Goal: Task Accomplishment & Management: Use online tool/utility

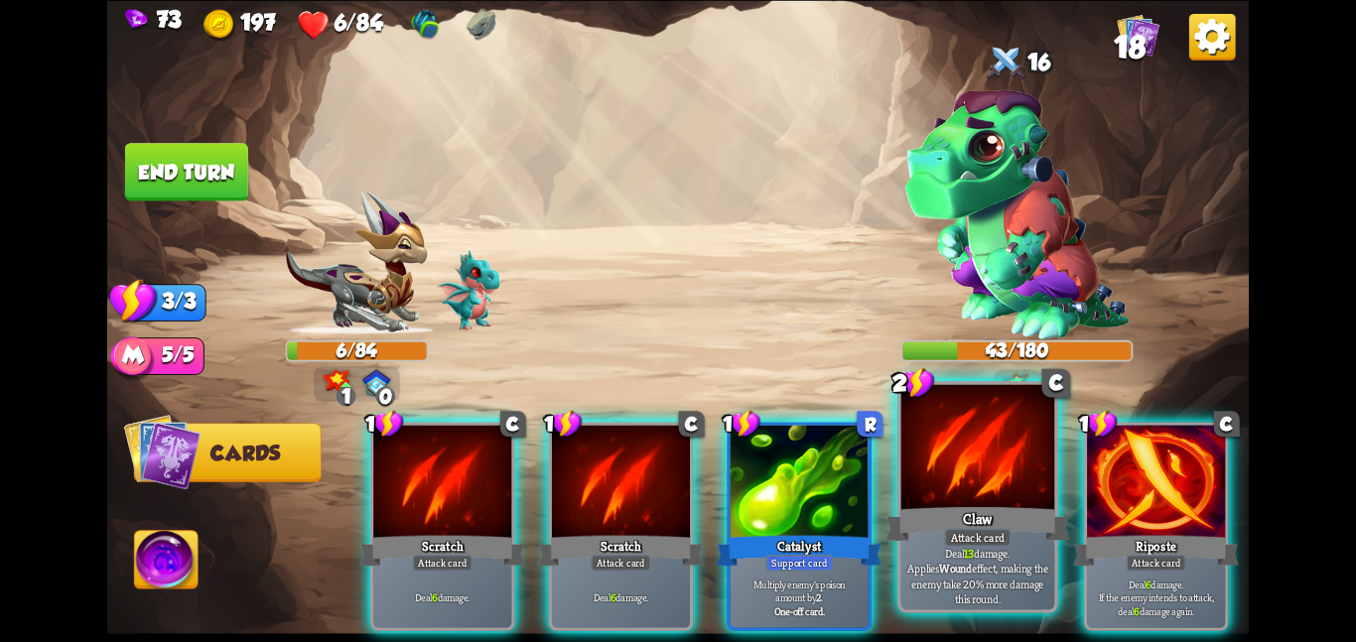
click at [944, 445] on div at bounding box center [979, 448] width 154 height 129
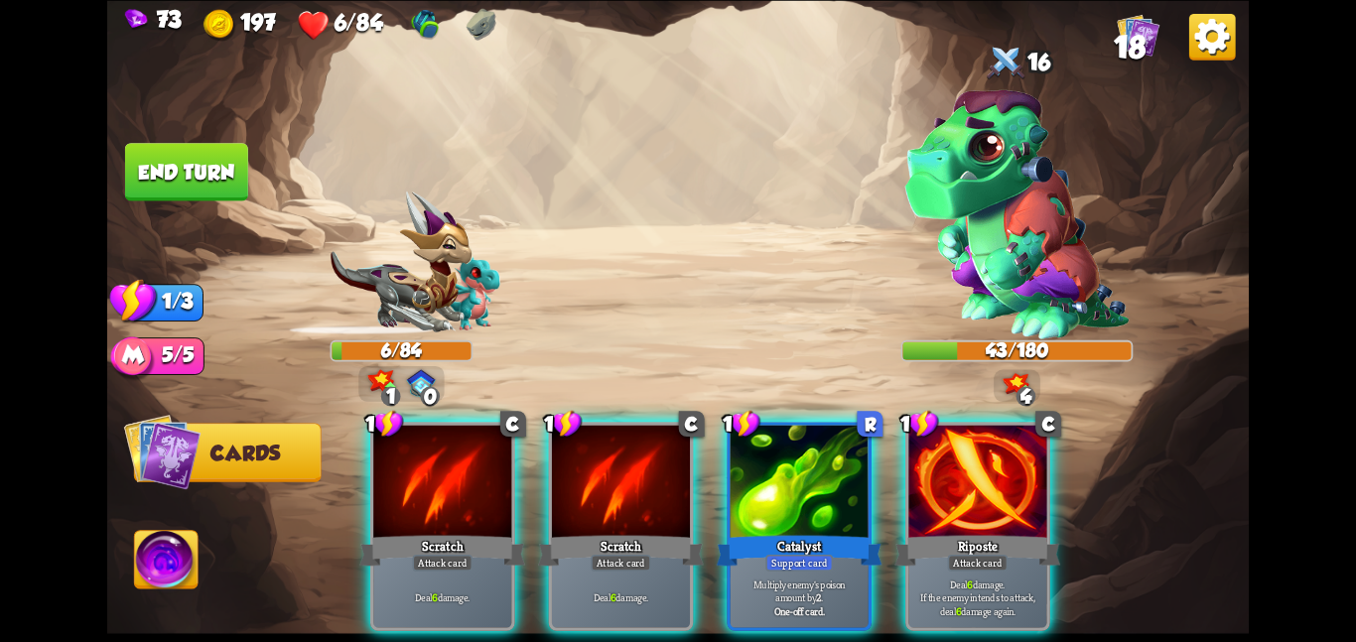
click at [944, 445] on div at bounding box center [978, 483] width 138 height 116
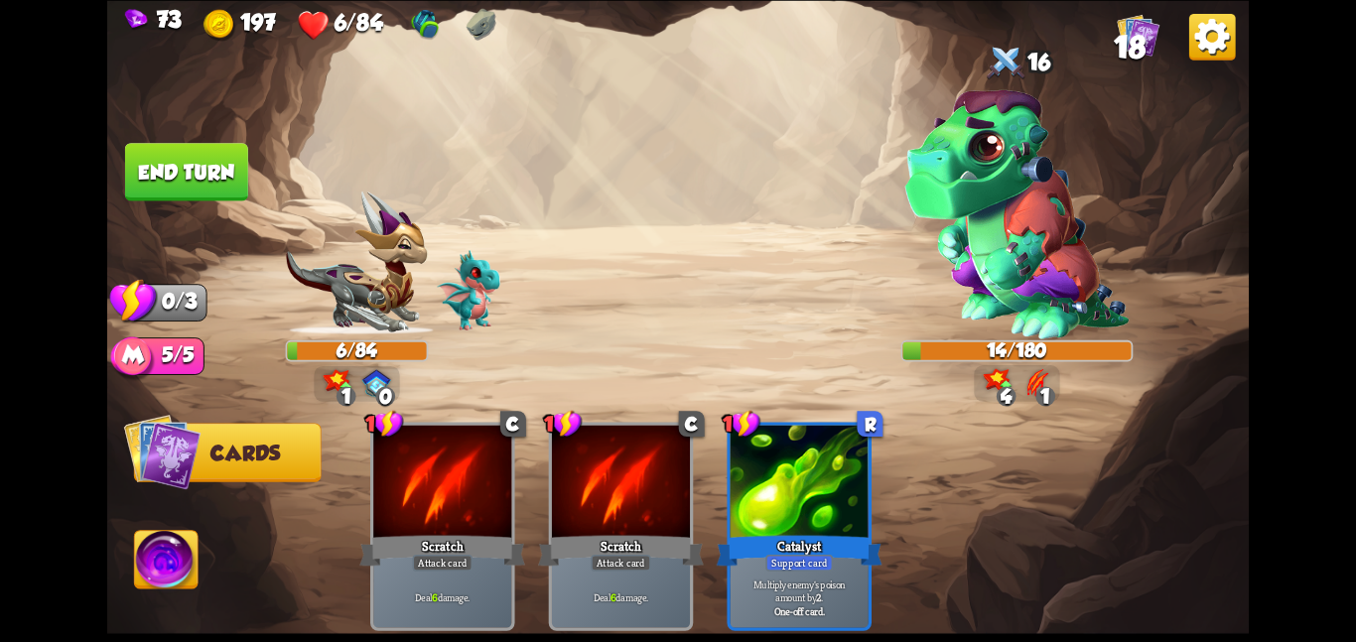
click at [229, 186] on button "End turn" at bounding box center [186, 172] width 123 height 58
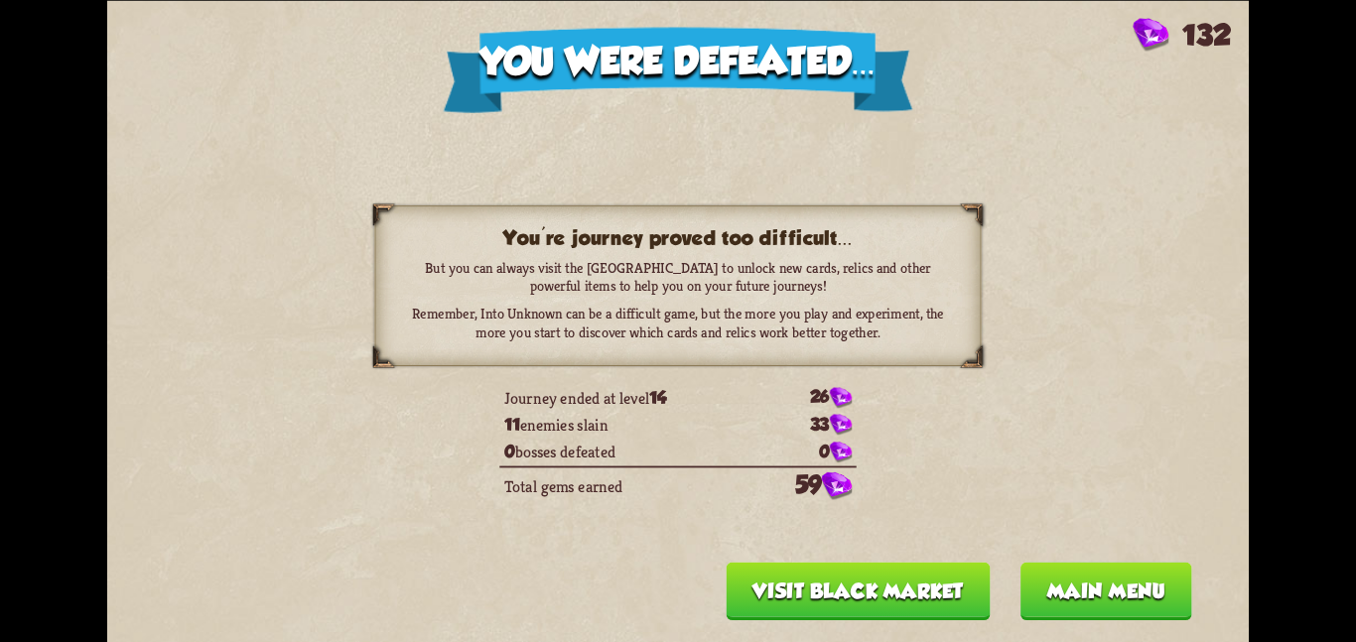
click at [812, 590] on button "Visit Black Market" at bounding box center [859, 591] width 264 height 58
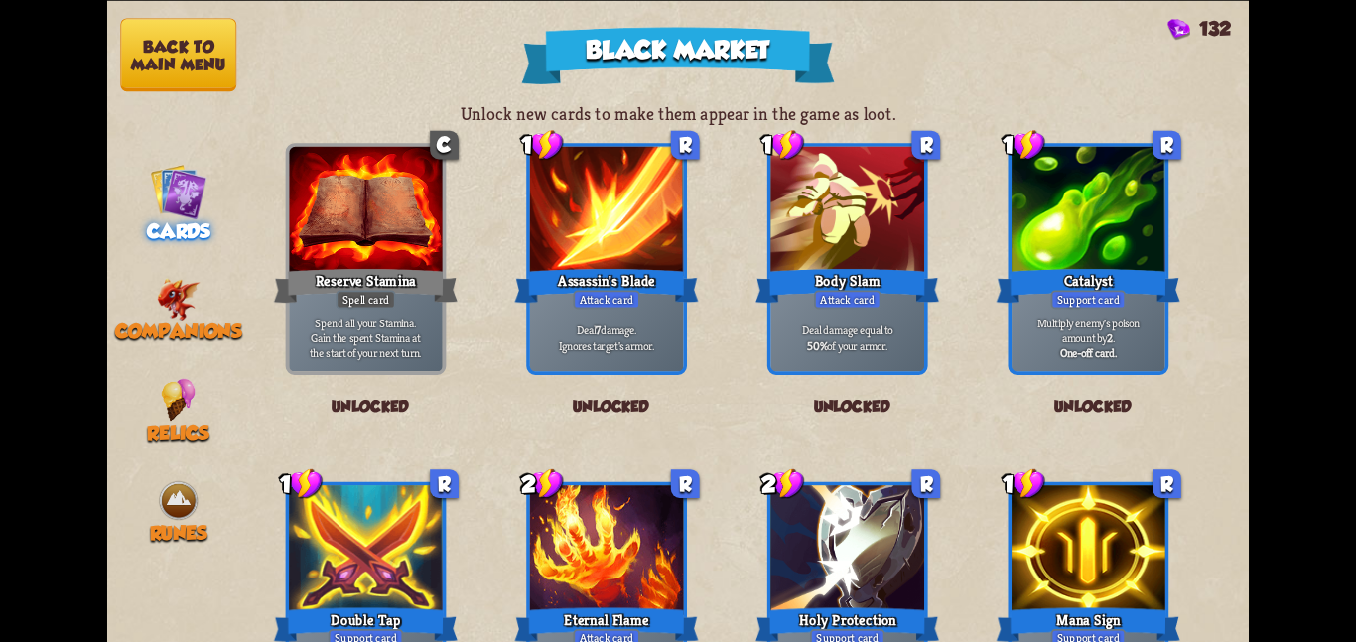
click at [182, 42] on button "Back to main menu" at bounding box center [178, 54] width 116 height 73
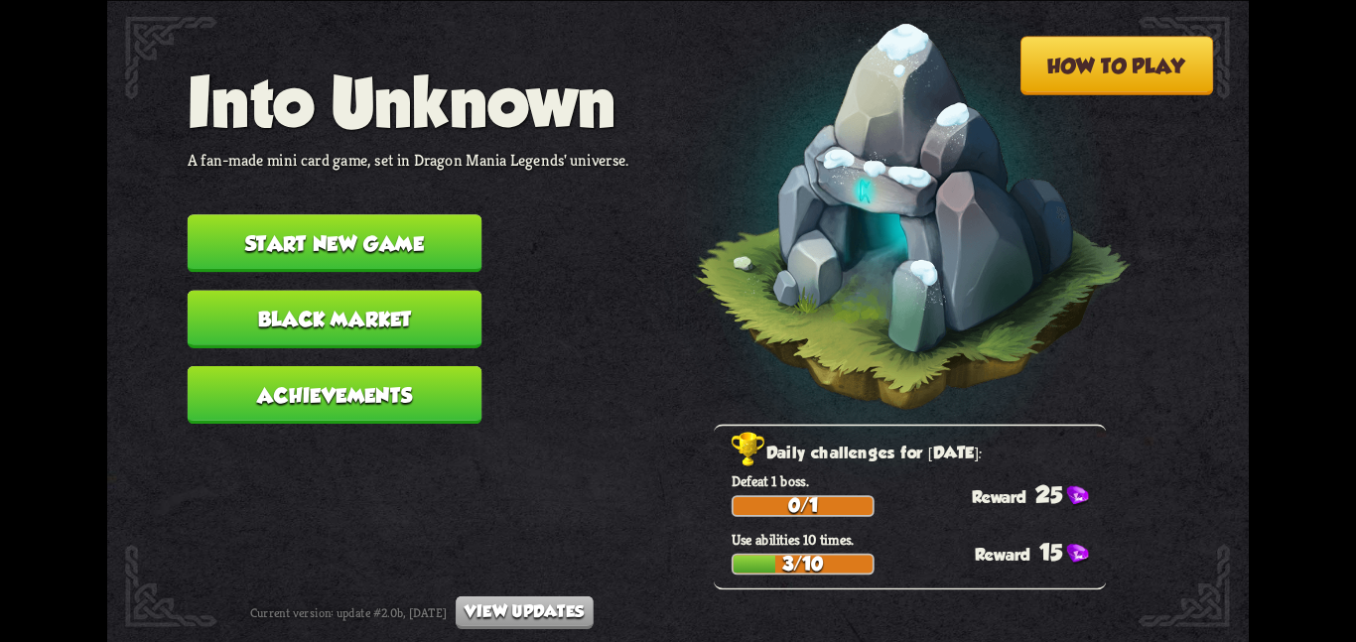
click at [229, 241] on button "Start new game" at bounding box center [335, 243] width 295 height 58
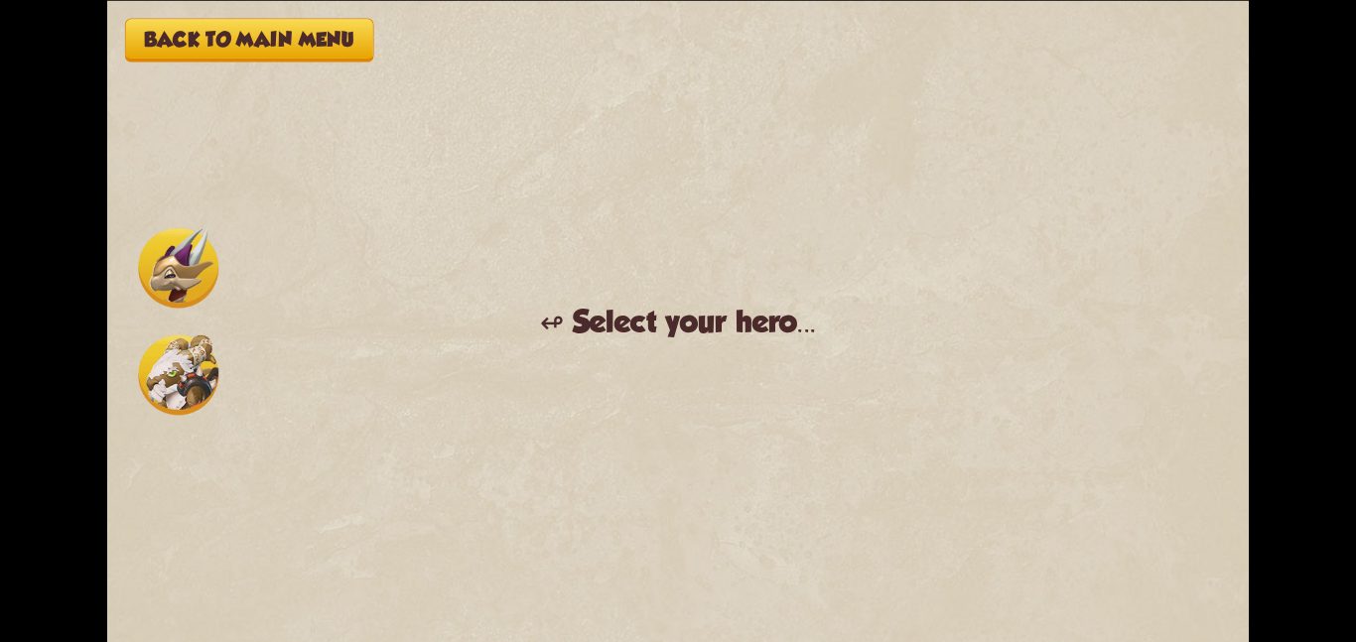
click at [192, 343] on img at bounding box center [178, 375] width 80 height 80
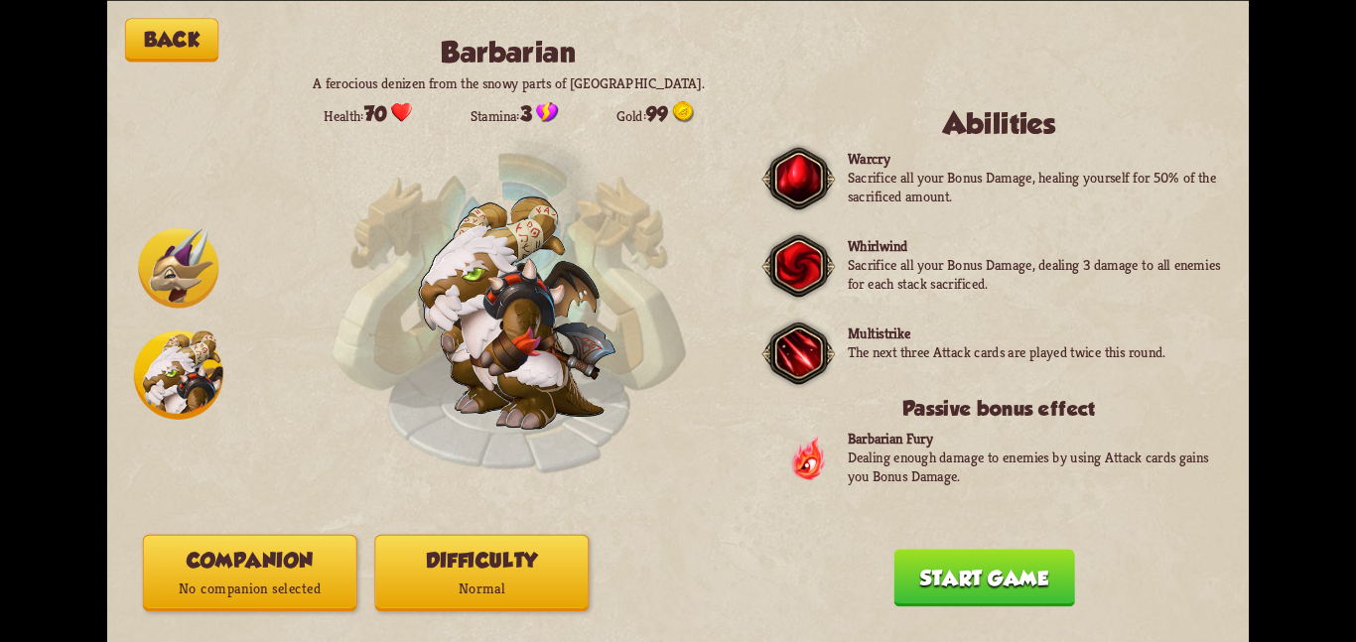
click at [282, 549] on button "Companion No companion selected" at bounding box center [250, 572] width 214 height 76
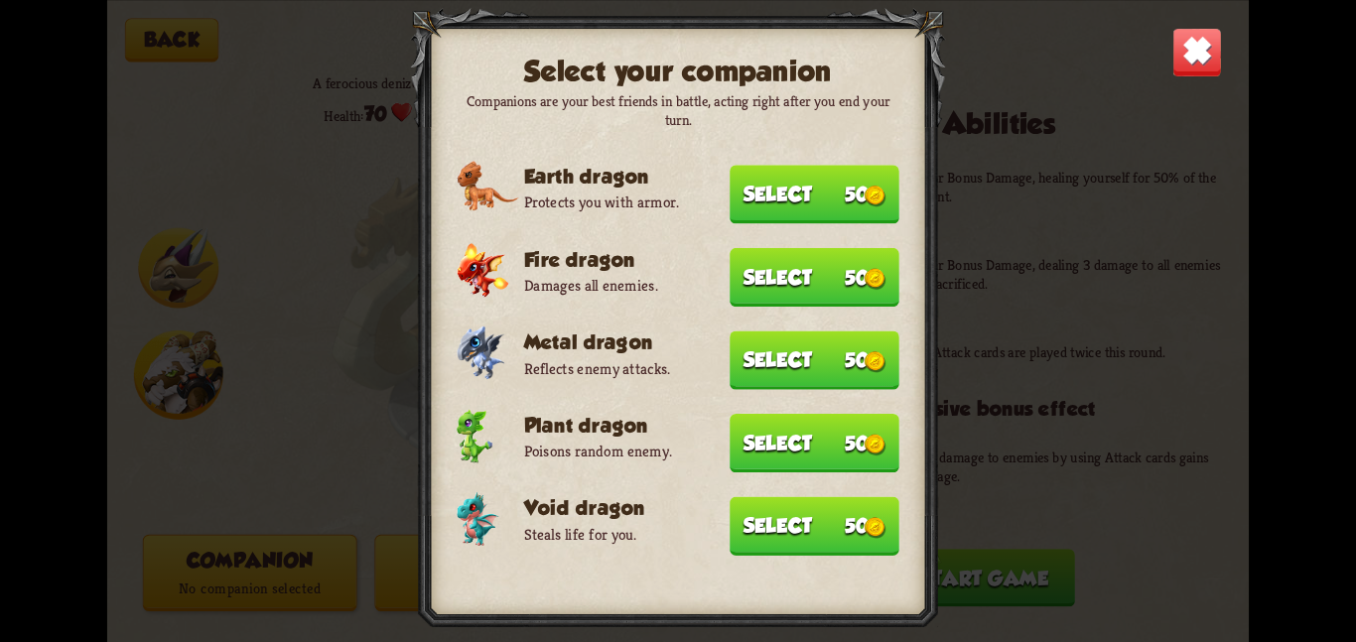
click at [749, 501] on button "Select 50" at bounding box center [815, 525] width 170 height 59
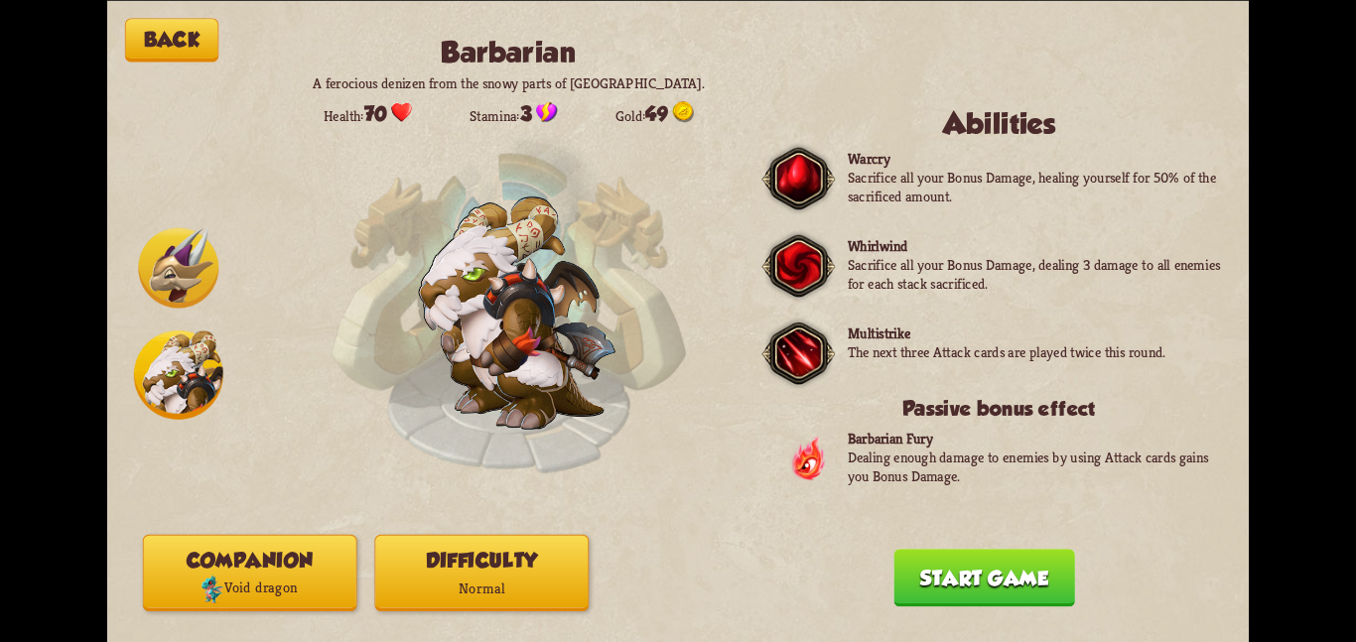
click at [491, 573] on button "Difficulty Normal" at bounding box center [481, 572] width 214 height 76
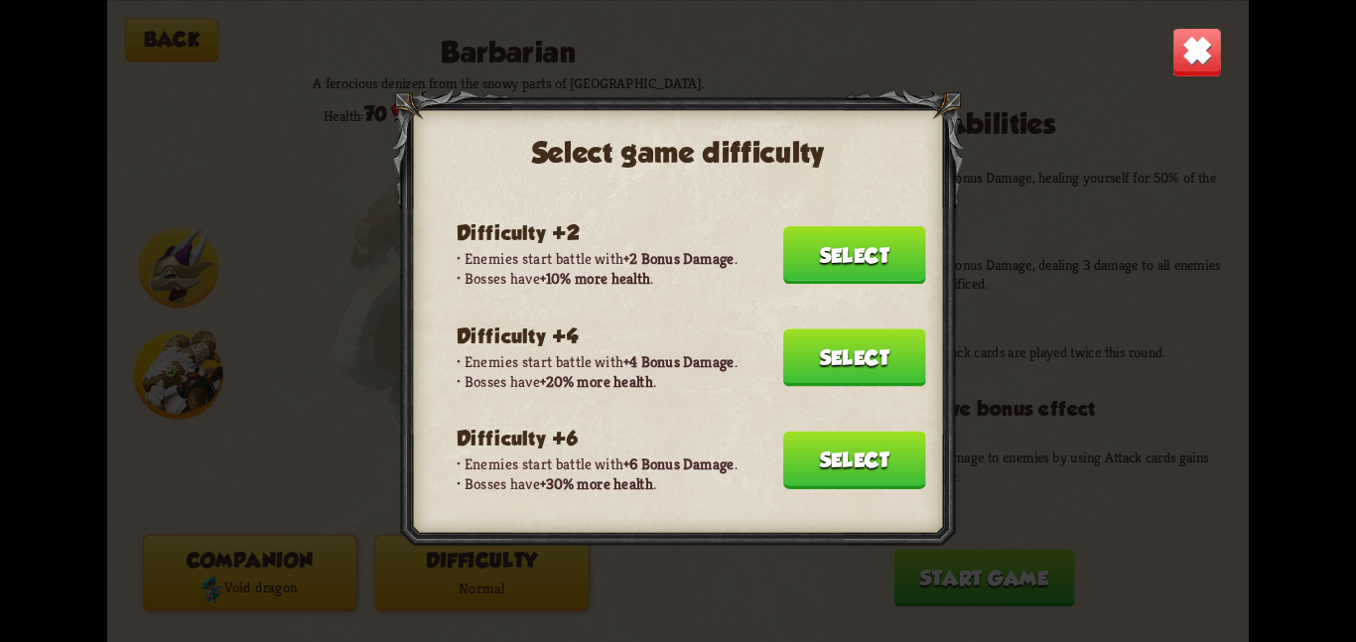
scroll to position [65, 0]
click at [857, 430] on button "Select" at bounding box center [854, 459] width 143 height 58
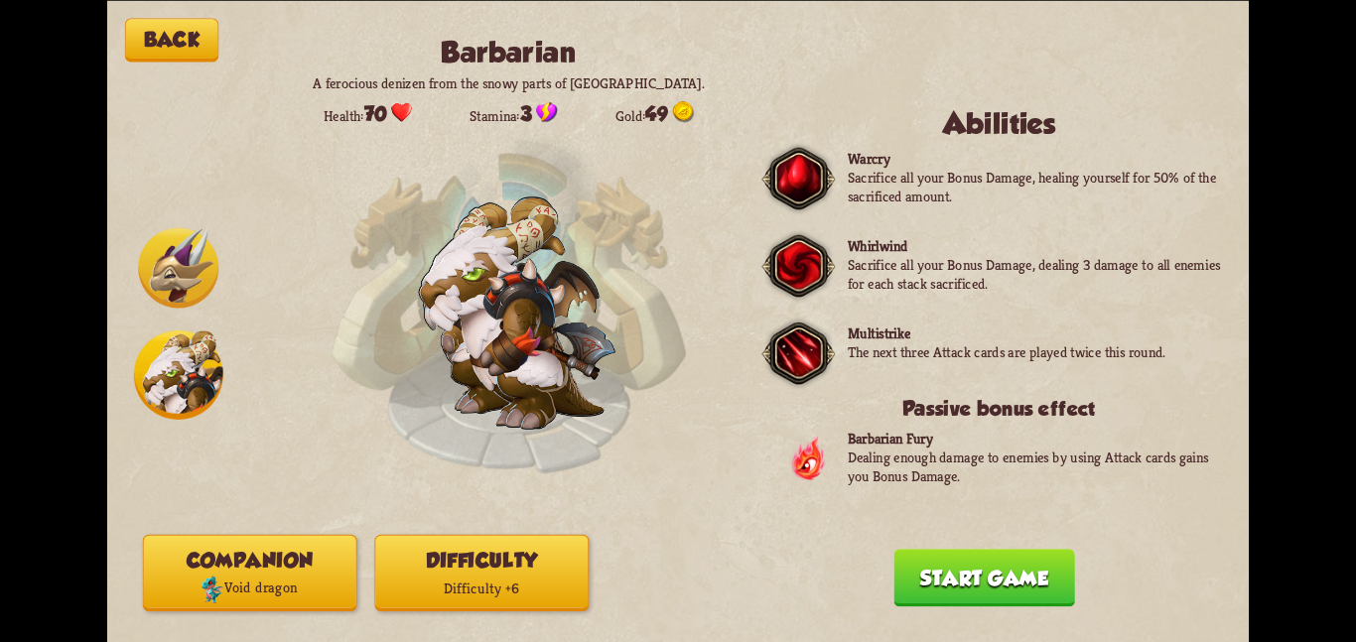
click at [966, 564] on button "Start game" at bounding box center [984, 578] width 181 height 58
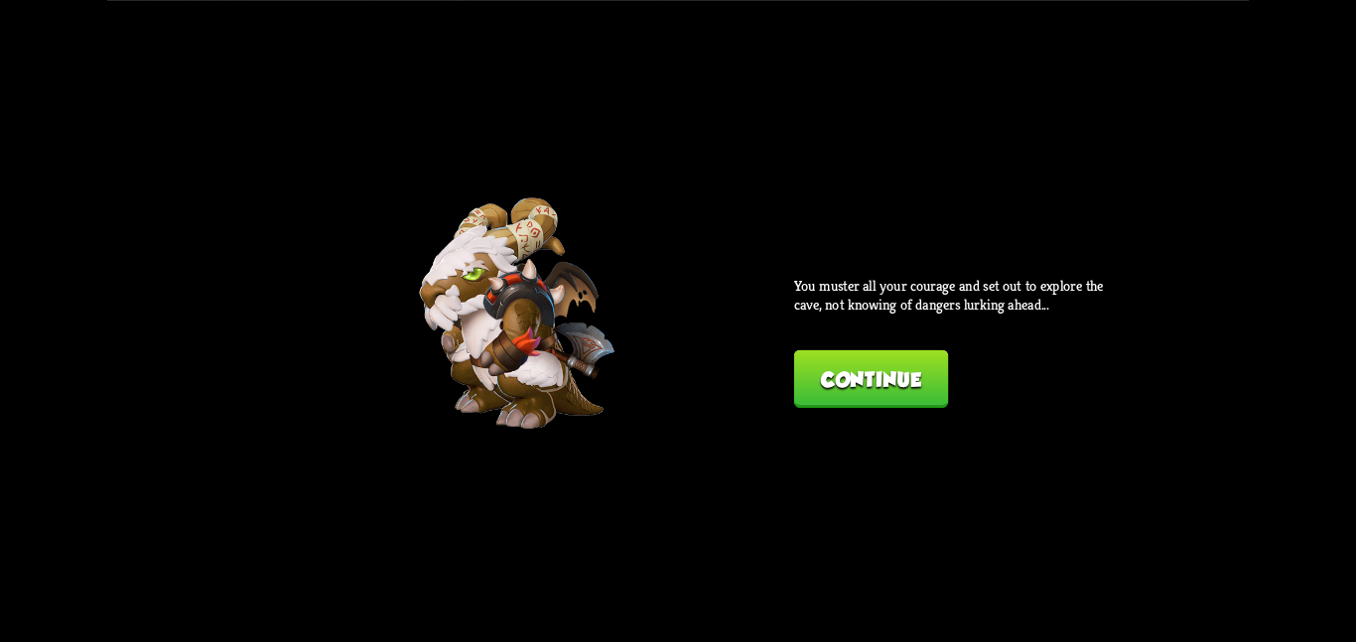
click at [880, 369] on button "Continue" at bounding box center [871, 379] width 154 height 58
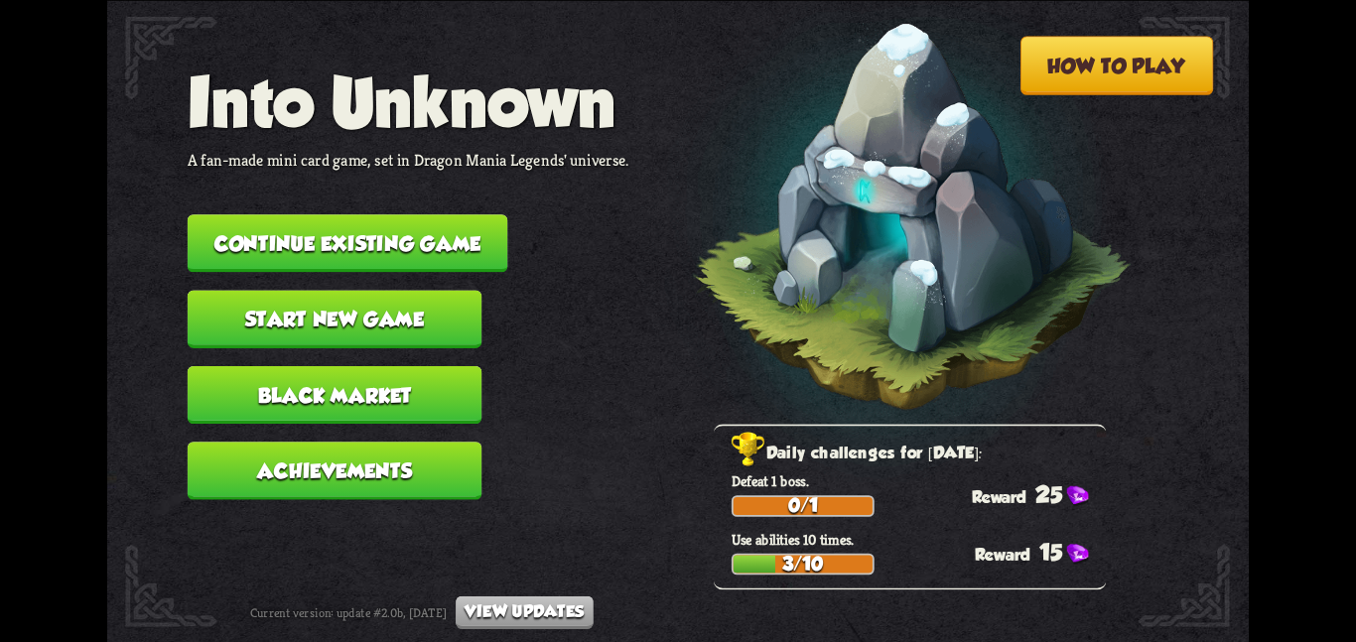
click at [460, 238] on button "Continue existing game" at bounding box center [348, 243] width 321 height 58
click at [223, 290] on button "Start new game" at bounding box center [335, 319] width 295 height 58
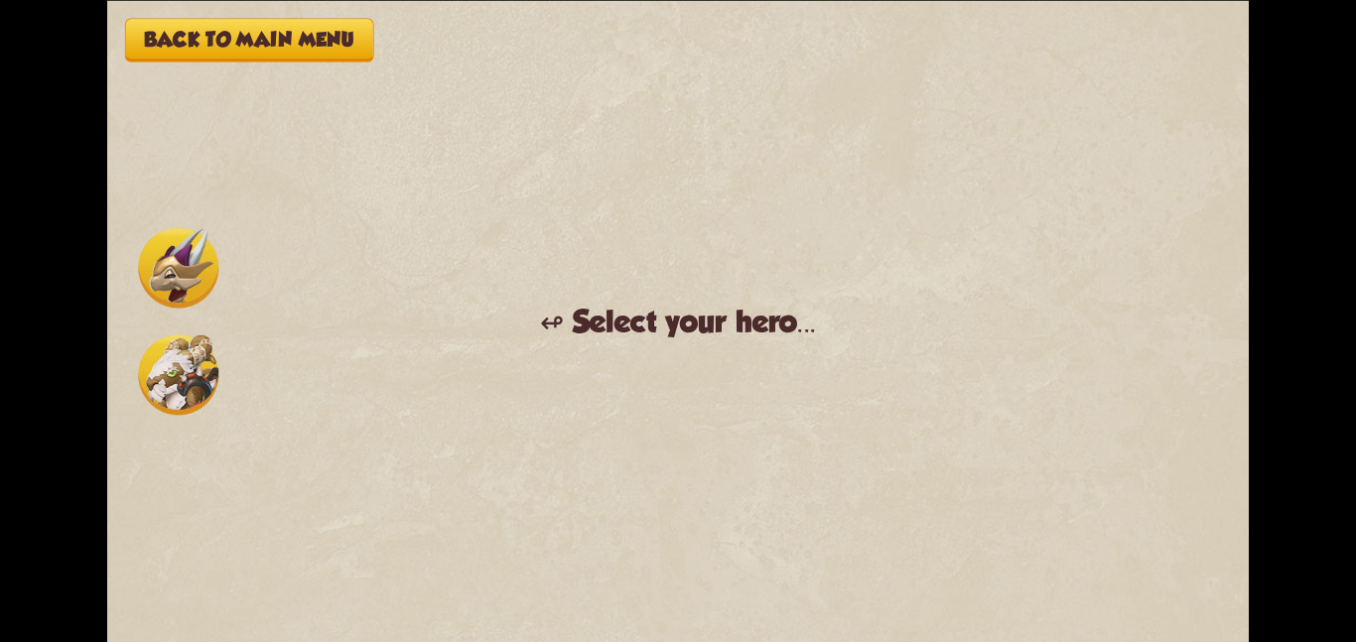
click at [150, 360] on img at bounding box center [178, 375] width 80 height 80
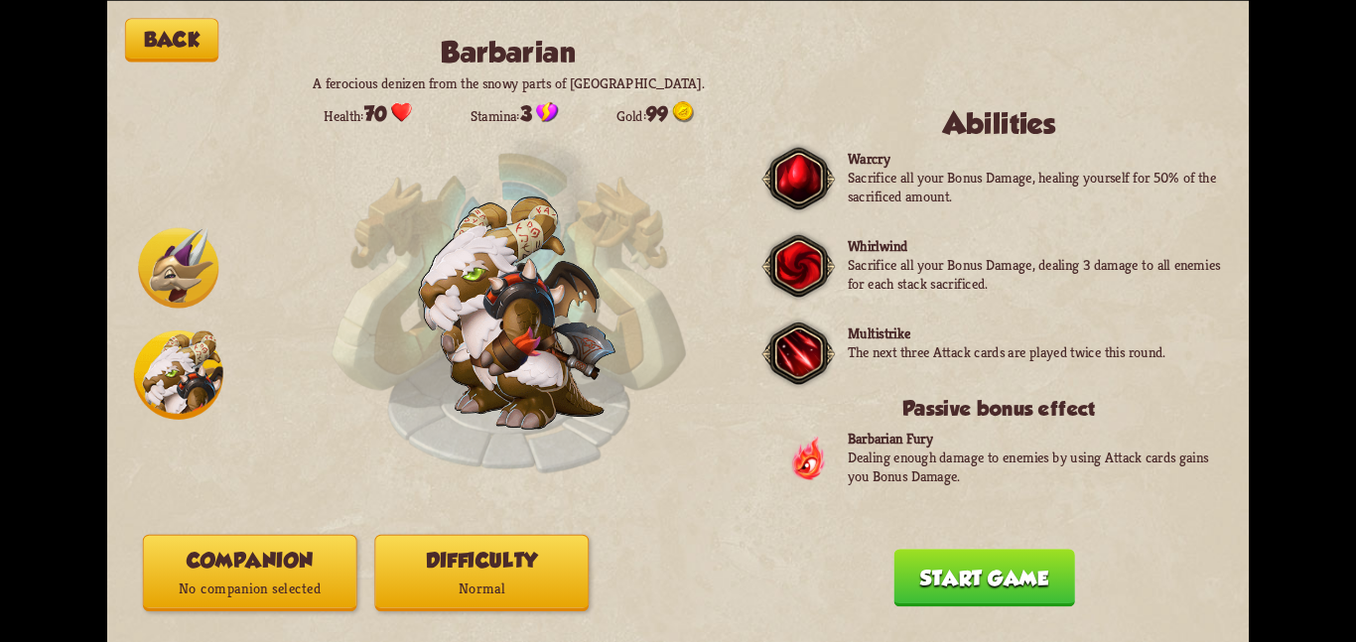
click at [275, 583] on p "No companion selected" at bounding box center [250, 589] width 212 height 29
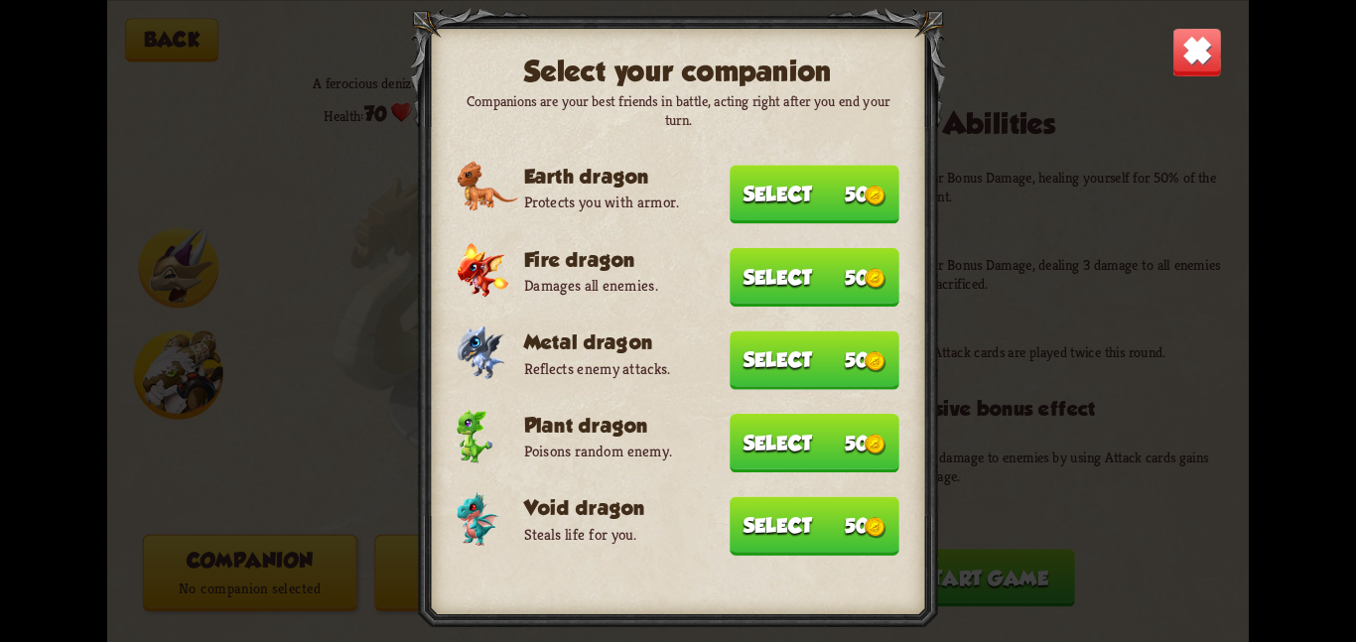
click at [730, 508] on button "Select 50" at bounding box center [815, 525] width 170 height 59
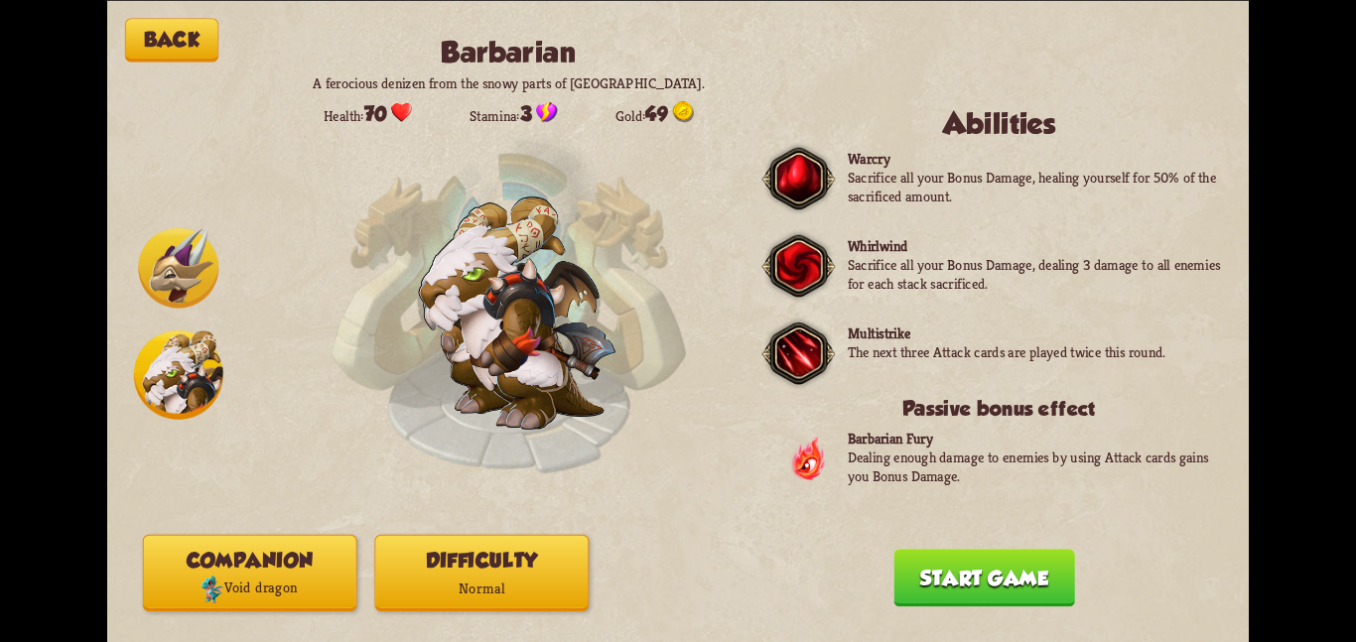
click at [557, 552] on button "Difficulty Normal" at bounding box center [481, 572] width 214 height 76
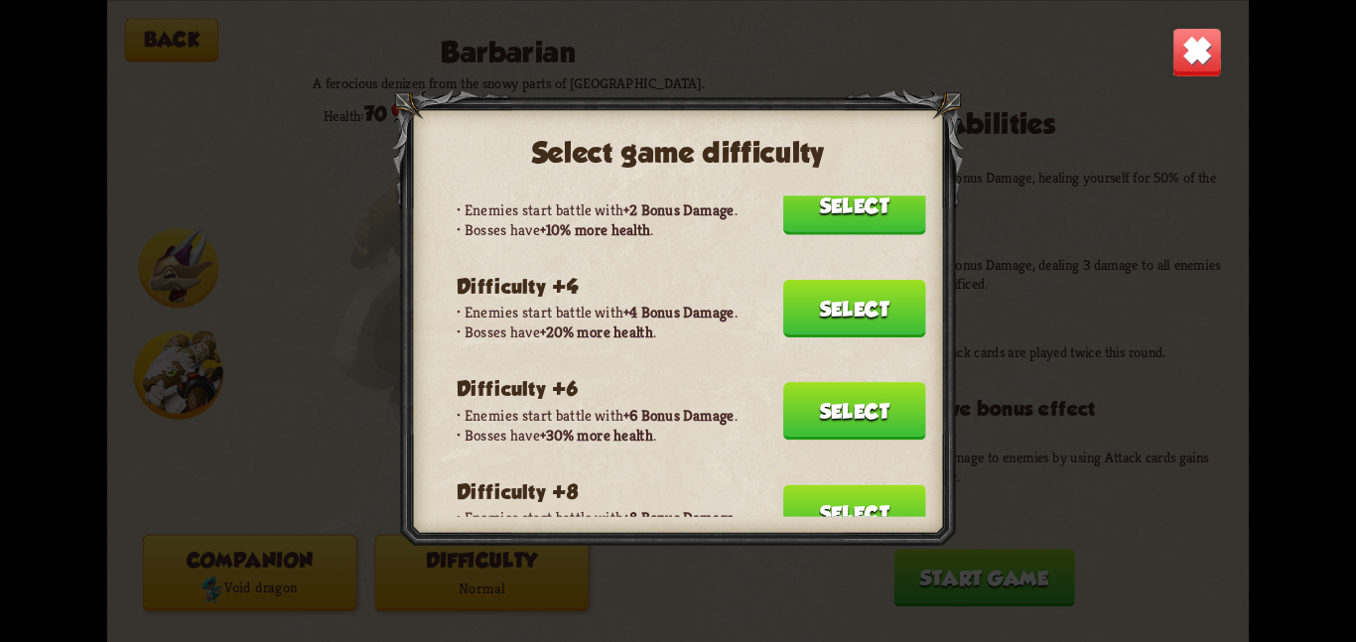
scroll to position [126, 0]
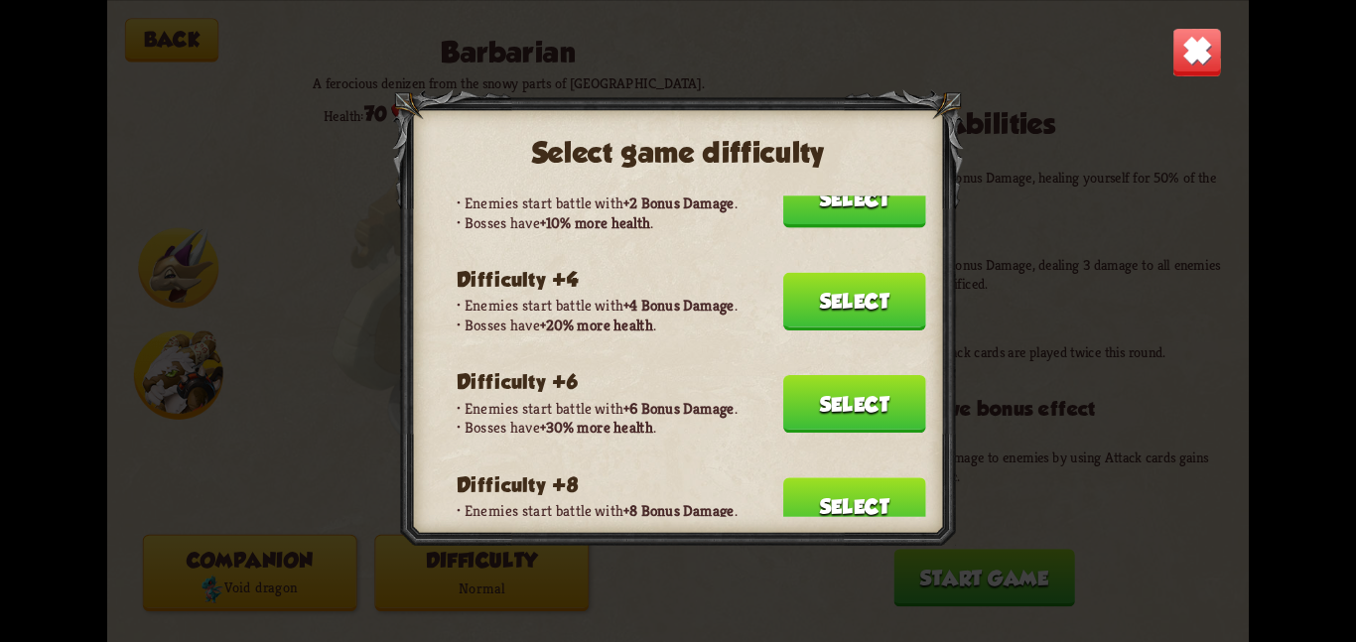
click at [831, 383] on button "Select" at bounding box center [854, 403] width 143 height 58
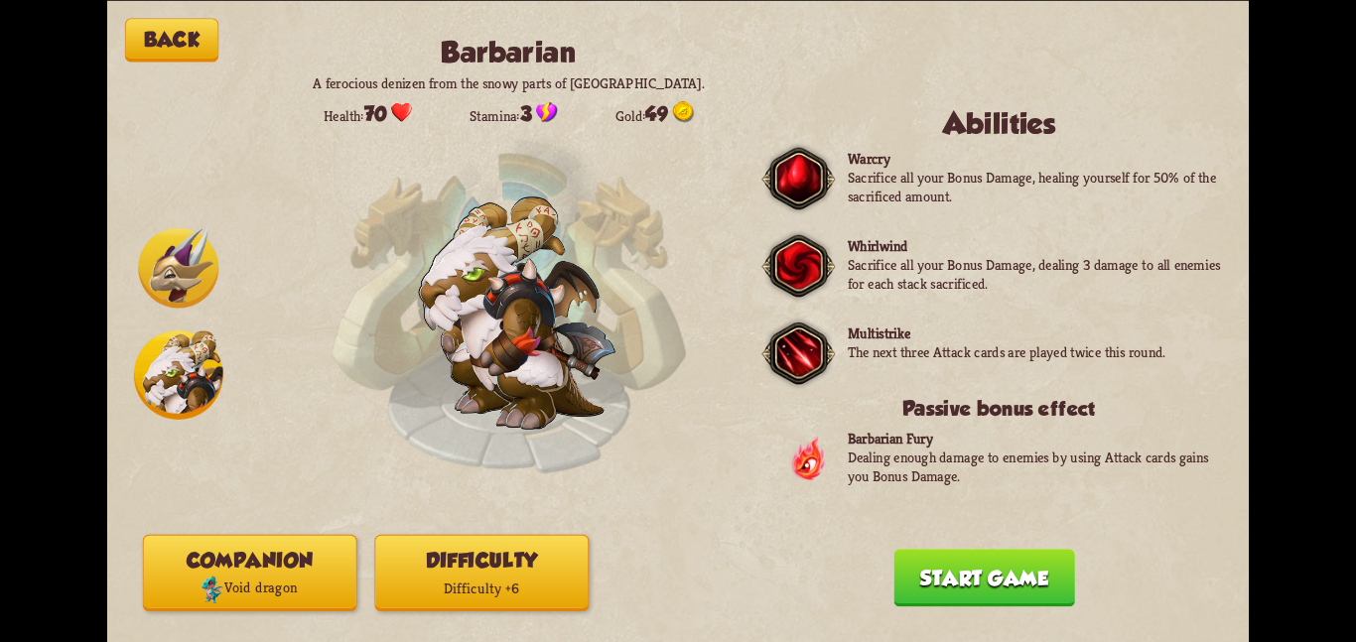
click at [164, 273] on img at bounding box center [178, 267] width 80 height 80
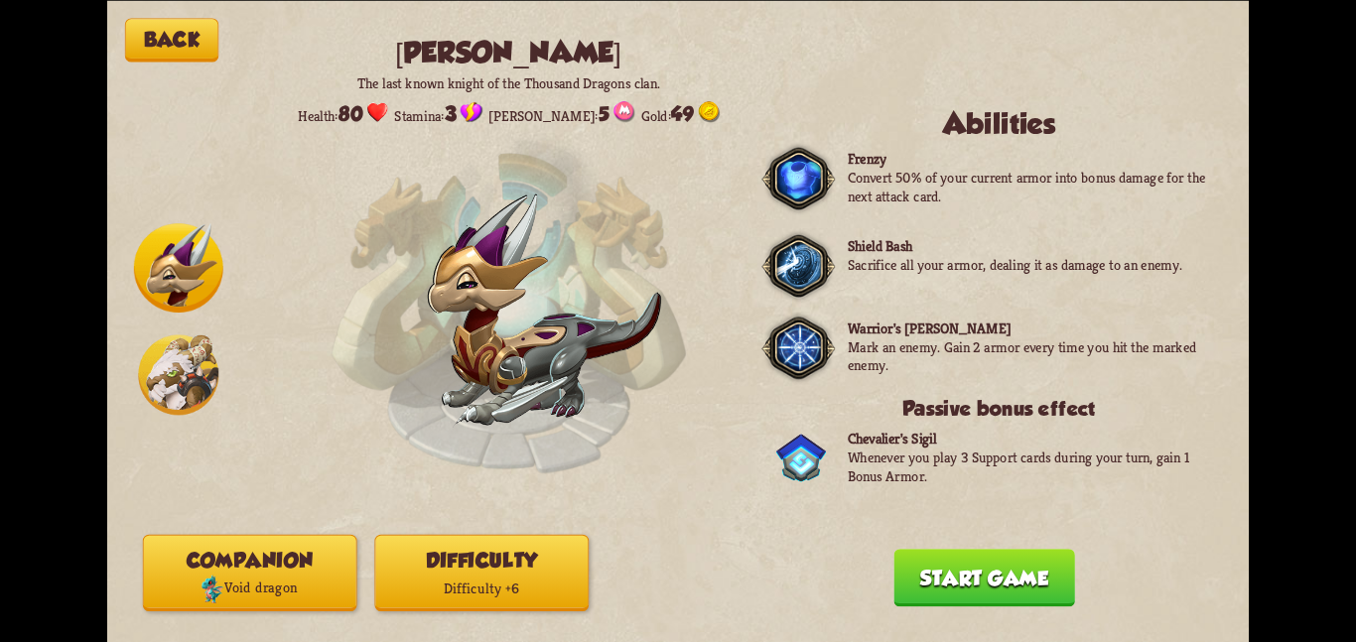
click at [208, 561] on button "Companion Void dragon" at bounding box center [250, 572] width 214 height 76
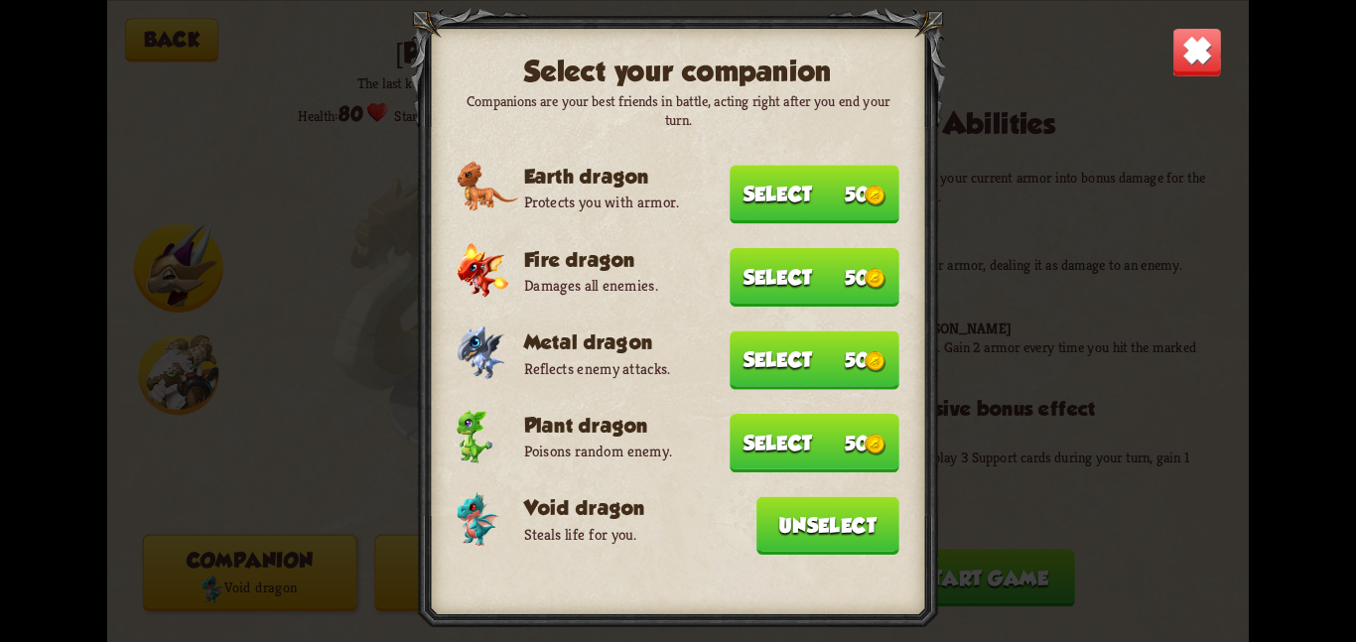
click at [746, 370] on button "Select 50" at bounding box center [815, 360] width 170 height 59
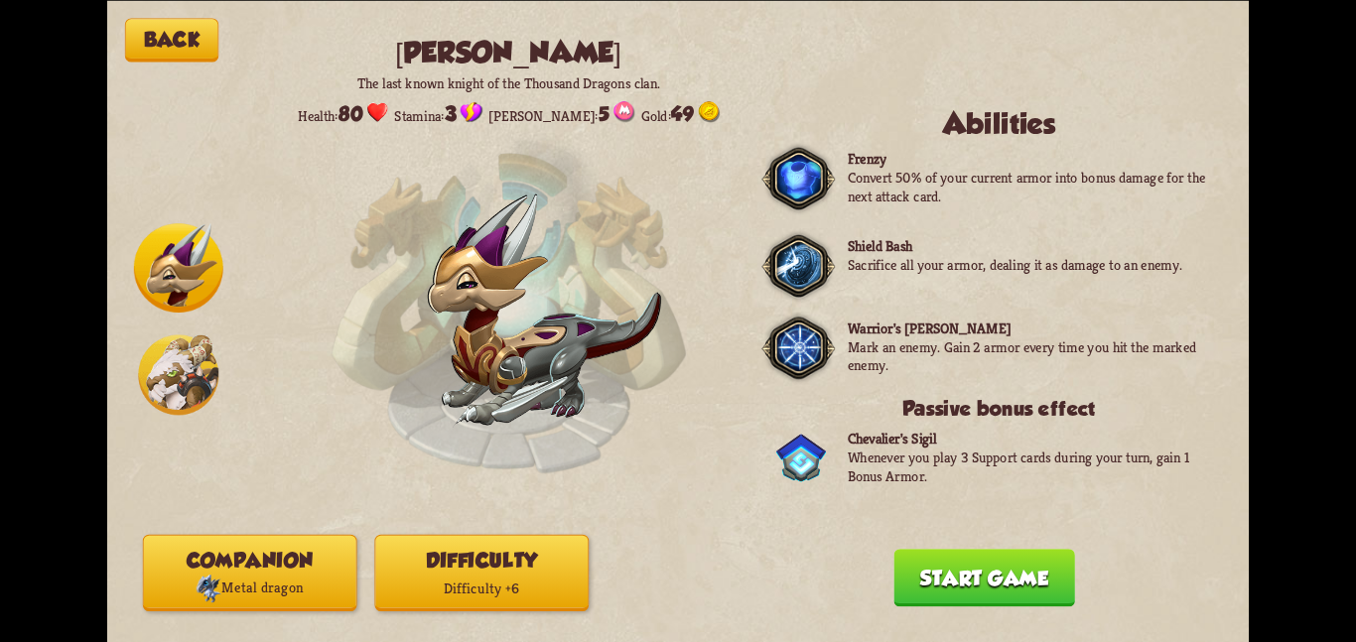
click at [914, 566] on button "Start game" at bounding box center [984, 578] width 181 height 58
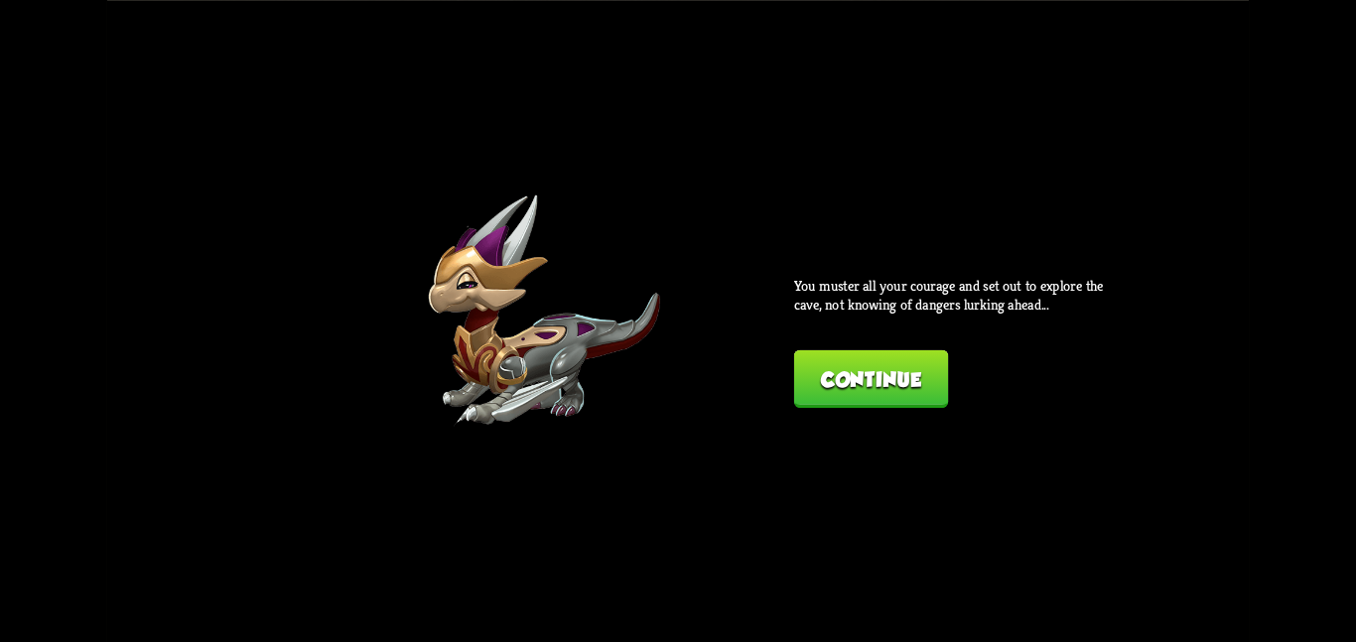
click at [852, 390] on button "Continue" at bounding box center [871, 379] width 154 height 58
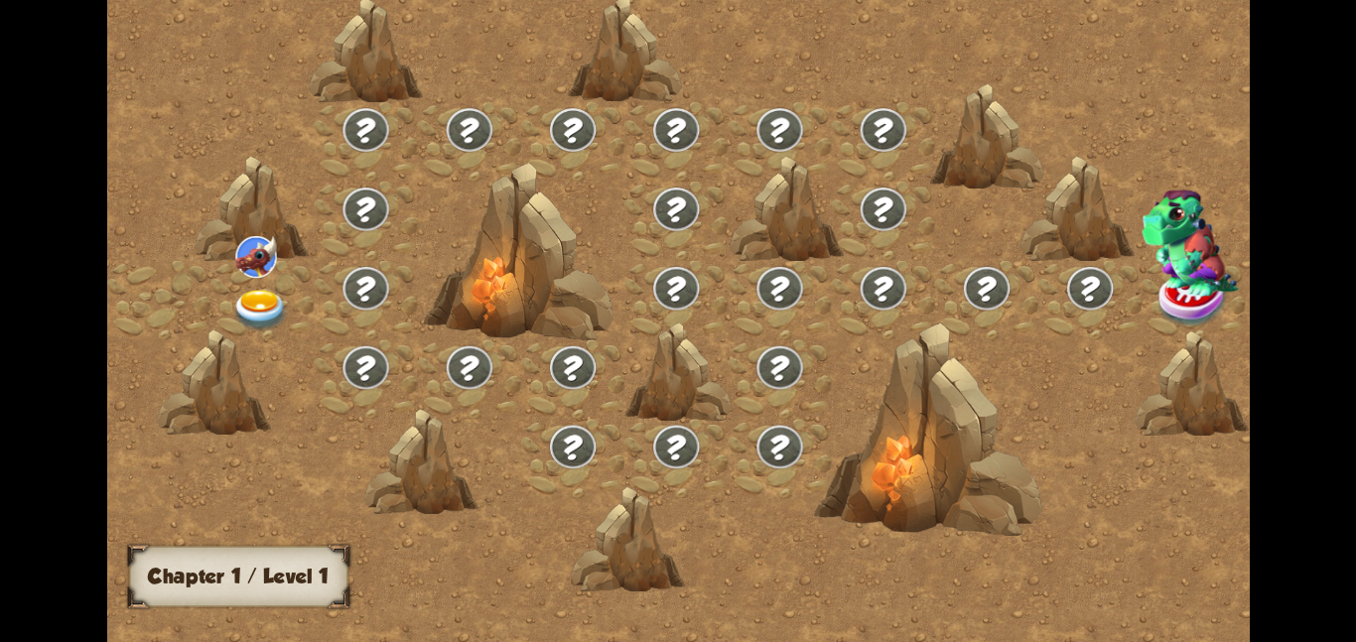
click at [252, 289] on img at bounding box center [261, 310] width 58 height 42
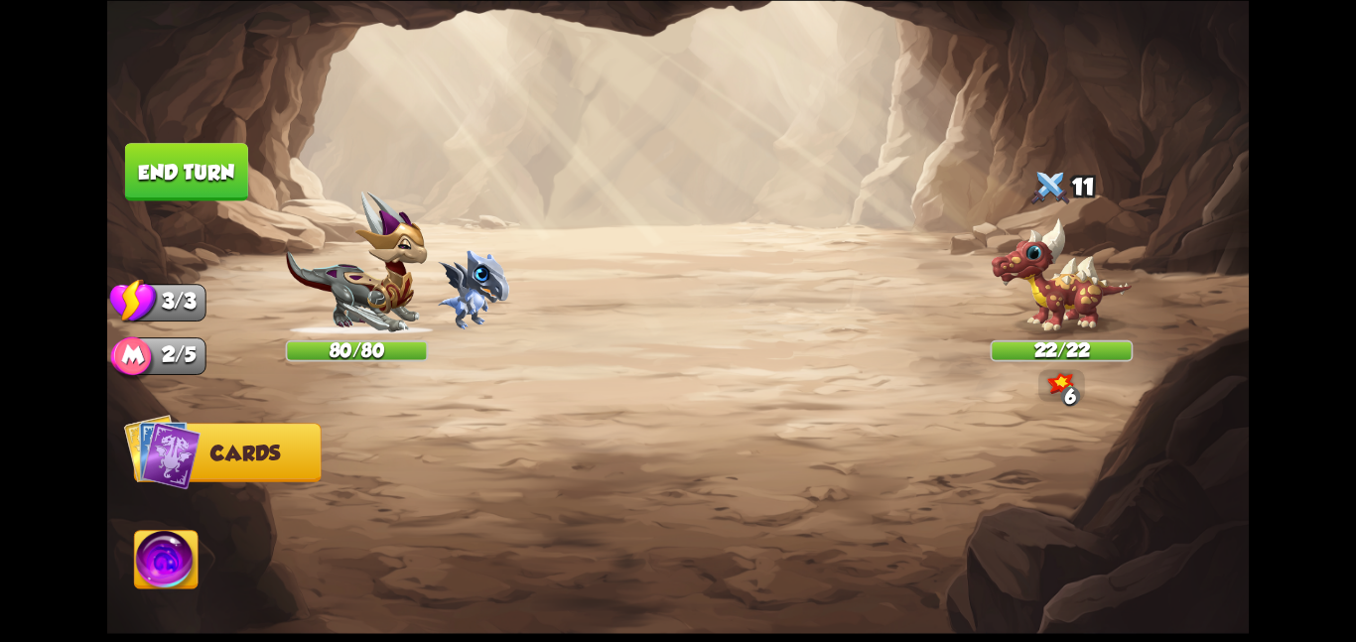
click at [473, 271] on img at bounding box center [473, 290] width 72 height 80
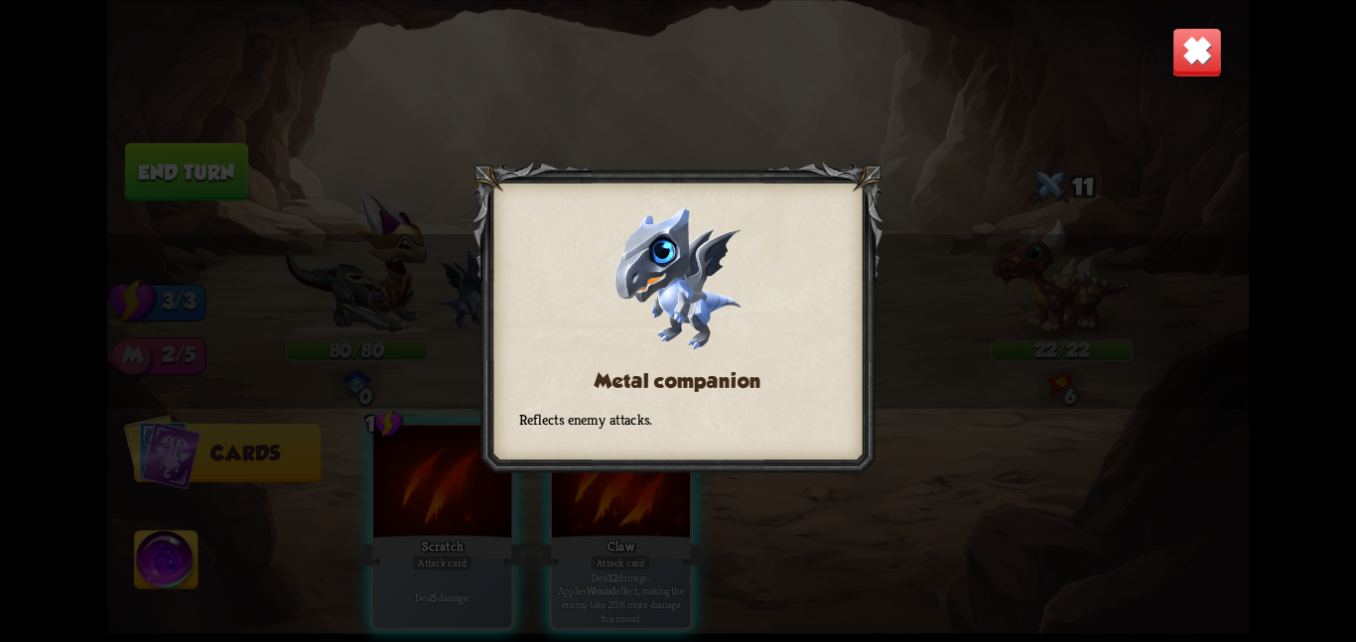
click at [1204, 52] on img at bounding box center [1198, 52] width 50 height 50
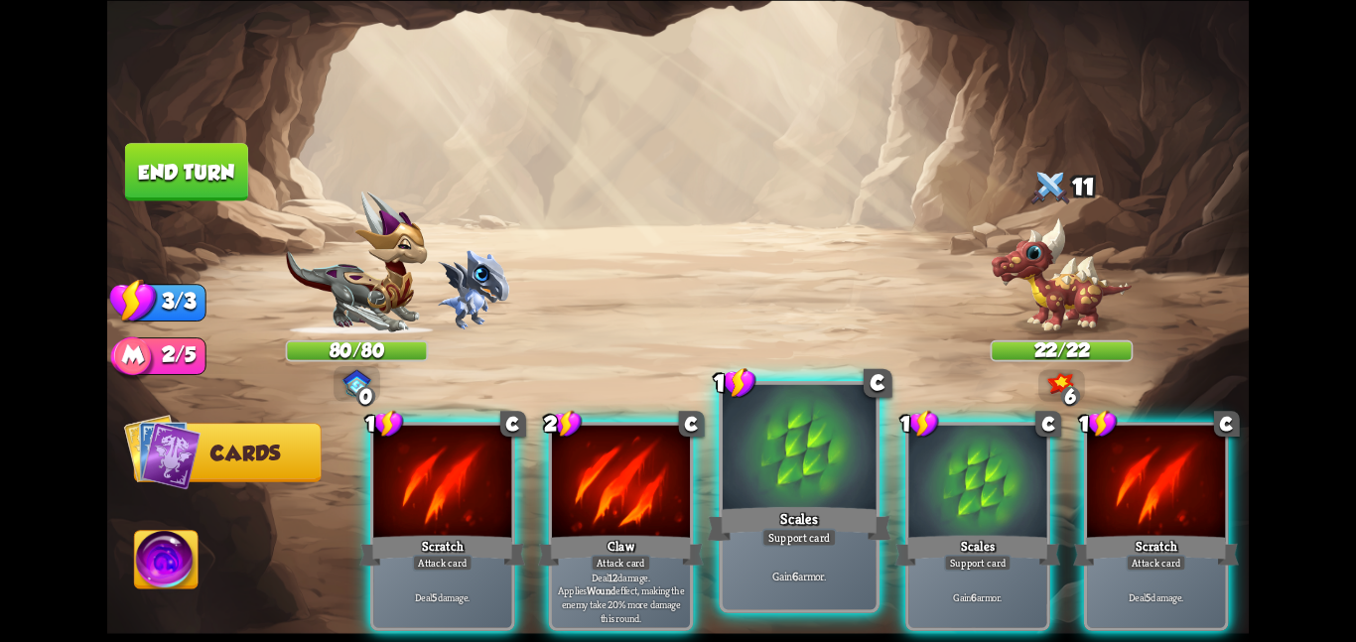
click at [750, 505] on div "Scales" at bounding box center [799, 523] width 184 height 41
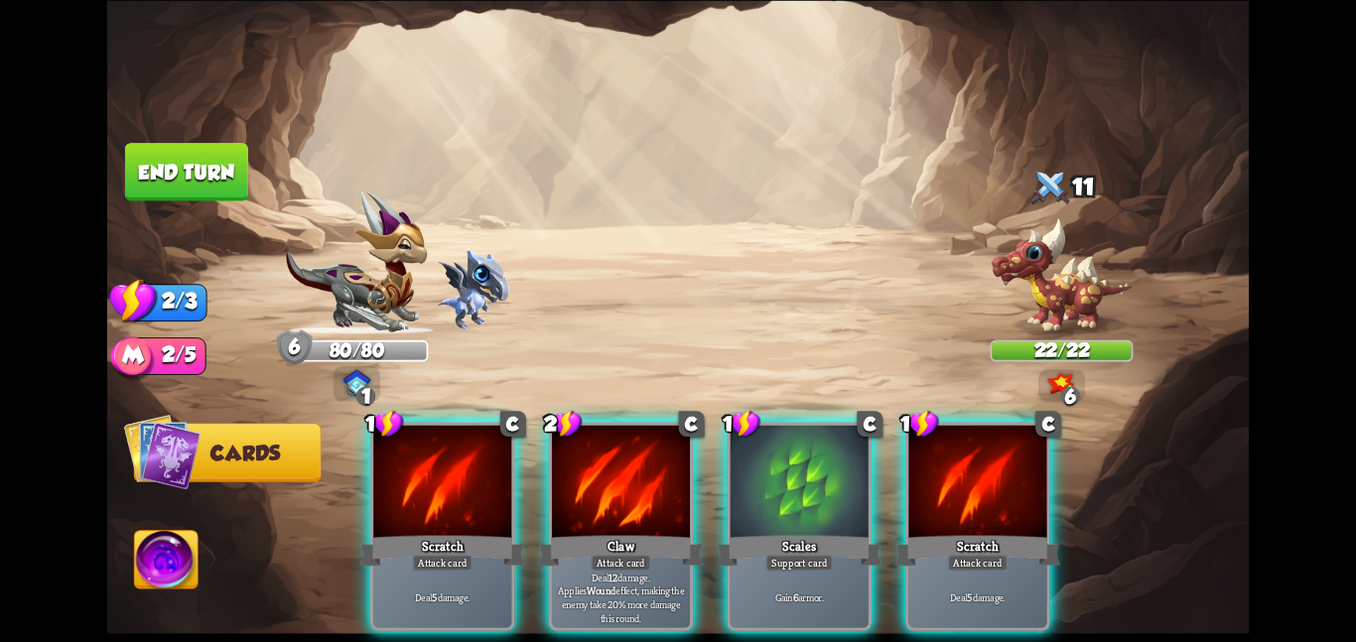
click at [750, 532] on div "Scales" at bounding box center [800, 550] width 166 height 37
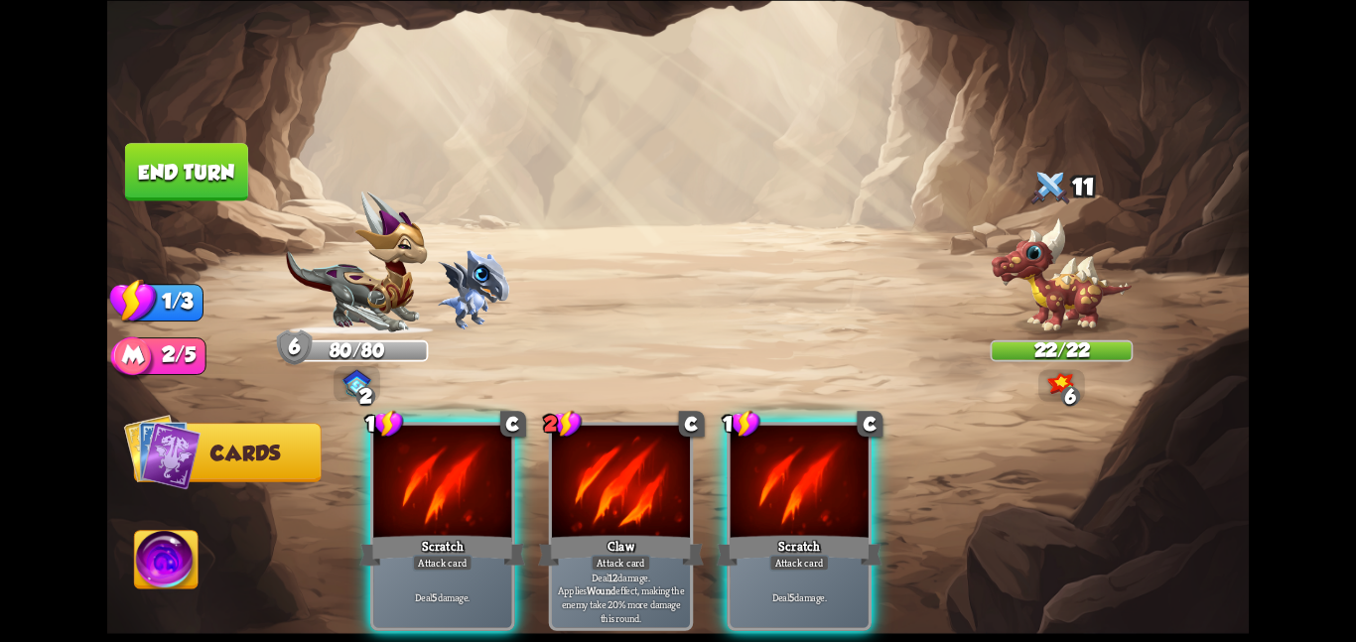
click at [750, 532] on div "Scratch" at bounding box center [800, 550] width 166 height 37
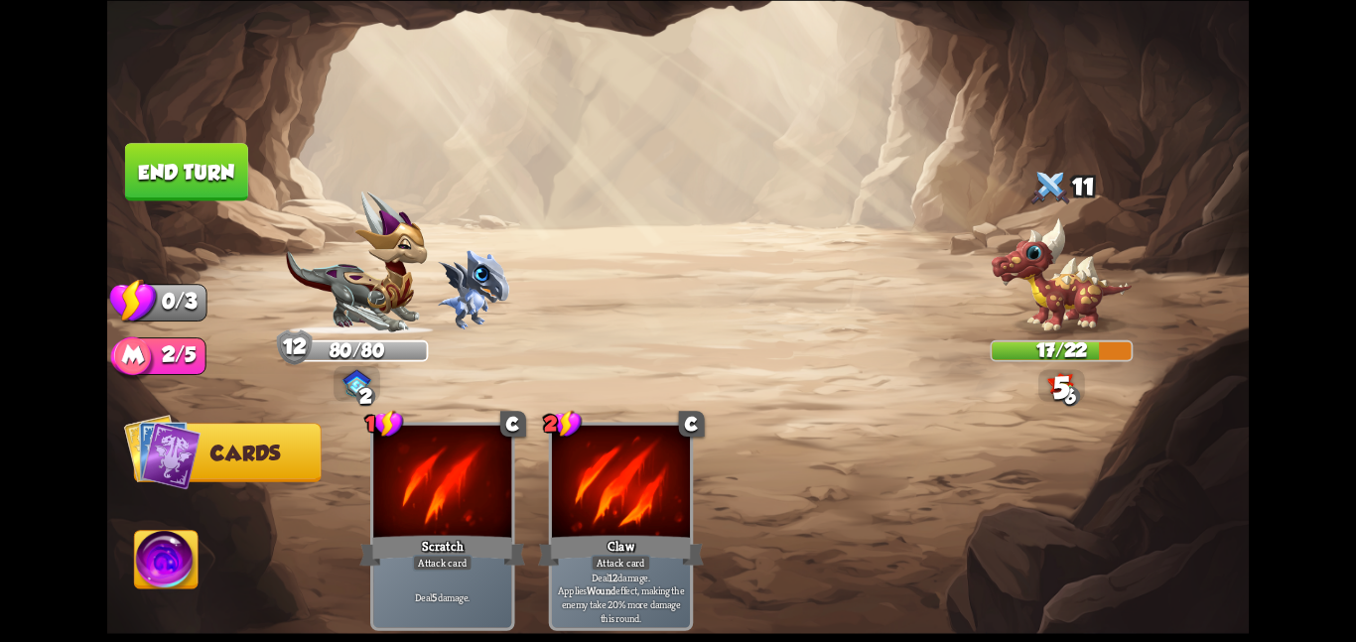
click at [236, 170] on button "End turn" at bounding box center [186, 172] width 123 height 58
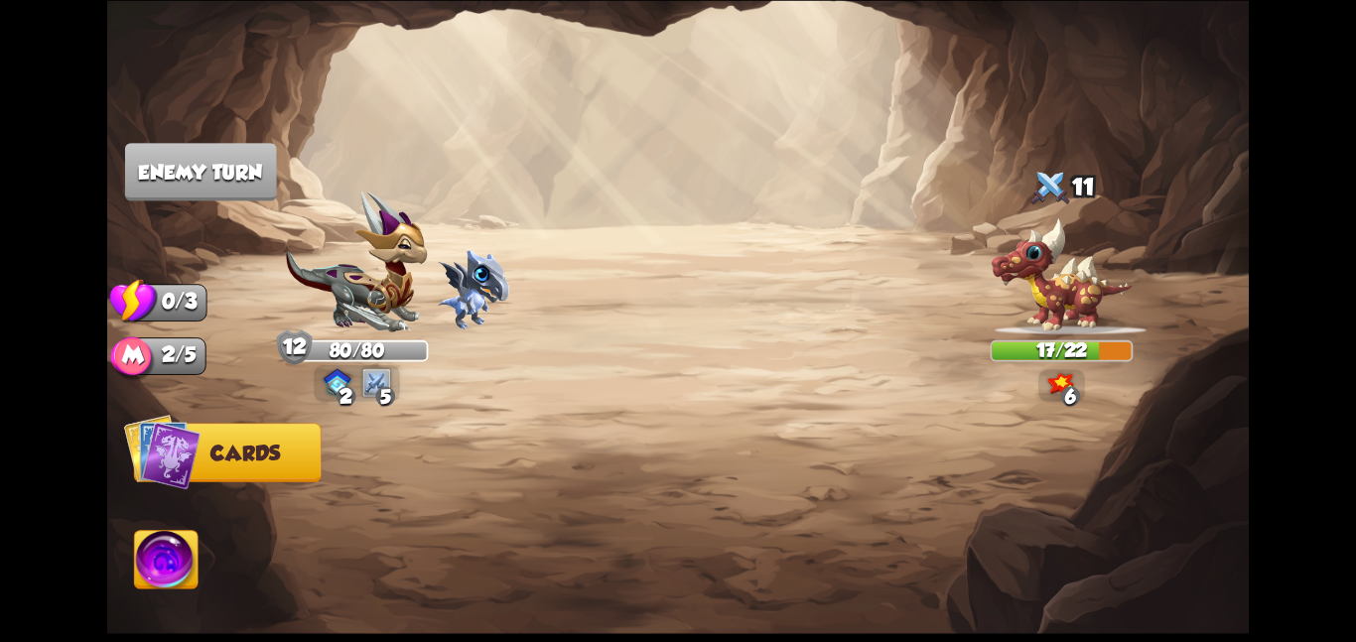
click at [382, 258] on img at bounding box center [357, 263] width 143 height 144
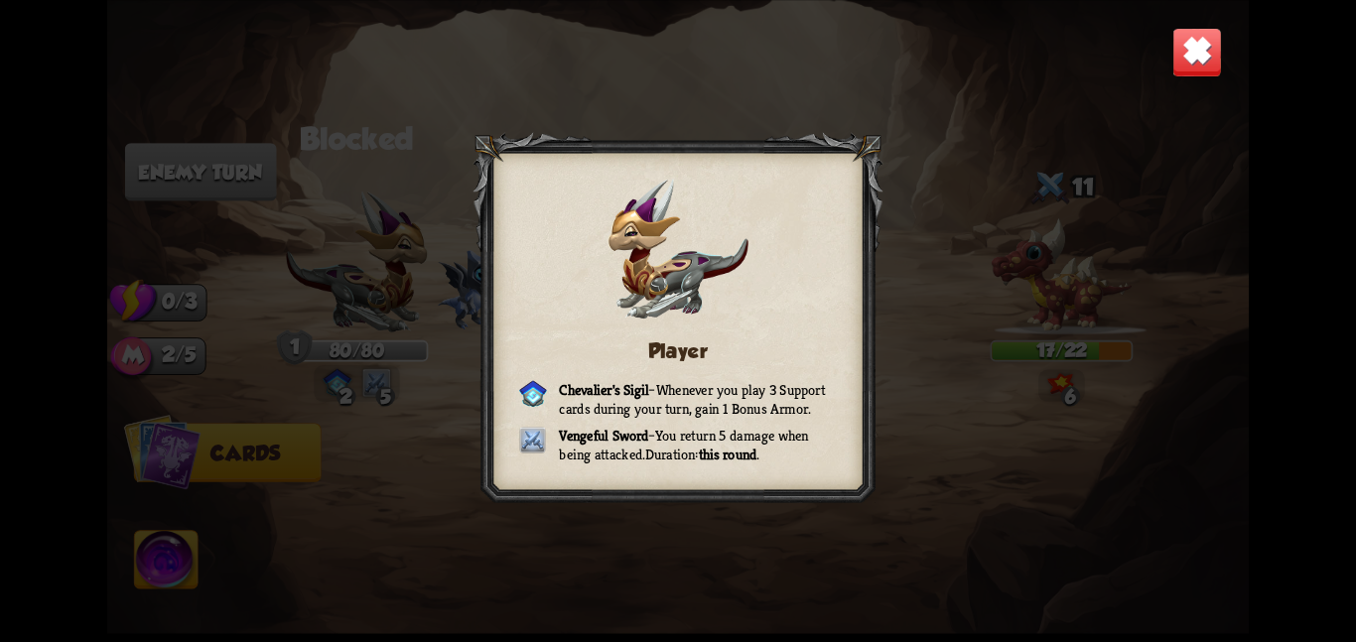
click at [1192, 44] on img at bounding box center [1198, 52] width 50 height 50
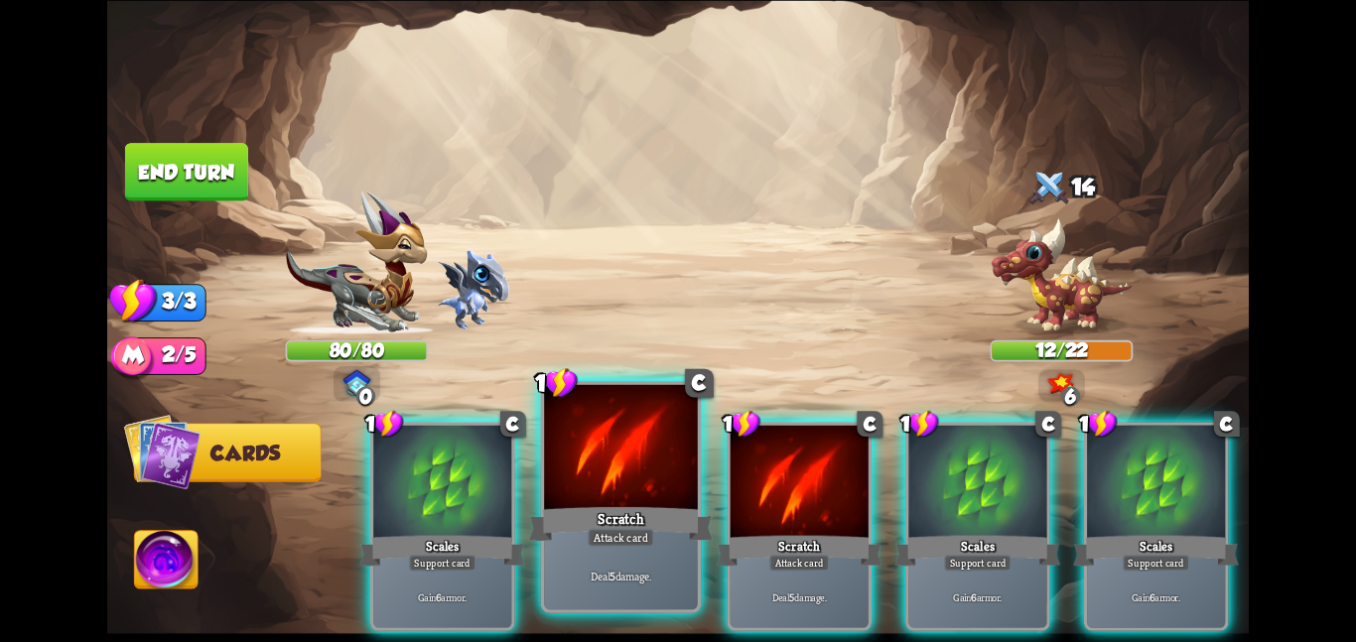
click at [572, 410] on div at bounding box center [621, 448] width 154 height 129
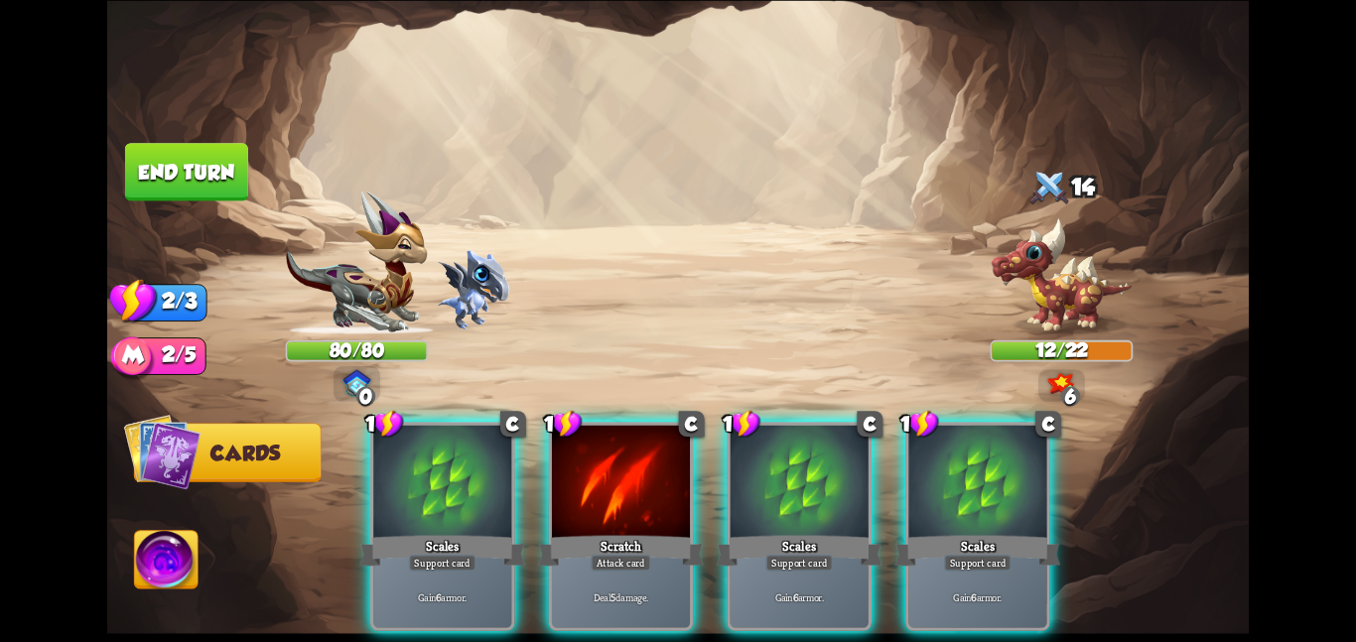
click at [572, 410] on div "1 C Scales Support card Gain 6 armor. 1 C Scratch Attack card Deal 5 damage. 1 …" at bounding box center [792, 499] width 913 height 286
click at [572, 425] on div at bounding box center [621, 483] width 138 height 116
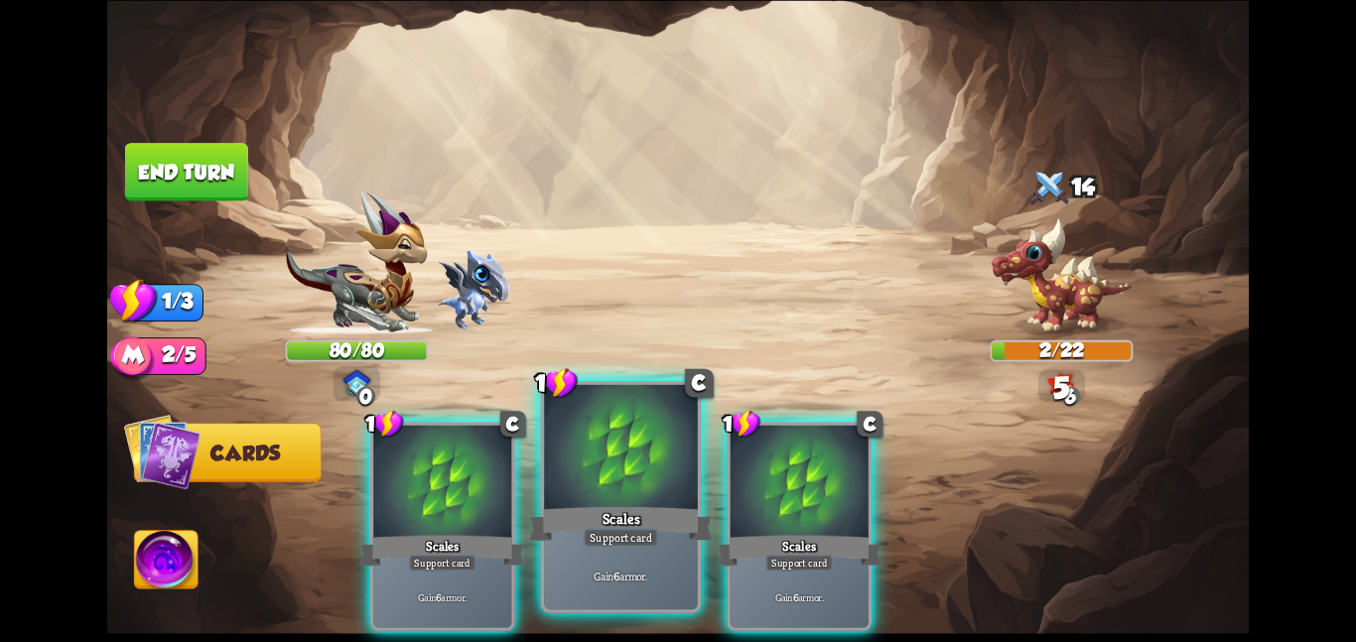
click at [564, 459] on div at bounding box center [621, 448] width 154 height 129
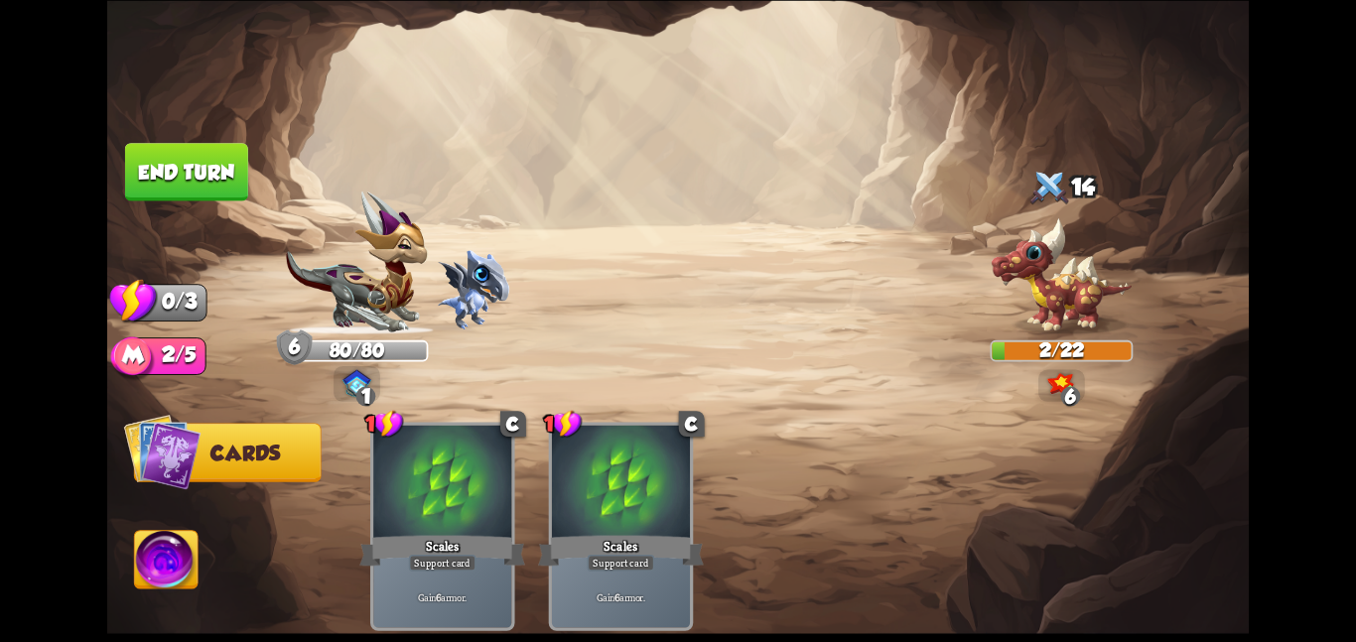
click at [189, 548] on img at bounding box center [167, 563] width 64 height 65
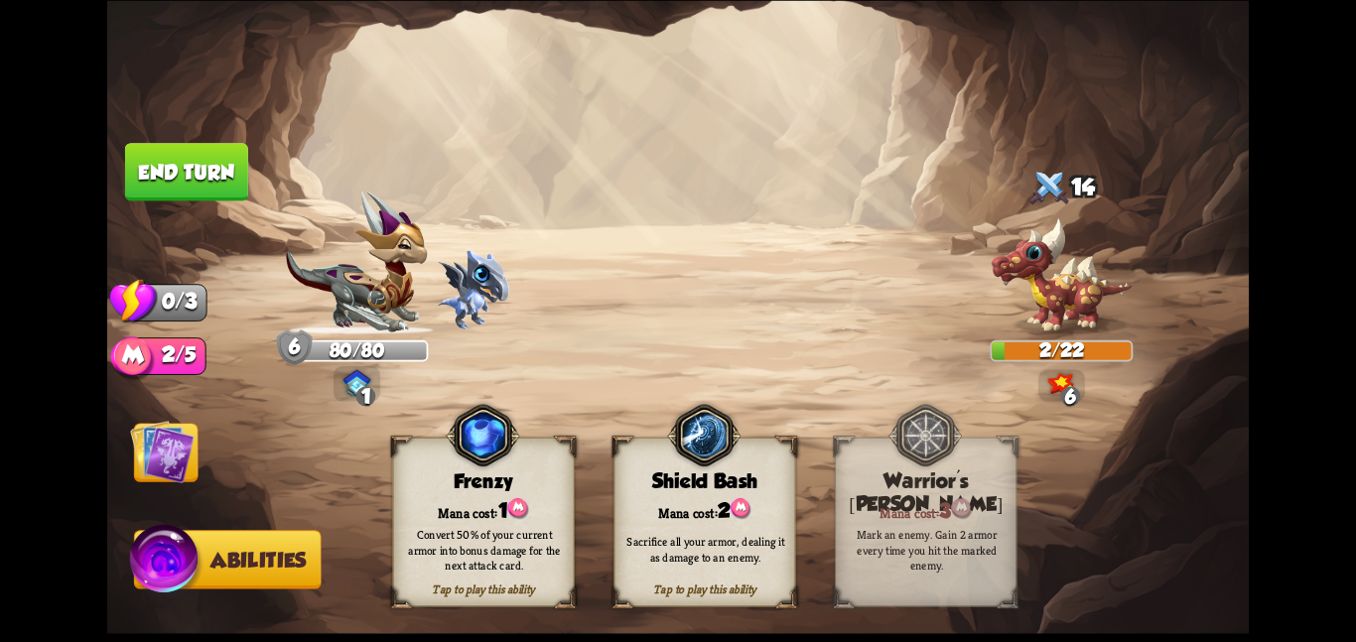
click at [627, 490] on div "Tap to play this ability Shield Bash Mana cost: 2 Sacrifice all your armor, dea…" at bounding box center [705, 522] width 182 height 170
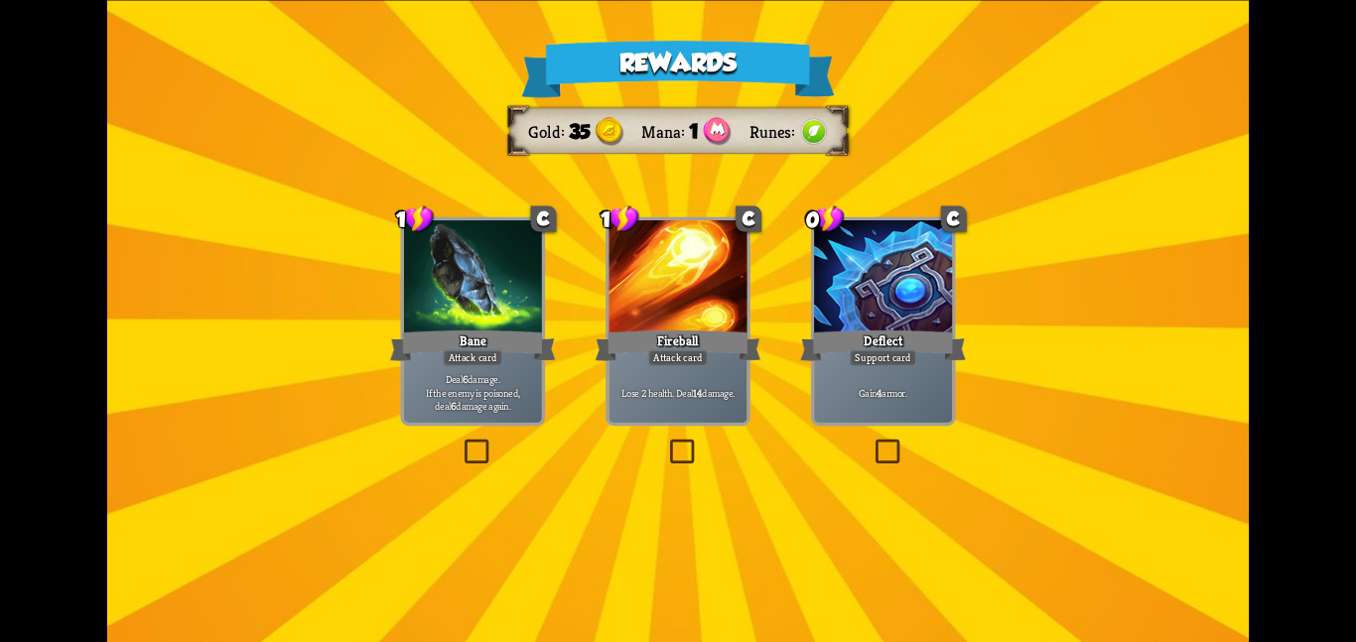
click at [879, 287] on div at bounding box center [883, 278] width 138 height 116
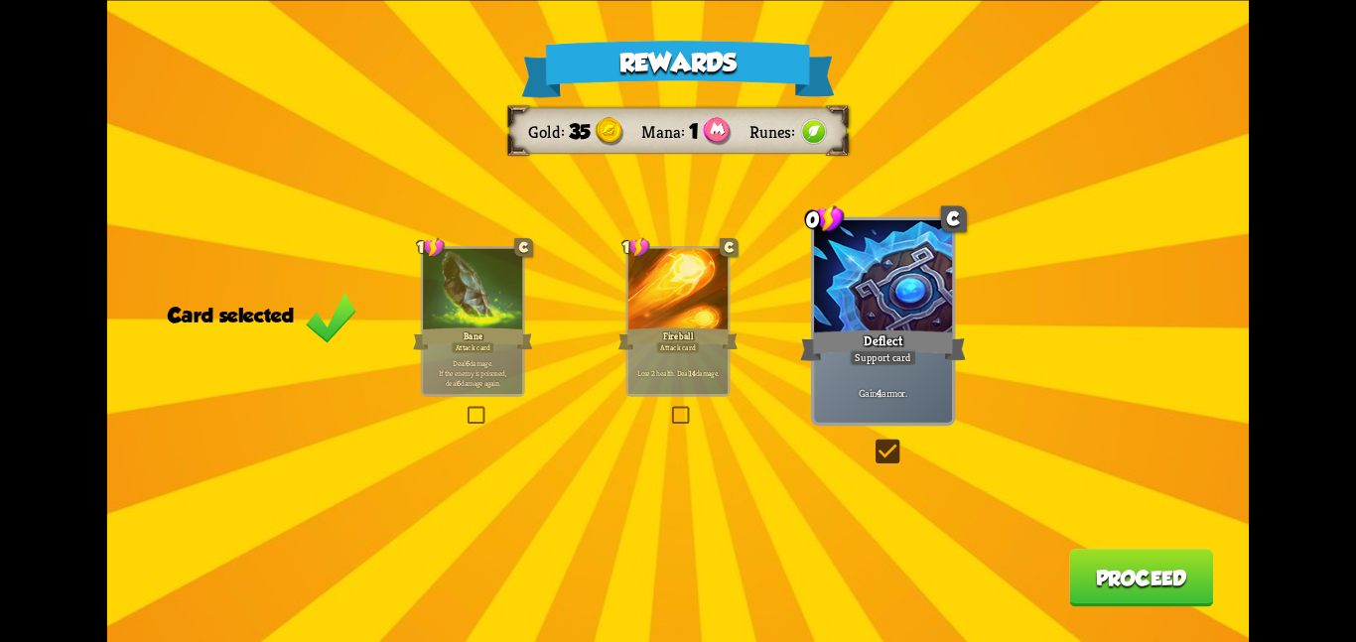
click at [1108, 564] on button "Proceed" at bounding box center [1141, 578] width 144 height 58
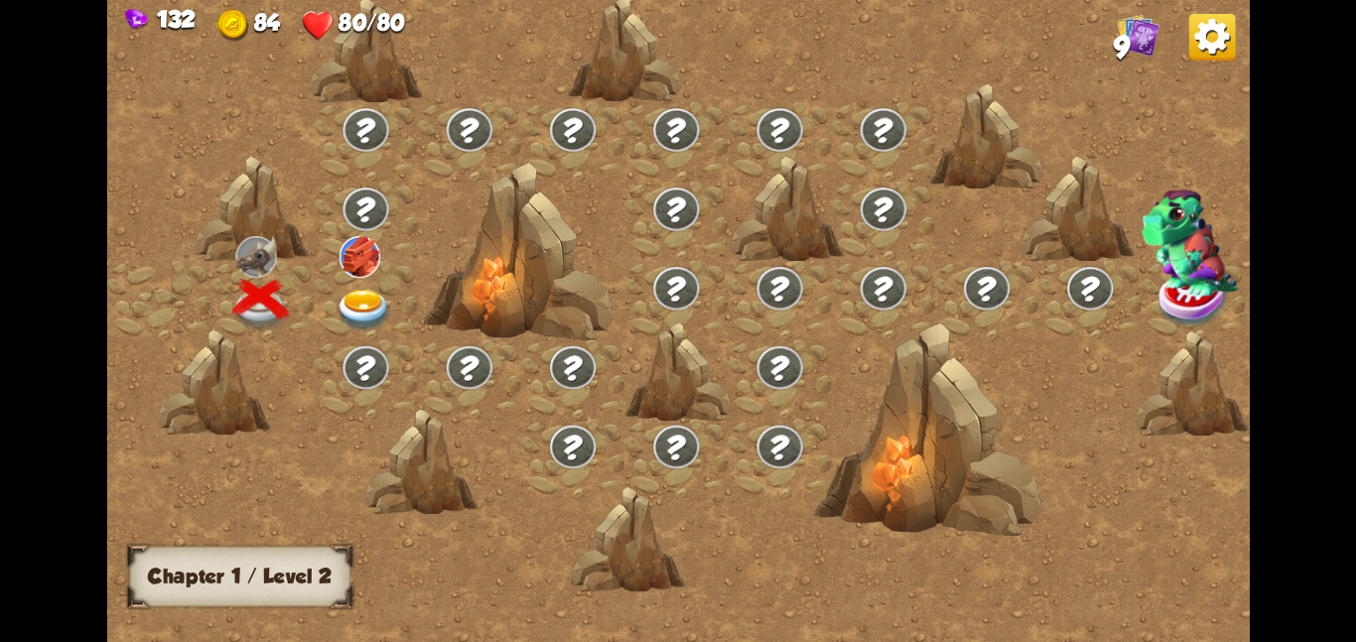
click at [401, 300] on div at bounding box center [365, 299] width 103 height 79
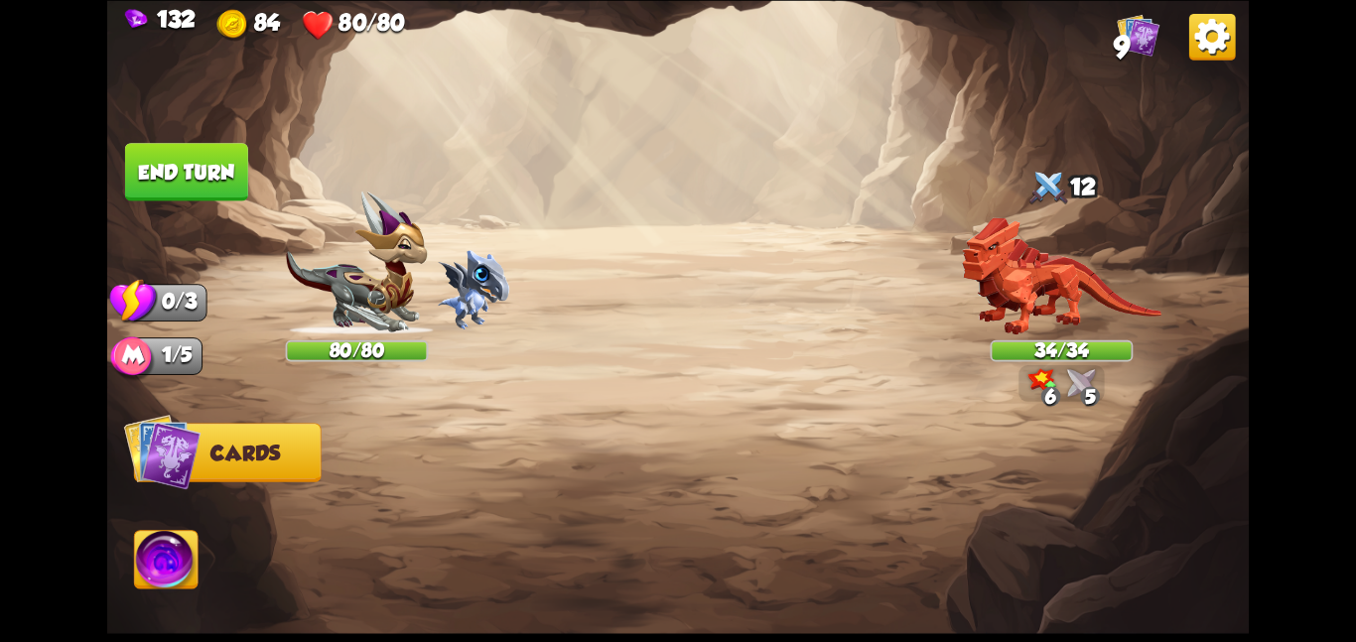
click at [741, 361] on div at bounding box center [792, 499] width 913 height 286
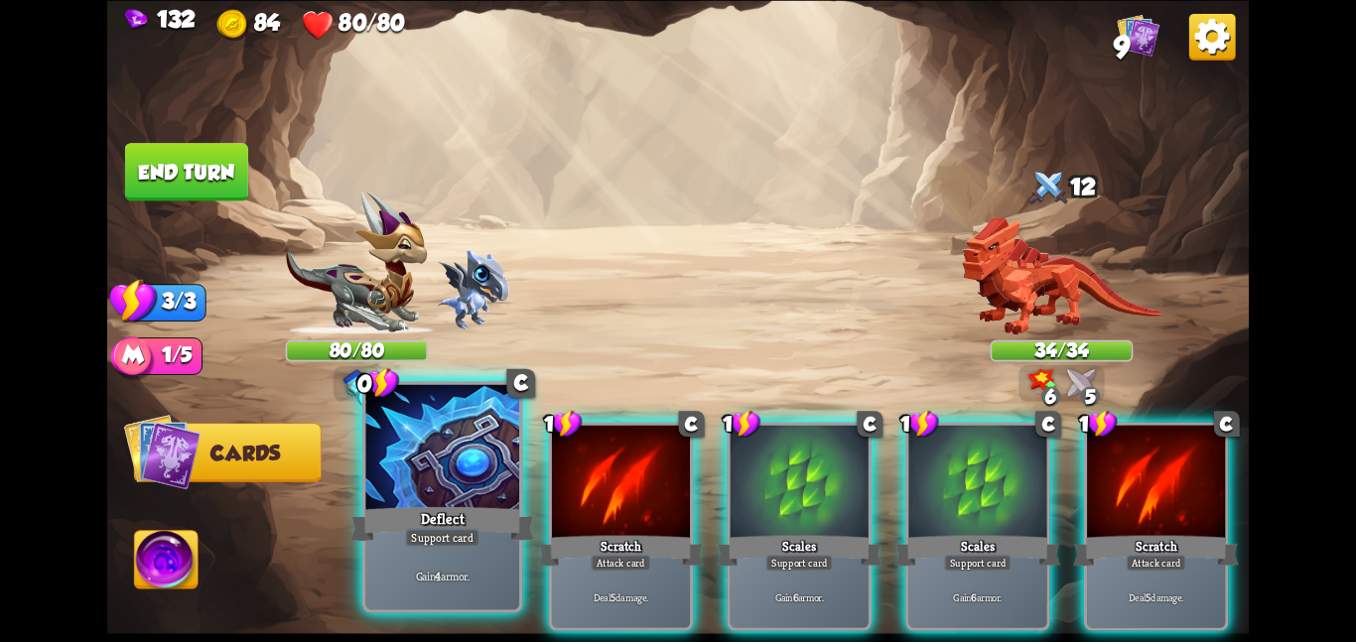
click at [454, 455] on div at bounding box center [442, 448] width 154 height 129
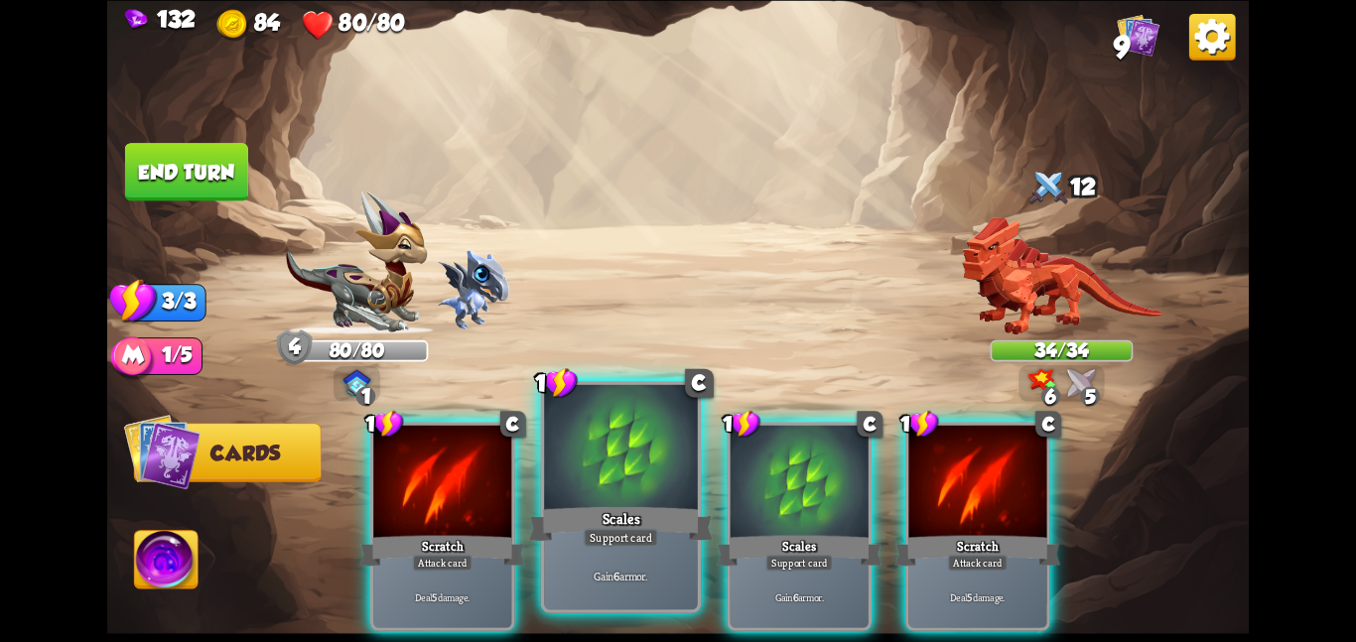
click at [639, 464] on div at bounding box center [621, 448] width 154 height 129
click at [731, 464] on div at bounding box center [800, 483] width 138 height 116
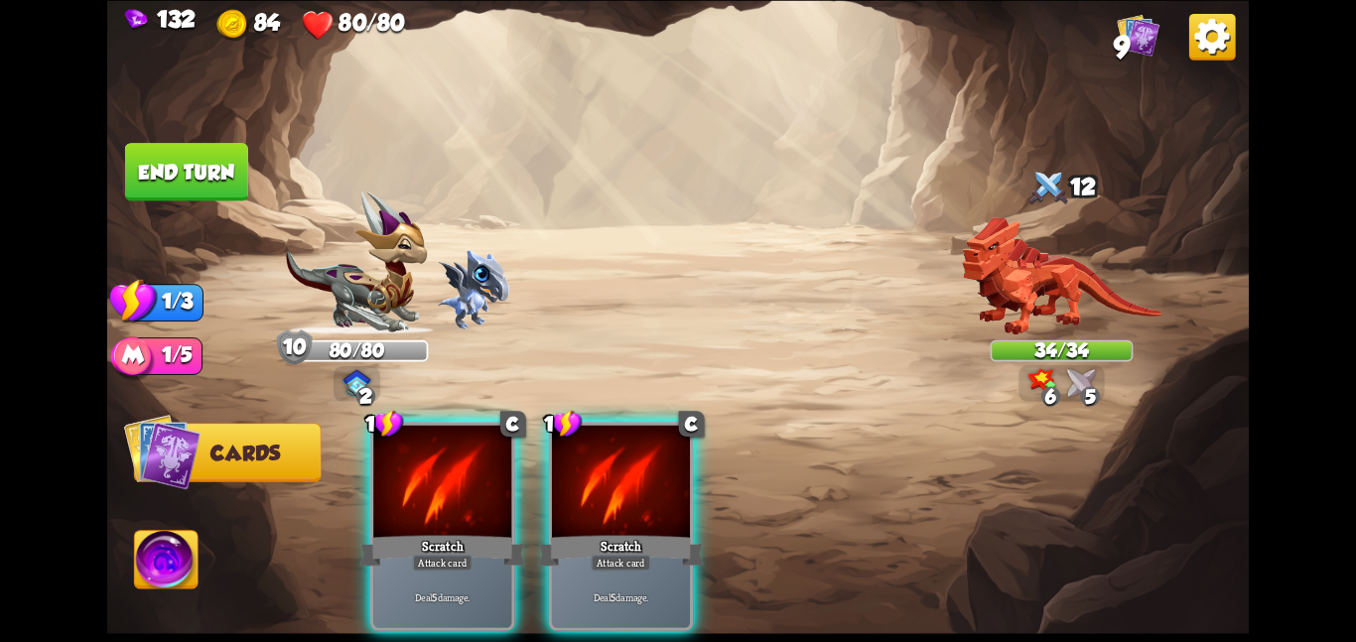
click at [639, 464] on div at bounding box center [621, 483] width 138 height 116
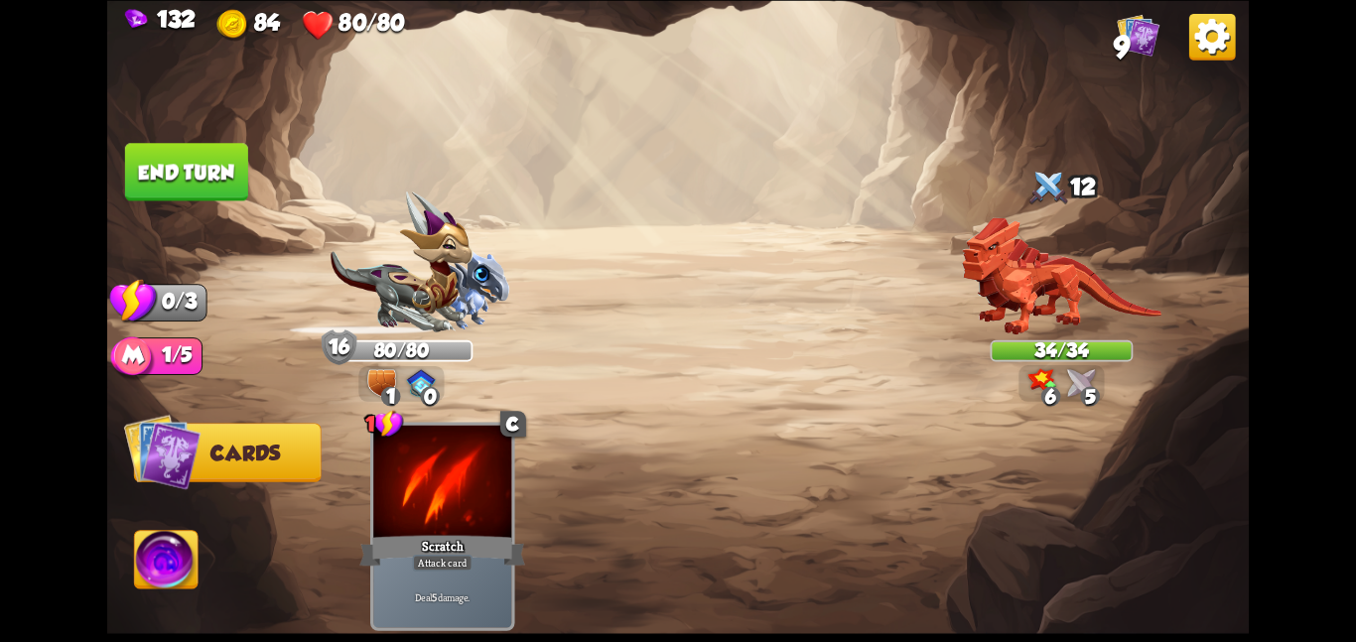
click at [265, 183] on img at bounding box center [678, 321] width 1142 height 642
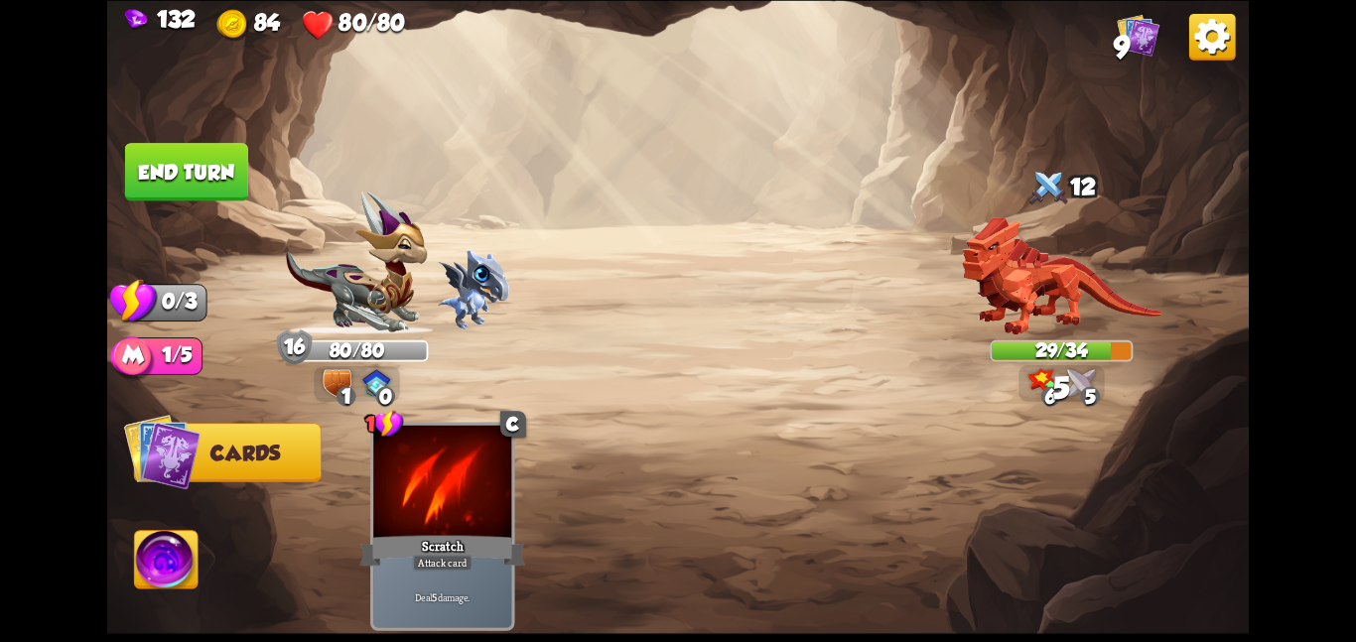
click at [211, 168] on button "End turn" at bounding box center [186, 172] width 123 height 58
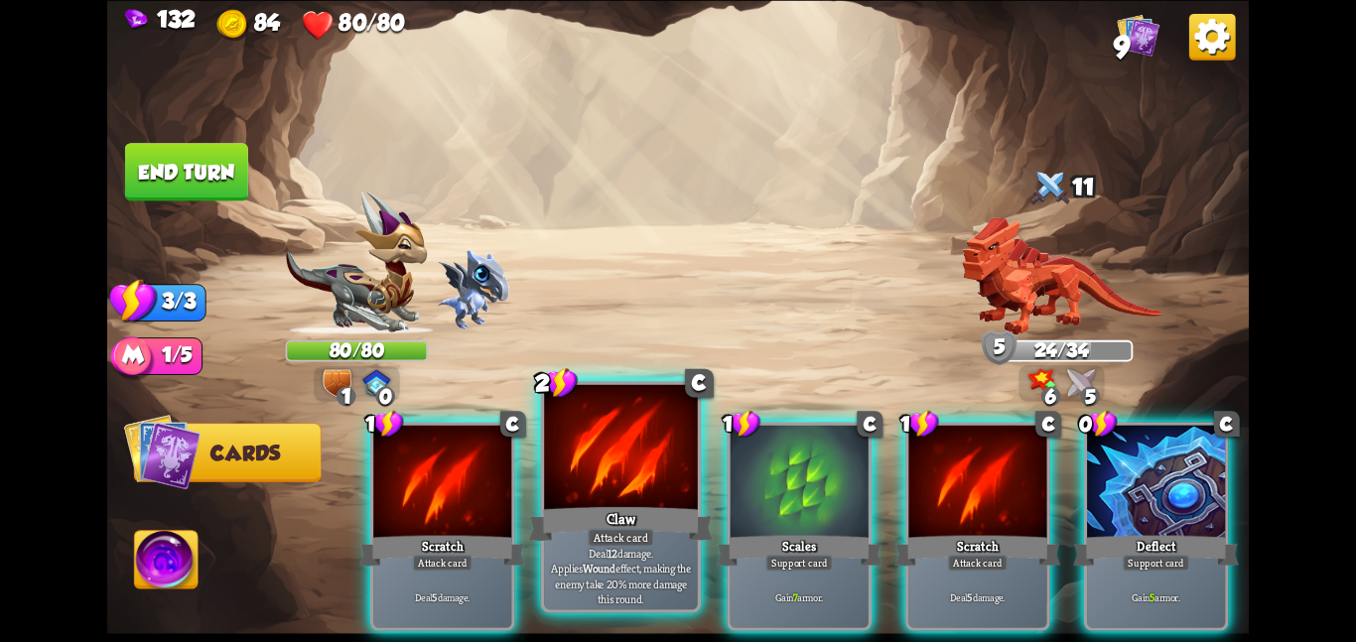
click at [655, 494] on div at bounding box center [621, 448] width 154 height 129
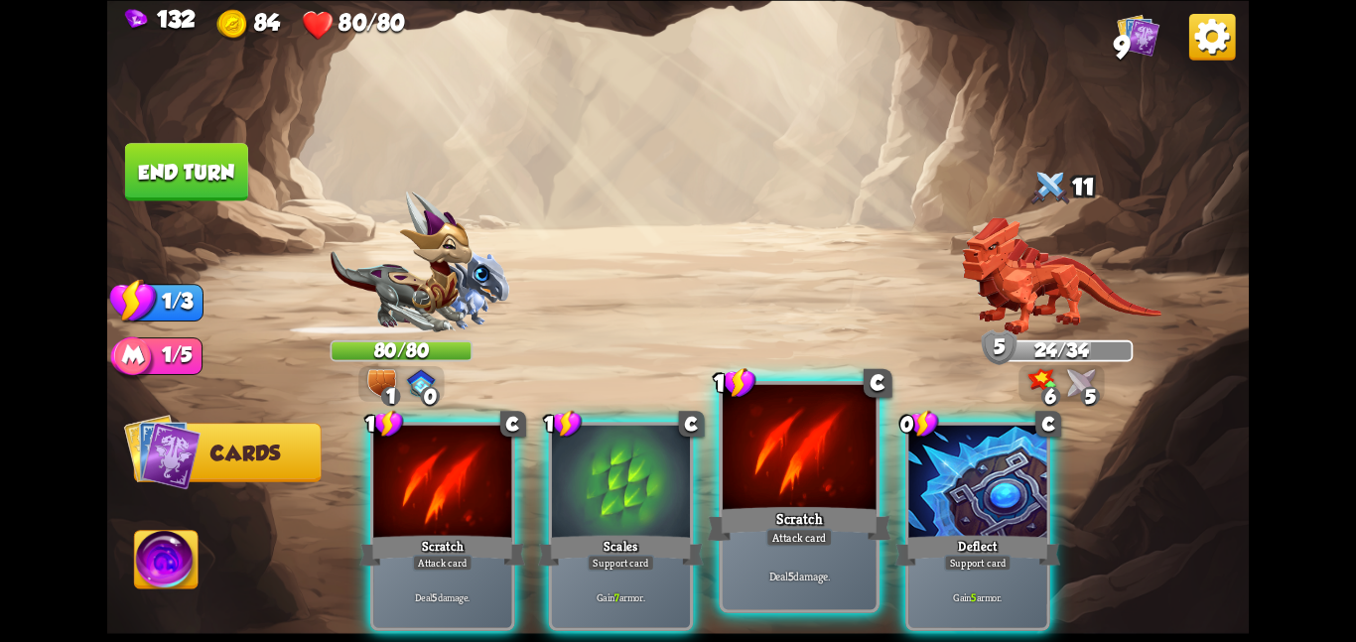
click at [778, 479] on div at bounding box center [800, 448] width 154 height 129
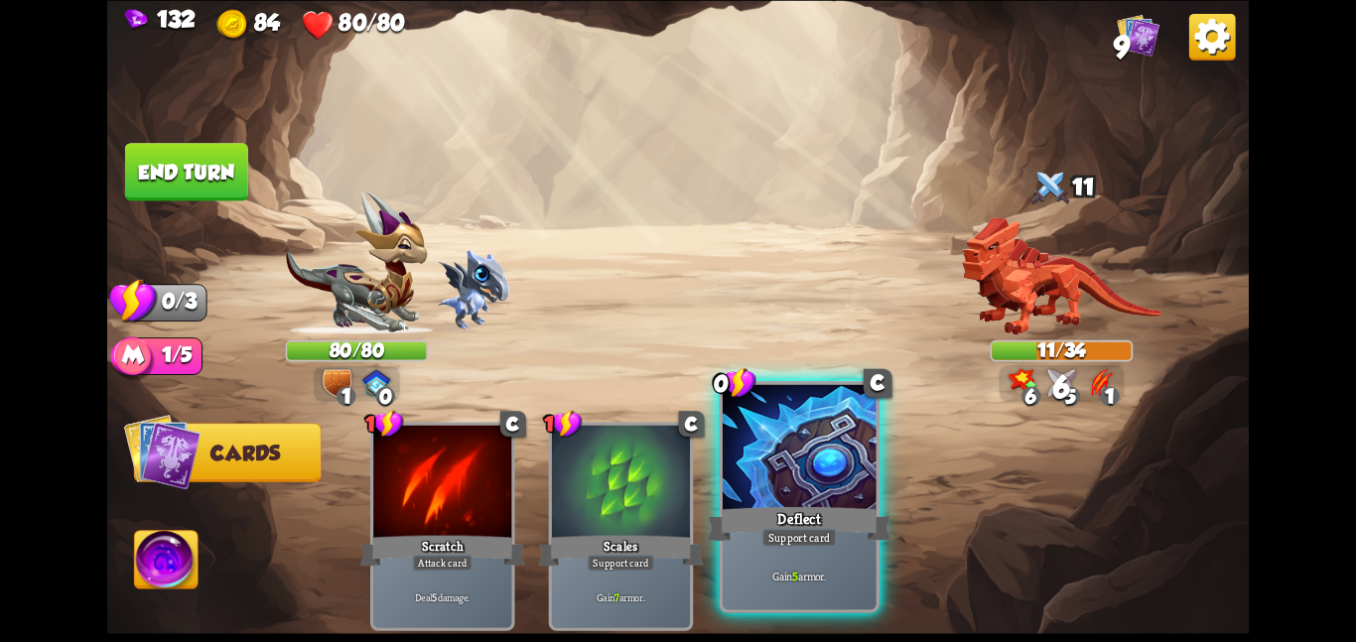
click at [750, 461] on div at bounding box center [800, 448] width 154 height 129
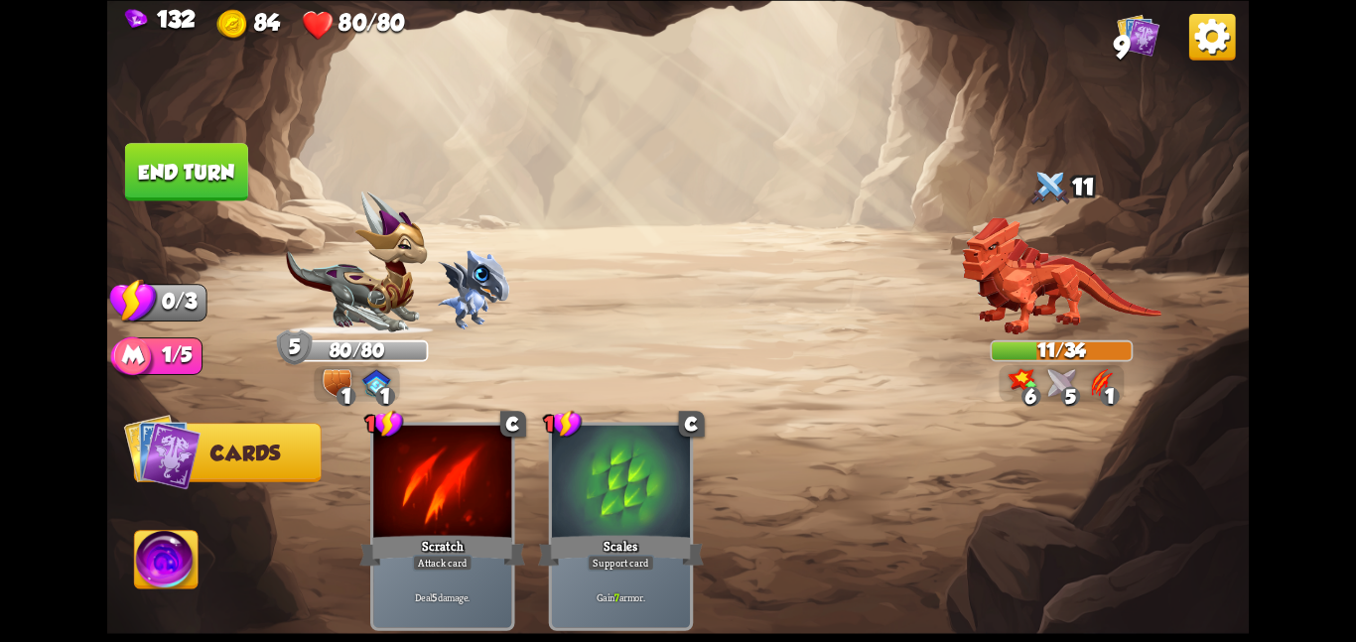
click at [179, 148] on button "End turn" at bounding box center [186, 172] width 123 height 58
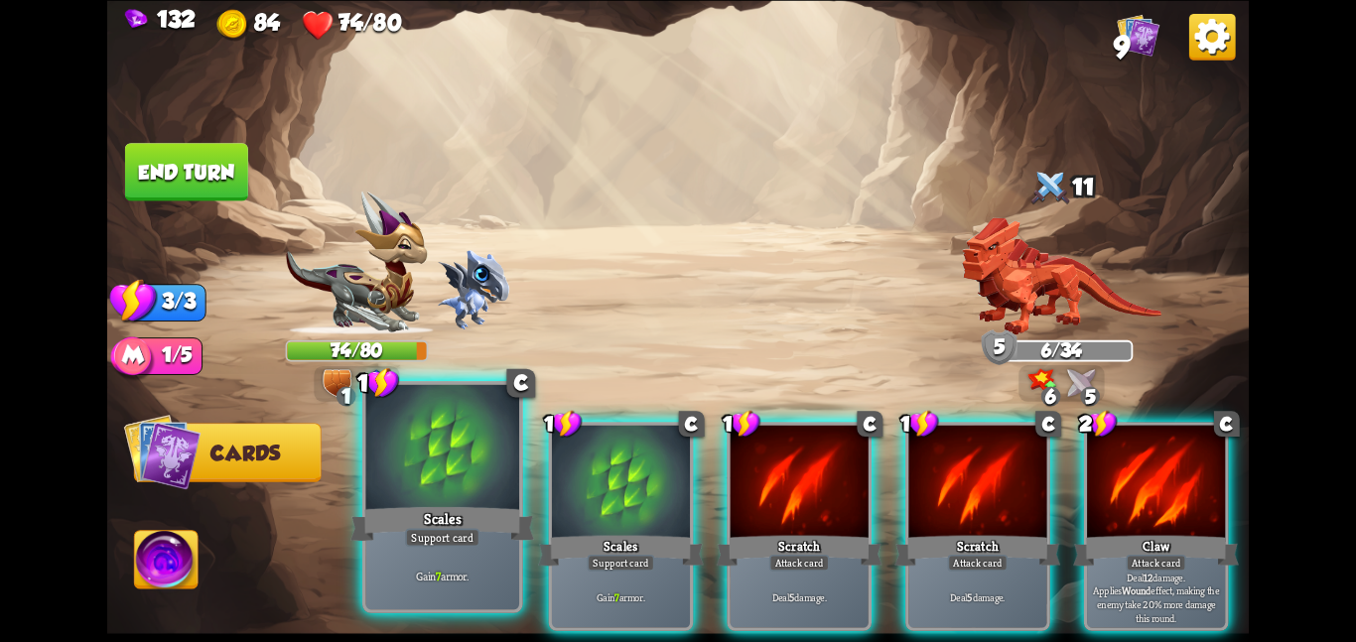
click at [474, 486] on div at bounding box center [442, 448] width 154 height 129
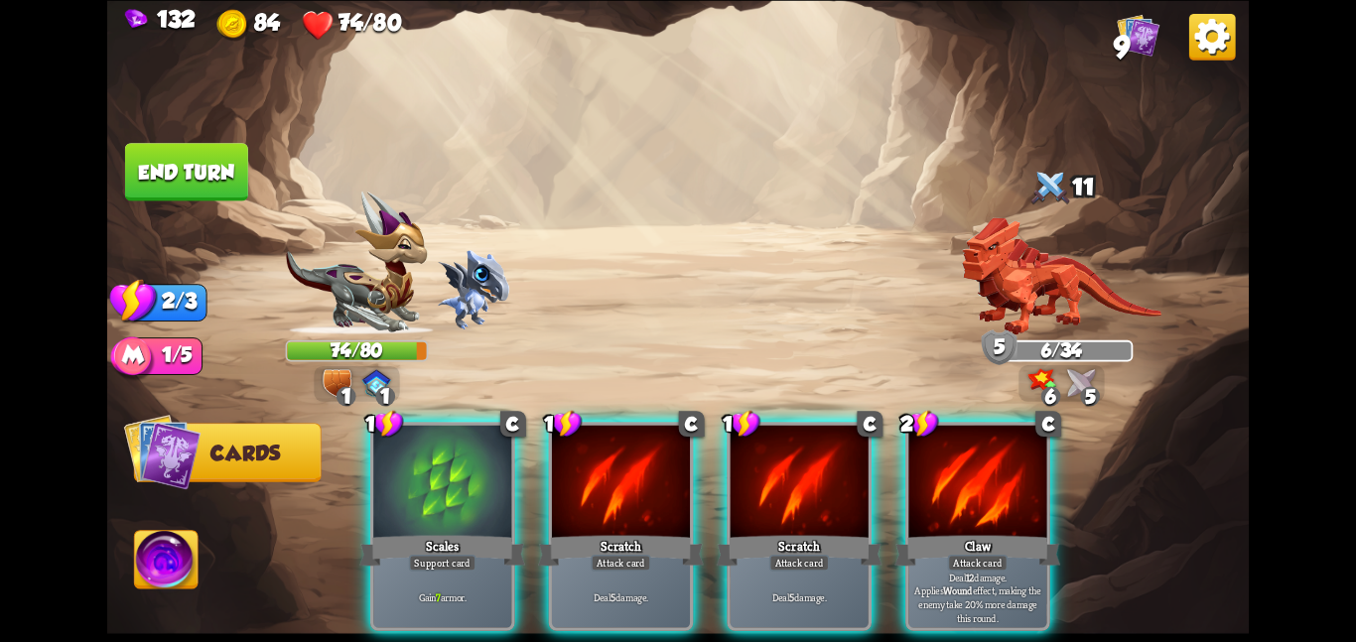
click at [474, 486] on div at bounding box center [442, 483] width 138 height 116
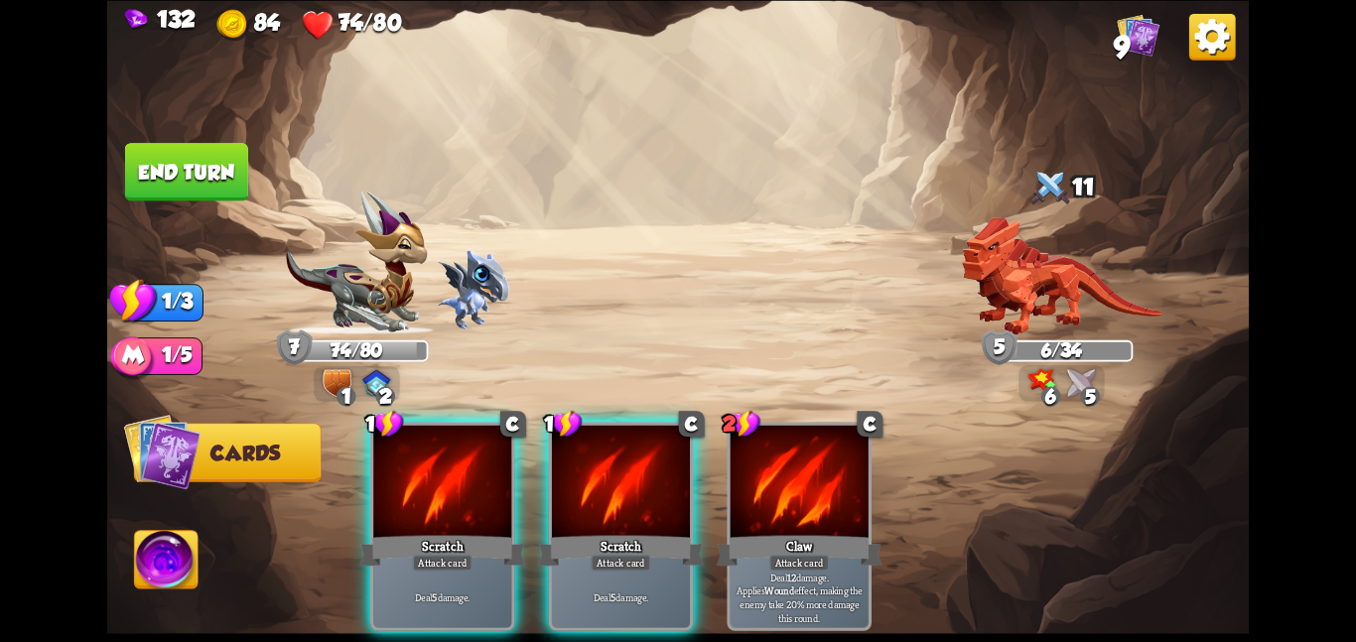
click at [474, 486] on div at bounding box center [442, 483] width 138 height 116
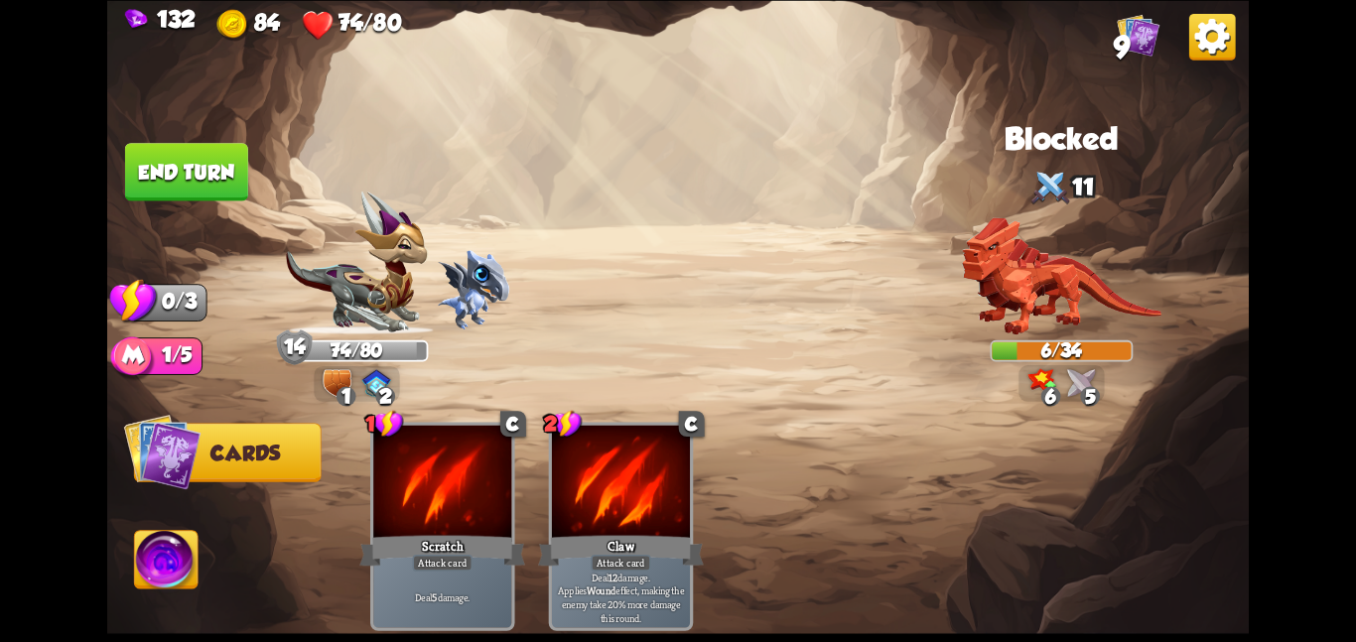
click at [185, 179] on button "End turn" at bounding box center [186, 172] width 123 height 58
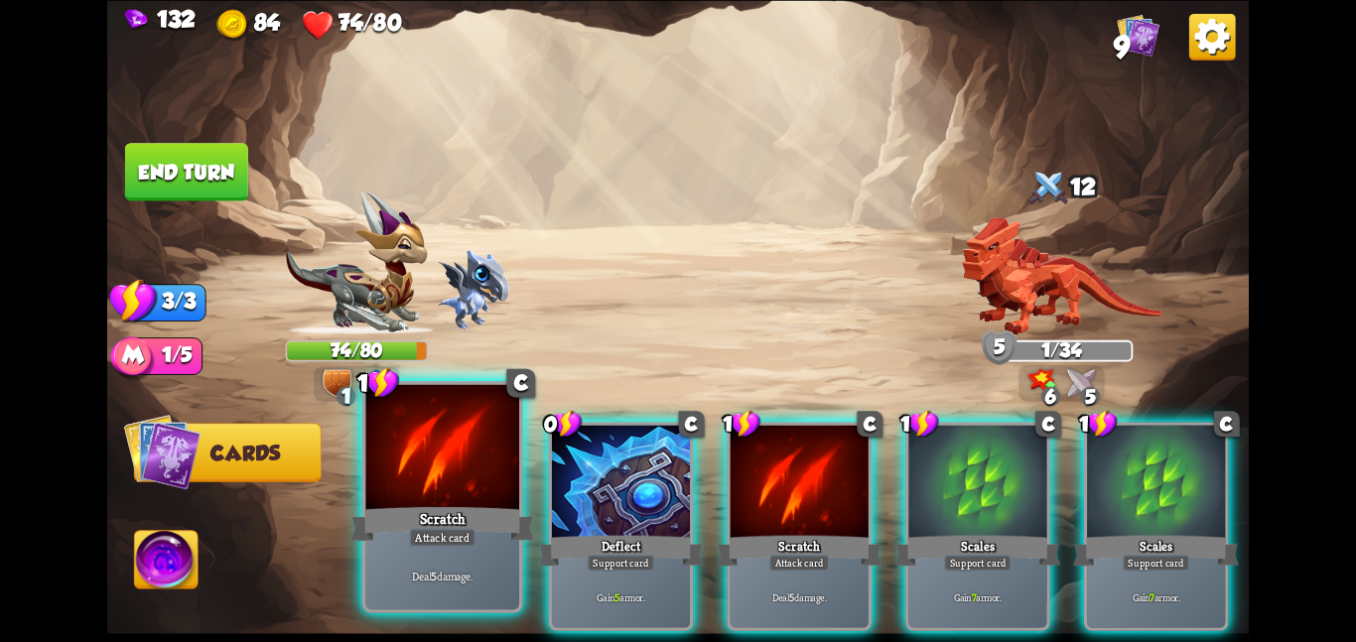
click at [434, 514] on div "Scratch" at bounding box center [443, 523] width 184 height 41
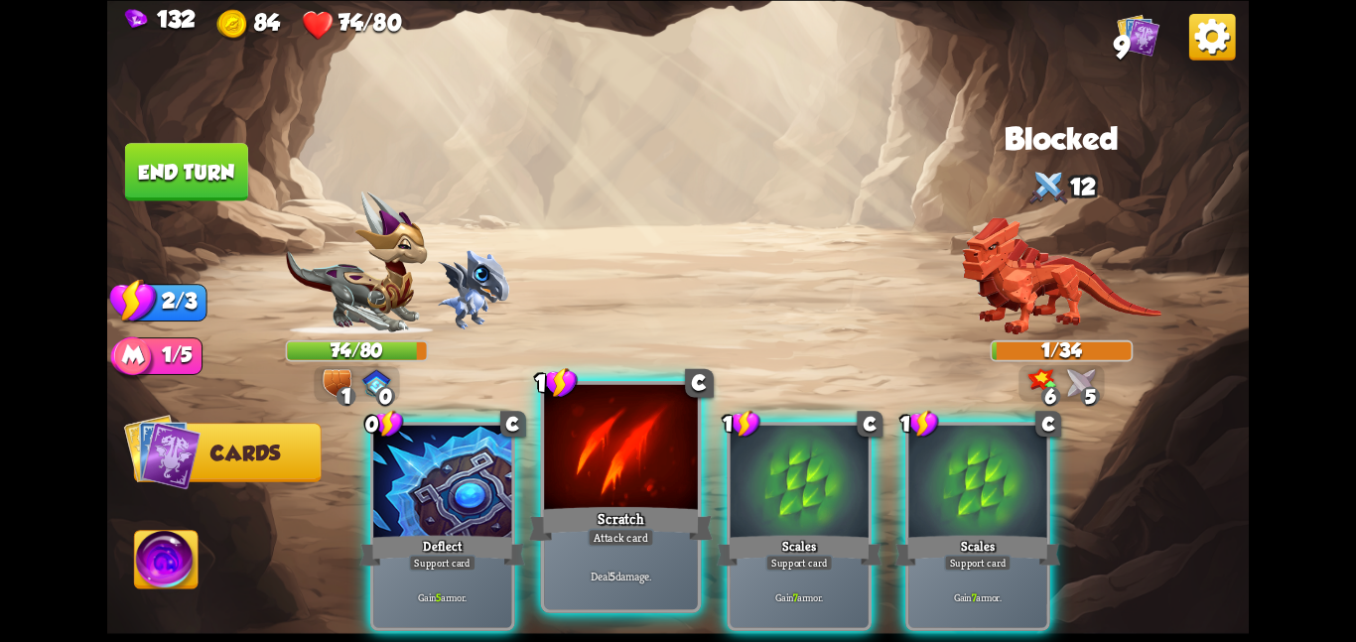
click at [599, 481] on div at bounding box center [621, 448] width 154 height 129
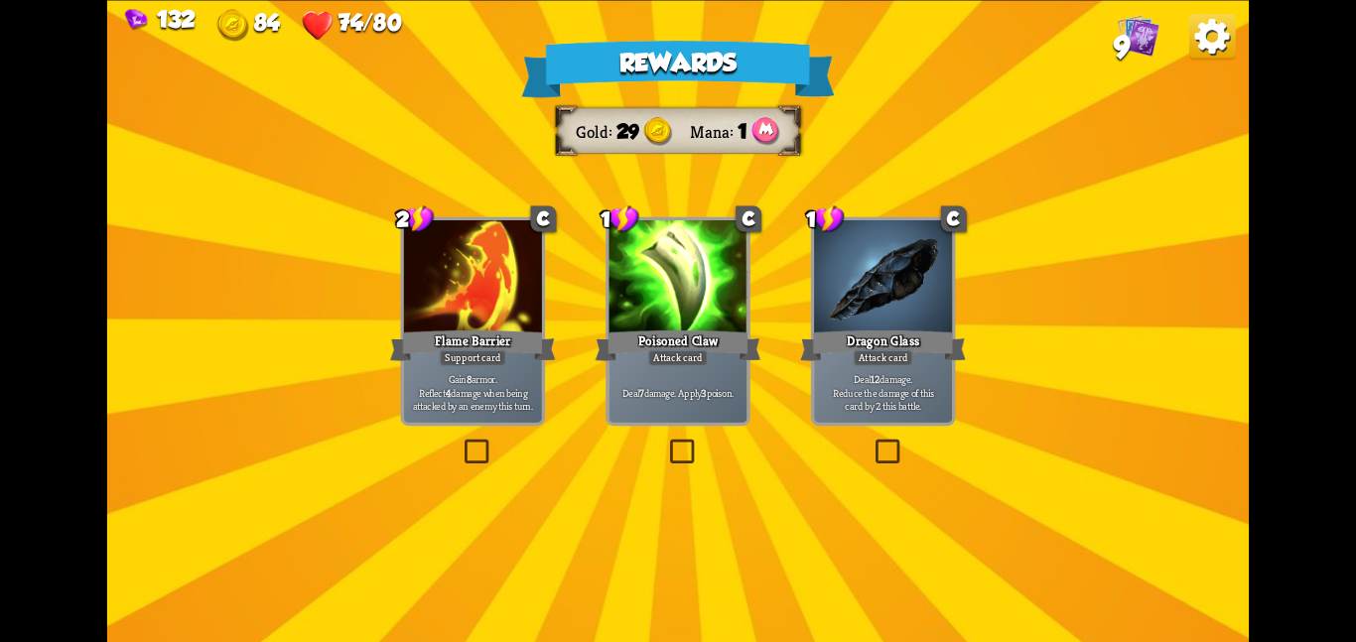
click at [544, 345] on div "Flame Barrier" at bounding box center [473, 345] width 166 height 37
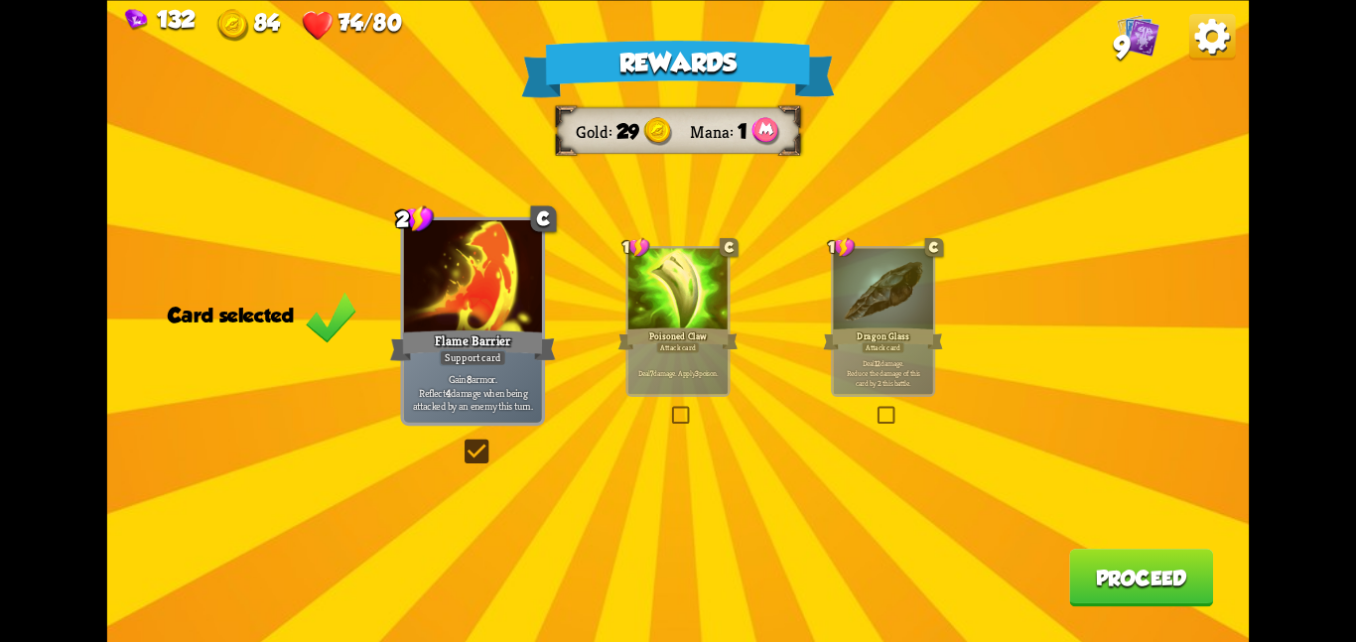
click at [1211, 583] on button "Proceed" at bounding box center [1141, 578] width 144 height 58
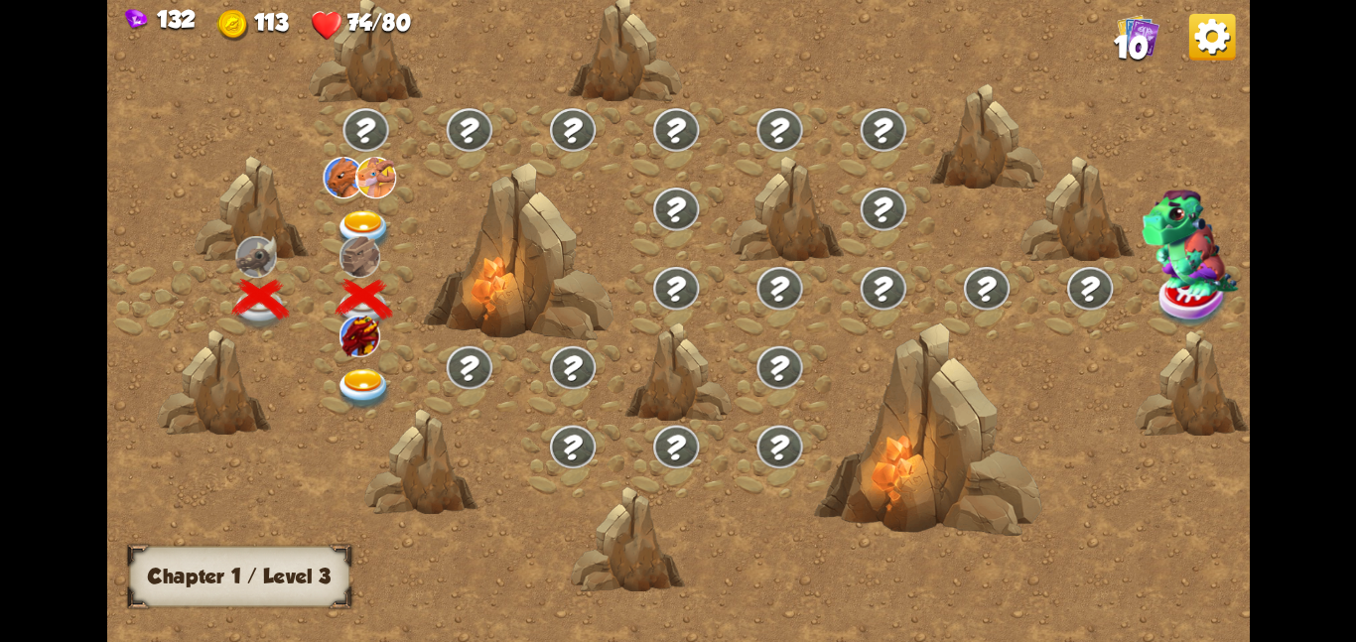
click at [356, 356] on div at bounding box center [365, 378] width 103 height 79
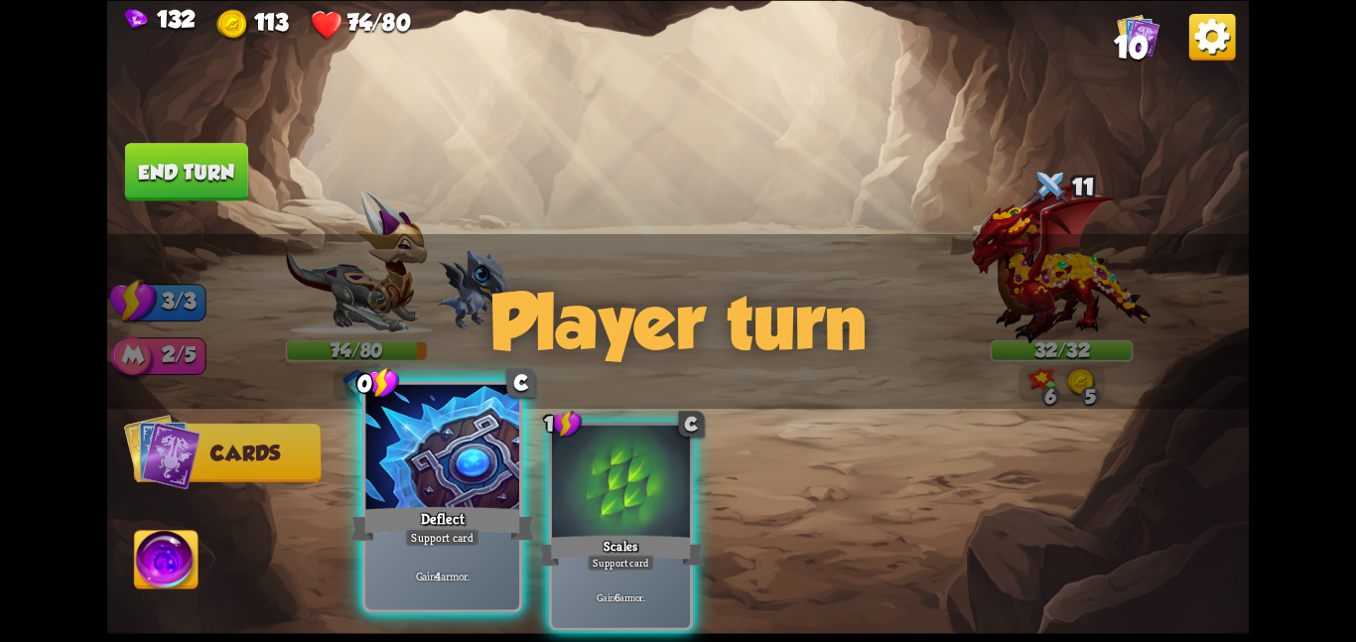
click at [483, 491] on div at bounding box center [442, 448] width 154 height 129
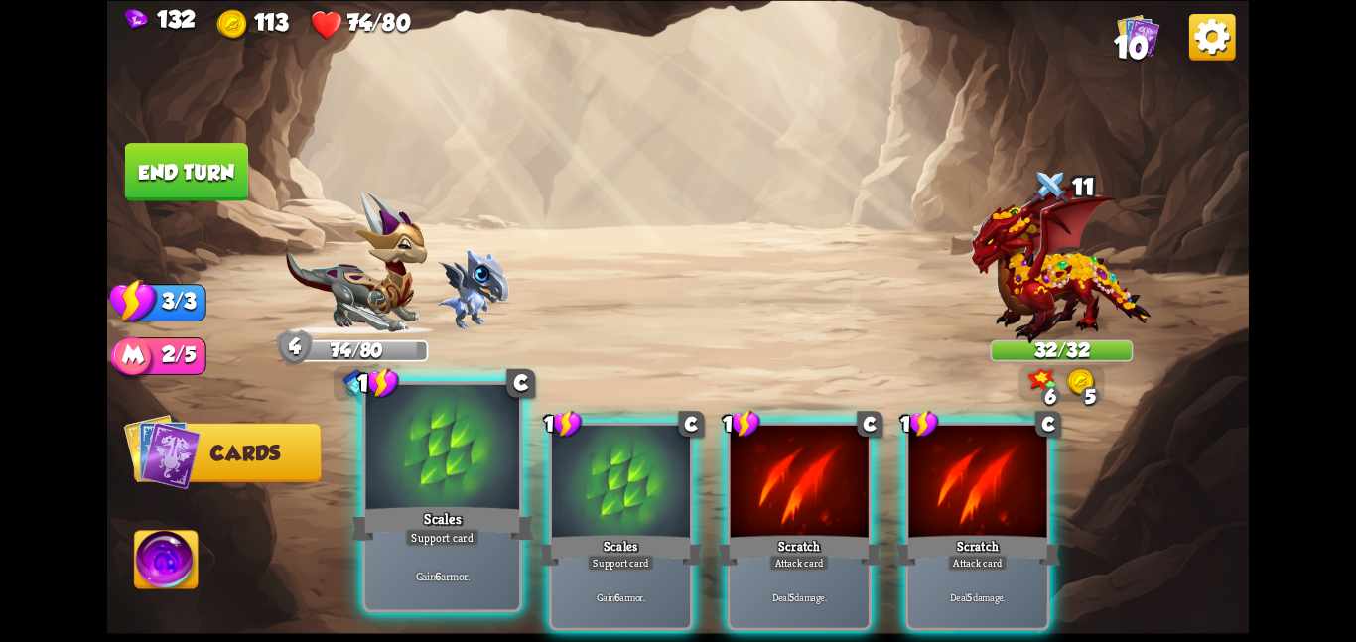
click at [484, 491] on div at bounding box center [442, 448] width 154 height 129
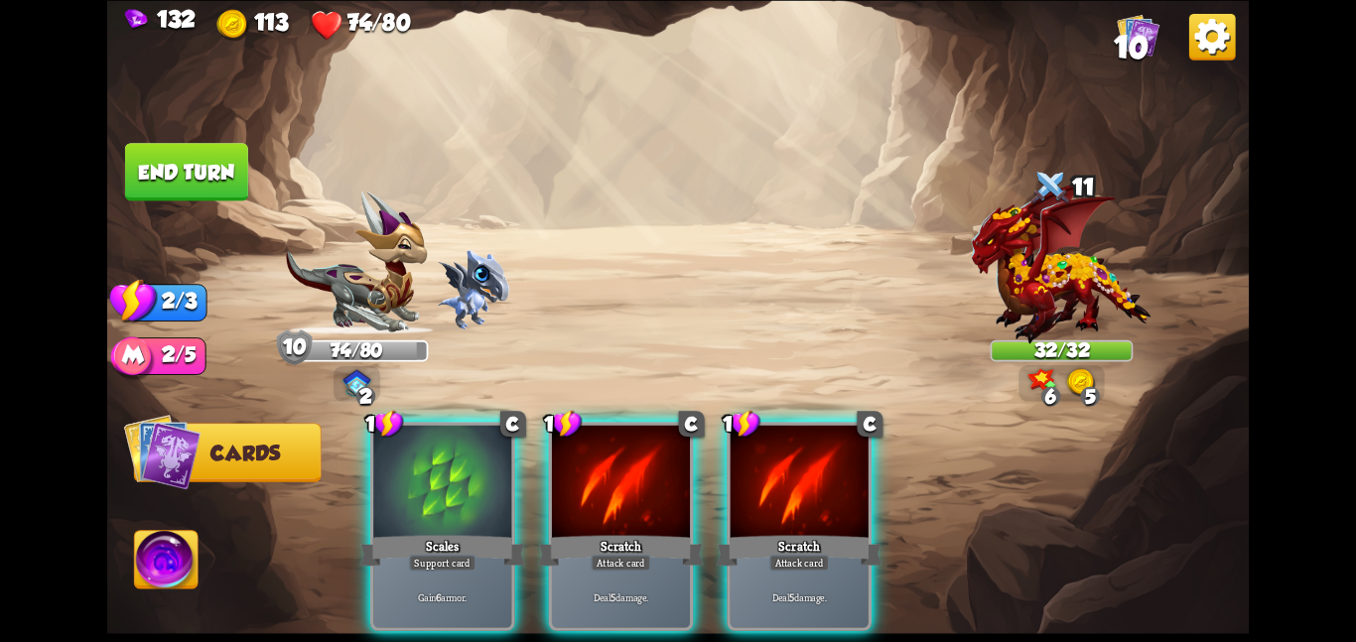
click at [484, 491] on div at bounding box center [442, 483] width 138 height 116
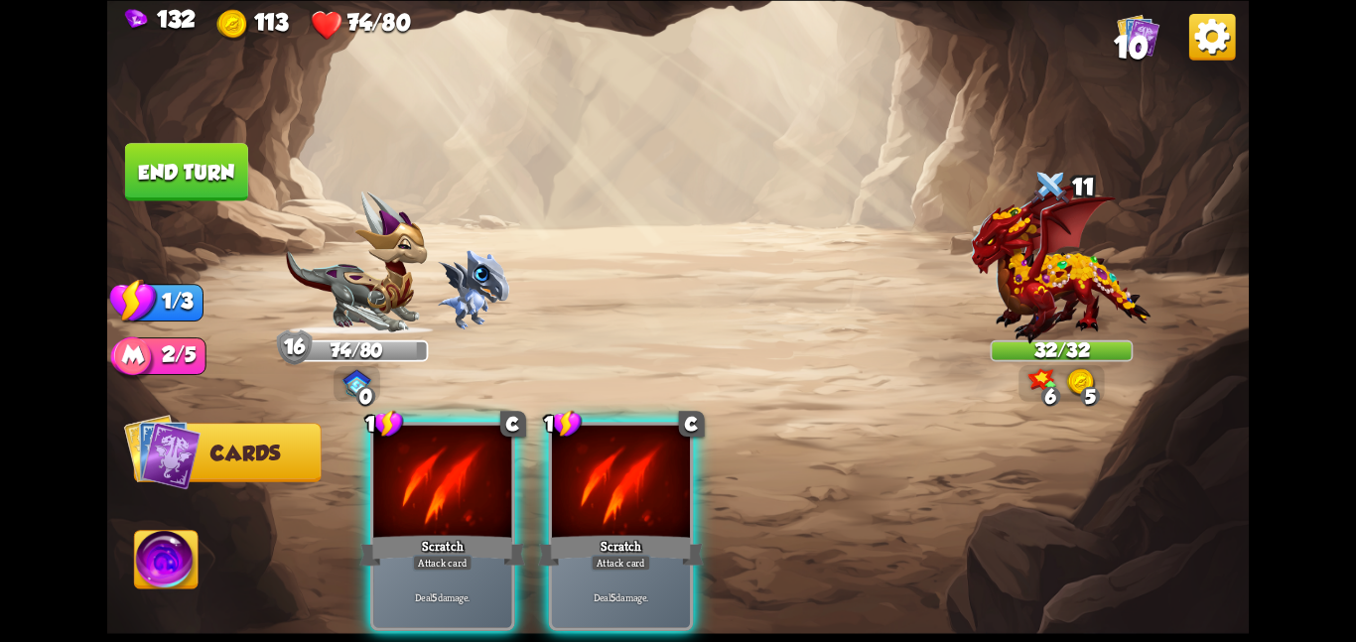
click at [484, 491] on div at bounding box center [442, 483] width 138 height 116
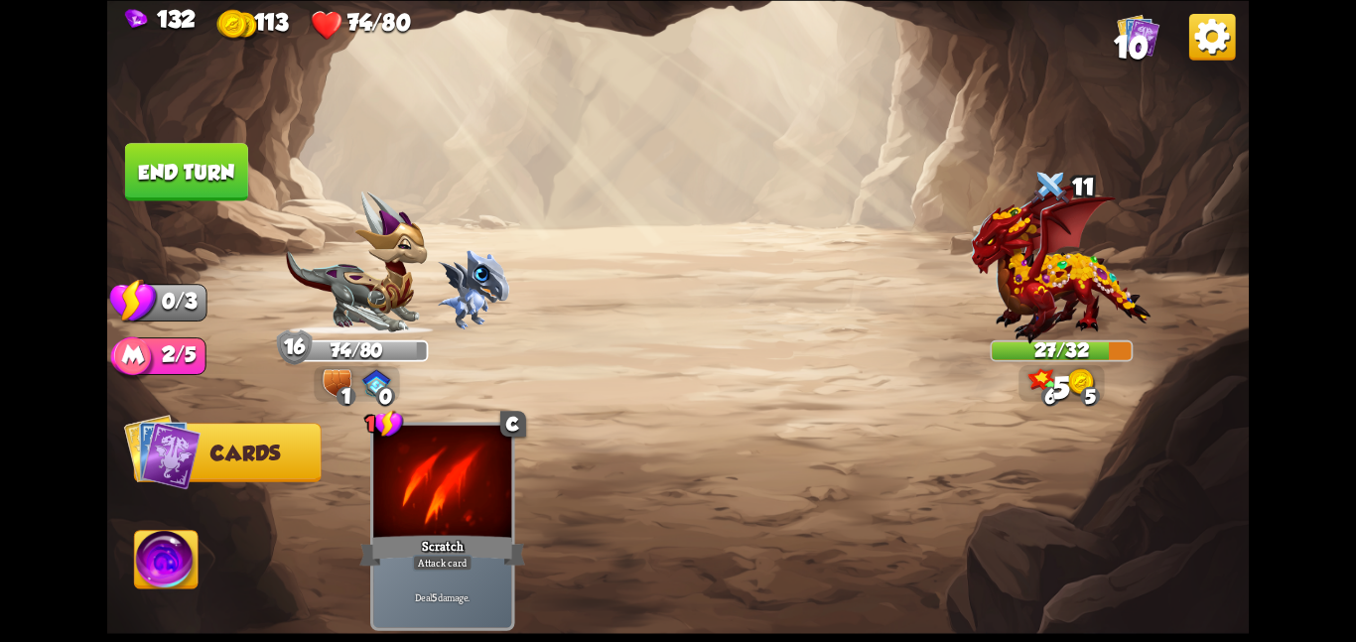
click at [198, 146] on button "End turn" at bounding box center [186, 172] width 123 height 58
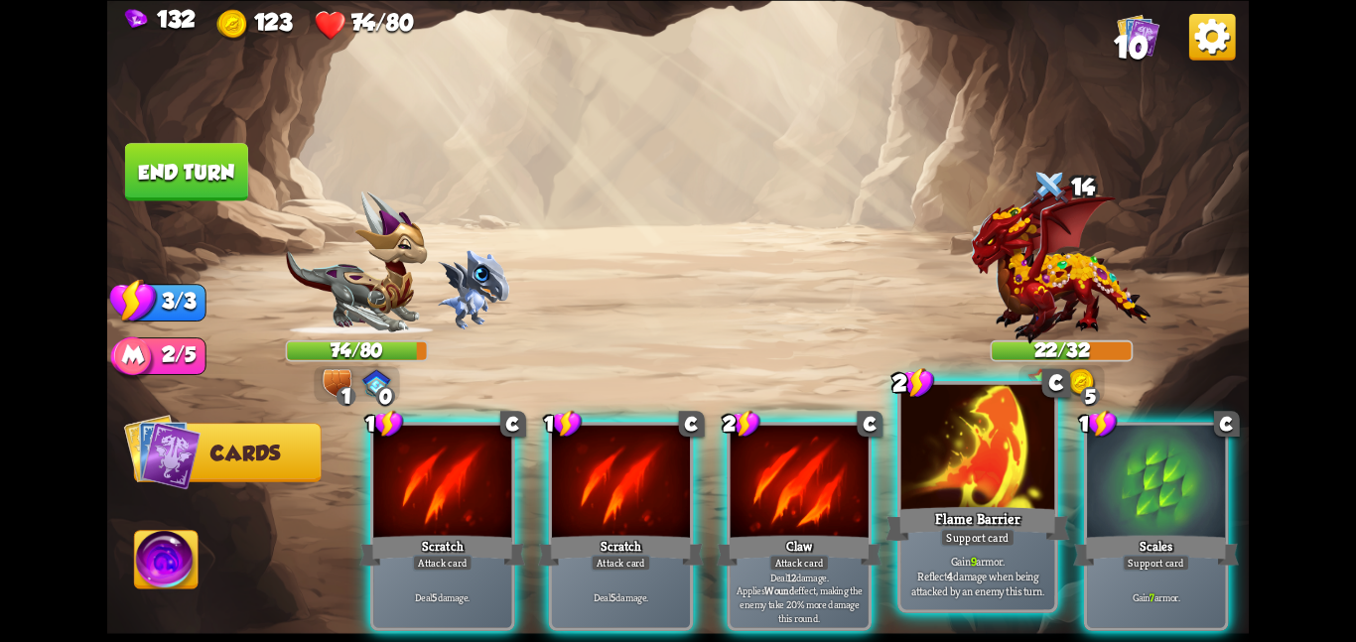
click at [959, 477] on div at bounding box center [979, 448] width 154 height 129
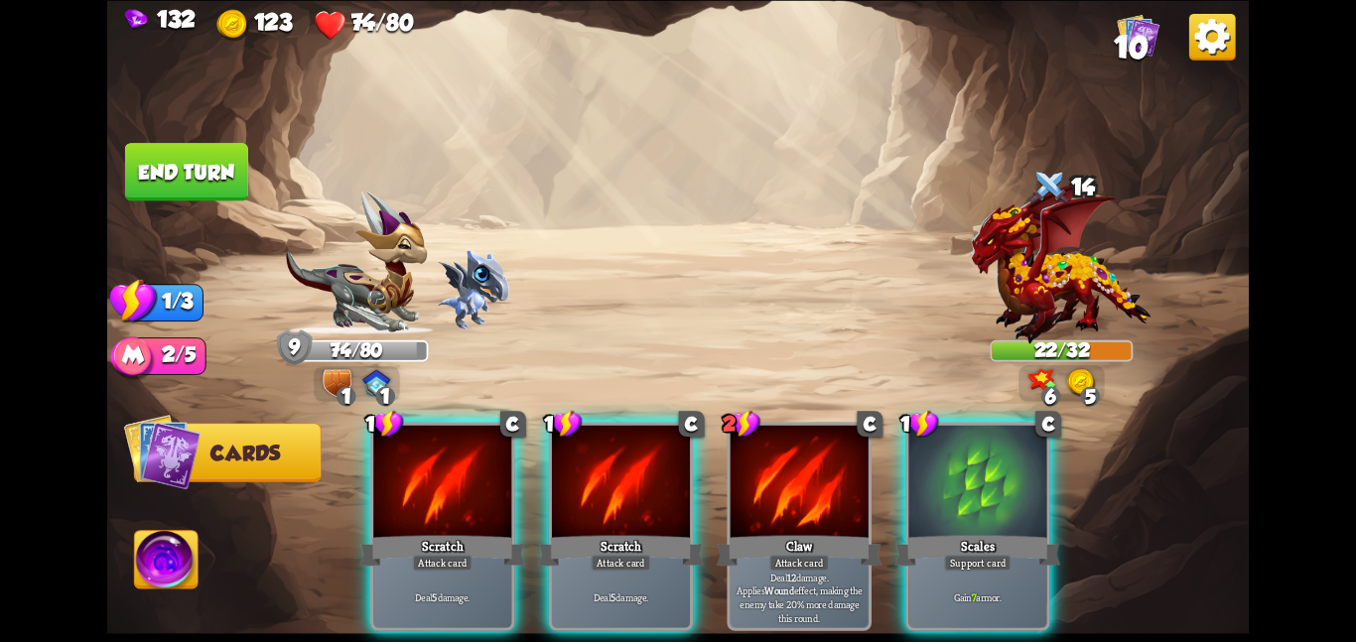
click at [959, 477] on div at bounding box center [978, 483] width 138 height 116
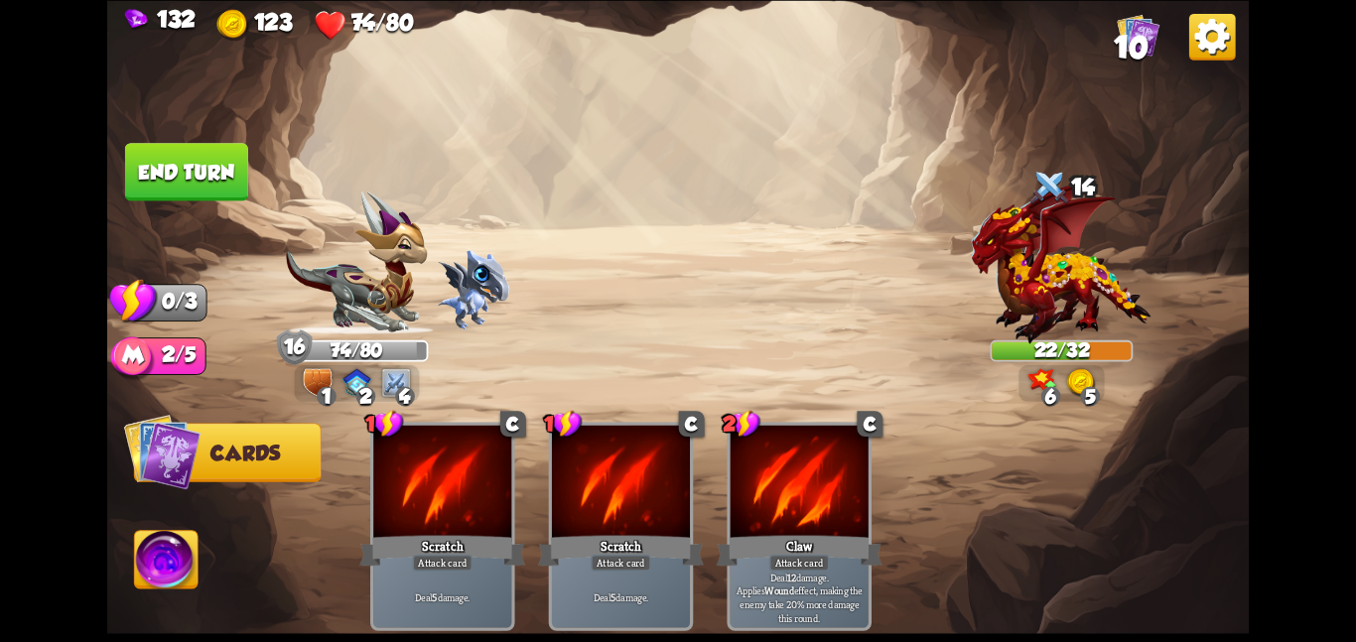
click at [142, 143] on button "End turn" at bounding box center [186, 172] width 123 height 58
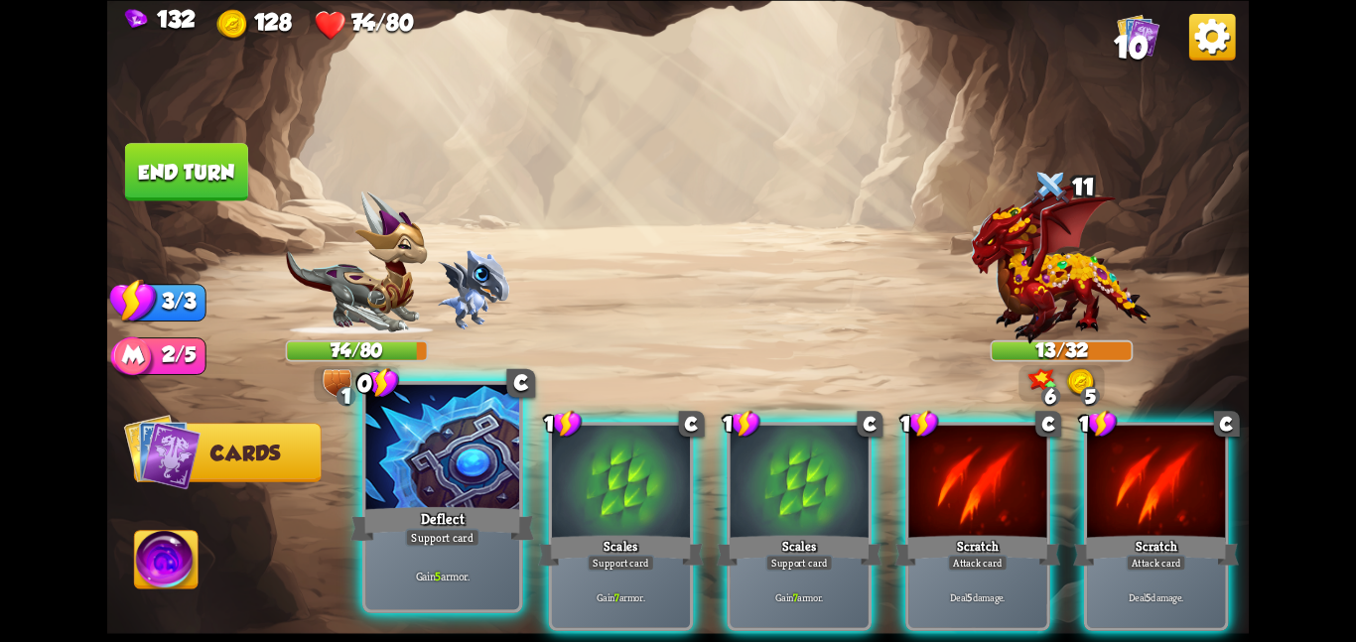
click at [494, 456] on div at bounding box center [442, 448] width 154 height 129
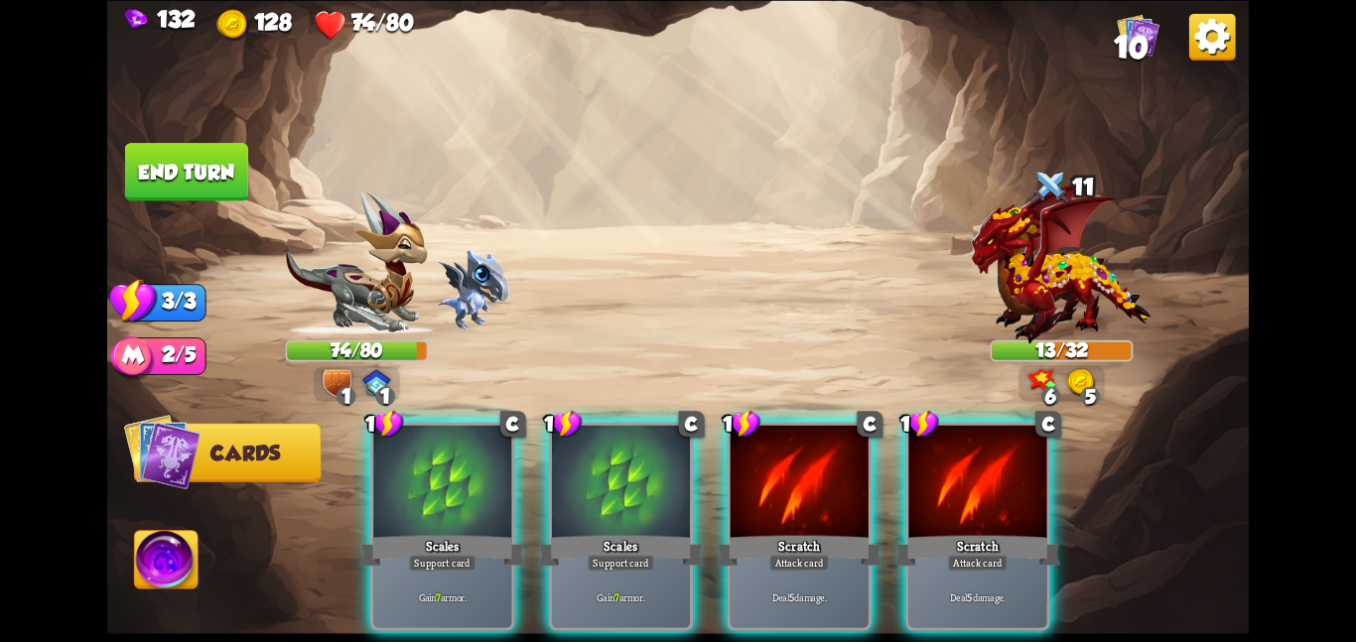
click at [494, 456] on div at bounding box center [442, 483] width 138 height 116
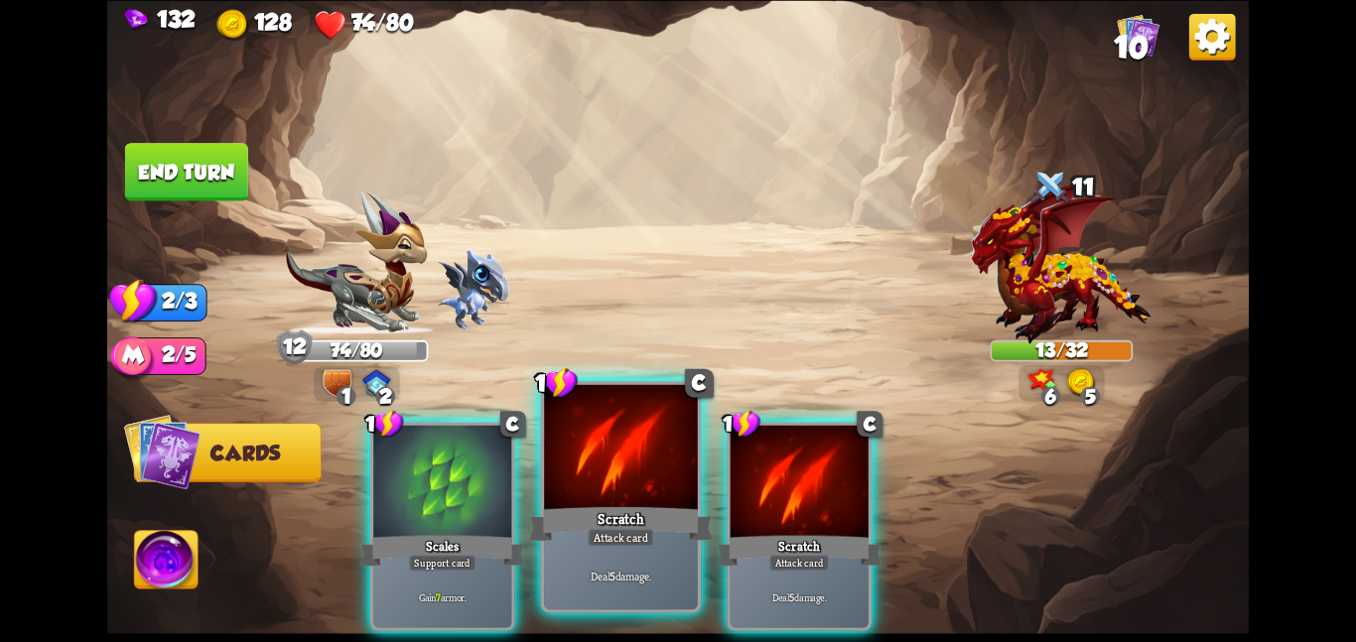
click at [700, 442] on div "1 C Scratch Attack card Deal 5 damage." at bounding box center [621, 497] width 161 height 232
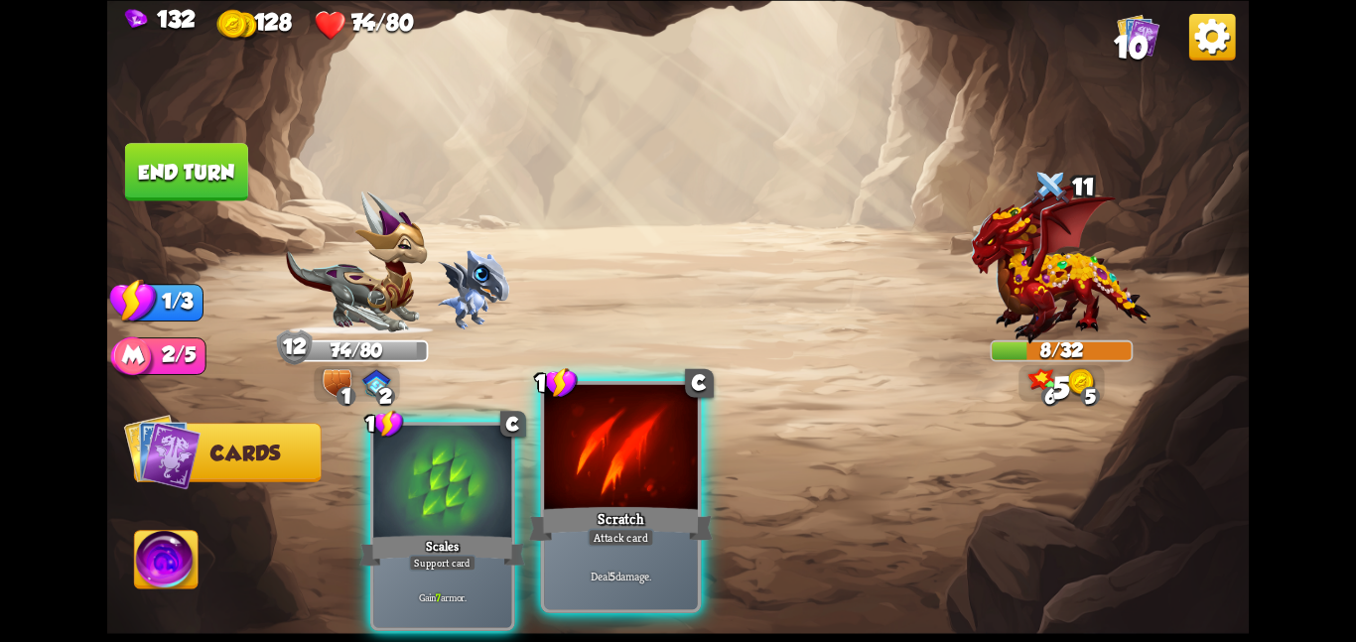
click at [598, 439] on div at bounding box center [621, 448] width 154 height 129
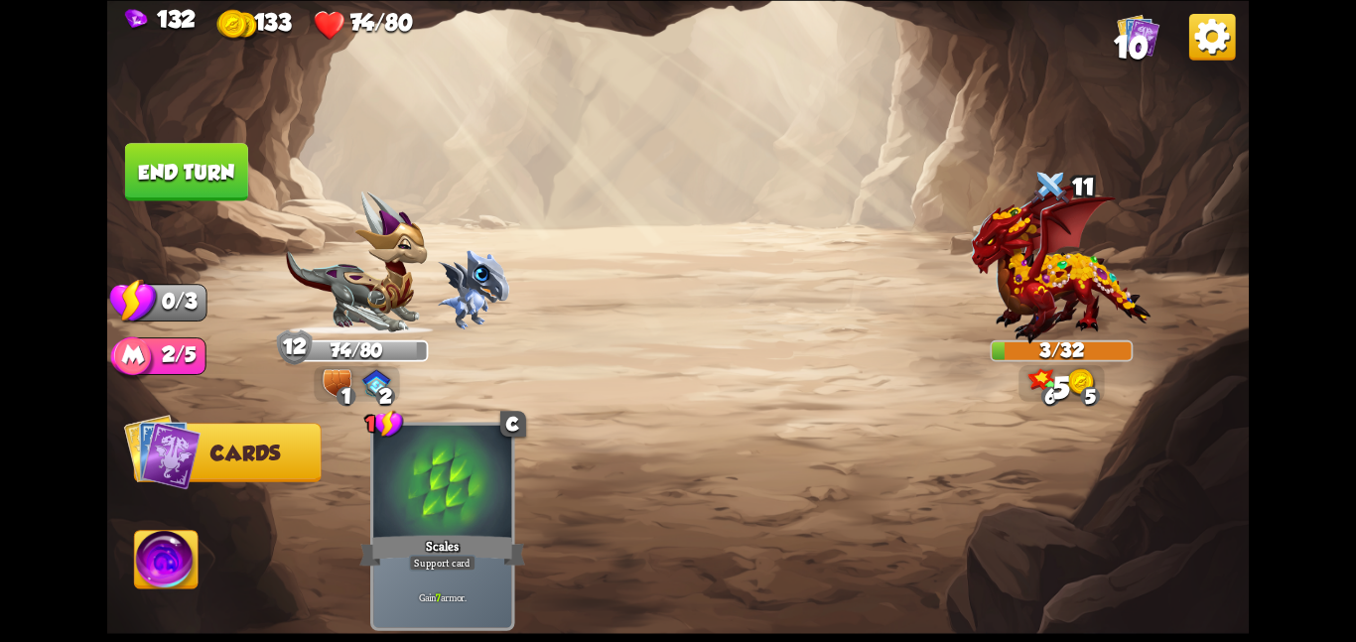
click at [186, 169] on button "End turn" at bounding box center [186, 172] width 123 height 58
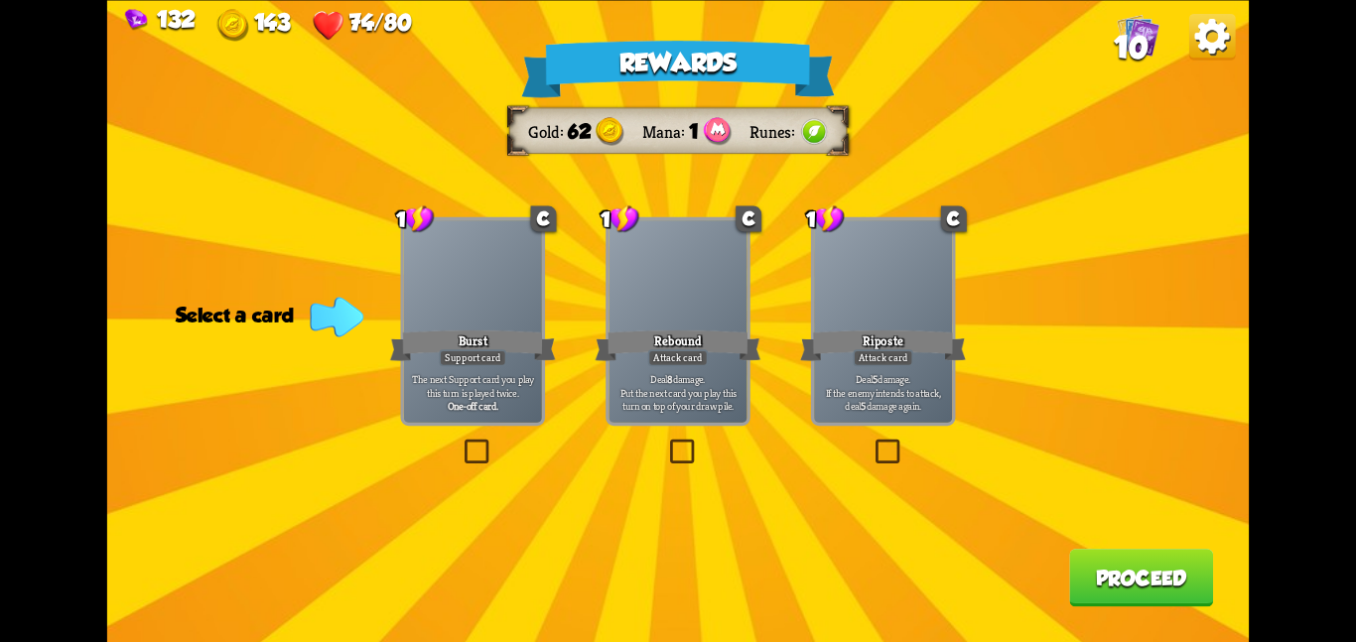
click at [824, 325] on div at bounding box center [883, 278] width 138 height 116
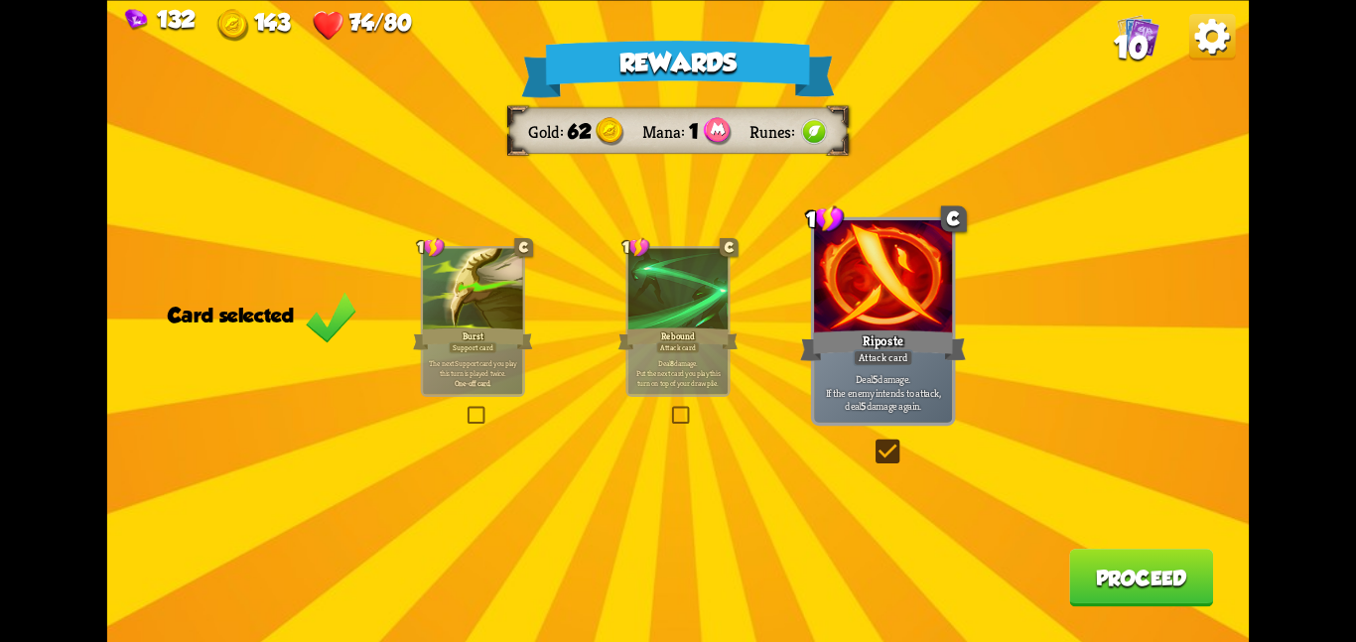
click at [1120, 583] on button "Proceed" at bounding box center [1141, 578] width 144 height 58
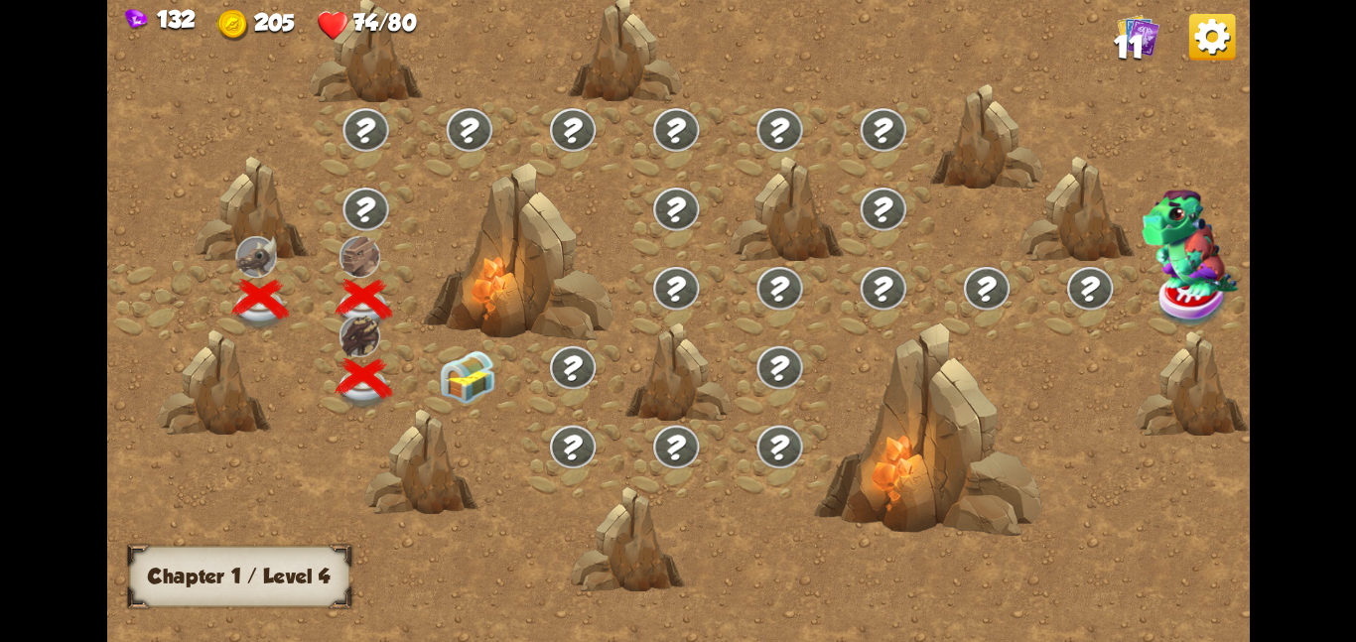
click at [439, 402] on div at bounding box center [469, 378] width 103 height 79
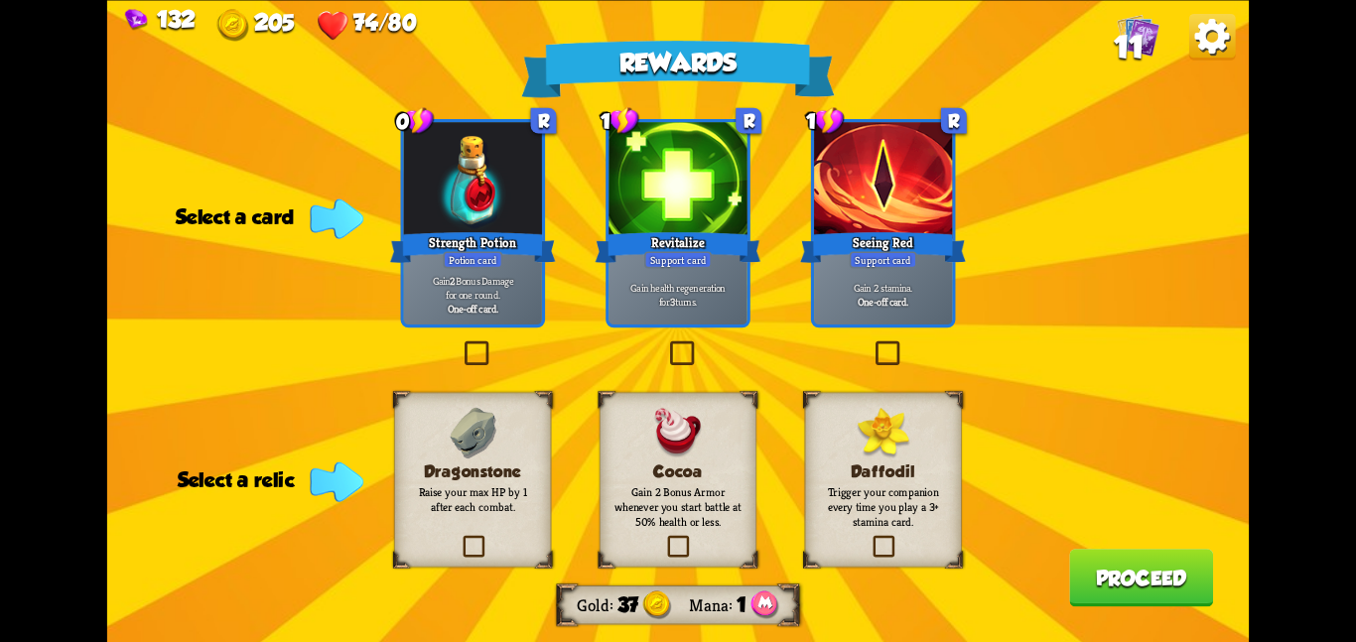
click at [494, 440] on img at bounding box center [473, 433] width 47 height 52
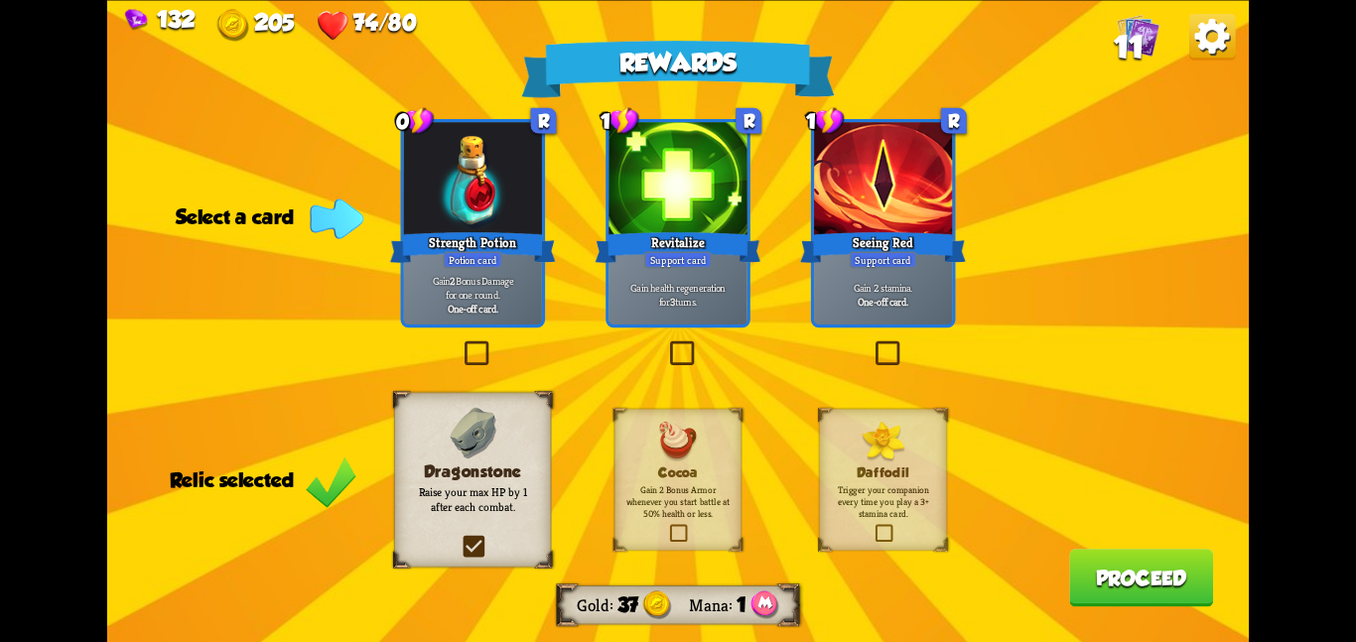
click at [682, 239] on div "Revitalize" at bounding box center [679, 246] width 166 height 37
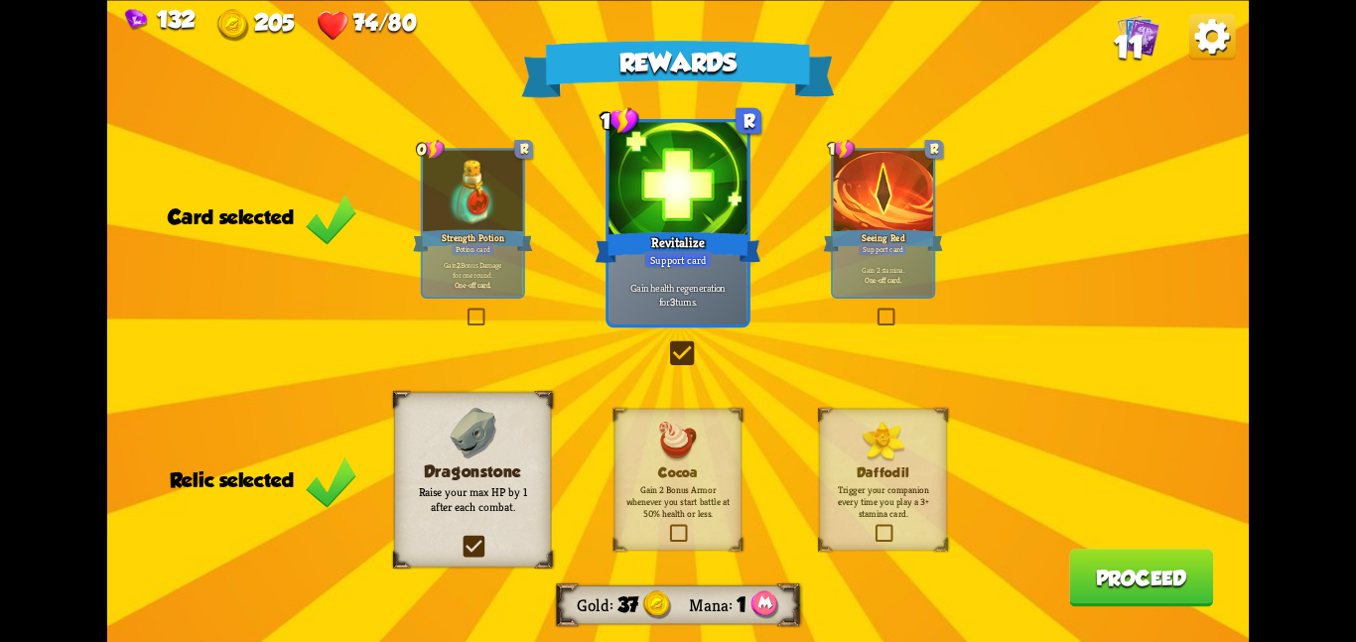
click at [1112, 557] on button "Proceed" at bounding box center [1141, 578] width 144 height 58
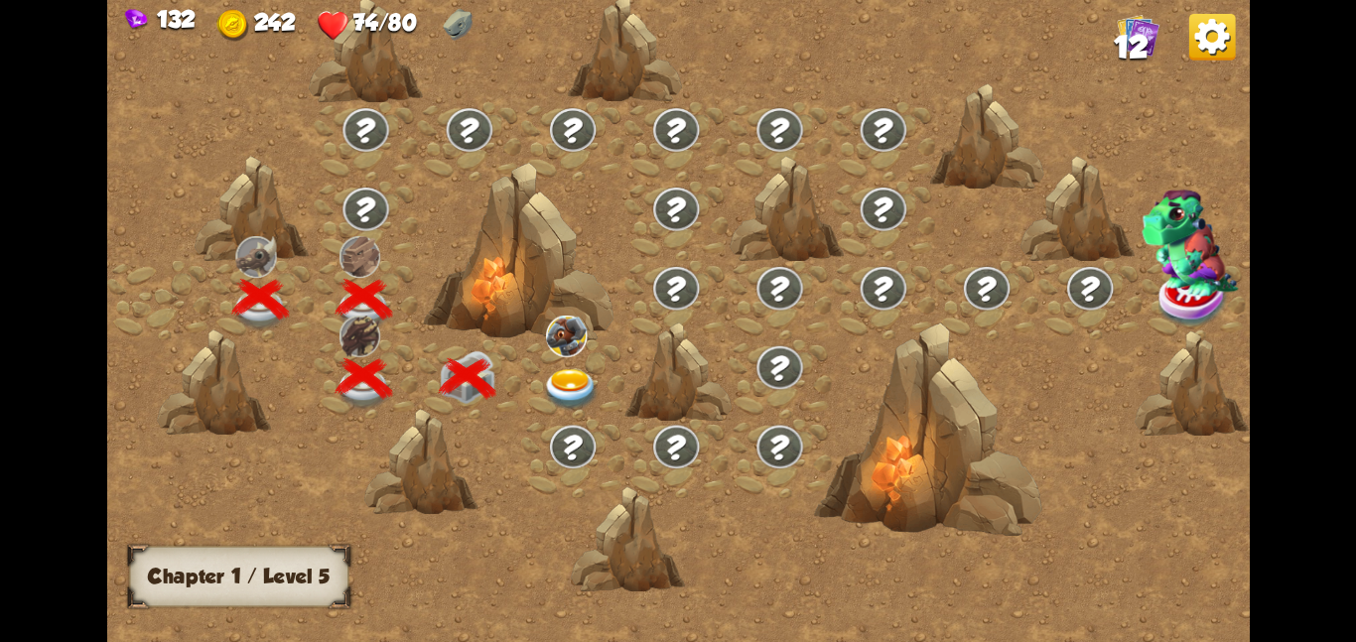
click at [572, 374] on img at bounding box center [571, 389] width 58 height 42
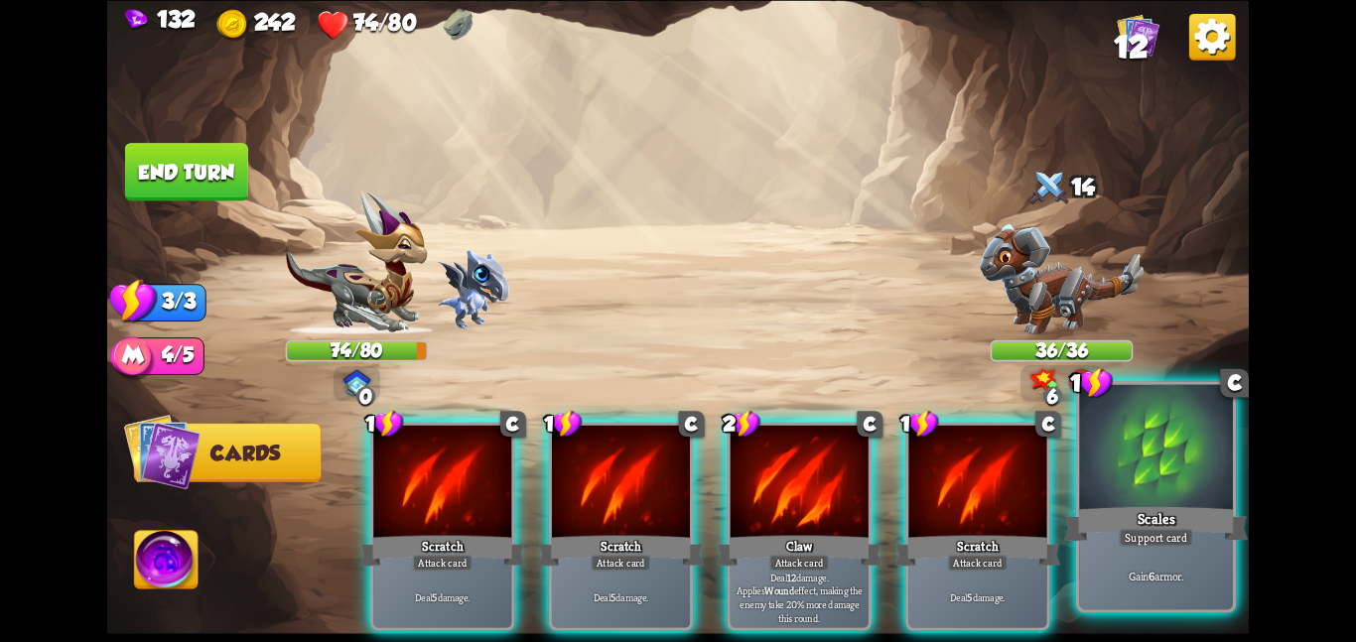
click at [1121, 504] on div "Scales" at bounding box center [1156, 523] width 184 height 41
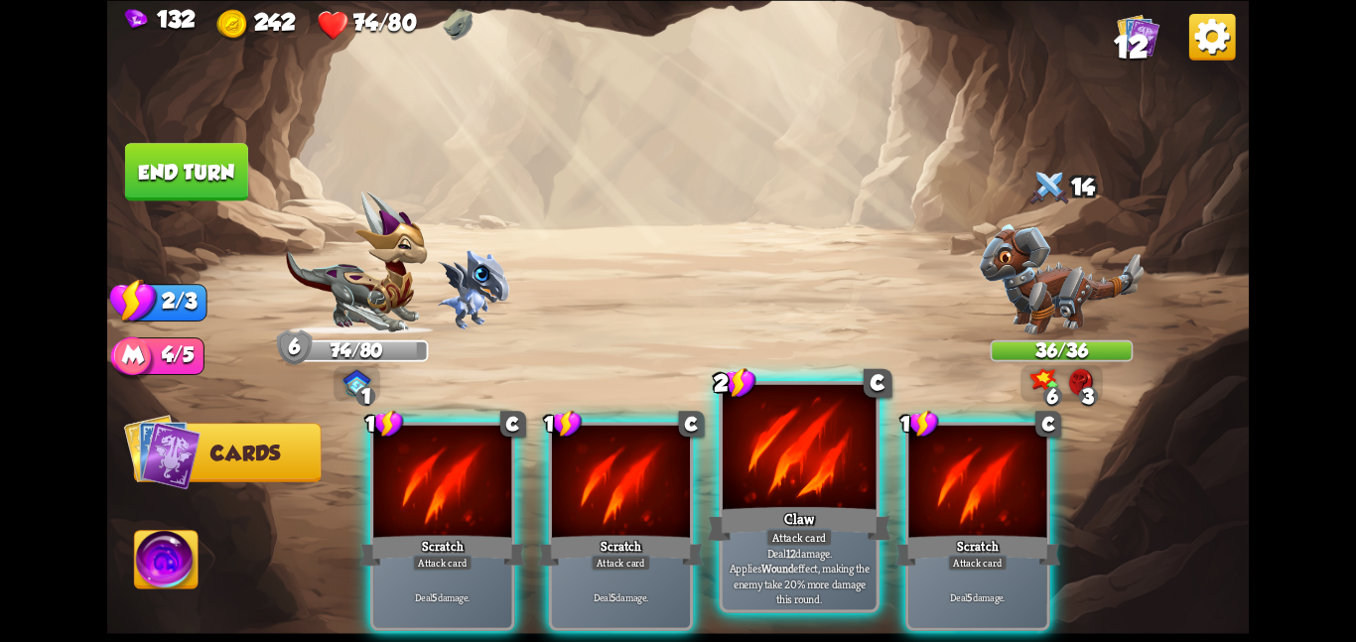
click at [787, 477] on div at bounding box center [800, 448] width 154 height 129
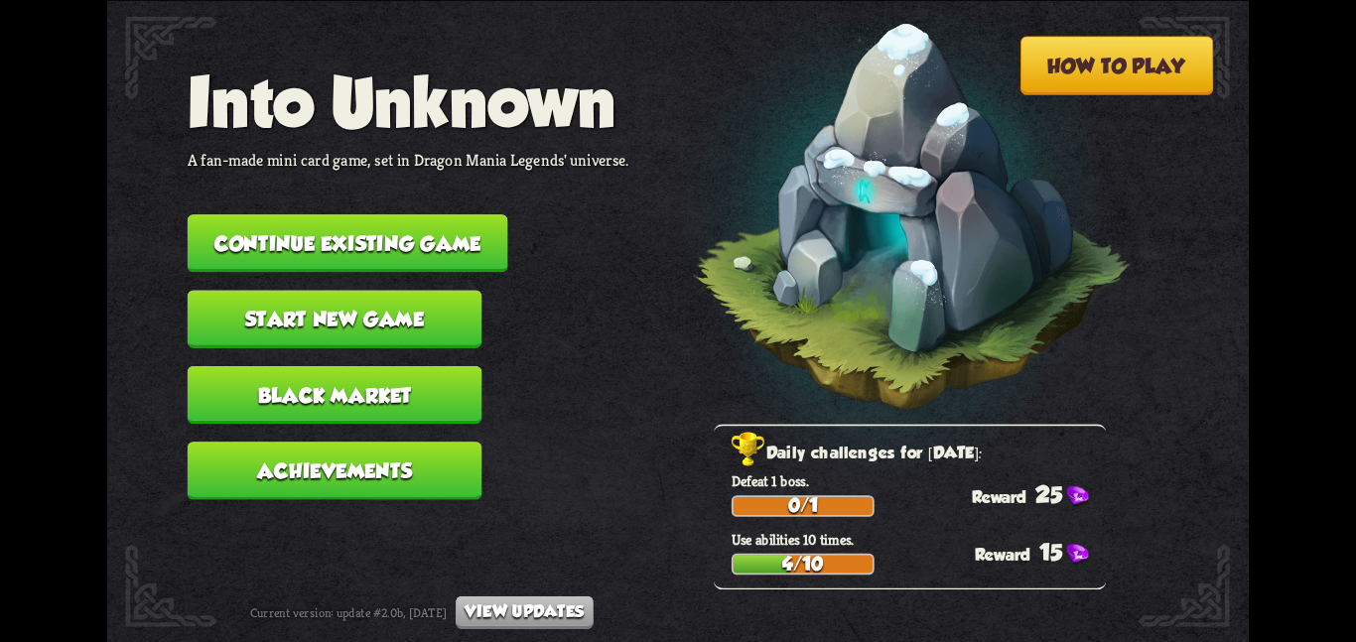
click at [371, 241] on button "Continue existing game" at bounding box center [348, 243] width 321 height 58
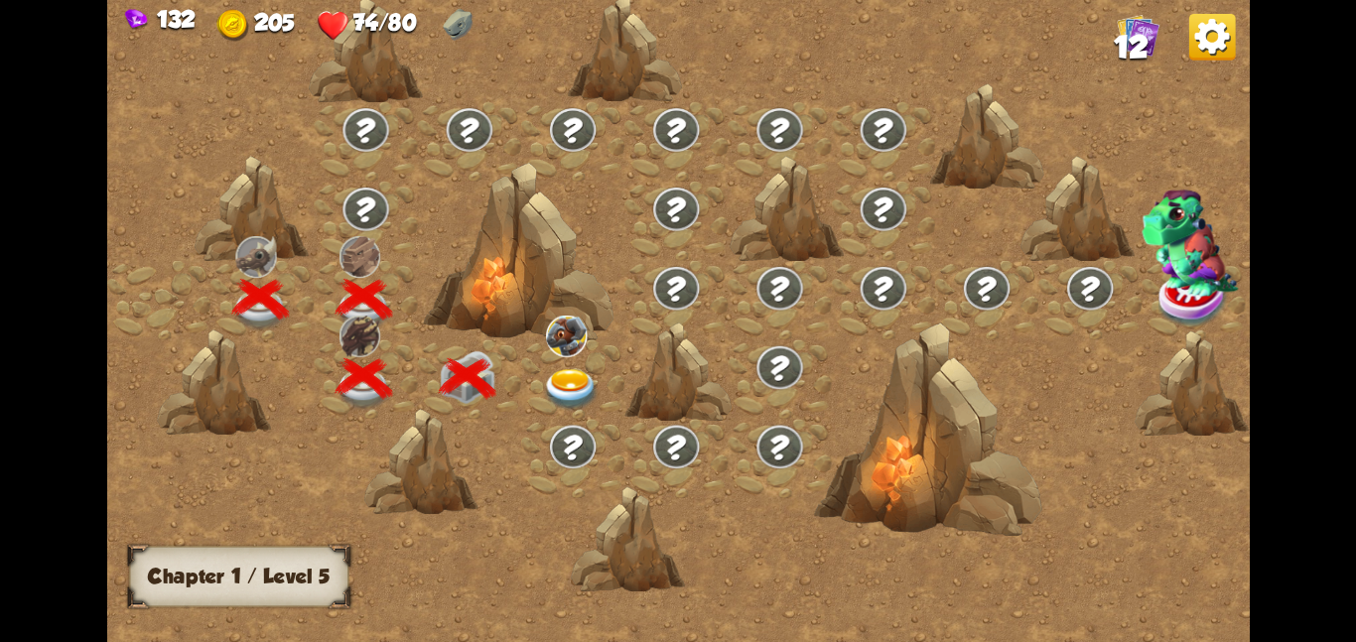
click at [563, 363] on div at bounding box center [572, 378] width 103 height 79
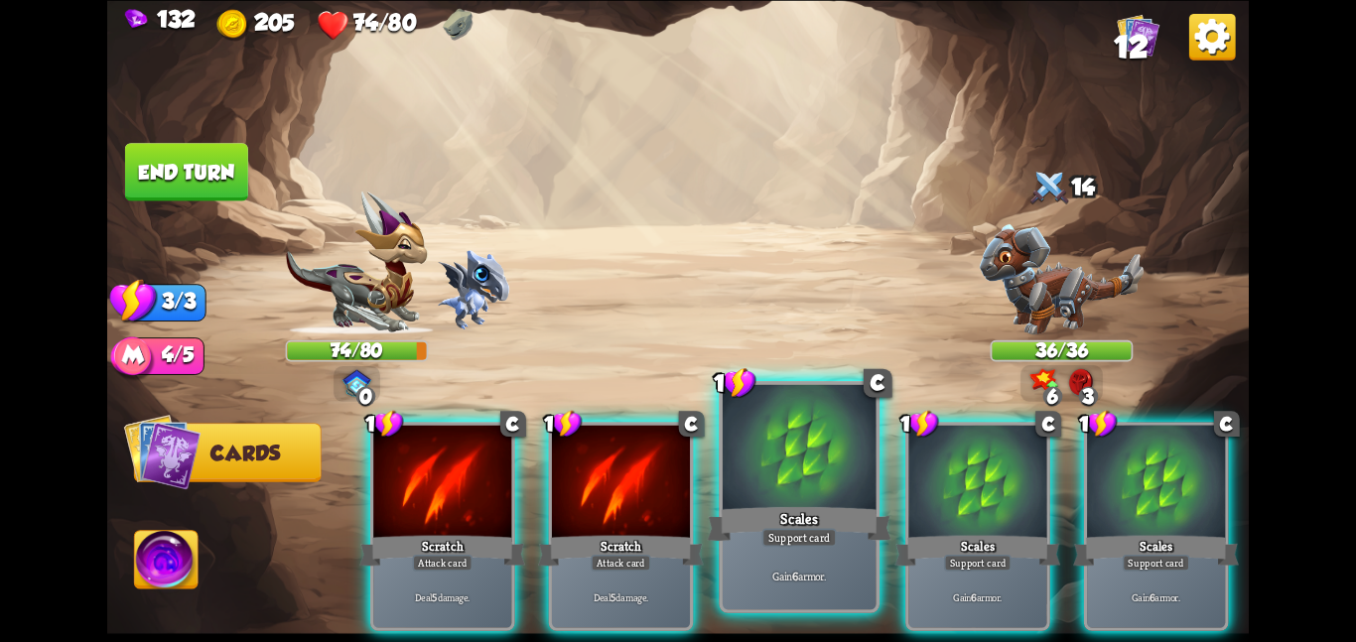
click at [819, 483] on div at bounding box center [800, 448] width 154 height 129
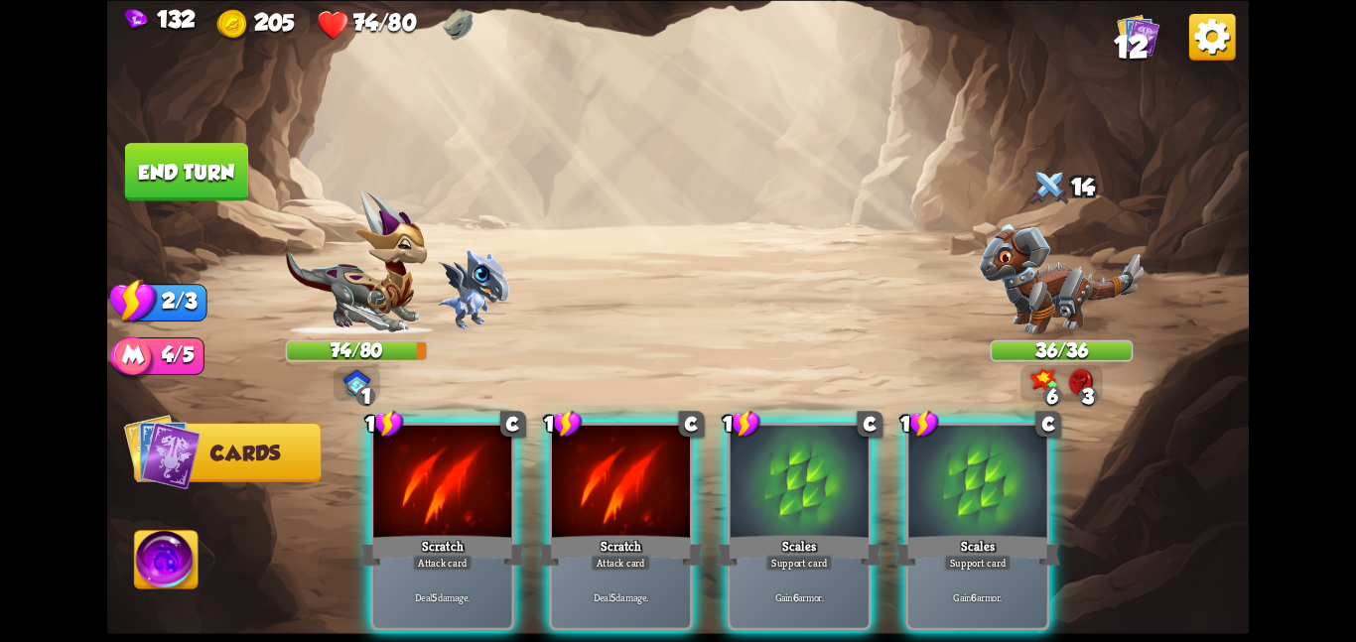
click at [819, 483] on div at bounding box center [800, 483] width 138 height 116
click at [909, 483] on div at bounding box center [978, 483] width 138 height 116
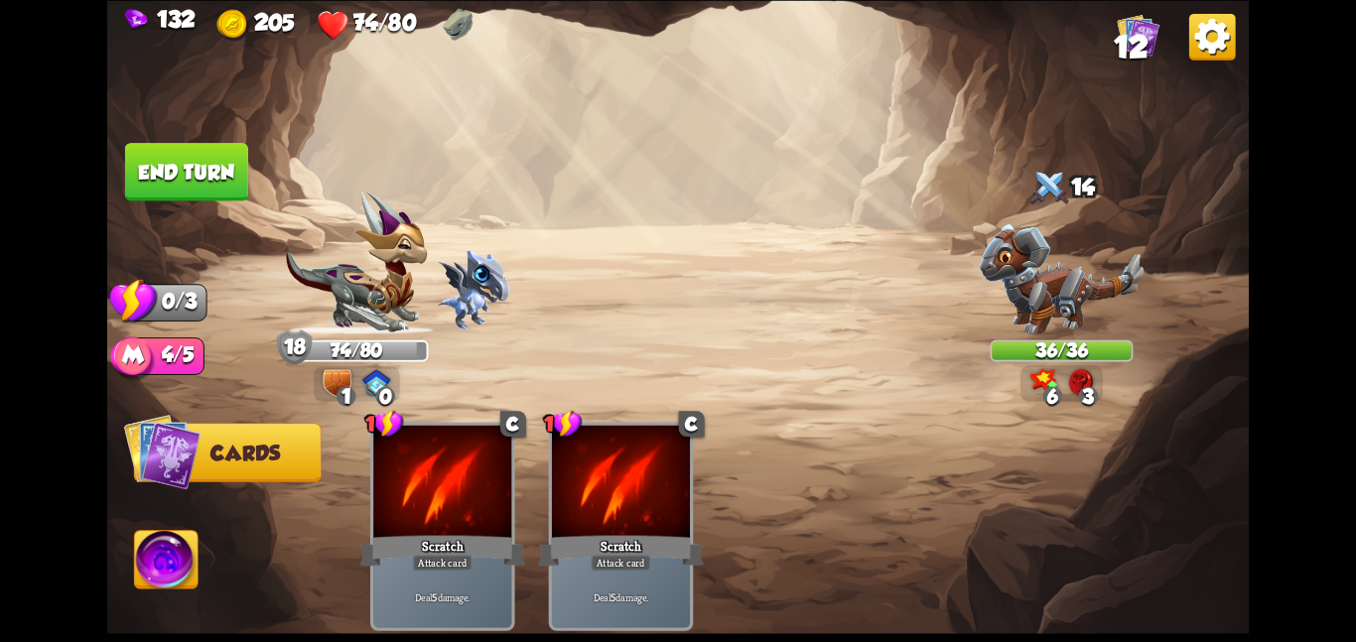
click at [158, 151] on button "End turn" at bounding box center [186, 172] width 123 height 58
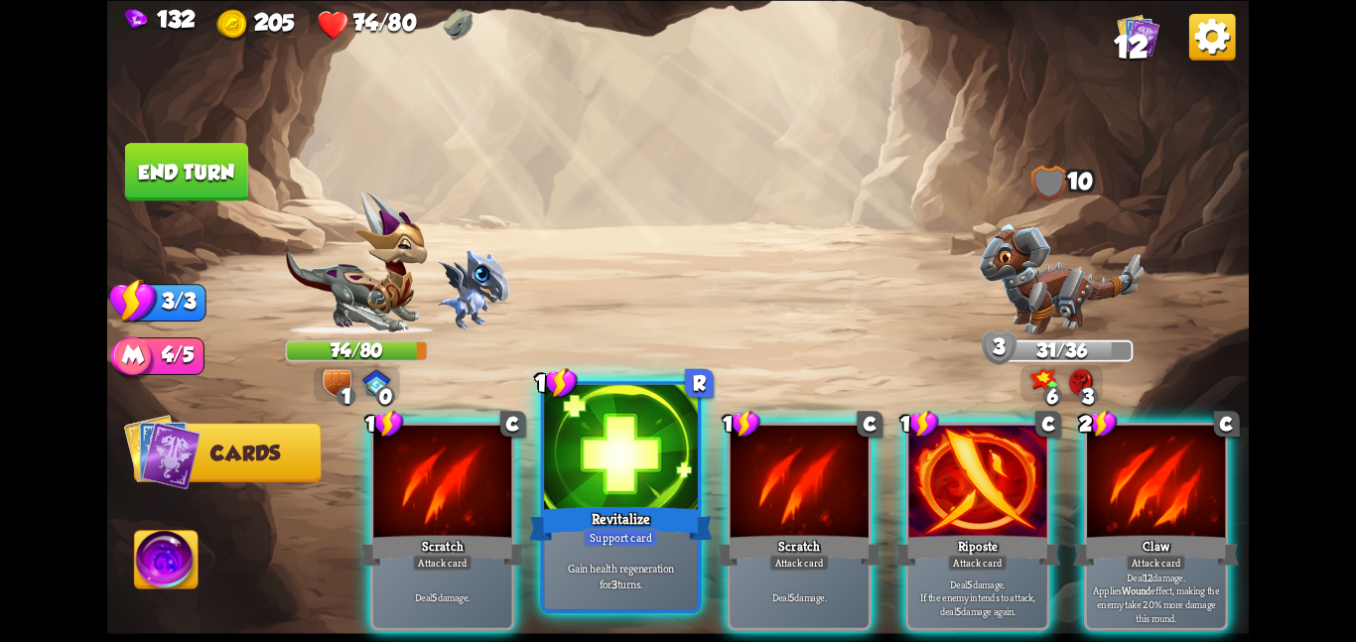
click at [619, 432] on div at bounding box center [621, 448] width 154 height 129
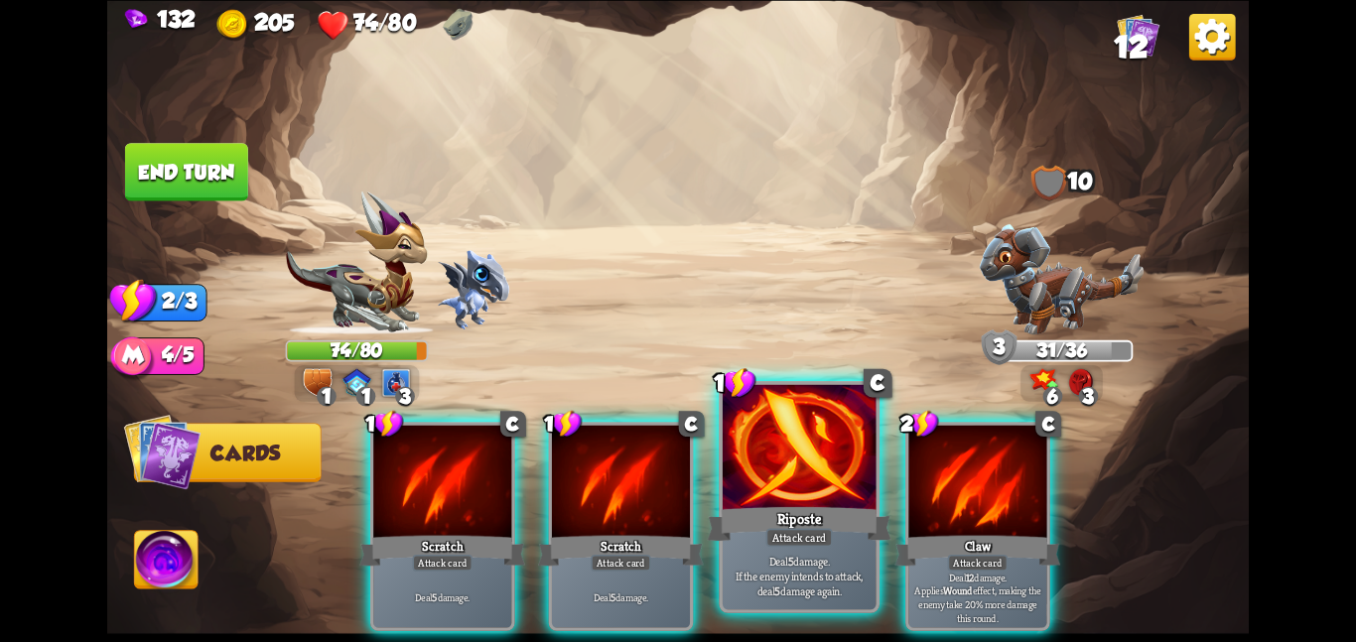
click at [818, 462] on div at bounding box center [800, 448] width 154 height 129
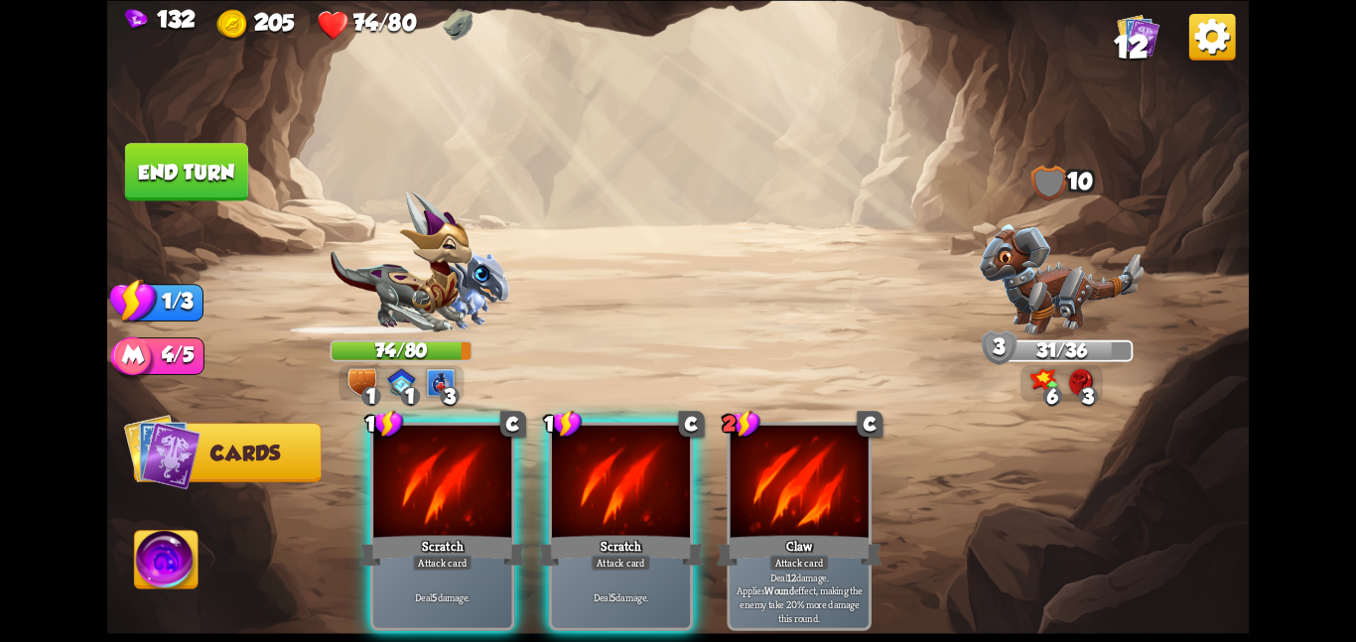
click at [711, 461] on div "1 C Scratch Attack card Deal 5 damage. 1 C Scratch Attack card Deal 5 damage. 2…" at bounding box center [792, 499] width 913 height 286
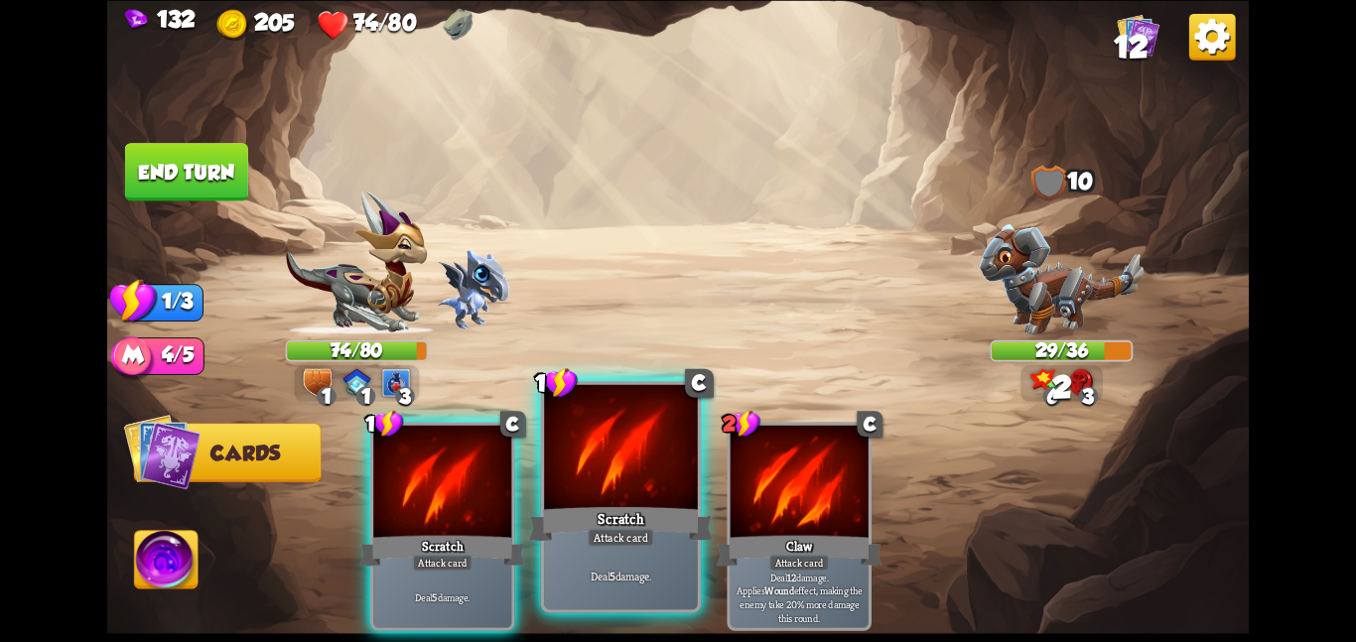
click at [666, 449] on div at bounding box center [621, 448] width 154 height 129
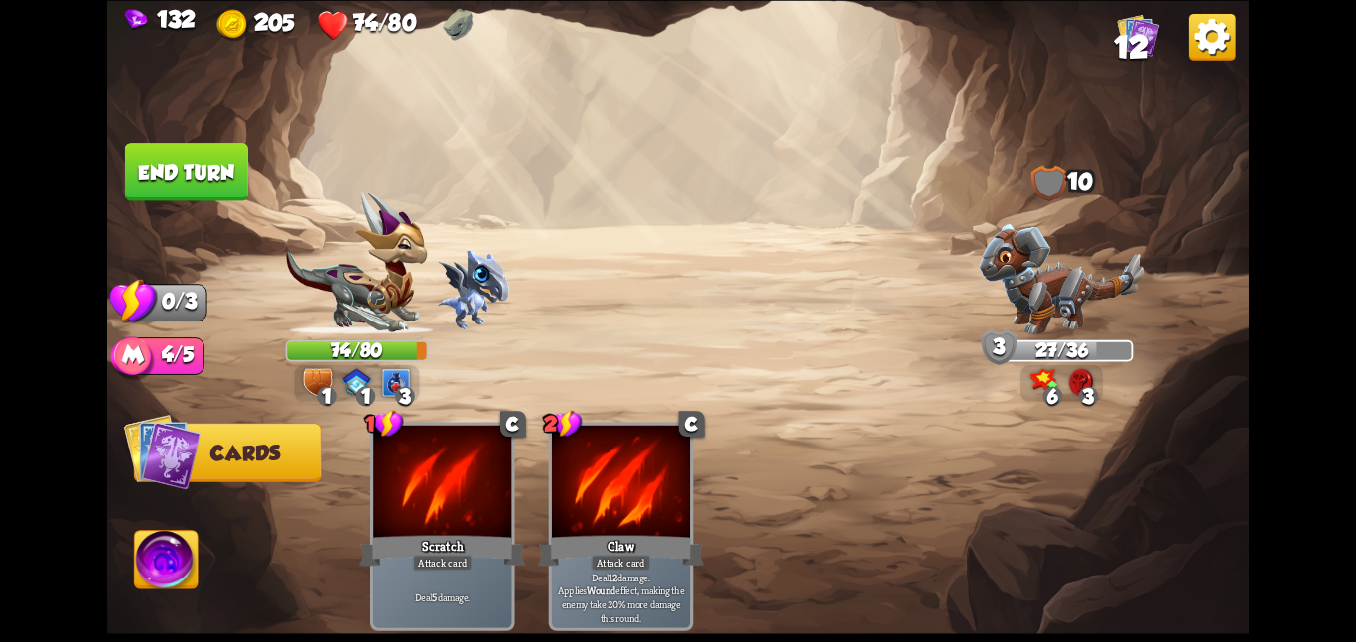
click at [228, 161] on button "End turn" at bounding box center [186, 172] width 123 height 58
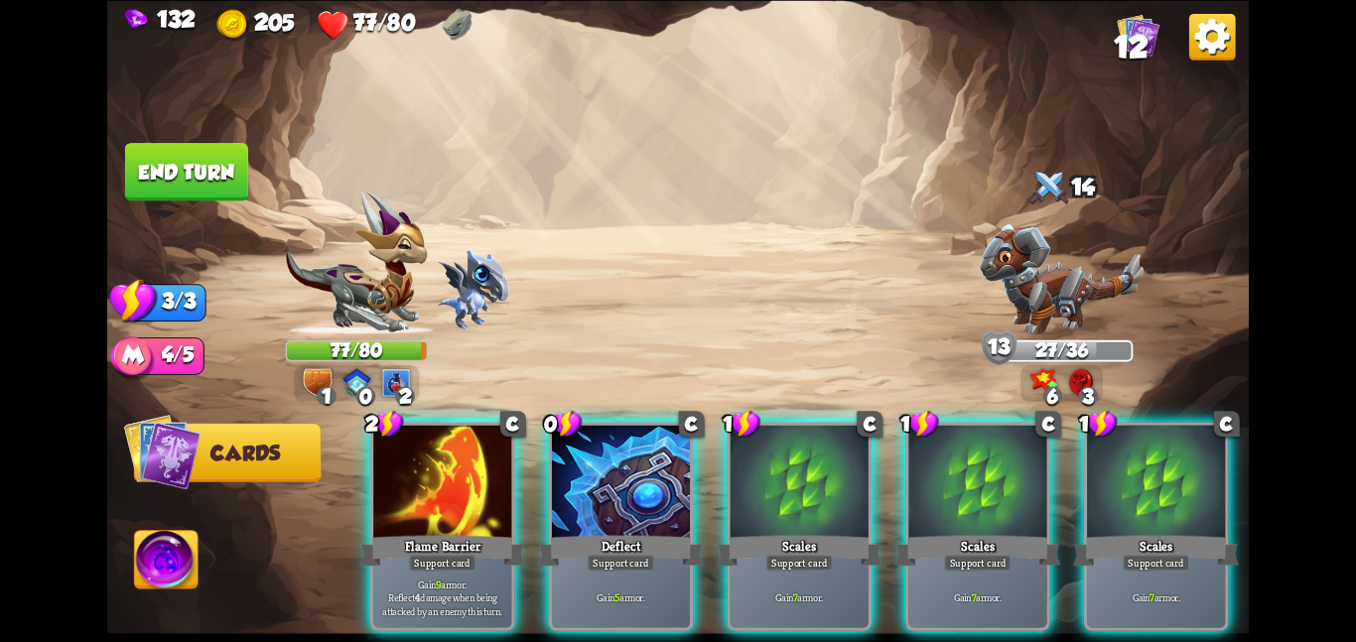
click at [578, 466] on div at bounding box center [621, 483] width 138 height 116
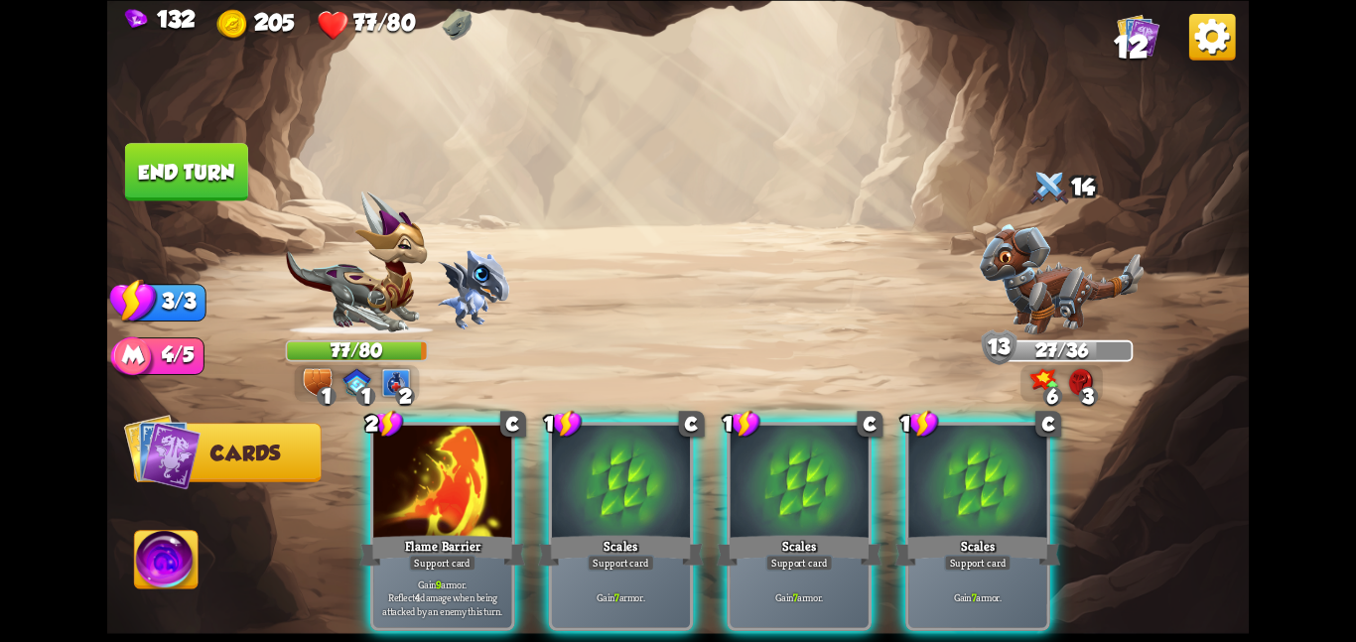
click at [578, 466] on div at bounding box center [621, 483] width 138 height 116
click at [578, 466] on div "2 C Flame Barrier Support card Gain 9 armor. Reflect 4 damage when being attack…" at bounding box center [792, 499] width 913 height 286
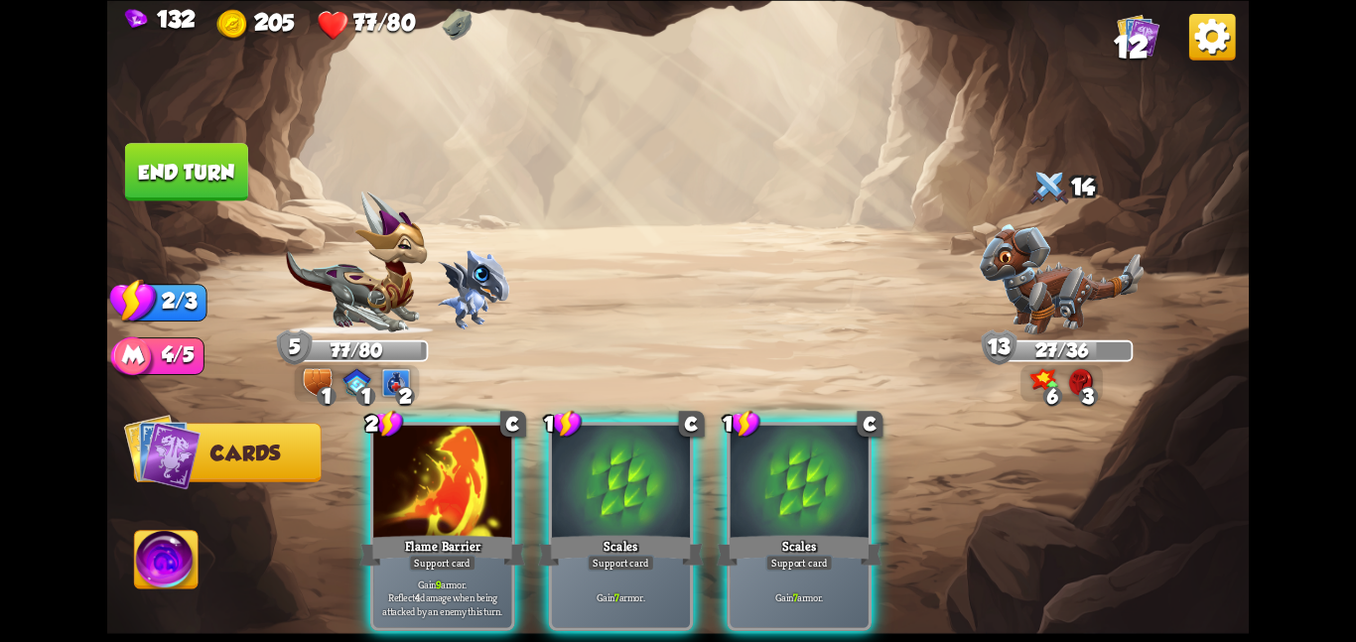
click at [578, 466] on div at bounding box center [621, 483] width 138 height 116
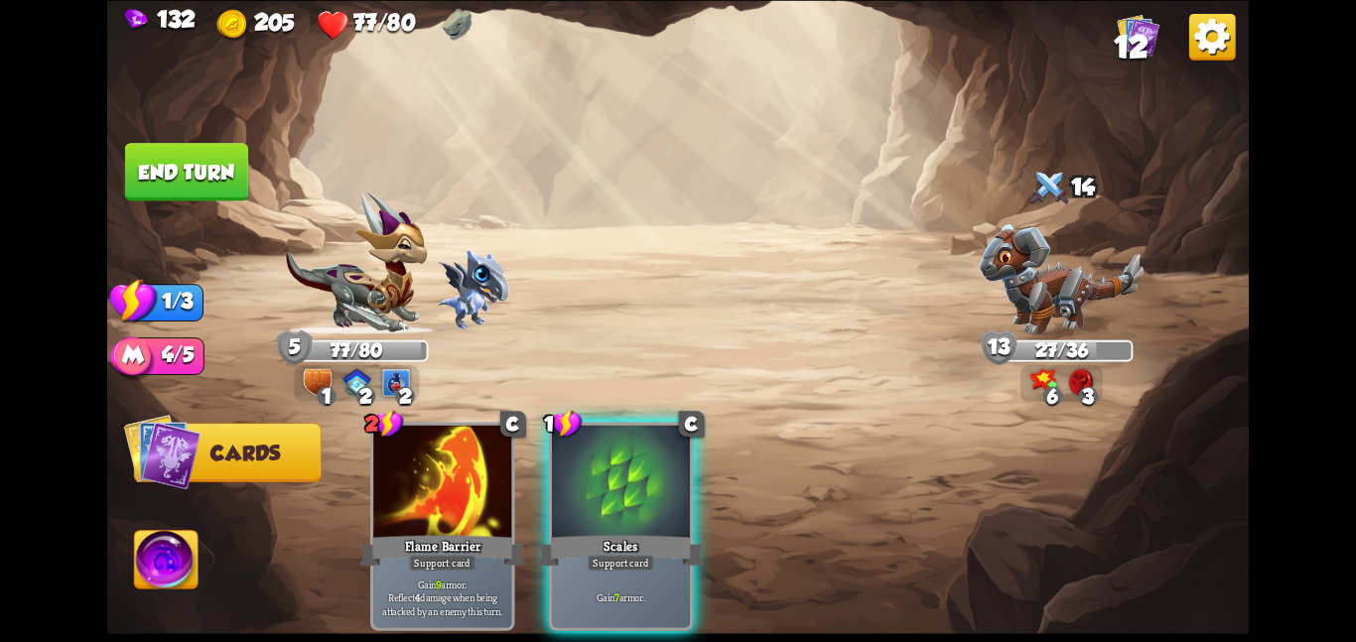
click at [578, 466] on div "2 C Flame Barrier Support card Gain 9 armor. Reflect 4 damage when being attack…" at bounding box center [792, 499] width 913 height 286
click at [578, 466] on div at bounding box center [621, 483] width 138 height 116
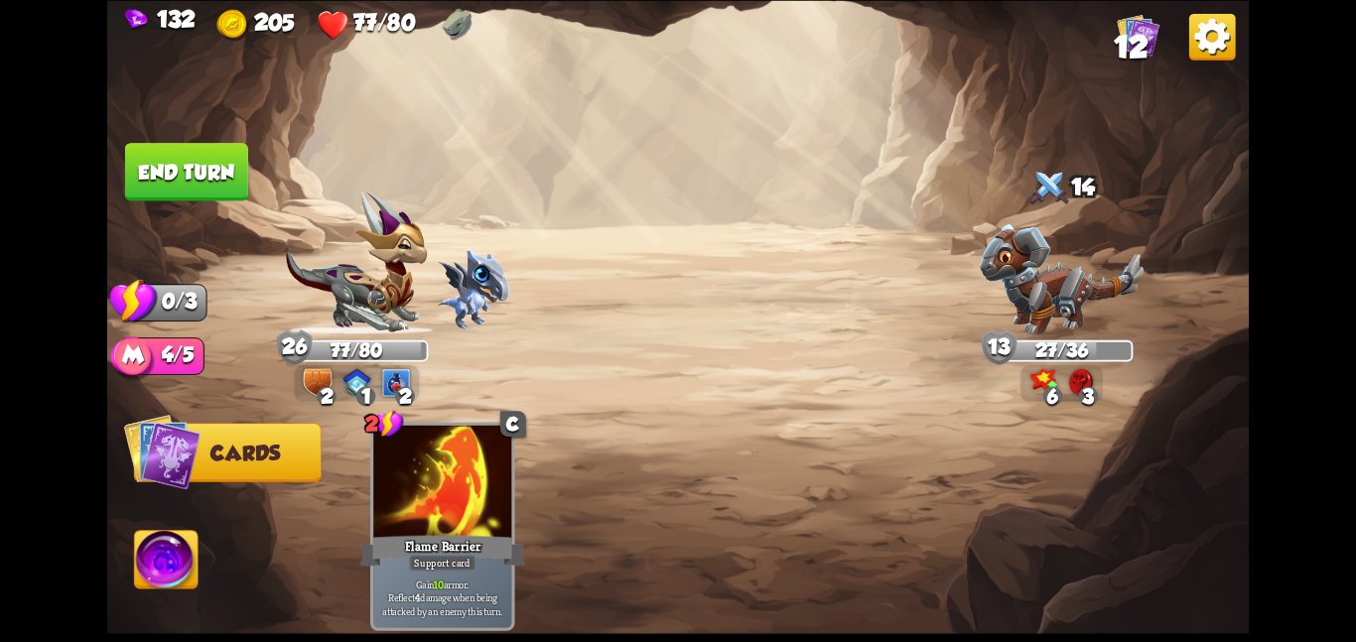
click at [203, 167] on button "End turn" at bounding box center [186, 172] width 123 height 58
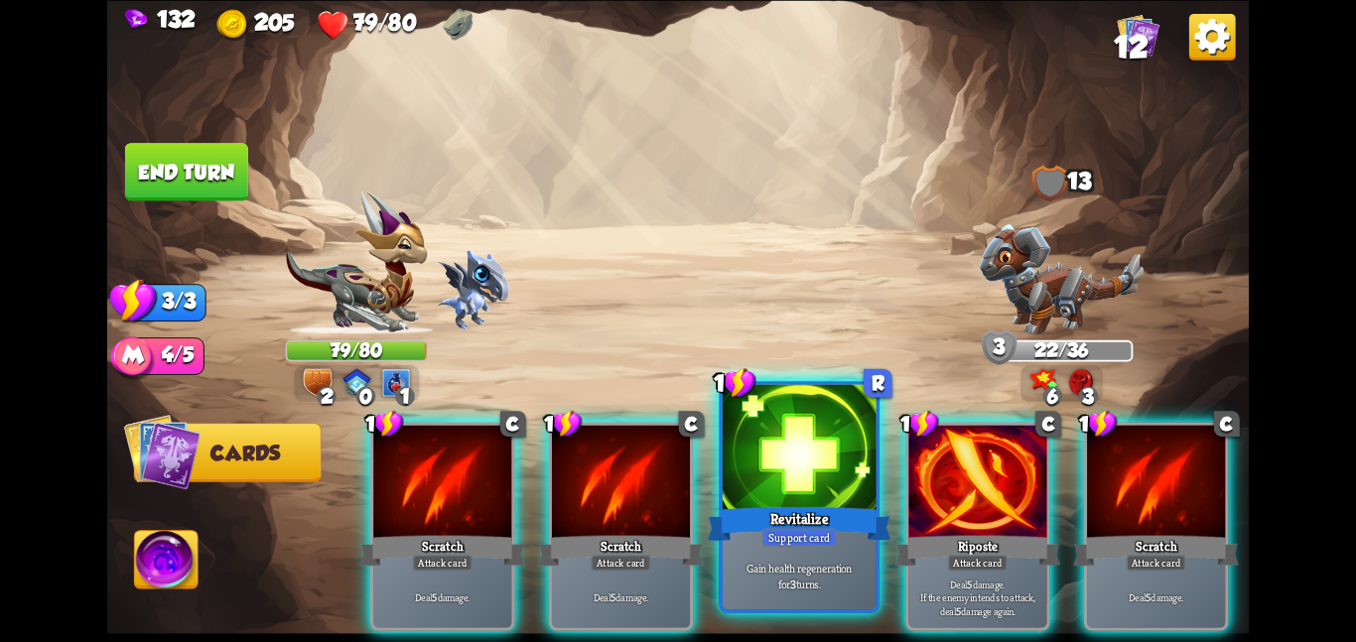
click at [839, 513] on div "Revitalize" at bounding box center [799, 523] width 184 height 41
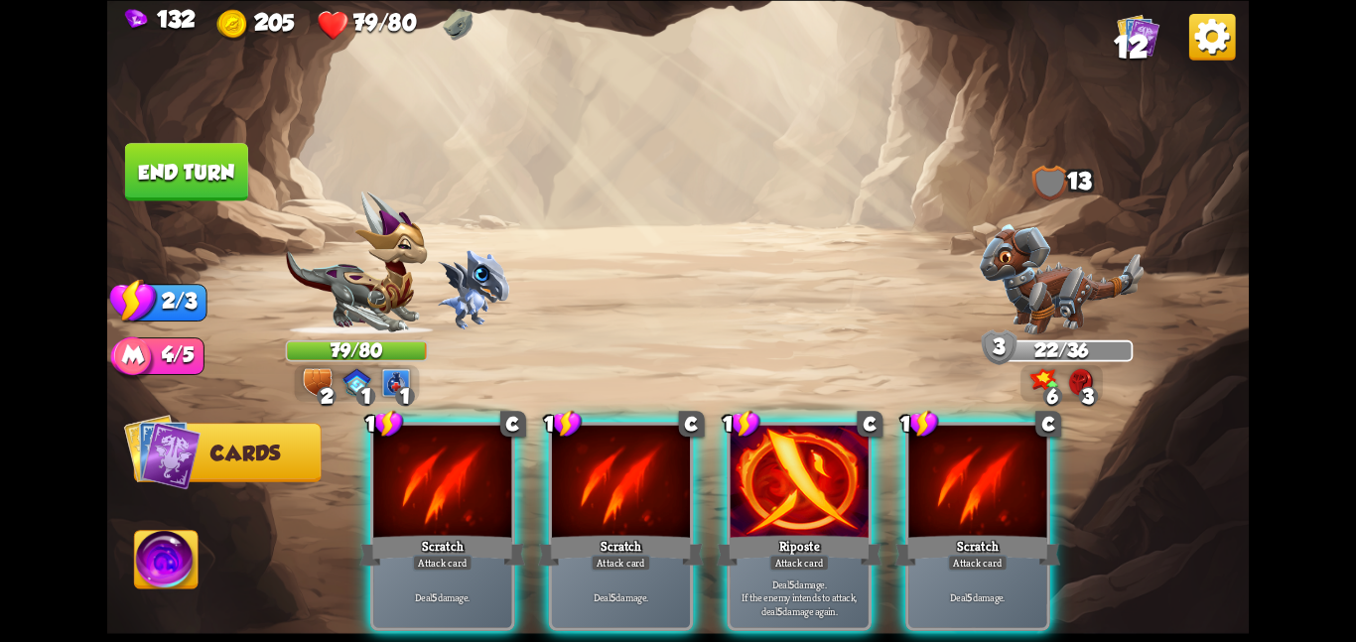
click at [839, 532] on div "Riposte" at bounding box center [800, 550] width 166 height 37
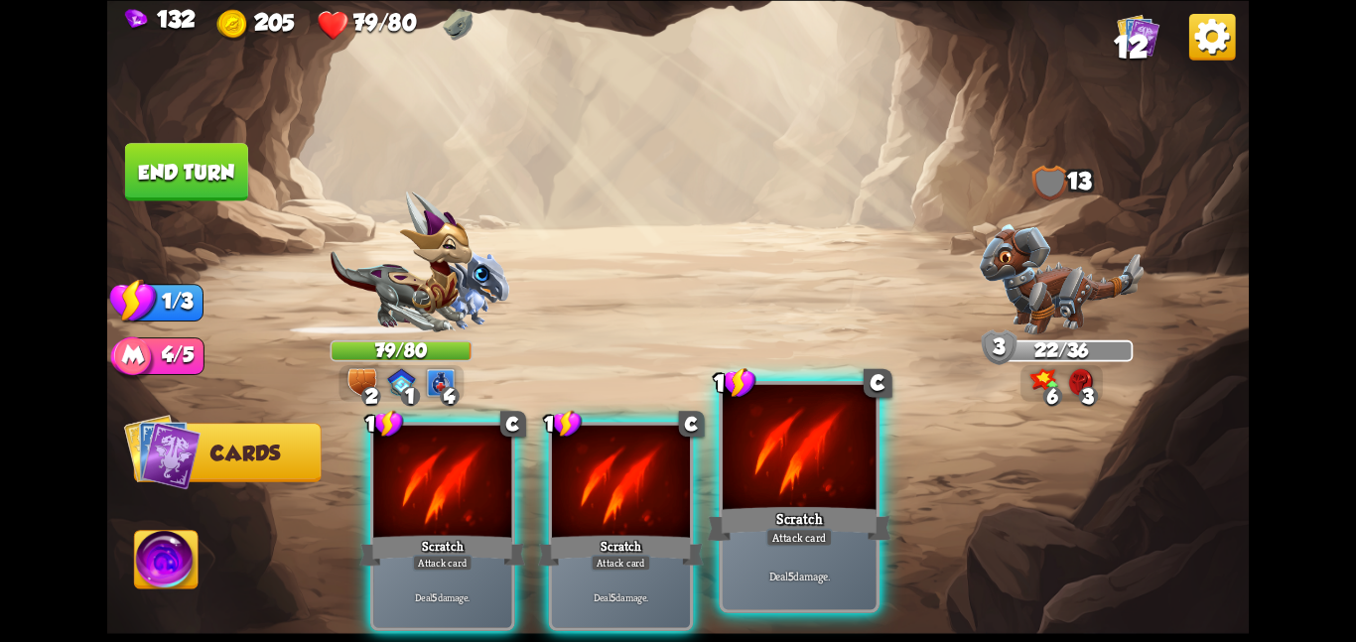
click at [792, 486] on div at bounding box center [800, 448] width 154 height 129
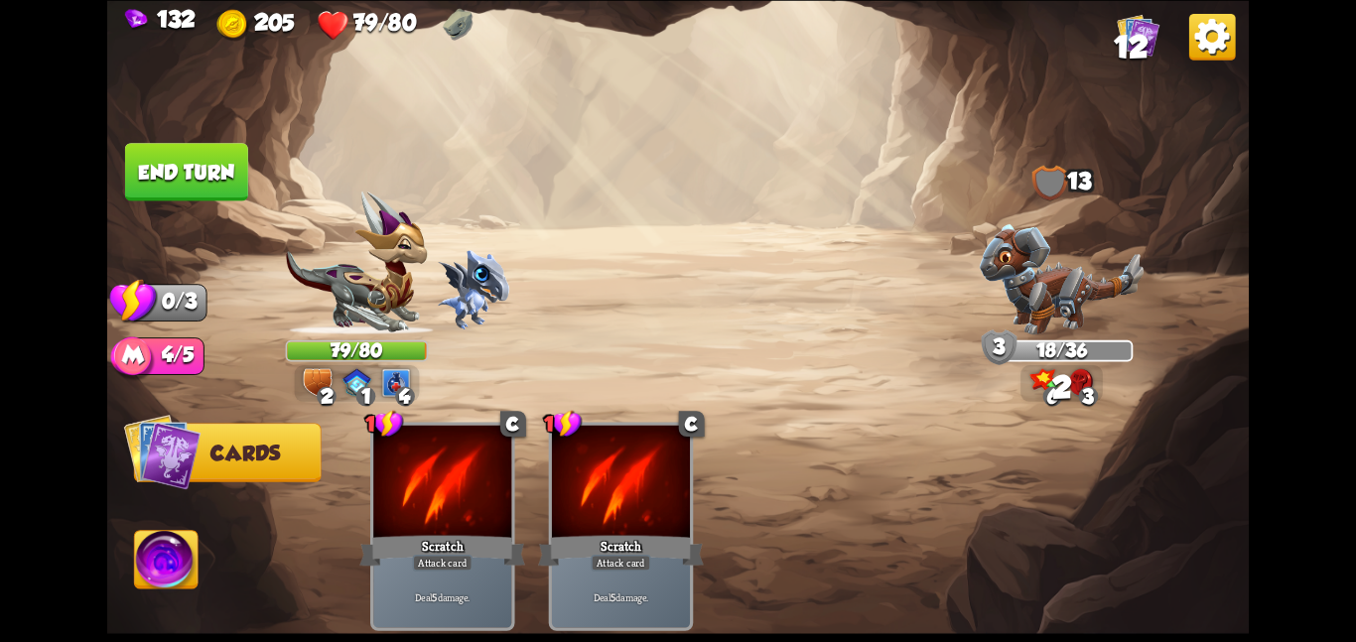
click at [224, 170] on button "End turn" at bounding box center [186, 172] width 123 height 58
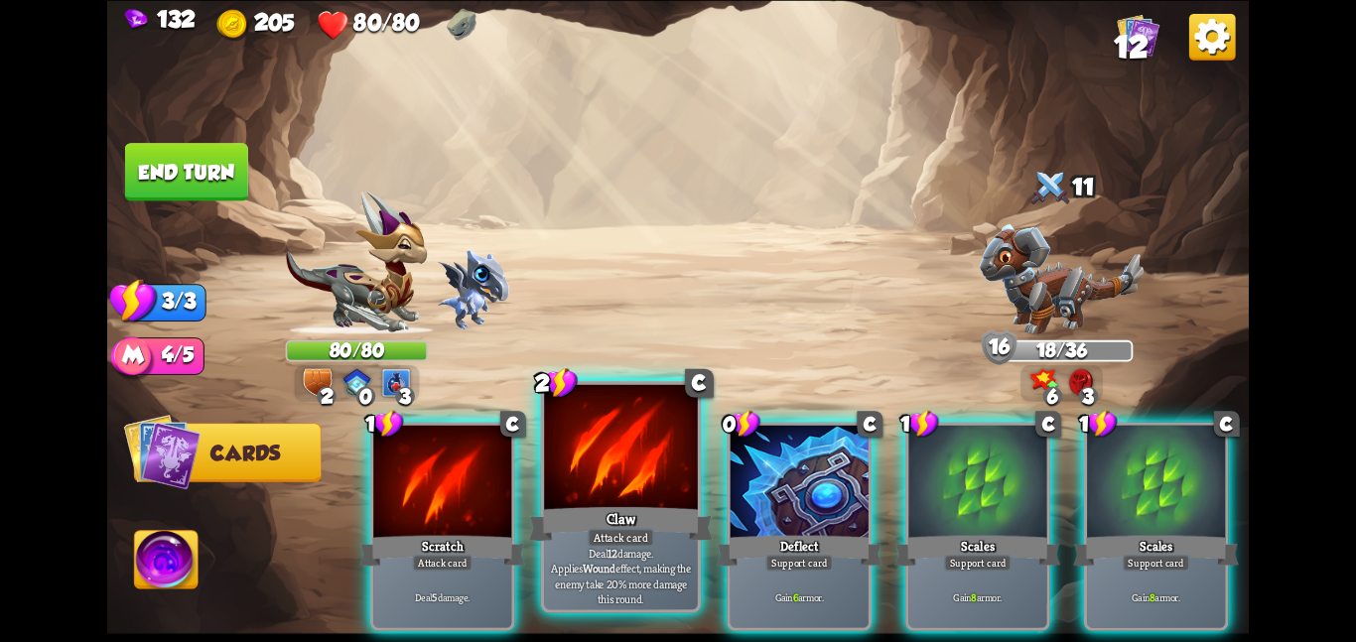
click at [615, 520] on div "Claw" at bounding box center [621, 523] width 184 height 41
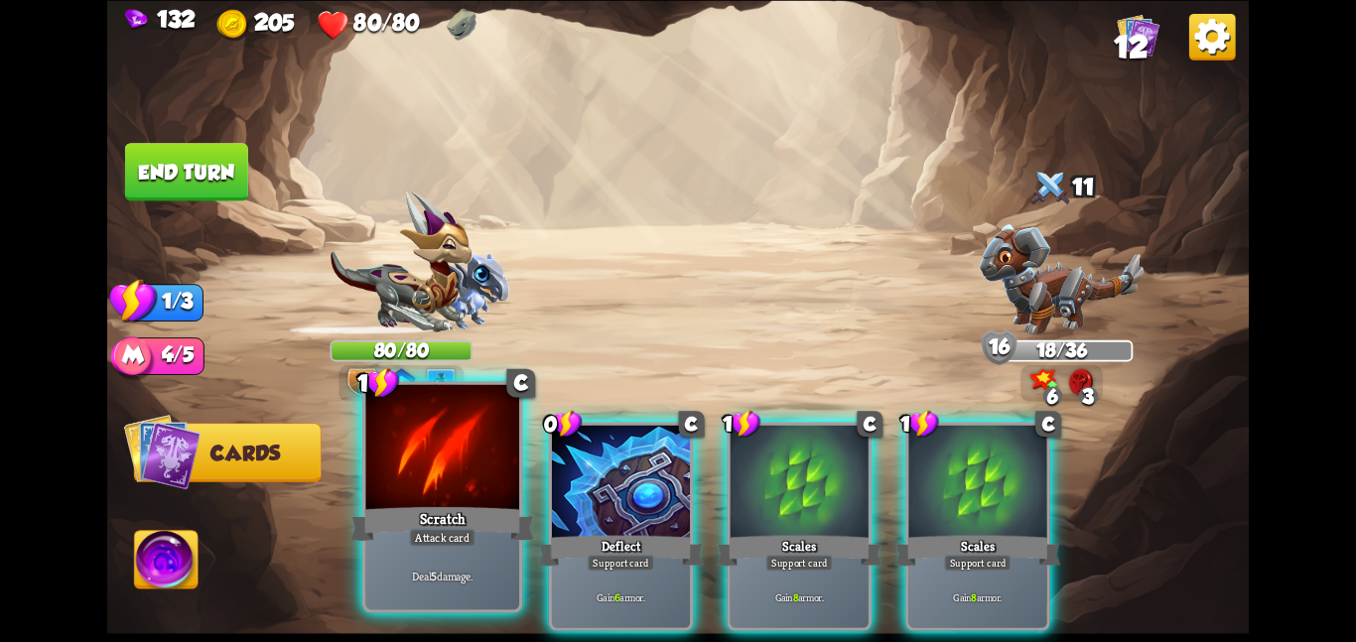
click at [424, 492] on div at bounding box center [442, 448] width 154 height 129
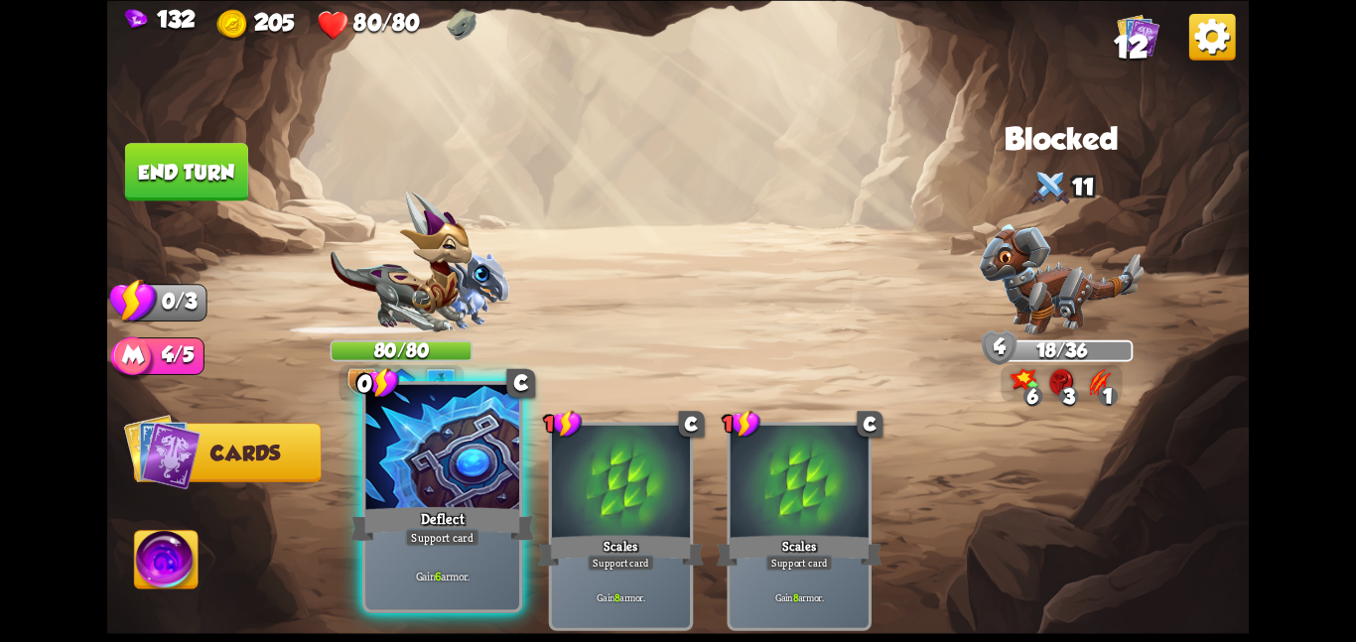
click at [454, 536] on div "Support card" at bounding box center [442, 537] width 74 height 19
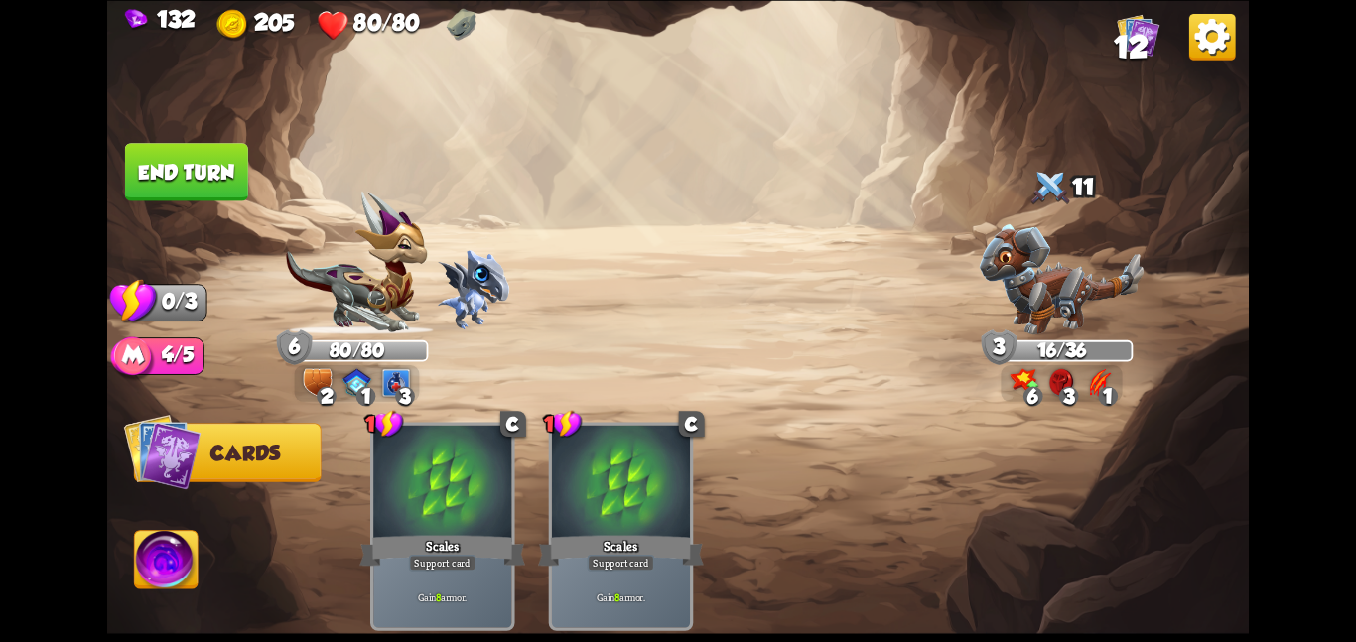
click at [193, 177] on button "End turn" at bounding box center [186, 172] width 123 height 58
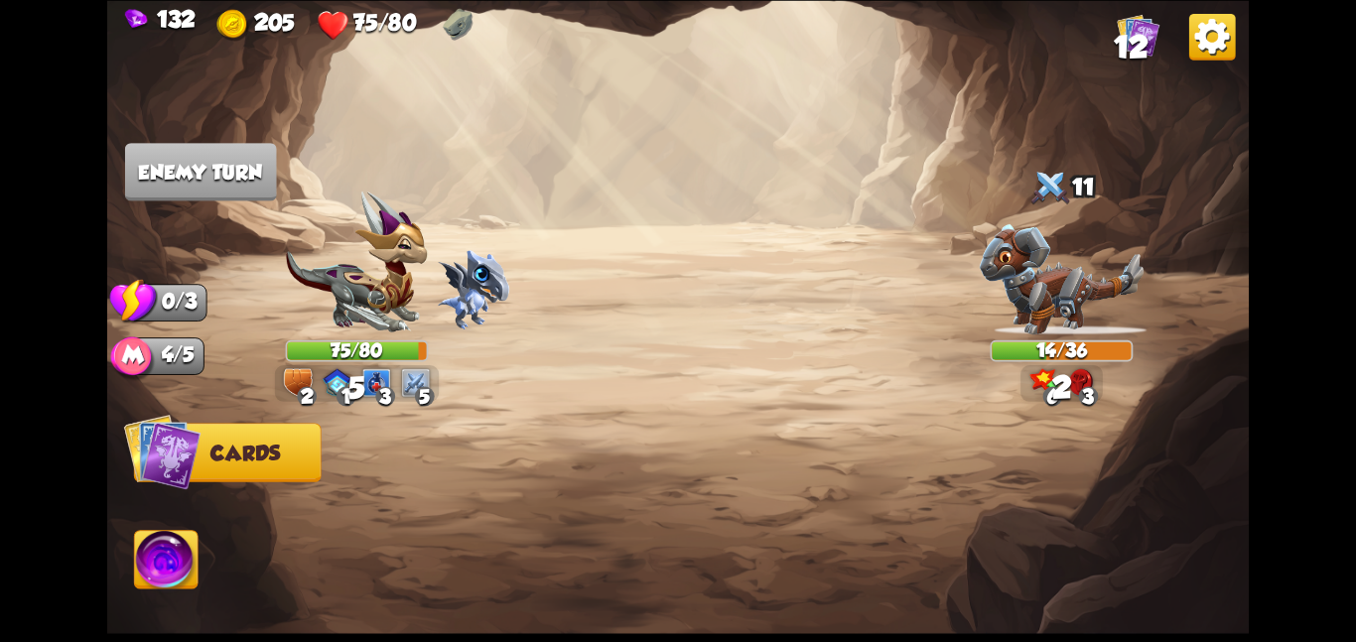
click at [403, 252] on img at bounding box center [357, 263] width 143 height 144
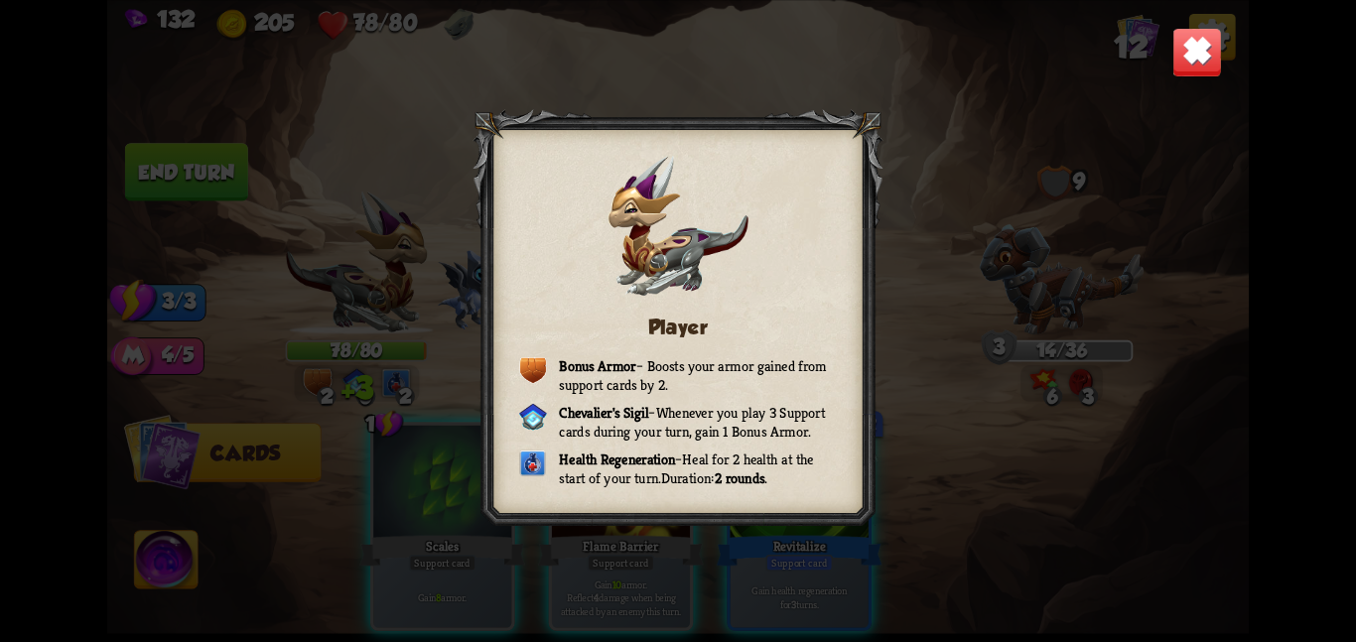
click at [1188, 50] on img at bounding box center [1198, 52] width 50 height 50
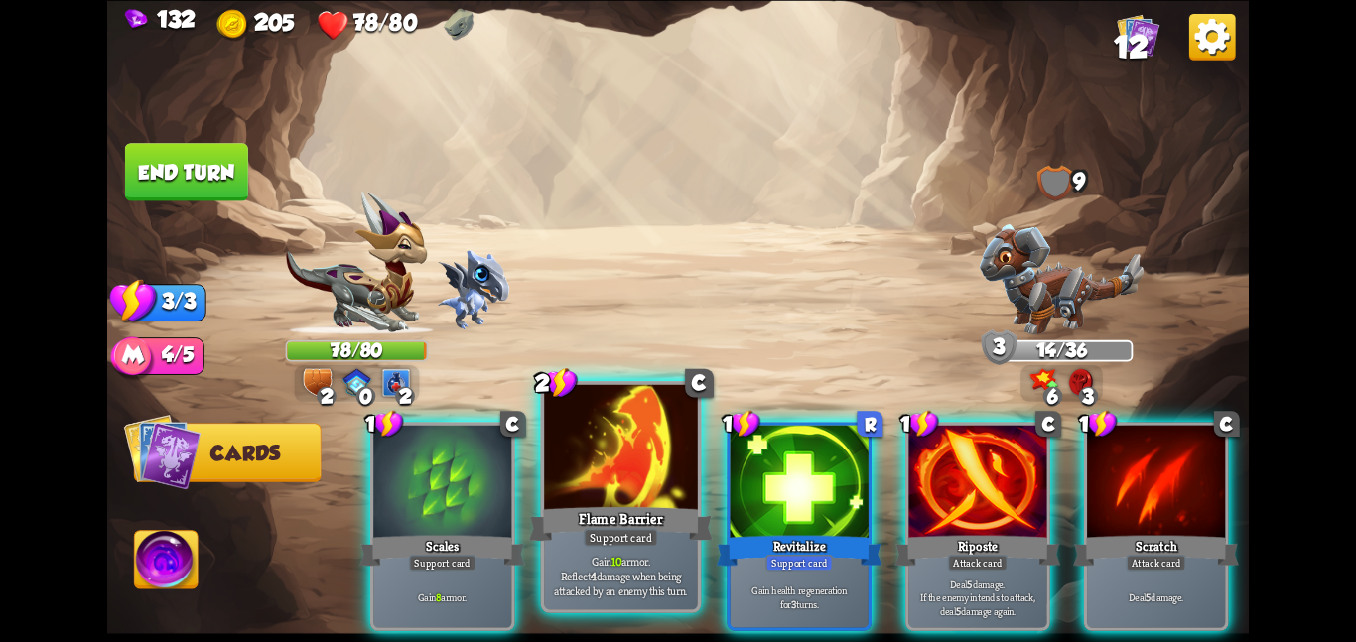
click at [620, 452] on div at bounding box center [621, 448] width 154 height 129
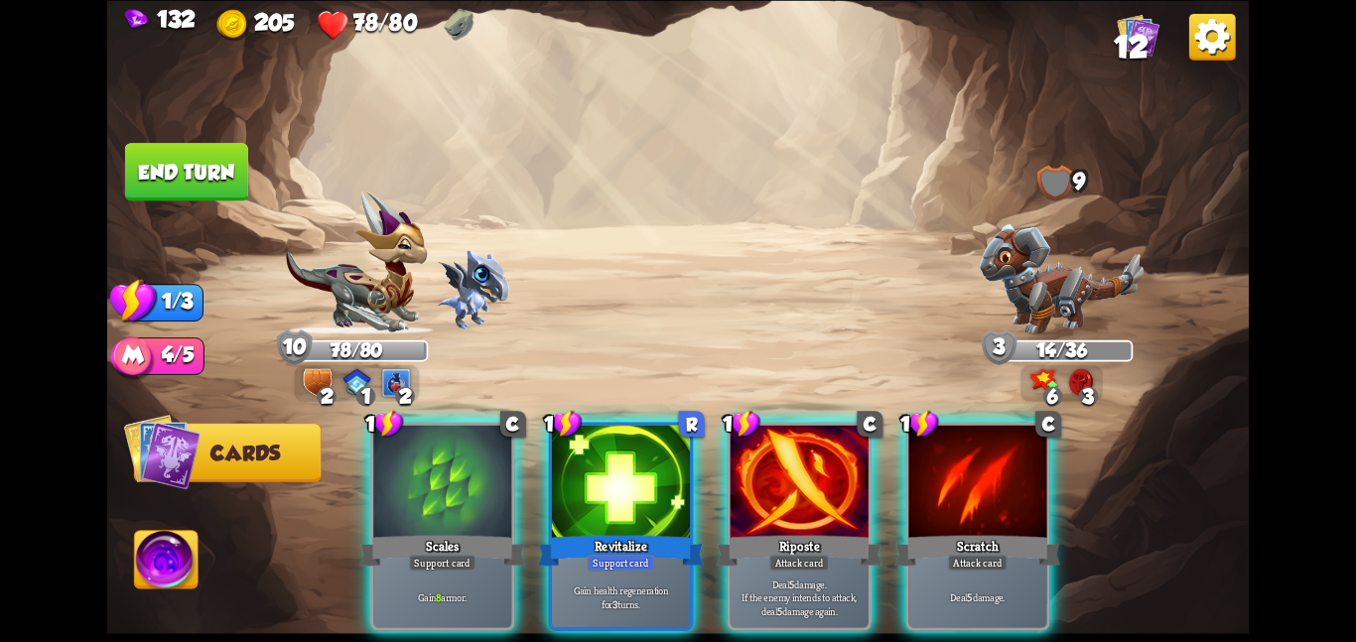
click at [620, 452] on div at bounding box center [621, 483] width 138 height 116
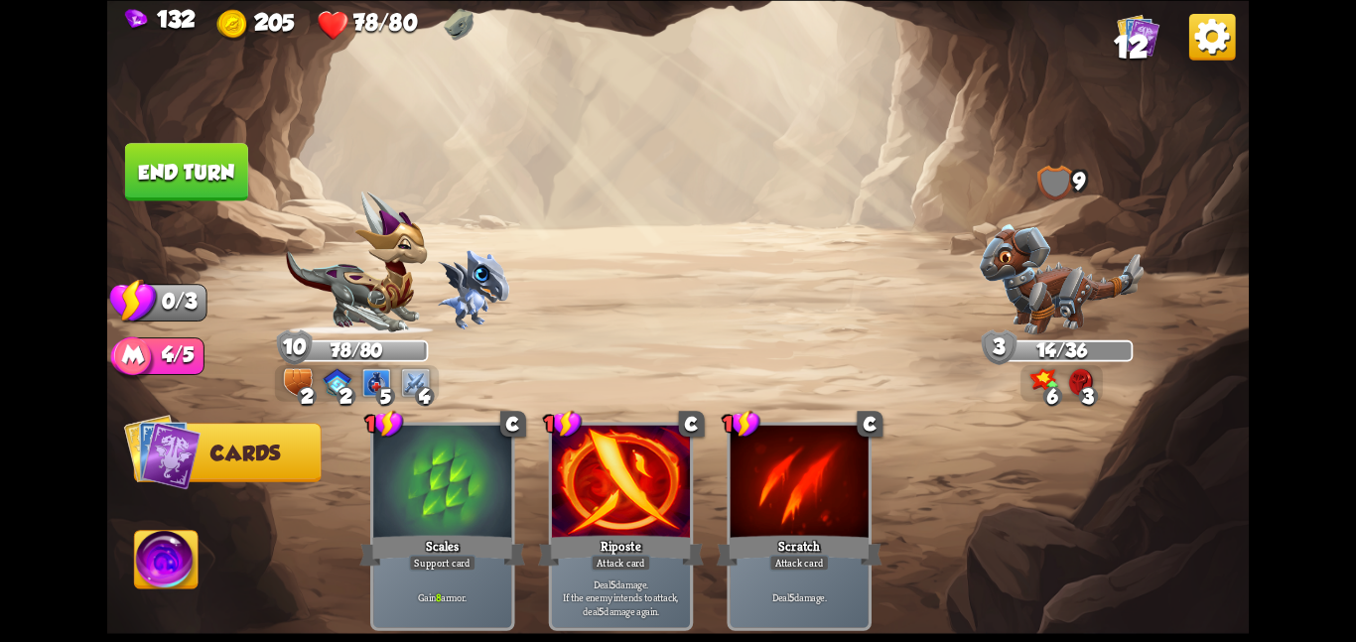
click at [188, 160] on button "End turn" at bounding box center [186, 172] width 123 height 58
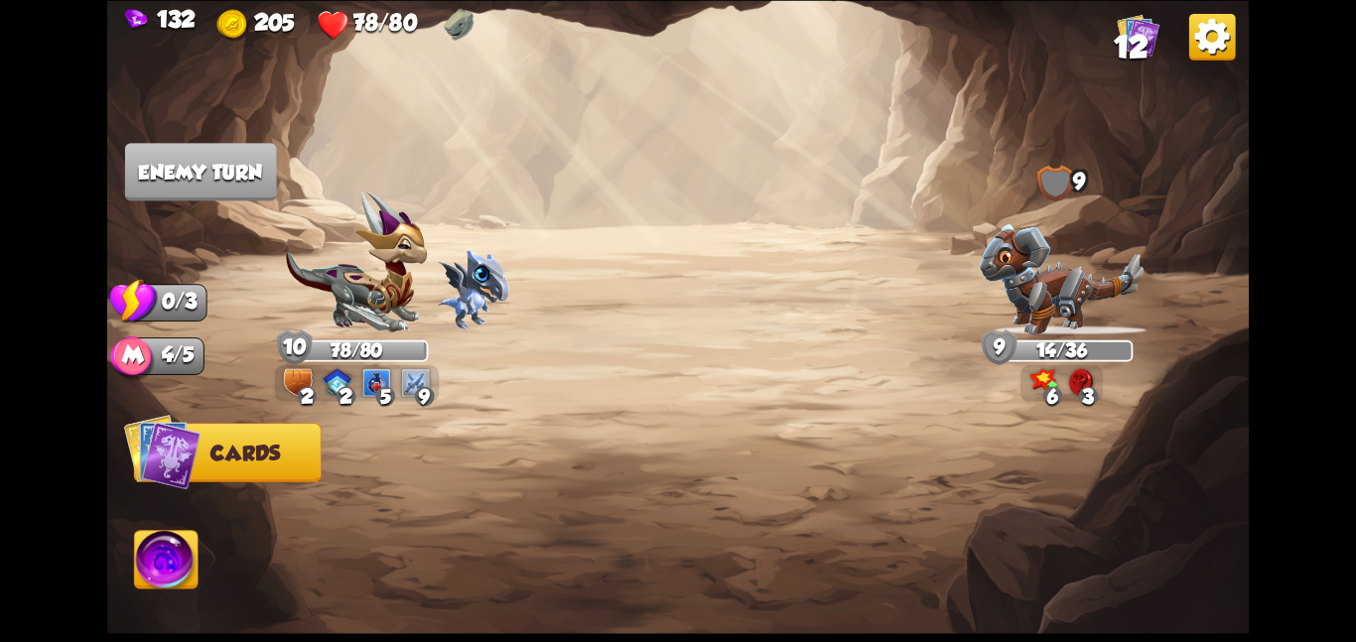
click at [692, 381] on div at bounding box center [792, 499] width 913 height 286
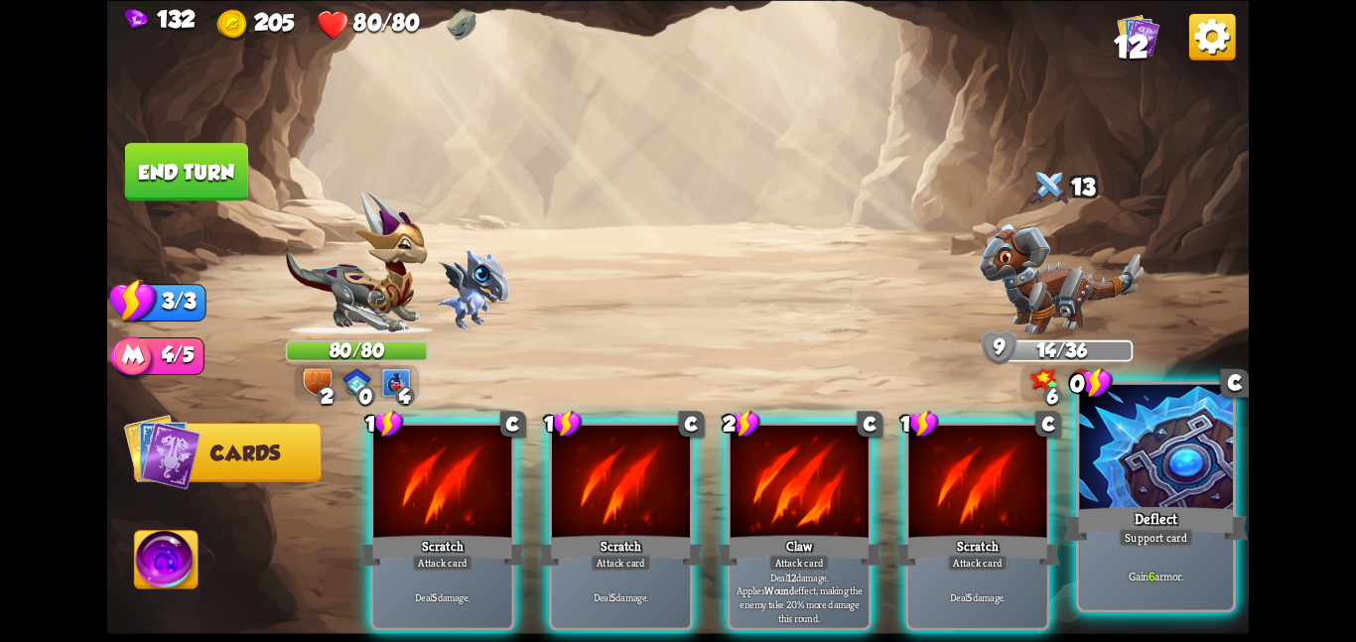
click at [1145, 567] on div "Gain 6 armor." at bounding box center [1156, 575] width 154 height 67
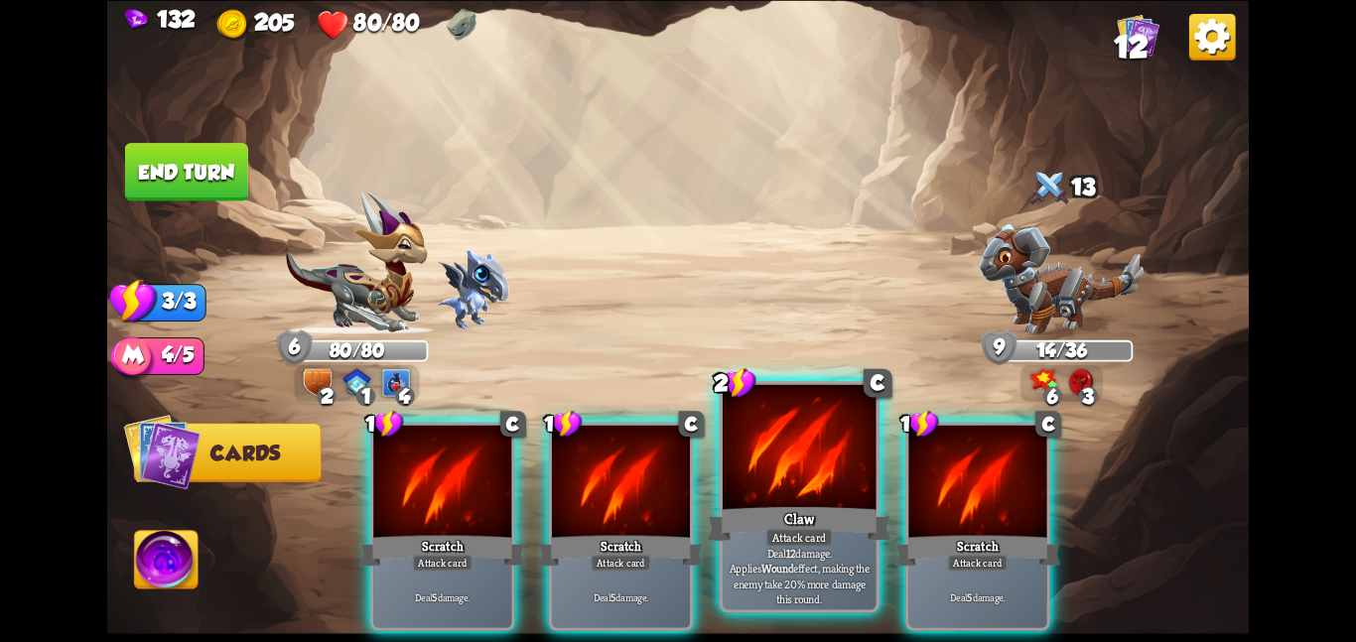
click at [763, 453] on div at bounding box center [800, 448] width 154 height 129
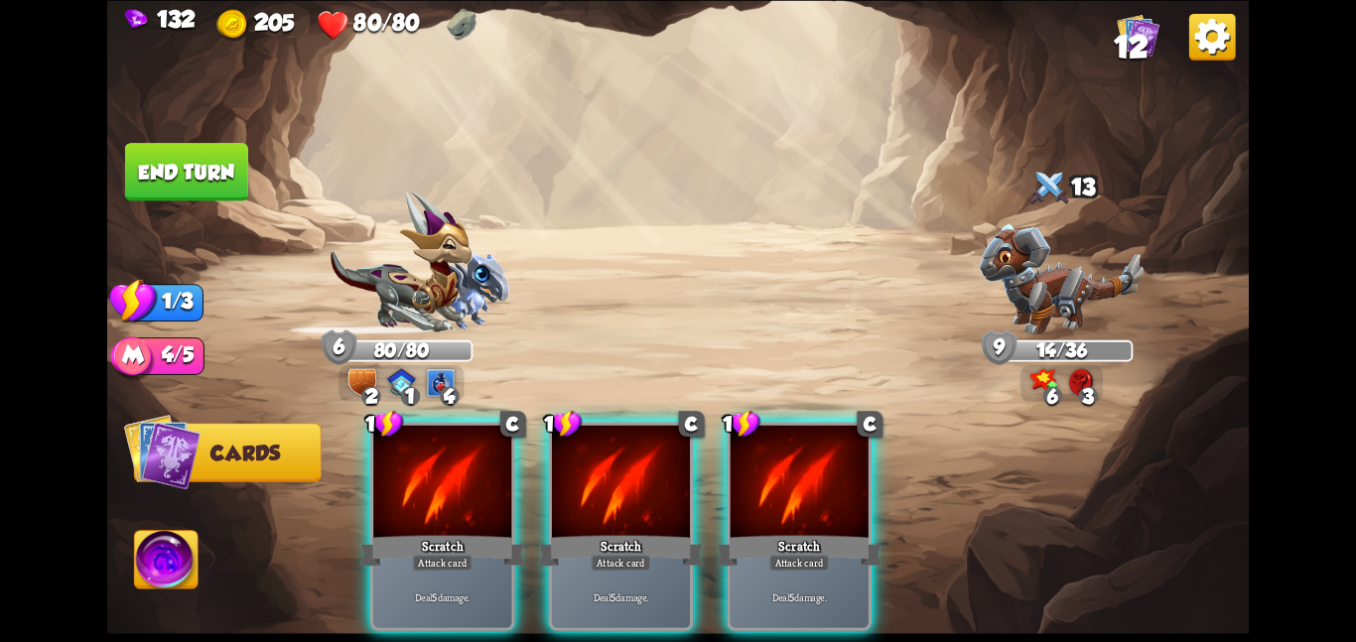
click at [763, 453] on div at bounding box center [800, 483] width 138 height 116
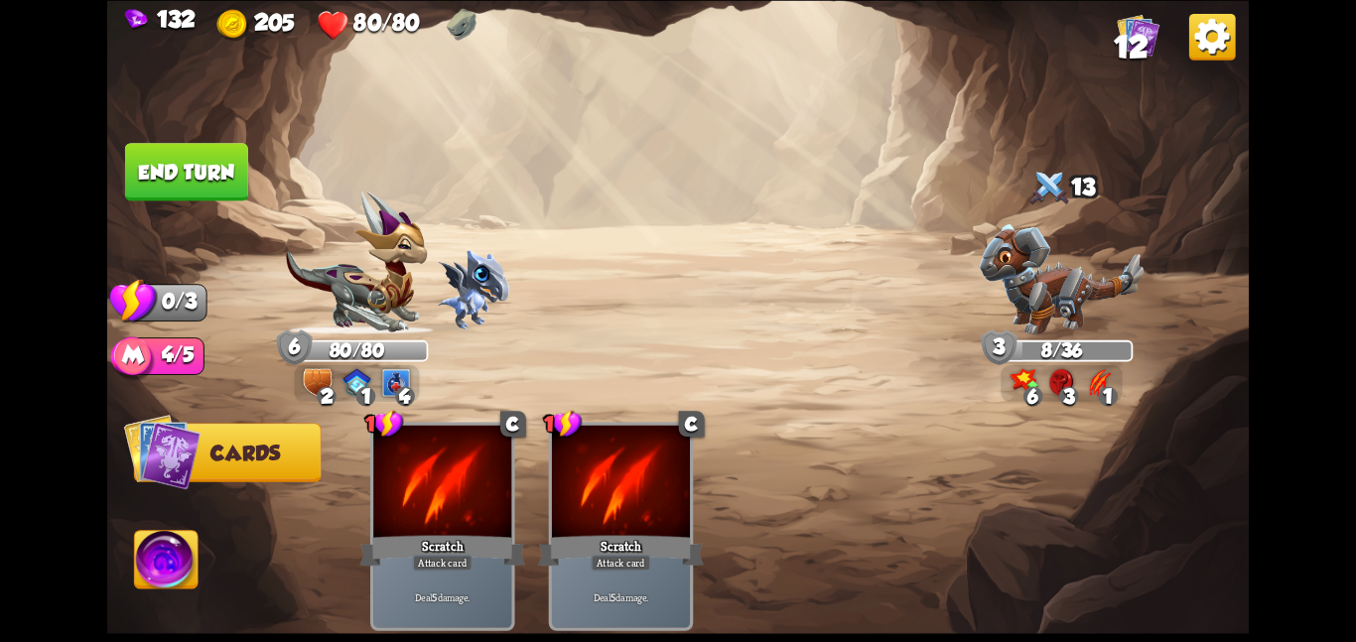
click at [150, 552] on img at bounding box center [167, 563] width 64 height 65
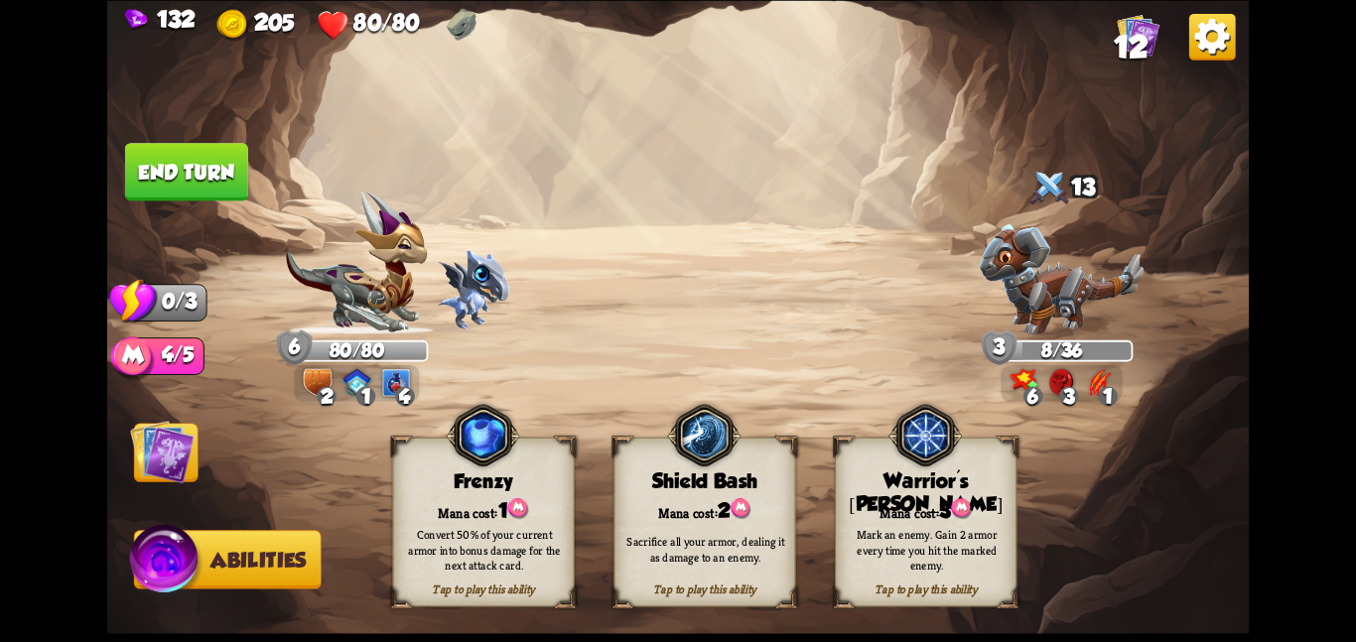
click at [624, 470] on div "Shield Bash" at bounding box center [705, 481] width 181 height 23
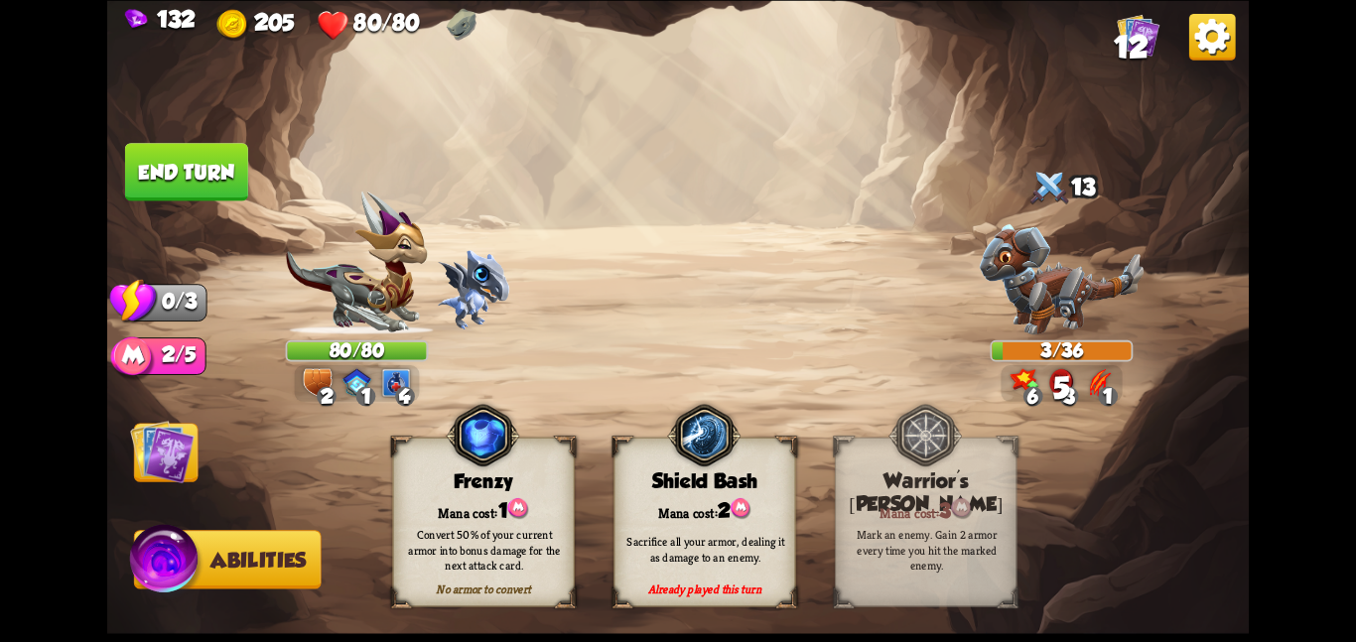
click at [180, 474] on img at bounding box center [162, 451] width 65 height 65
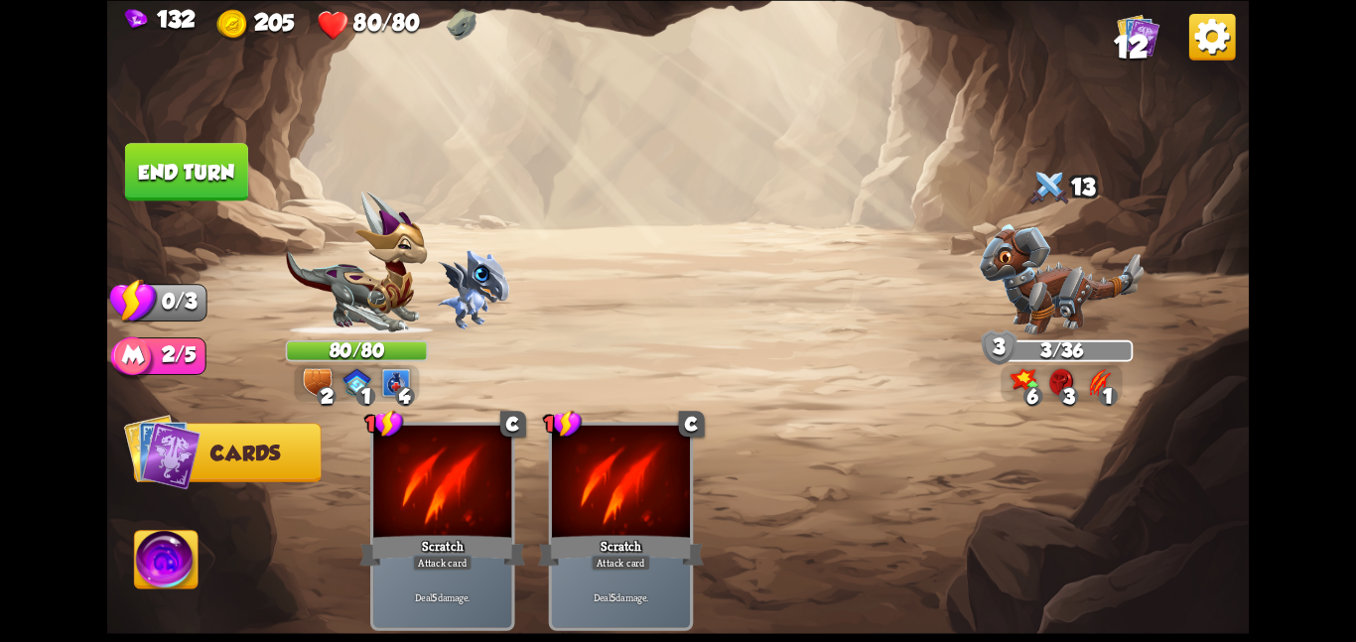
click at [142, 182] on button "End turn" at bounding box center [186, 172] width 123 height 58
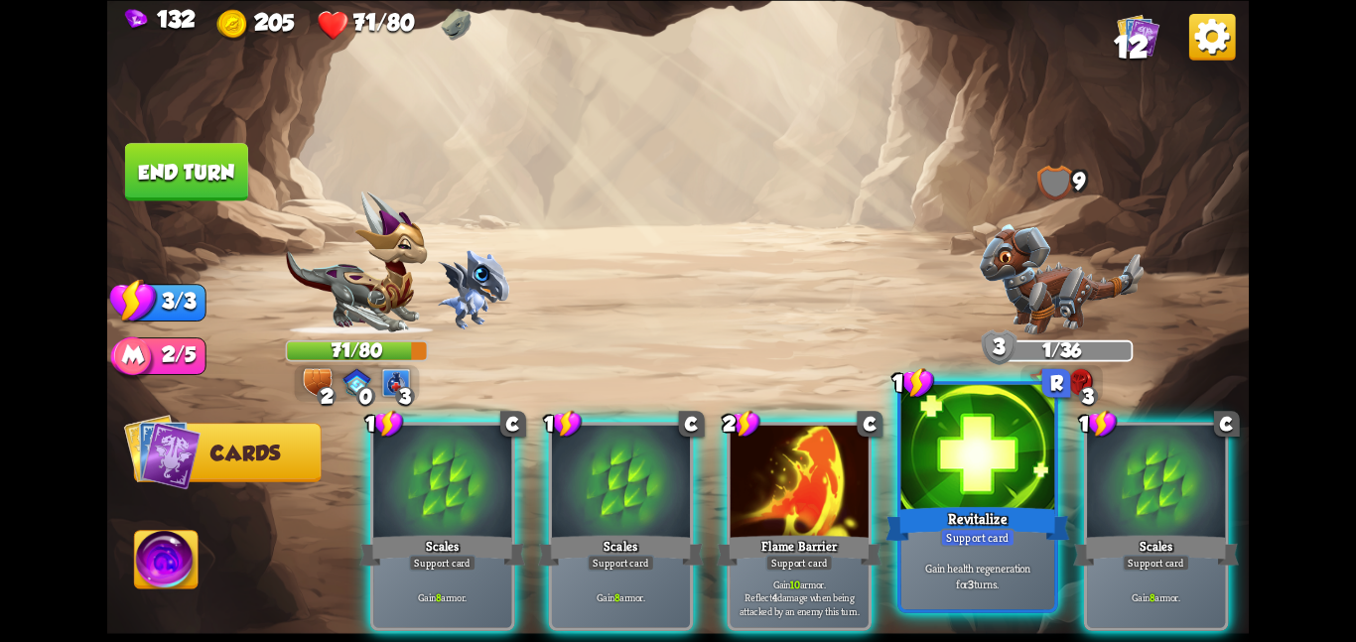
click at [972, 491] on div at bounding box center [979, 448] width 154 height 129
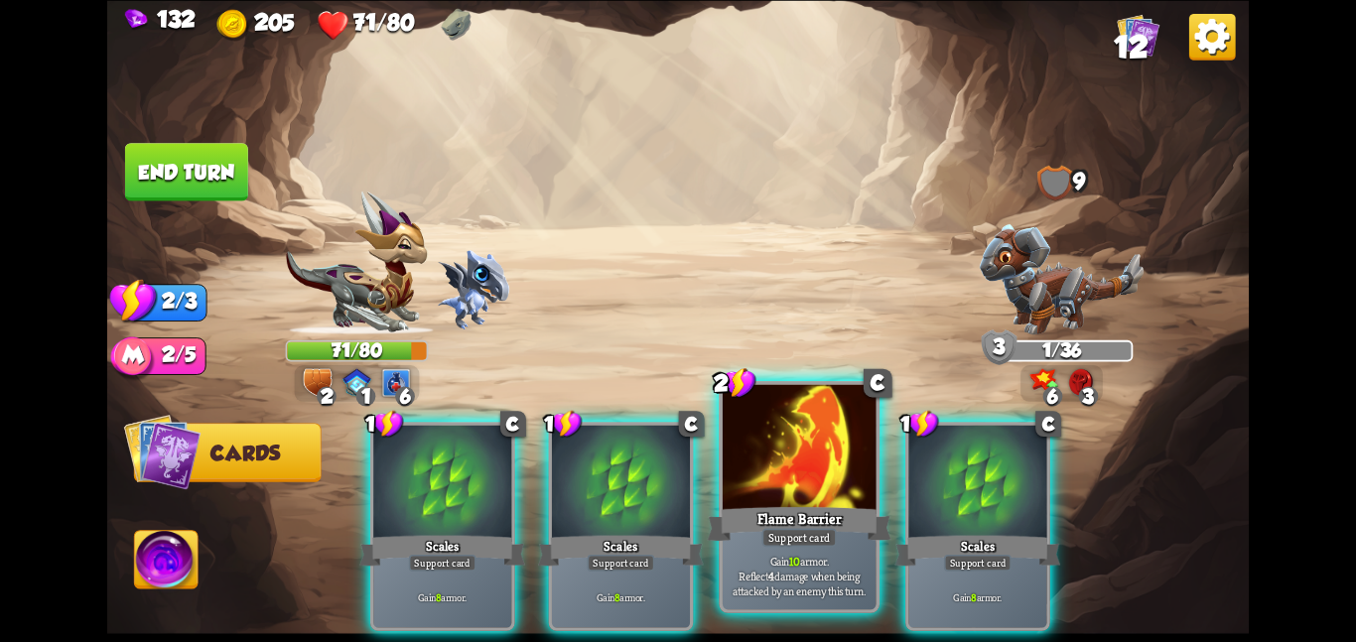
click at [743, 446] on div at bounding box center [800, 448] width 154 height 129
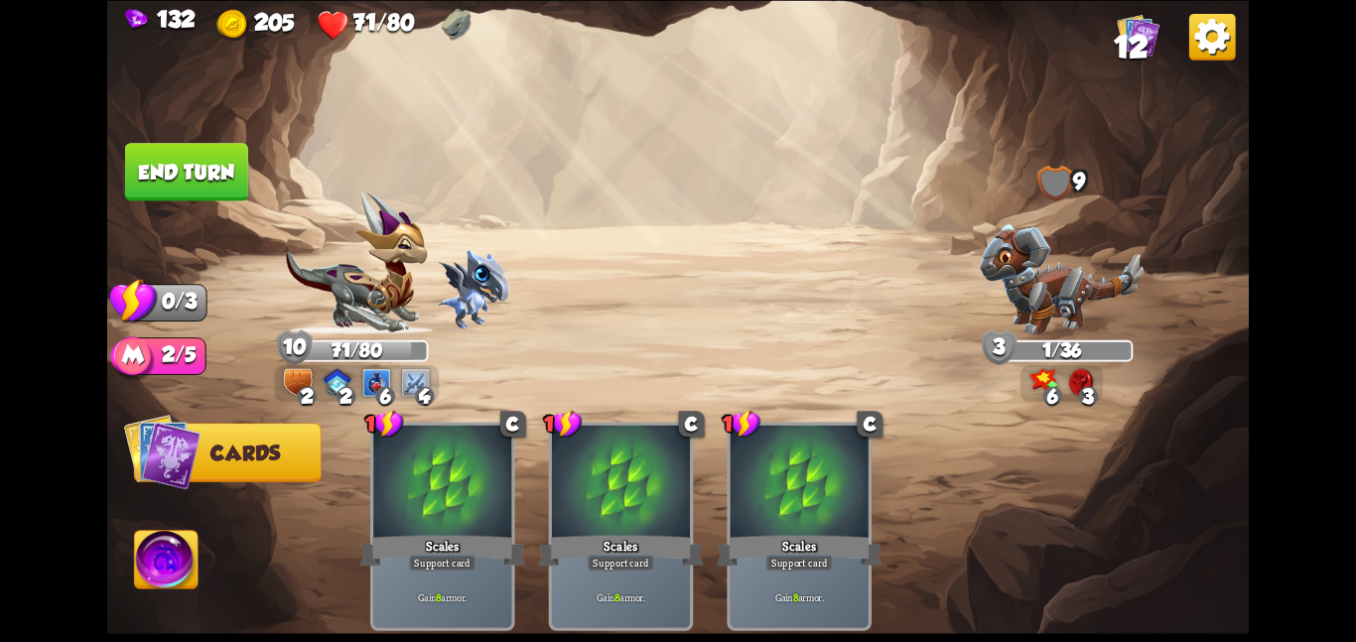
click at [228, 195] on button "End turn" at bounding box center [186, 172] width 123 height 58
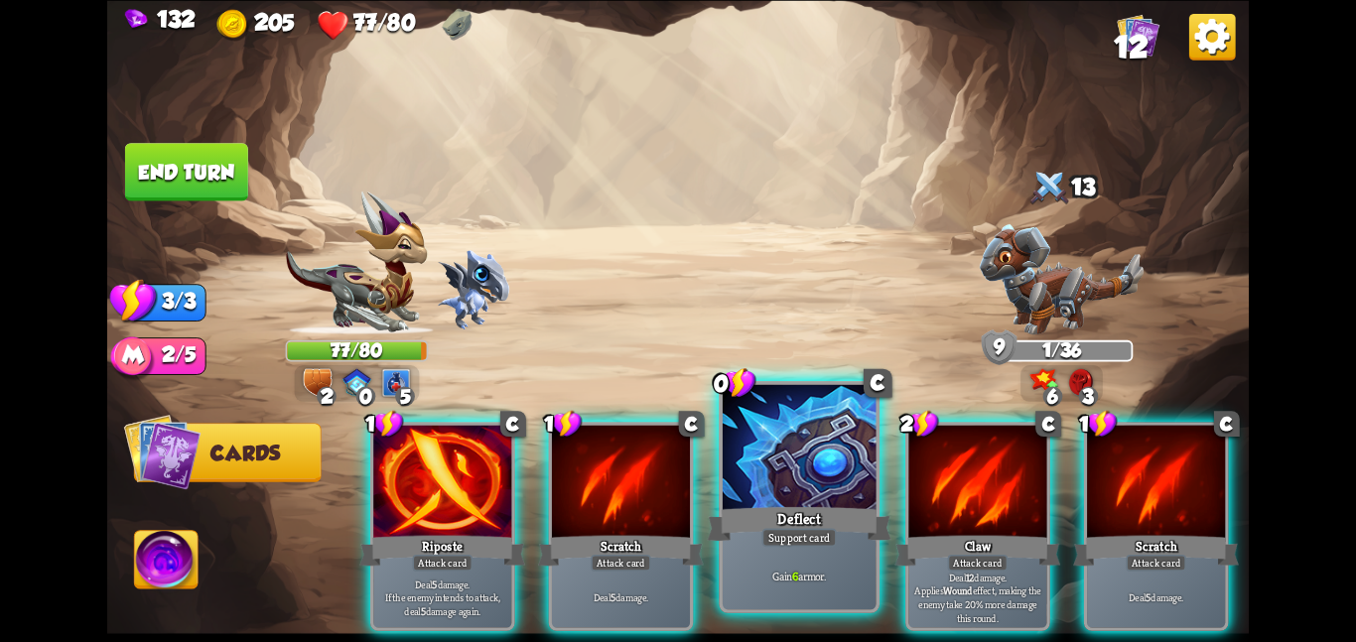
click at [797, 433] on div at bounding box center [800, 448] width 154 height 129
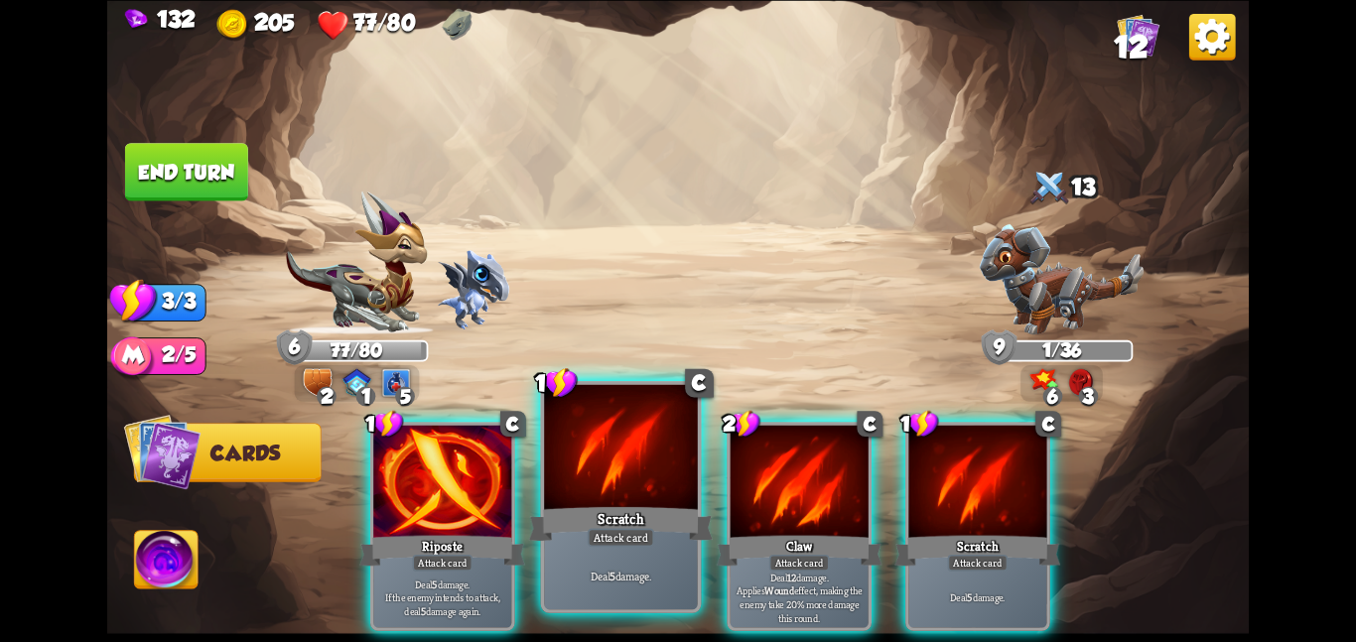
click at [565, 474] on div at bounding box center [621, 448] width 154 height 129
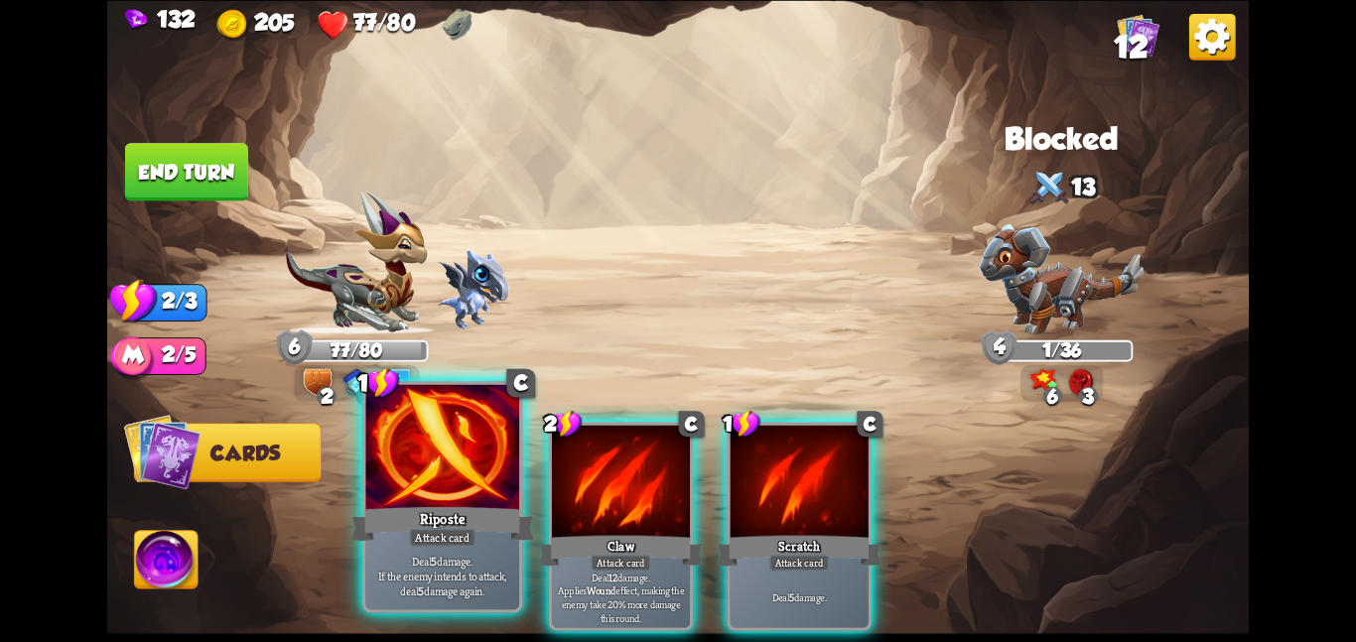
click at [363, 534] on div "Riposte" at bounding box center [443, 523] width 184 height 41
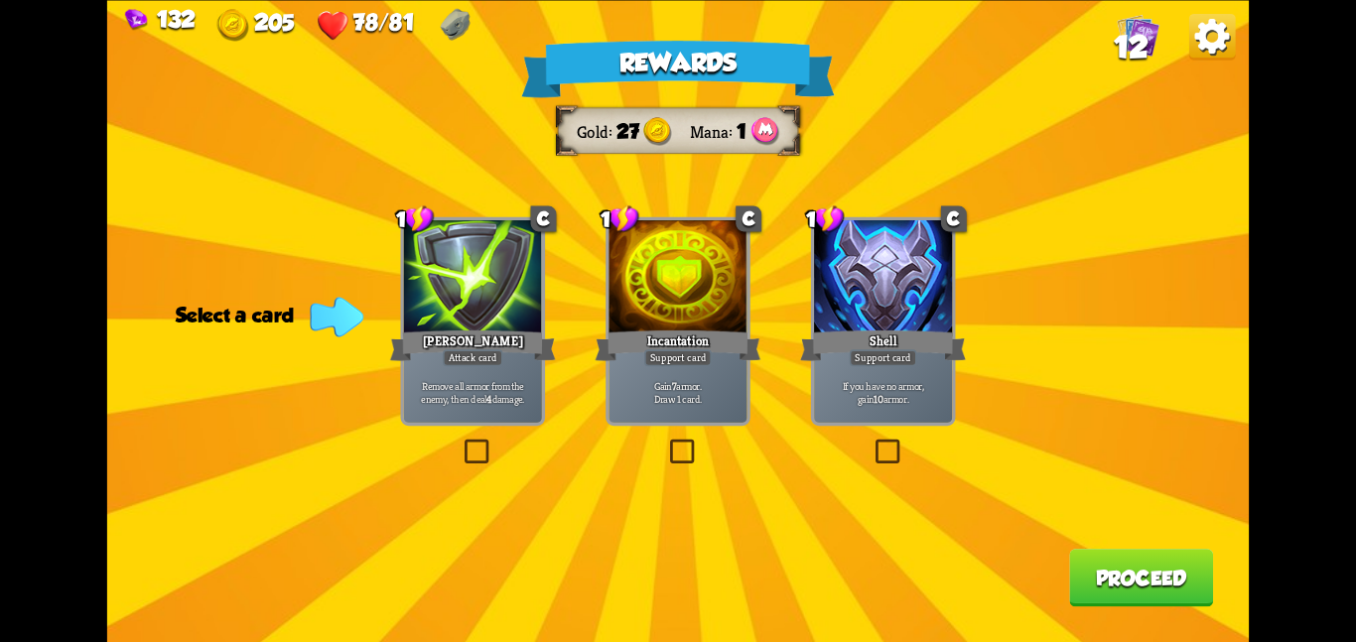
click at [764, 266] on div "Rewards Gold 27 Mana 1 Select a card 1 C Pierce Attack card Remove all armor fr…" at bounding box center [678, 321] width 1142 height 642
click at [832, 275] on div at bounding box center [883, 278] width 138 height 116
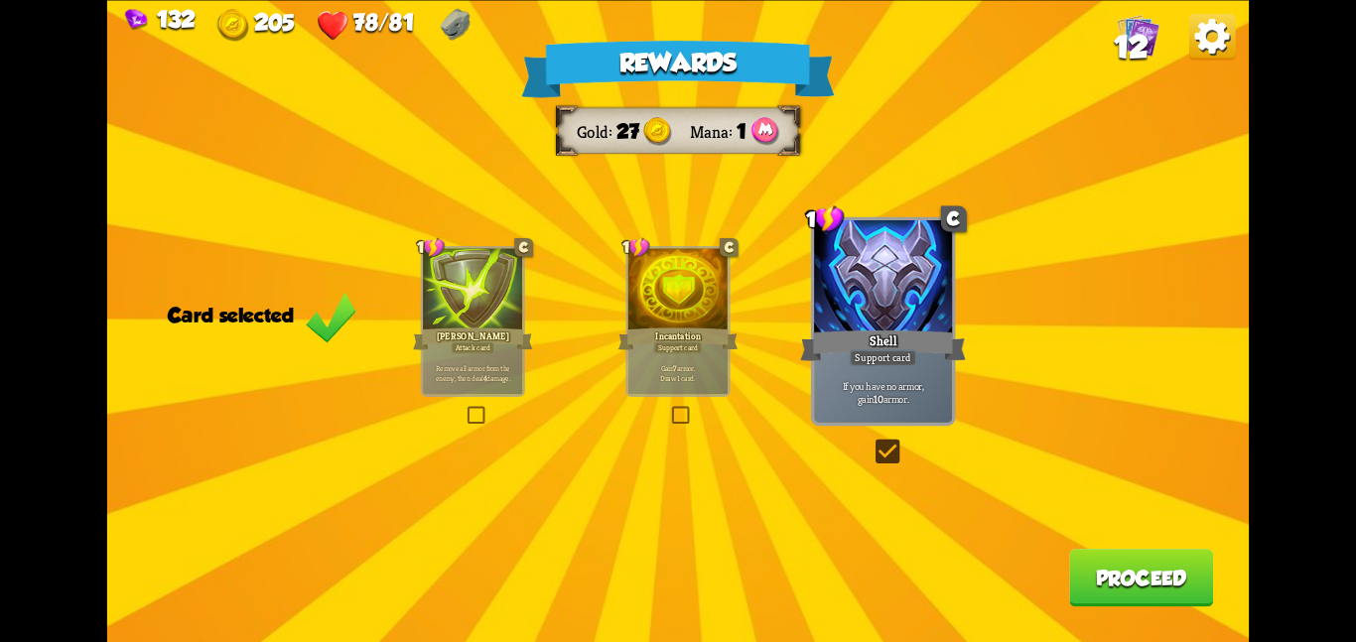
click at [1068, 553] on div "Rewards Gold 27 Mana 1 Card selected 1 C Pierce Attack card Remove all armor fr…" at bounding box center [678, 321] width 1142 height 642
click at [1132, 600] on button "Proceed" at bounding box center [1141, 578] width 144 height 58
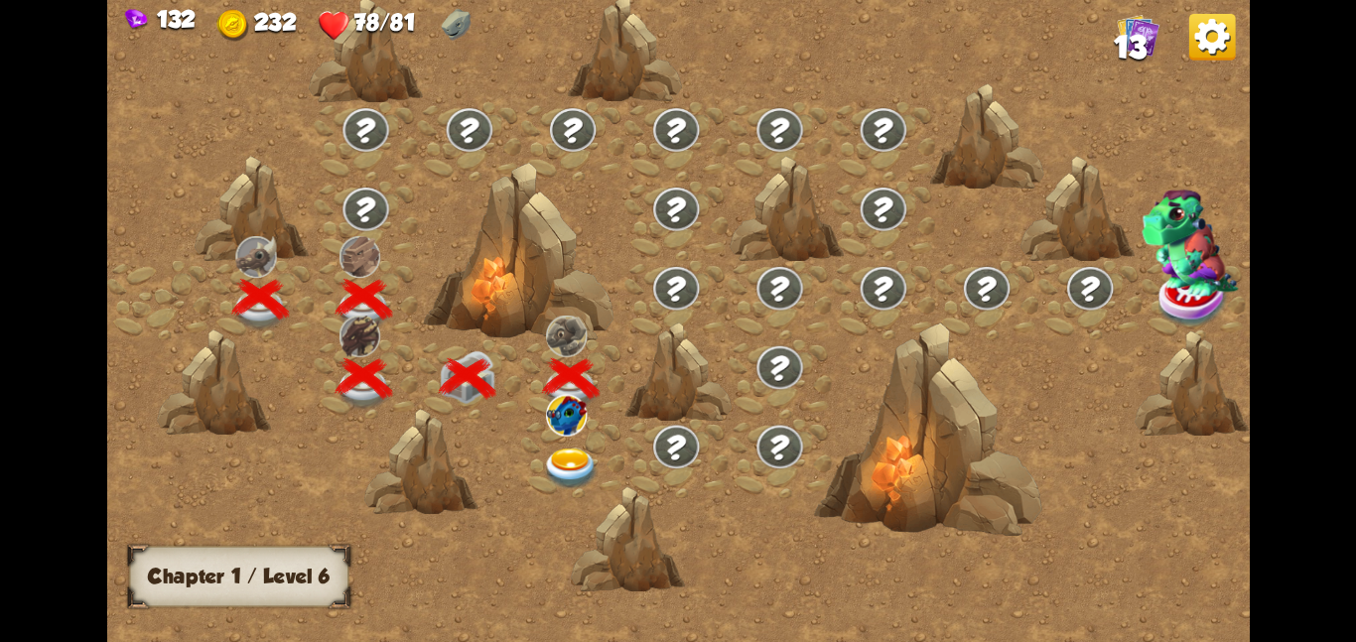
click at [587, 426] on div at bounding box center [572, 457] width 103 height 79
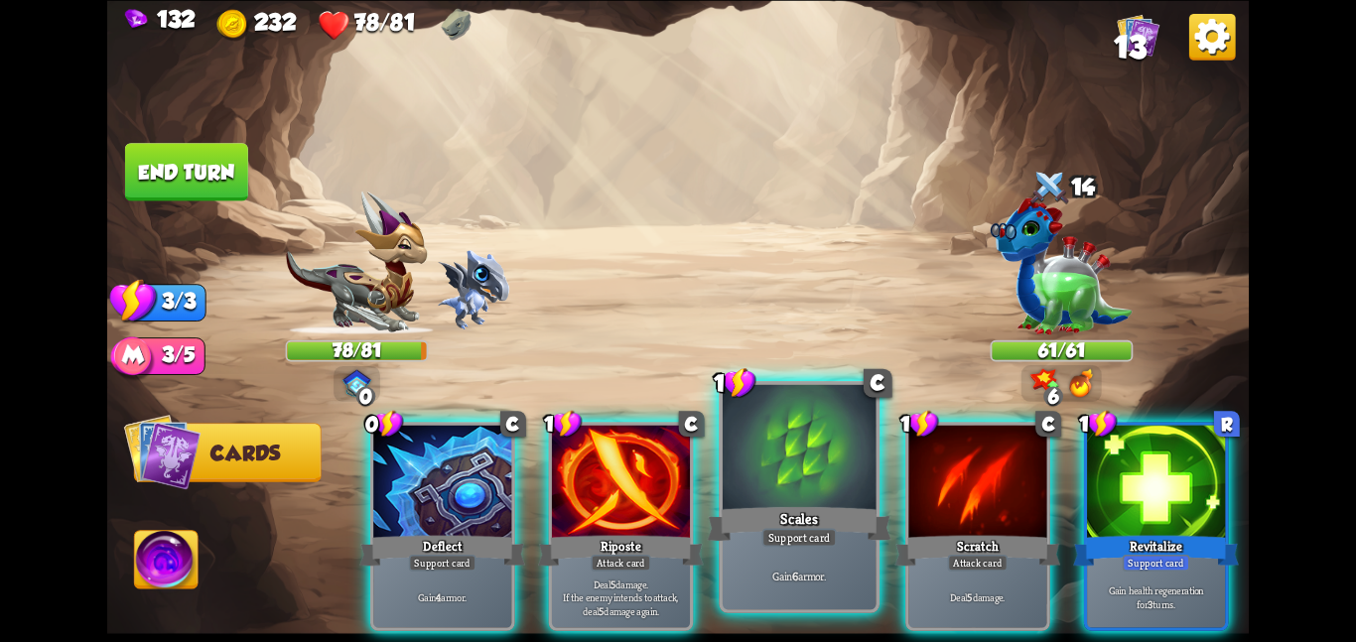
click at [742, 465] on div at bounding box center [800, 448] width 154 height 129
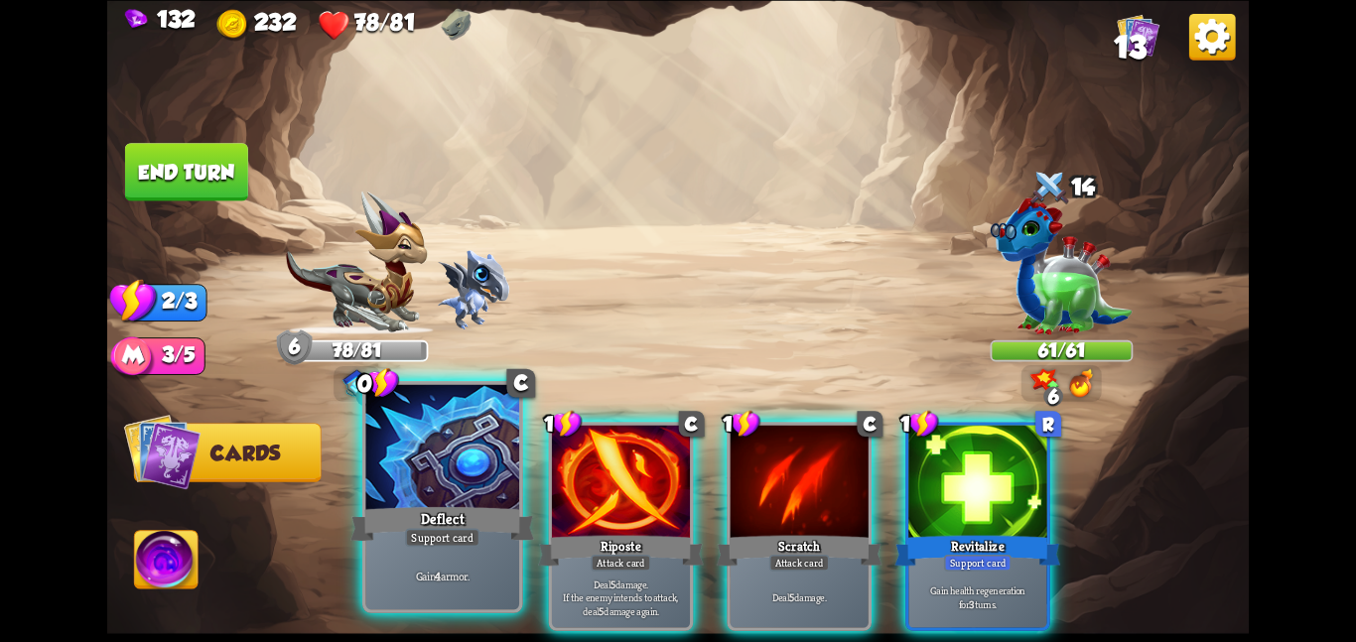
click at [428, 456] on div at bounding box center [442, 448] width 154 height 129
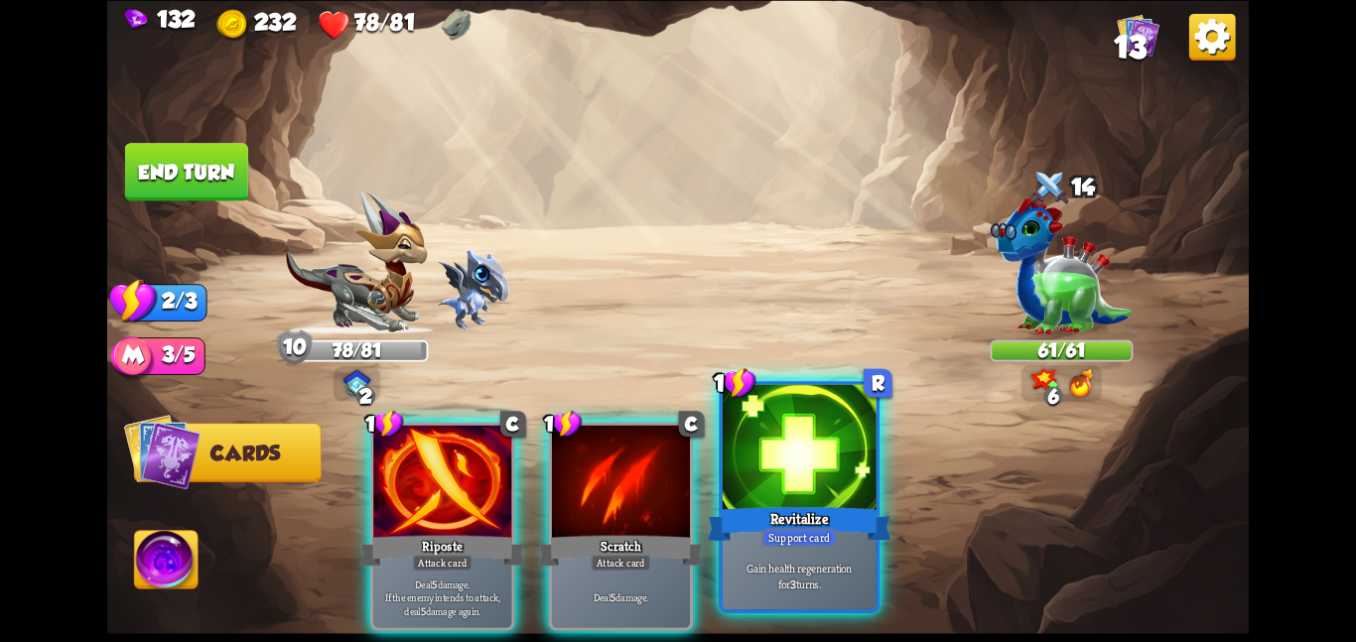
click at [746, 430] on div at bounding box center [800, 448] width 154 height 129
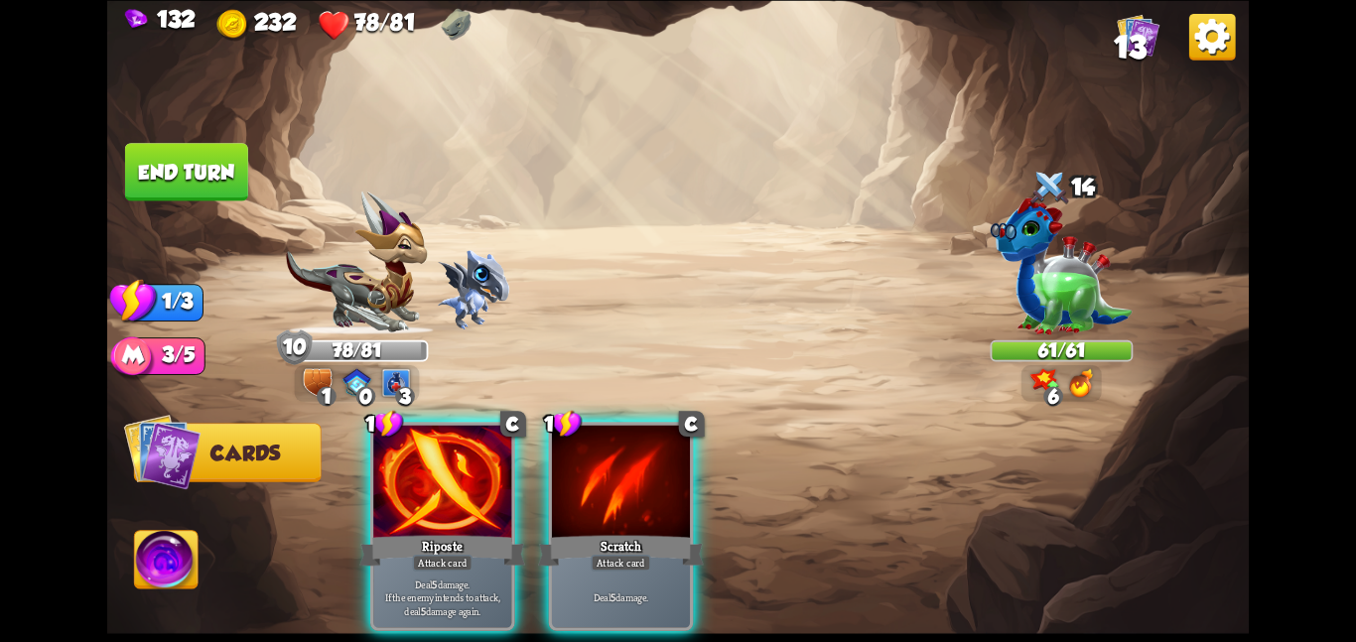
click at [428, 414] on div "1 C Riposte Attack card Deal 5 damage. If the enemy intends to attack, deal 5 d…" at bounding box center [792, 499] width 913 height 286
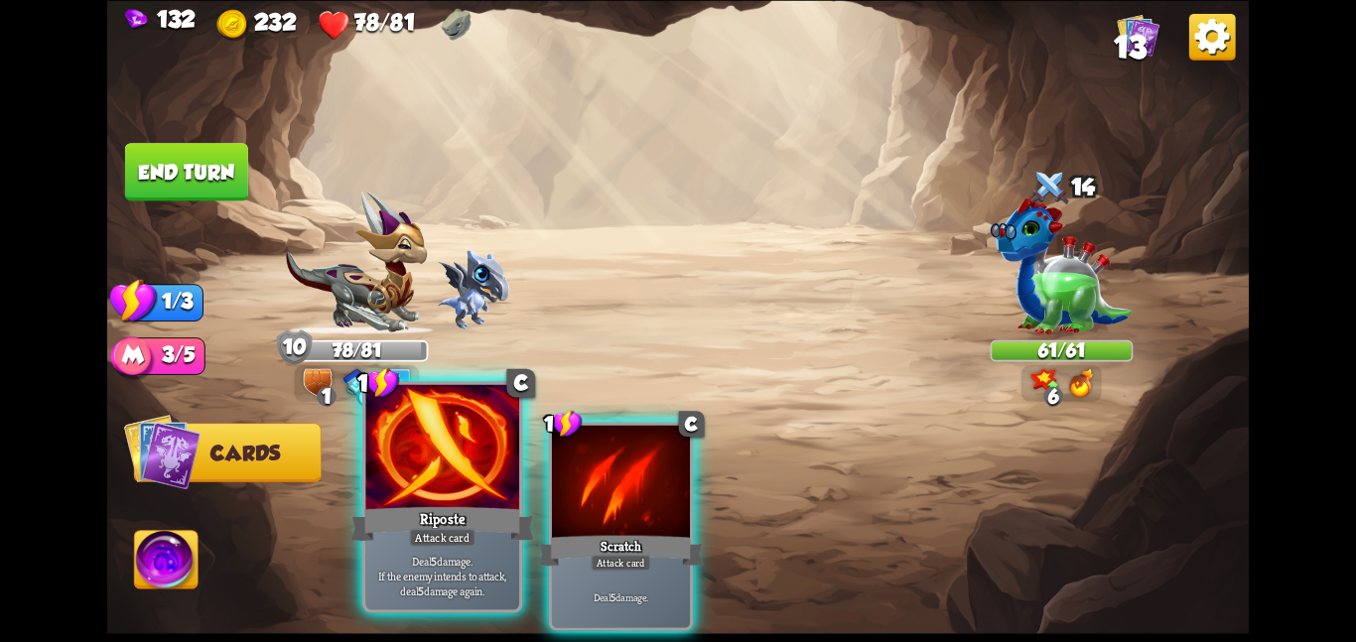
click at [421, 433] on div at bounding box center [442, 448] width 154 height 129
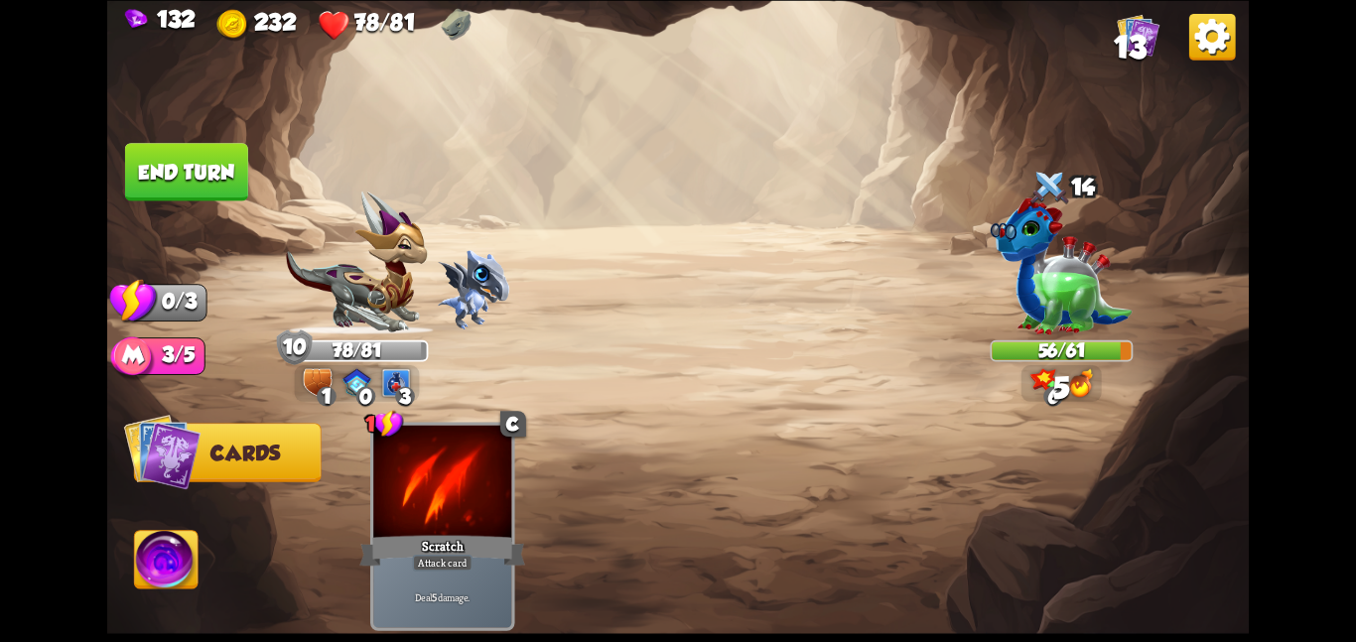
click at [207, 163] on button "End turn" at bounding box center [186, 172] width 126 height 60
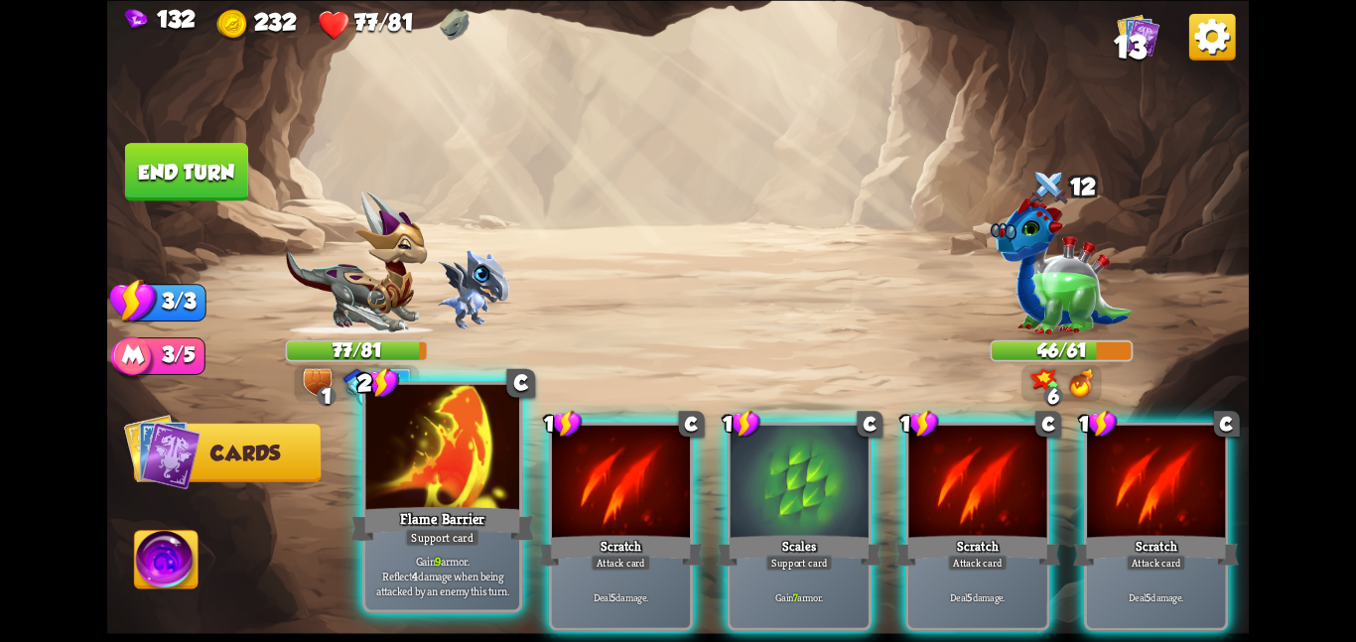
click at [474, 487] on div at bounding box center [442, 448] width 154 height 129
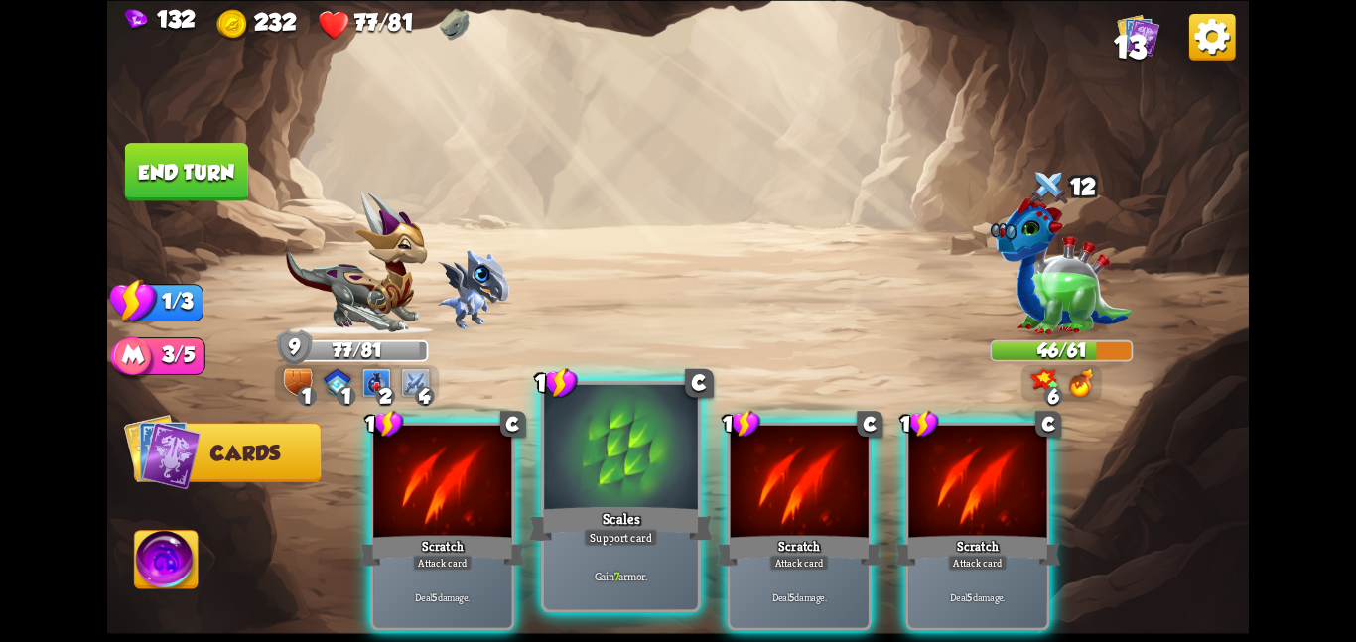
click at [567, 479] on div at bounding box center [621, 448] width 154 height 129
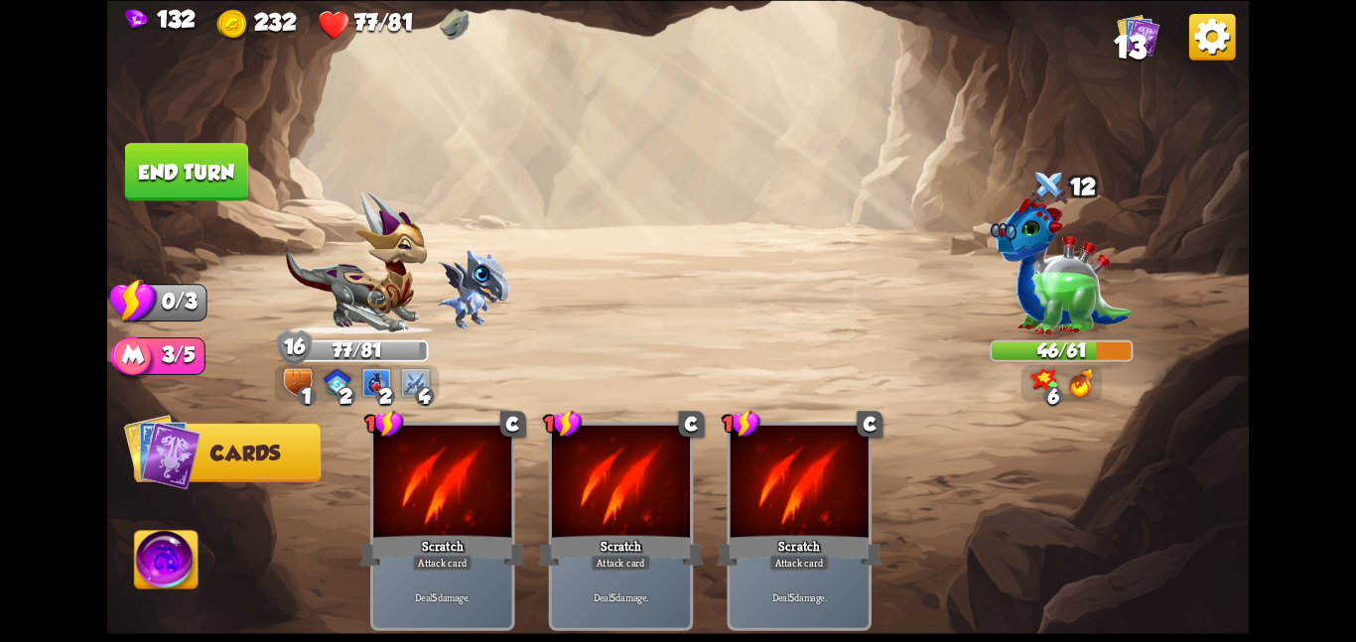
click at [214, 163] on button "End turn" at bounding box center [186, 172] width 123 height 58
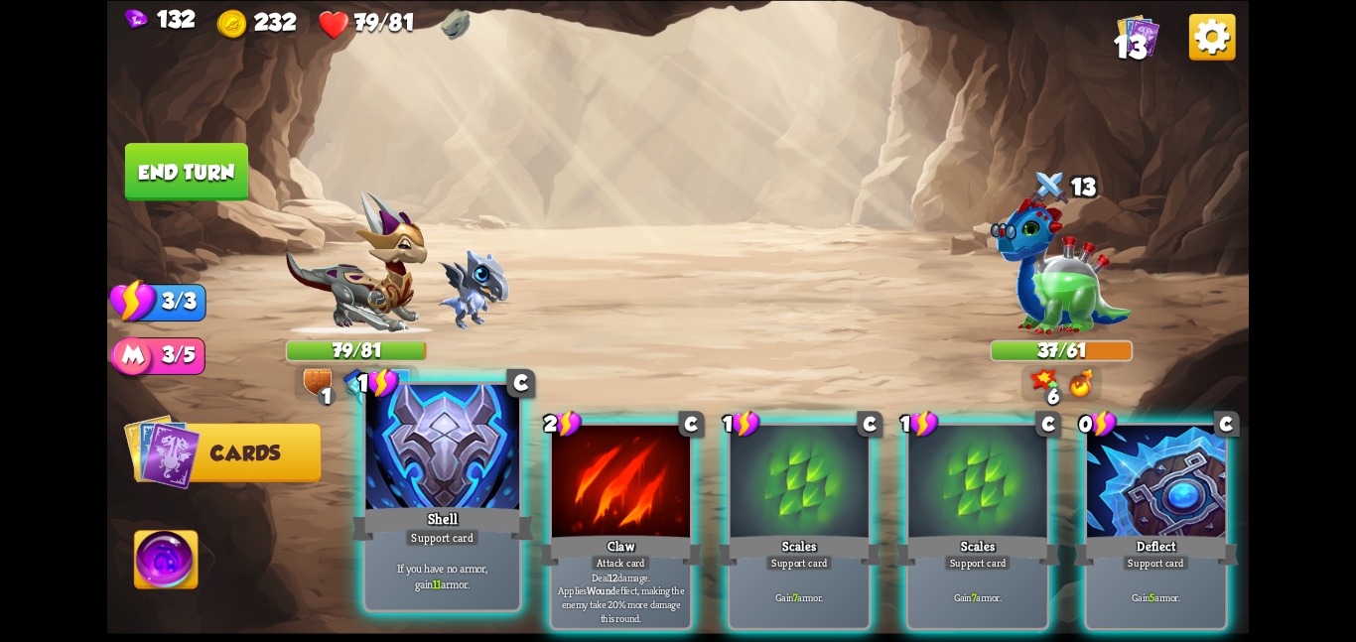
click at [410, 492] on div at bounding box center [442, 448] width 154 height 129
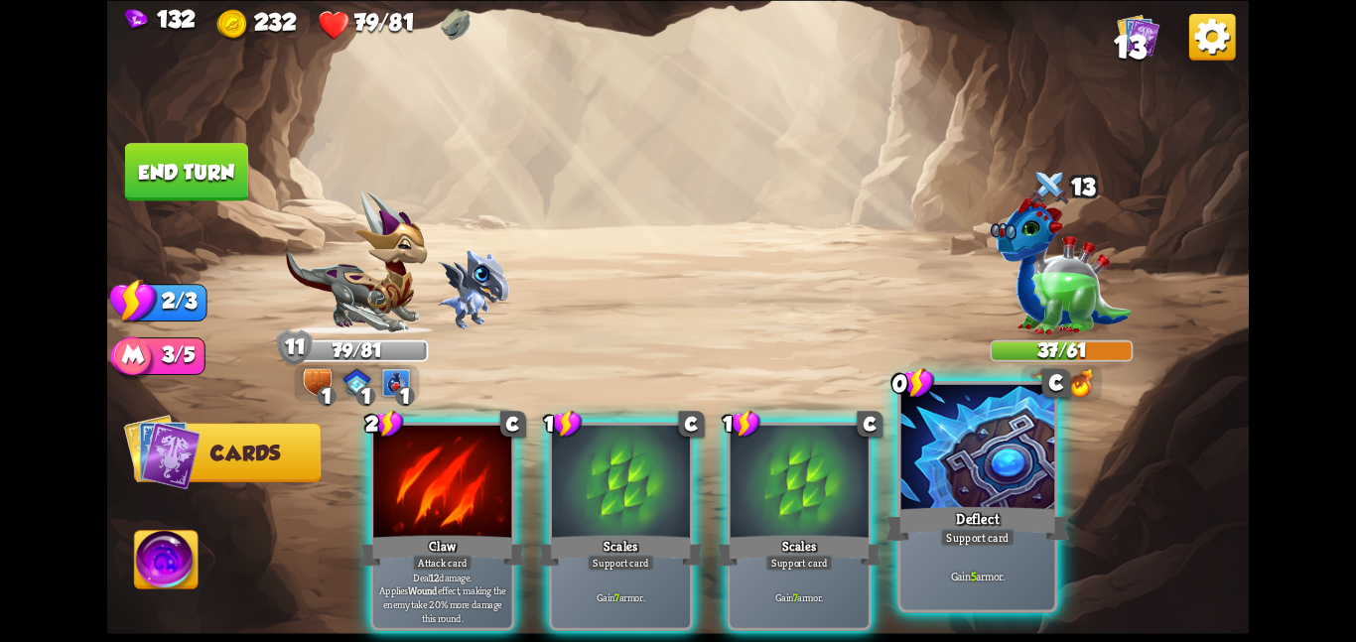
click at [1036, 542] on div "Deflect" at bounding box center [978, 523] width 184 height 41
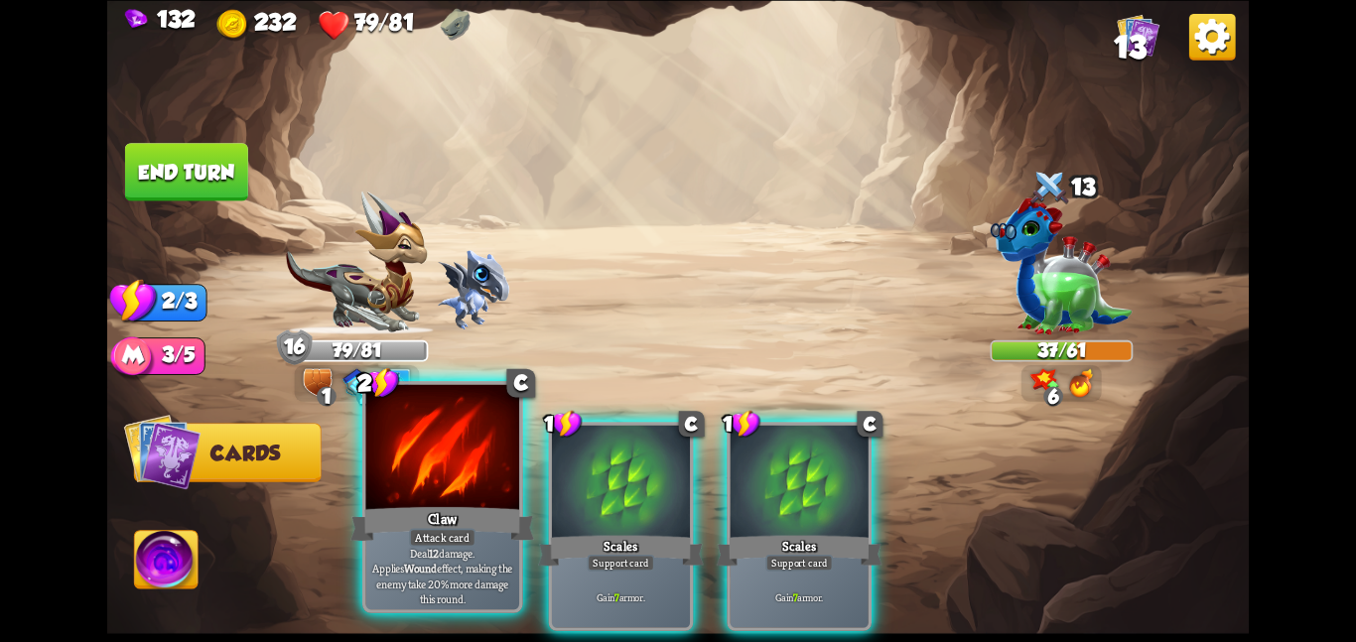
click at [471, 509] on div "Claw" at bounding box center [443, 523] width 184 height 41
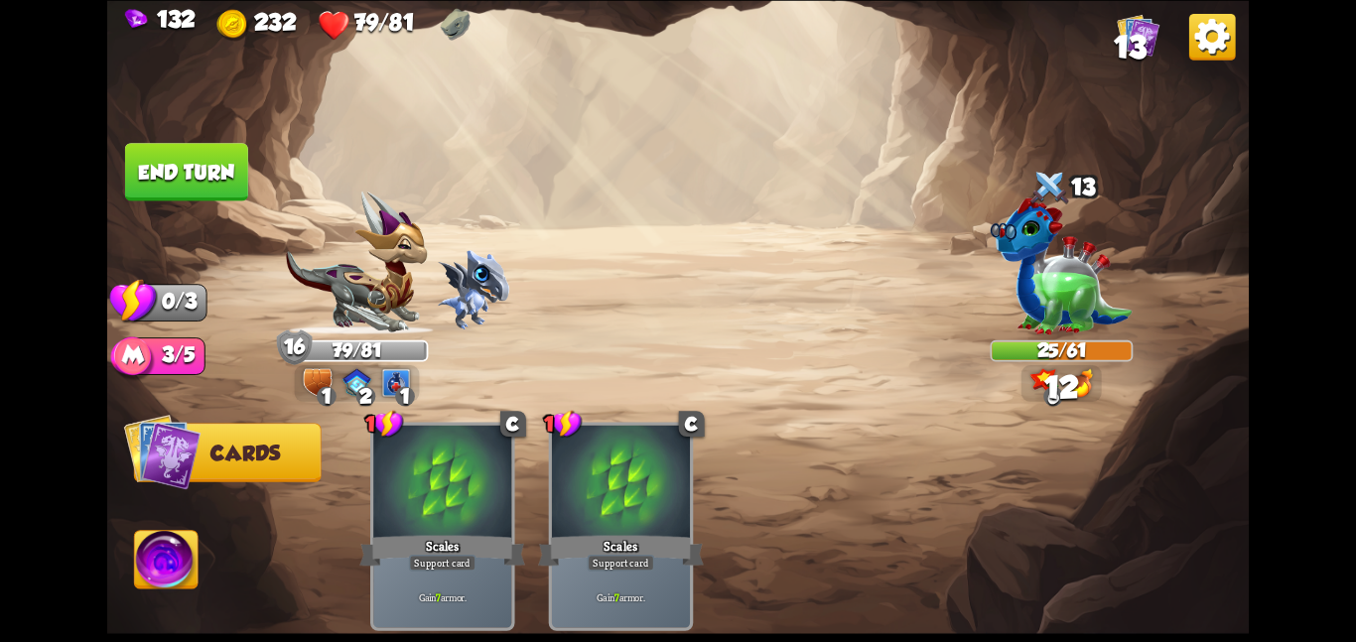
click at [230, 138] on img at bounding box center [678, 321] width 1142 height 642
click at [230, 140] on img at bounding box center [678, 321] width 1142 height 642
click at [237, 170] on button "End turn" at bounding box center [186, 172] width 123 height 58
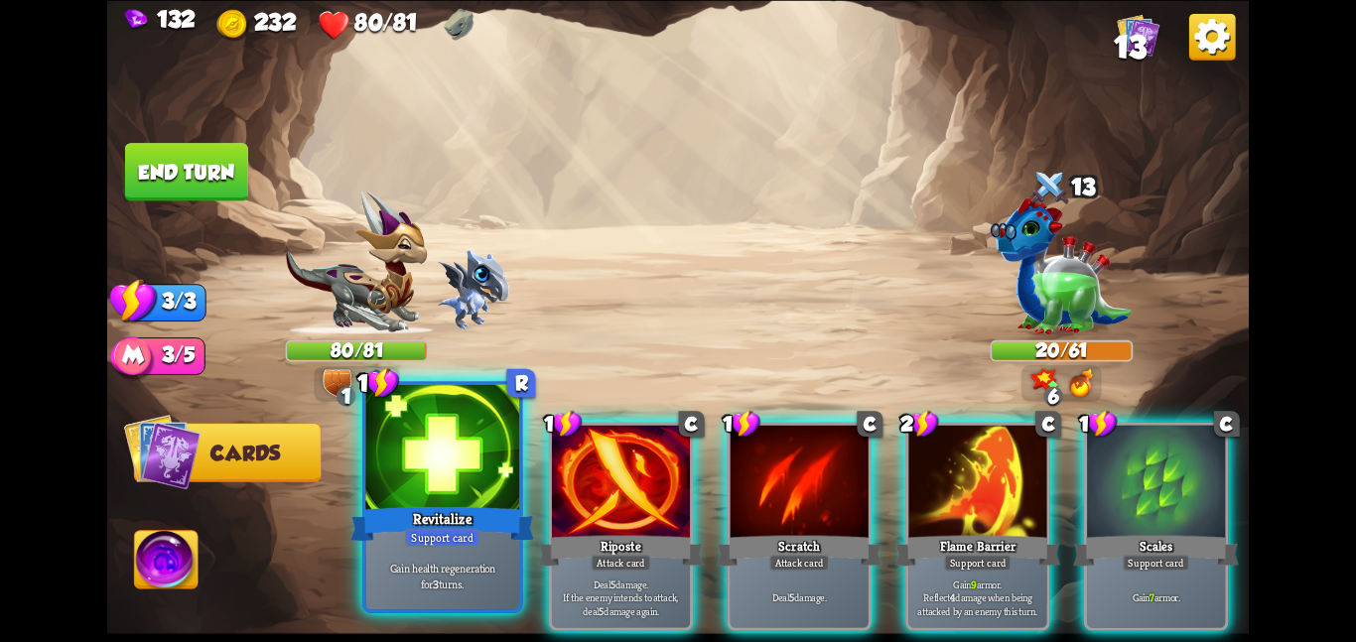
click at [469, 501] on div at bounding box center [442, 448] width 154 height 129
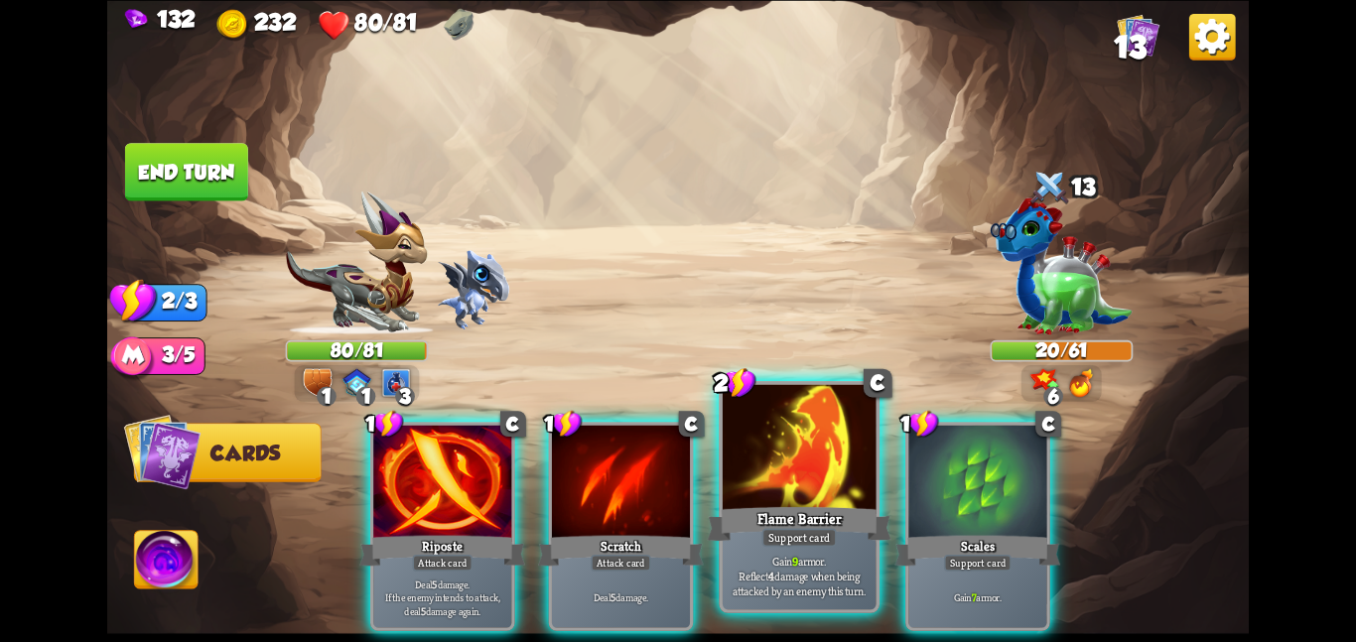
click at [797, 535] on div "Support card" at bounding box center [799, 537] width 74 height 19
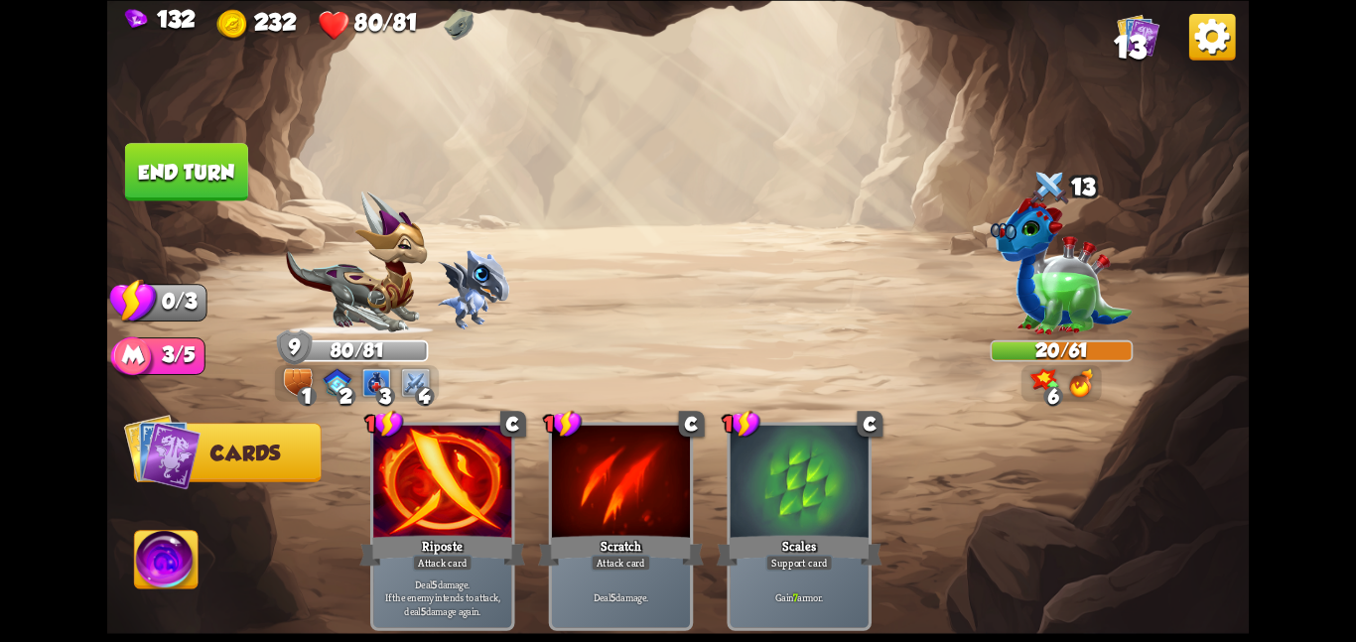
click at [160, 157] on button "End turn" at bounding box center [186, 172] width 123 height 58
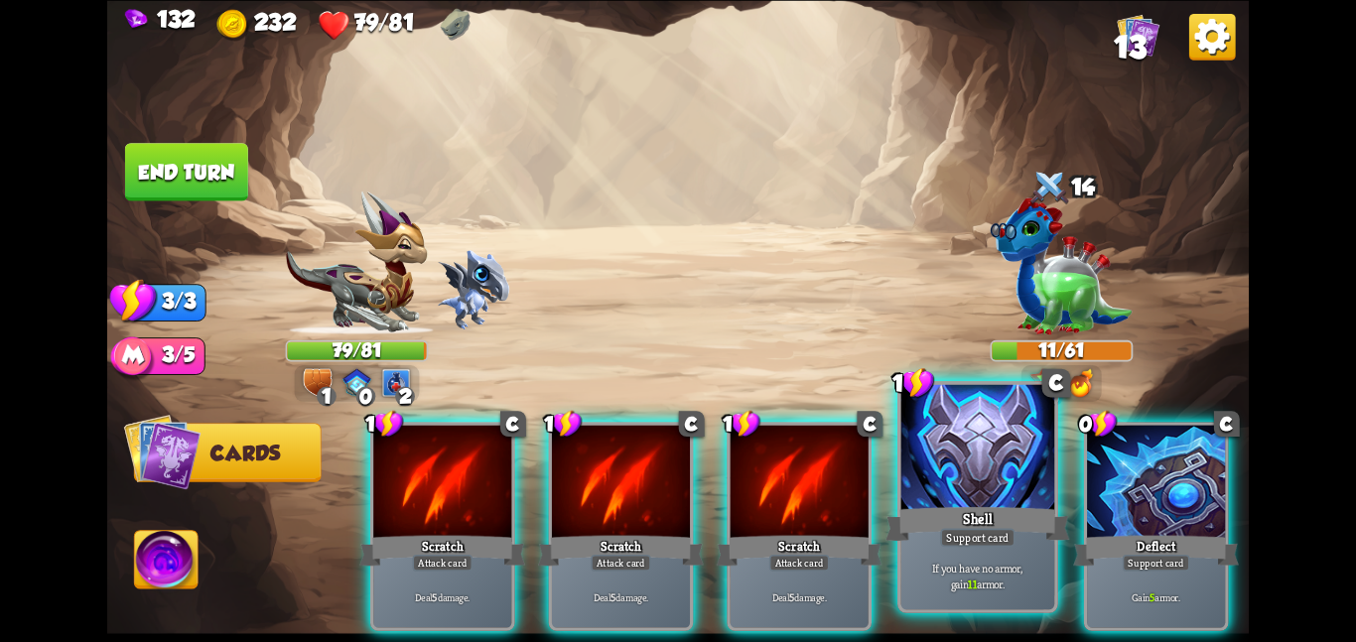
click at [962, 503] on div "Shell" at bounding box center [978, 523] width 184 height 41
click at [1073, 532] on div "Deflect" at bounding box center [1156, 550] width 166 height 37
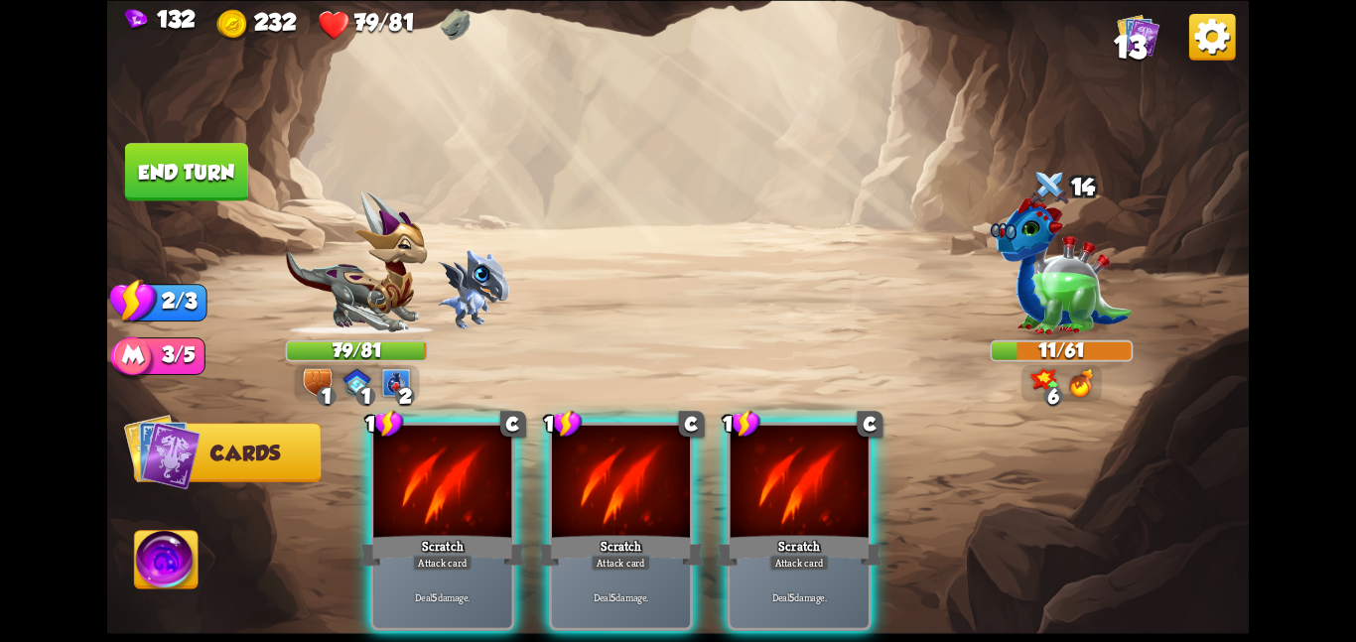
click at [962, 503] on div "1 C Scratch Attack card Deal 5 damage. 1 C Scratch Attack card Deal 5 damage. 1…" at bounding box center [792, 499] width 913 height 286
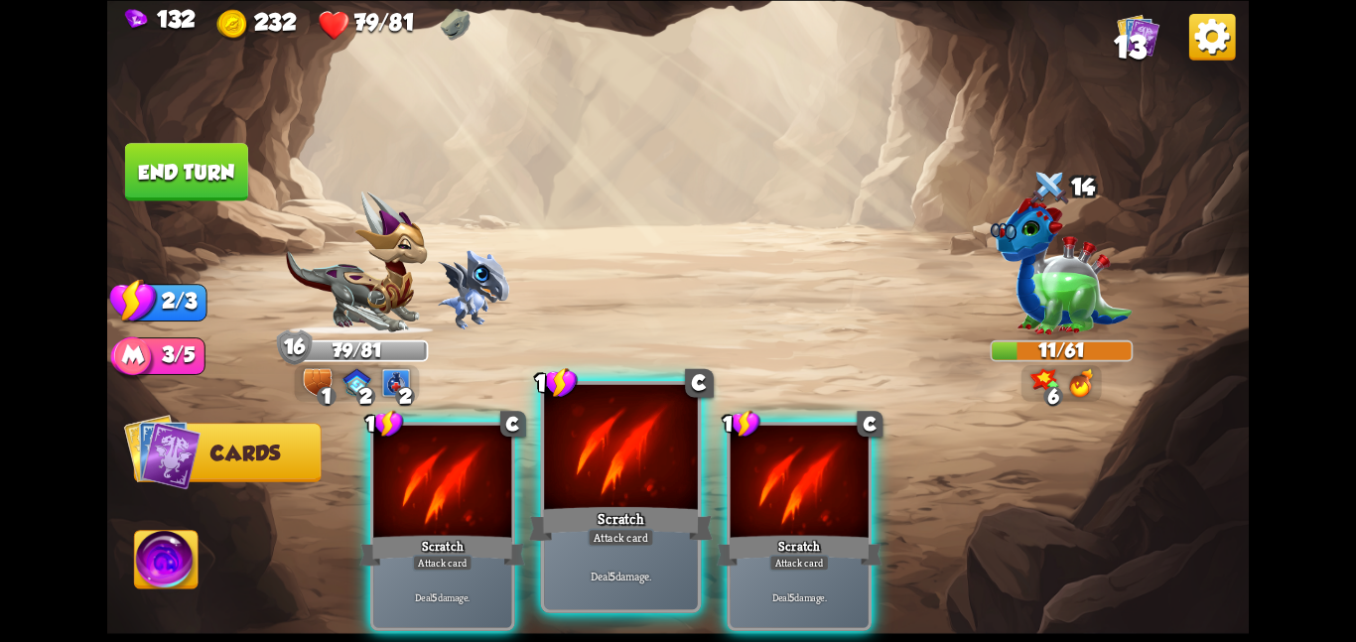
click at [679, 464] on div at bounding box center [621, 448] width 154 height 129
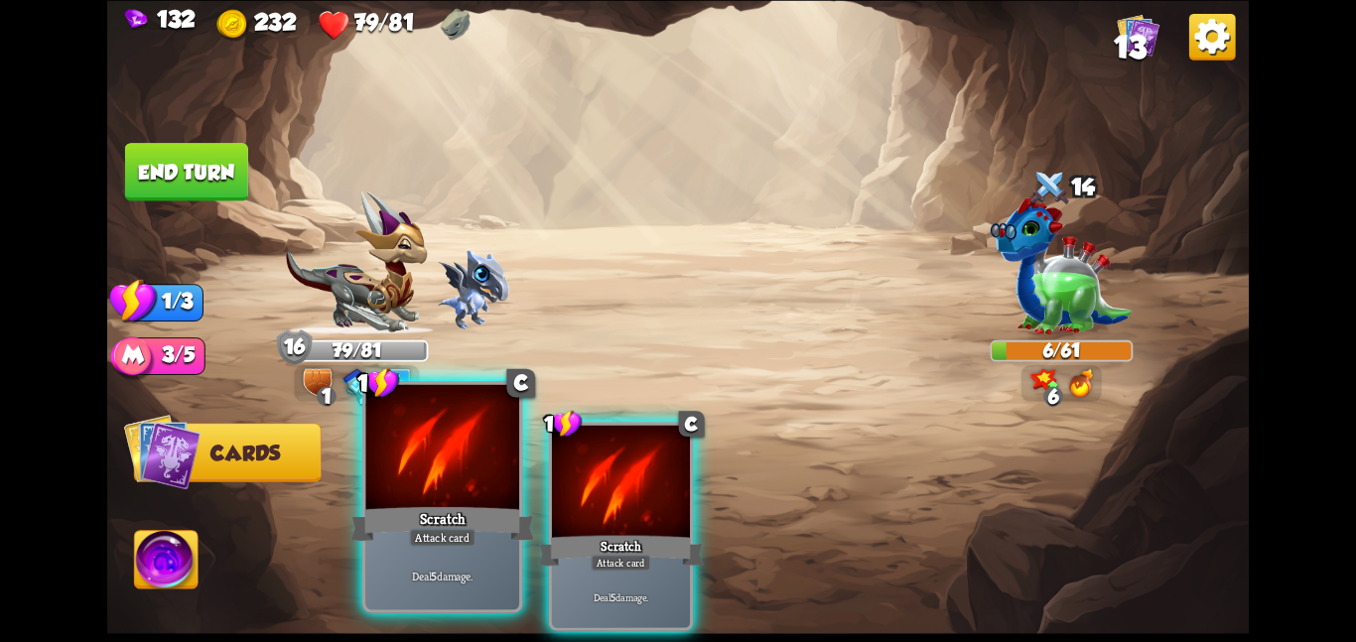
click at [386, 439] on div at bounding box center [442, 448] width 154 height 129
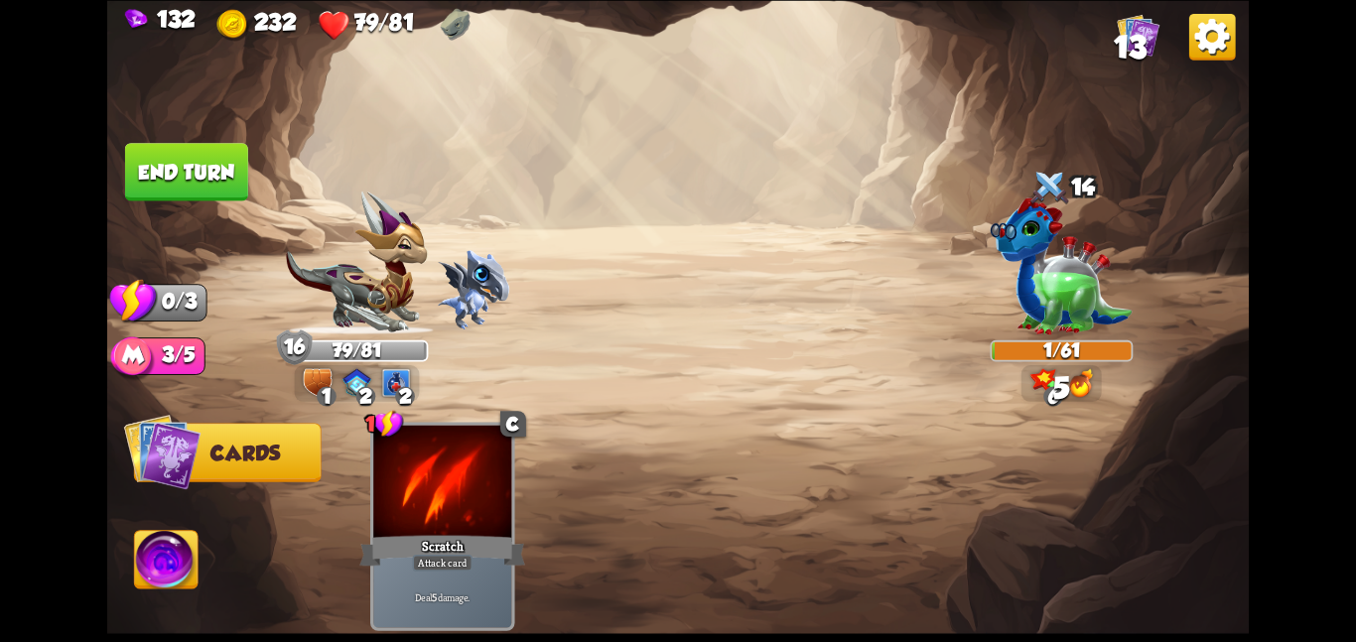
click at [211, 161] on button "End turn" at bounding box center [186, 172] width 123 height 58
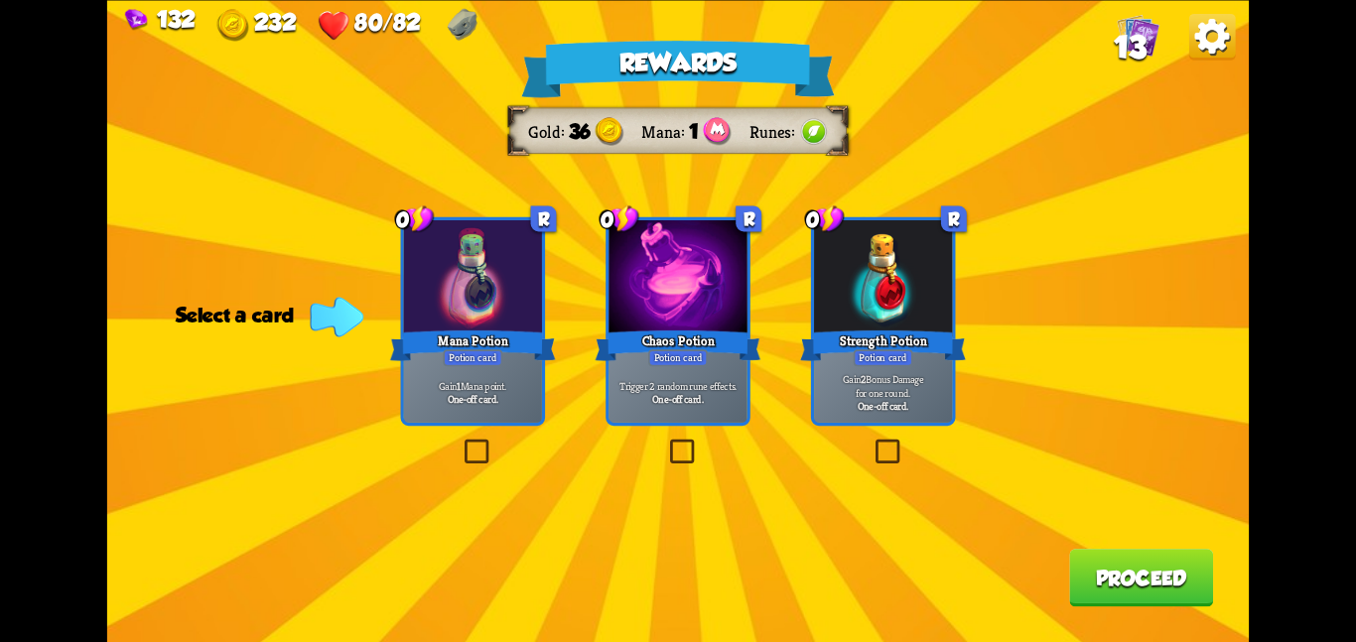
click at [684, 297] on div at bounding box center [678, 278] width 138 height 116
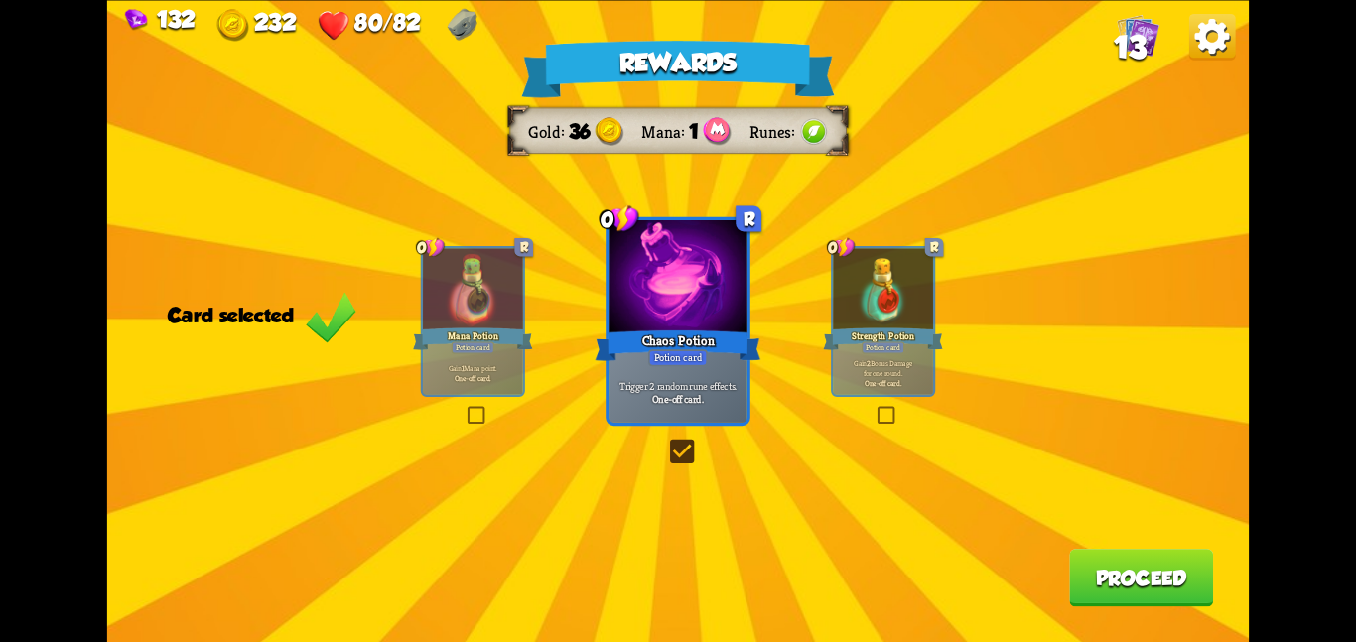
click at [1152, 587] on button "Proceed" at bounding box center [1141, 578] width 144 height 58
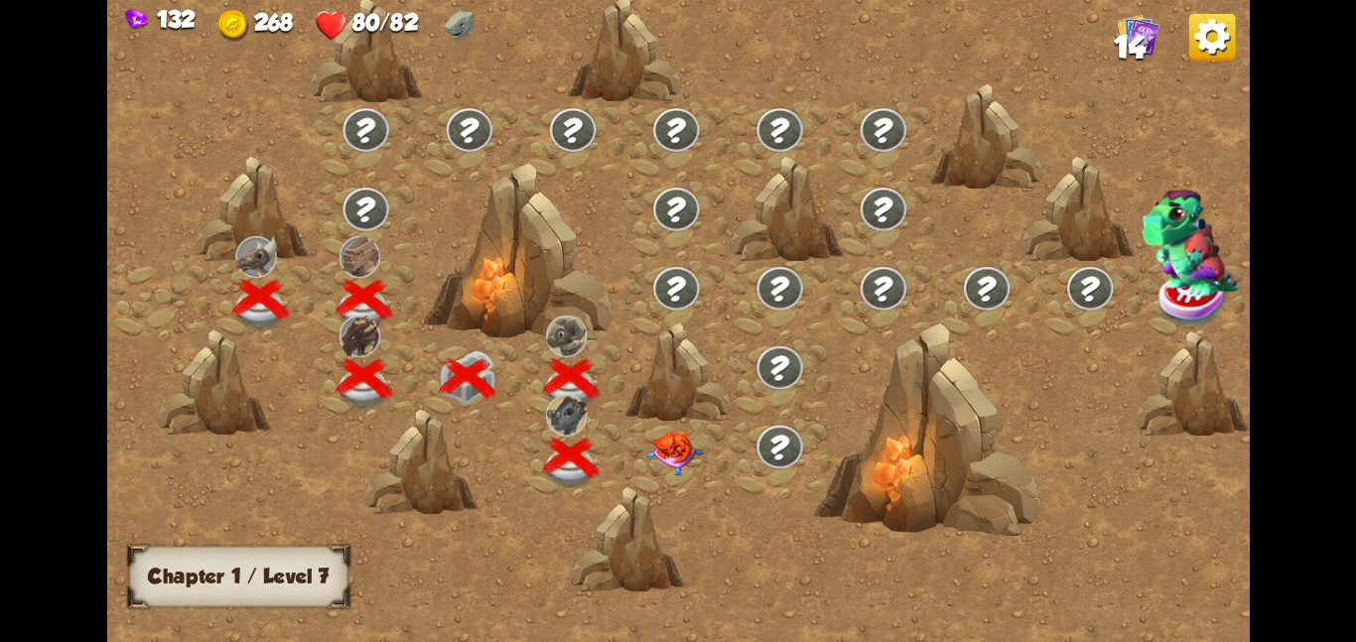
click at [674, 475] on div at bounding box center [676, 457] width 103 height 79
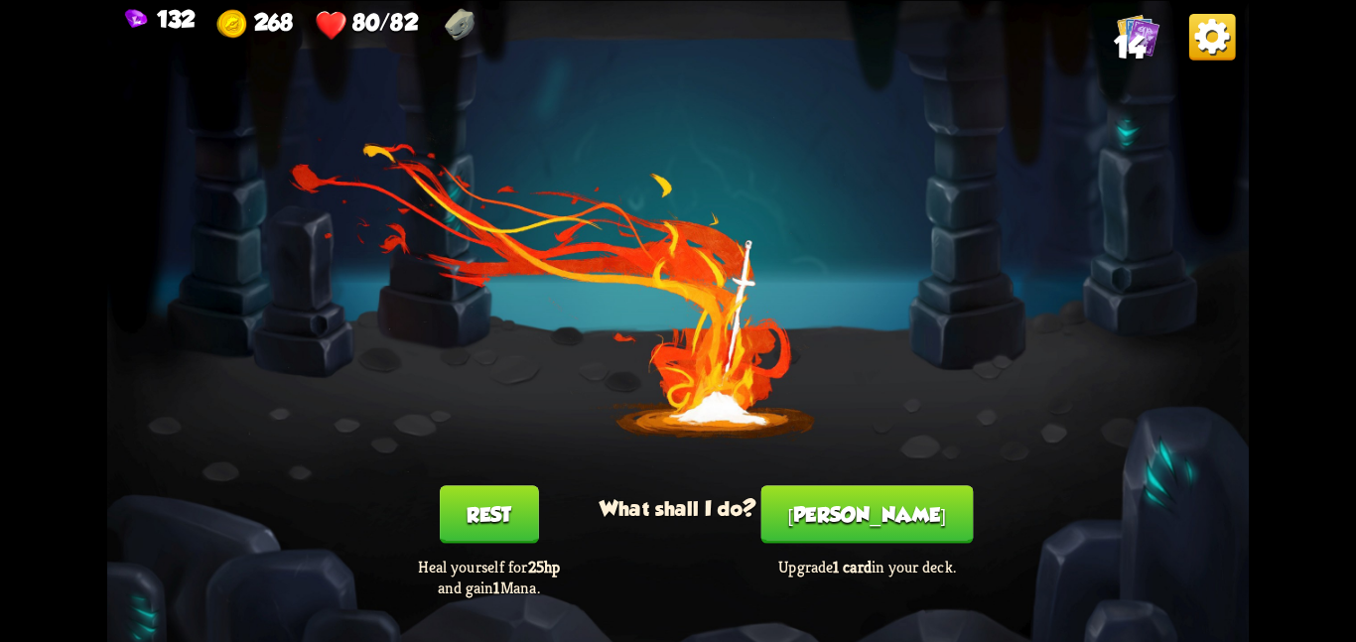
click at [889, 527] on button "[PERSON_NAME]" at bounding box center [868, 515] width 212 height 58
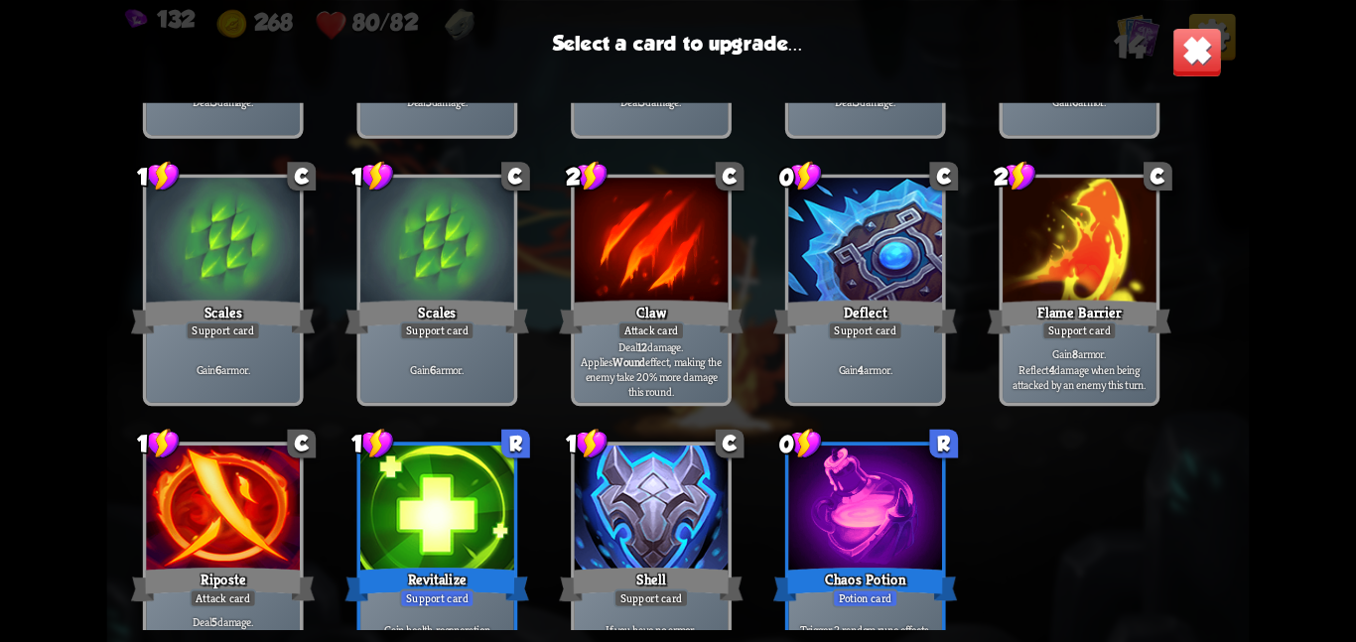
scroll to position [327, 0]
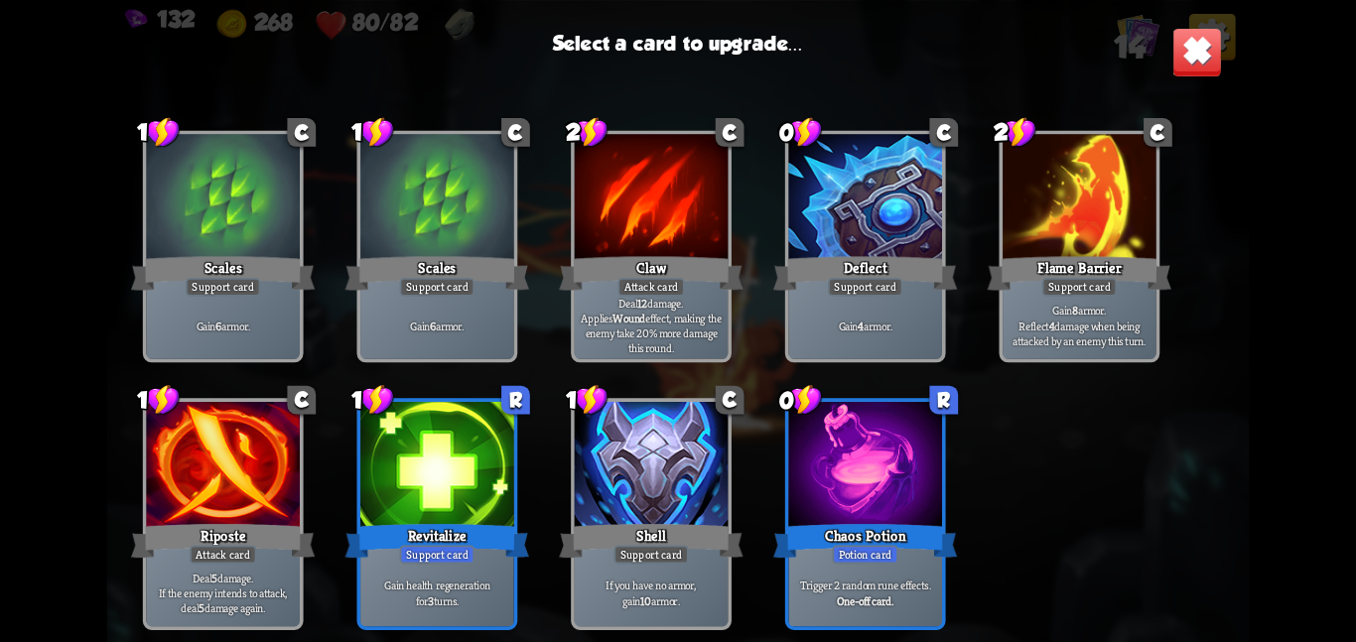
click at [487, 416] on div at bounding box center [437, 466] width 154 height 129
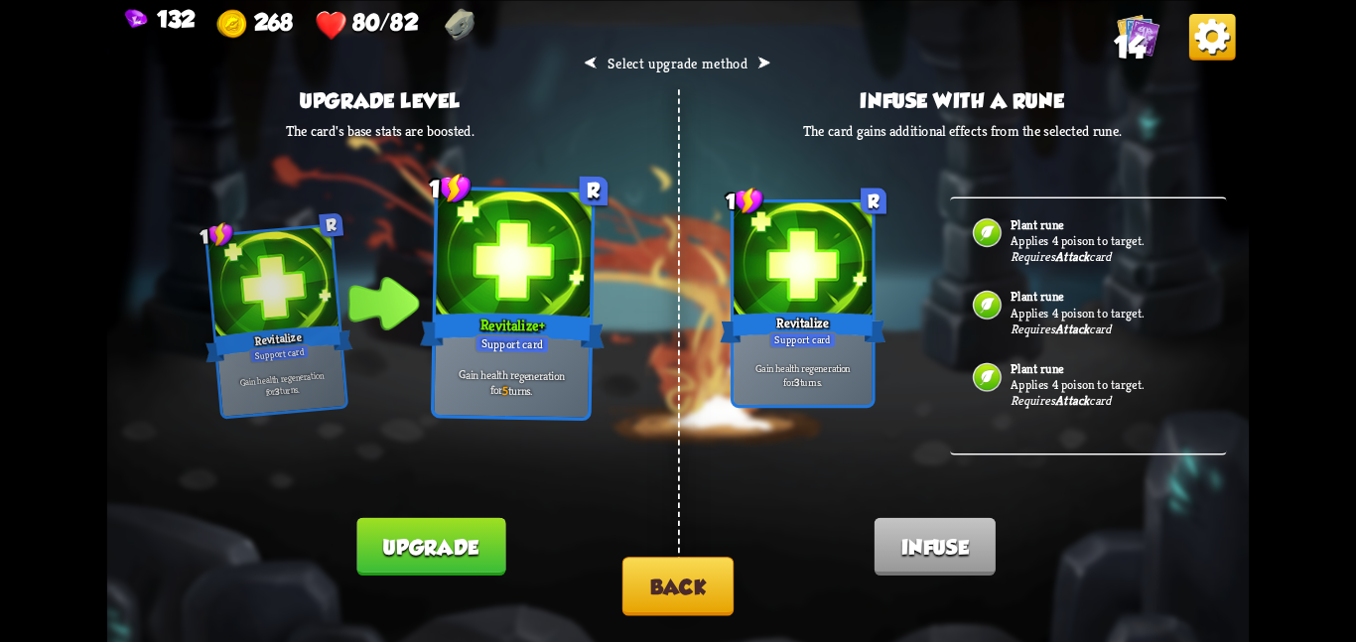
click at [454, 538] on button "Upgrade" at bounding box center [431, 546] width 149 height 58
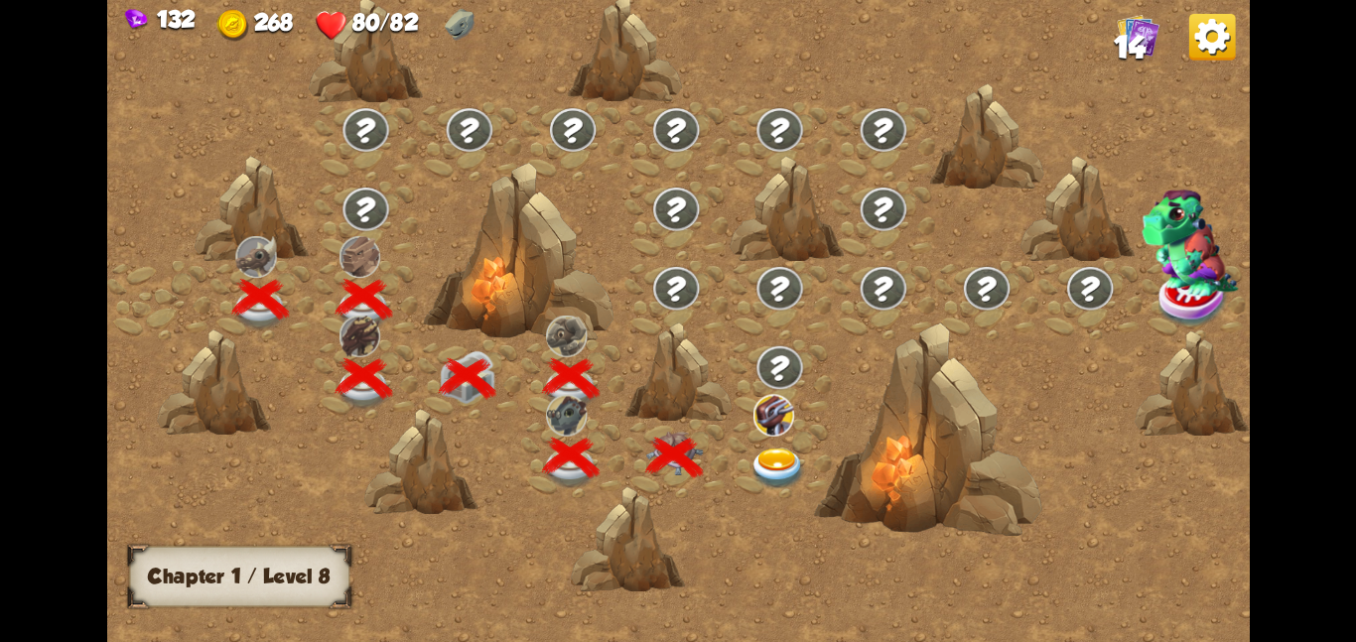
click at [779, 464] on img at bounding box center [779, 469] width 58 height 42
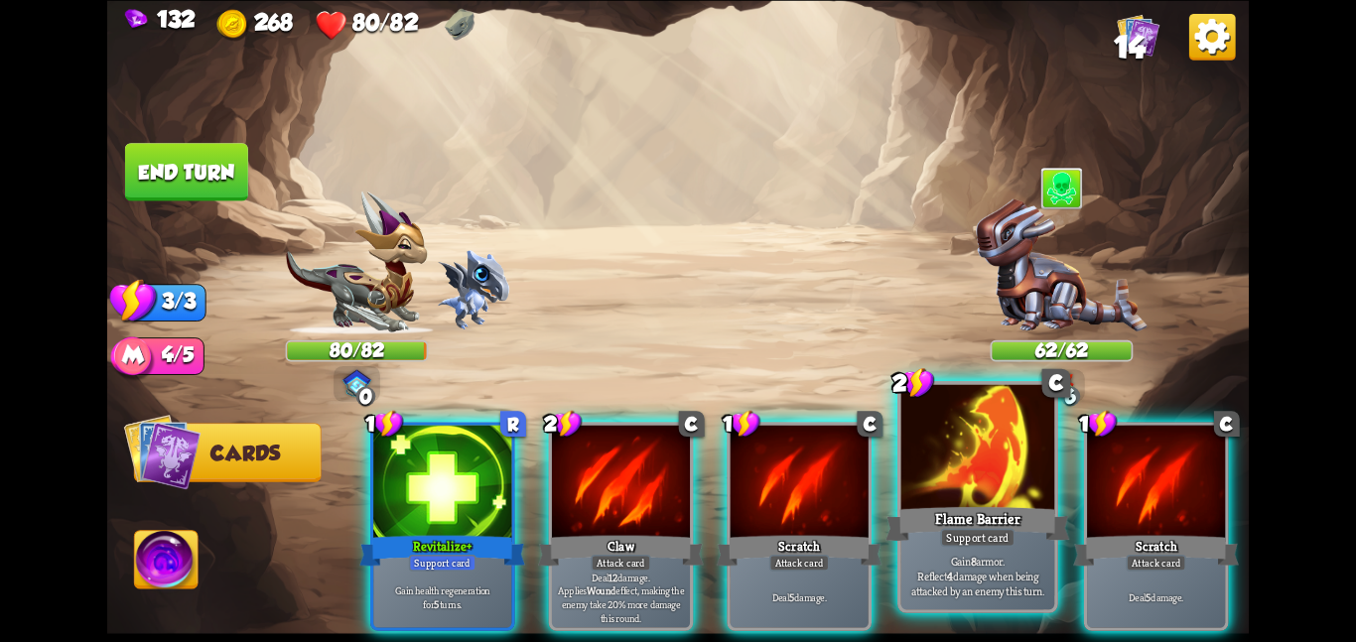
click at [987, 499] on div at bounding box center [979, 448] width 154 height 129
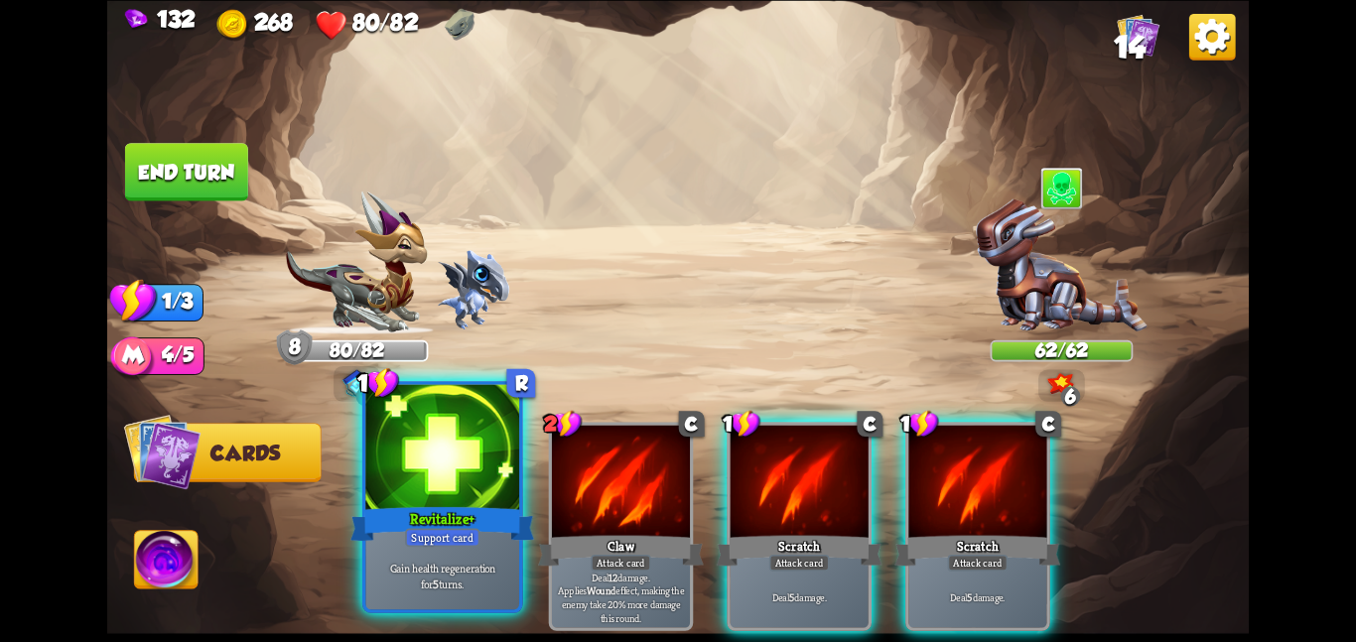
click at [403, 431] on div at bounding box center [442, 448] width 154 height 129
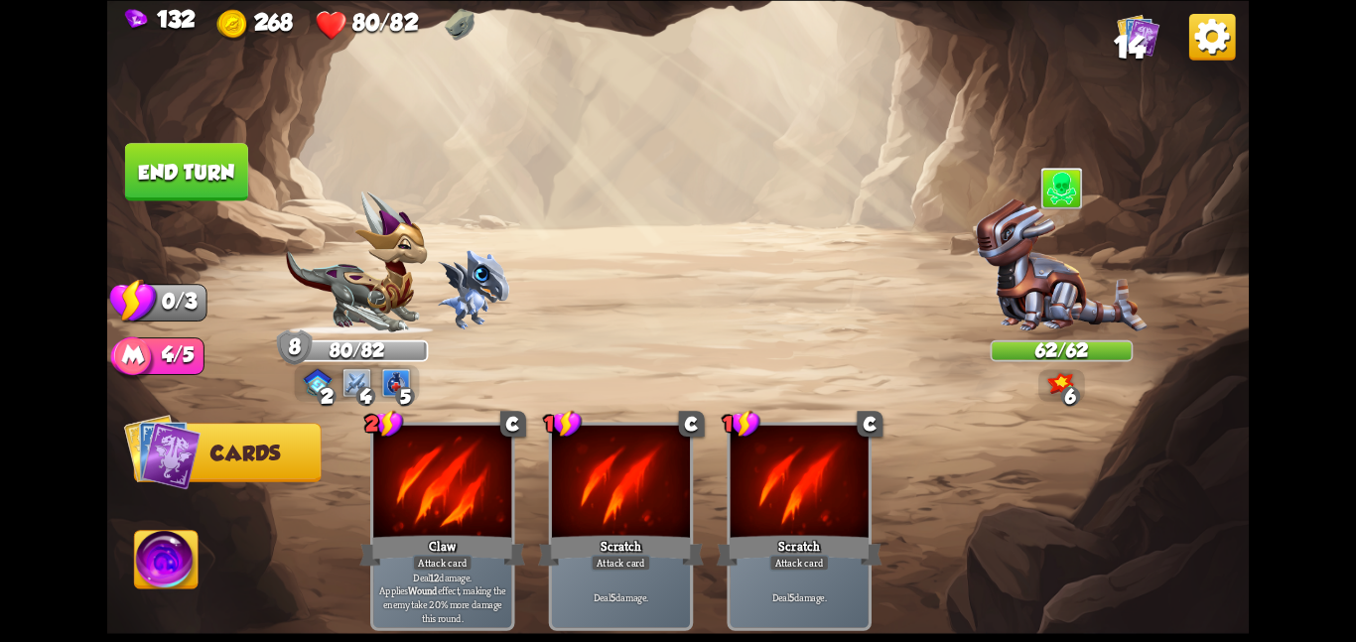
click at [214, 188] on button "End turn" at bounding box center [186, 172] width 123 height 58
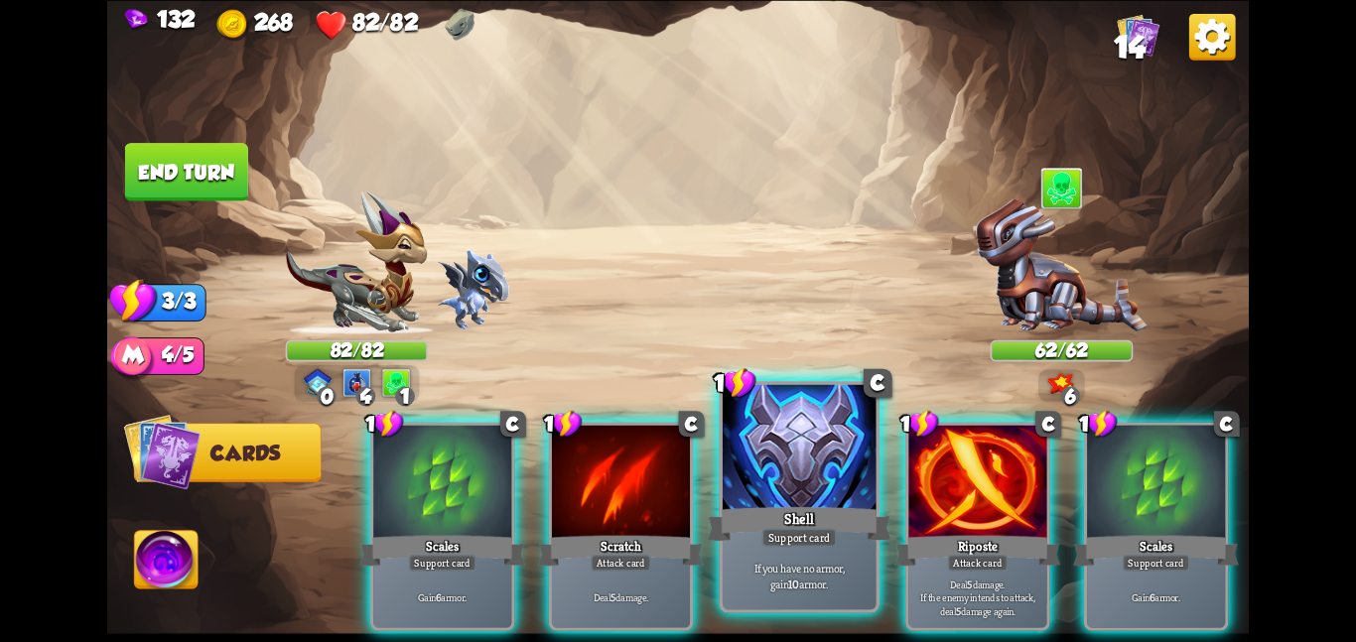
click at [868, 443] on div at bounding box center [800, 448] width 154 height 129
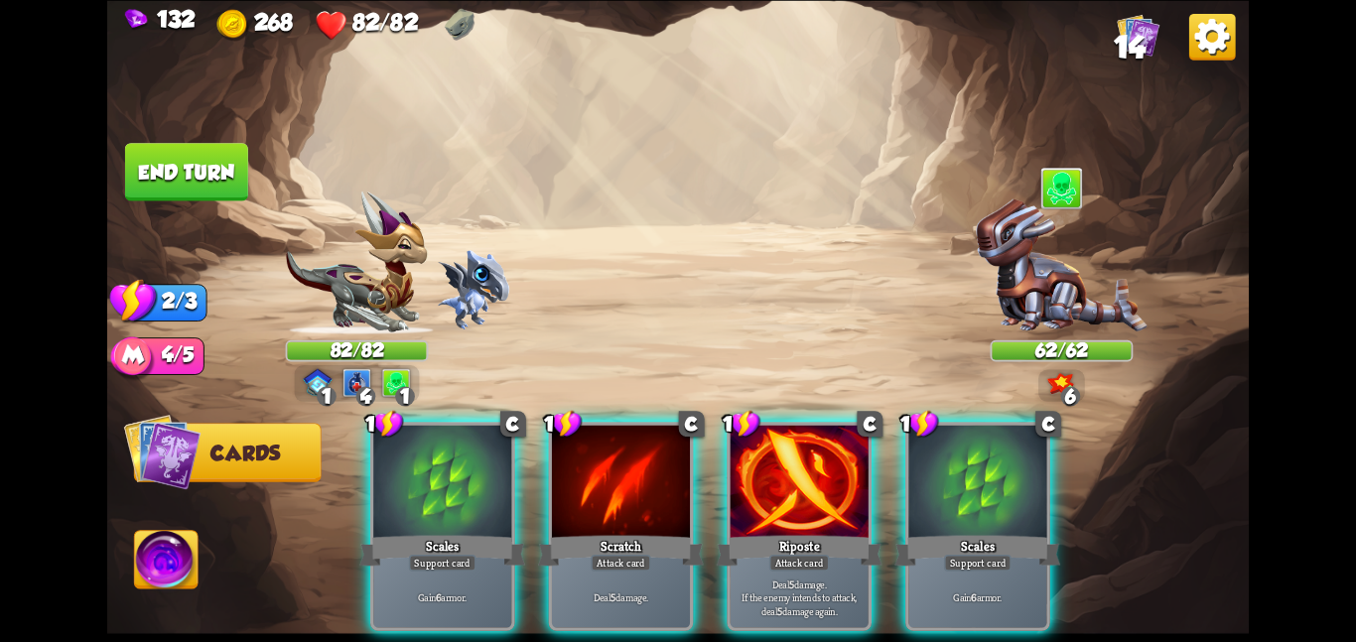
click at [868, 443] on div at bounding box center [800, 483] width 138 height 116
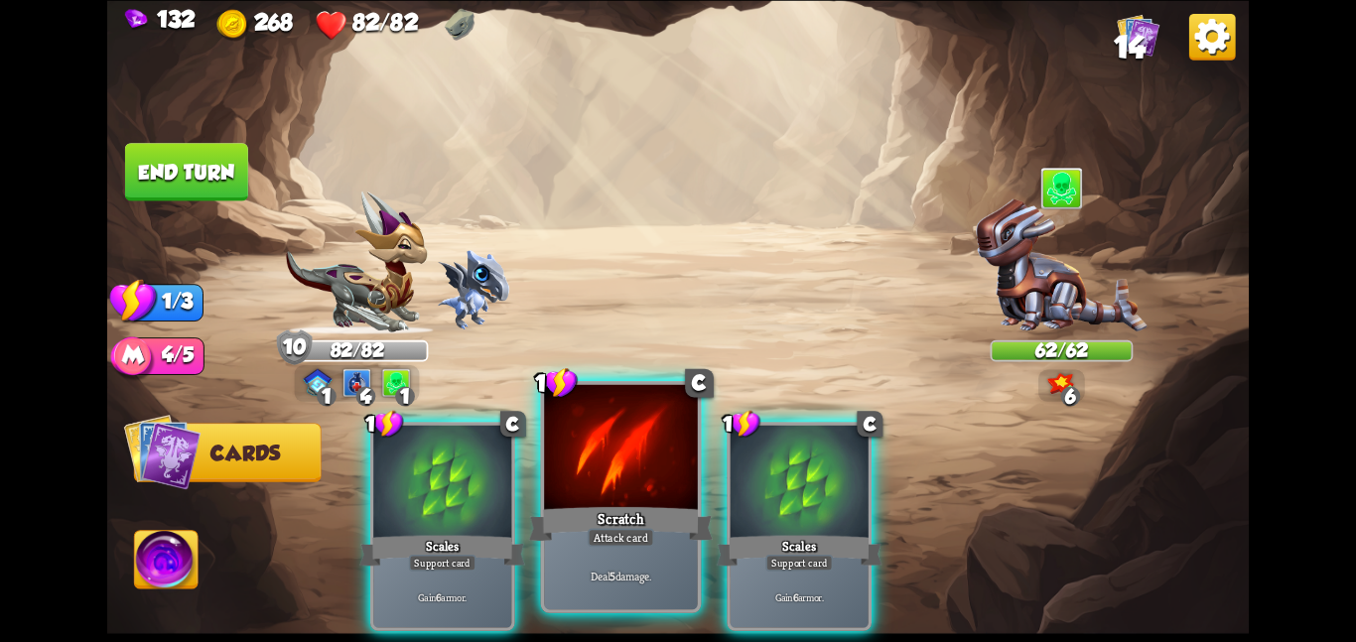
click at [668, 464] on div at bounding box center [621, 448] width 154 height 129
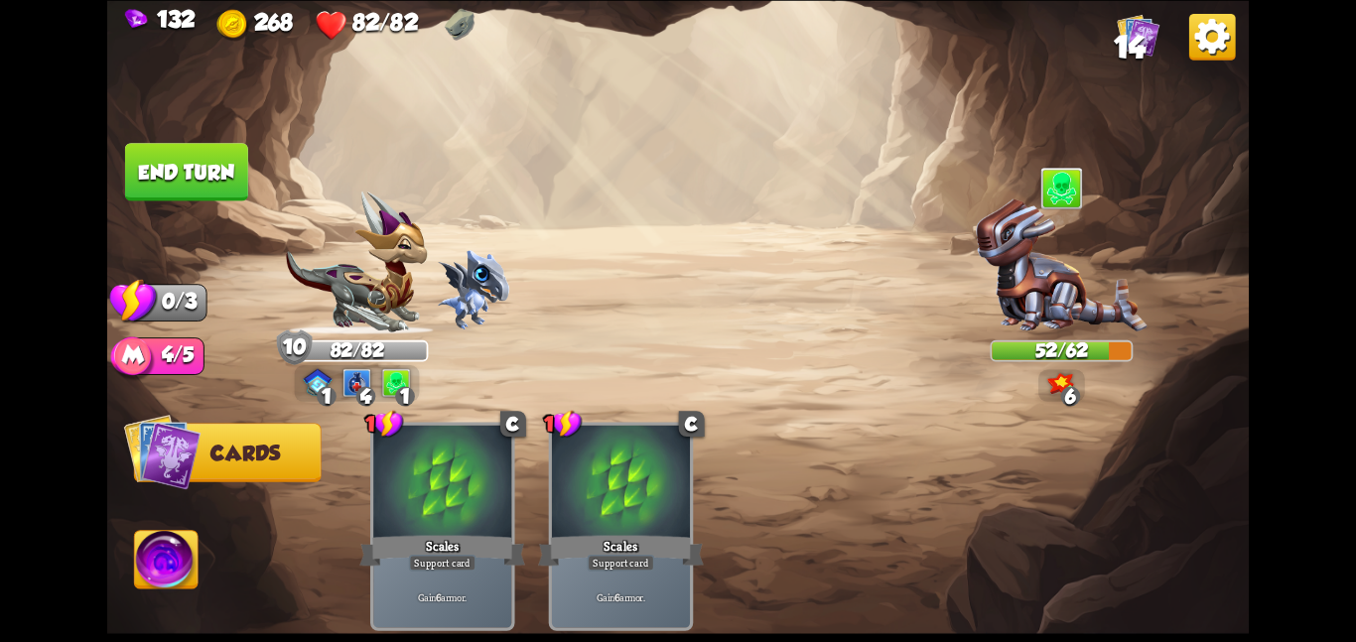
click at [142, 138] on img at bounding box center [678, 321] width 1142 height 642
click at [190, 168] on button "End turn" at bounding box center [186, 172] width 123 height 58
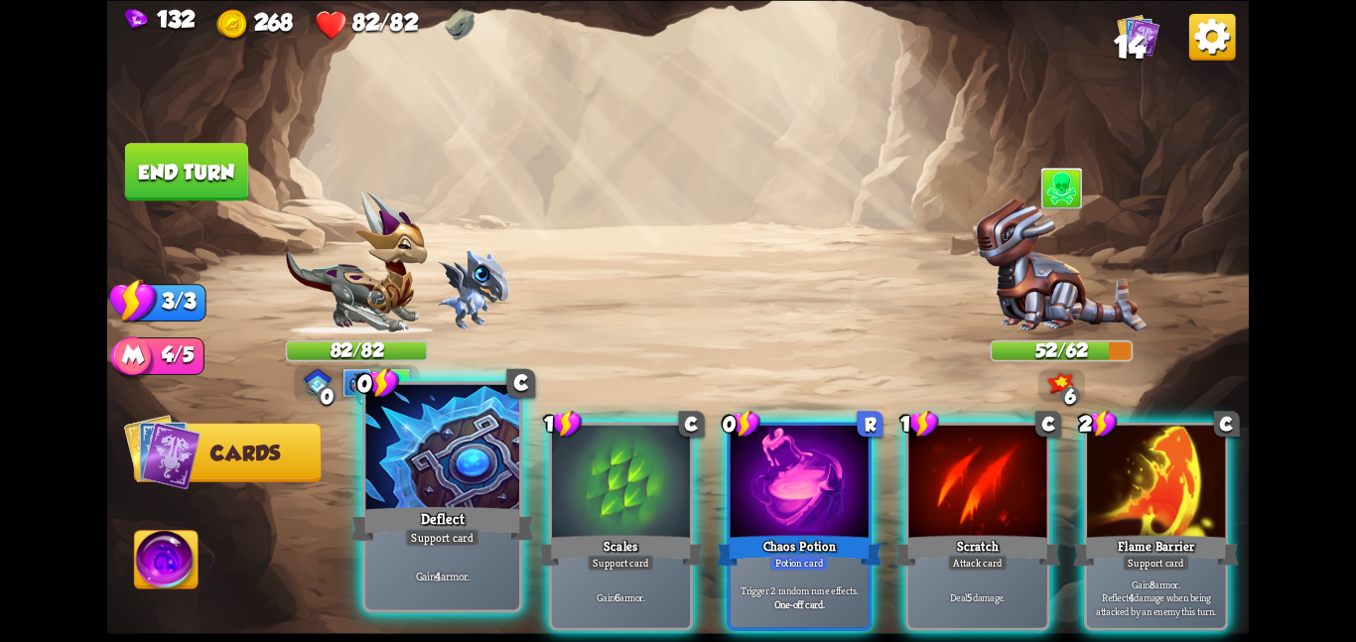
click at [454, 433] on div at bounding box center [442, 448] width 154 height 129
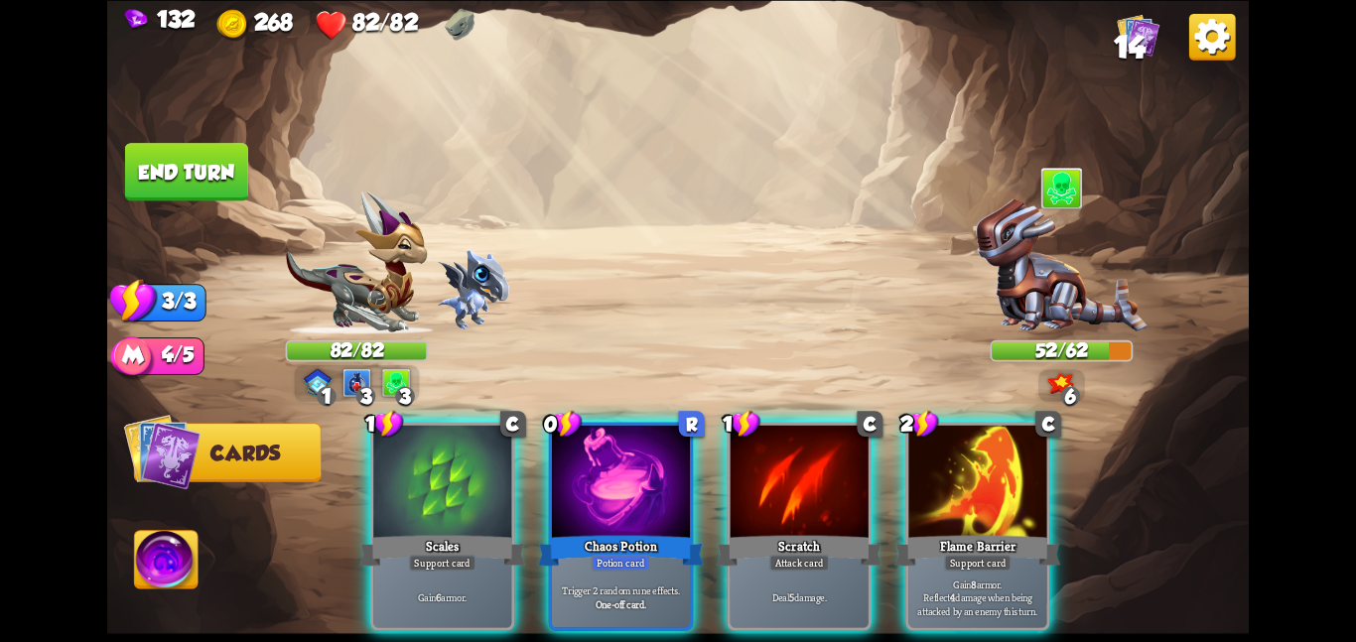
click at [454, 433] on div at bounding box center [442, 483] width 138 height 116
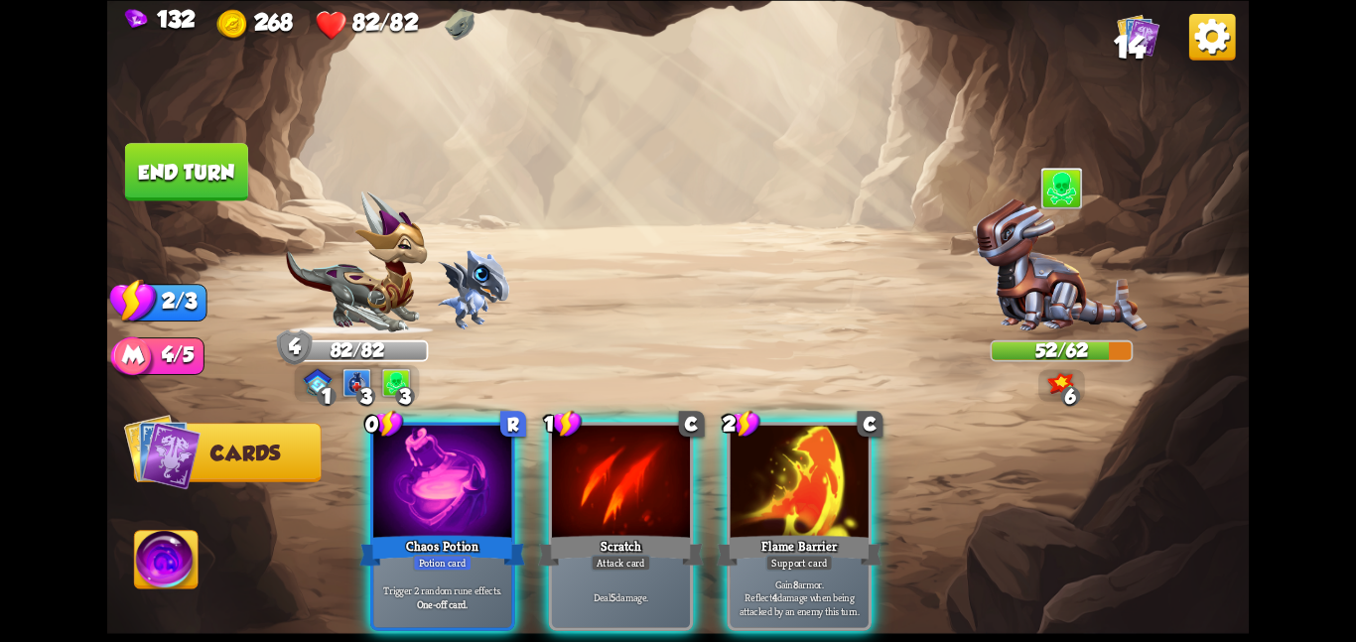
click at [454, 433] on div at bounding box center [442, 483] width 138 height 116
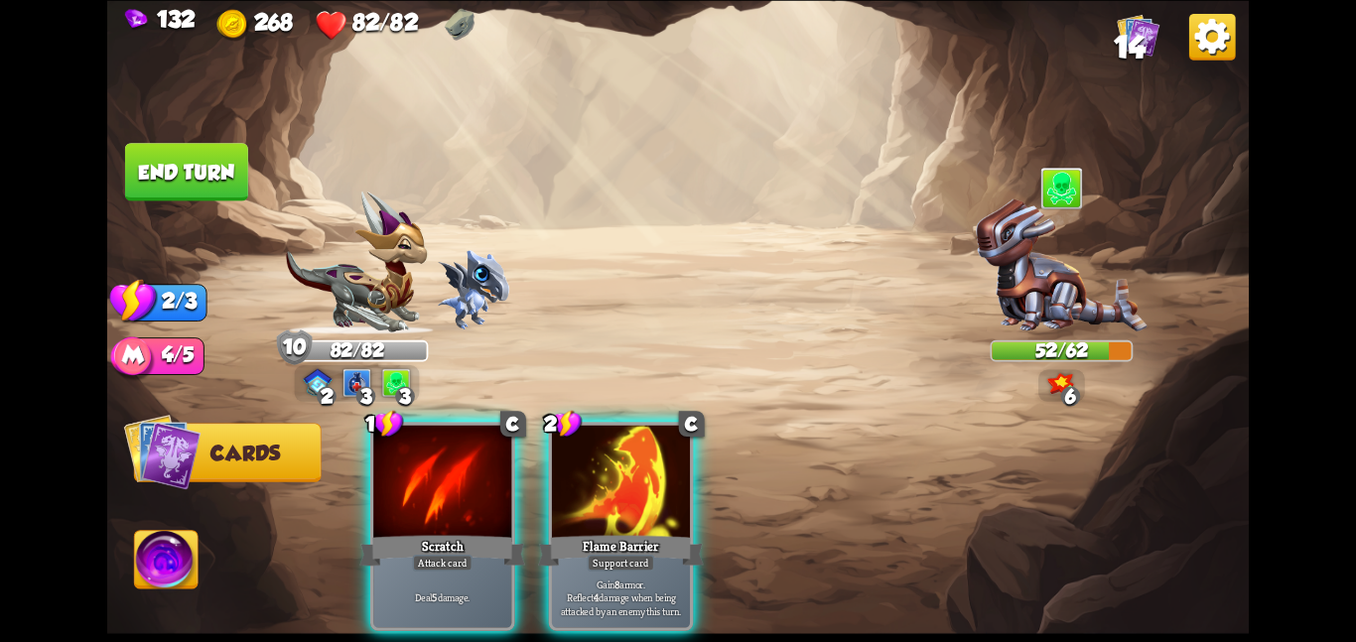
click at [454, 433] on div at bounding box center [442, 483] width 138 height 116
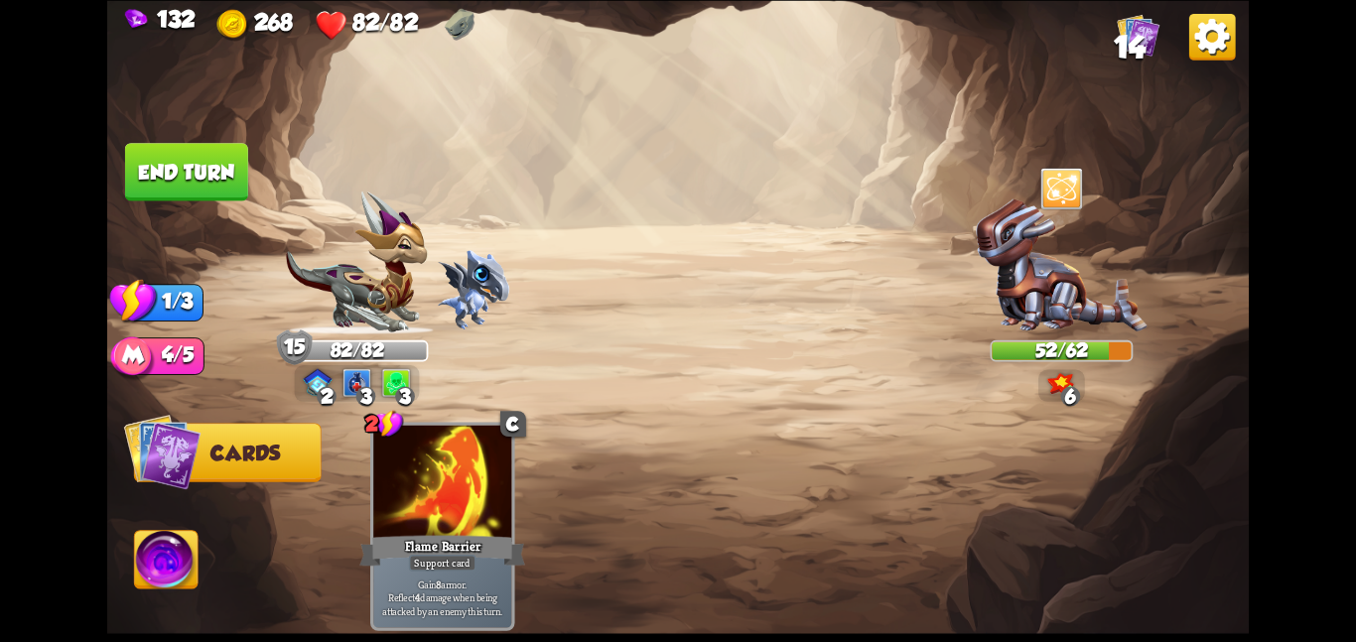
click at [176, 191] on button "End turn" at bounding box center [186, 171] width 125 height 59
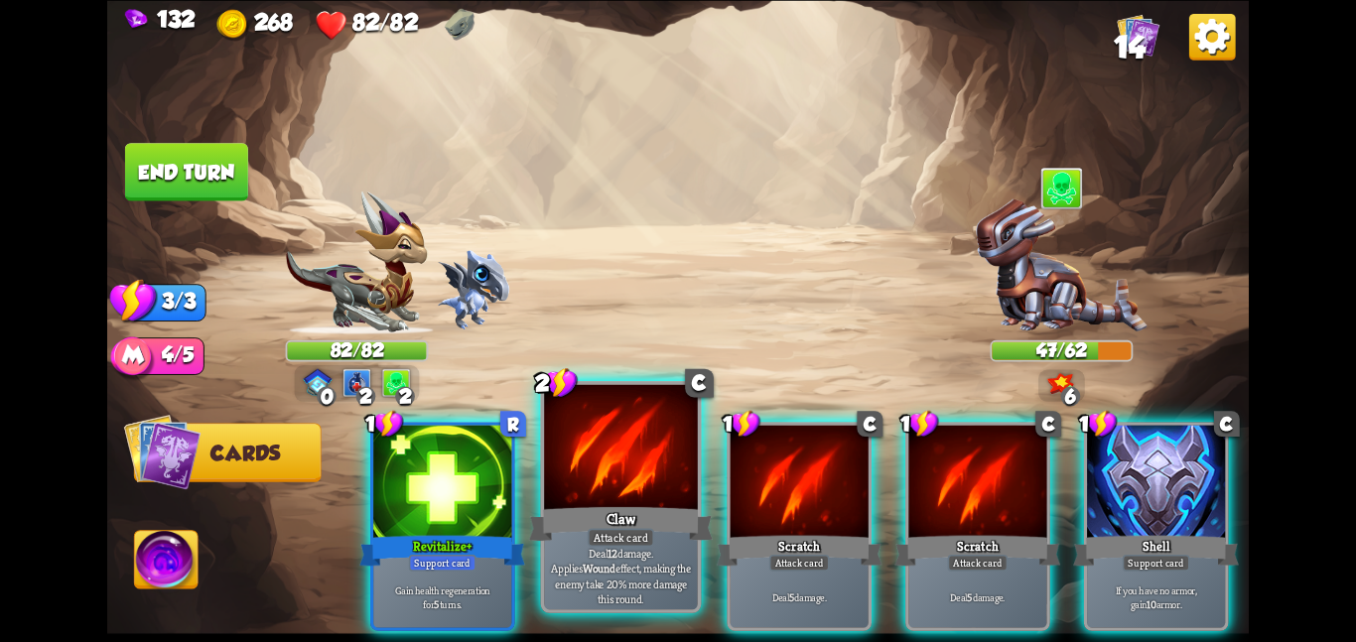
click at [611, 485] on div at bounding box center [621, 448] width 154 height 129
click at [731, 485] on div at bounding box center [800, 483] width 138 height 116
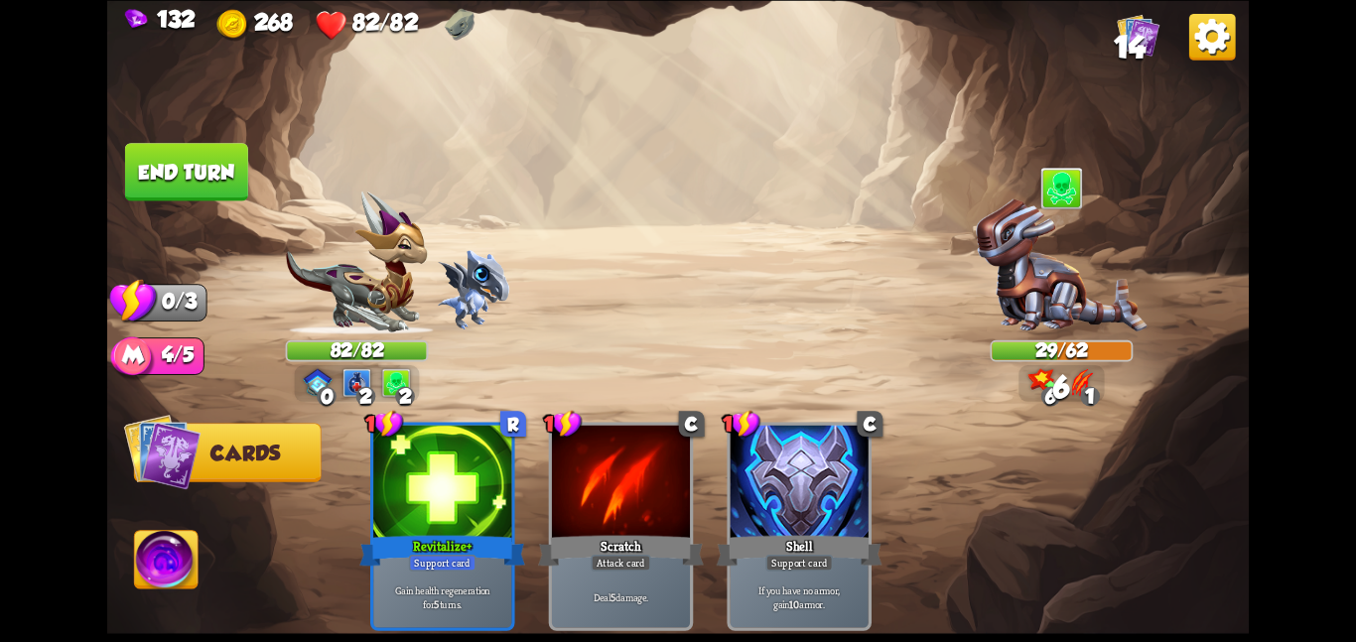
click at [222, 189] on button "End turn" at bounding box center [186, 172] width 123 height 58
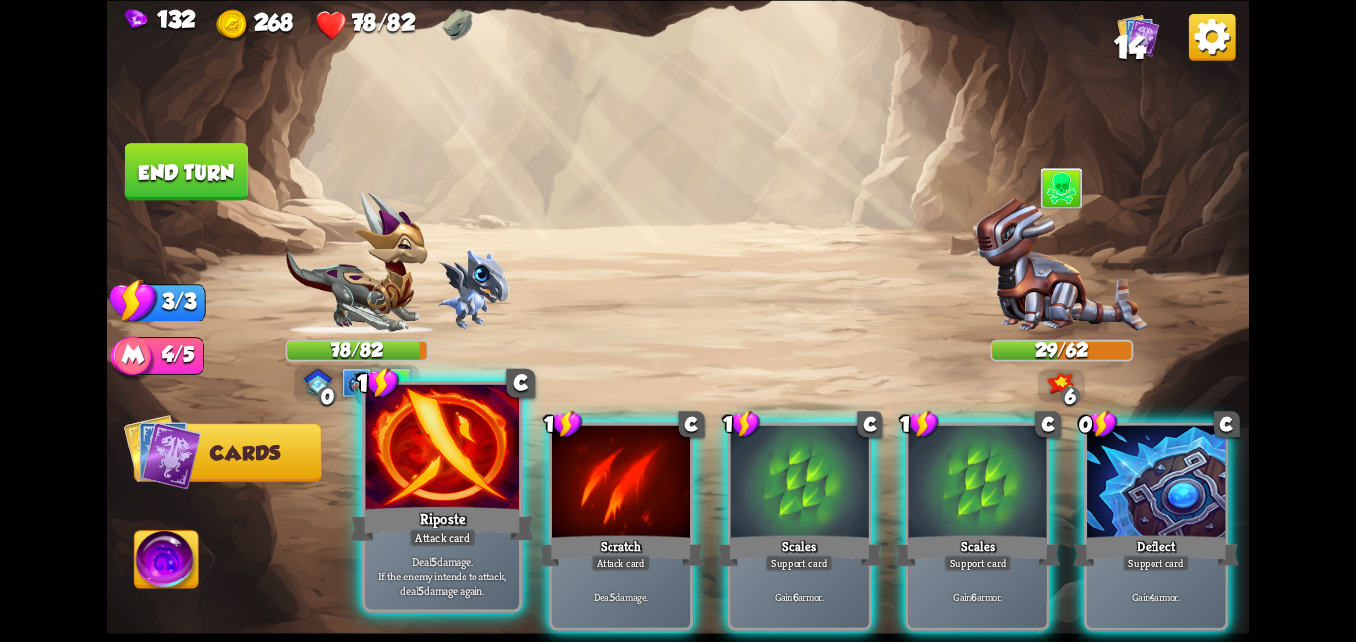
click at [475, 484] on div at bounding box center [442, 448] width 154 height 129
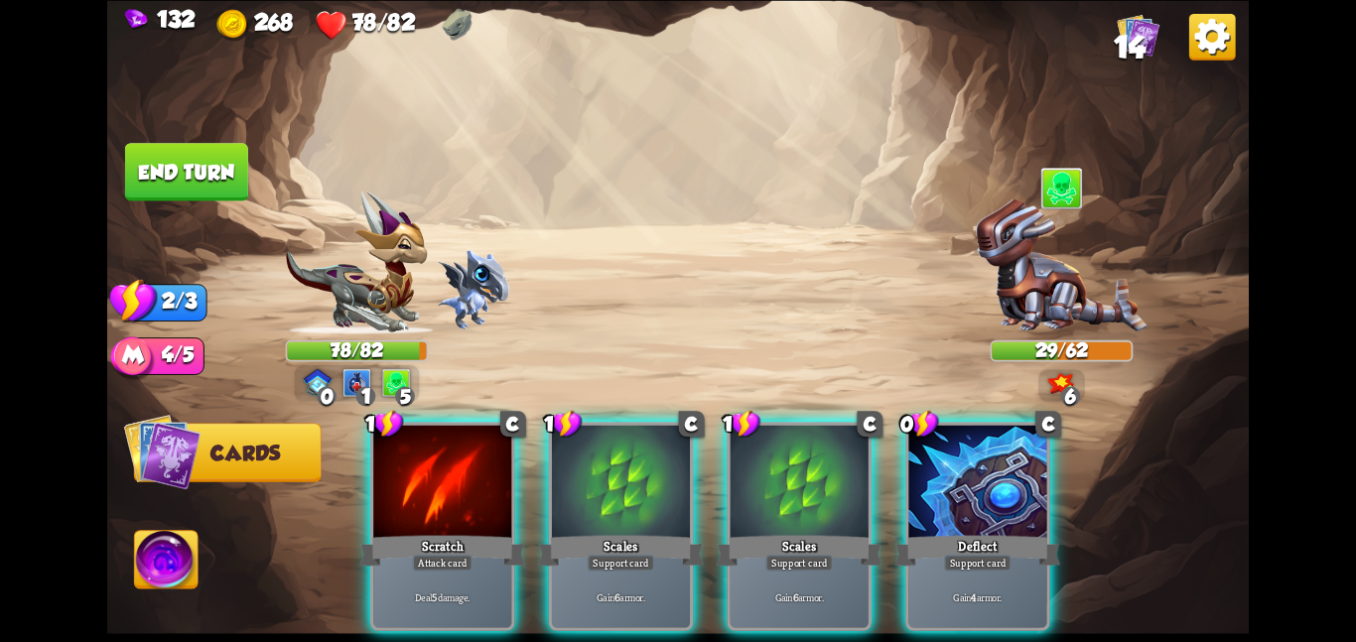
click at [475, 484] on div at bounding box center [442, 483] width 138 height 116
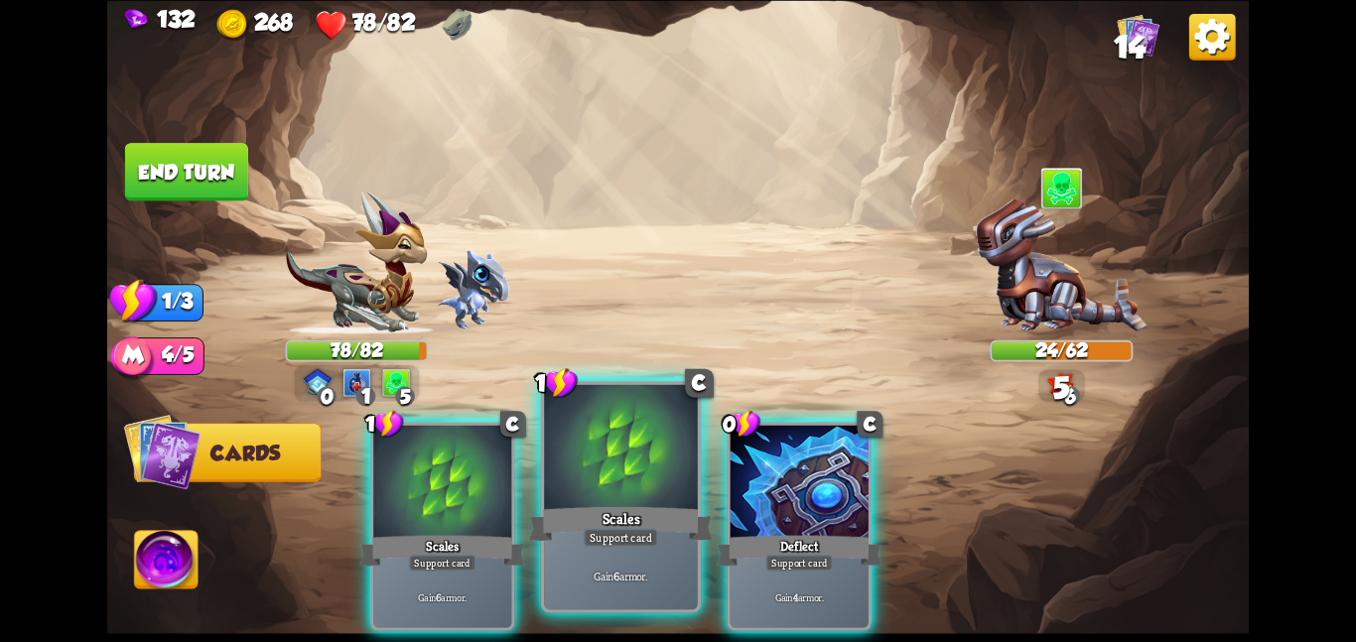
click at [597, 465] on div at bounding box center [621, 448] width 154 height 129
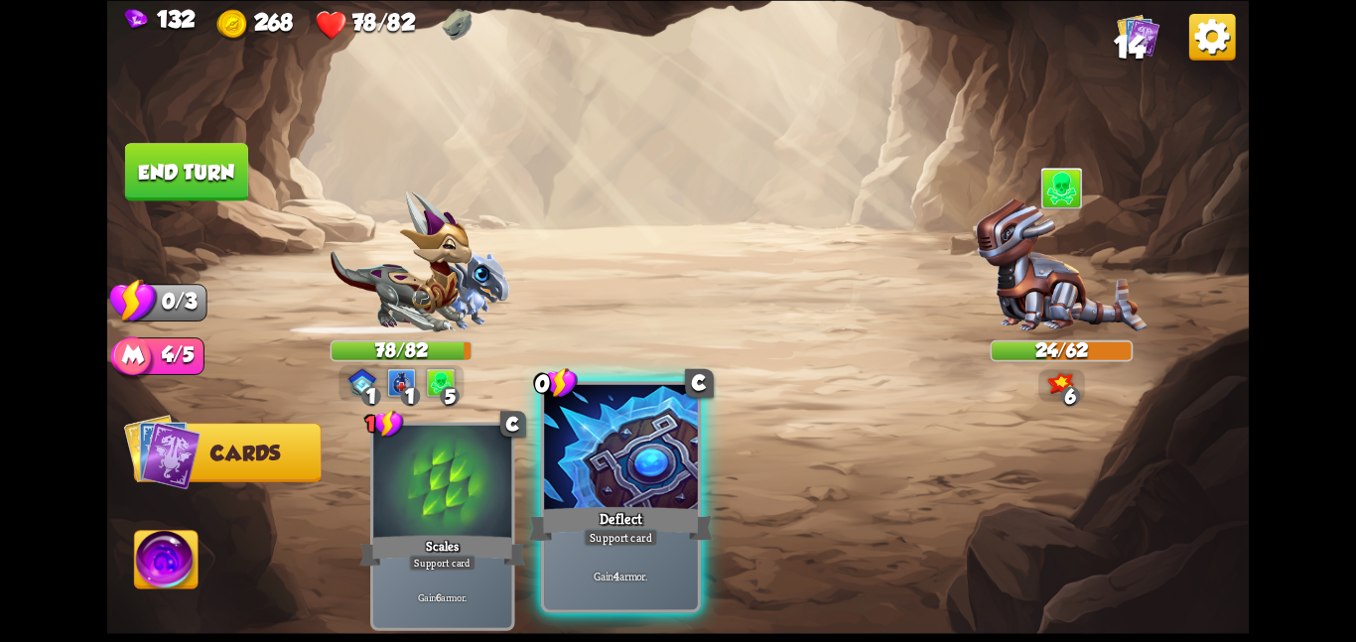
click at [603, 533] on div "Support card" at bounding box center [621, 537] width 74 height 19
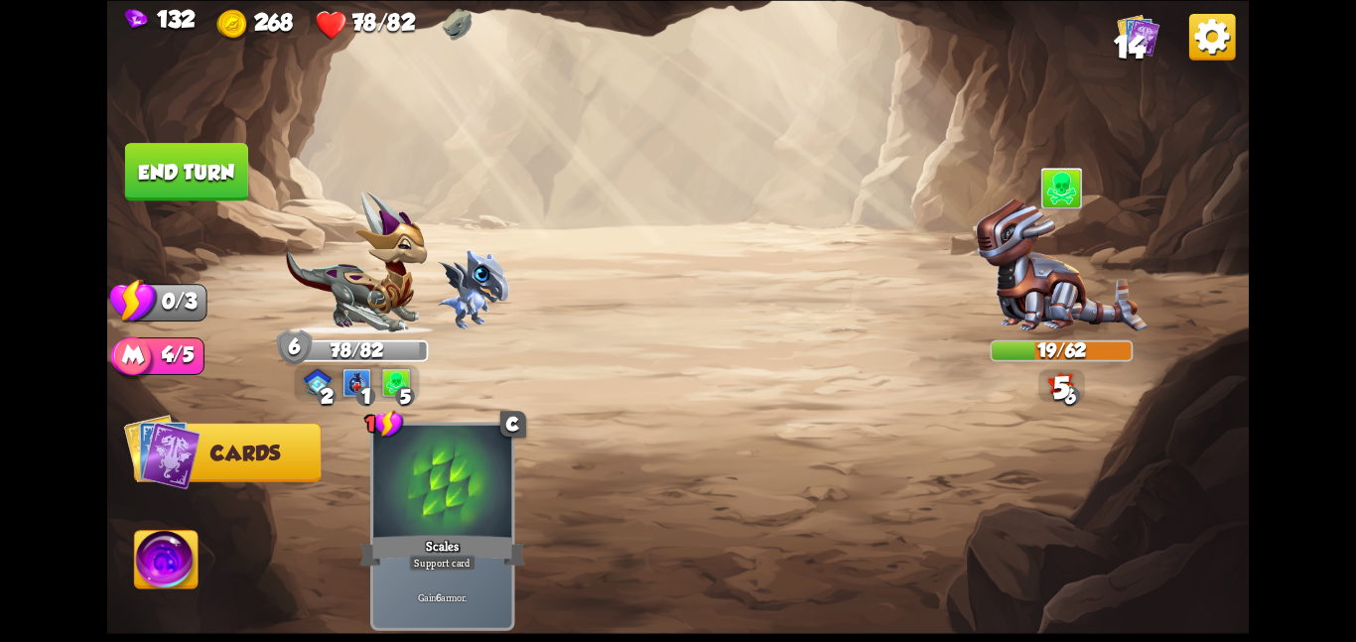
click at [174, 158] on button "End turn" at bounding box center [186, 172] width 123 height 58
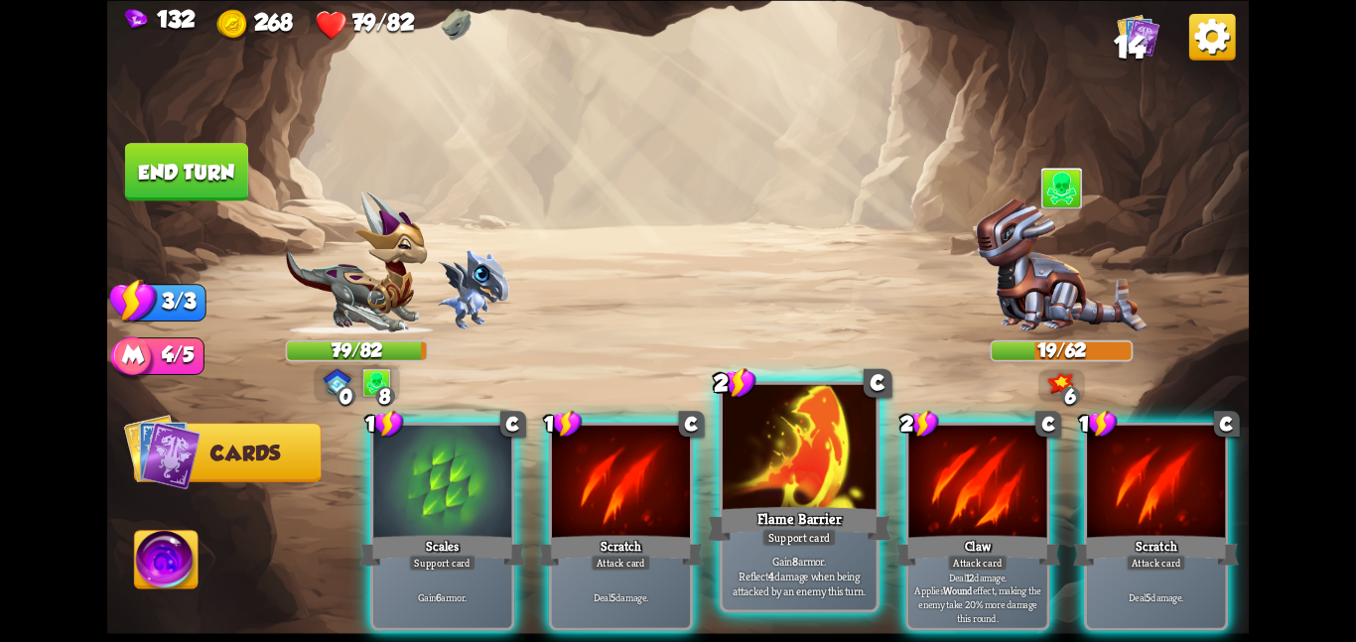
click at [746, 466] on div at bounding box center [800, 448] width 154 height 129
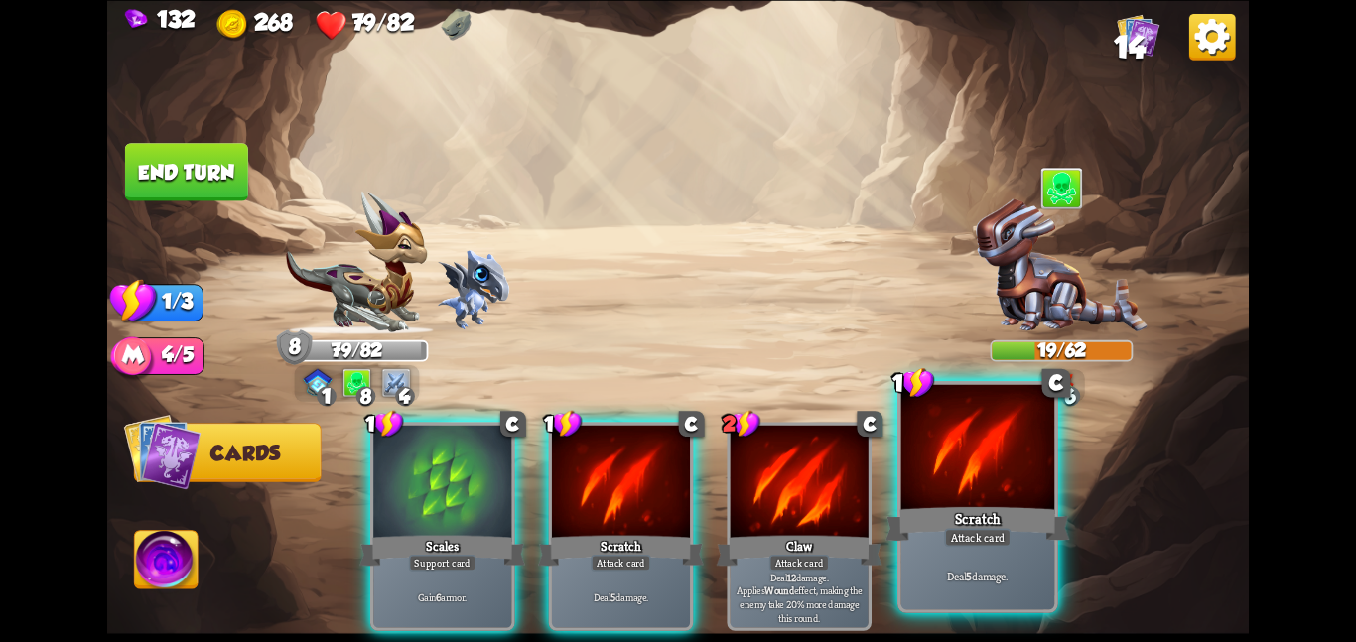
click at [946, 490] on div at bounding box center [979, 448] width 154 height 129
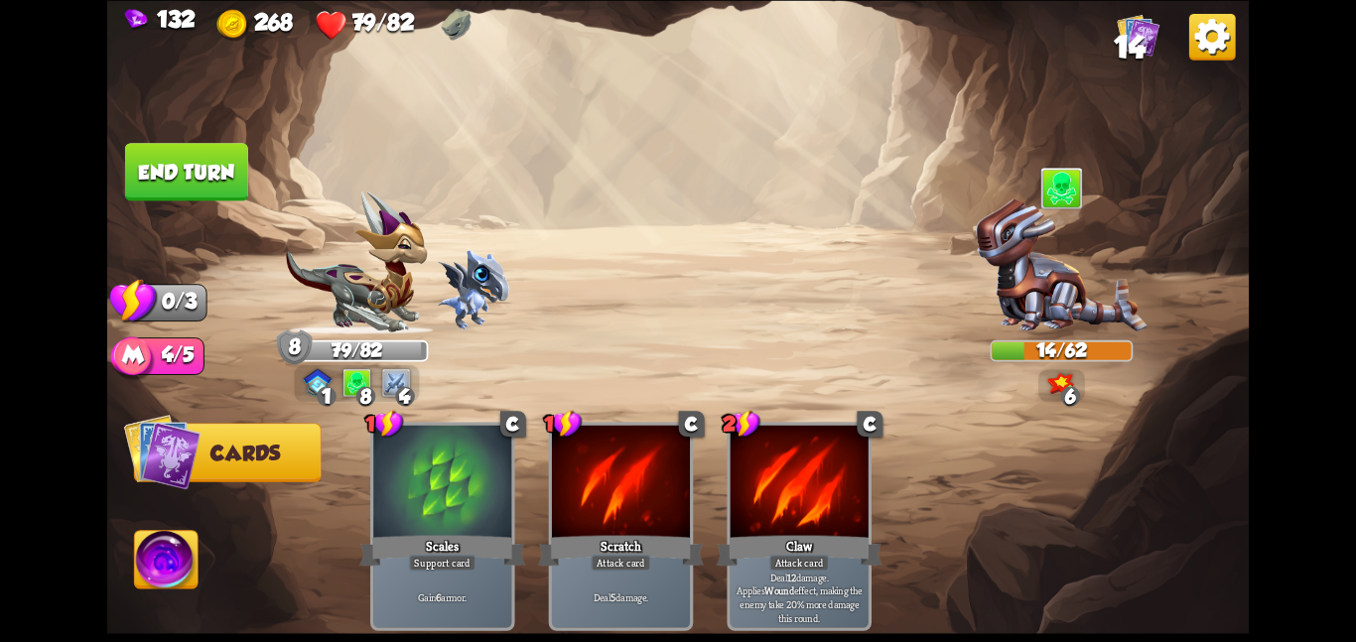
click at [224, 177] on button "End turn" at bounding box center [186, 172] width 123 height 58
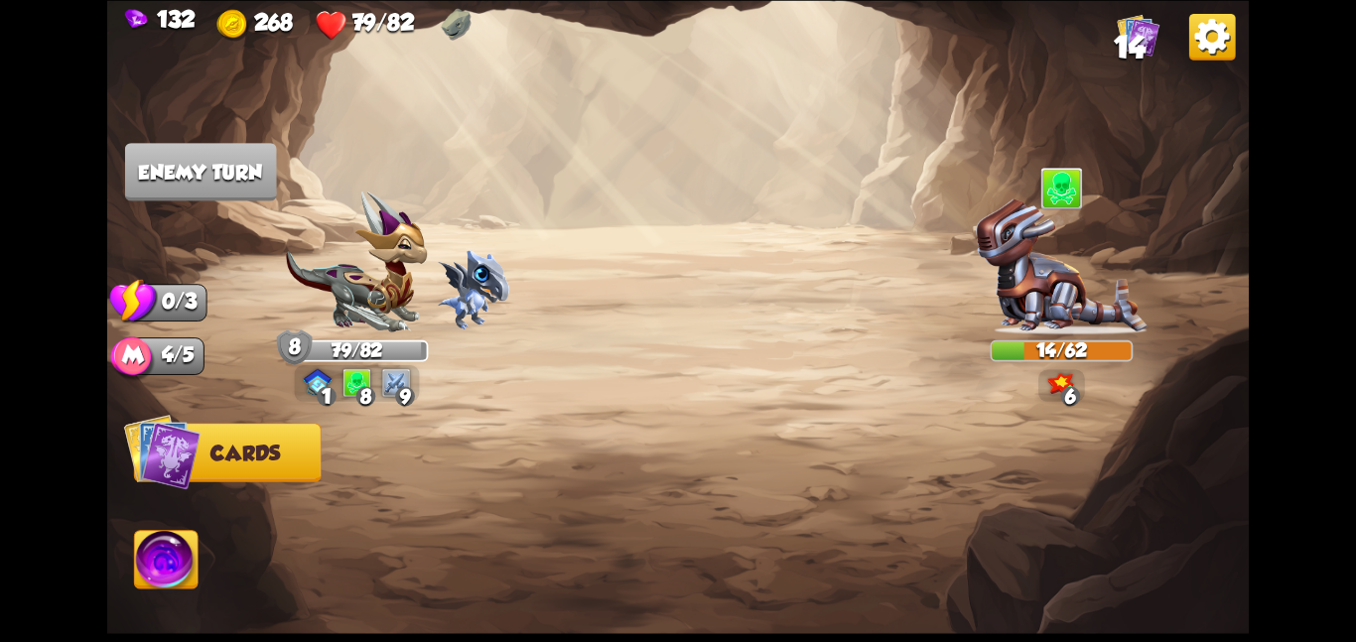
click at [523, 198] on img at bounding box center [678, 321] width 1142 height 642
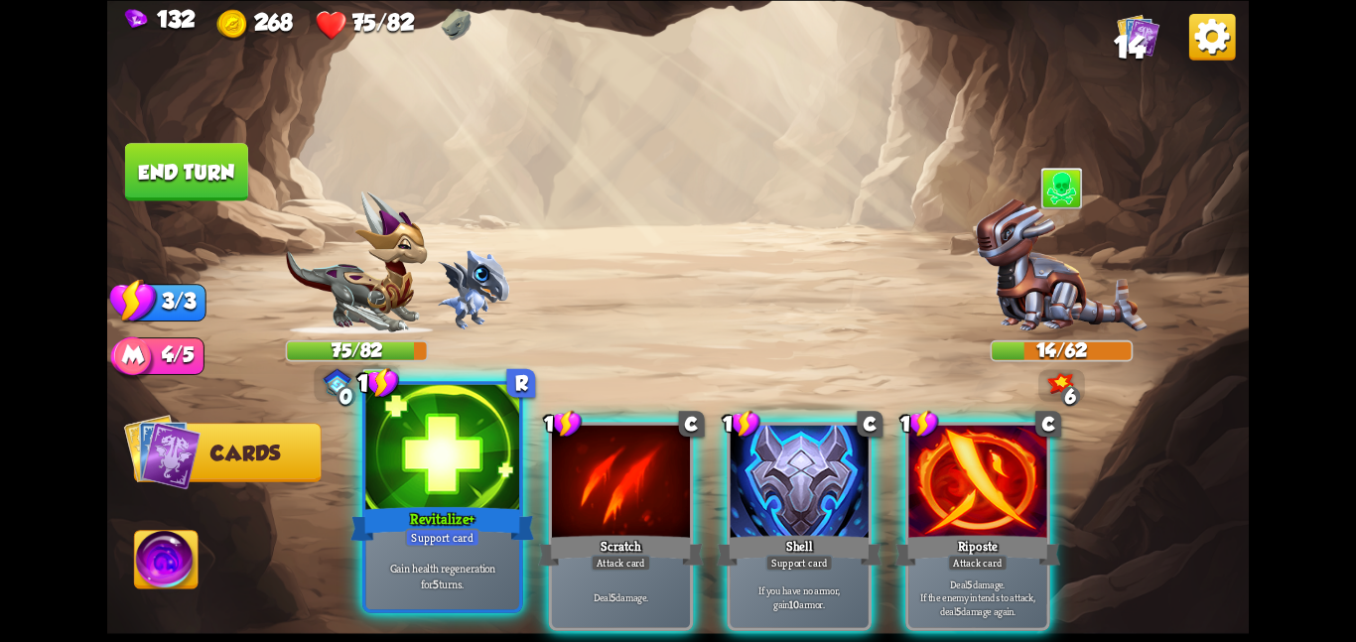
click at [439, 567] on p "Gain health regeneration for 5 turns." at bounding box center [442, 576] width 146 height 31
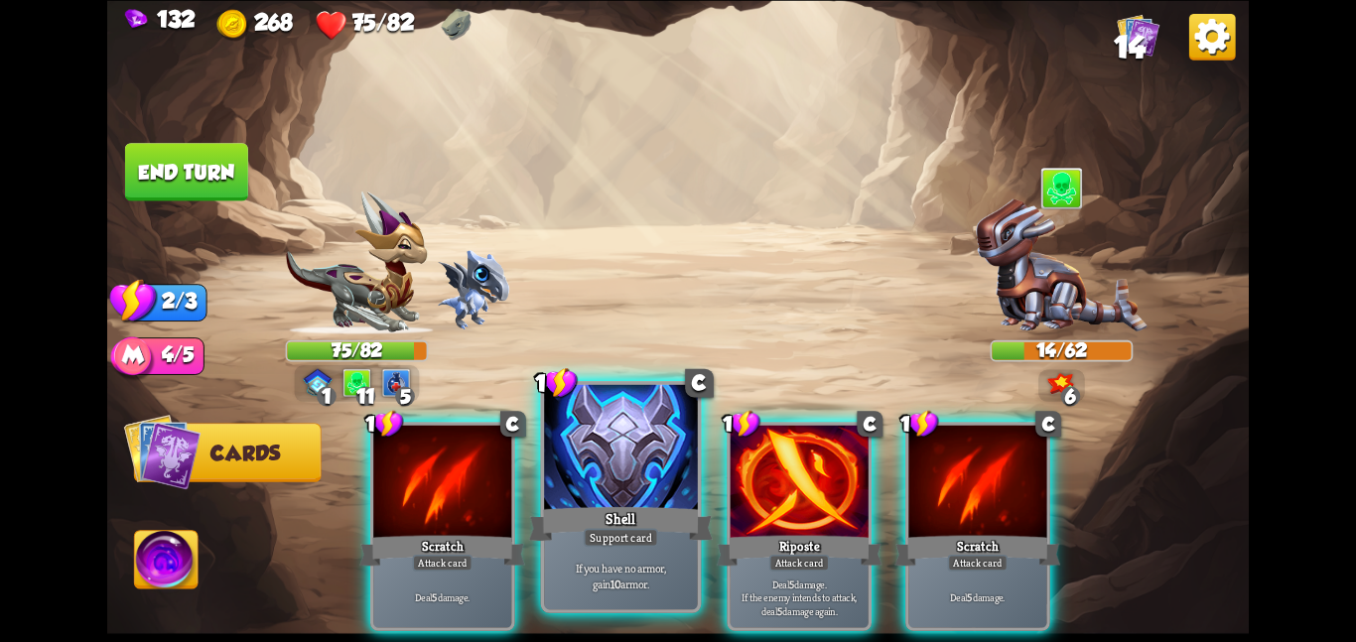
click at [591, 528] on div "Support card" at bounding box center [621, 537] width 74 height 19
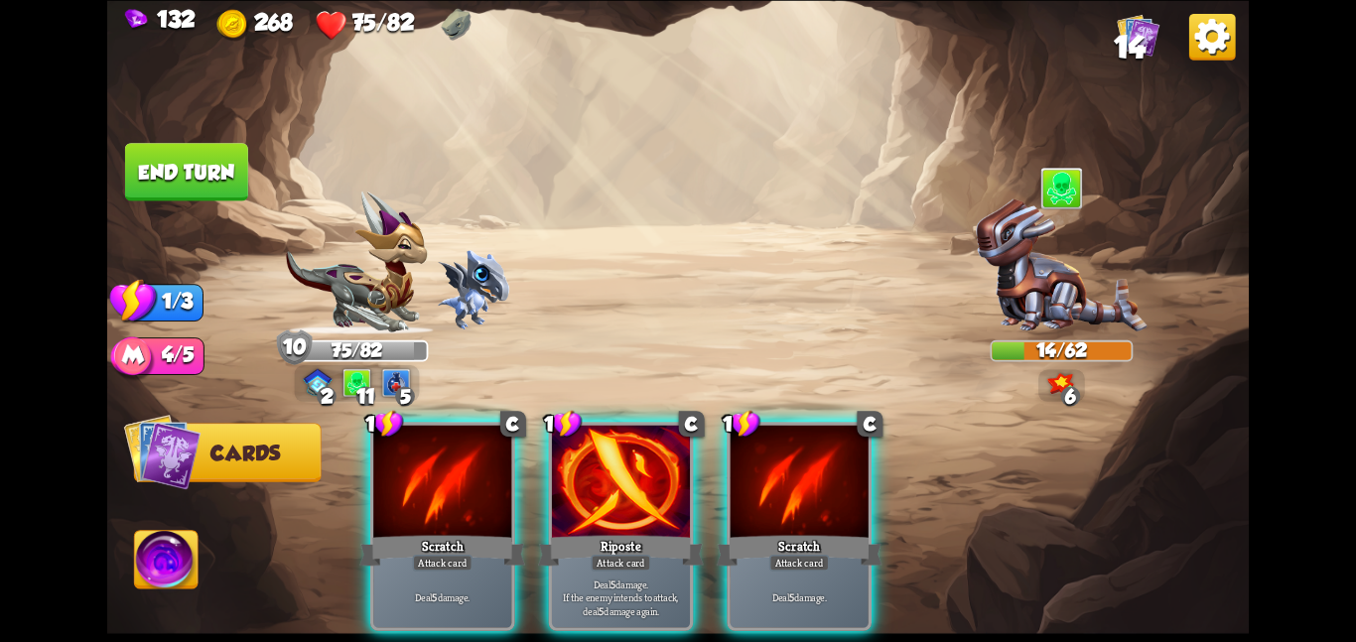
click at [591, 554] on div "Attack card" at bounding box center [621, 562] width 61 height 17
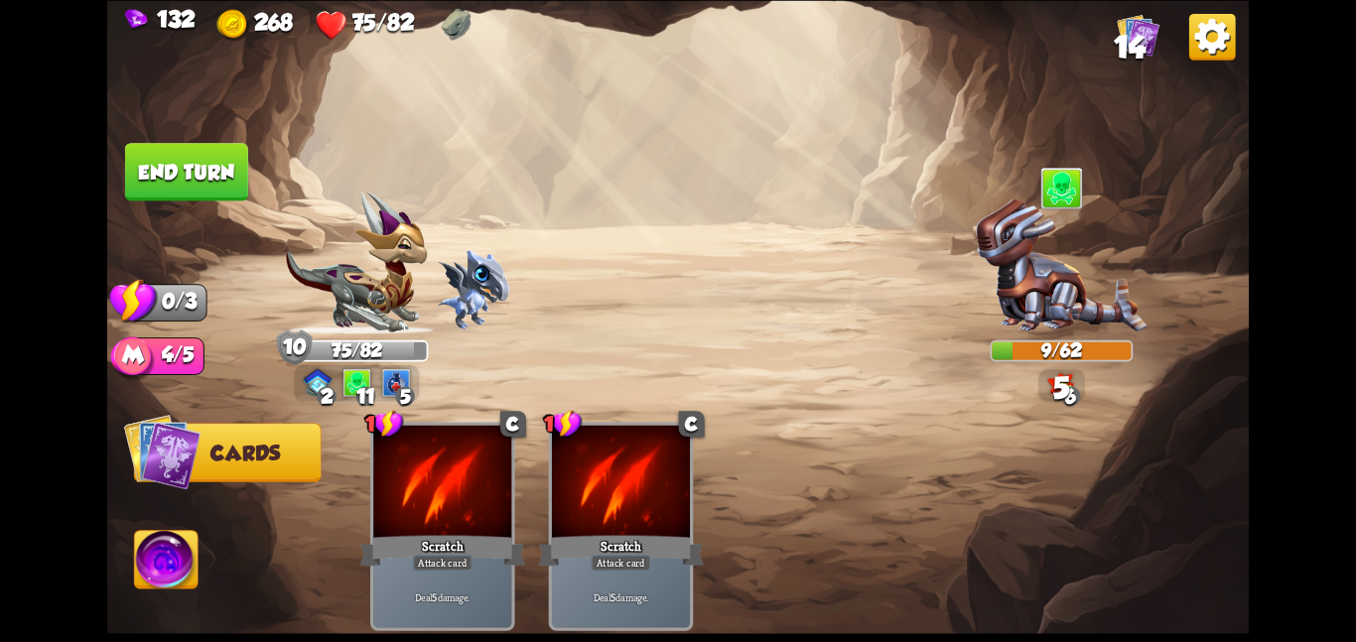
click at [206, 175] on button "End turn" at bounding box center [186, 171] width 125 height 59
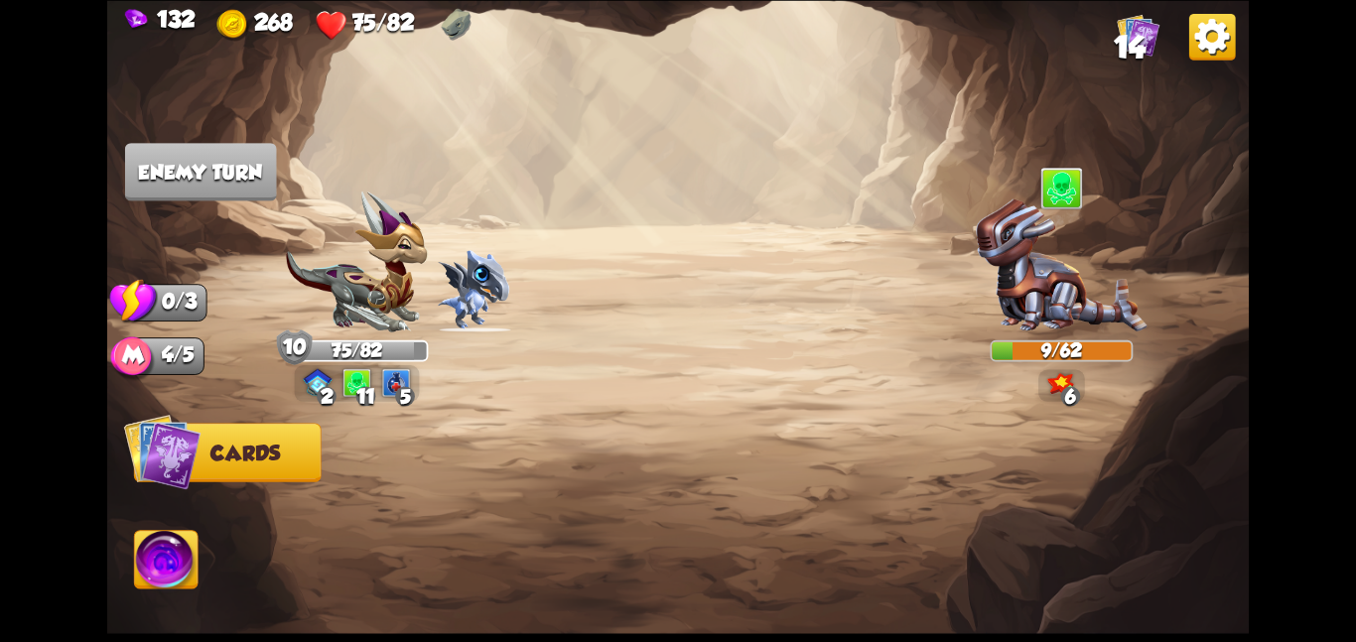
click at [382, 266] on img at bounding box center [357, 263] width 143 height 144
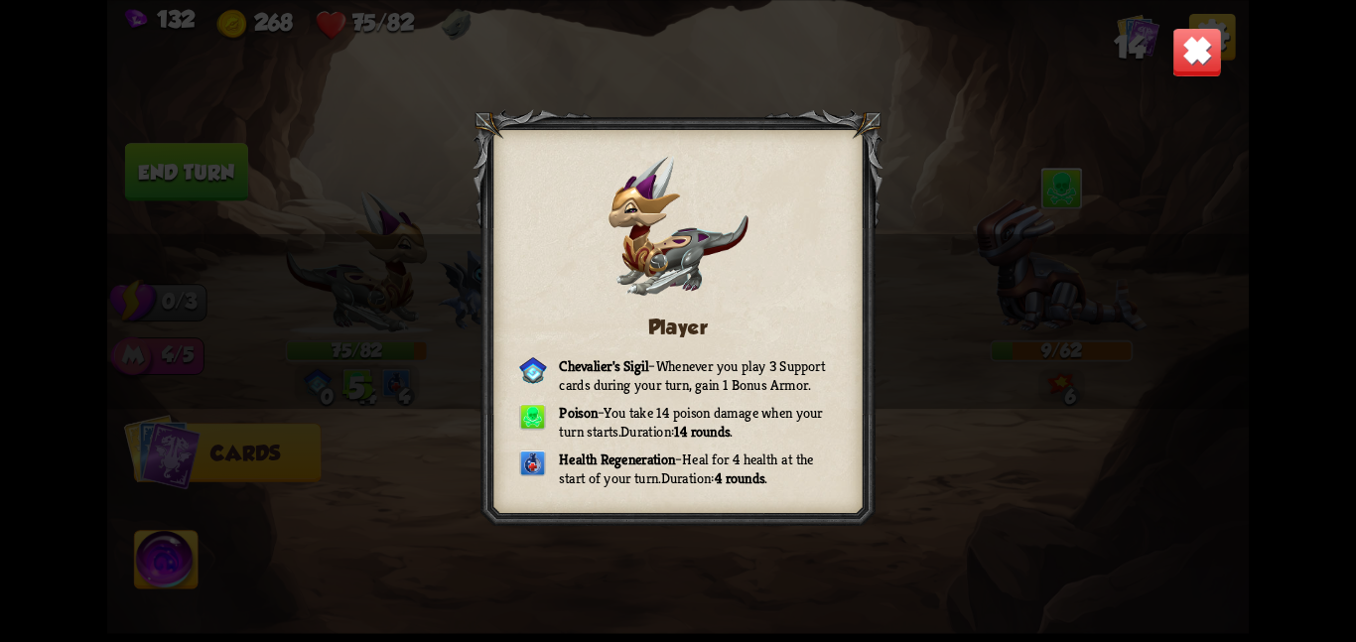
click at [1207, 70] on img at bounding box center [1198, 52] width 50 height 50
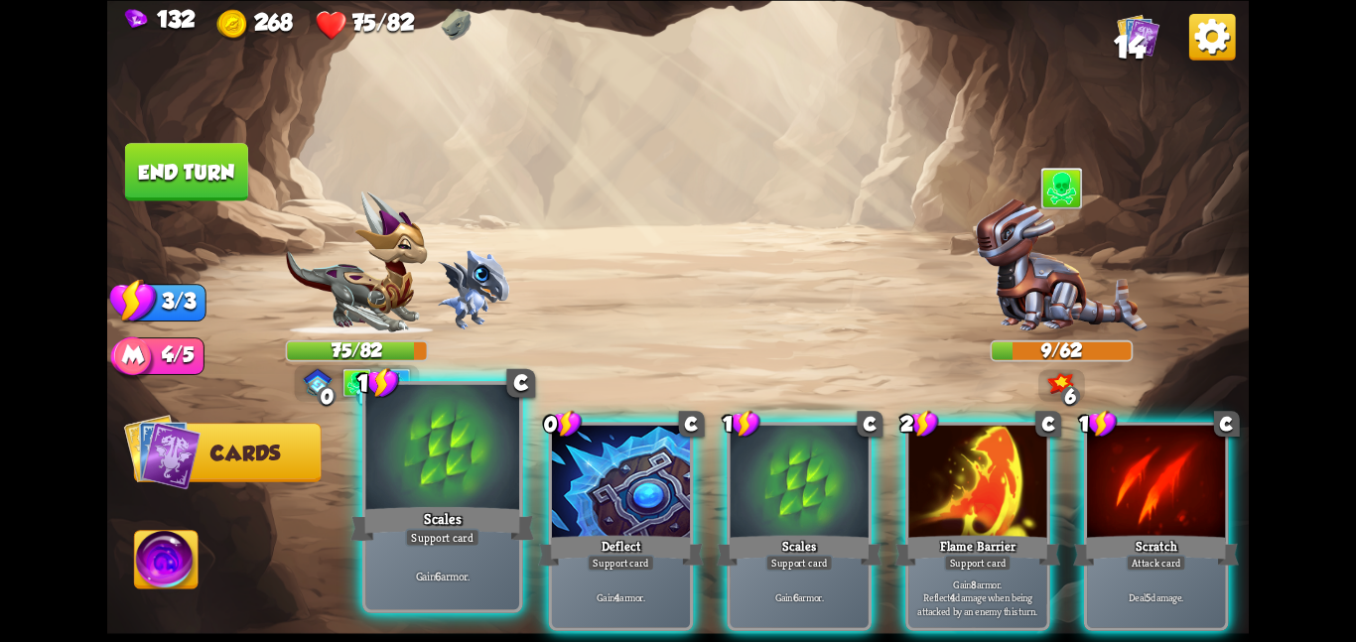
click at [443, 471] on div at bounding box center [442, 448] width 154 height 129
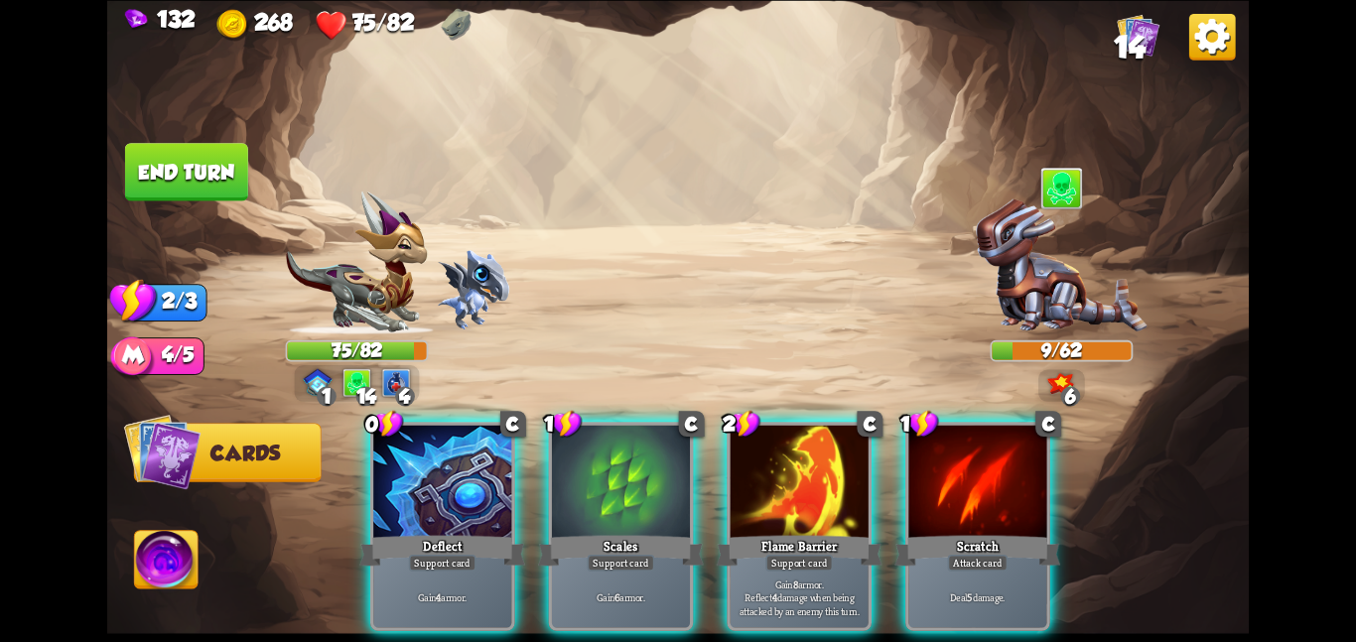
click at [443, 471] on div at bounding box center [442, 483] width 138 height 116
click at [552, 471] on div at bounding box center [621, 483] width 138 height 116
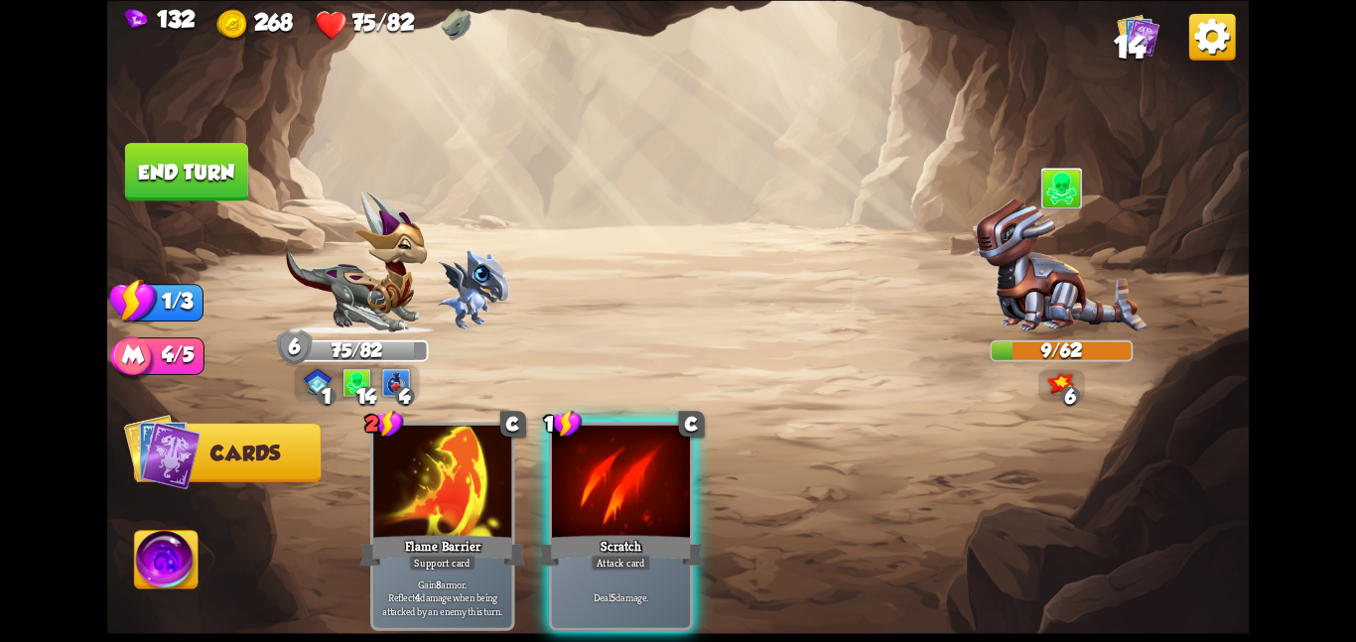
click at [443, 471] on div "2 C Flame Barrier Support card Gain 8 armor. Reflect 4 damage when being attack…" at bounding box center [792, 499] width 913 height 286
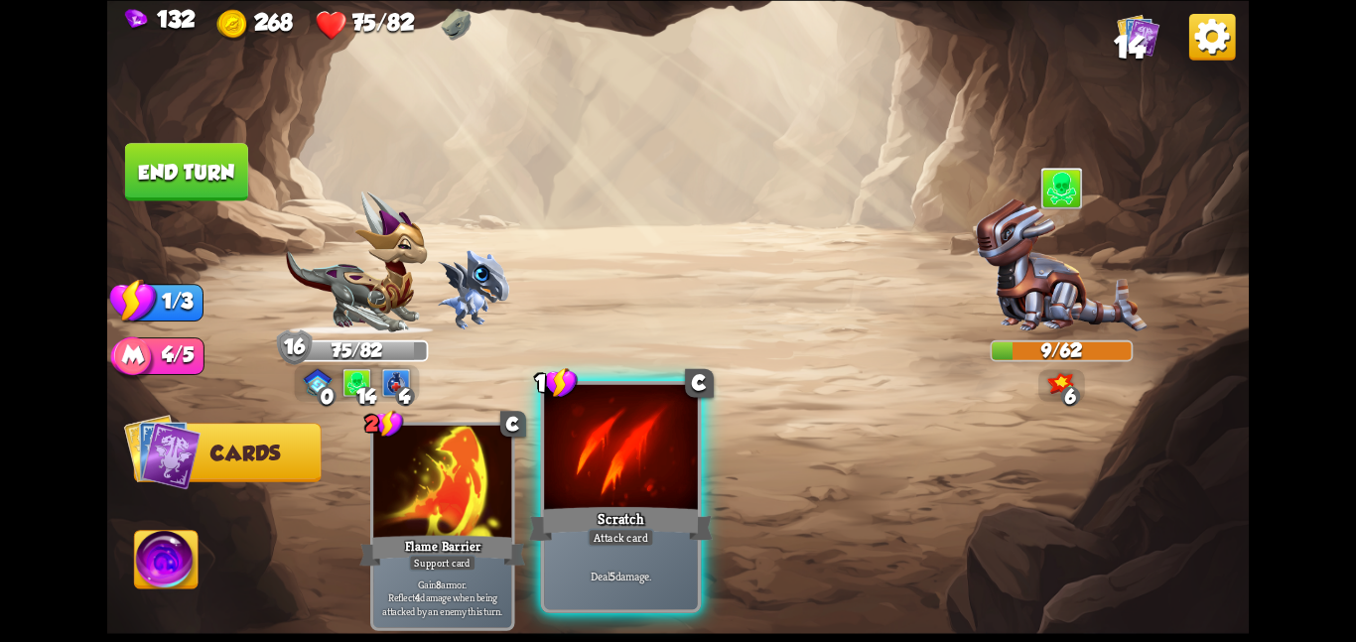
click at [629, 444] on div at bounding box center [621, 448] width 154 height 129
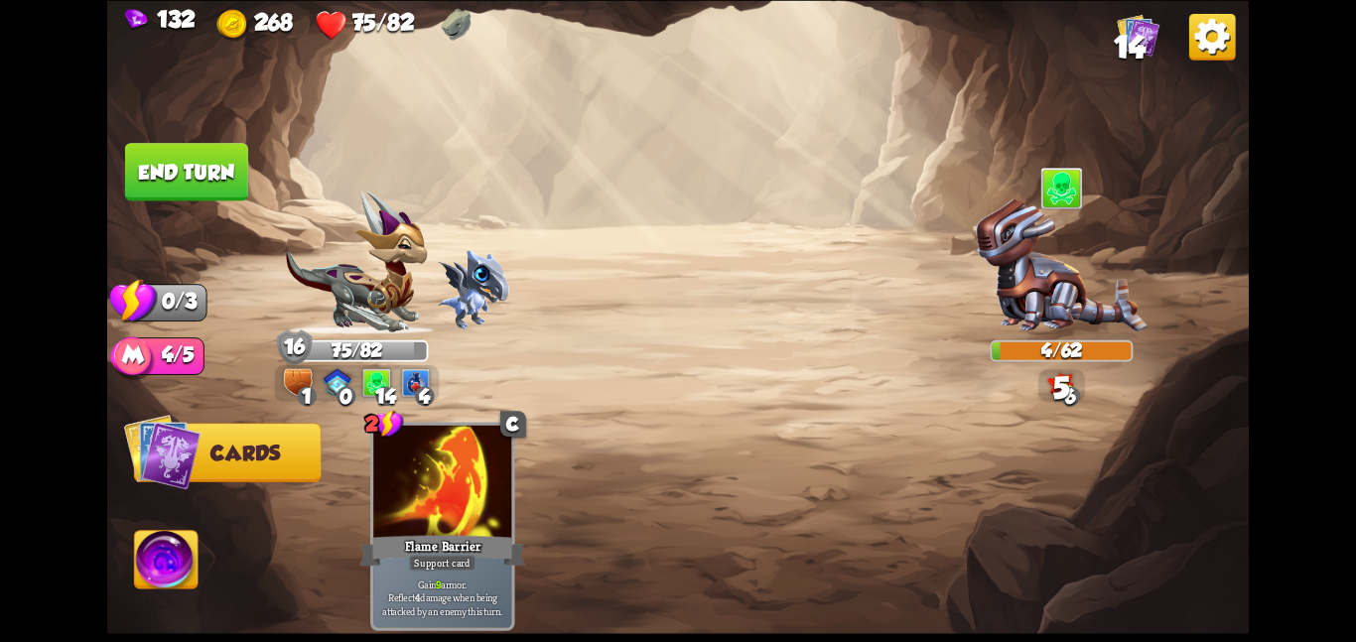
click at [225, 187] on button "End turn" at bounding box center [186, 172] width 123 height 58
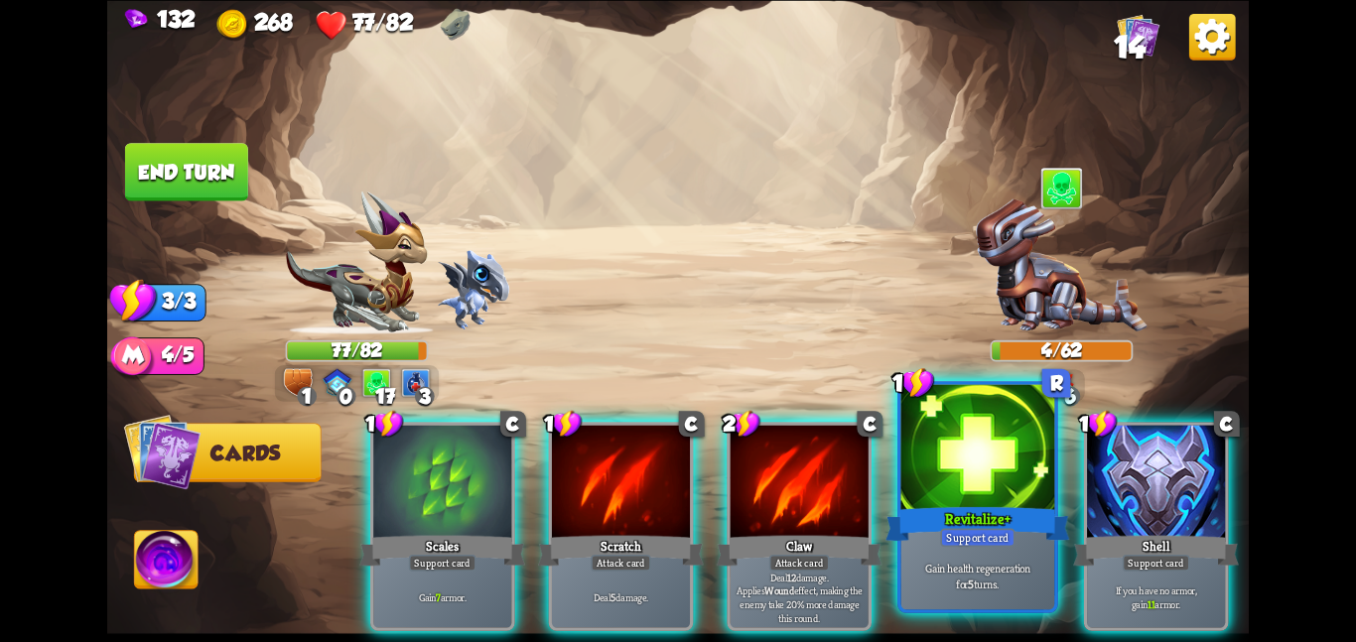
click at [955, 500] on div at bounding box center [979, 448] width 154 height 129
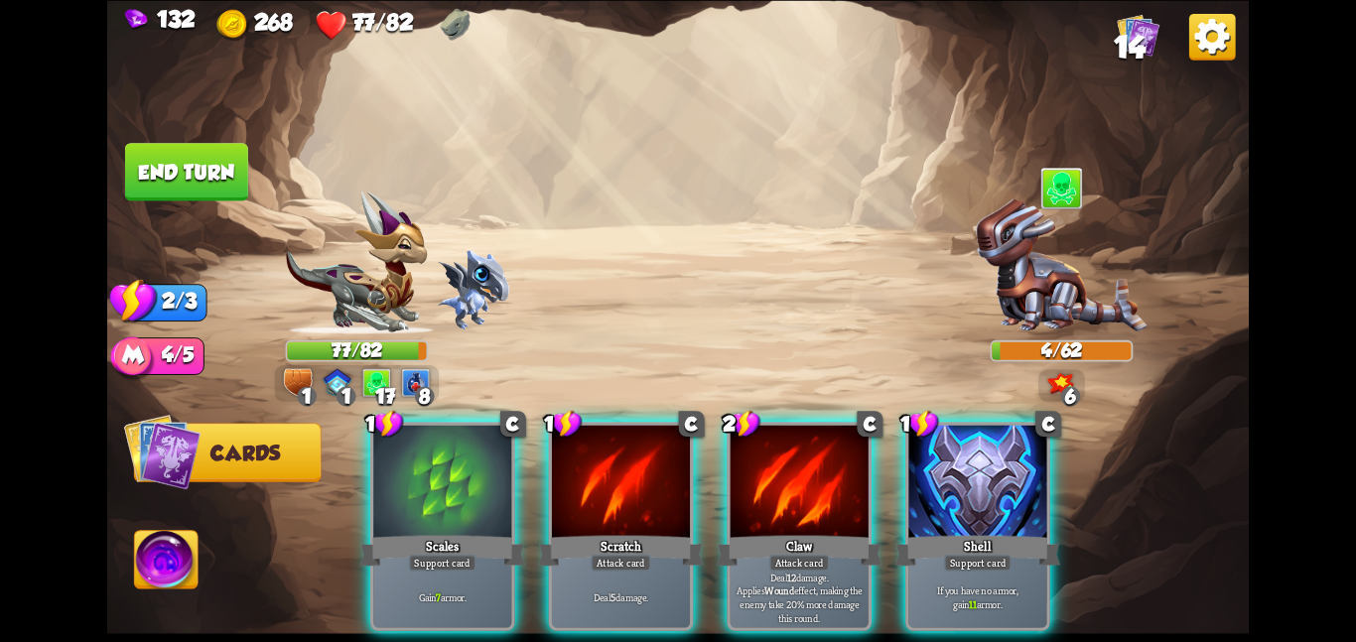
click at [955, 500] on div at bounding box center [978, 483] width 138 height 116
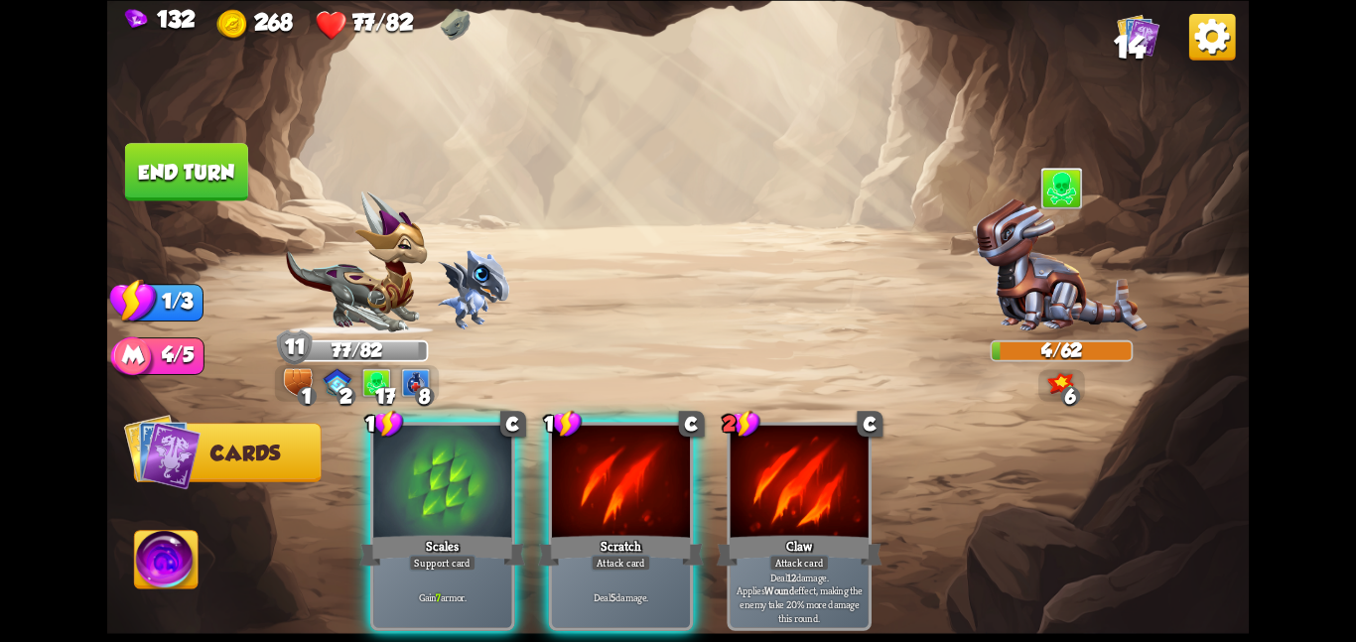
click at [202, 168] on button "End turn" at bounding box center [186, 172] width 123 height 58
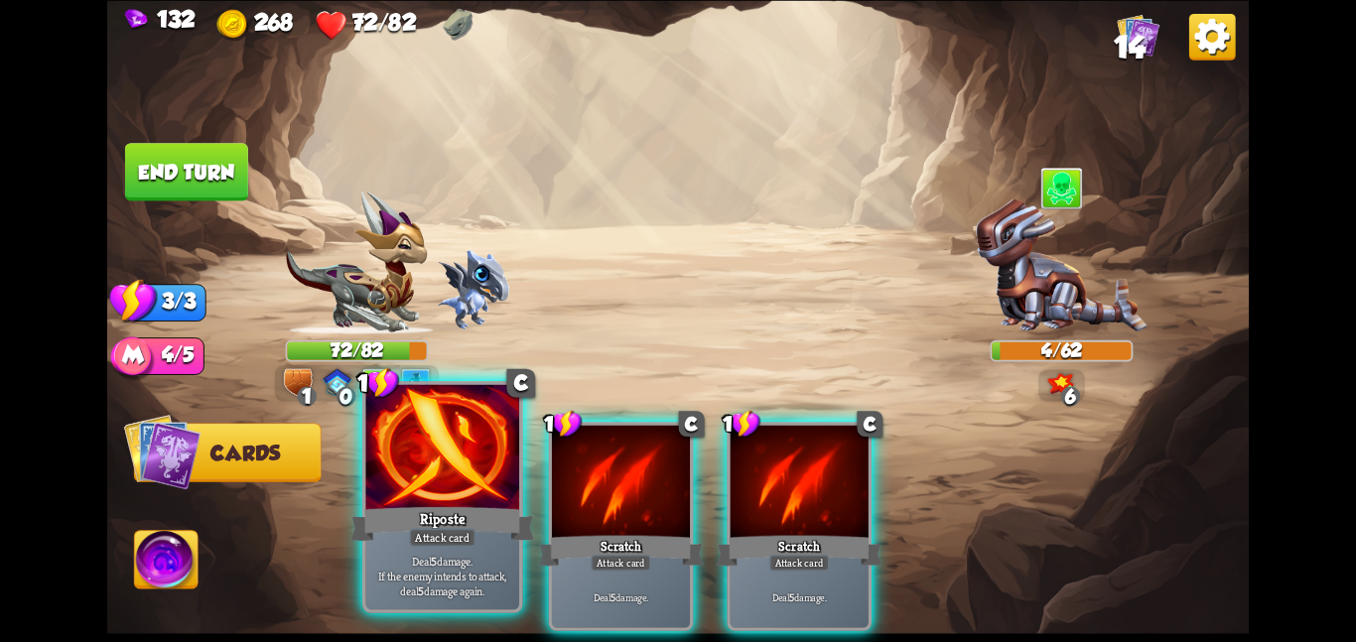
click at [436, 466] on div at bounding box center [442, 448] width 154 height 129
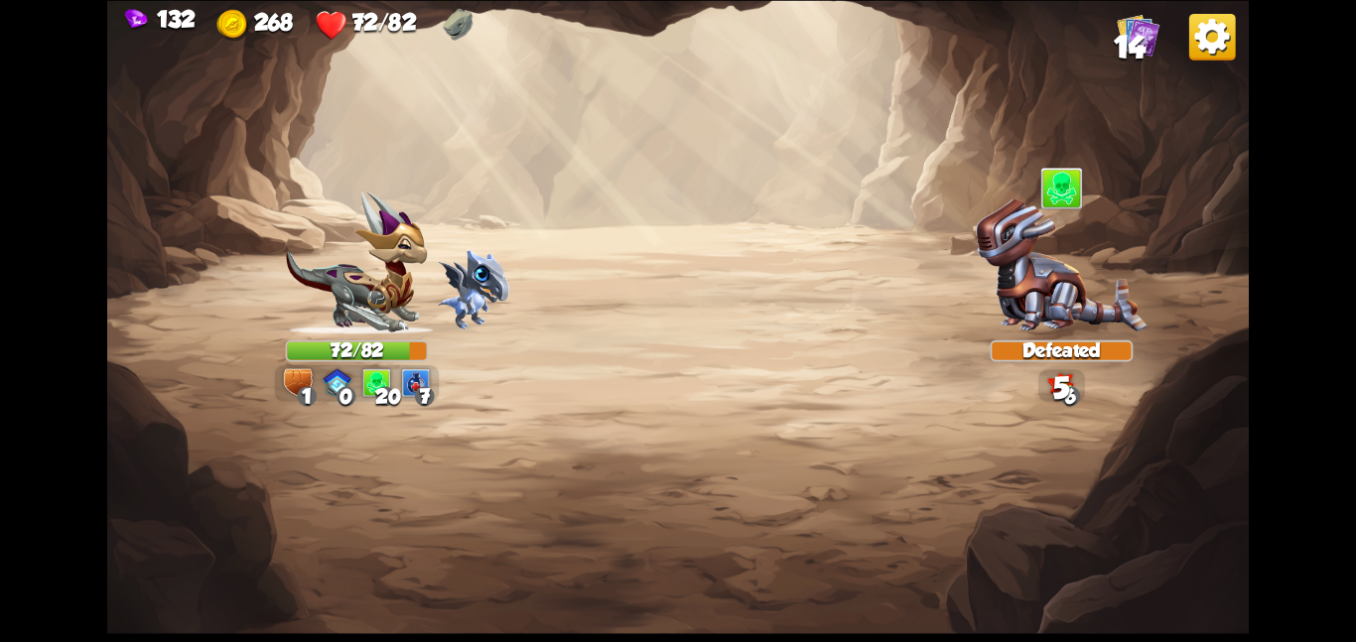
click at [762, 434] on img at bounding box center [678, 321] width 1142 height 642
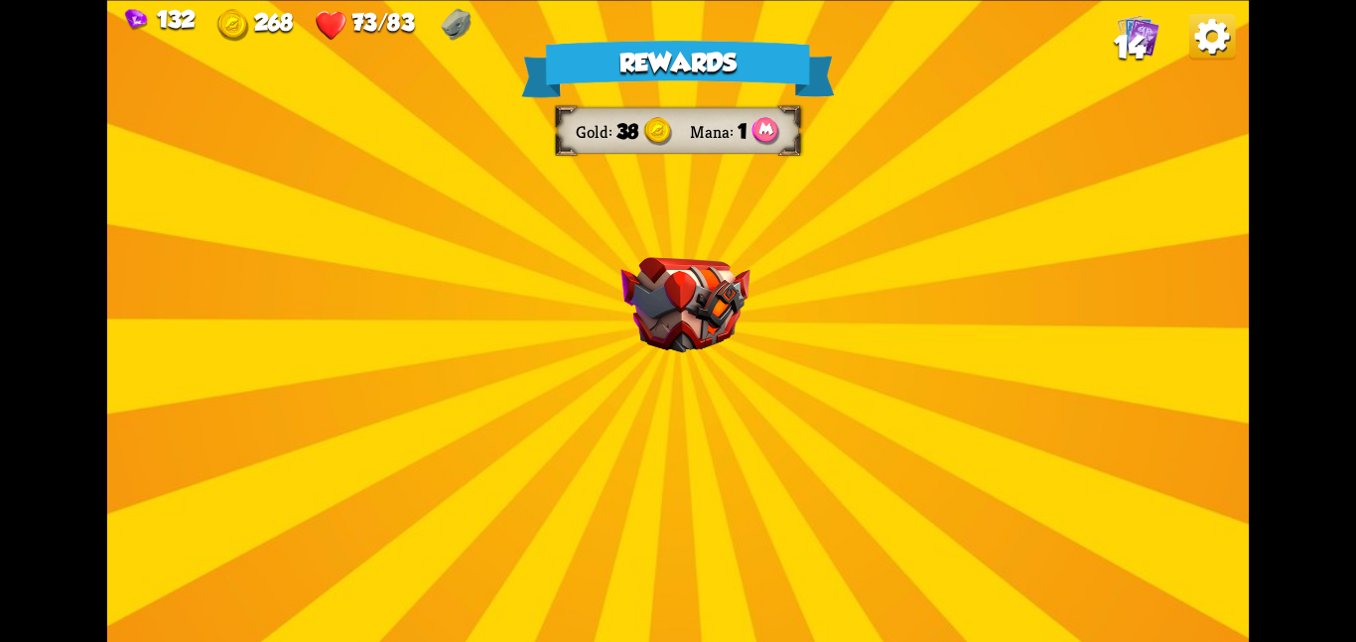
click at [761, 434] on div "Rewards Gold 38 Mana 1 Select a card 1 C Fire Breath Attack card Deal 6 damage …" at bounding box center [678, 321] width 1142 height 642
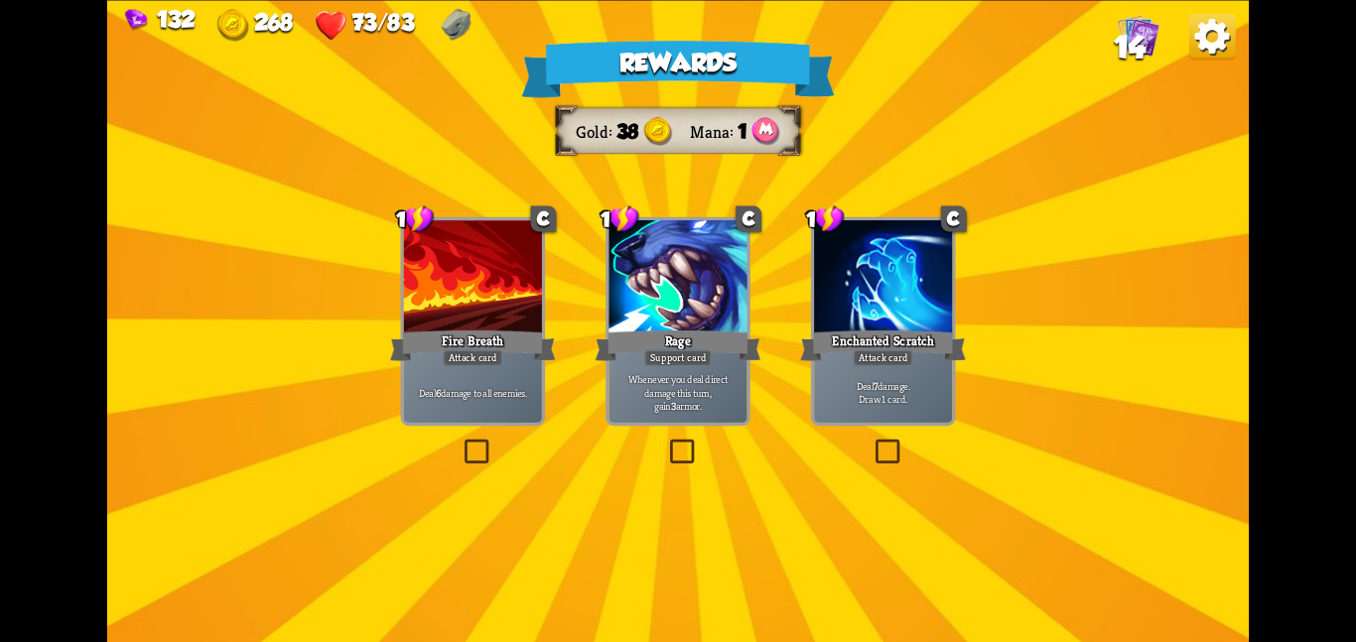
click at [515, 342] on div "Fire Breath" at bounding box center [473, 345] width 166 height 37
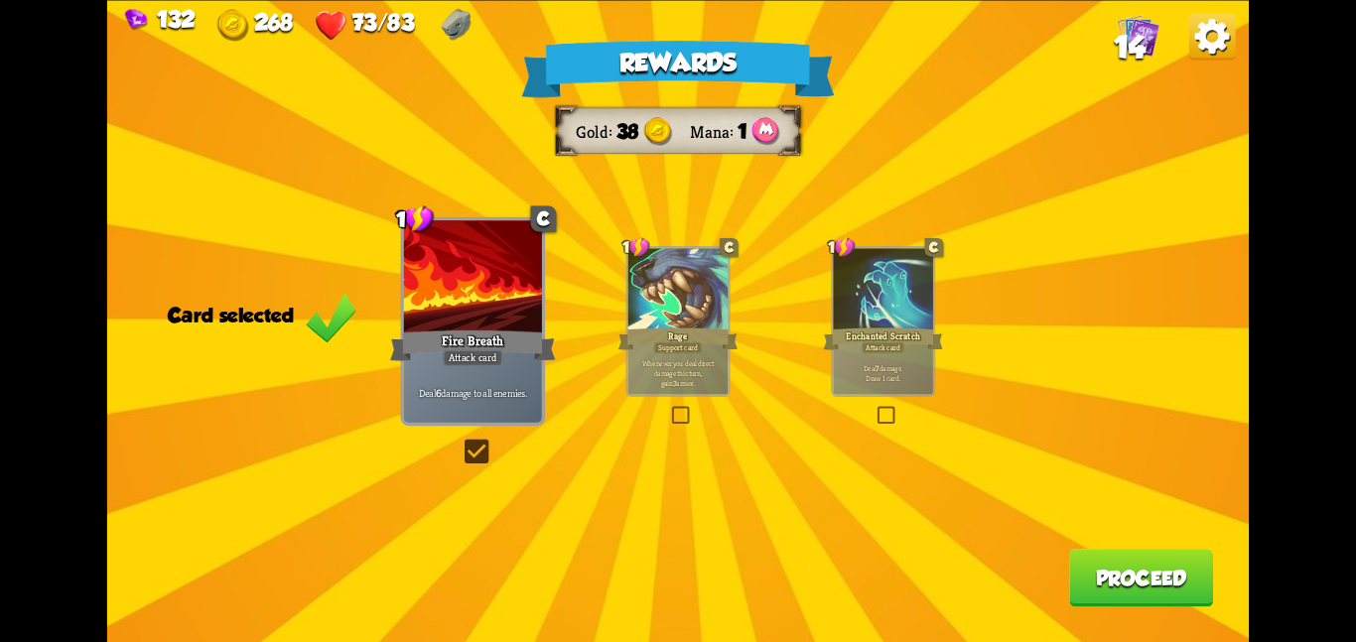
click at [1130, 576] on button "Proceed" at bounding box center [1141, 578] width 144 height 58
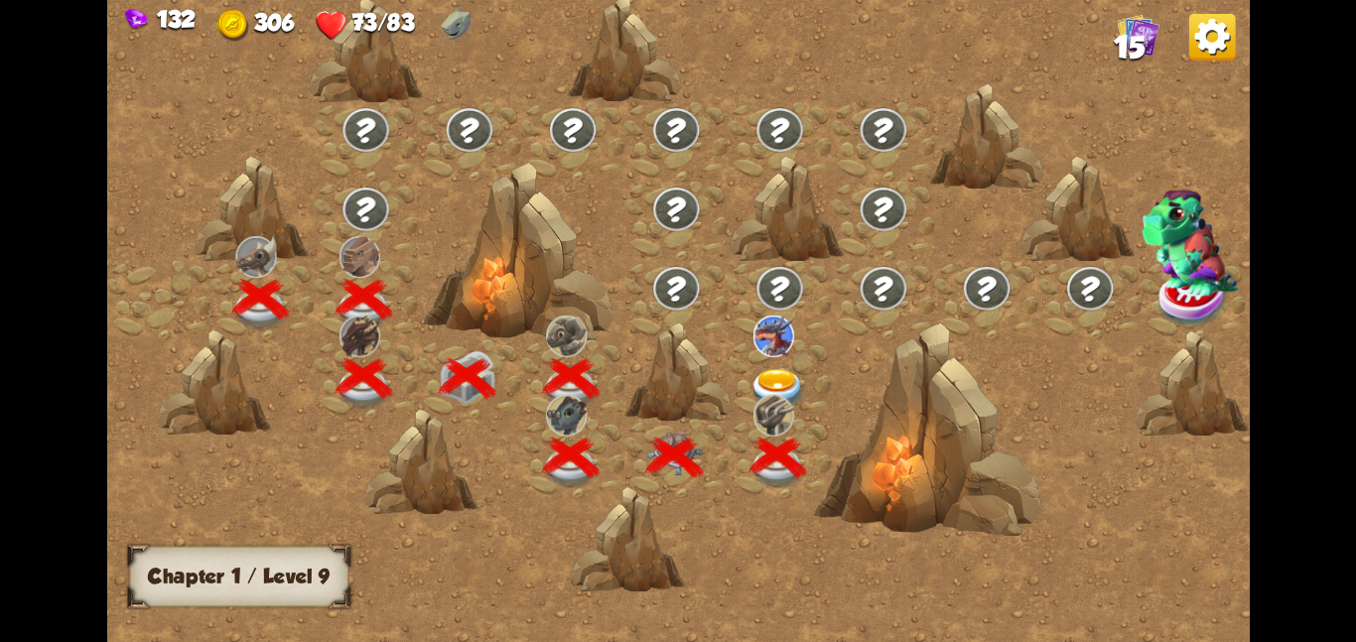
click at [796, 375] on img at bounding box center [779, 389] width 58 height 42
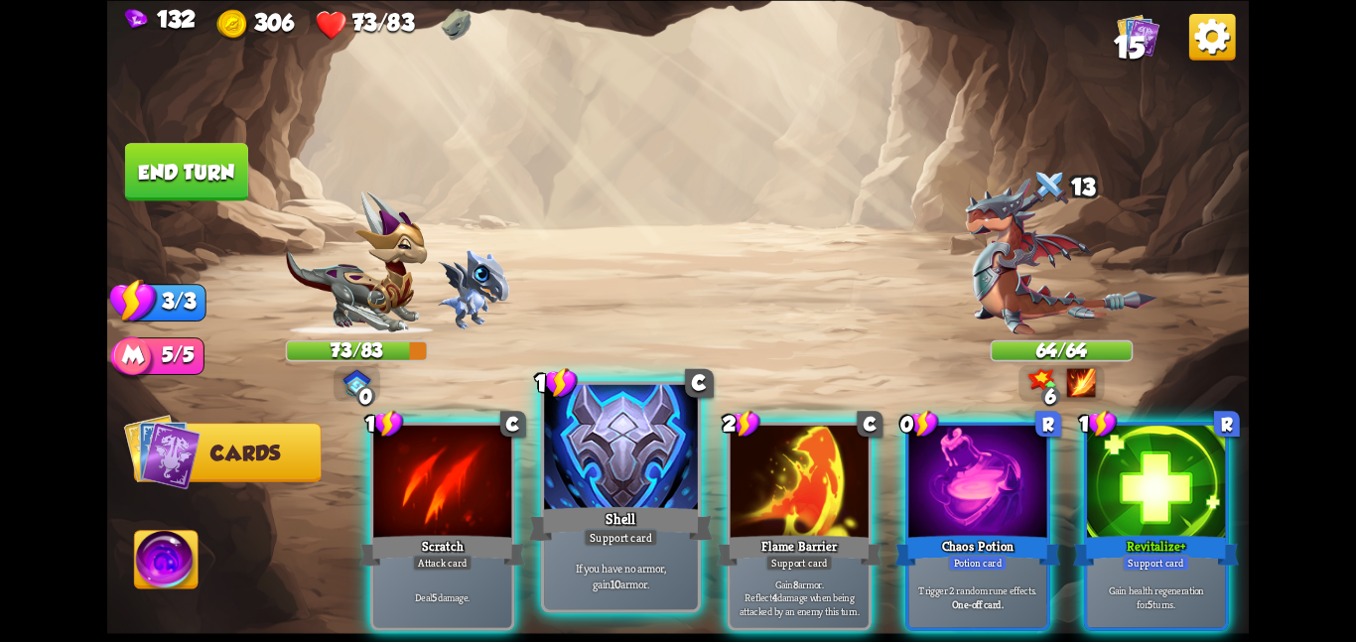
click at [675, 426] on div at bounding box center [621, 448] width 154 height 129
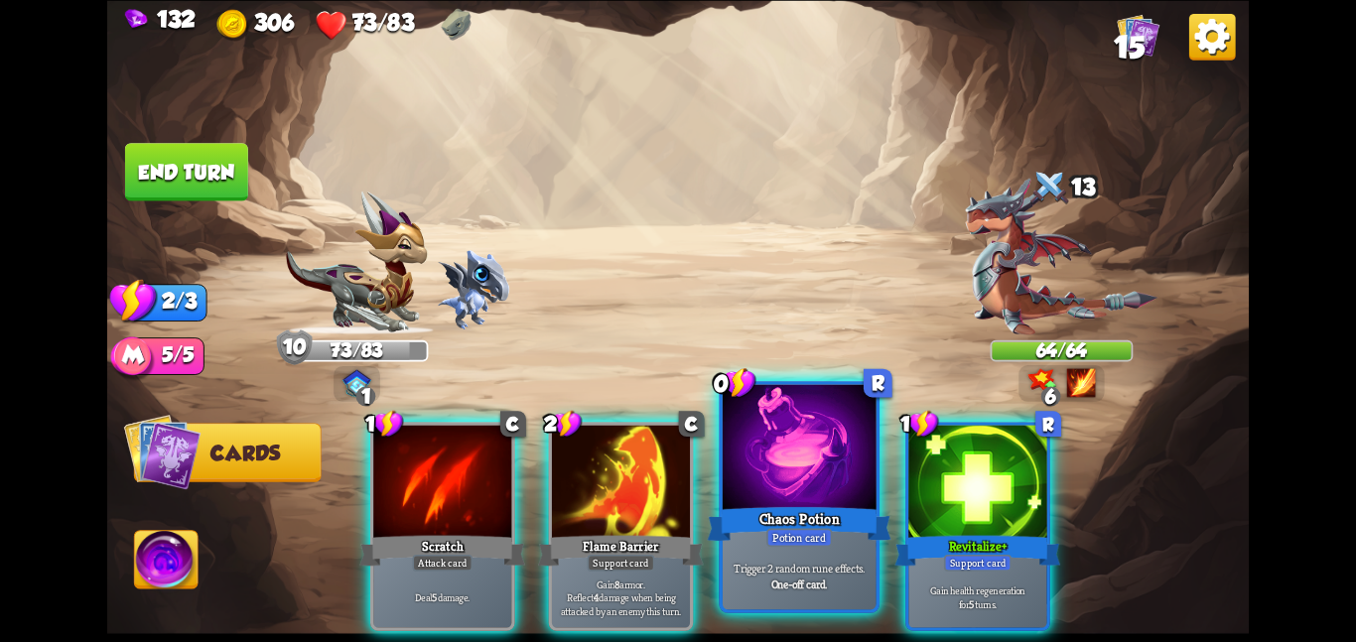
click at [751, 467] on div at bounding box center [800, 448] width 154 height 129
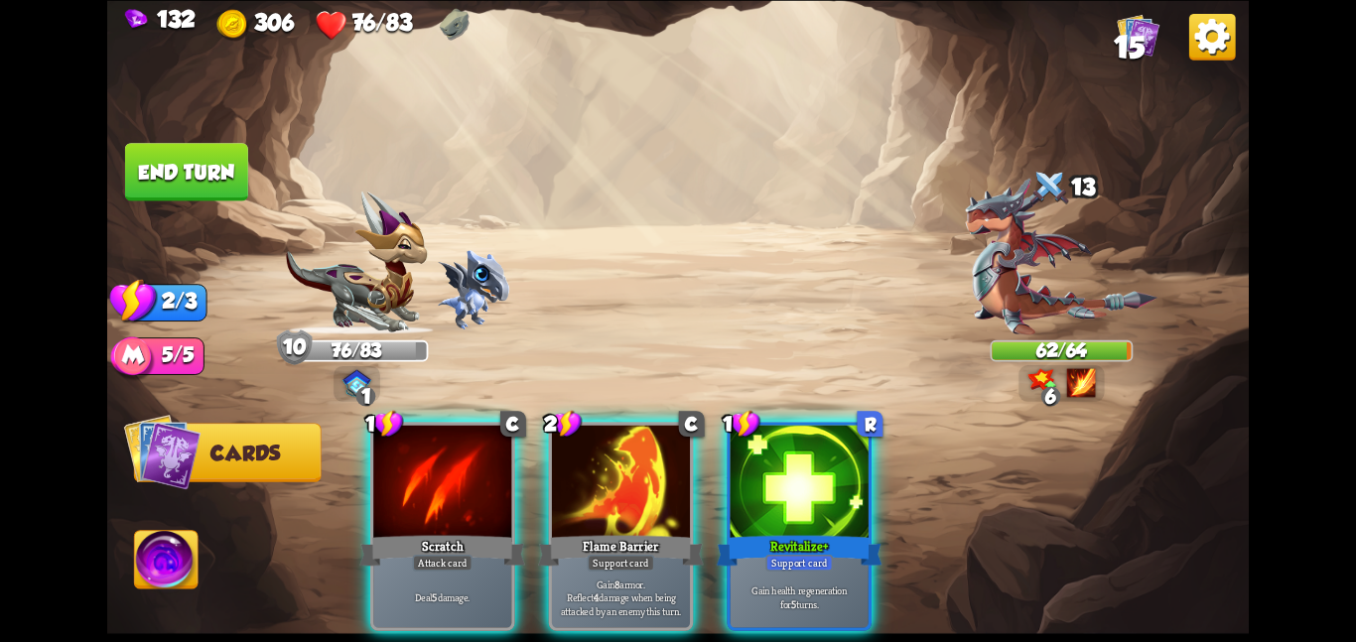
click at [751, 467] on div at bounding box center [800, 483] width 138 height 116
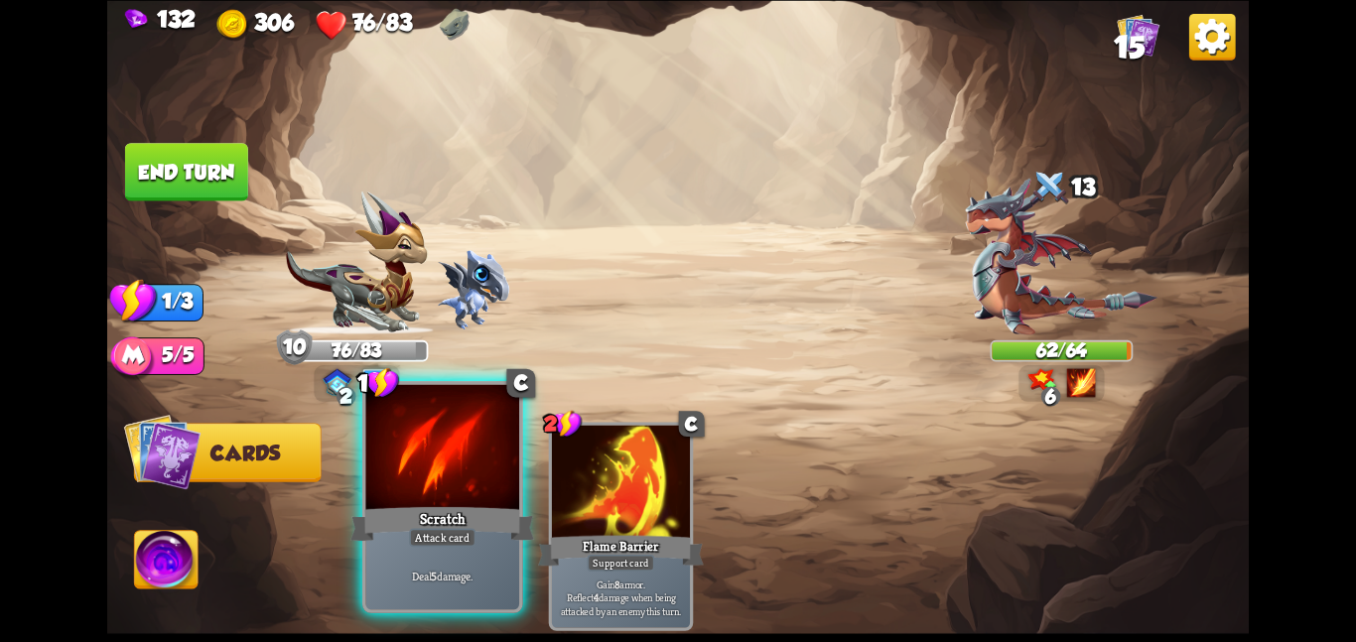
click at [452, 467] on div at bounding box center [442, 448] width 154 height 129
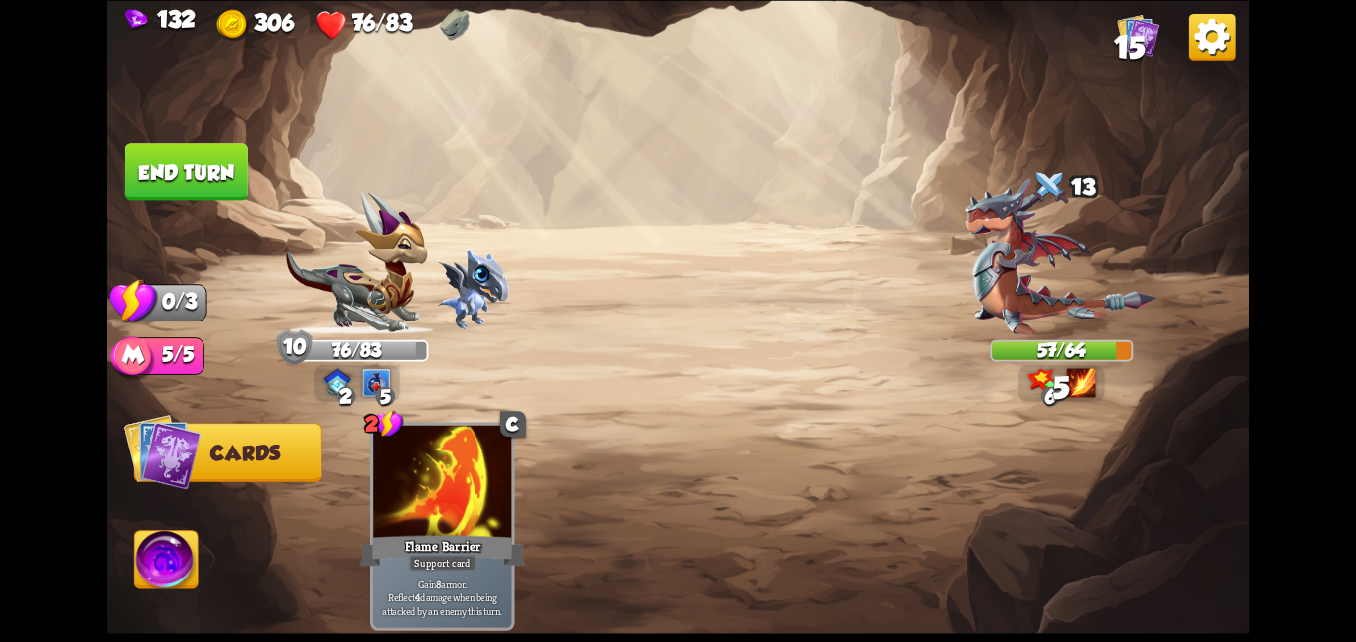
click at [178, 148] on button "End turn" at bounding box center [186, 172] width 123 height 58
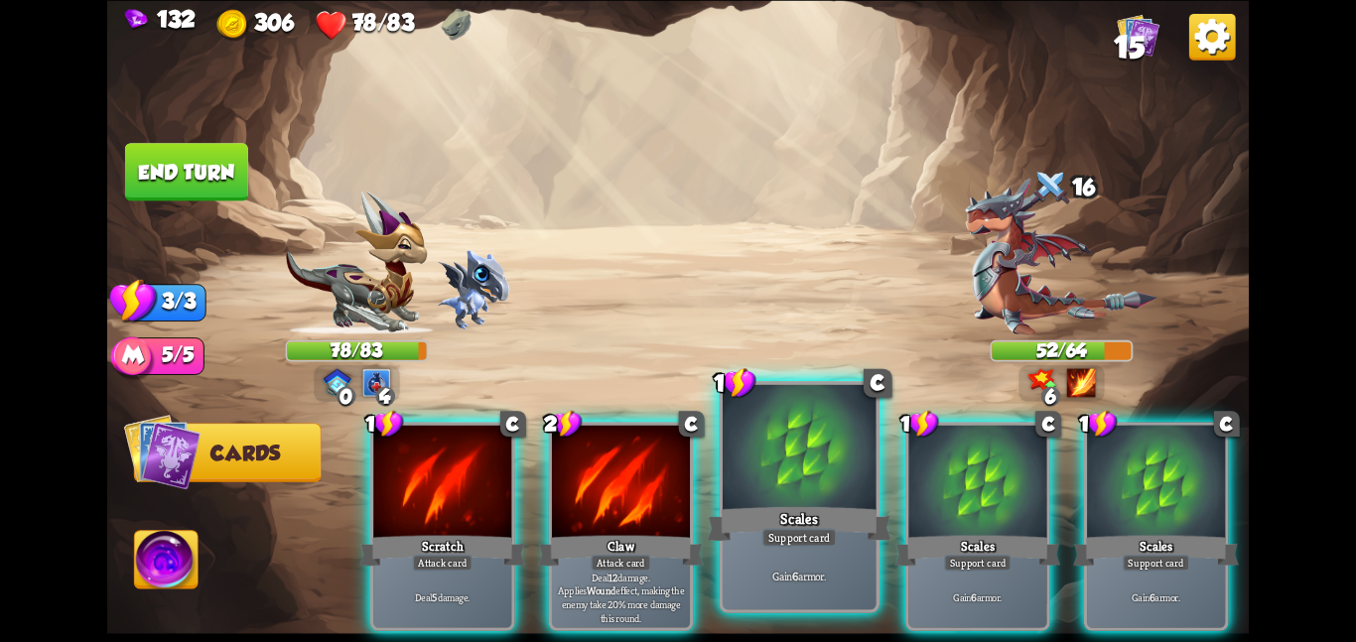
click at [818, 472] on div at bounding box center [800, 448] width 154 height 129
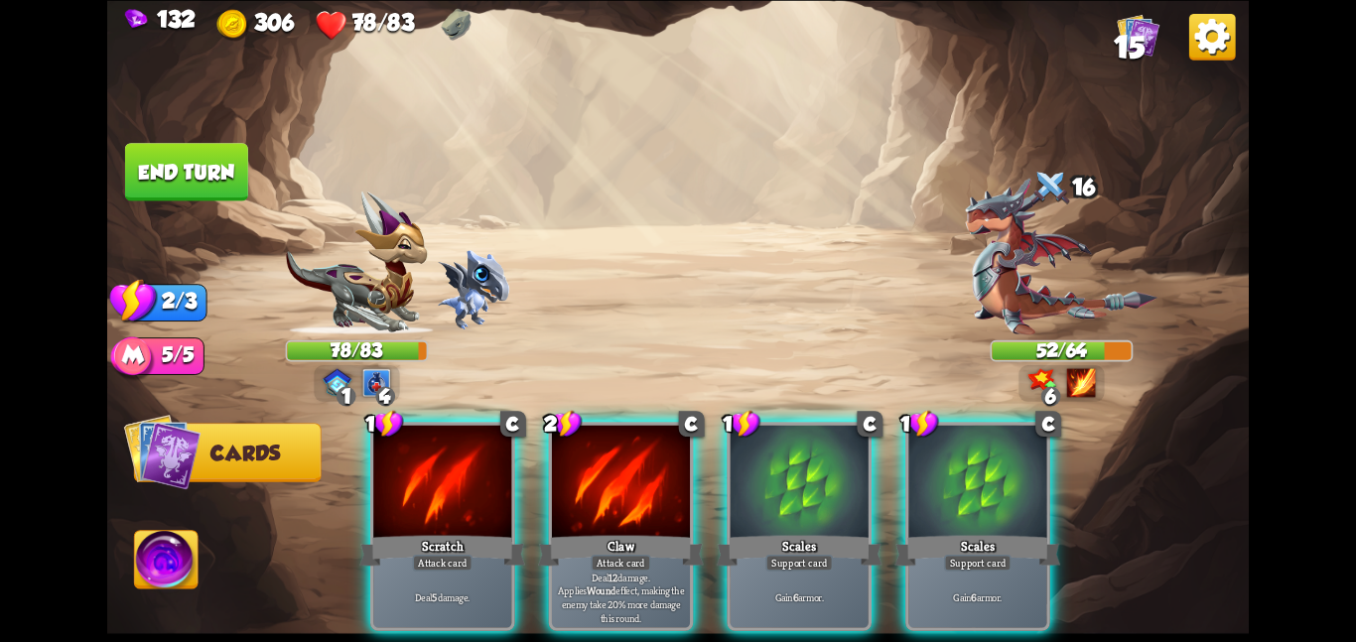
click at [818, 472] on div at bounding box center [800, 483] width 138 height 116
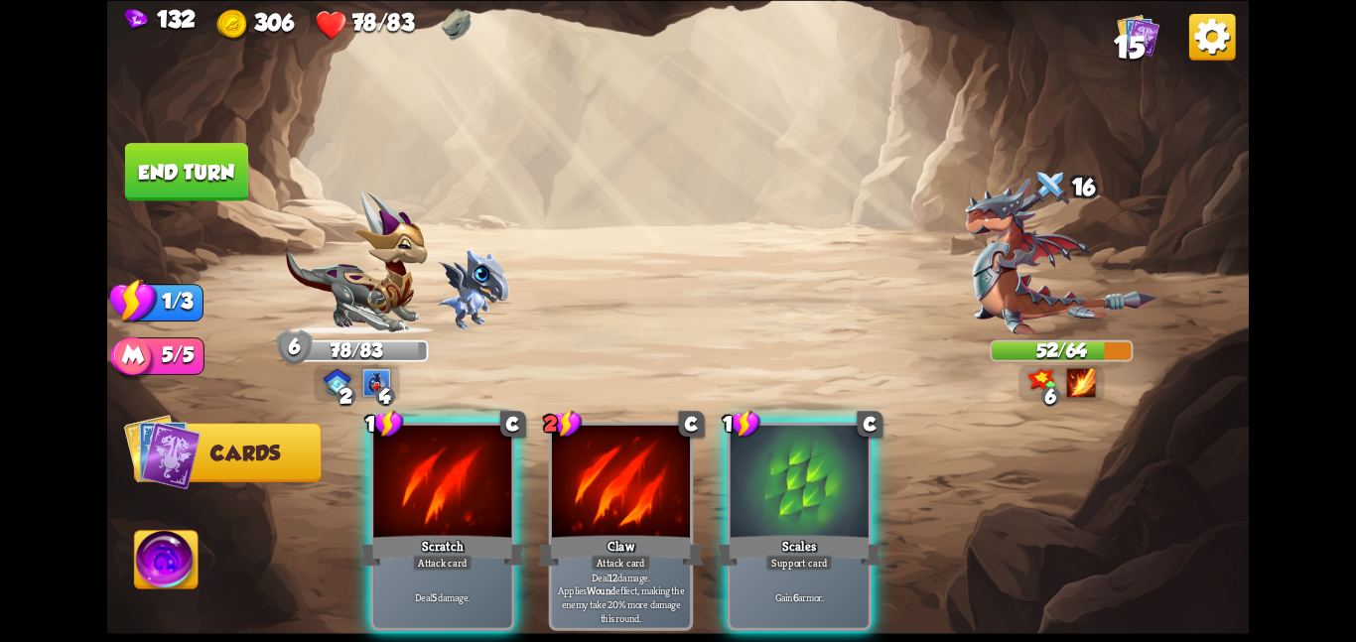
click at [818, 472] on div at bounding box center [800, 483] width 138 height 116
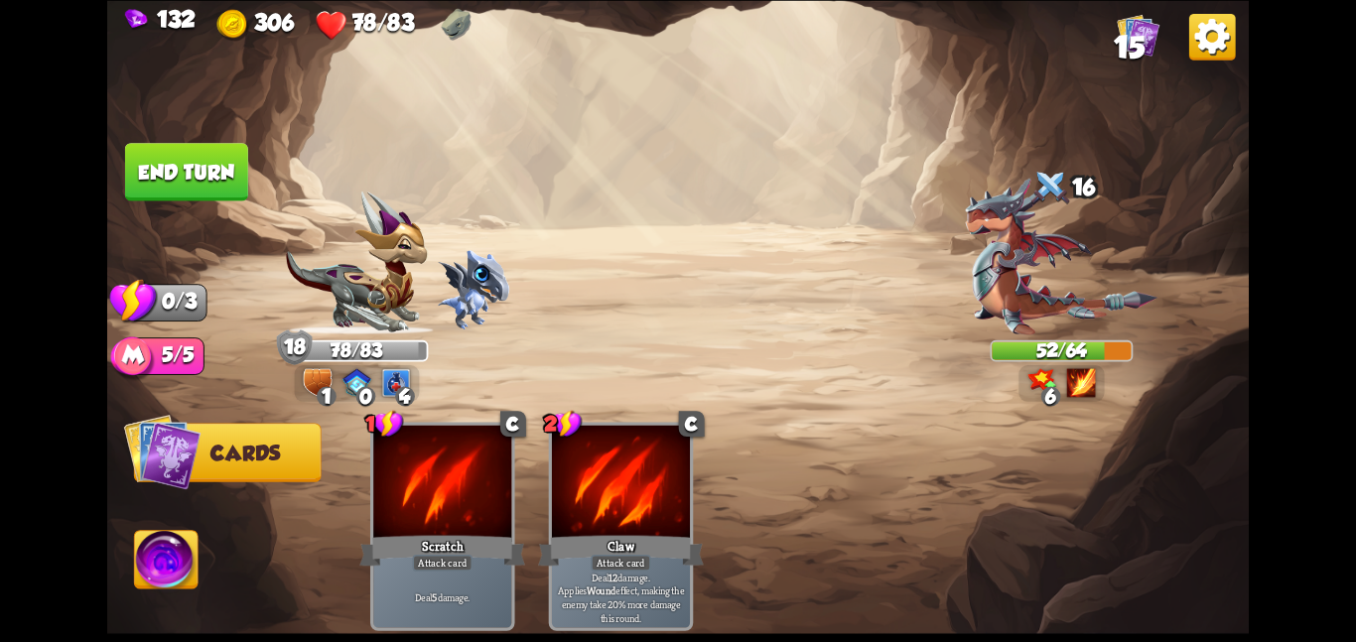
click at [203, 180] on button "End turn" at bounding box center [186, 171] width 125 height 59
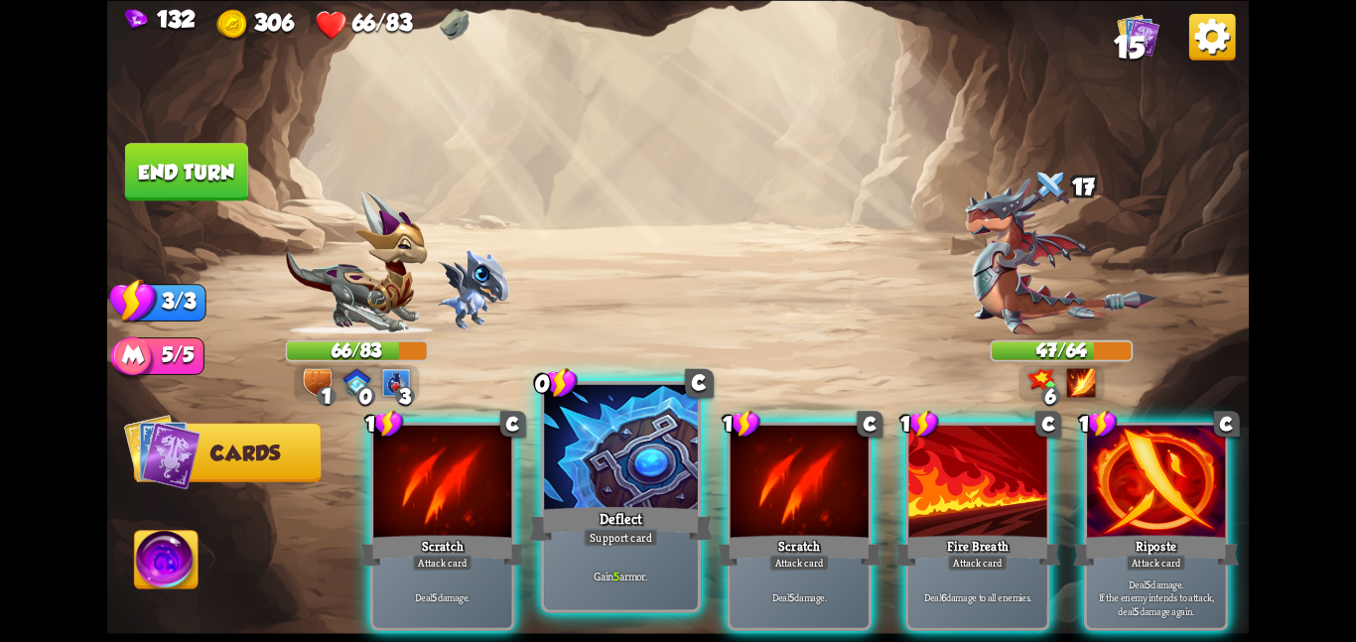
click at [625, 503] on div "Deflect" at bounding box center [621, 523] width 184 height 41
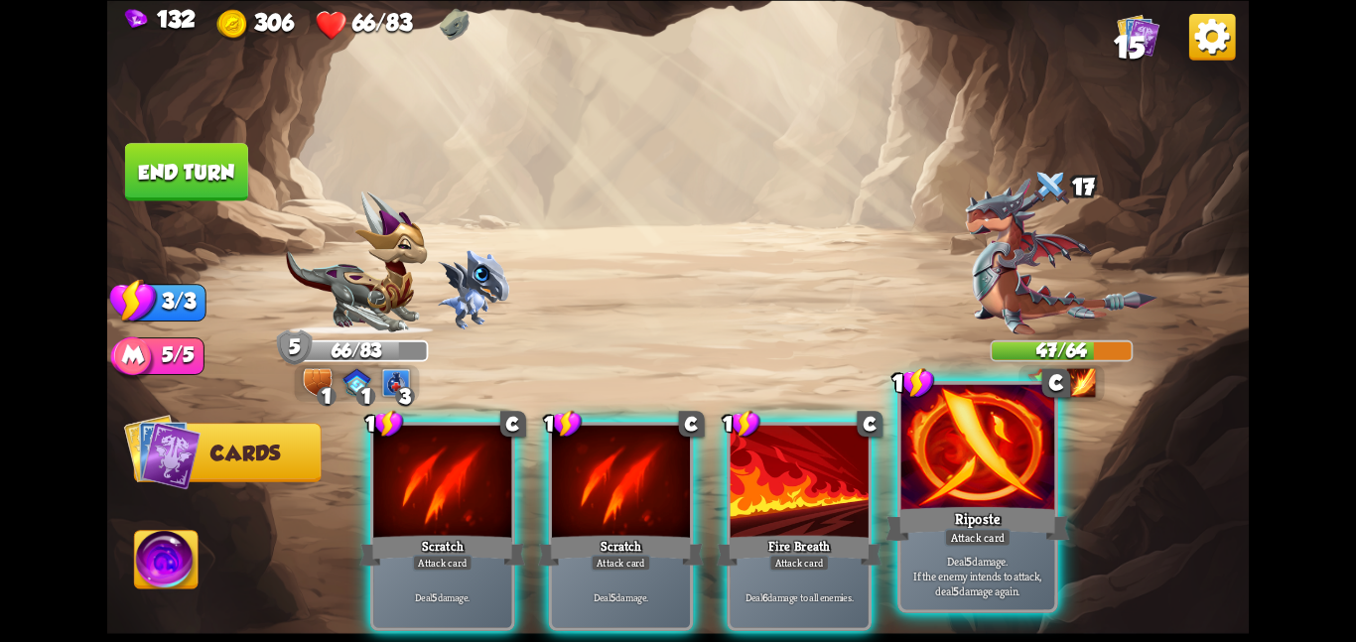
click at [968, 436] on div at bounding box center [979, 448] width 154 height 129
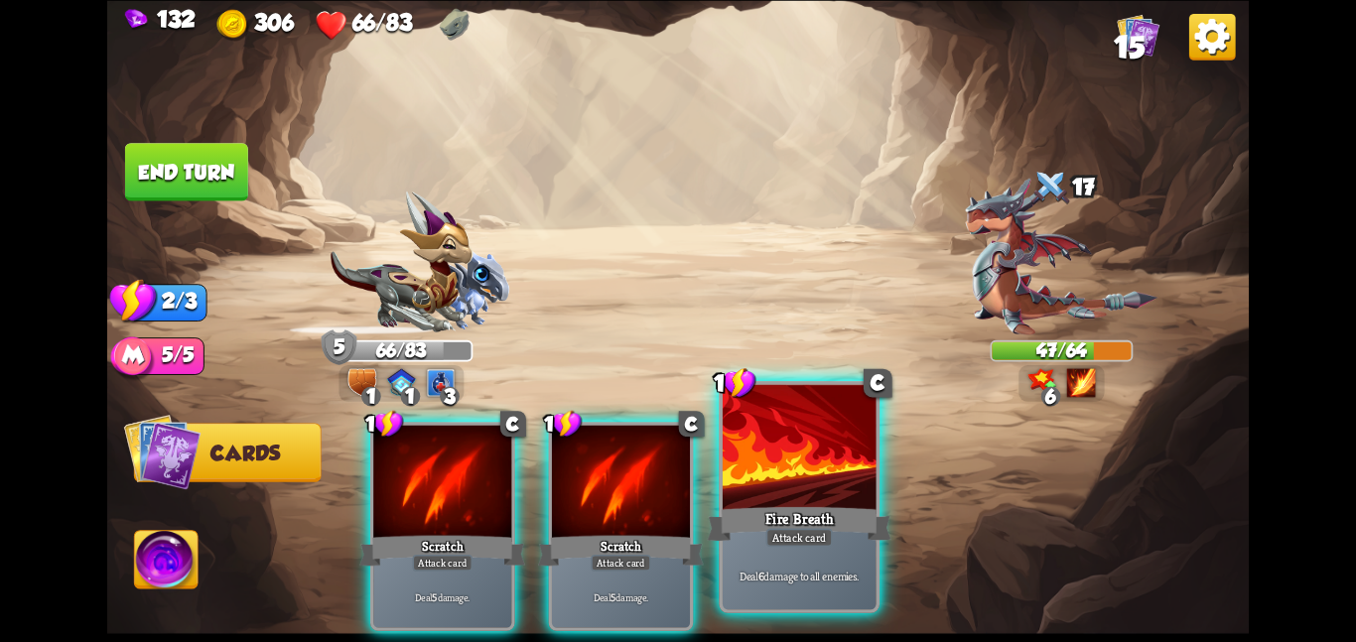
click at [818, 466] on div at bounding box center [800, 448] width 154 height 129
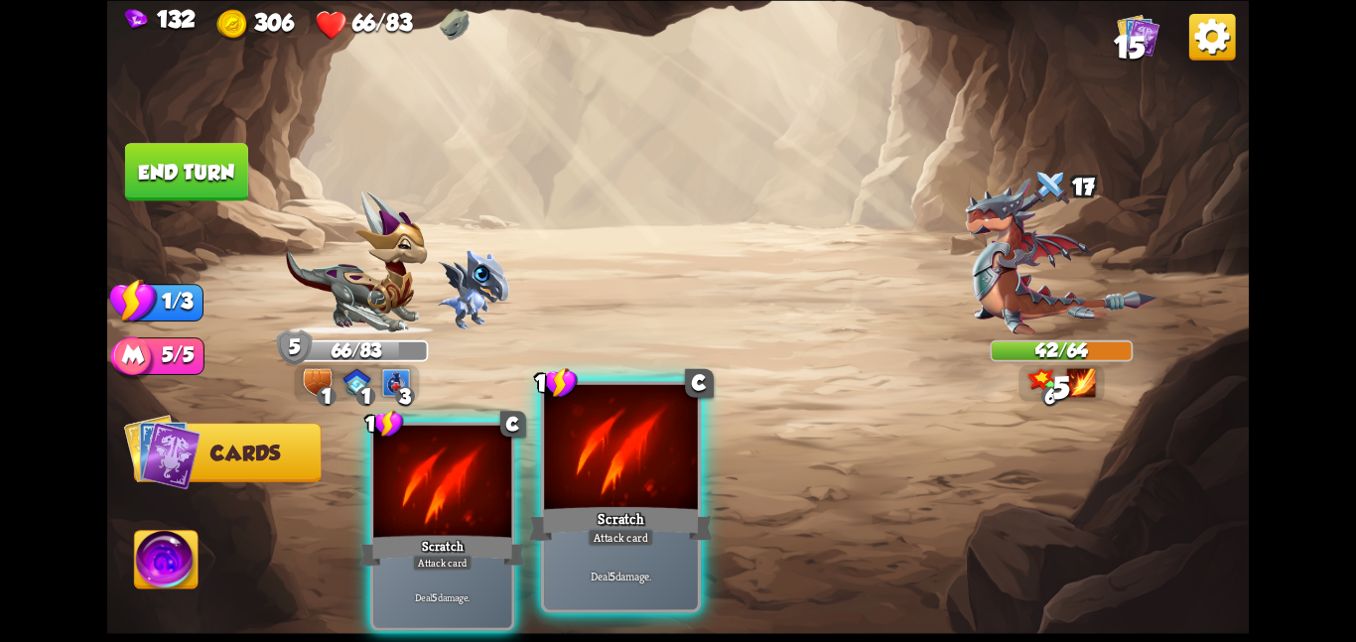
click at [651, 486] on div at bounding box center [621, 448] width 154 height 129
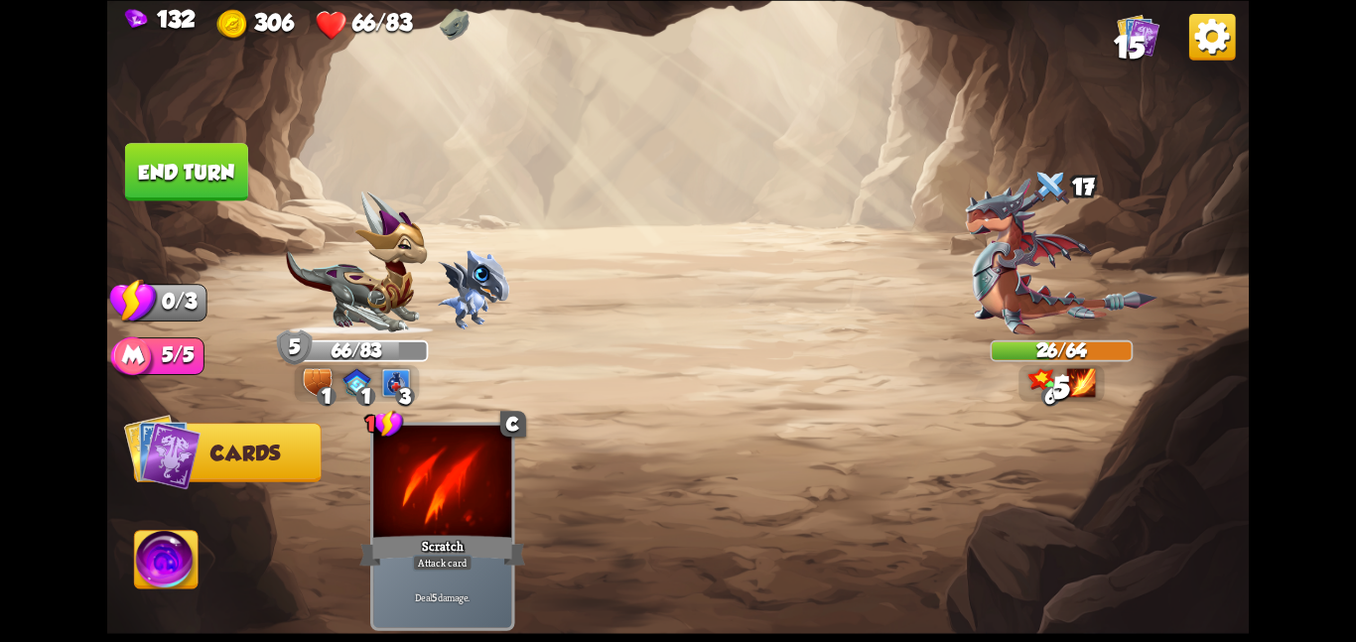
click at [172, 159] on button "End turn" at bounding box center [186, 172] width 123 height 58
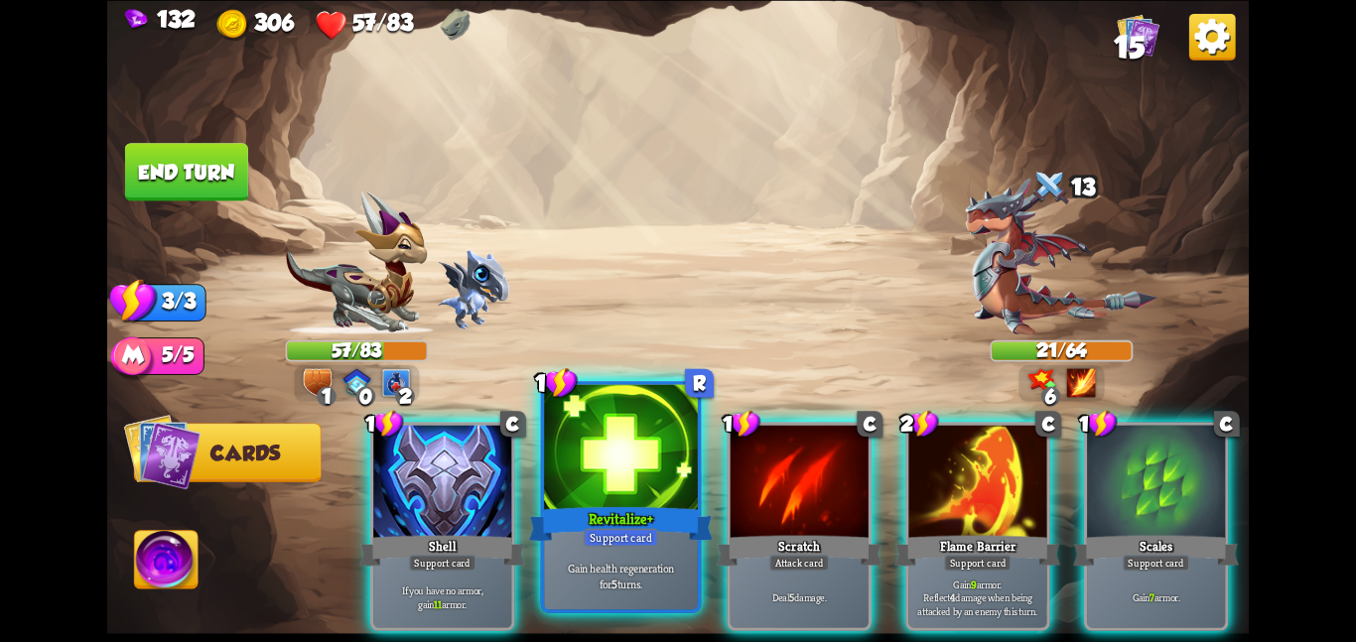
click at [660, 525] on div "Revitalize+" at bounding box center [621, 523] width 184 height 41
click at [717, 532] on div "Scratch" at bounding box center [800, 550] width 166 height 37
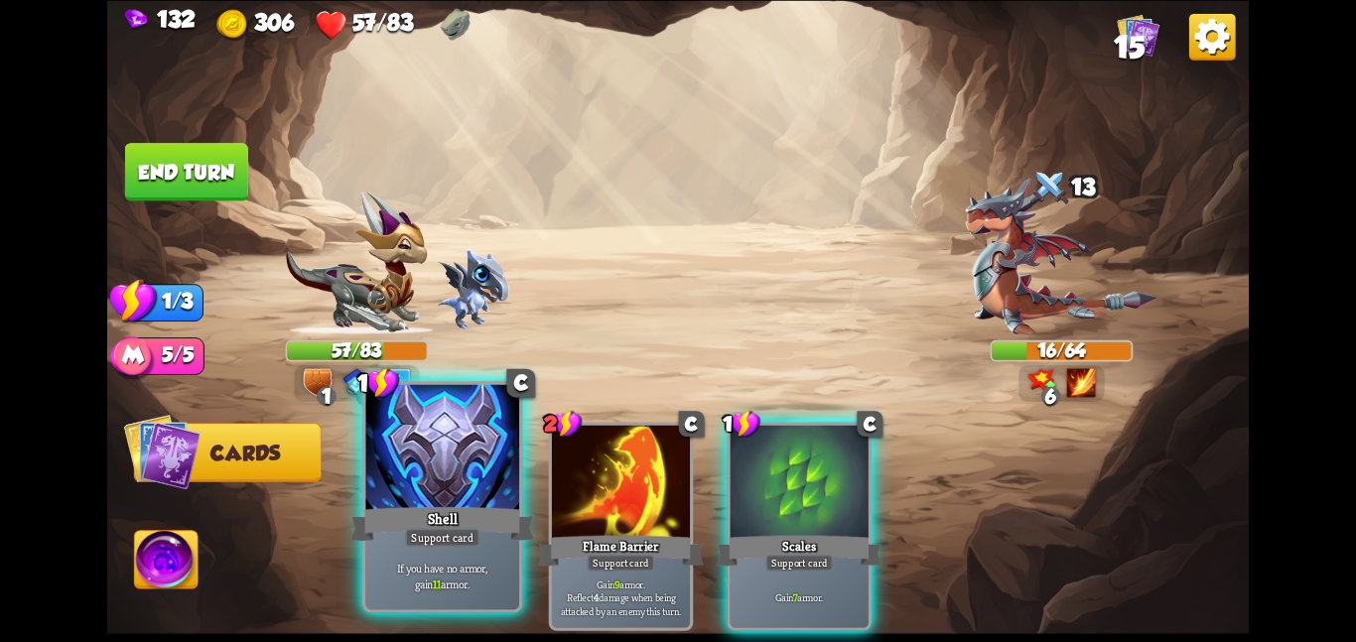
click at [455, 541] on div "Support card" at bounding box center [442, 537] width 74 height 19
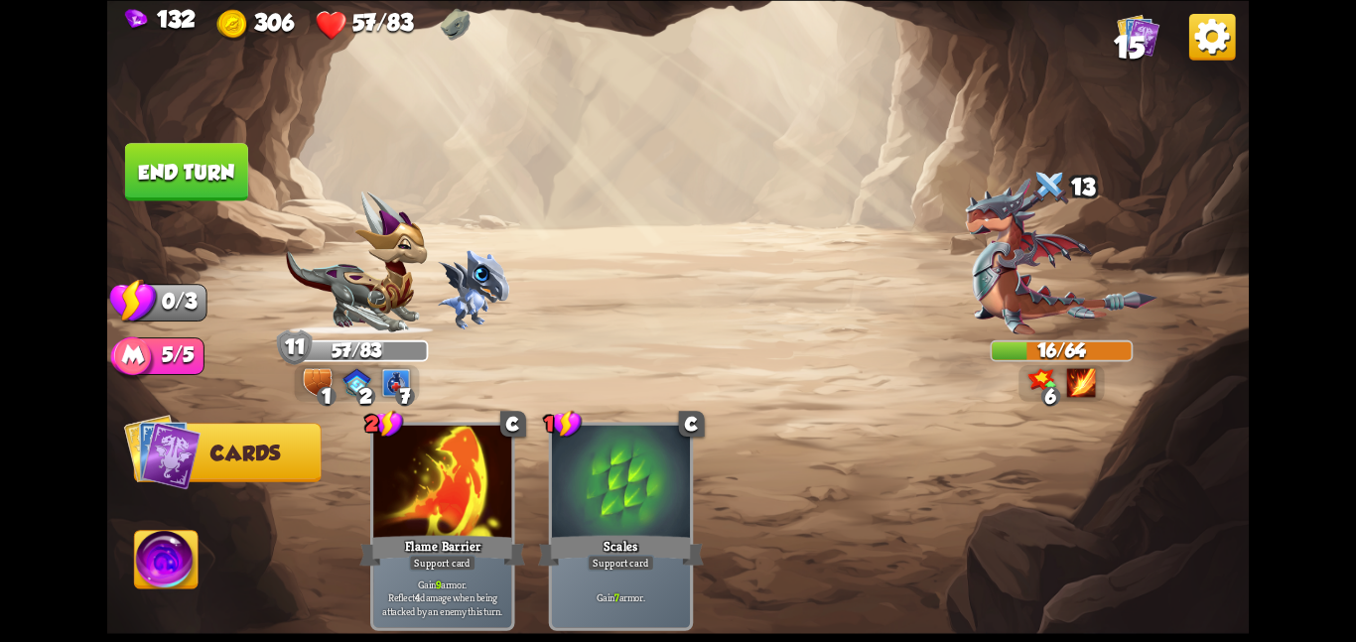
click at [208, 185] on button "End turn" at bounding box center [186, 172] width 123 height 58
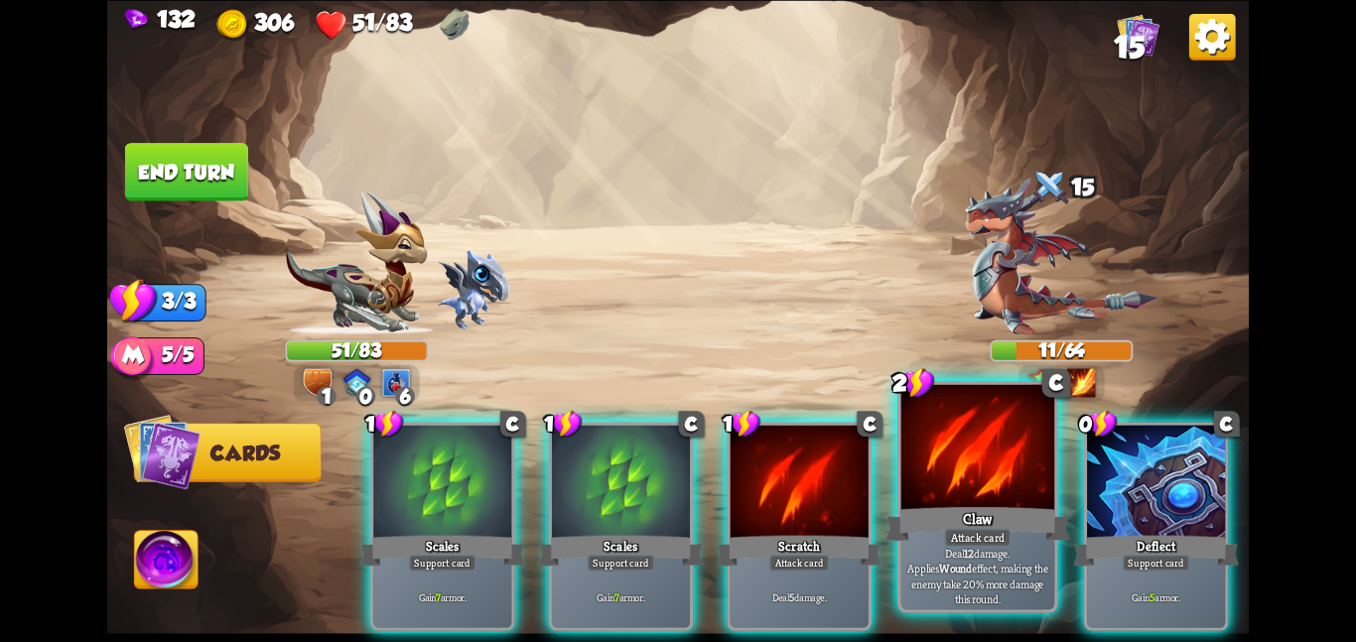
click at [1002, 477] on div at bounding box center [979, 448] width 154 height 129
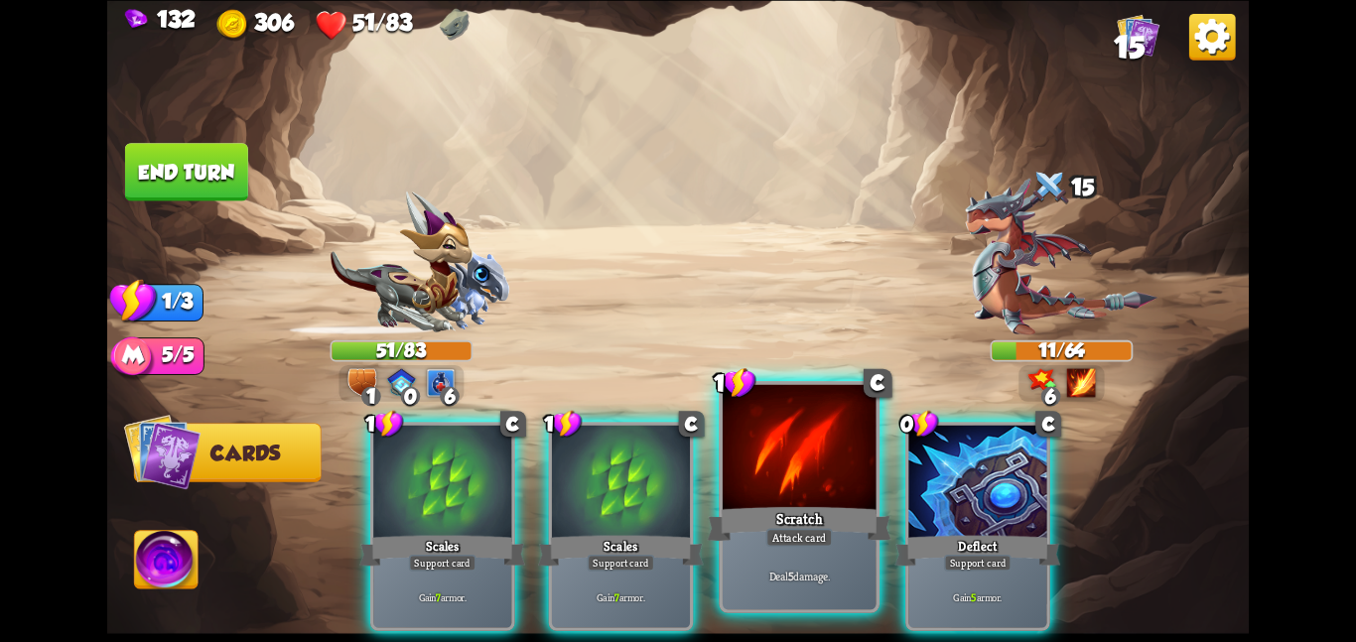
click at [770, 454] on img at bounding box center [678, 321] width 1142 height 642
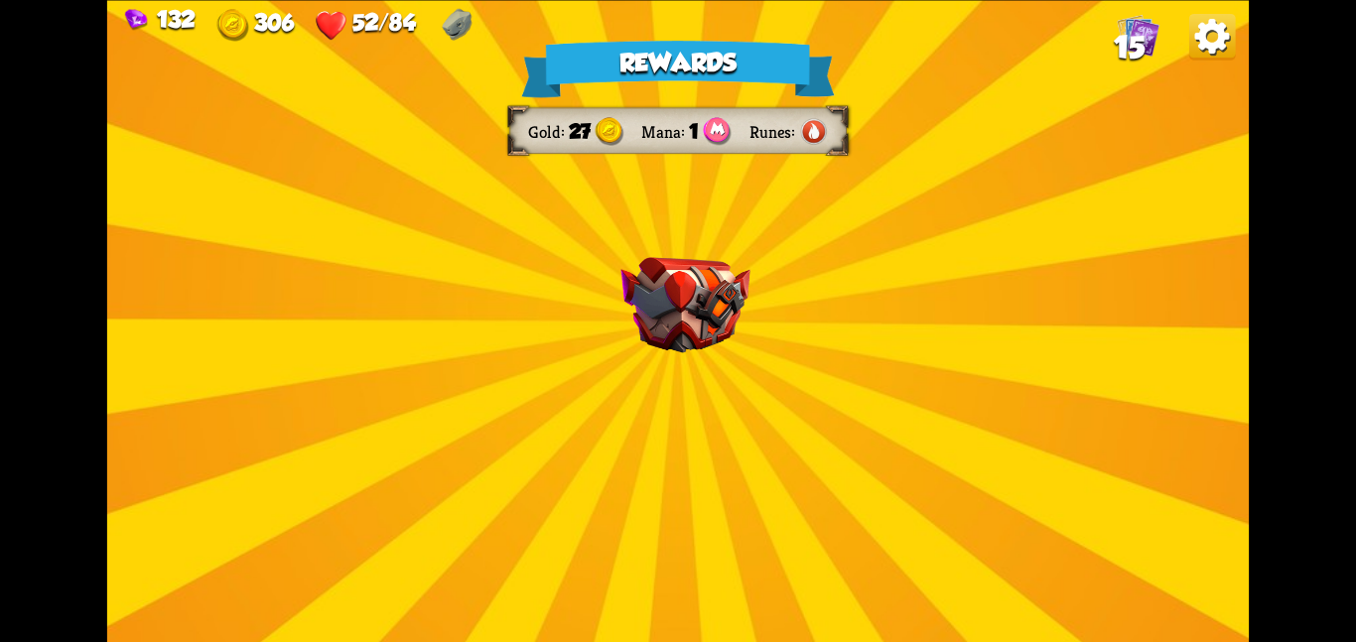
click at [635, 305] on img at bounding box center [685, 305] width 129 height 96
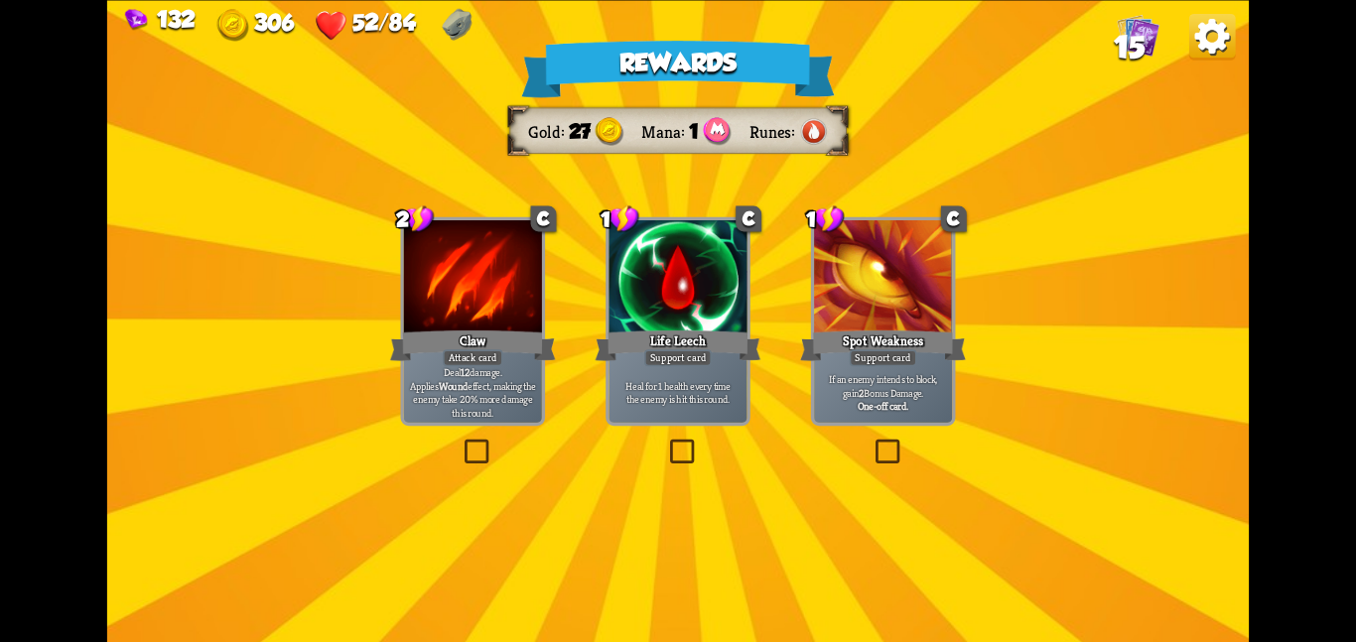
click at [635, 305] on div at bounding box center [678, 278] width 138 height 116
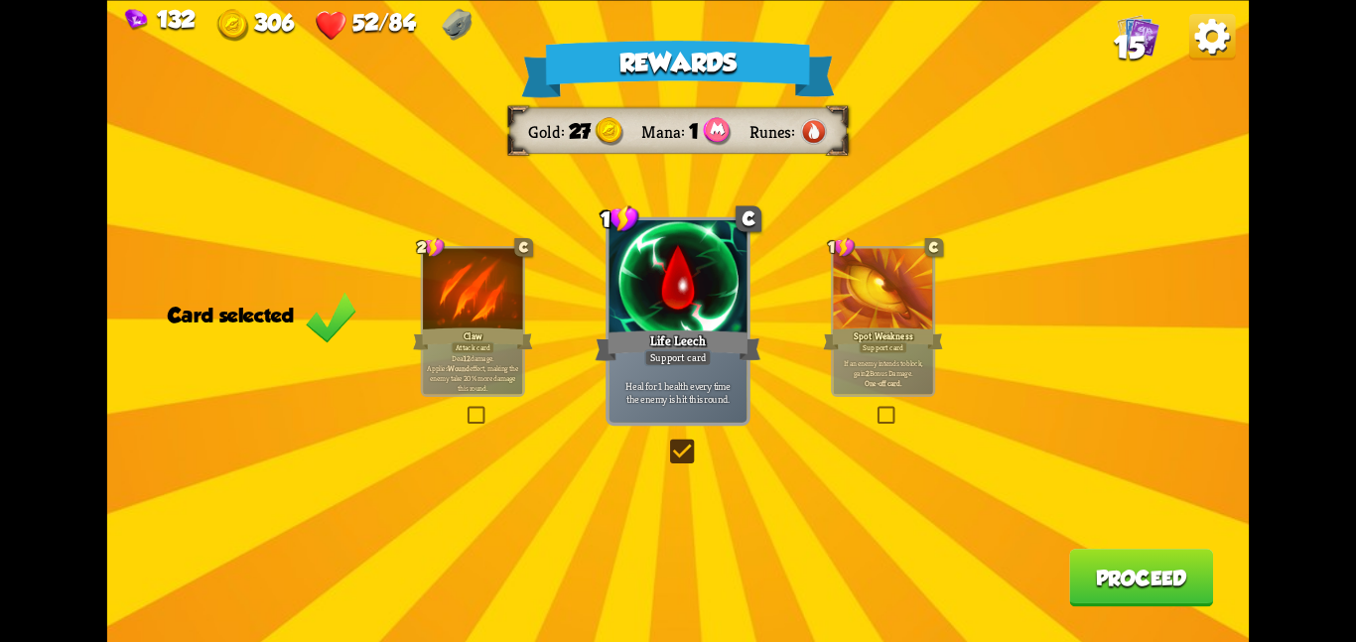
click at [635, 305] on div at bounding box center [678, 278] width 138 height 116
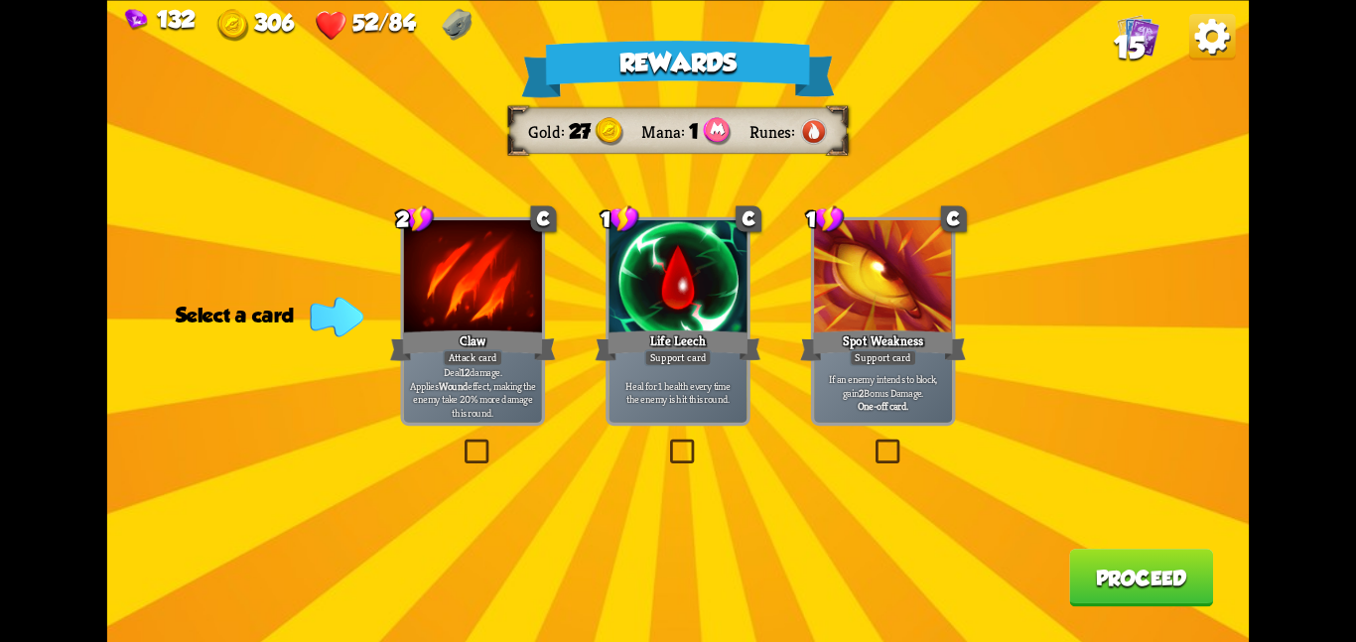
click at [500, 364] on div "Attack card" at bounding box center [473, 358] width 61 height 17
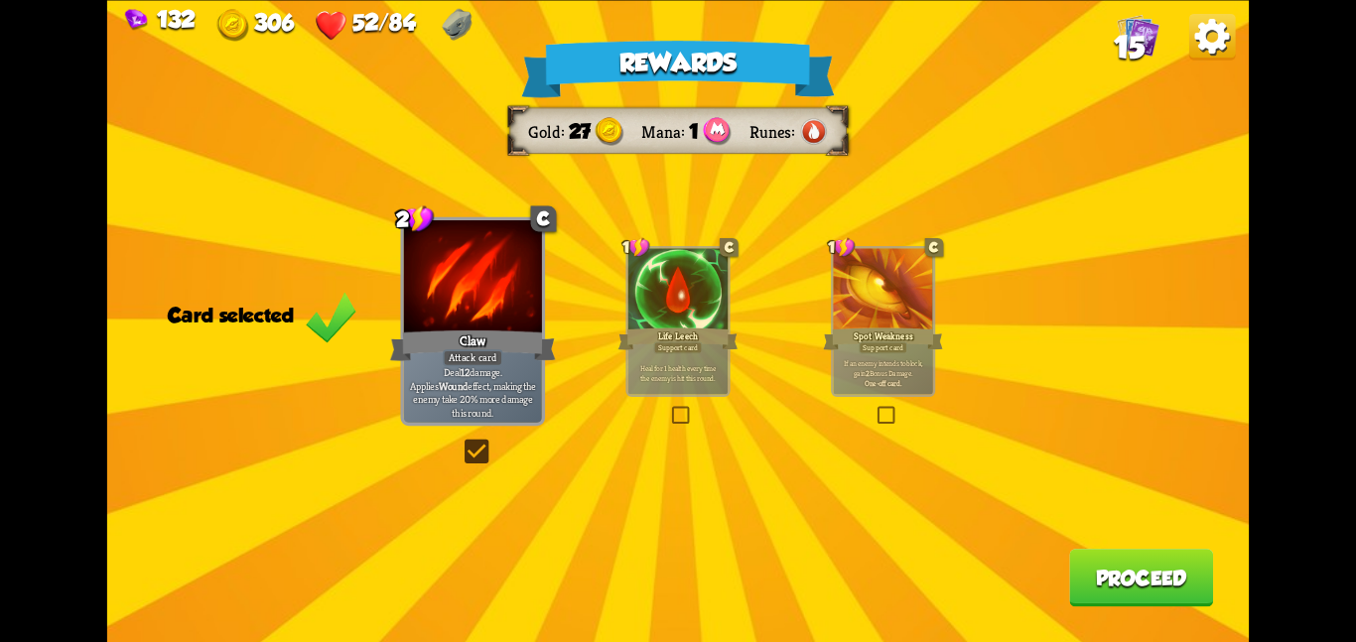
click at [1104, 571] on button "Proceed" at bounding box center [1141, 578] width 144 height 58
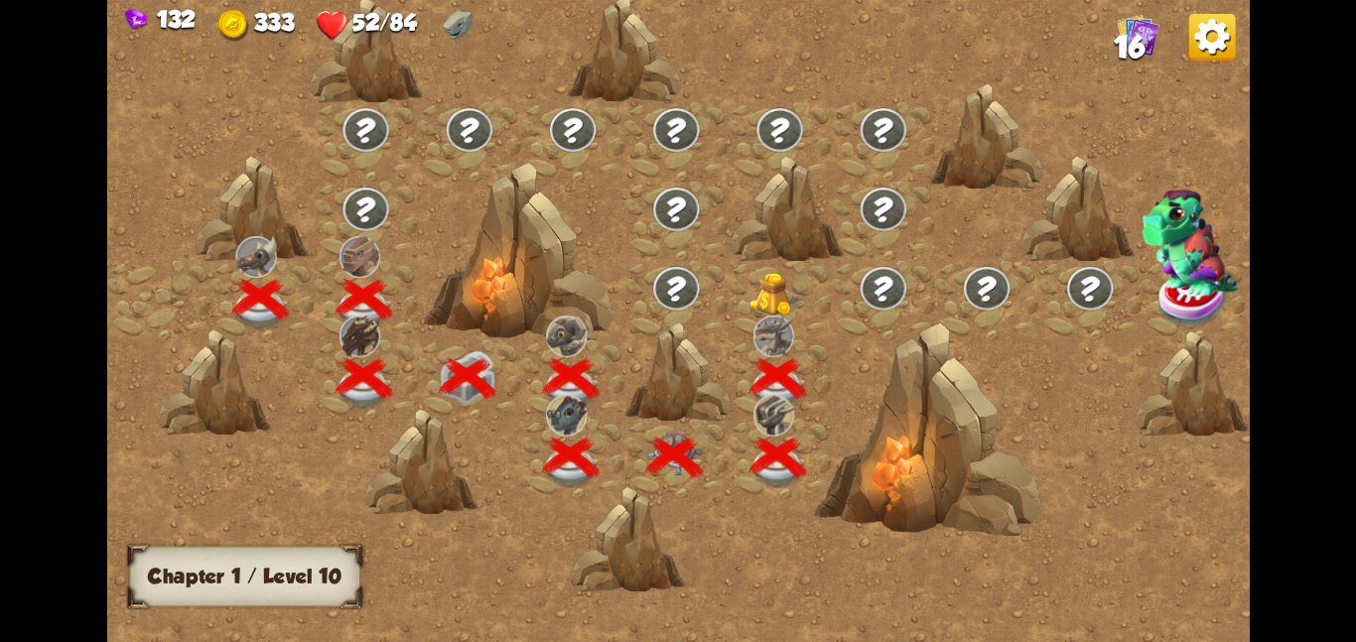
click at [775, 315] on img at bounding box center [773, 336] width 41 height 42
click at [784, 308] on img at bounding box center [779, 294] width 58 height 44
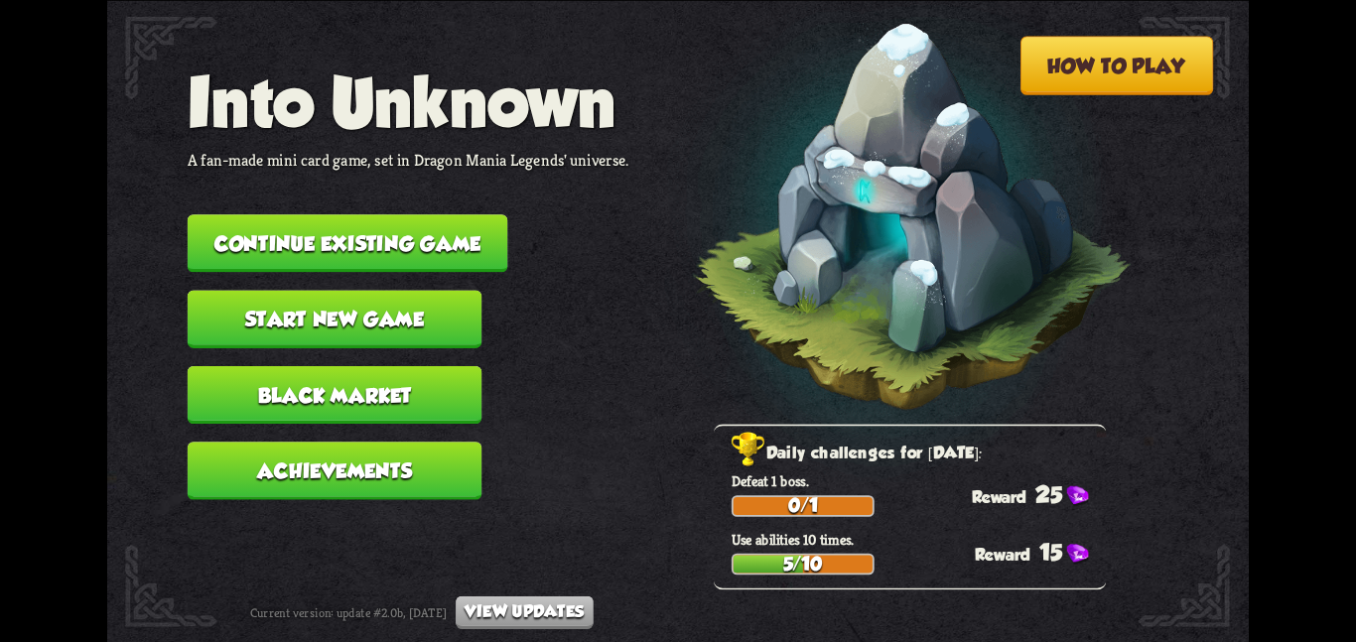
click at [254, 223] on button "Continue existing game" at bounding box center [348, 243] width 321 height 58
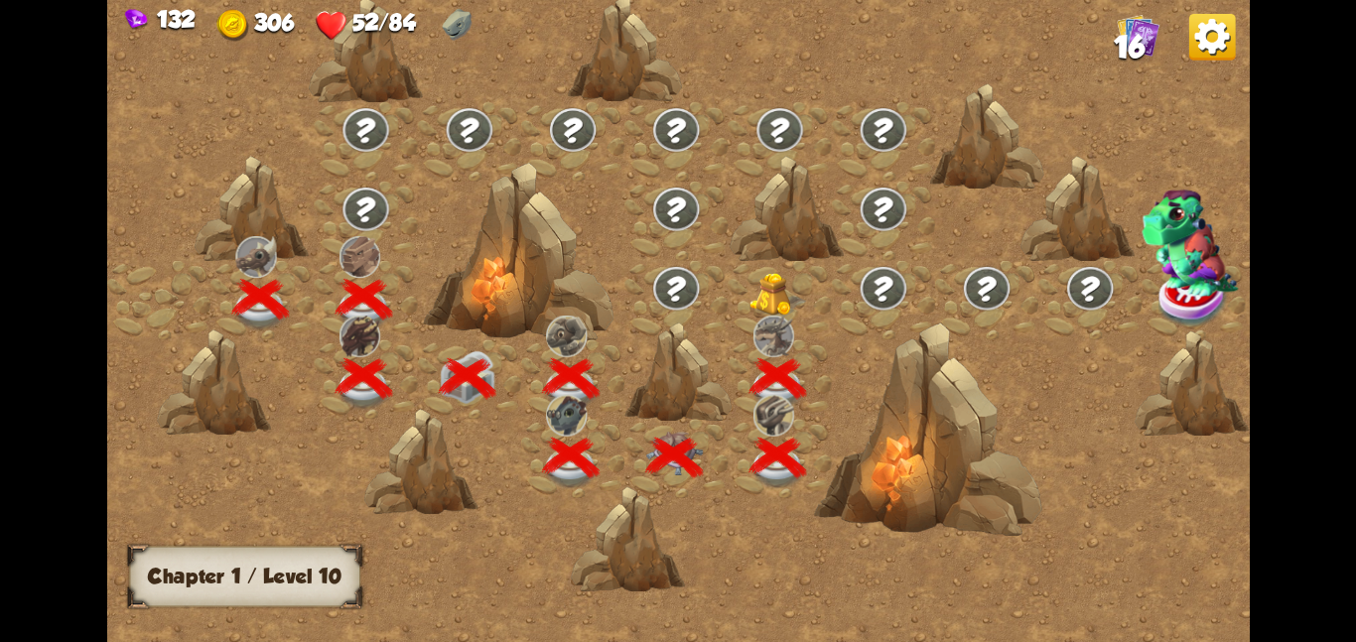
click at [778, 295] on img at bounding box center [779, 294] width 58 height 44
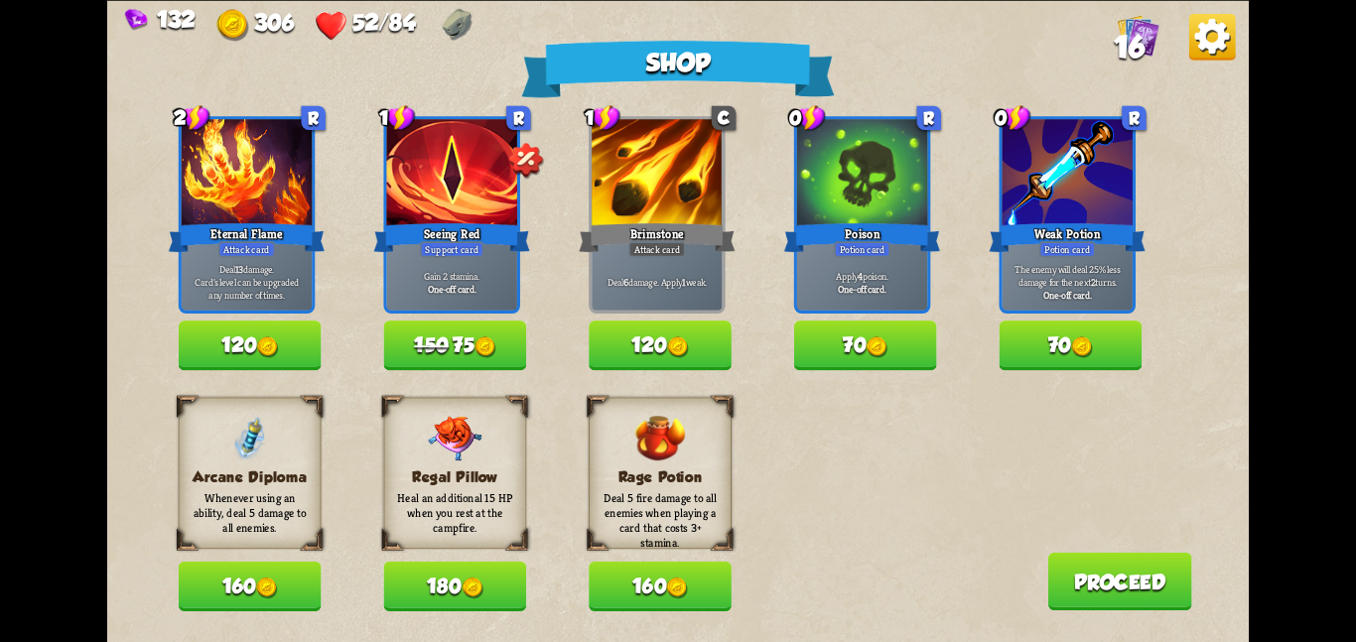
click at [445, 587] on button "180" at bounding box center [454, 587] width 143 height 50
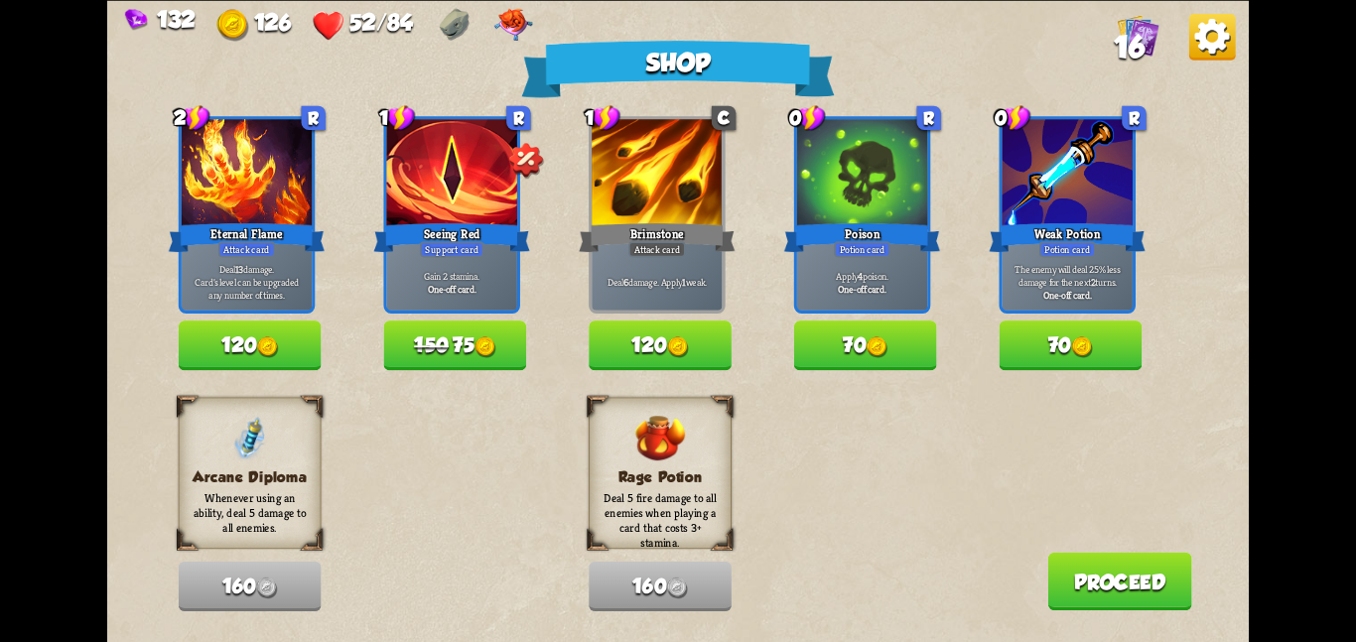
click at [500, 334] on button "150 75" at bounding box center [454, 346] width 143 height 50
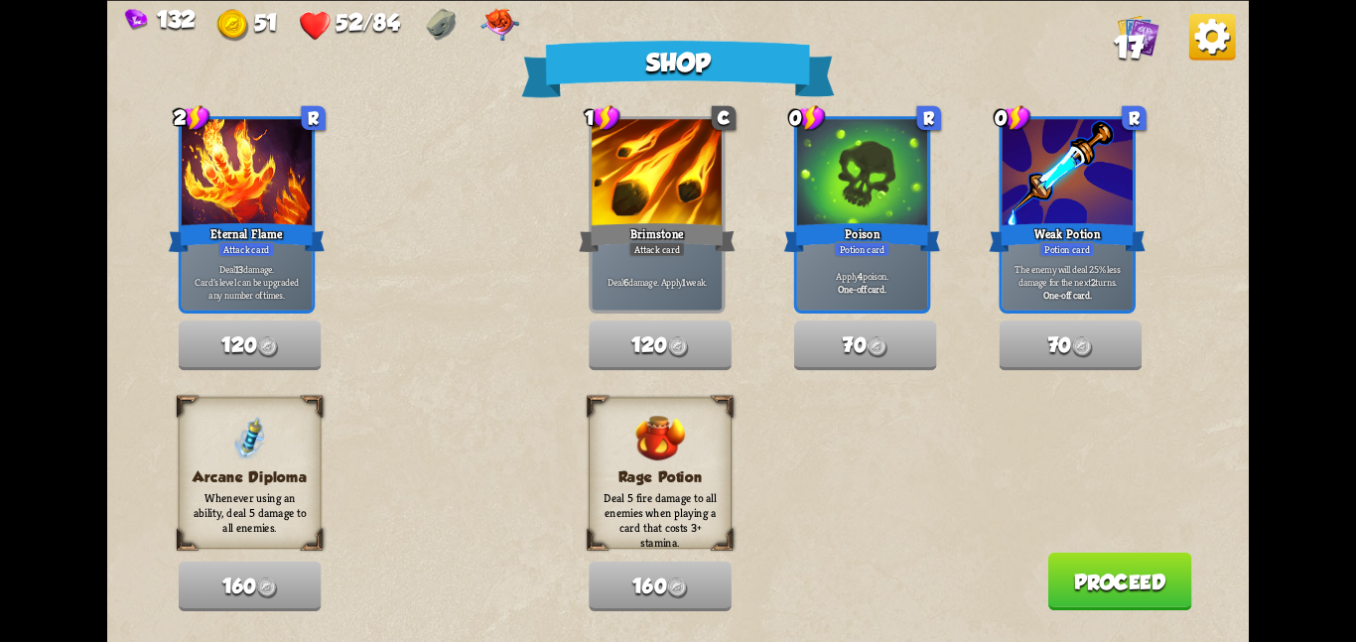
click at [1048, 560] on button "Proceed" at bounding box center [1120, 581] width 144 height 58
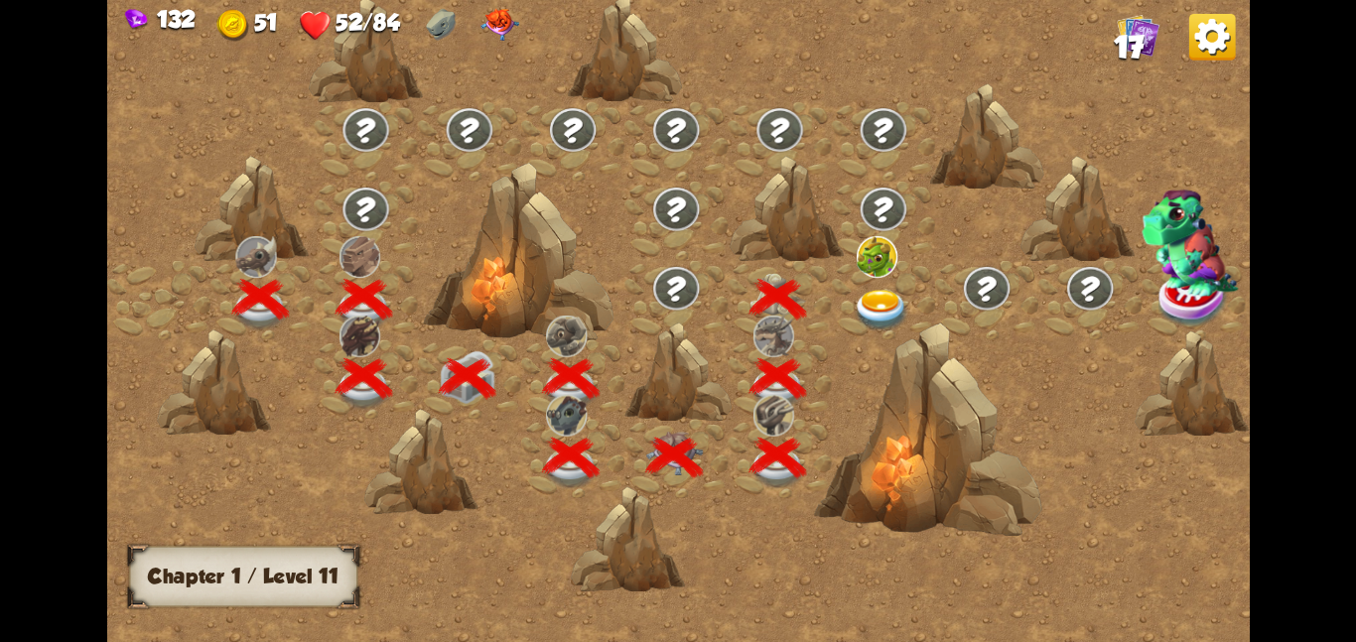
scroll to position [0, 302]
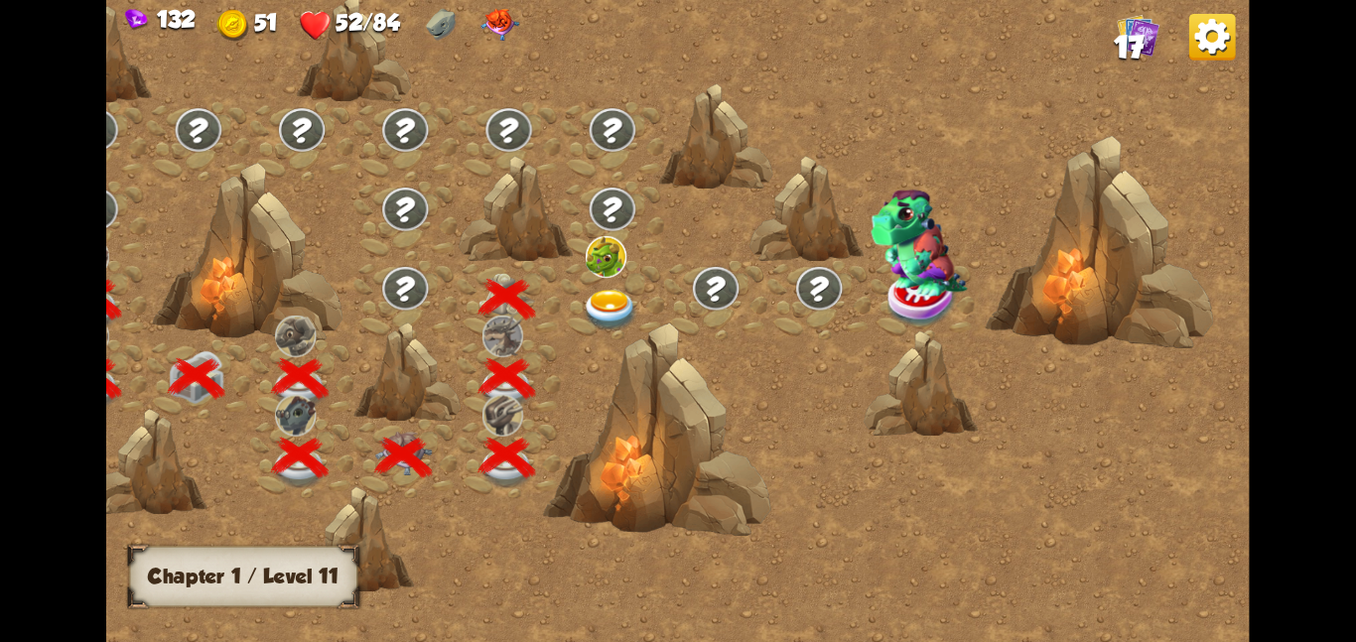
click at [636, 296] on img at bounding box center [611, 310] width 58 height 42
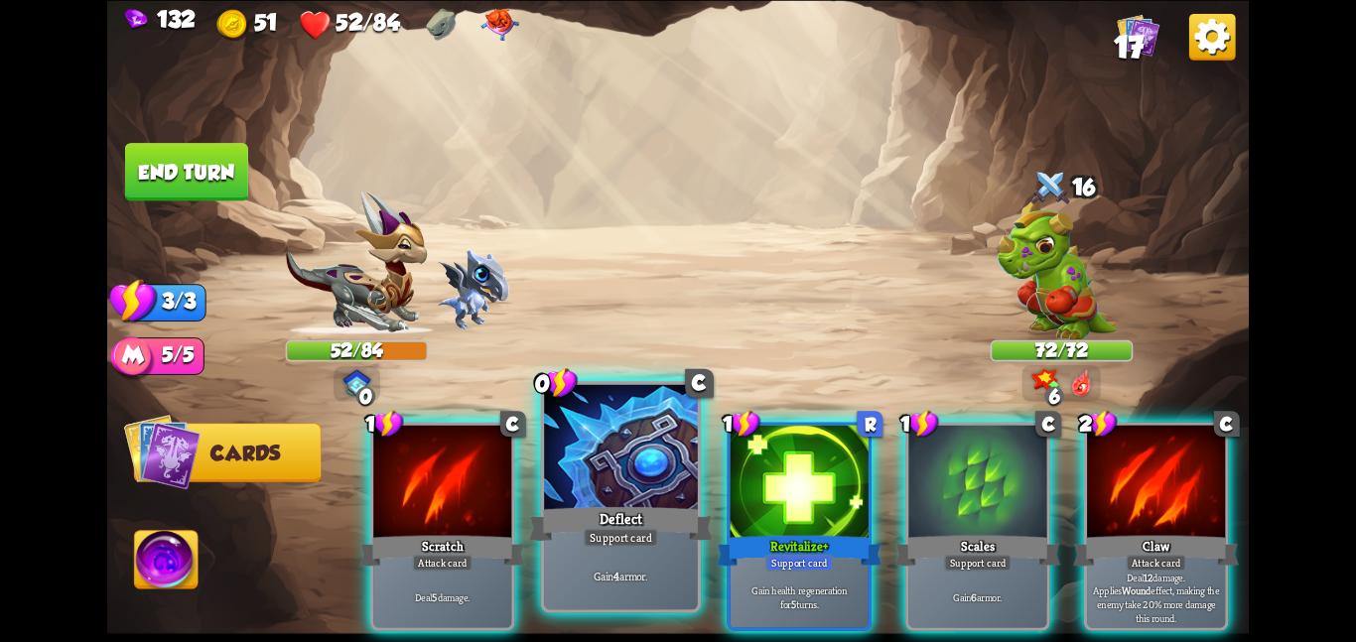
click at [658, 459] on div at bounding box center [621, 448] width 154 height 129
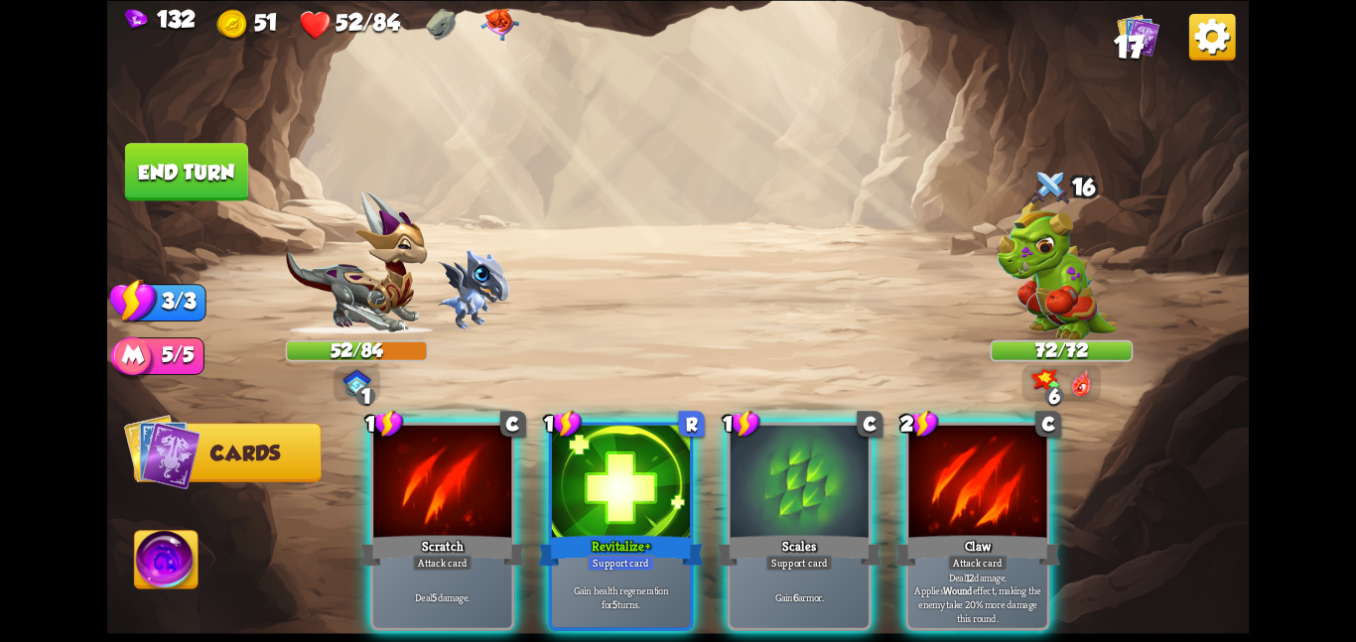
click at [658, 459] on div at bounding box center [621, 483] width 138 height 116
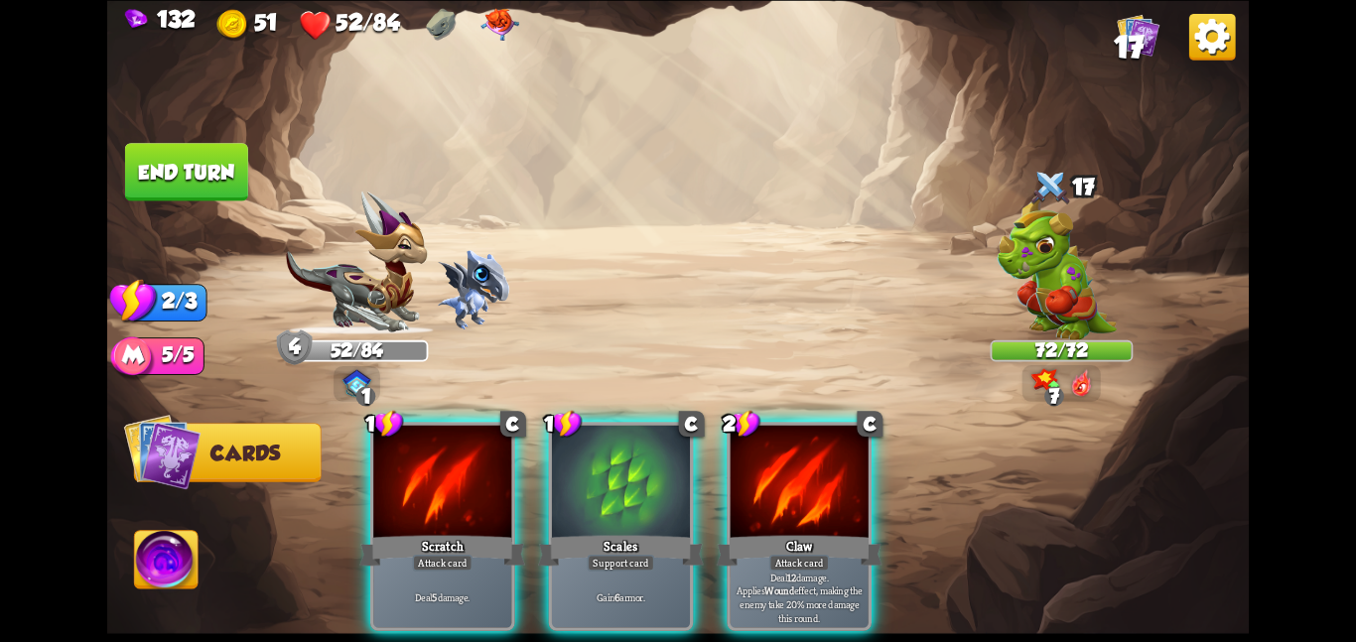
click at [658, 459] on div at bounding box center [621, 483] width 138 height 116
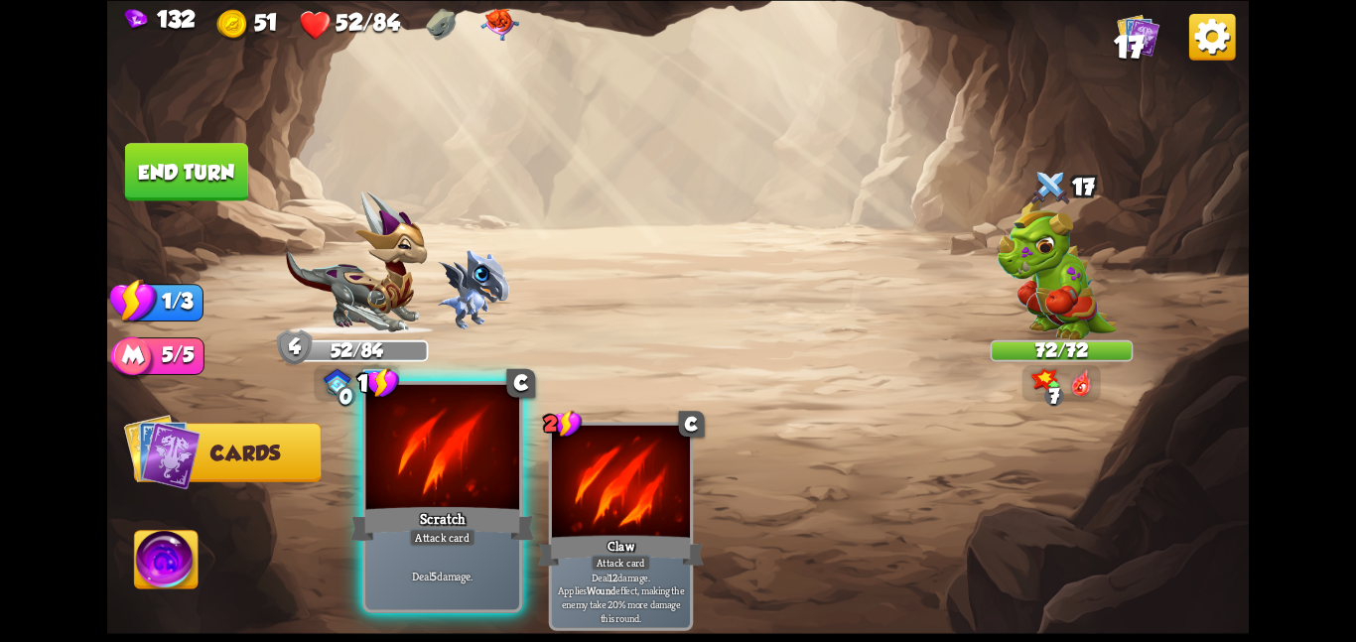
click at [475, 487] on div at bounding box center [442, 448] width 154 height 129
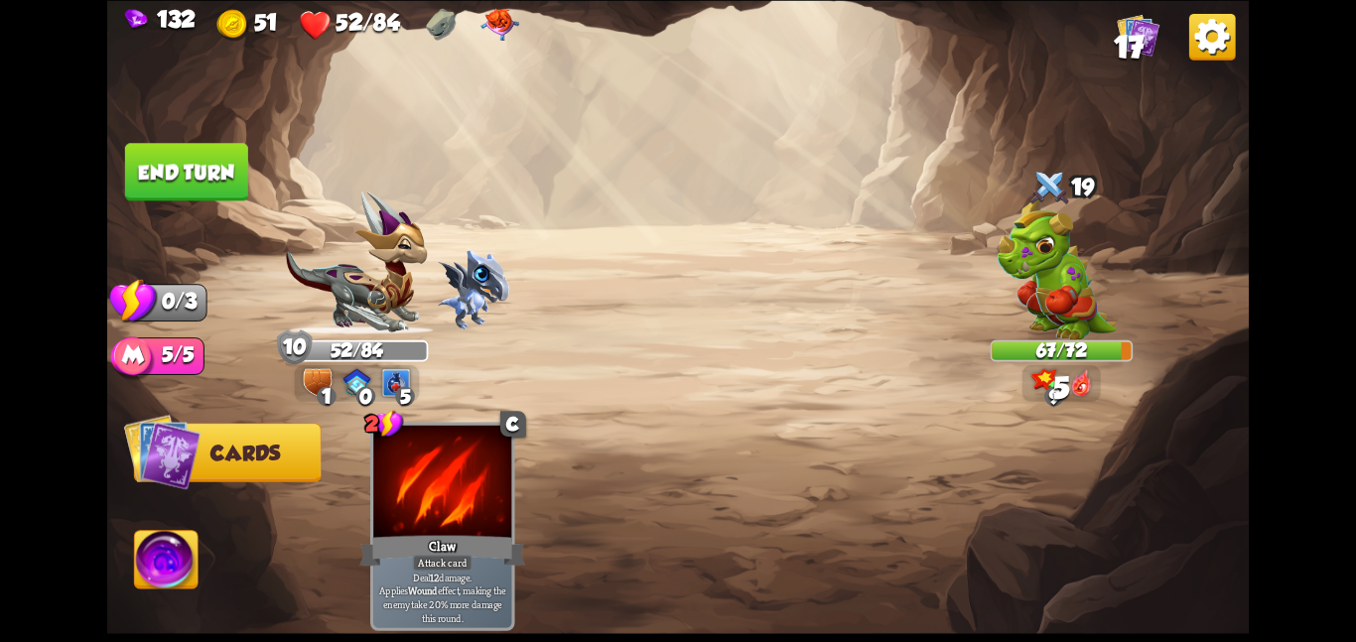
click at [198, 157] on button "End turn" at bounding box center [186, 172] width 123 height 58
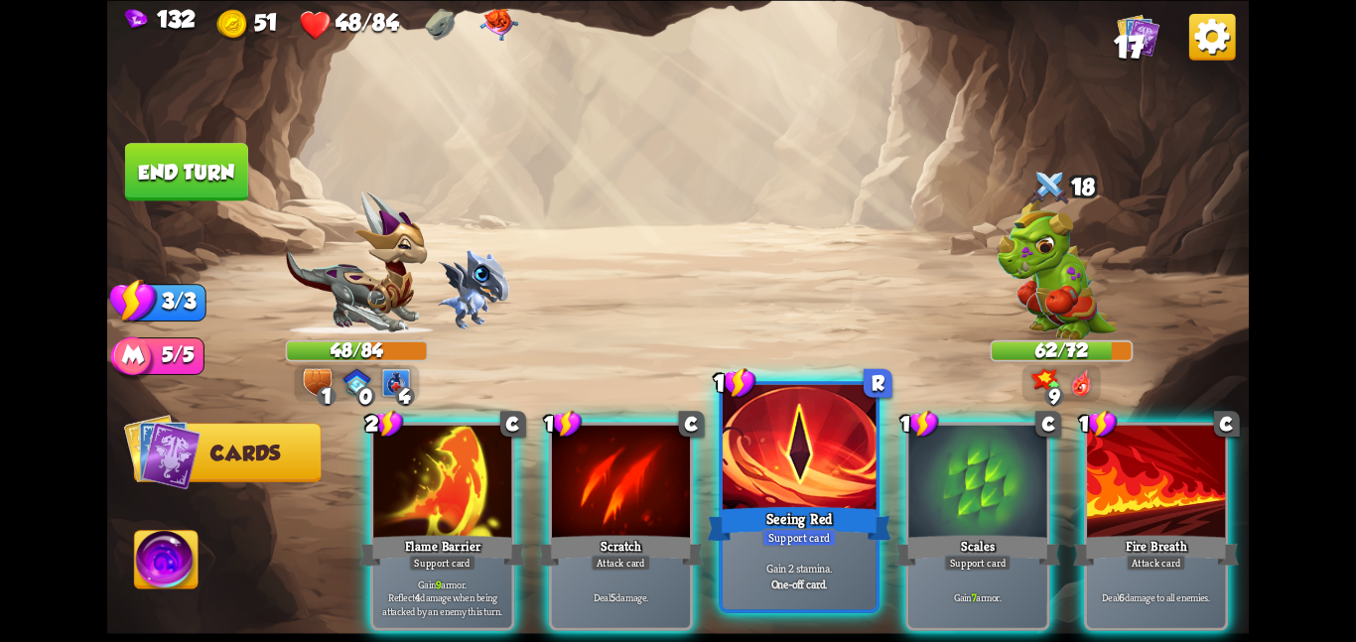
click at [815, 484] on div at bounding box center [800, 448] width 154 height 129
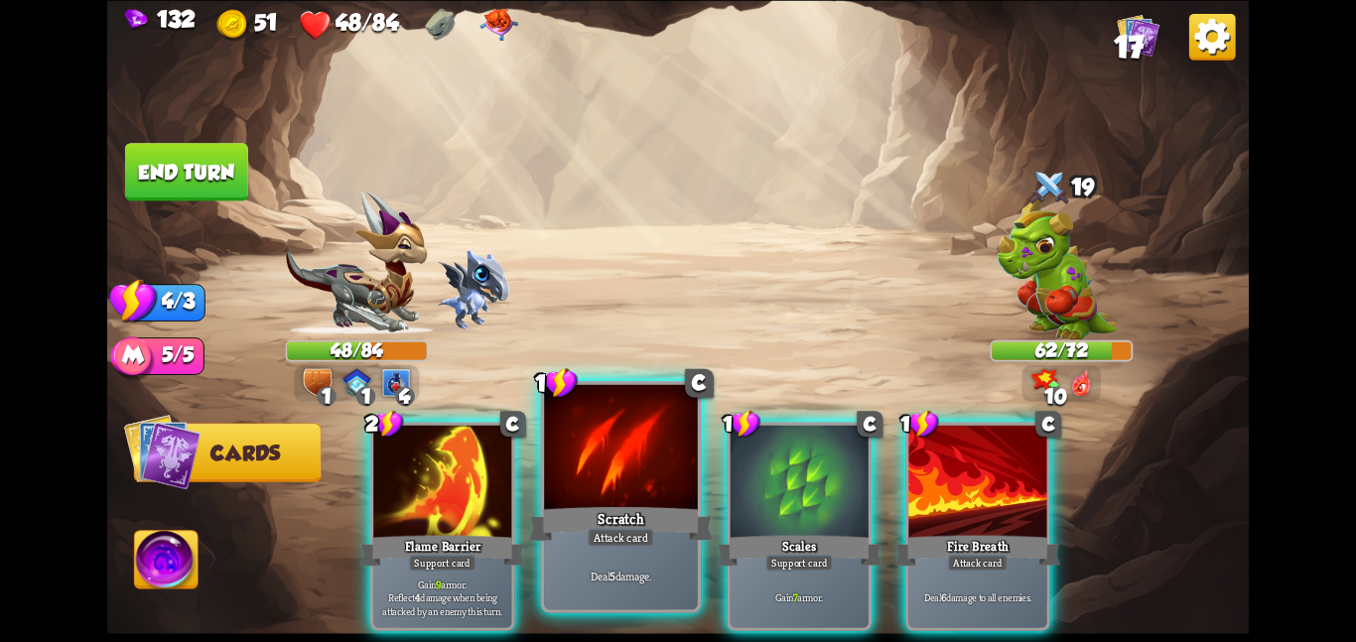
click at [657, 506] on div "Scratch" at bounding box center [621, 523] width 184 height 41
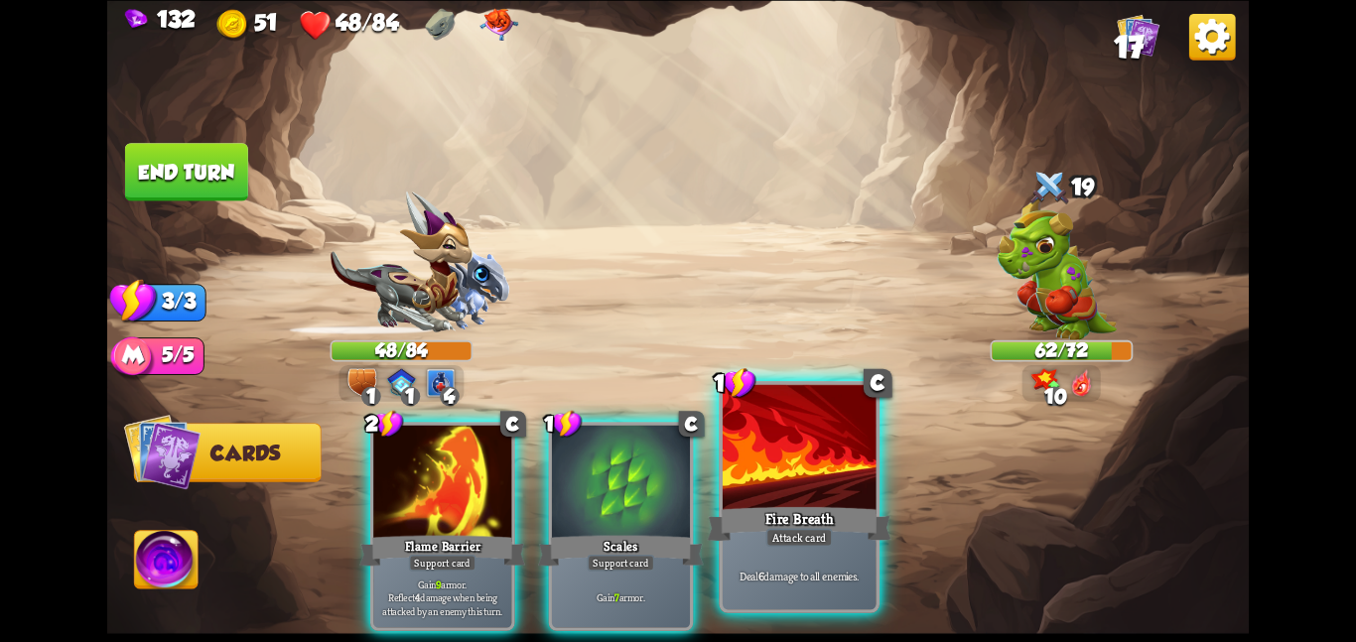
click at [817, 482] on div at bounding box center [800, 448] width 154 height 129
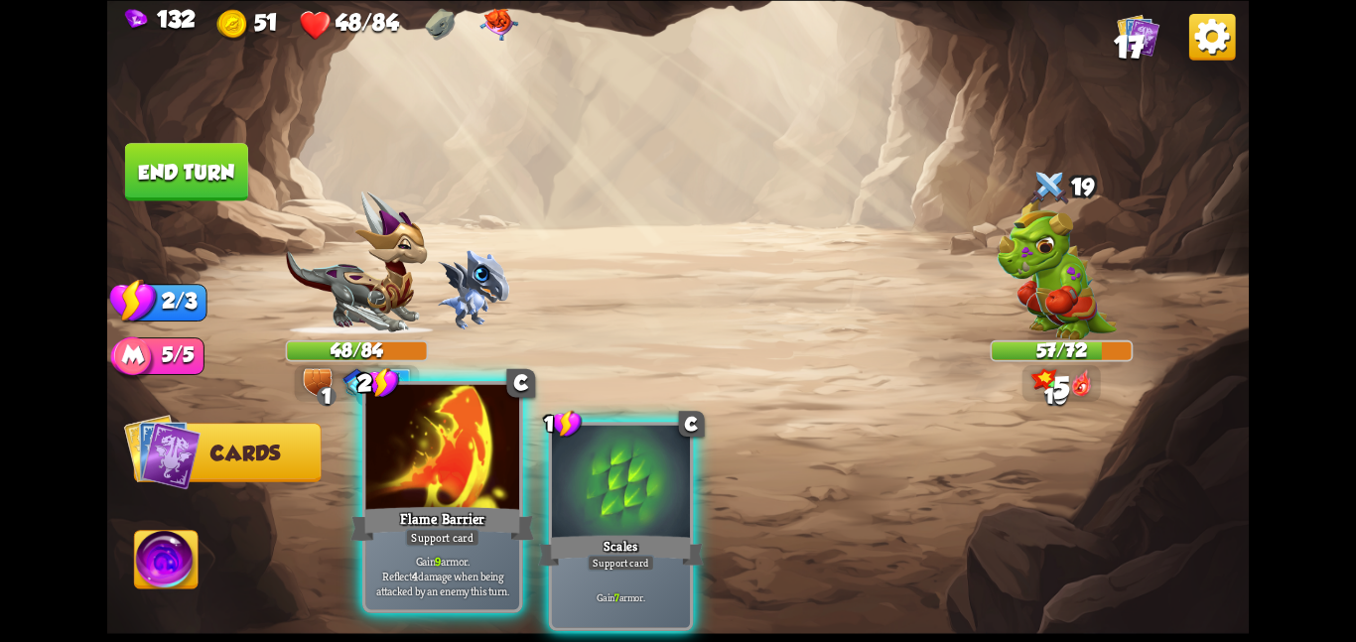
click at [476, 476] on div at bounding box center [442, 448] width 154 height 129
click at [552, 476] on div at bounding box center [621, 483] width 138 height 116
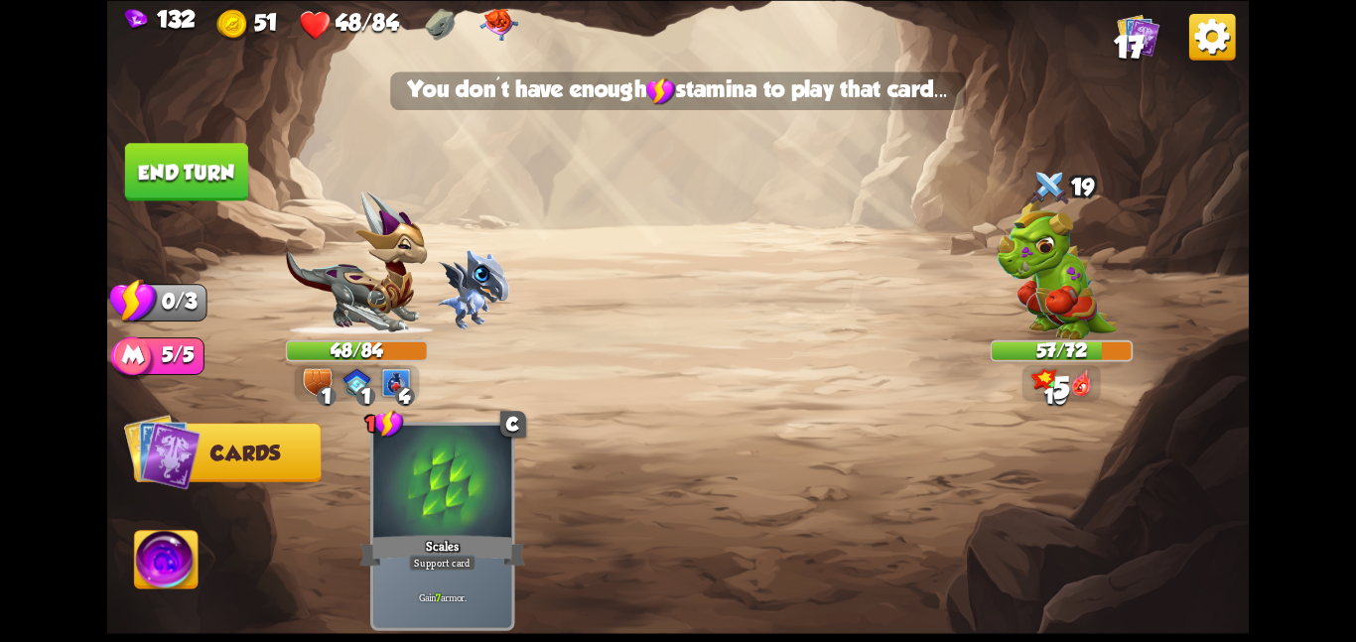
click at [476, 476] on div at bounding box center [442, 483] width 138 height 116
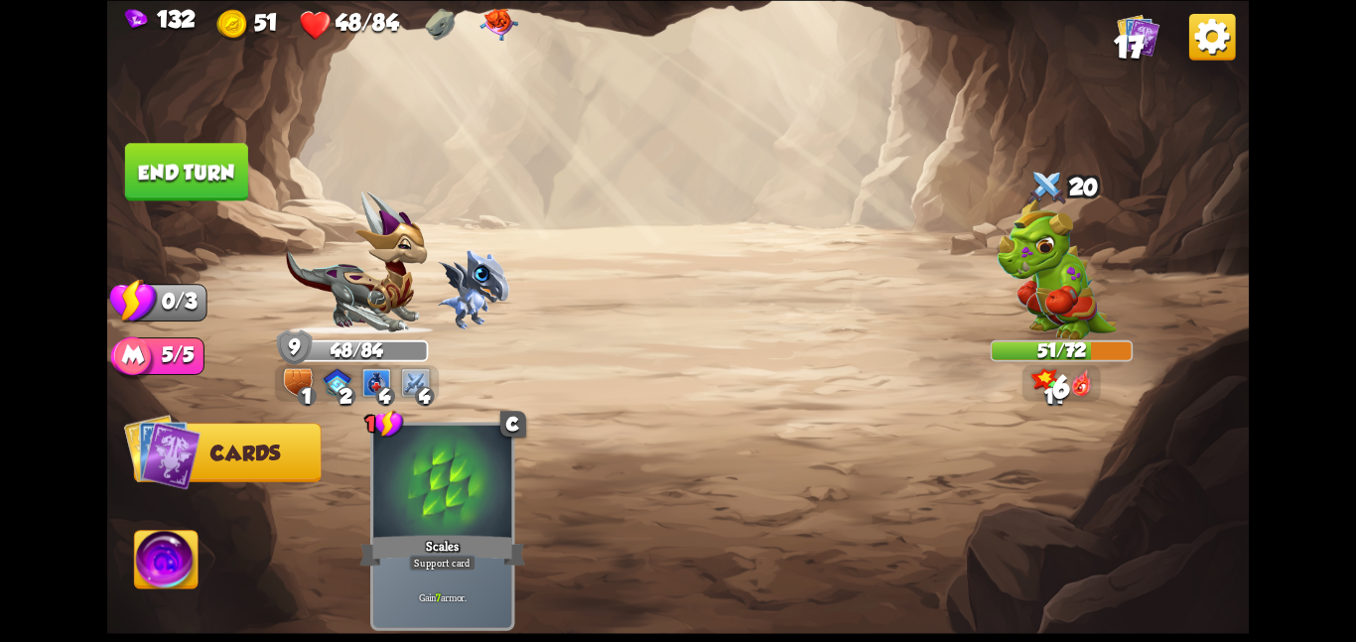
click at [210, 164] on button "End turn" at bounding box center [186, 172] width 123 height 58
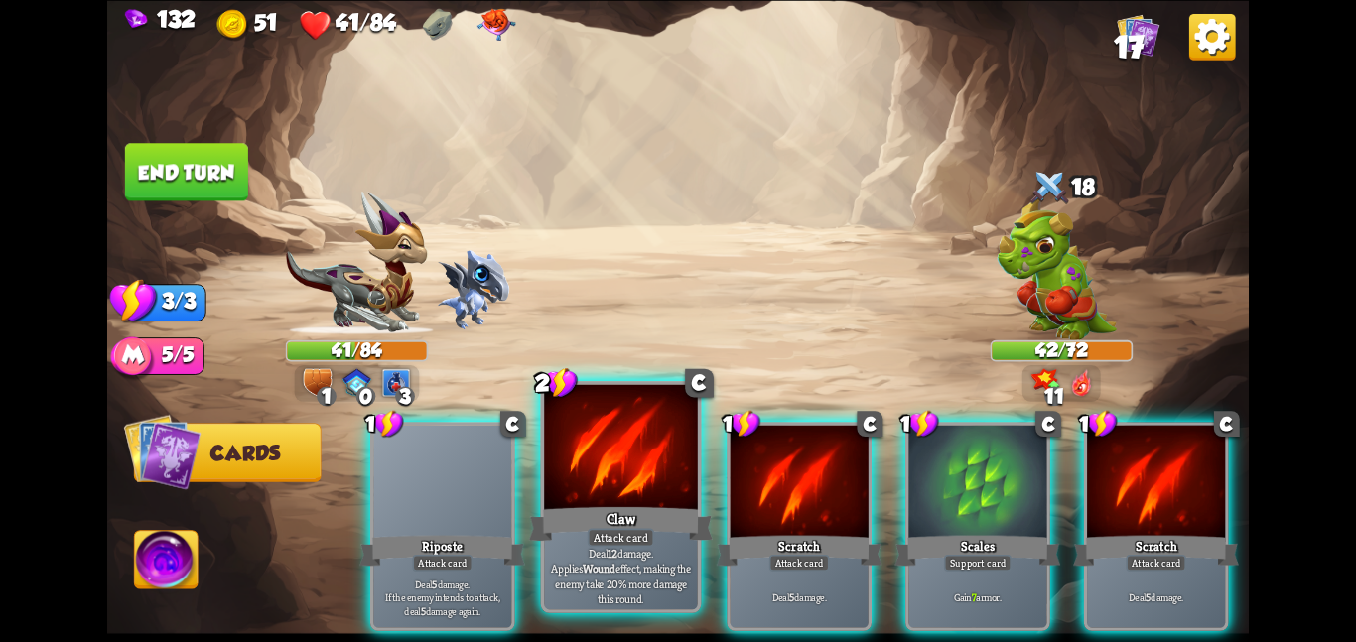
click at [579, 490] on div at bounding box center [621, 448] width 154 height 129
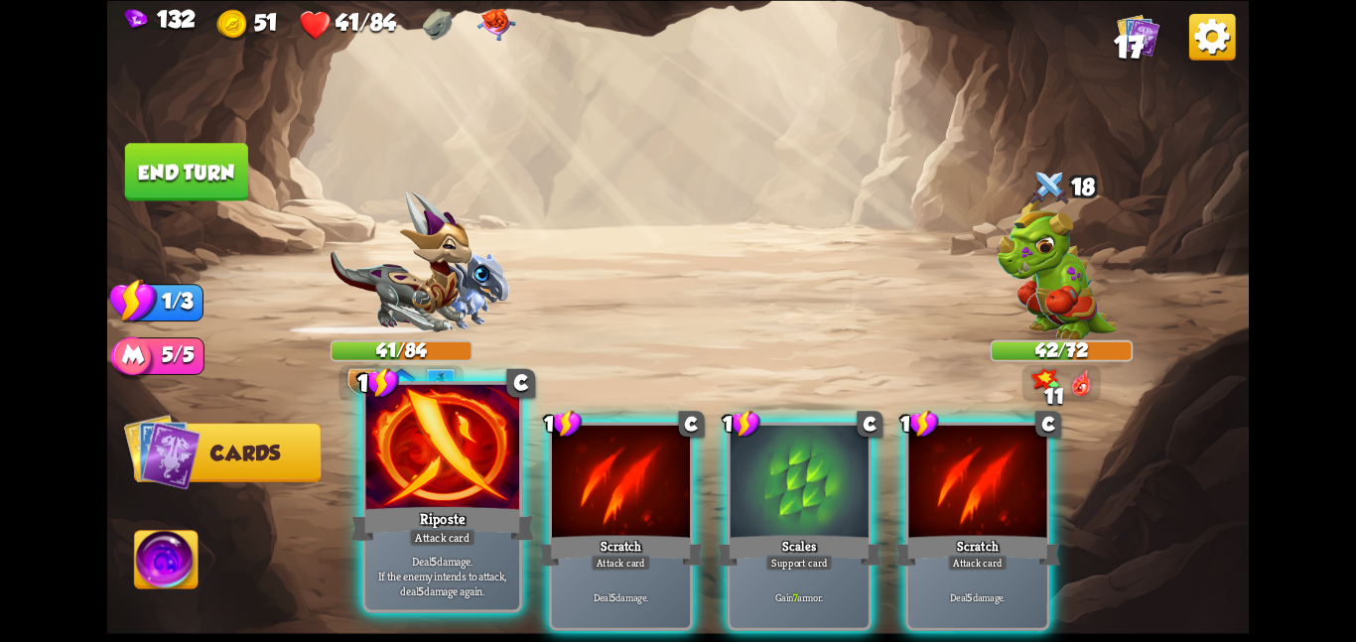
click at [454, 498] on div at bounding box center [442, 448] width 154 height 129
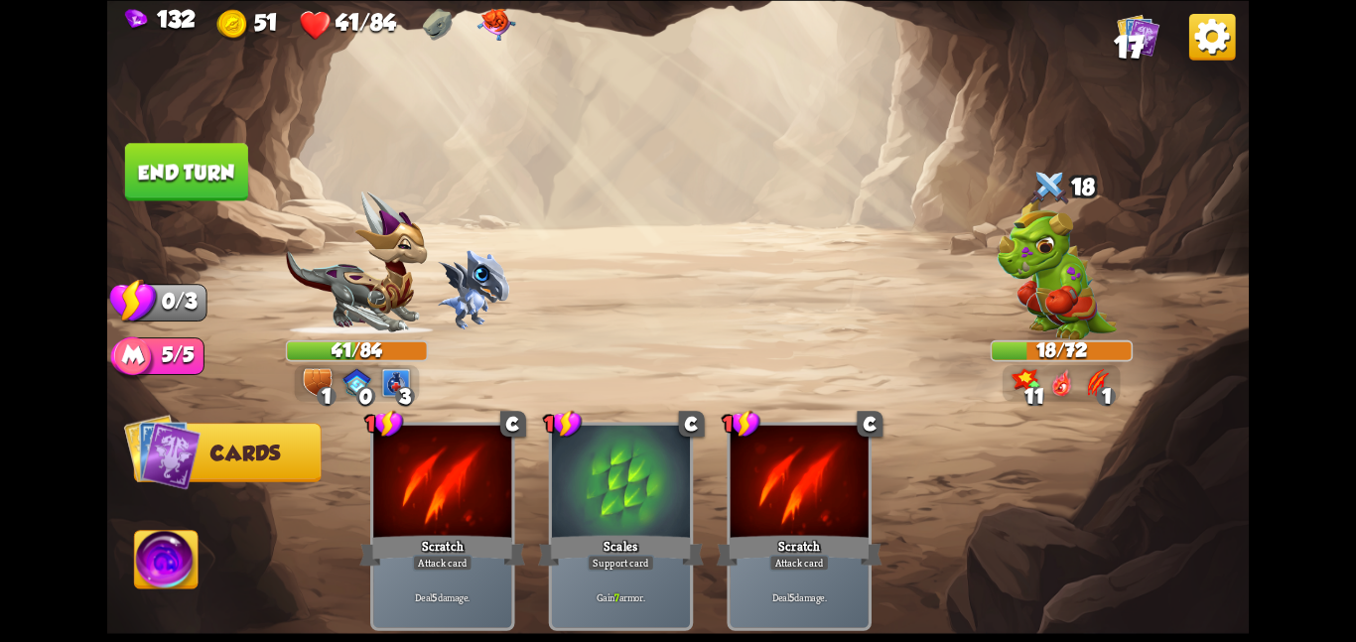
click at [197, 169] on button "End turn" at bounding box center [186, 172] width 123 height 58
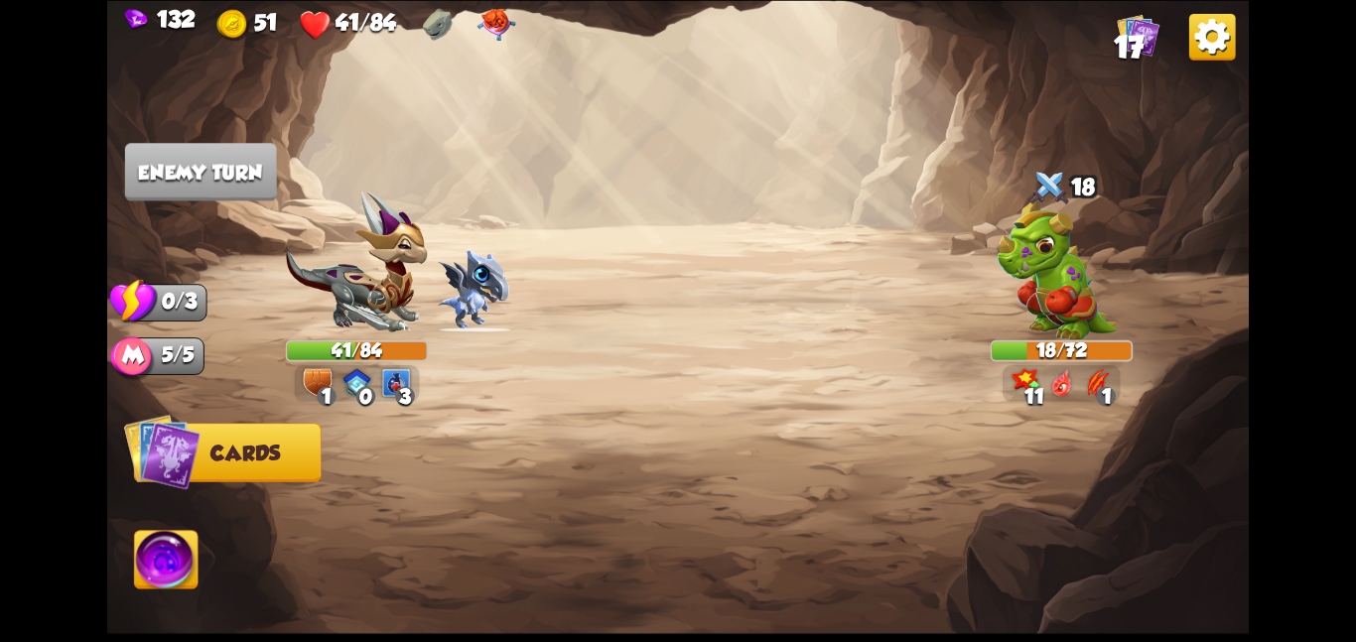
click at [143, 564] on img at bounding box center [167, 563] width 64 height 65
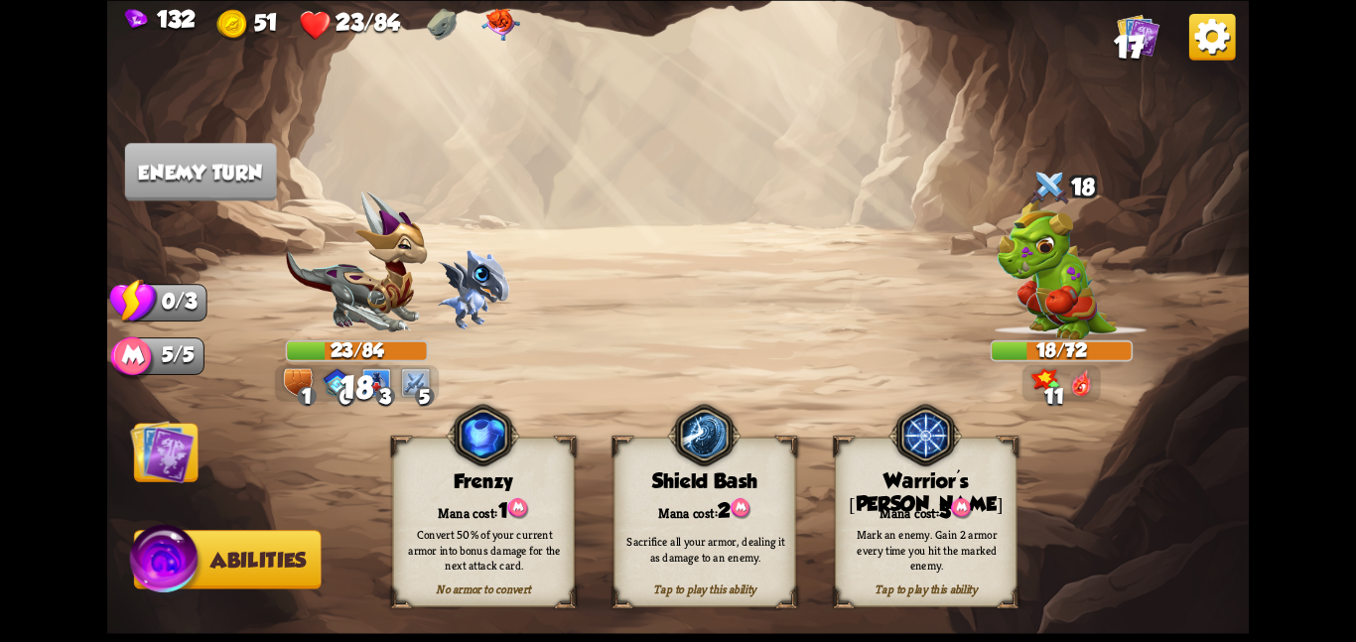
click at [154, 470] on img at bounding box center [162, 451] width 65 height 65
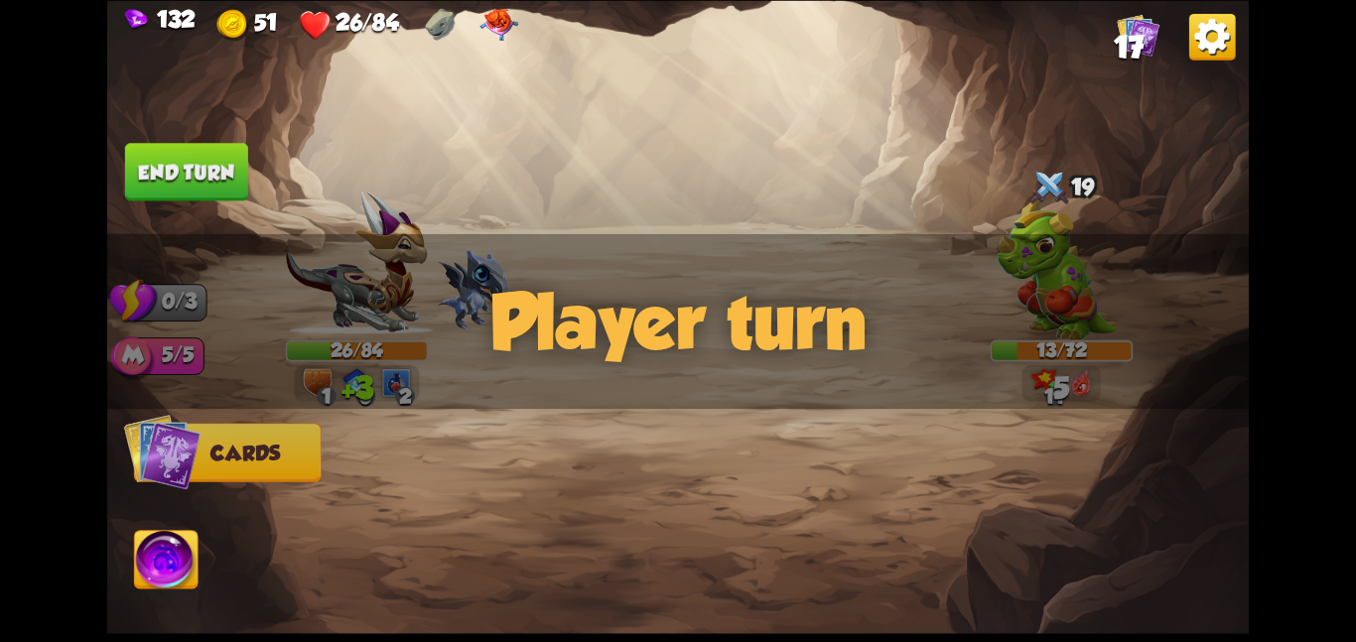
click at [154, 567] on img at bounding box center [167, 563] width 64 height 65
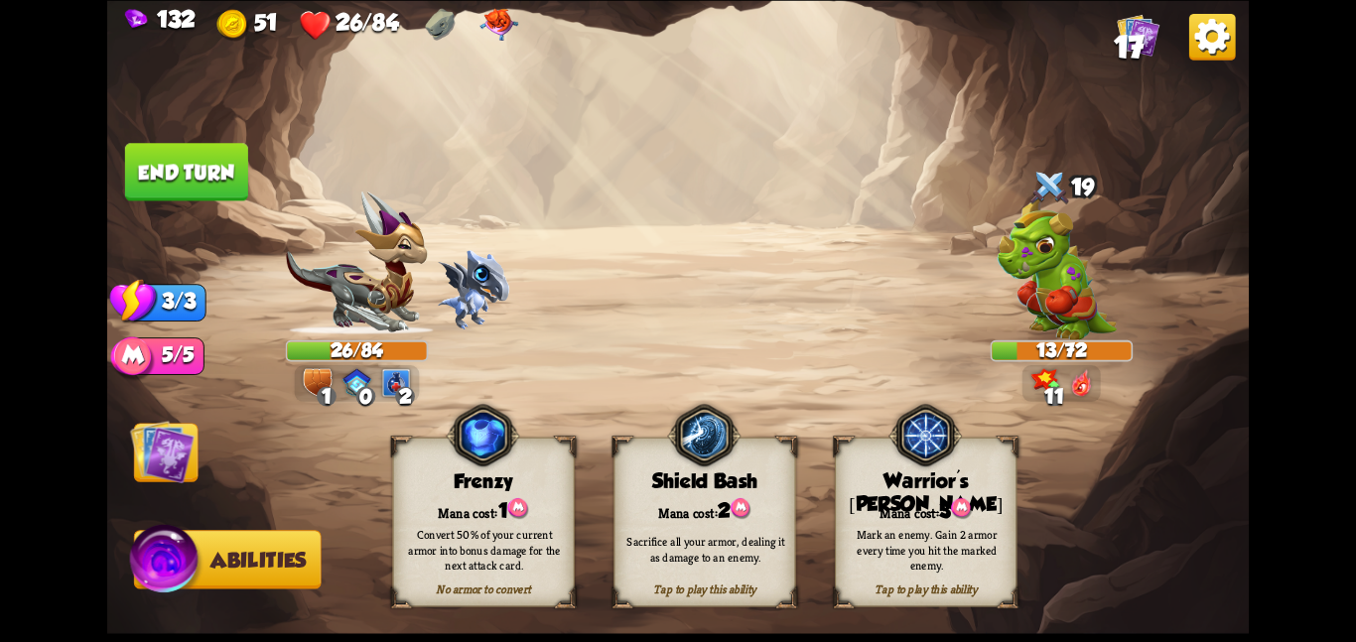
click at [147, 467] on img at bounding box center [162, 451] width 65 height 65
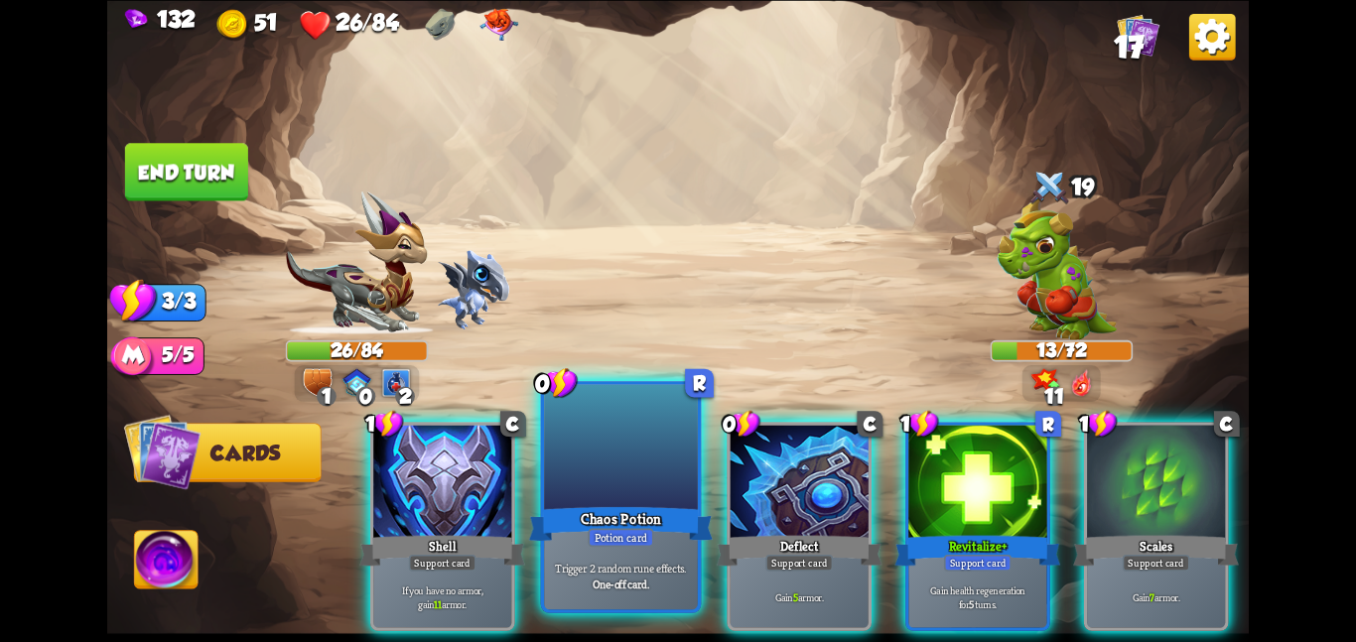
click at [657, 480] on div at bounding box center [621, 448] width 154 height 129
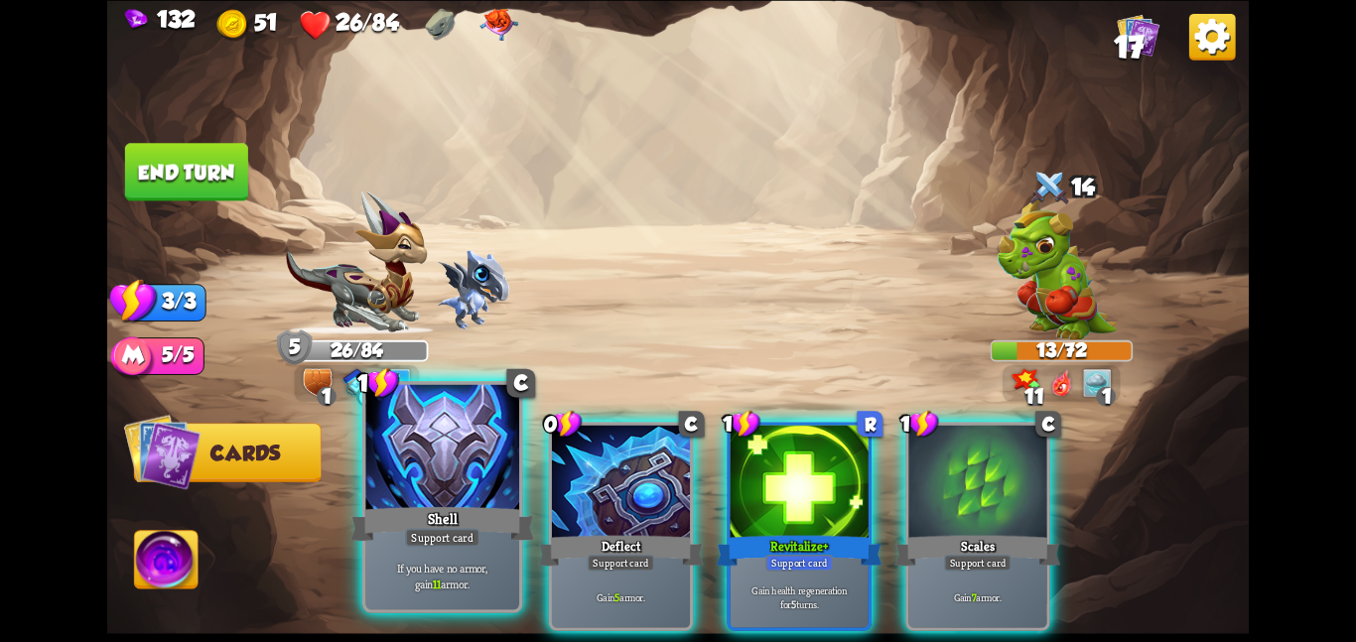
click at [433, 445] on div at bounding box center [442, 448] width 154 height 129
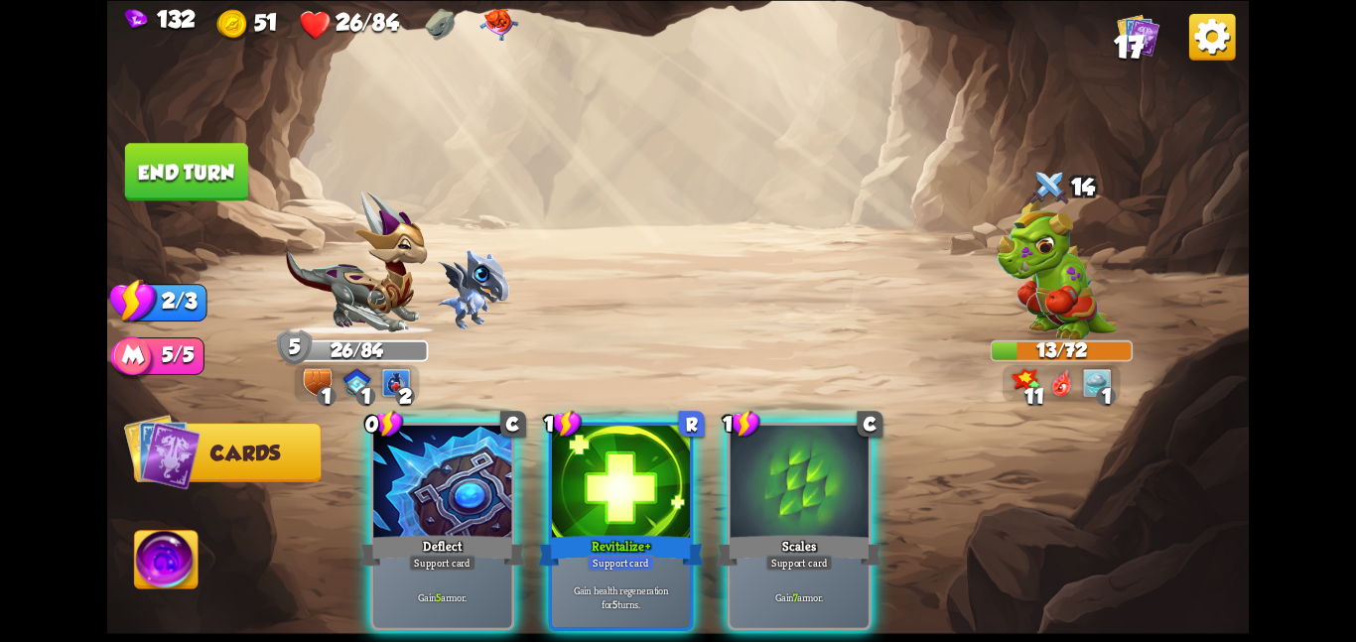
click at [433, 445] on div at bounding box center [442, 483] width 138 height 116
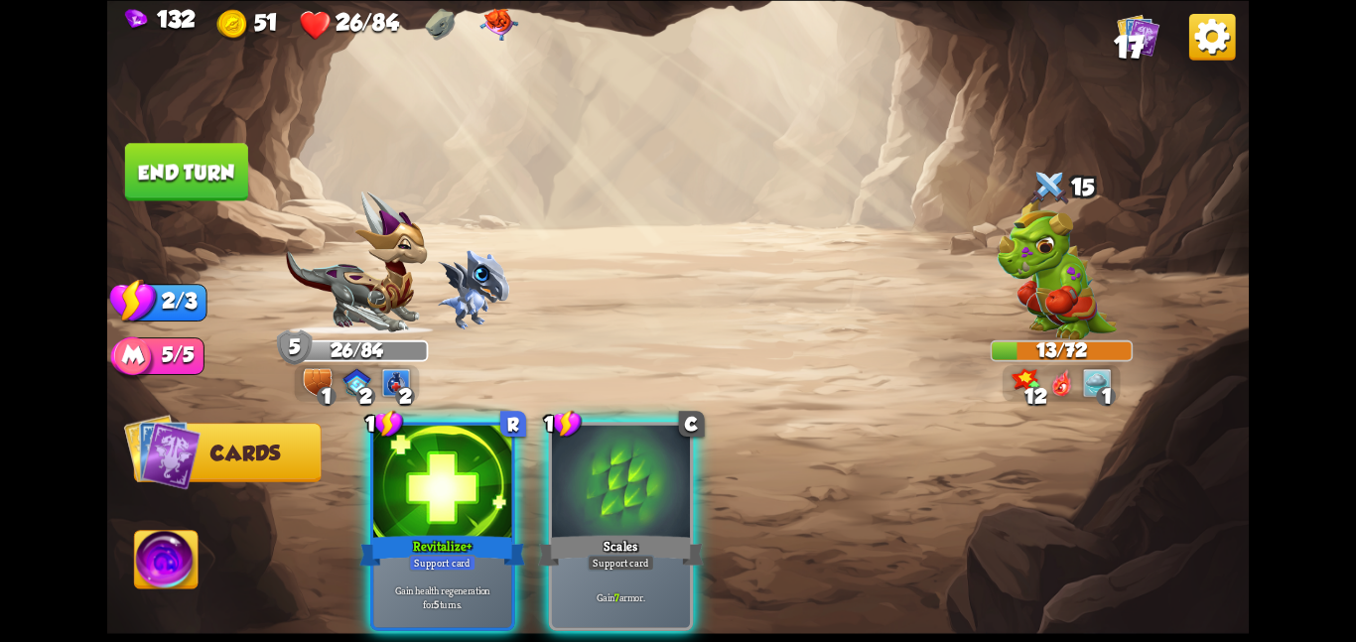
click at [433, 445] on div at bounding box center [442, 483] width 138 height 116
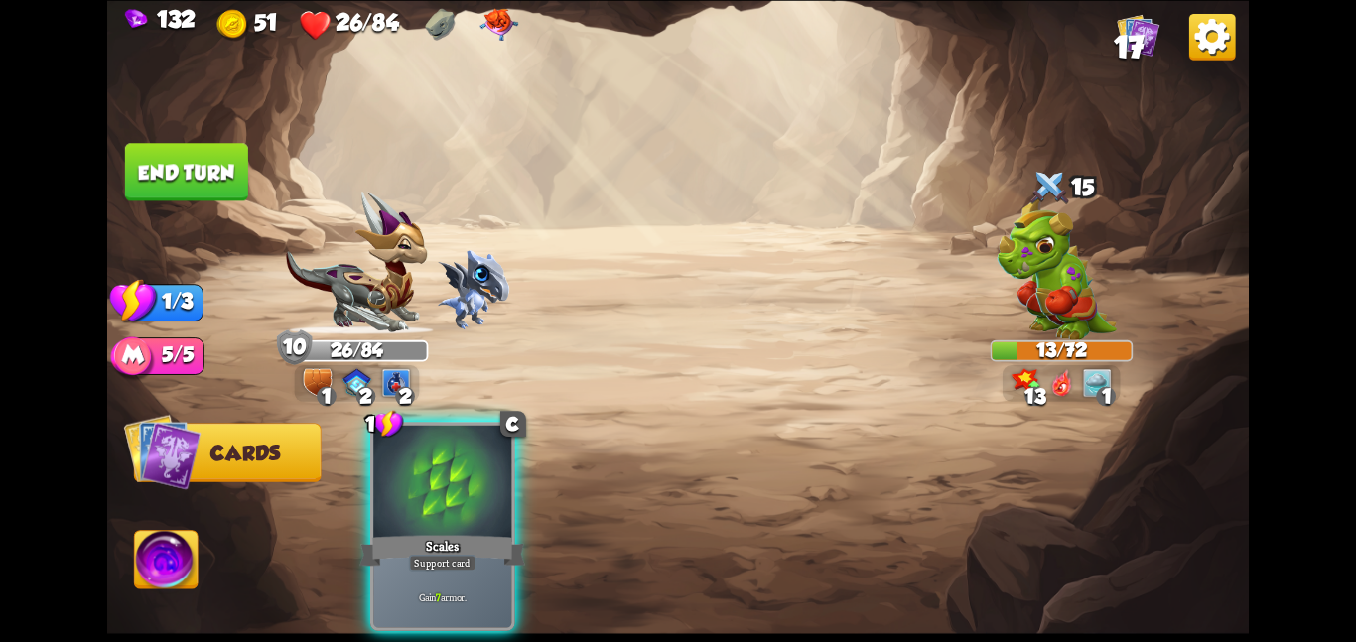
click at [433, 445] on div at bounding box center [442, 483] width 138 height 116
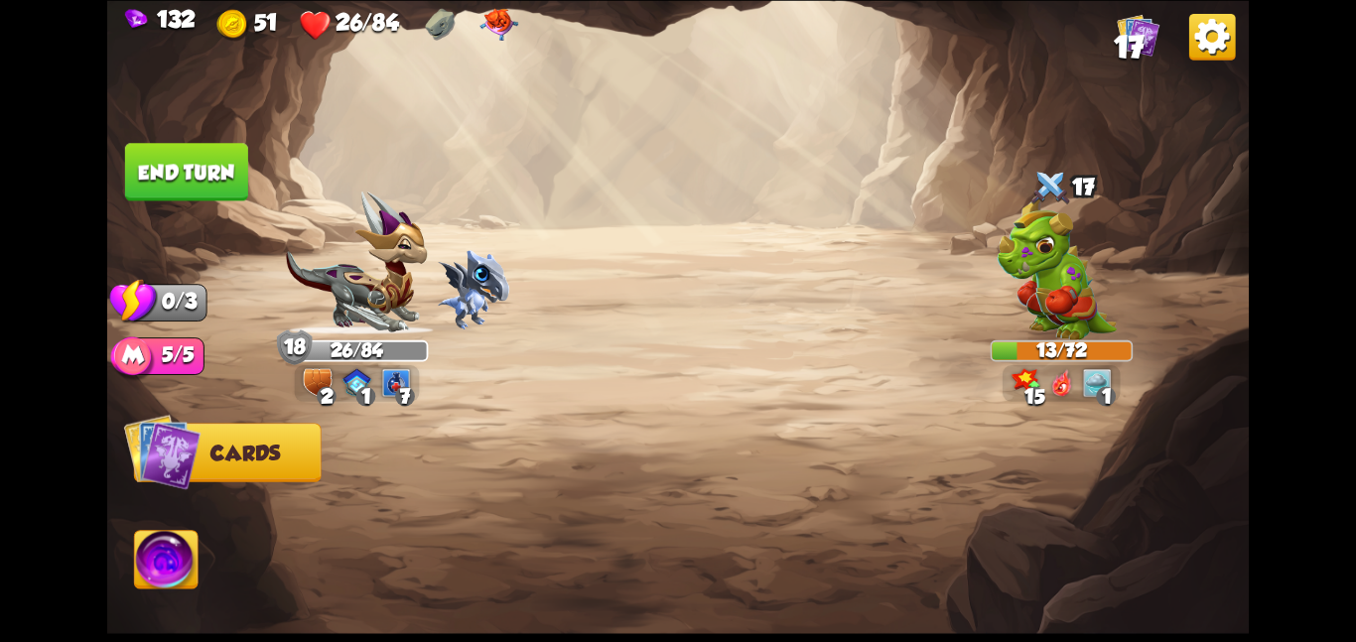
click at [183, 190] on button "End turn" at bounding box center [186, 172] width 123 height 58
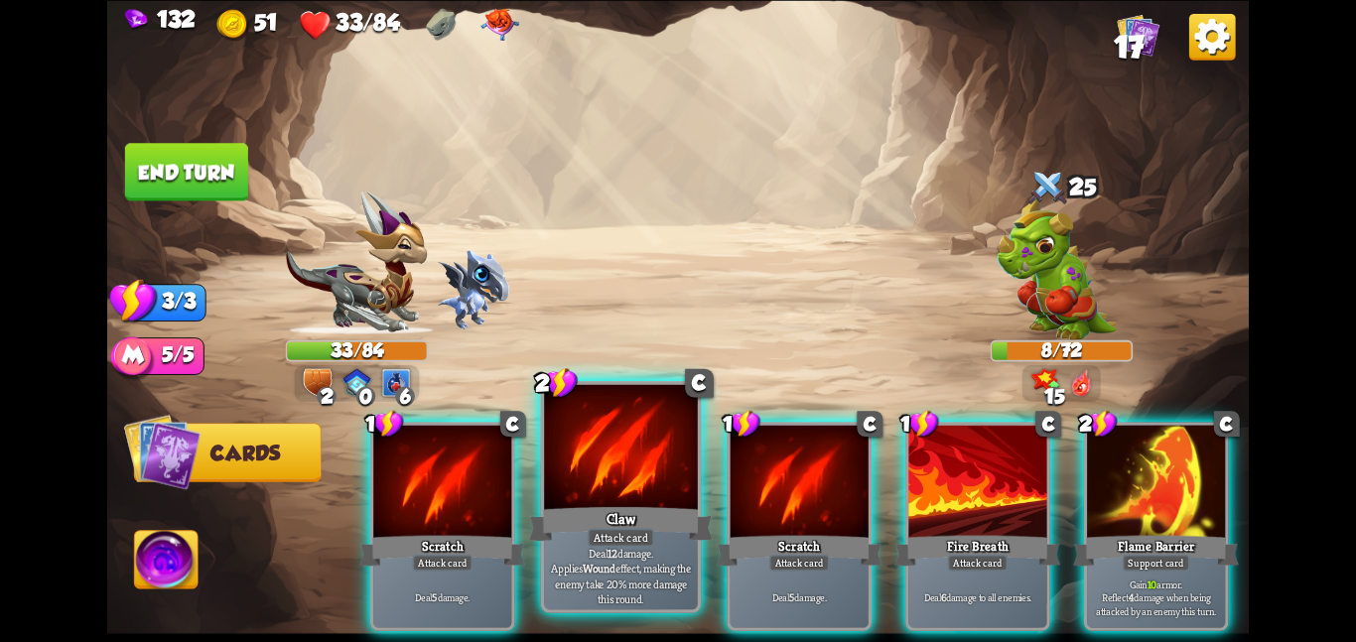
click at [627, 502] on div at bounding box center [621, 448] width 154 height 129
click at [731, 502] on div at bounding box center [800, 483] width 138 height 116
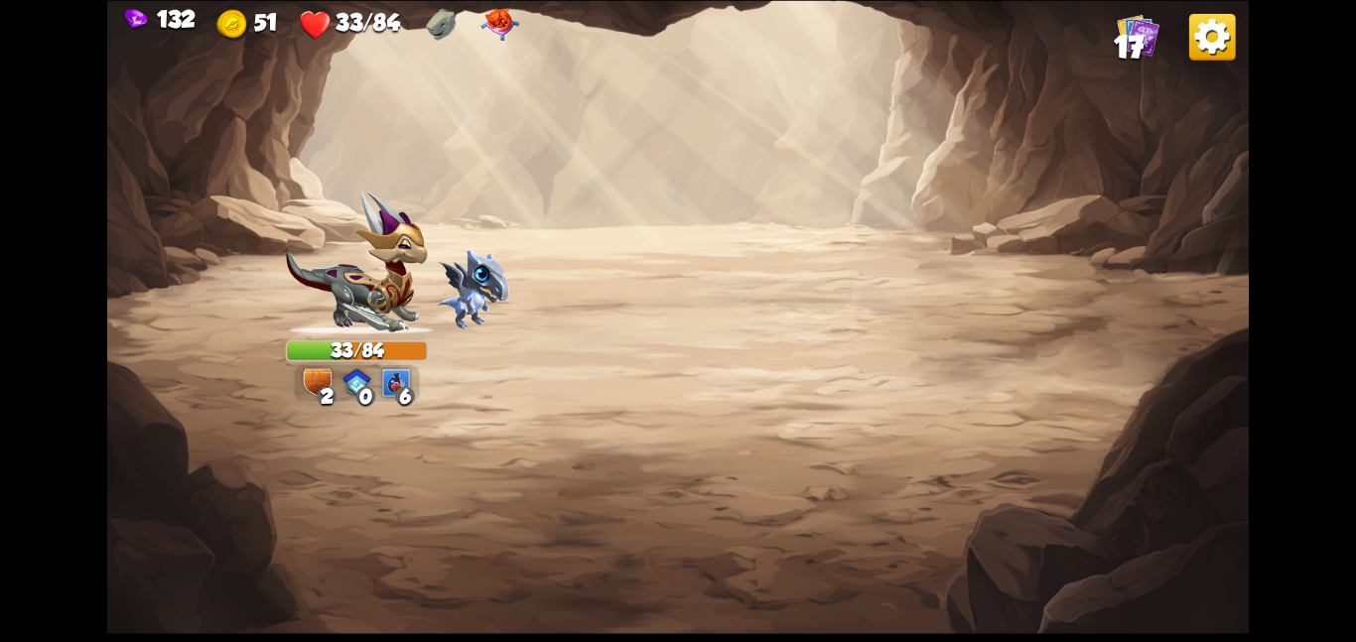
click at [650, 171] on img at bounding box center [678, 321] width 1142 height 642
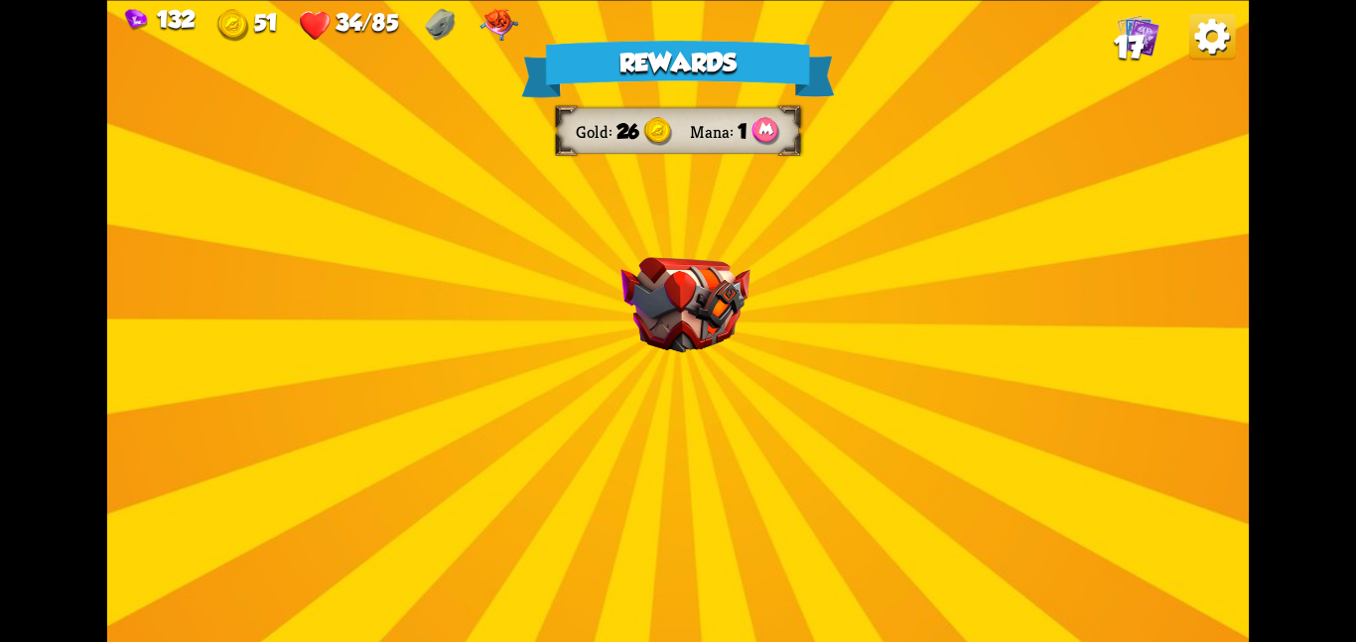
click at [725, 303] on img at bounding box center [685, 305] width 129 height 96
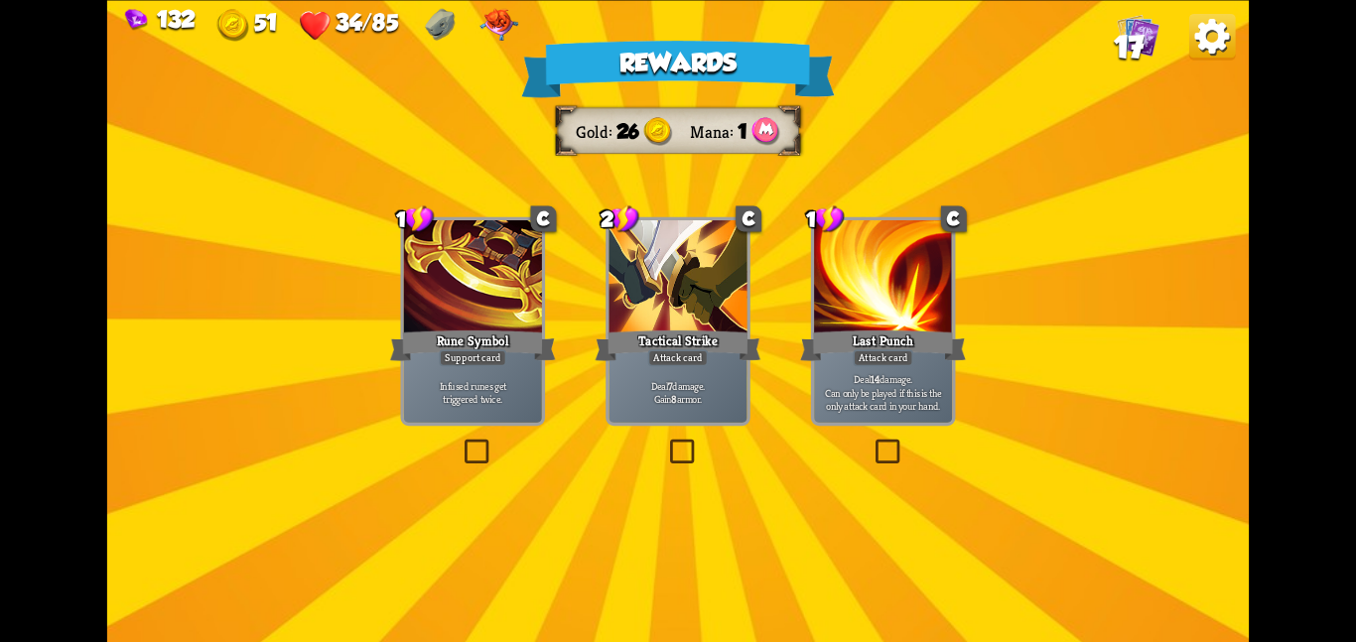
click at [725, 303] on div at bounding box center [678, 278] width 138 height 116
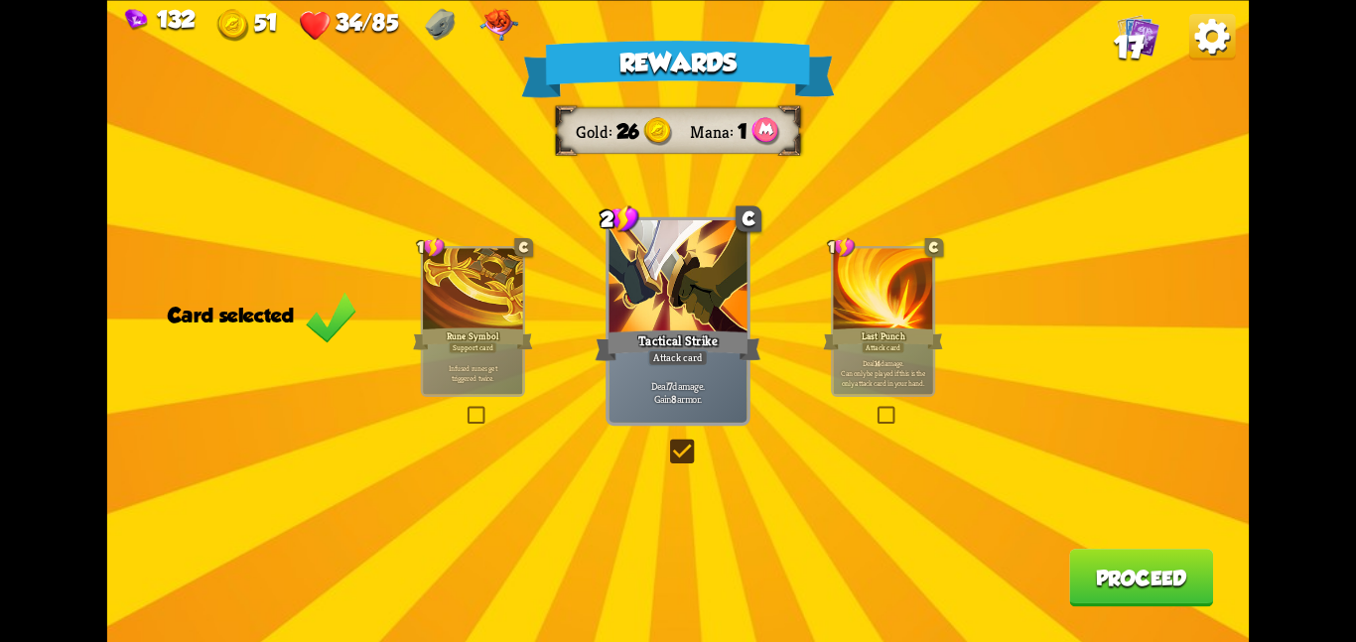
click at [1099, 568] on button "Proceed" at bounding box center [1141, 578] width 144 height 58
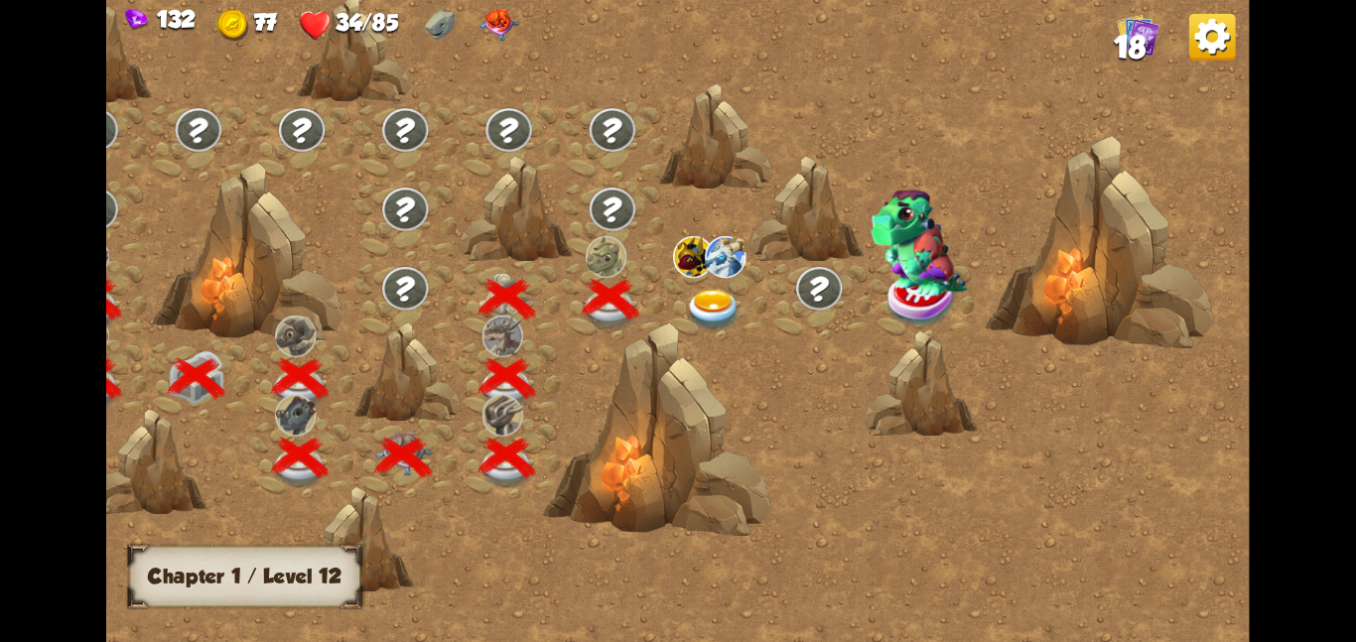
click at [704, 281] on div at bounding box center [715, 299] width 103 height 79
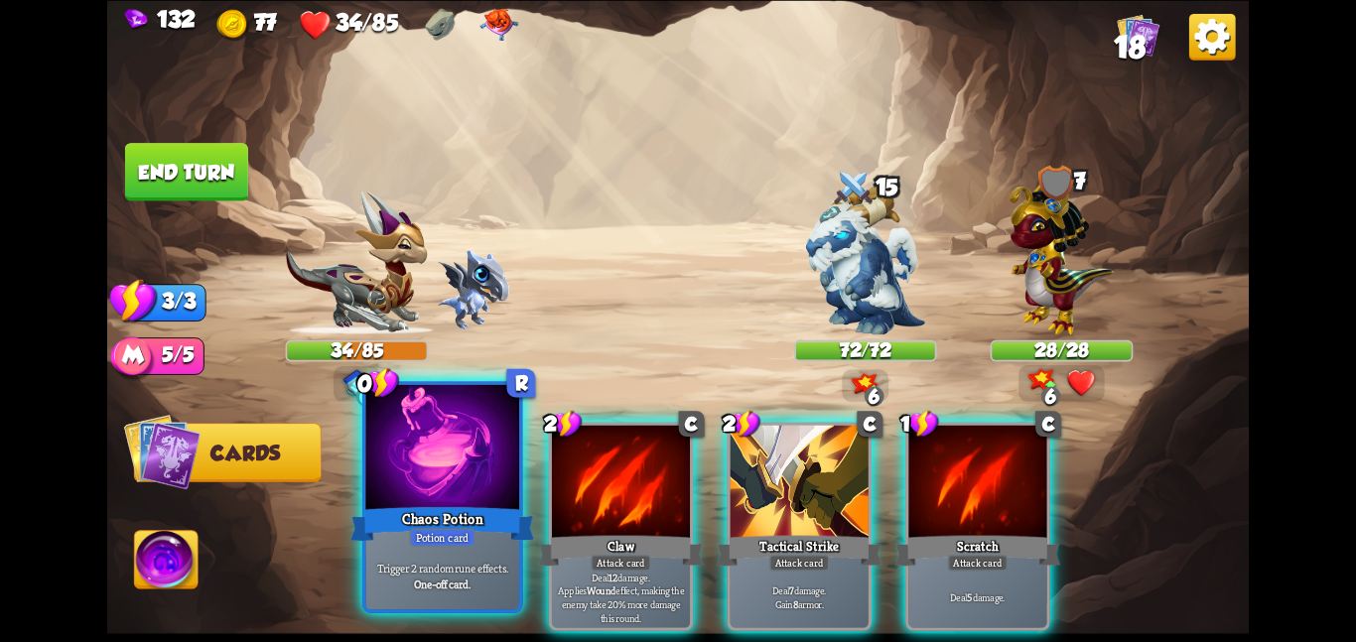
click at [468, 460] on div at bounding box center [442, 448] width 154 height 129
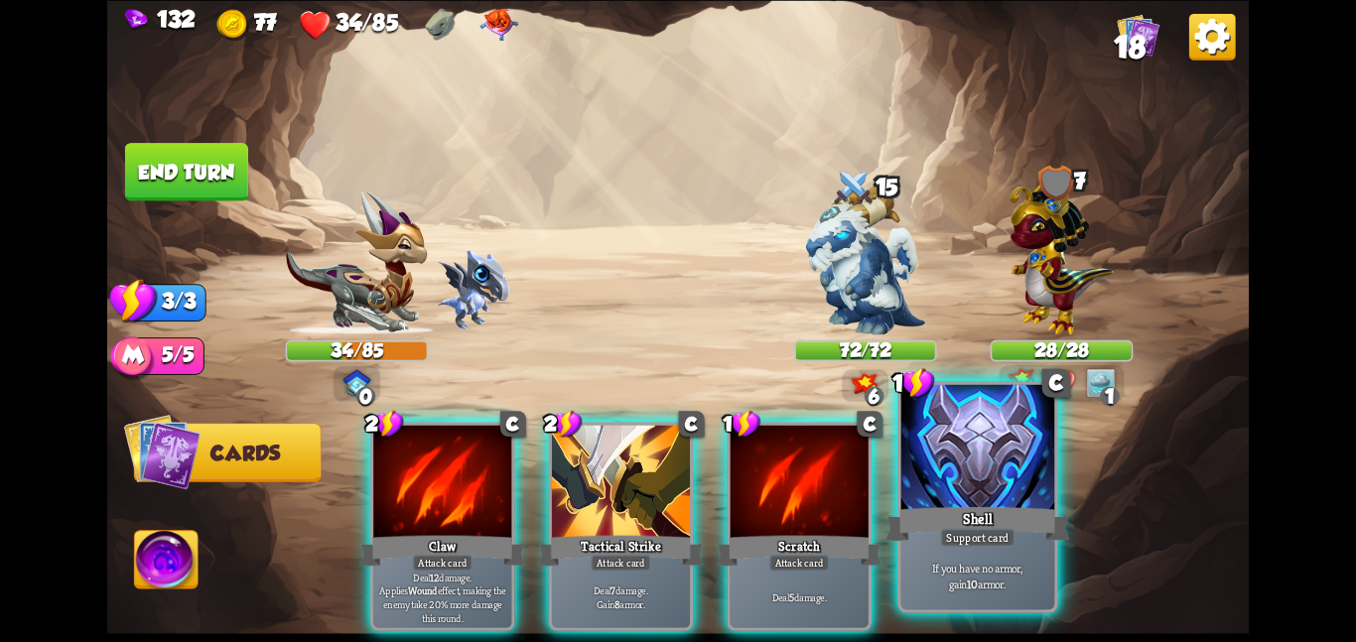
click at [914, 536] on div "Shell" at bounding box center [978, 523] width 184 height 41
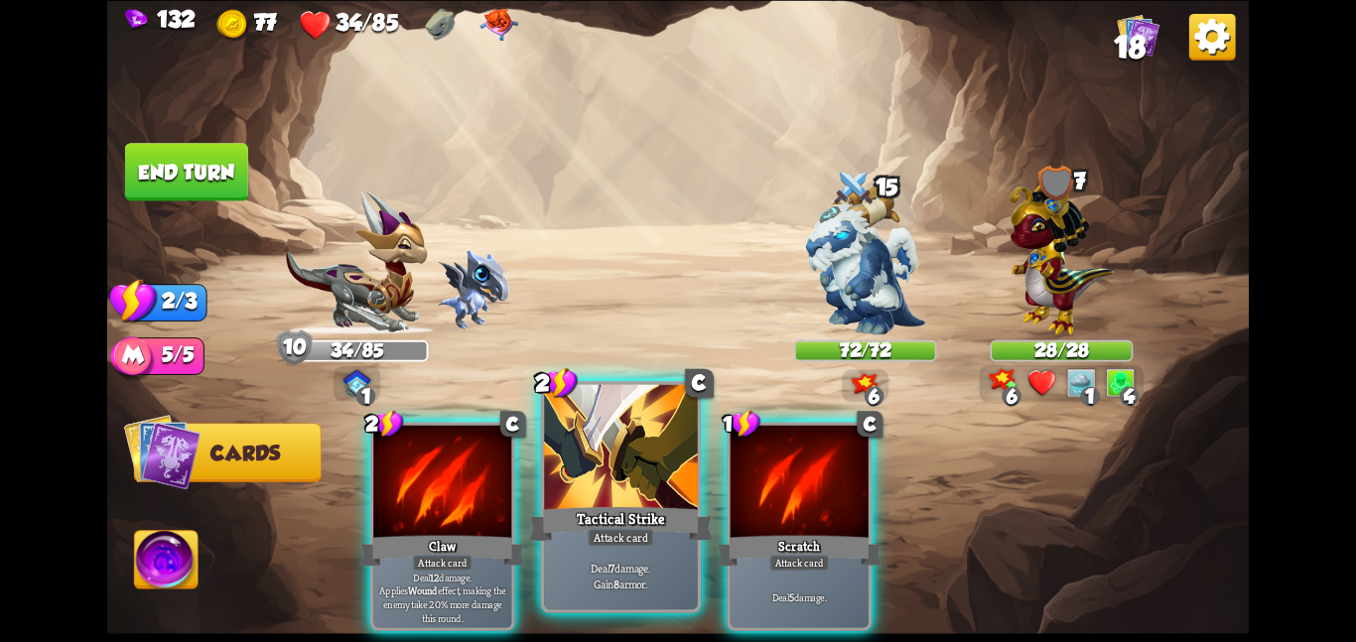
click at [624, 522] on div "Tactical Strike" at bounding box center [621, 523] width 184 height 41
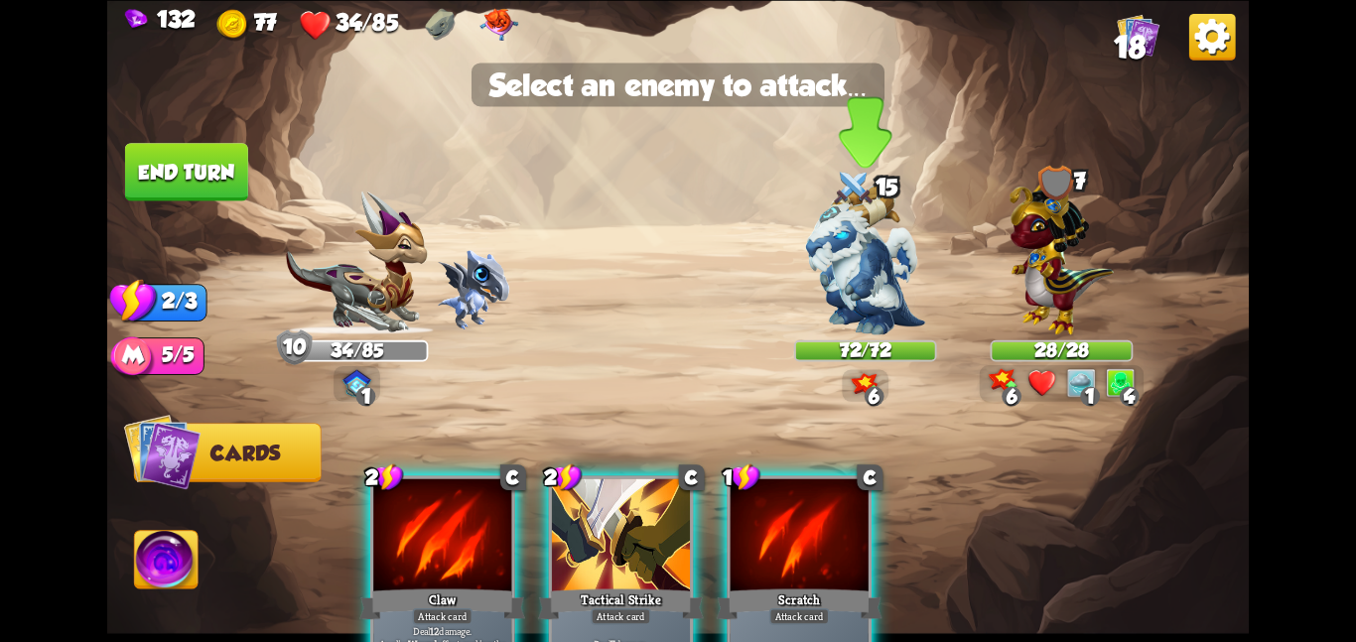
click at [798, 328] on div at bounding box center [865, 272] width 143 height 125
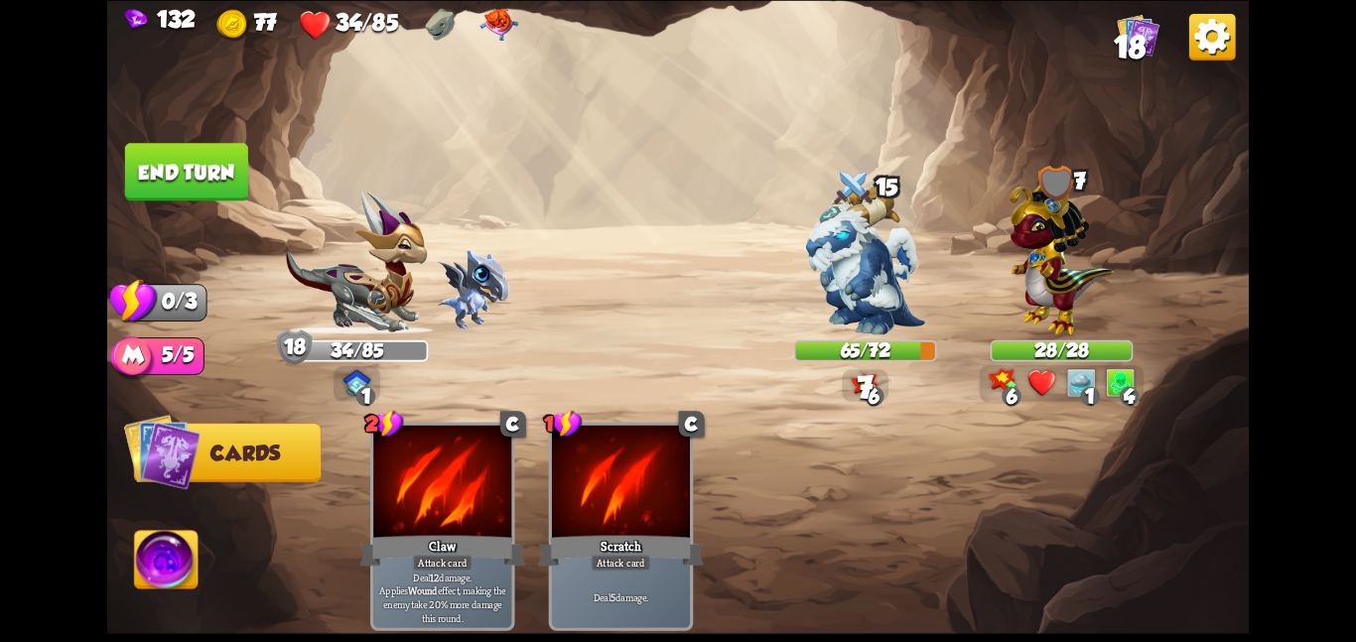
click at [134, 178] on button "End turn" at bounding box center [186, 172] width 123 height 58
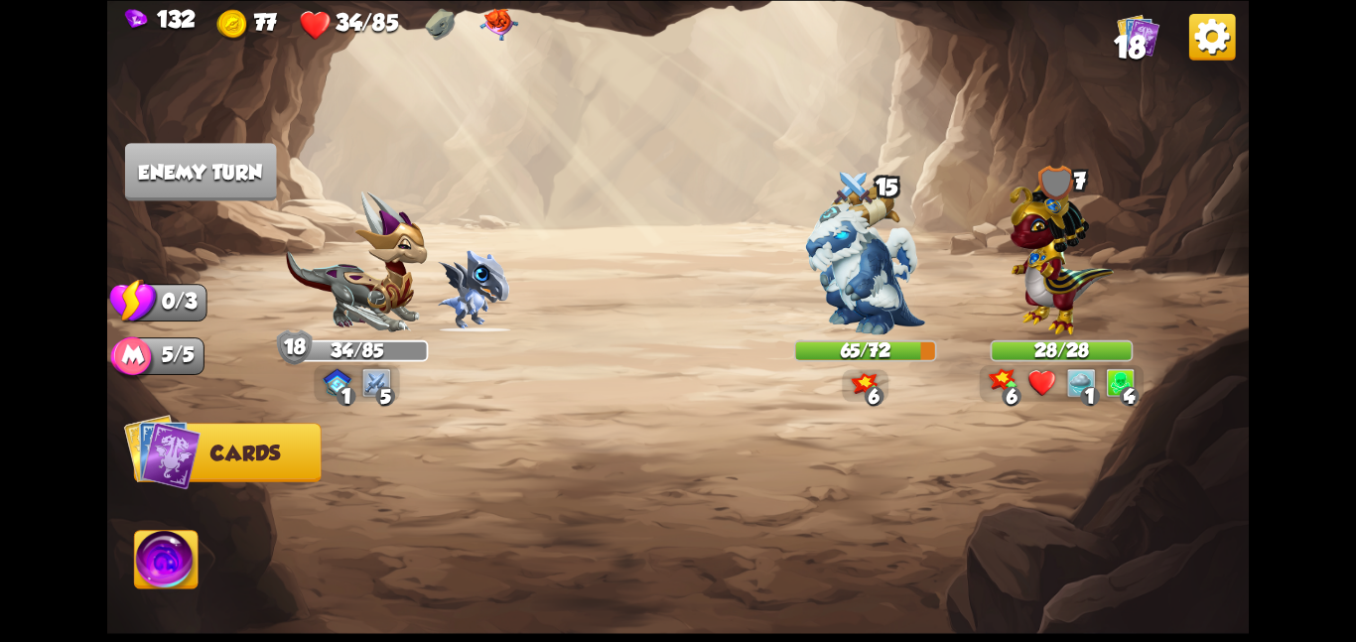
click at [691, 502] on div at bounding box center [792, 499] width 913 height 286
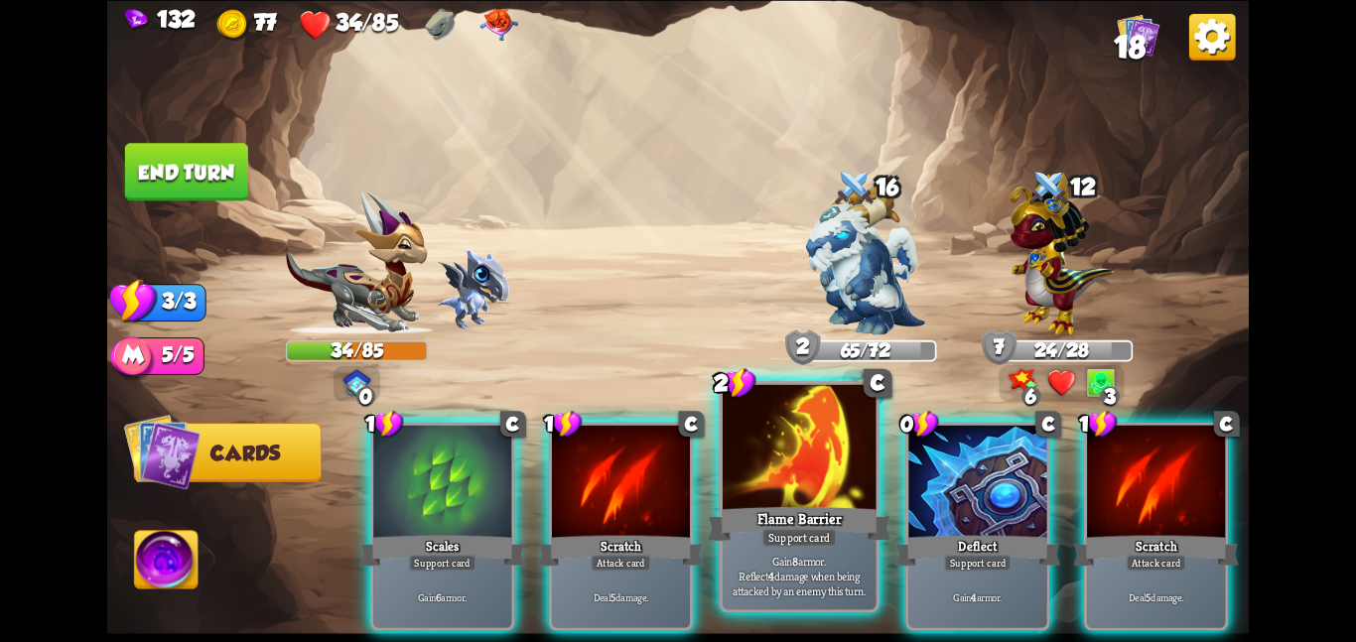
click at [847, 485] on div at bounding box center [800, 448] width 154 height 129
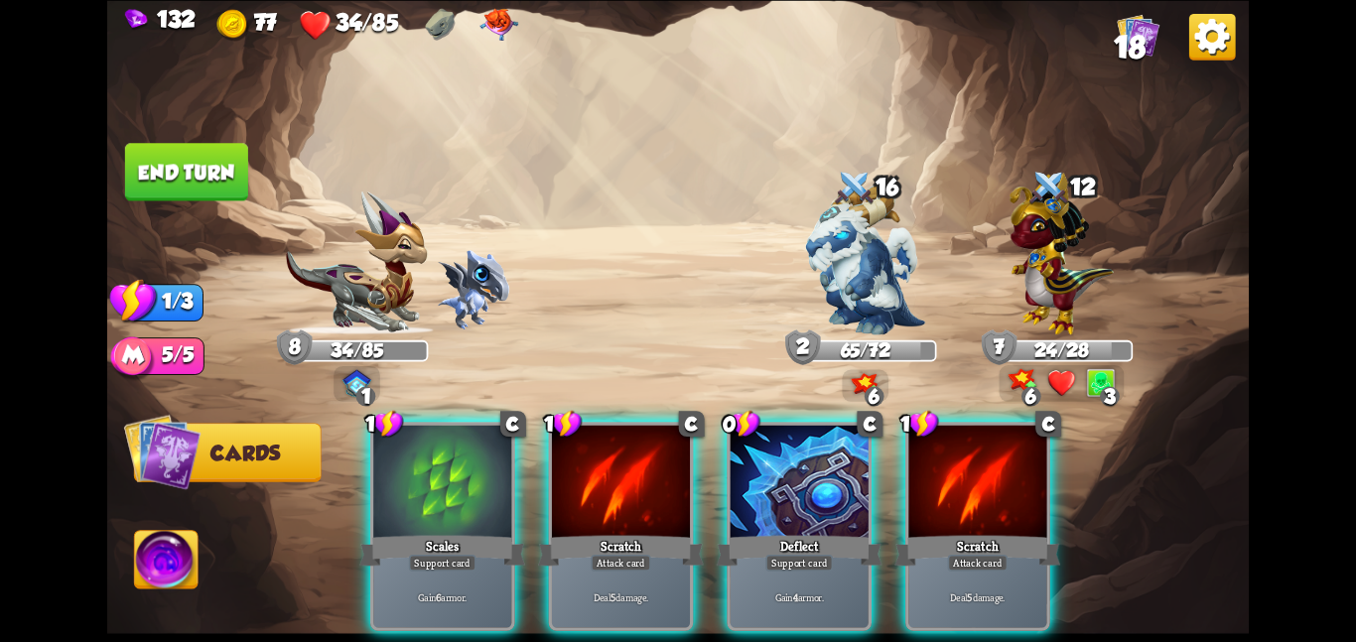
click at [847, 485] on div at bounding box center [800, 483] width 138 height 116
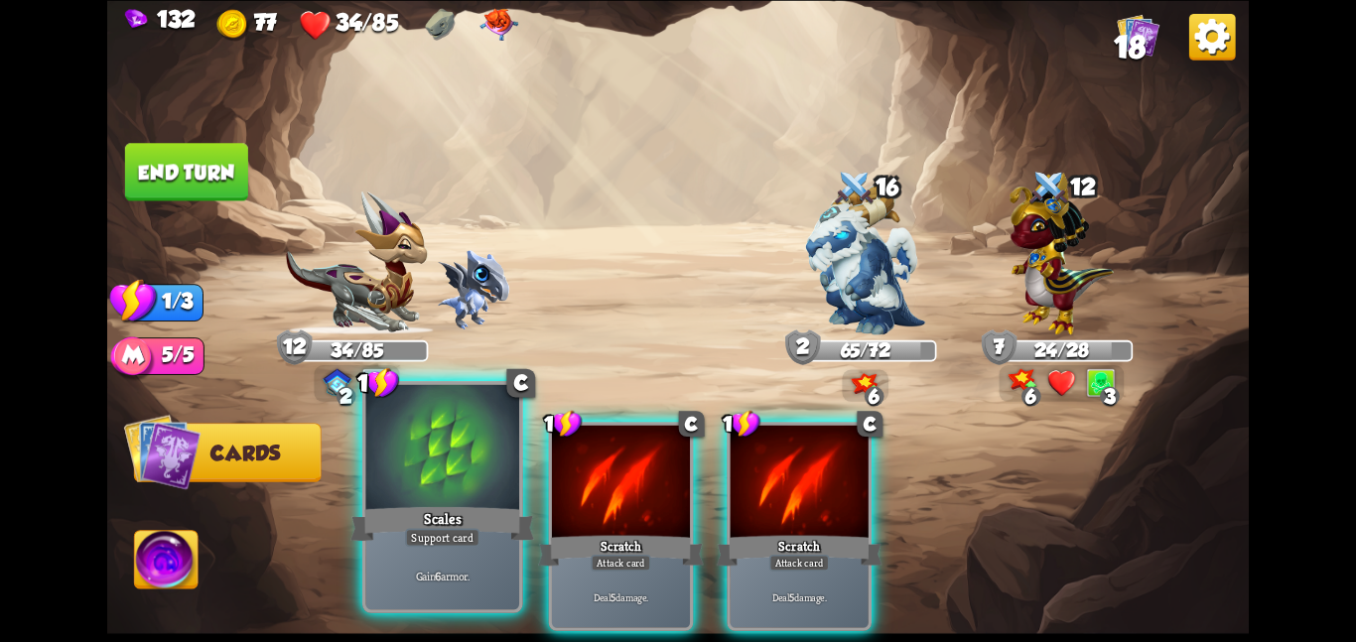
click at [456, 472] on div at bounding box center [442, 448] width 154 height 129
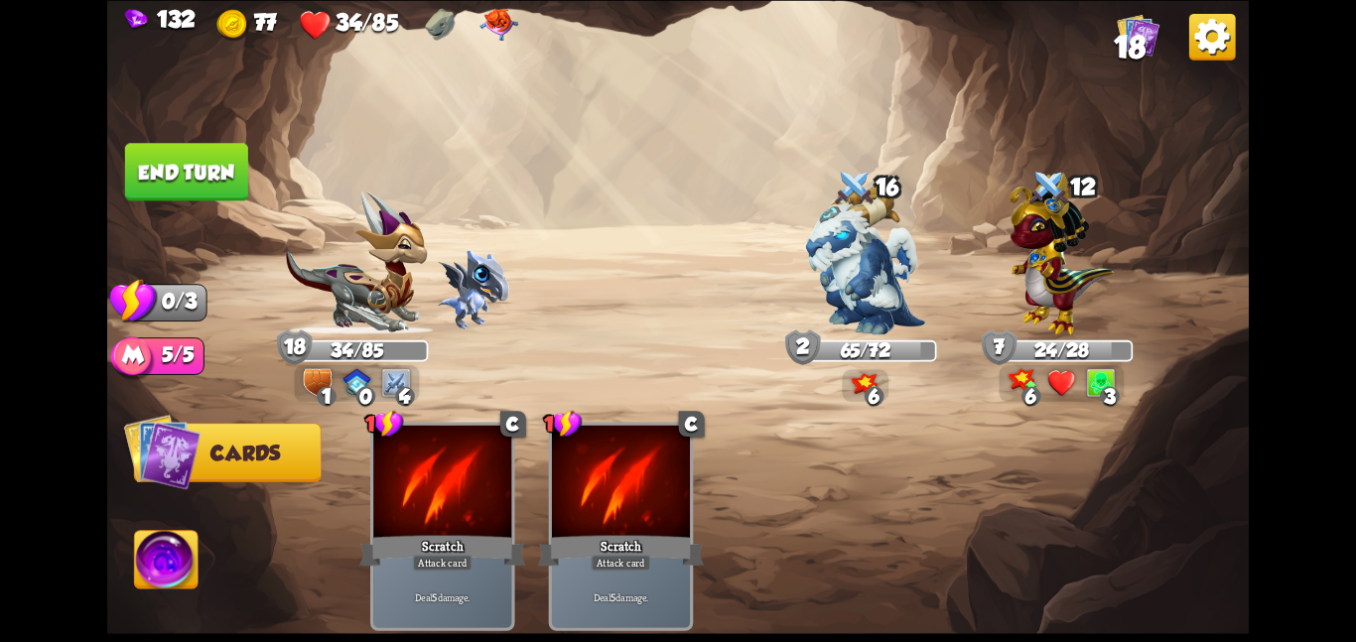
click at [241, 185] on button "End turn" at bounding box center [186, 172] width 123 height 58
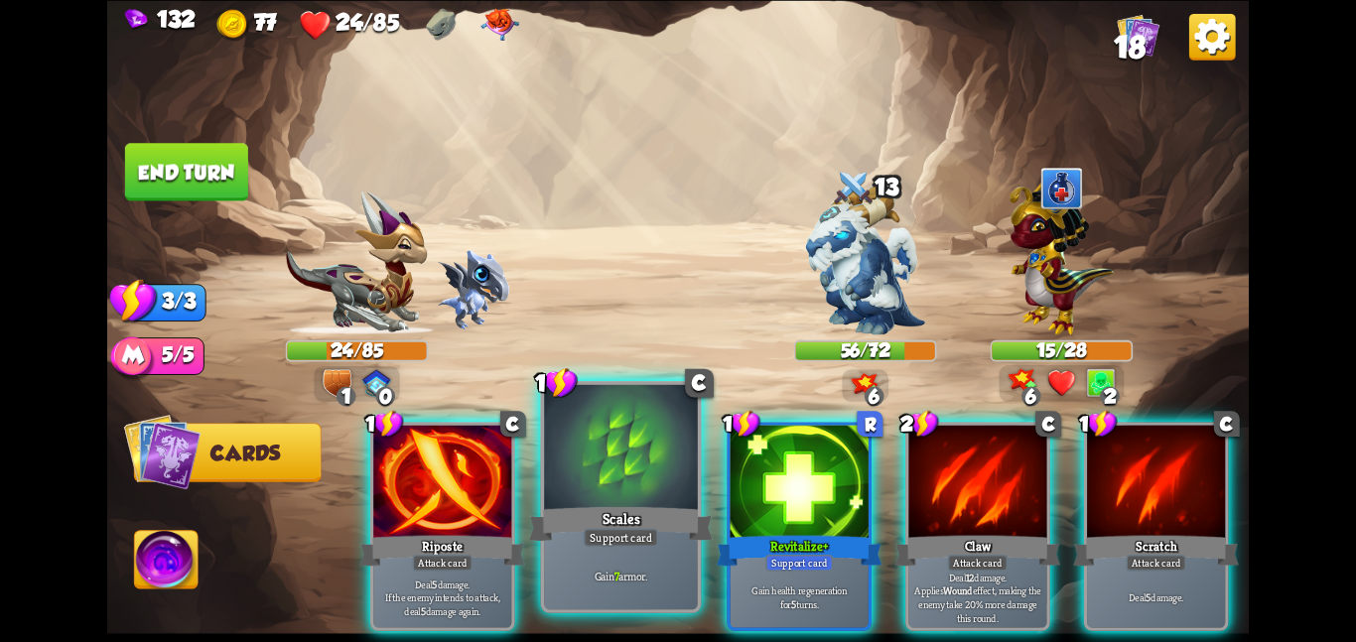
click at [658, 473] on div at bounding box center [621, 448] width 154 height 129
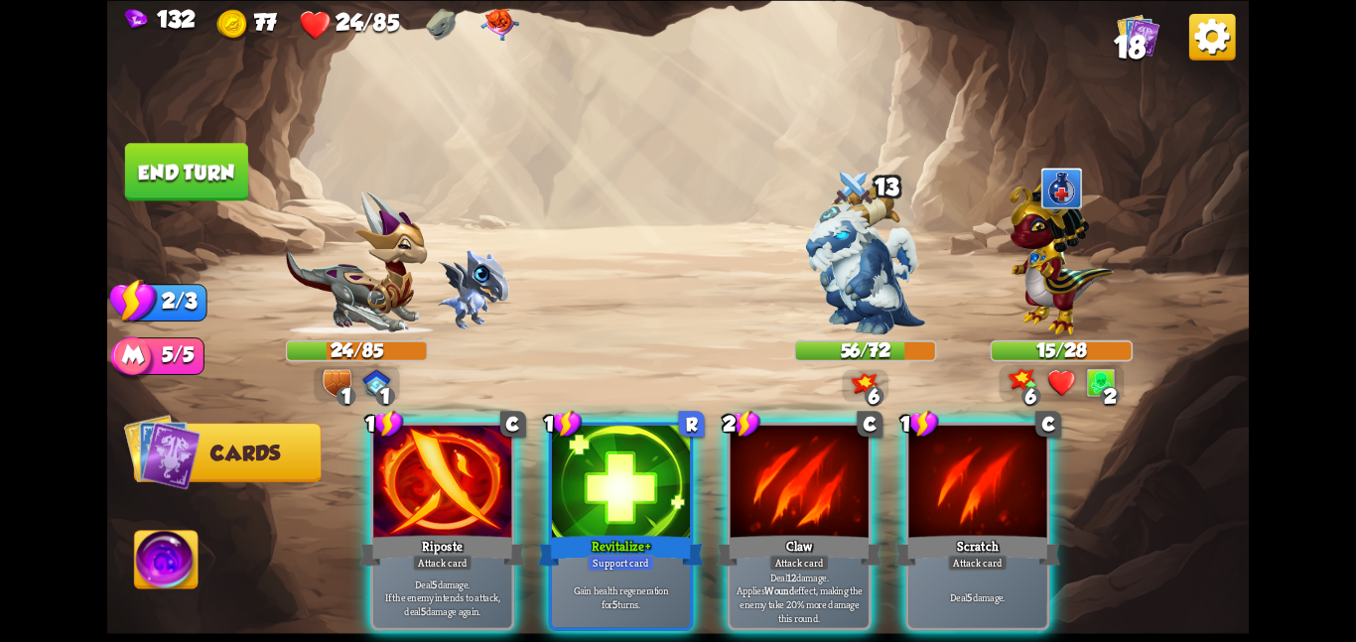
click at [658, 473] on div at bounding box center [621, 483] width 138 height 116
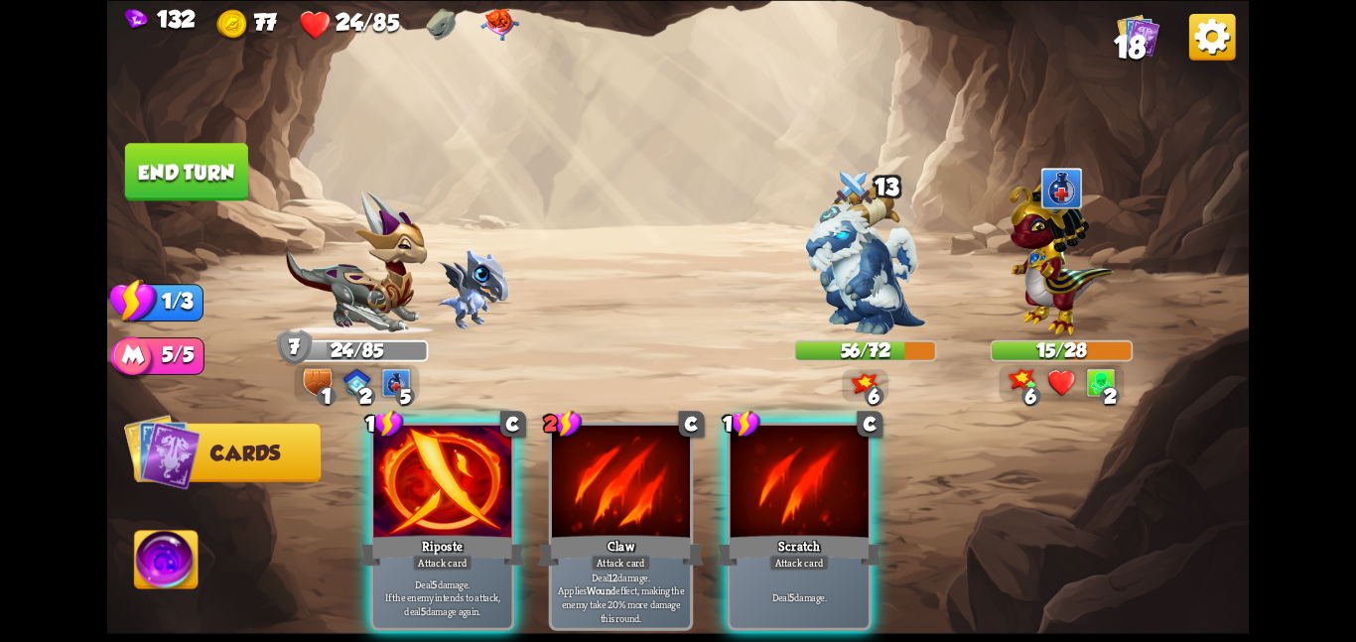
click at [515, 476] on div "1 C Riposte Attack card Deal 5 damage. If the enemy intends to attack, deal 5 d…" at bounding box center [792, 499] width 913 height 286
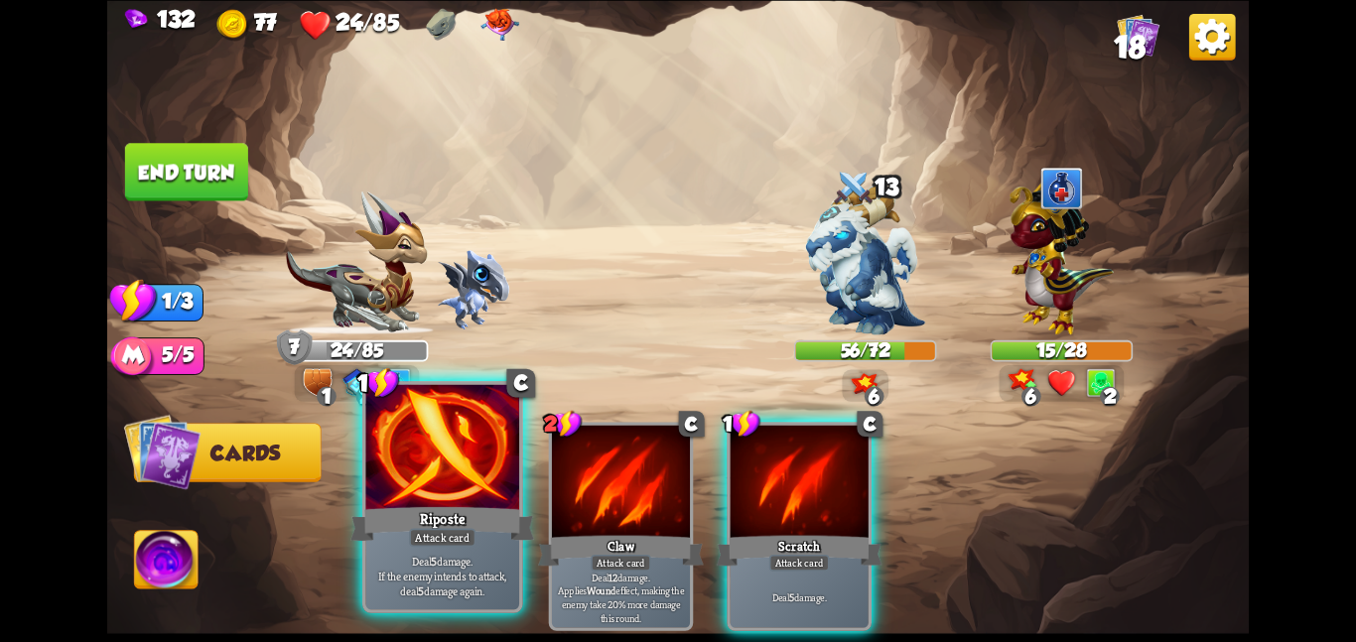
click at [469, 500] on div at bounding box center [442, 448] width 154 height 129
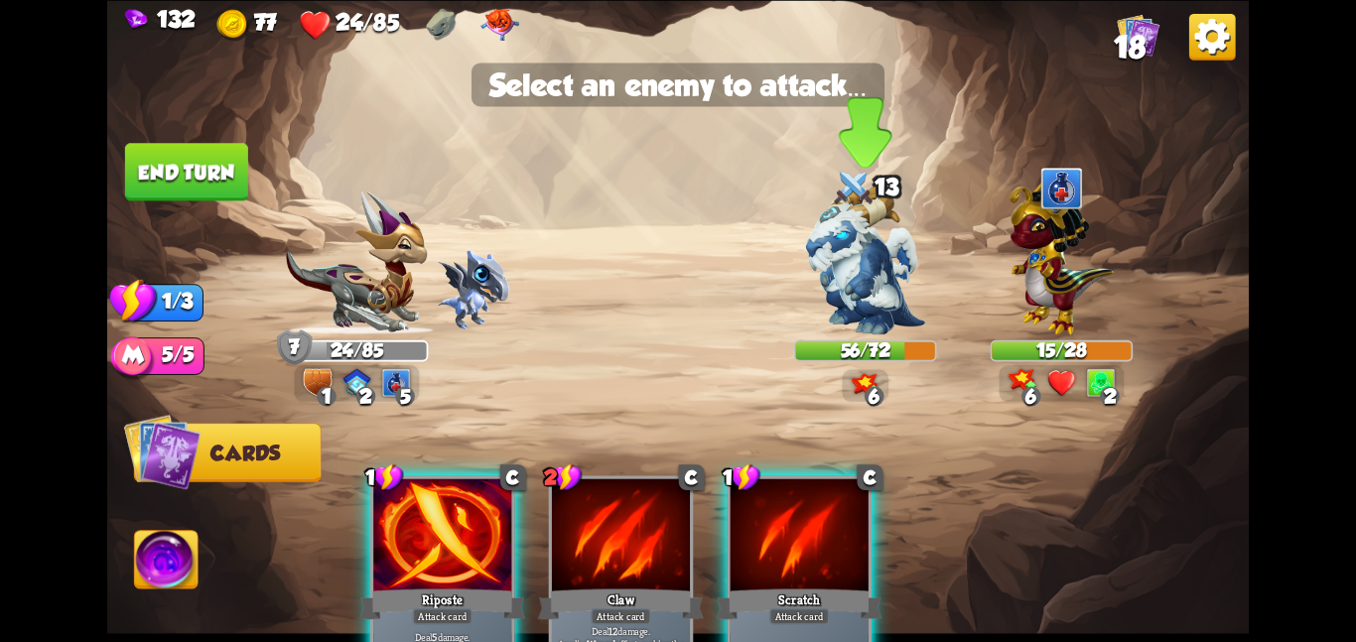
click at [875, 249] on img at bounding box center [865, 260] width 119 height 150
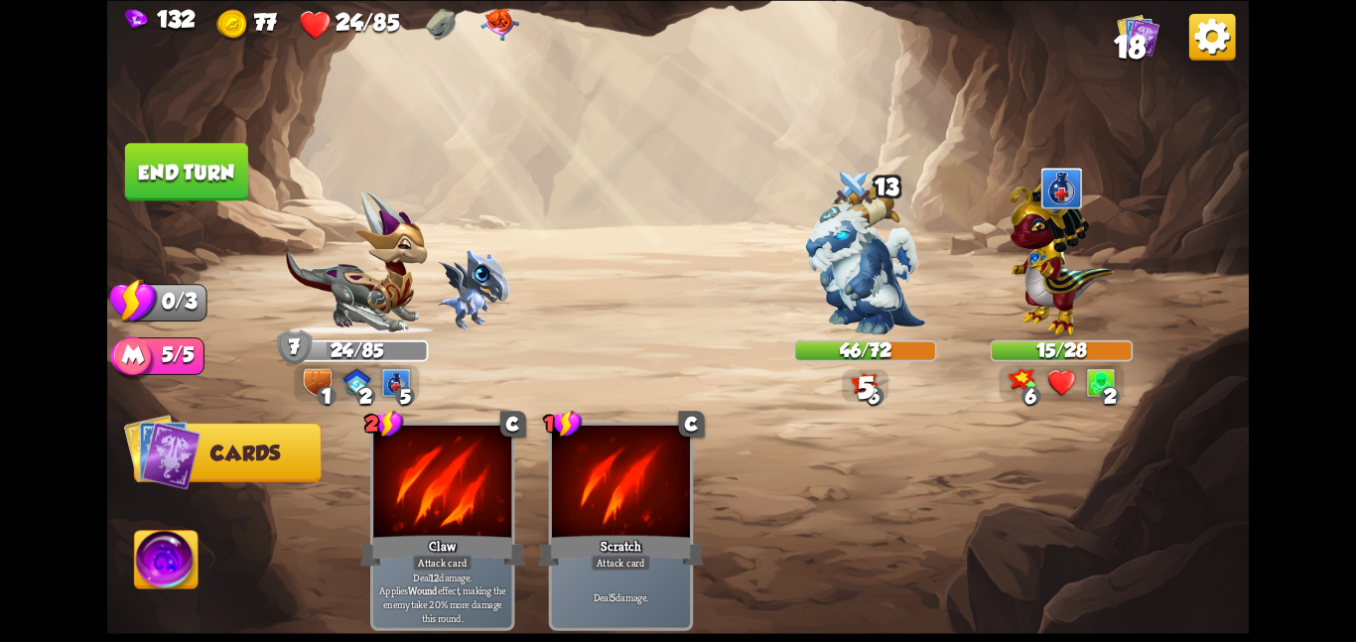
click at [215, 169] on button "End turn" at bounding box center [186, 172] width 123 height 58
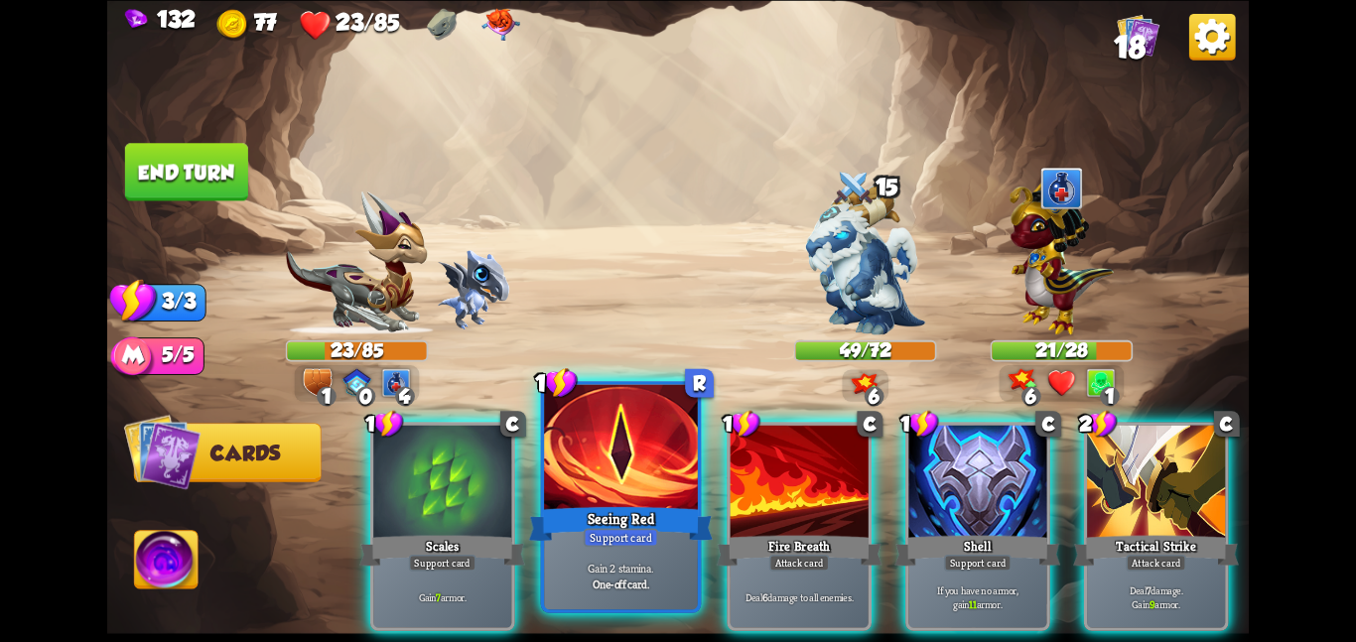
click at [579, 506] on div "Seeing Red" at bounding box center [621, 523] width 184 height 41
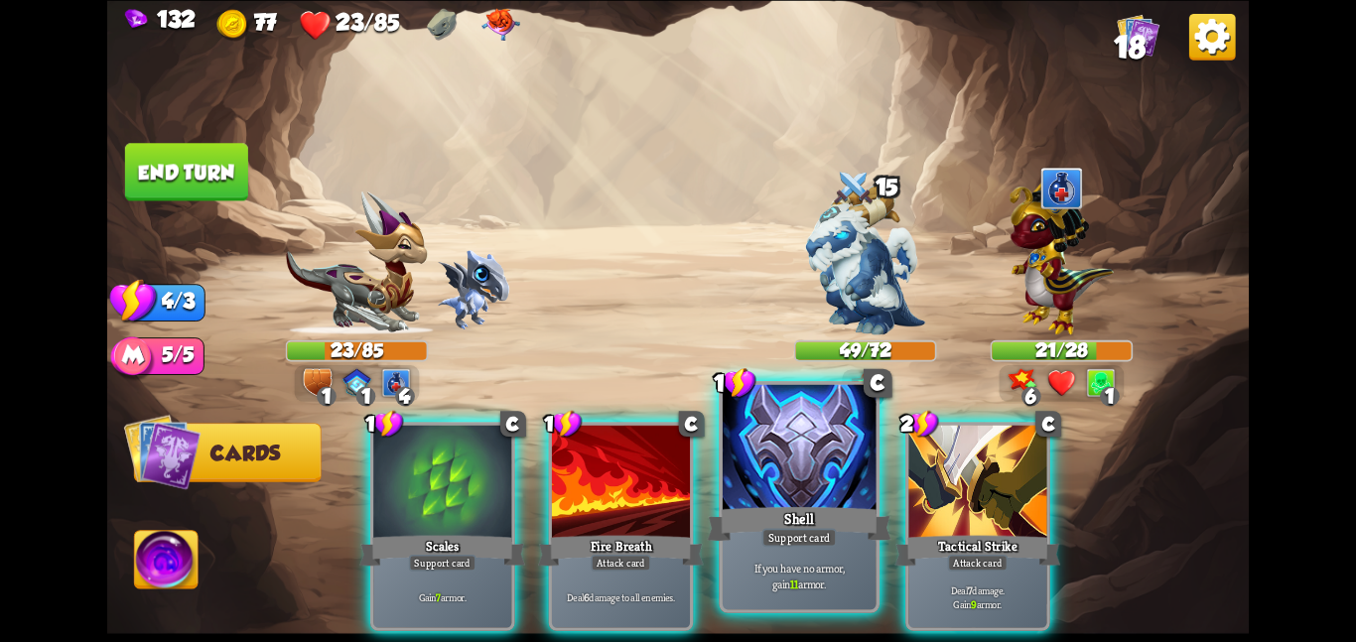
click at [740, 478] on div at bounding box center [800, 448] width 154 height 129
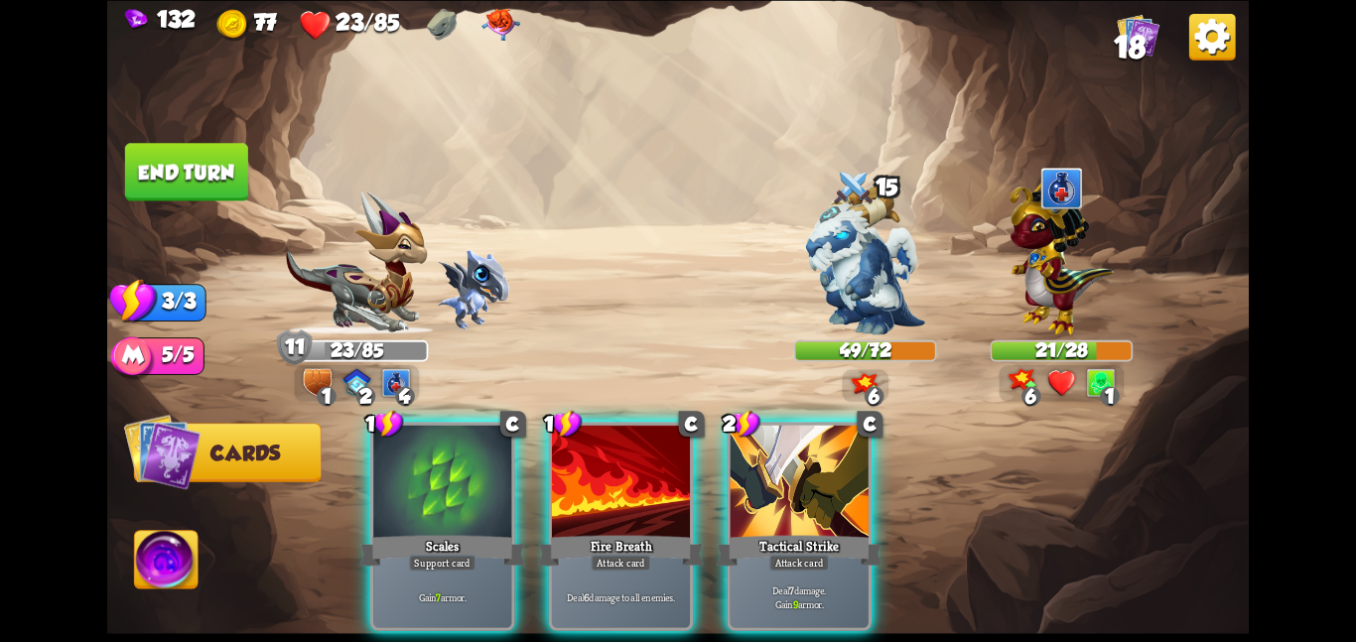
click at [740, 478] on div at bounding box center [800, 483] width 138 height 116
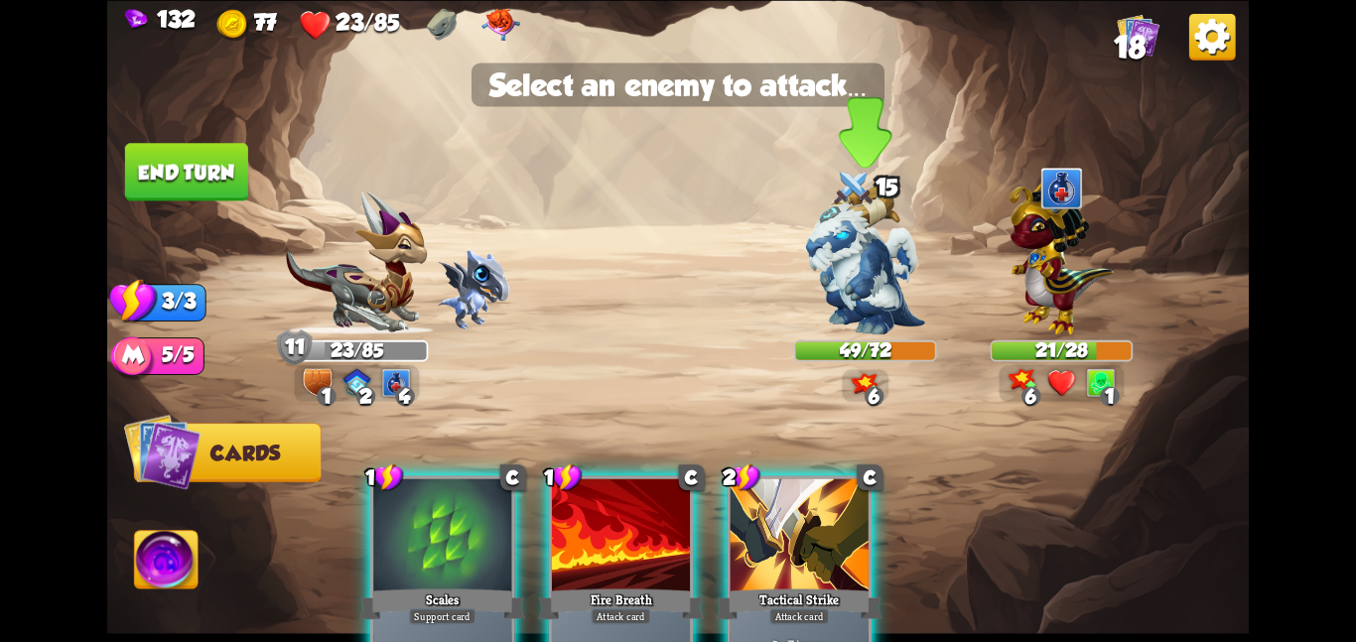
click at [799, 306] on div at bounding box center [865, 272] width 143 height 125
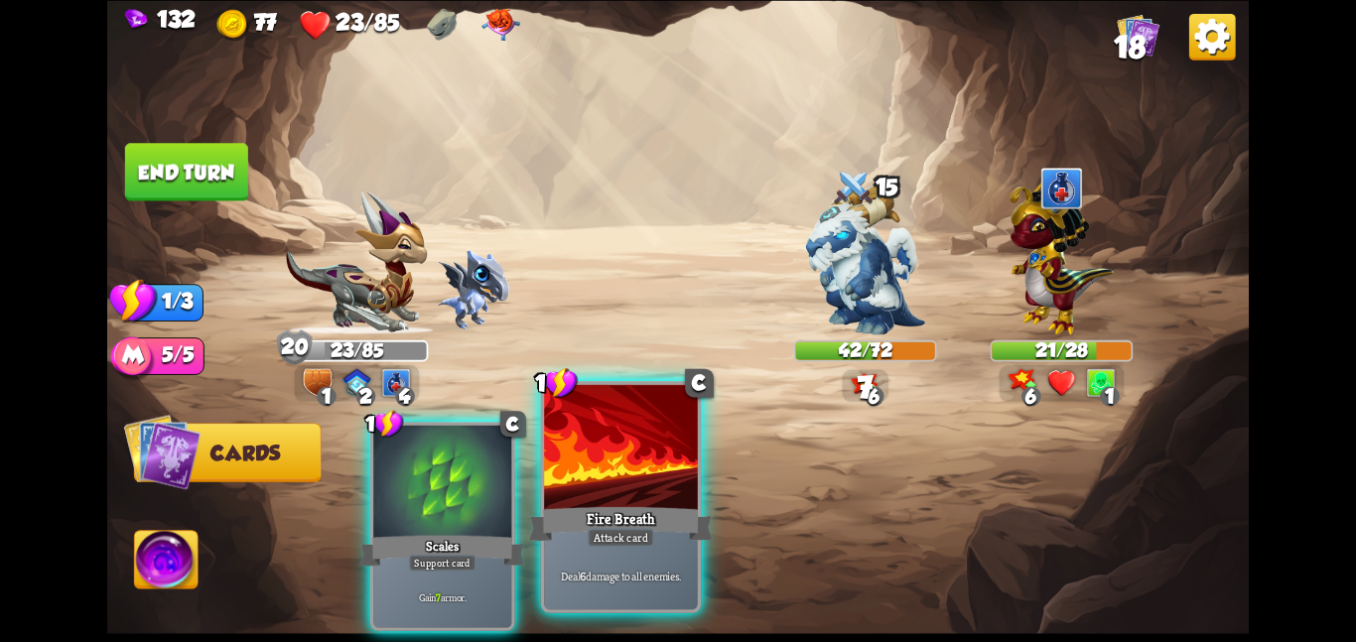
click at [643, 462] on div at bounding box center [621, 448] width 154 height 129
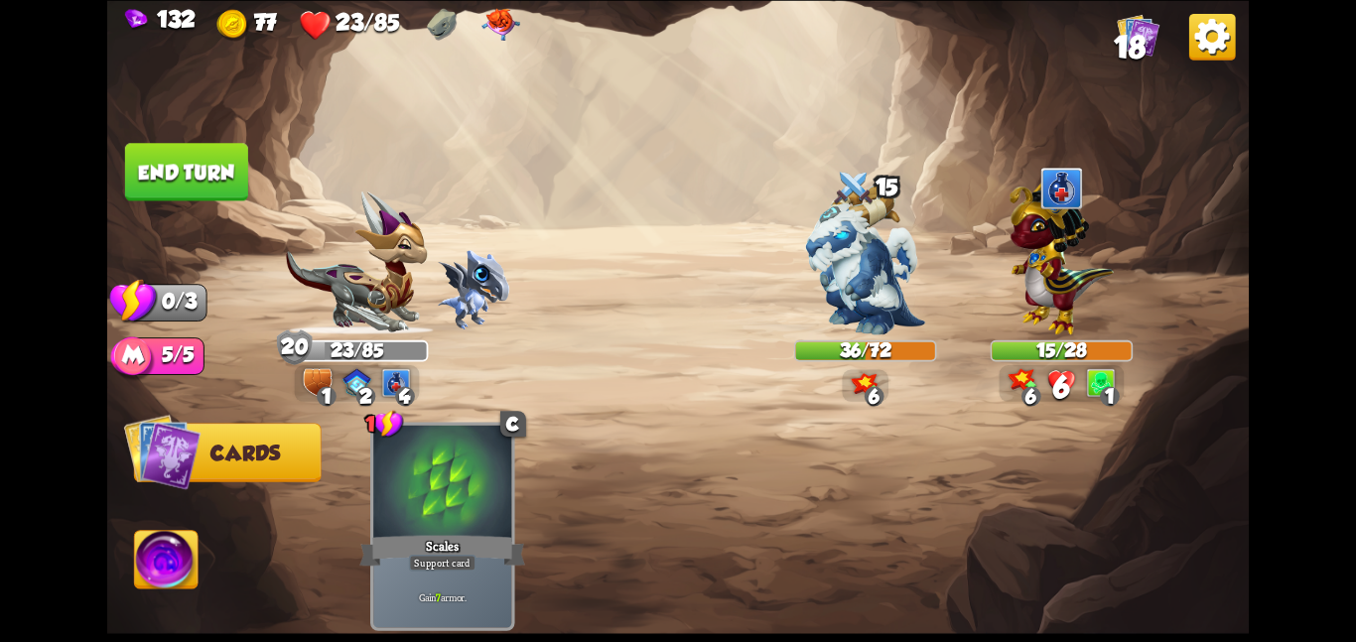
click at [177, 163] on button "End turn" at bounding box center [186, 172] width 123 height 58
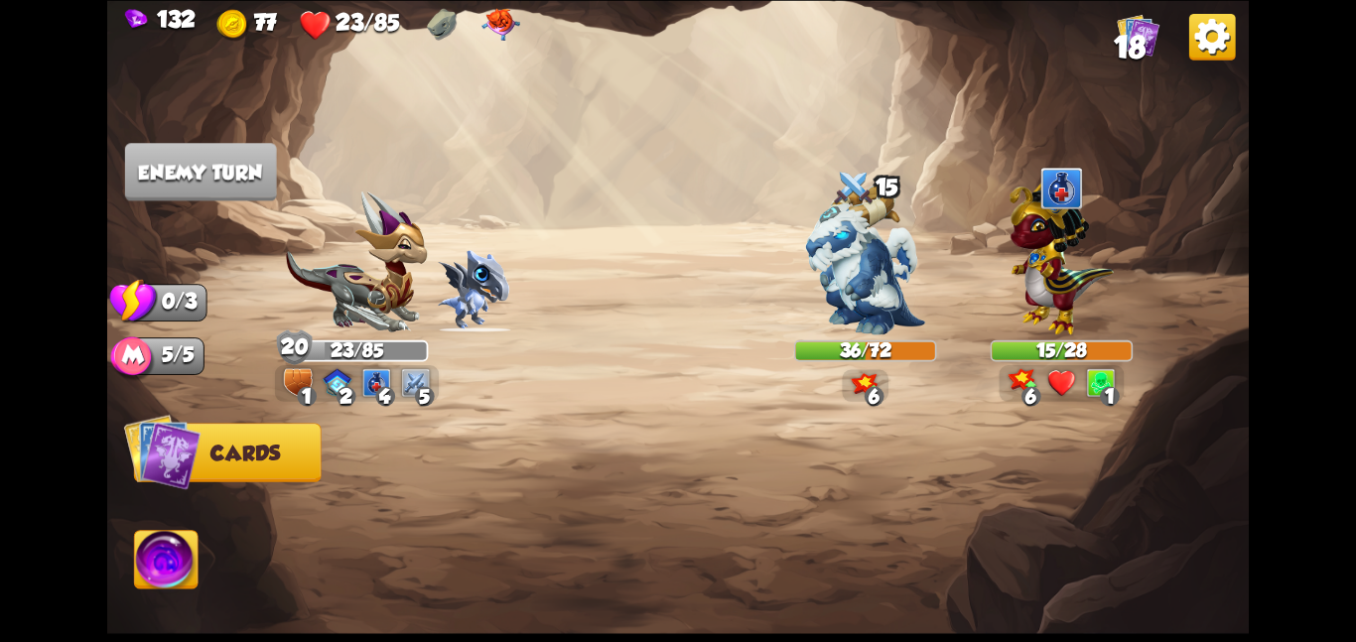
click at [162, 574] on img at bounding box center [167, 563] width 64 height 65
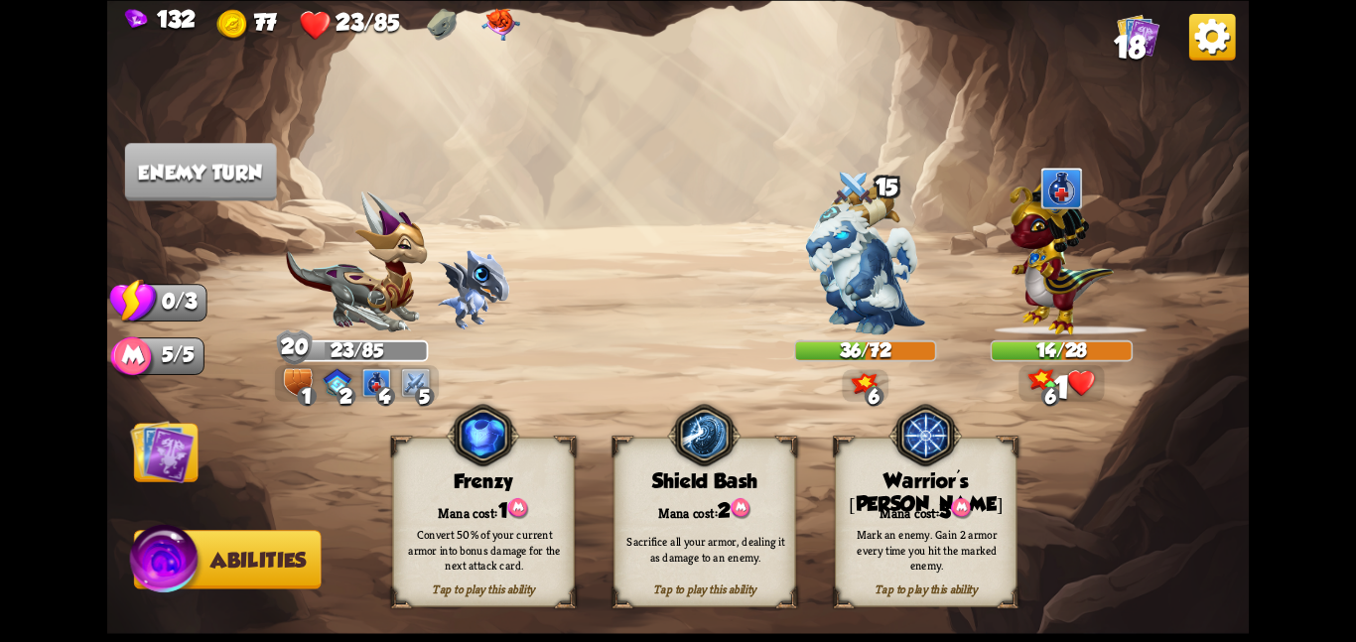
click at [135, 466] on img at bounding box center [162, 451] width 65 height 65
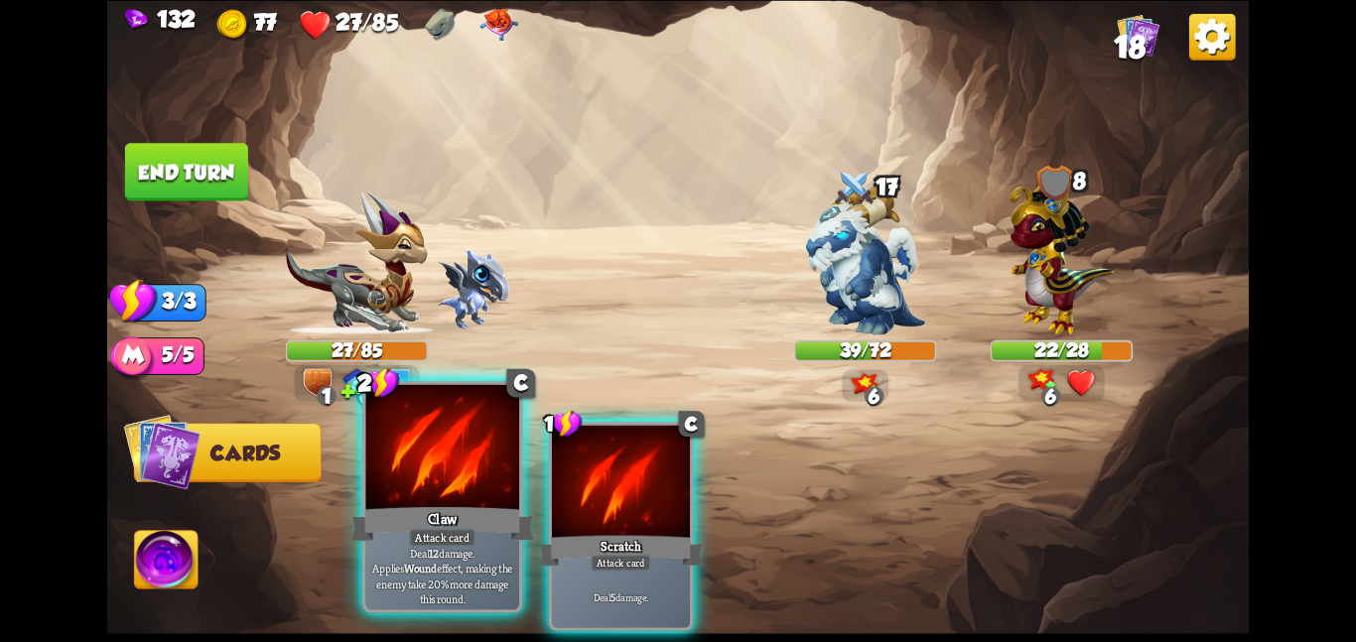
click at [392, 499] on div at bounding box center [442, 448] width 154 height 129
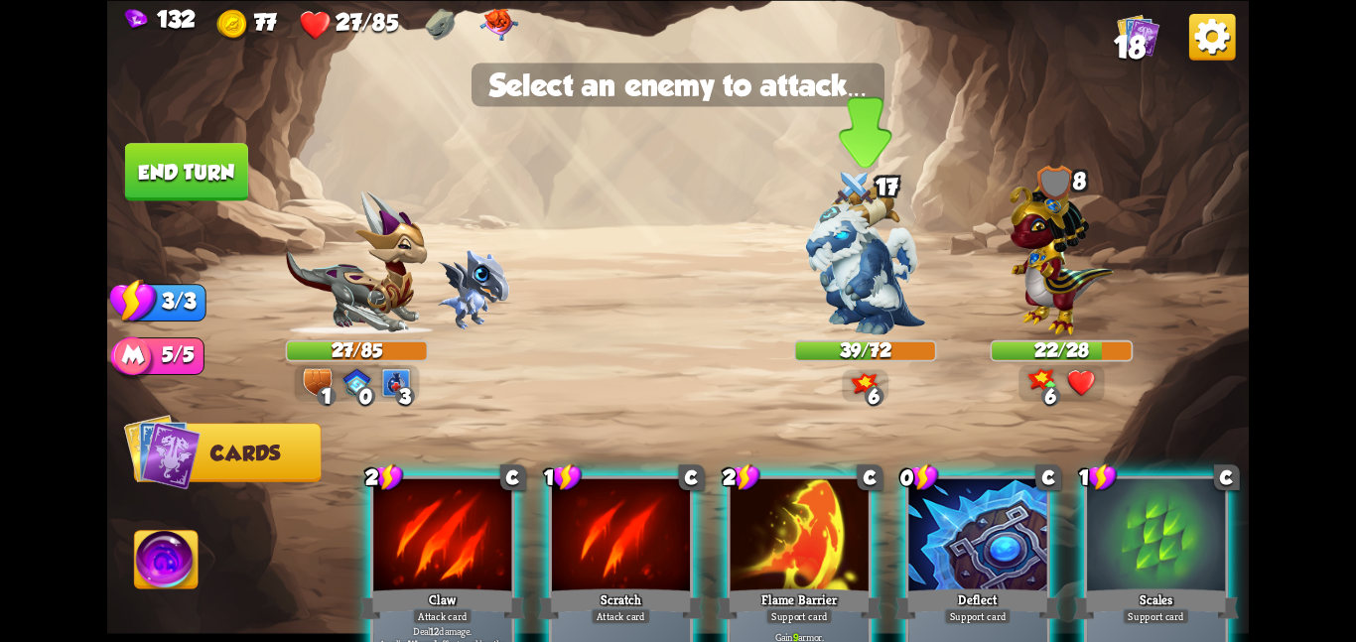
click at [824, 238] on img at bounding box center [865, 260] width 119 height 150
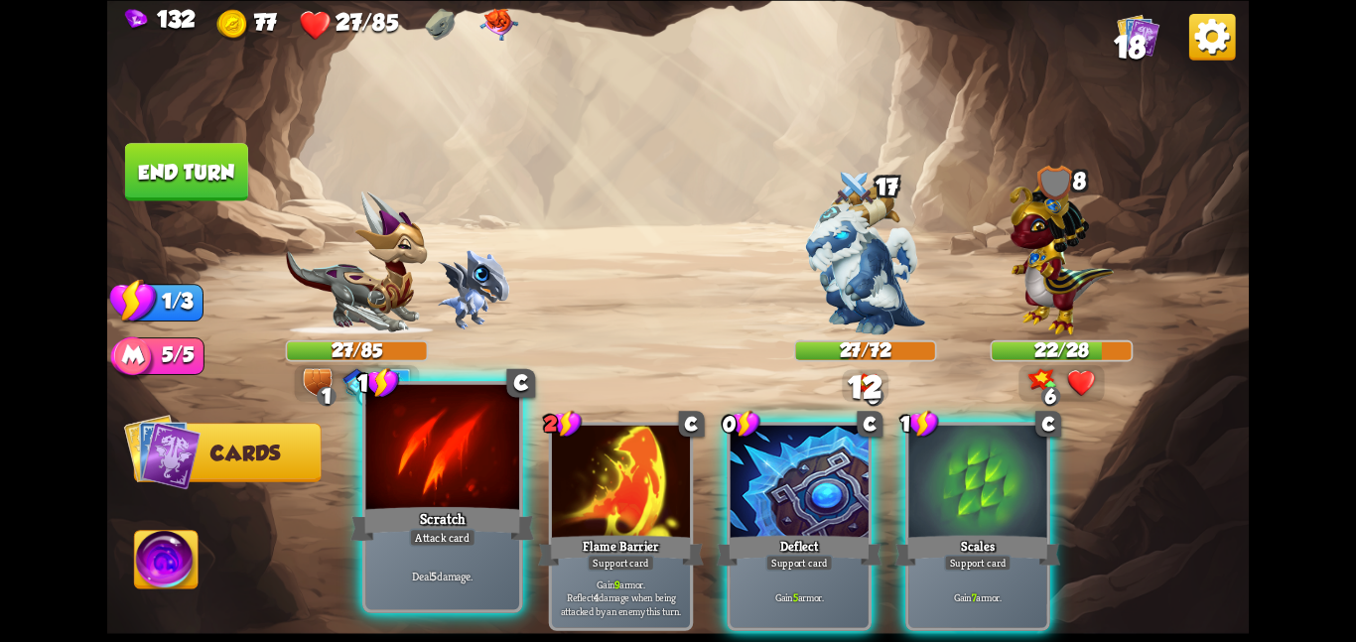
click at [438, 488] on div at bounding box center [442, 448] width 154 height 129
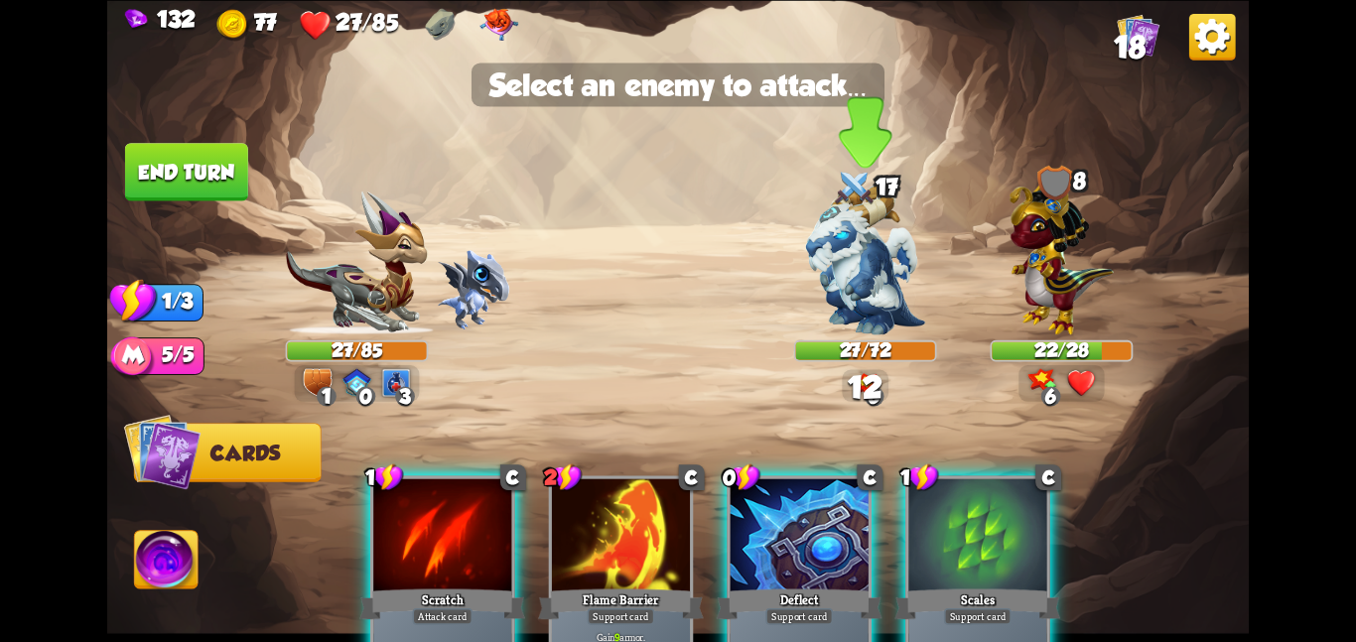
click at [860, 258] on img at bounding box center [865, 260] width 119 height 150
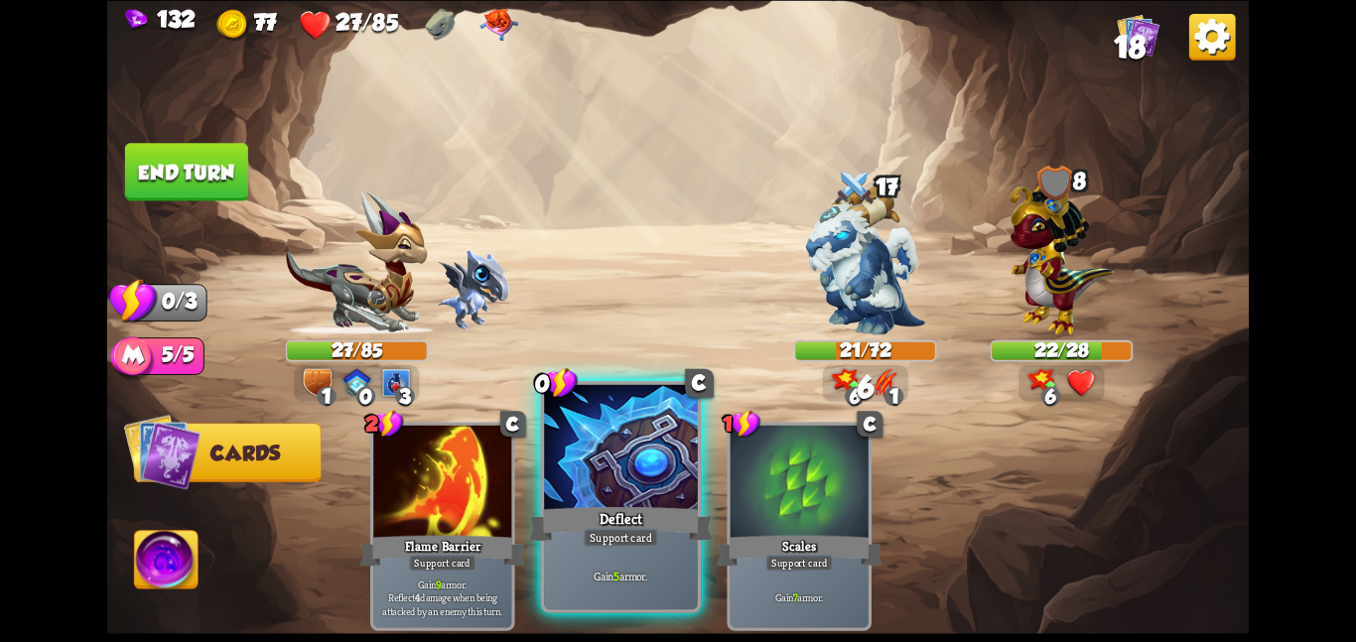
click at [622, 489] on div at bounding box center [621, 448] width 154 height 129
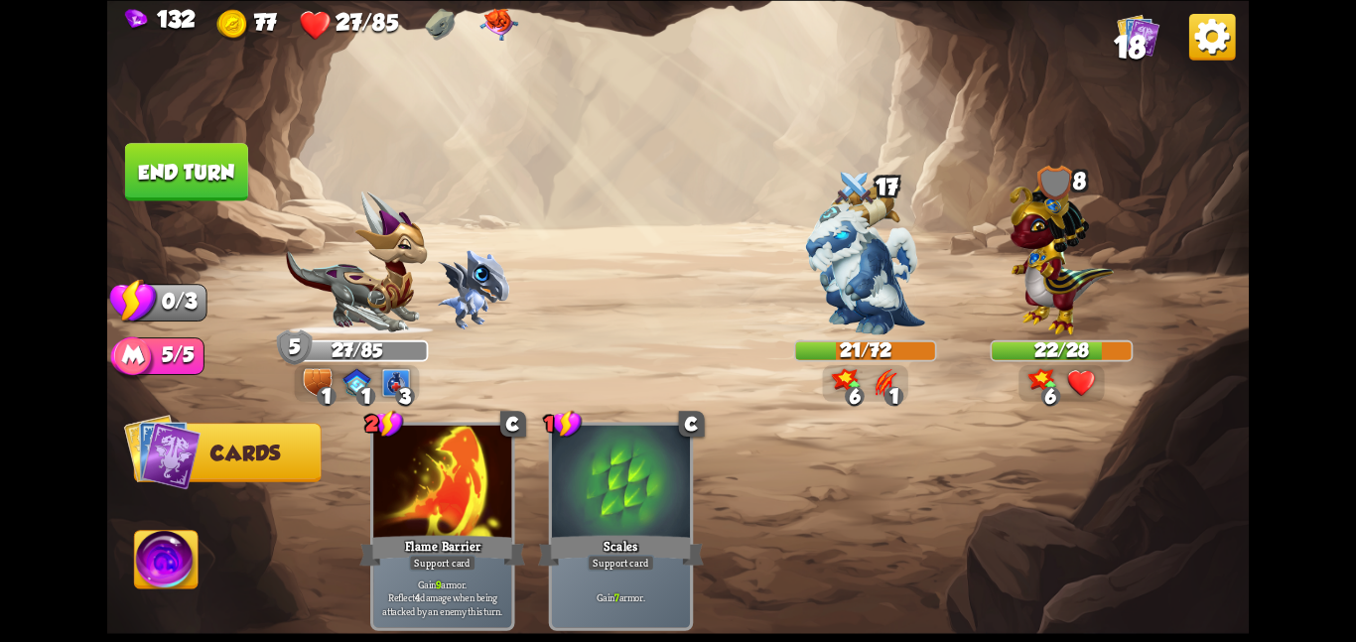
click at [162, 139] on img at bounding box center [678, 321] width 1142 height 642
click at [187, 147] on button "End turn" at bounding box center [186, 172] width 123 height 58
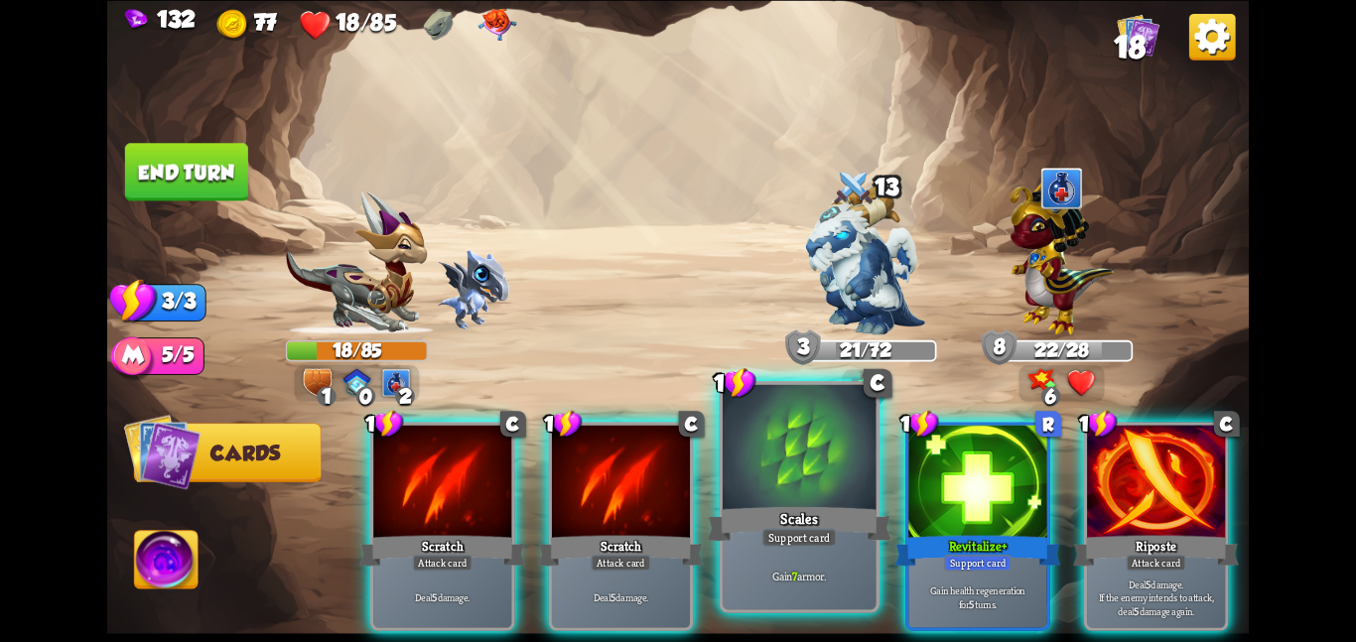
click at [762, 518] on div "Scales" at bounding box center [799, 523] width 184 height 41
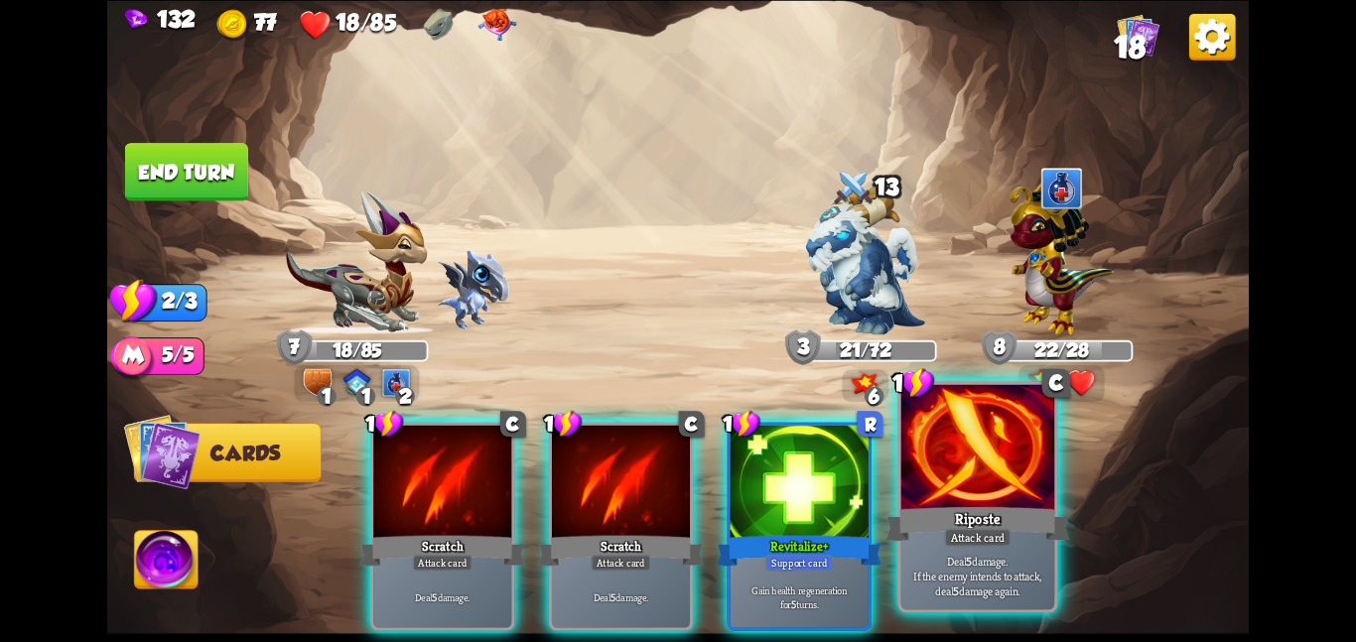
click at [992, 456] on div at bounding box center [979, 448] width 154 height 129
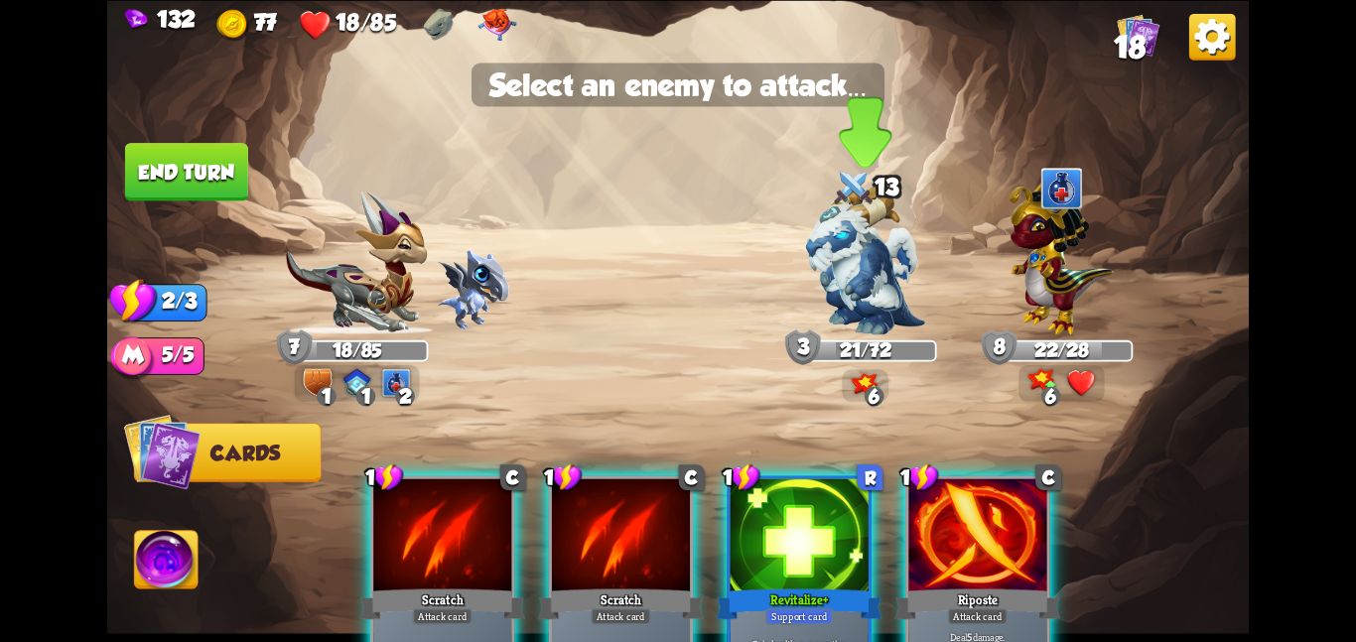
click at [834, 257] on img at bounding box center [865, 260] width 119 height 150
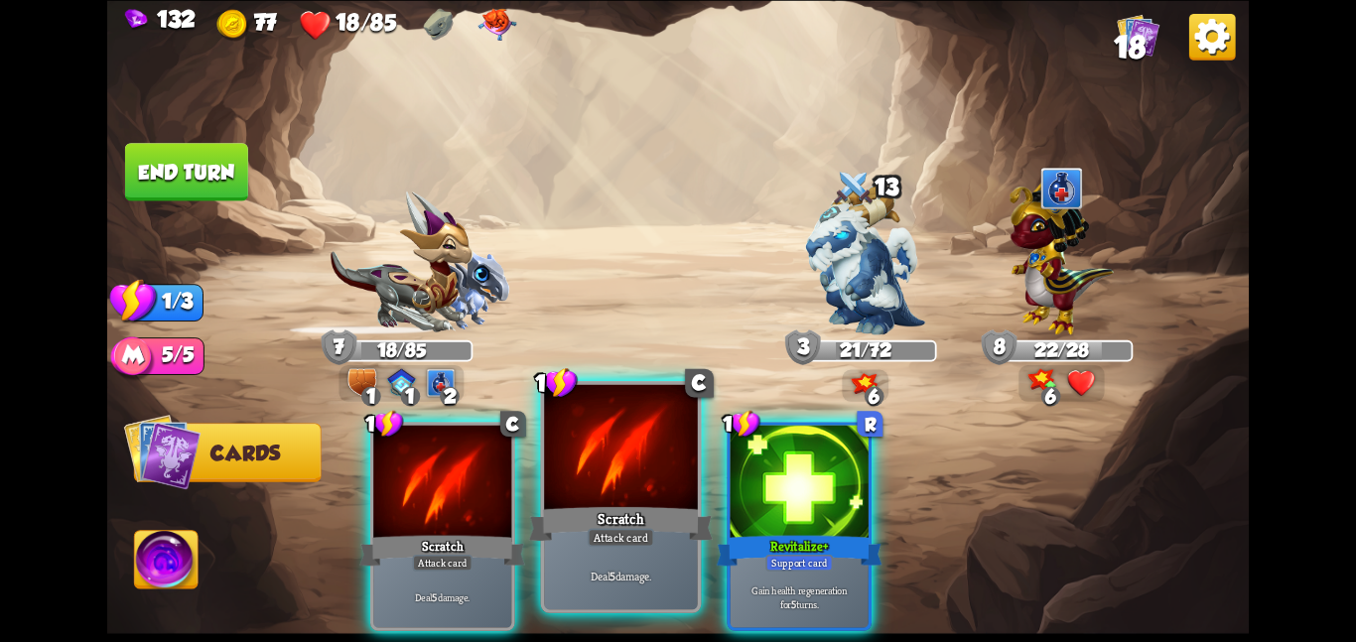
click at [584, 536] on div "Scratch" at bounding box center [621, 523] width 184 height 41
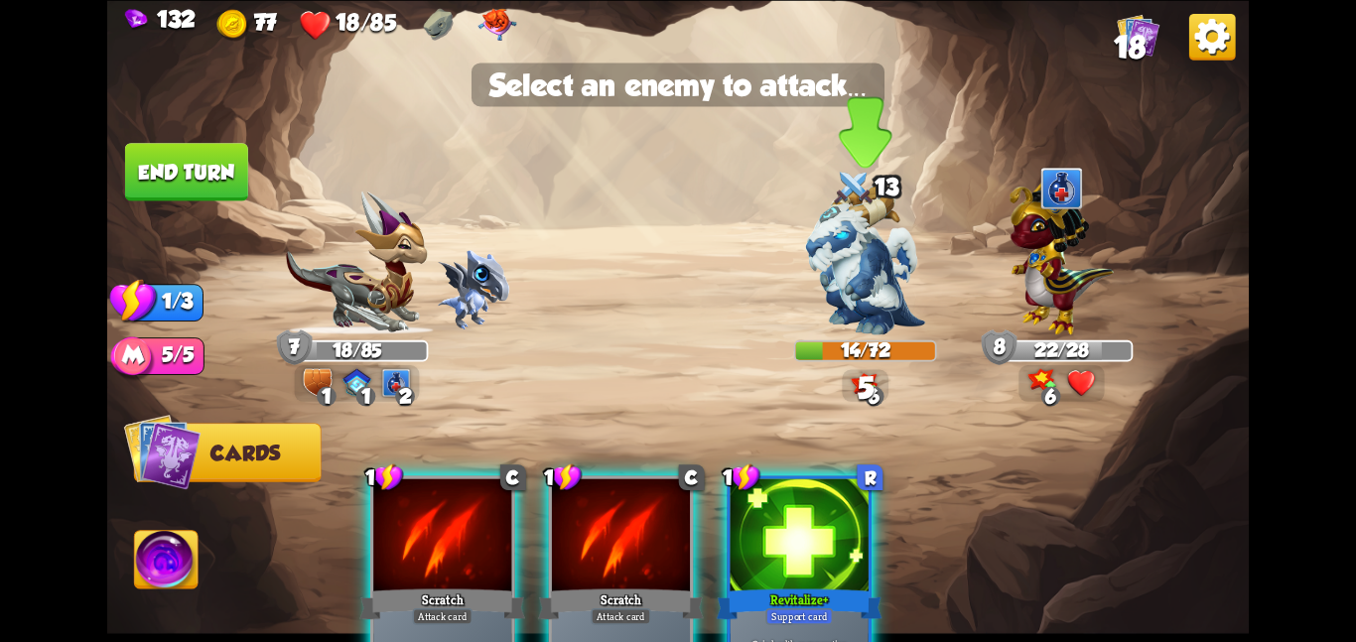
click at [843, 268] on img at bounding box center [865, 260] width 119 height 150
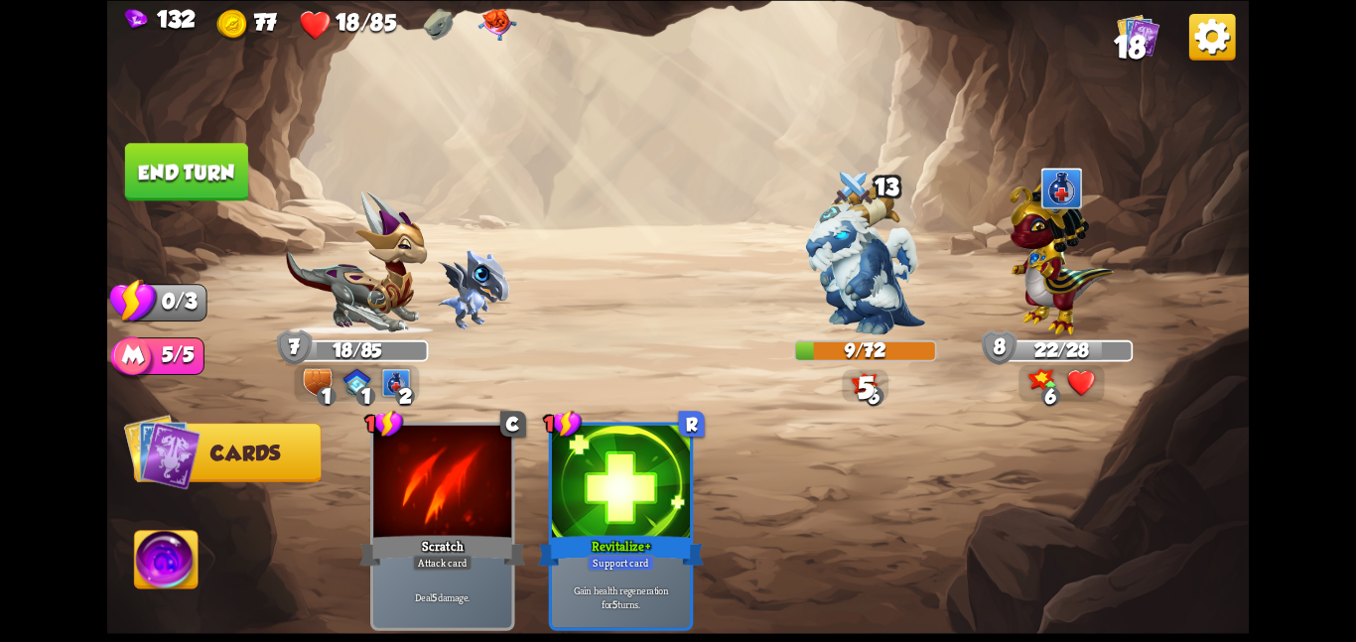
click at [206, 557] on span "Abilities" at bounding box center [183, 560] width 96 height 23
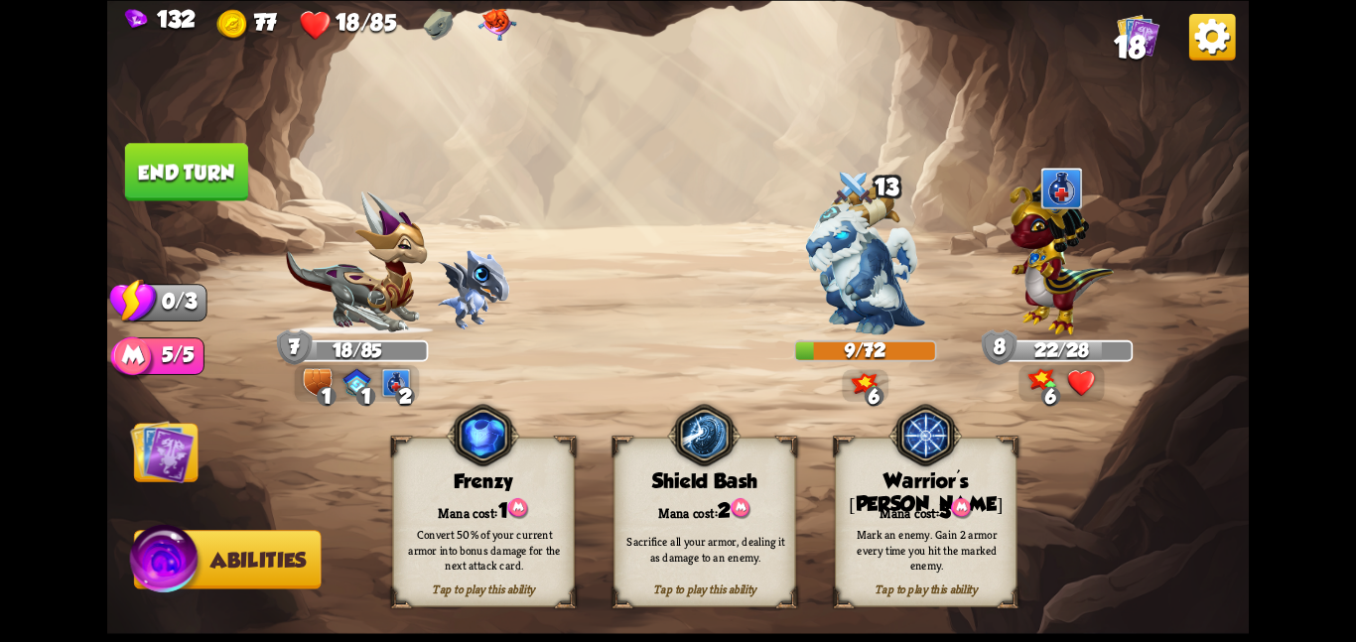
click at [717, 481] on div "Shield Bash" at bounding box center [705, 481] width 181 height 23
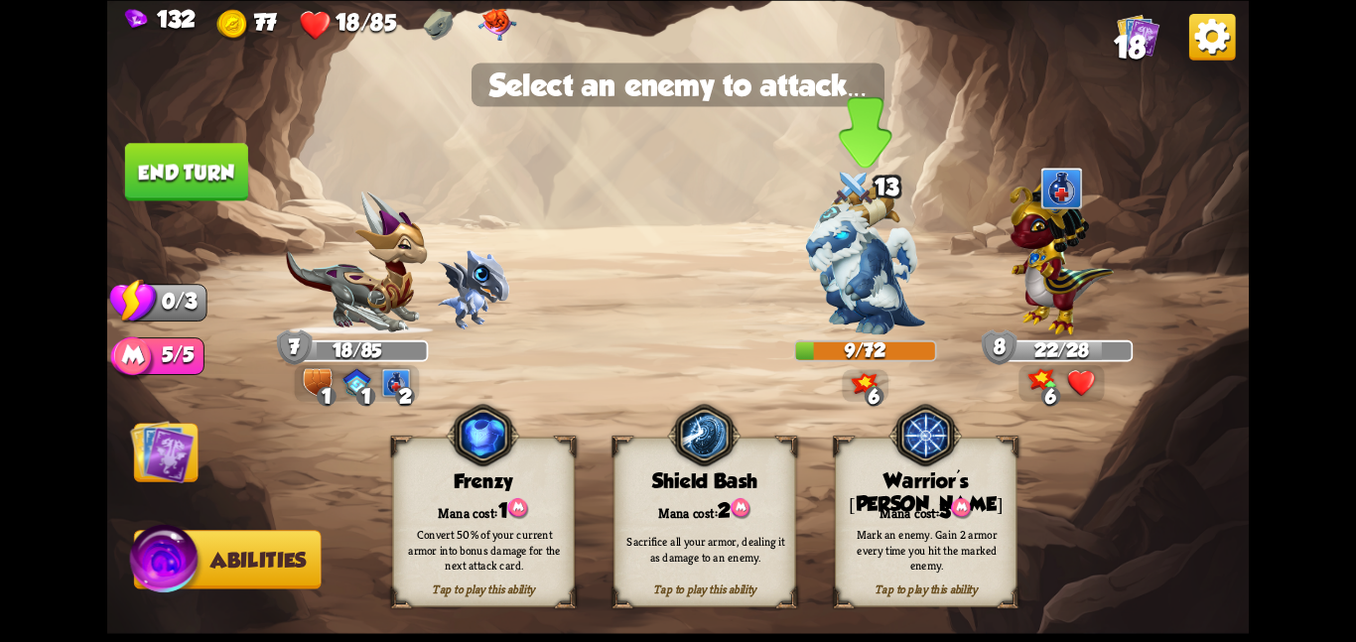
click at [855, 290] on img at bounding box center [865, 260] width 119 height 150
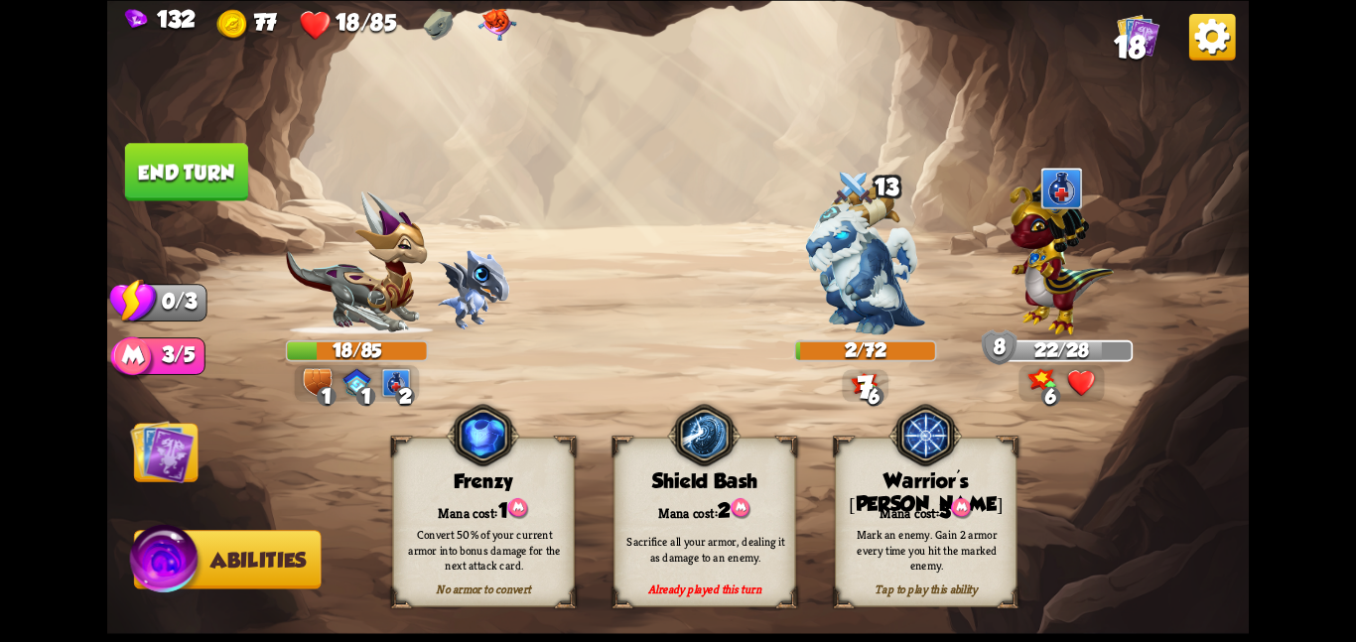
click at [152, 471] on img at bounding box center [162, 451] width 65 height 65
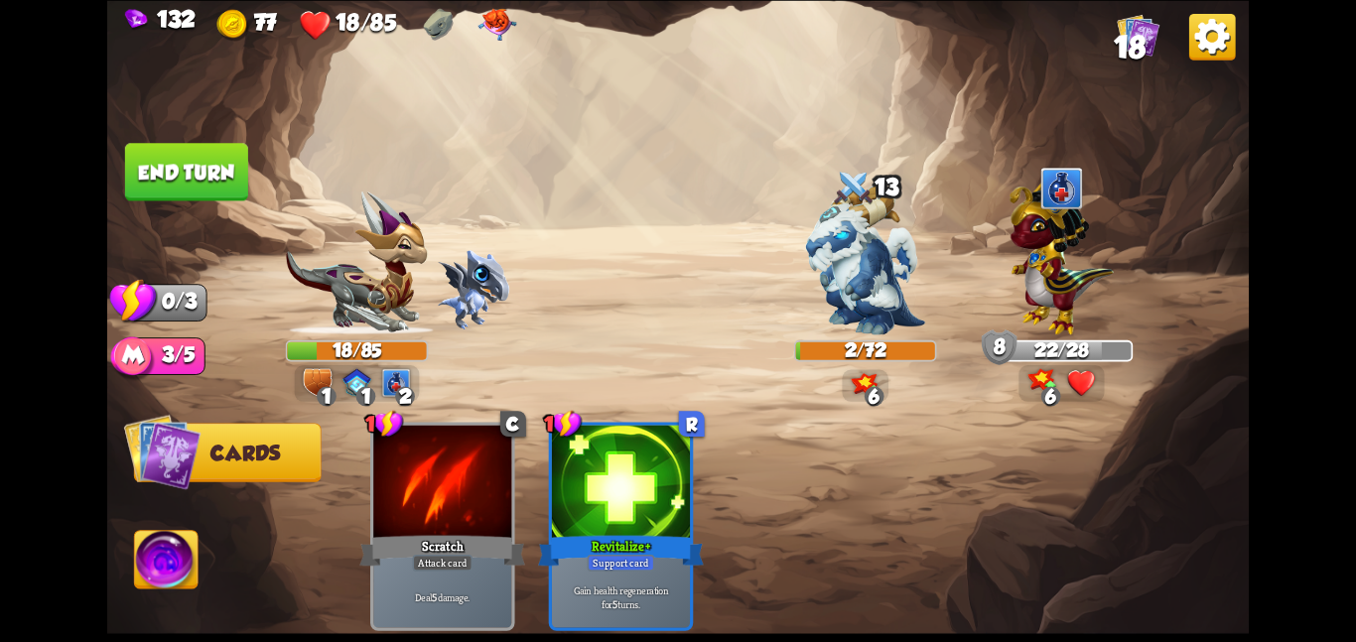
click at [162, 148] on button "End turn" at bounding box center [186, 172] width 123 height 58
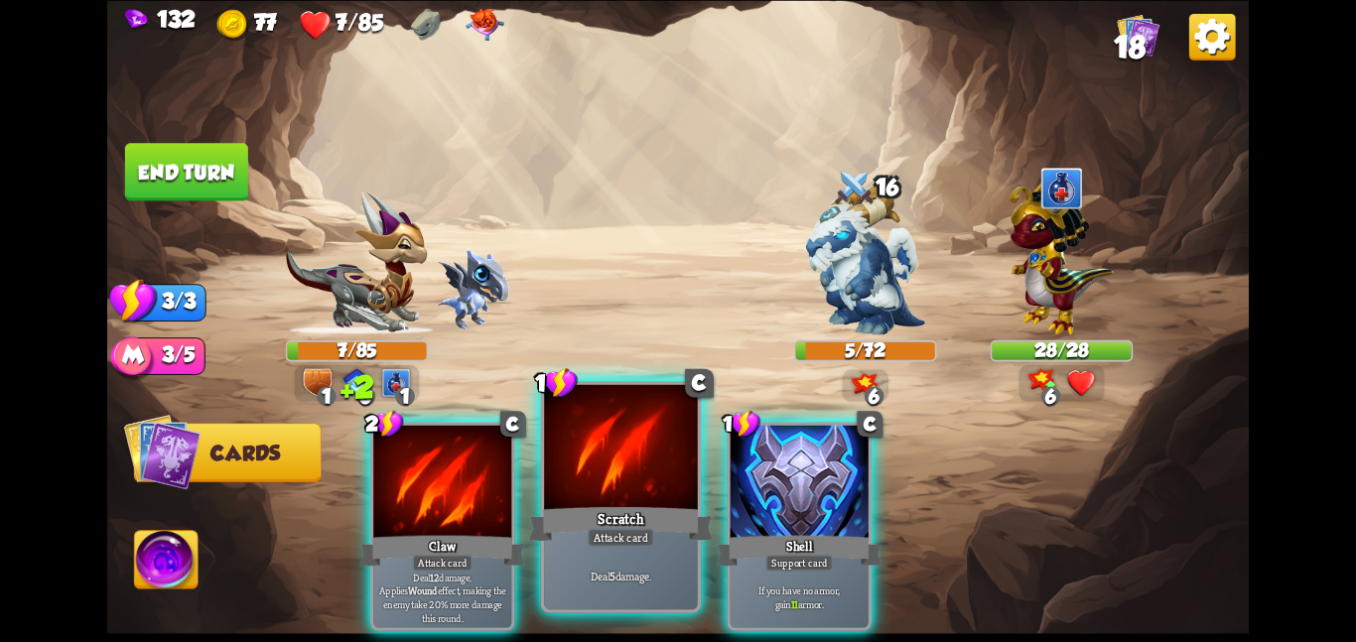
click at [604, 522] on div "Scratch" at bounding box center [621, 523] width 184 height 41
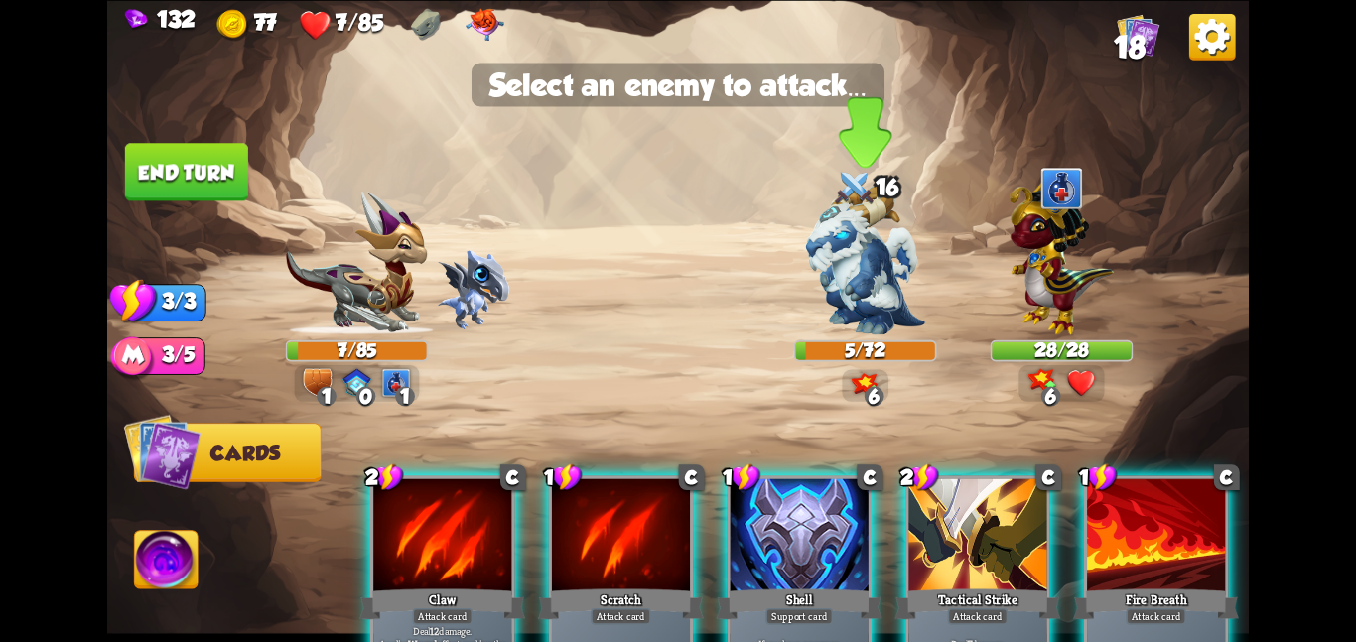
click at [826, 297] on img at bounding box center [865, 260] width 119 height 150
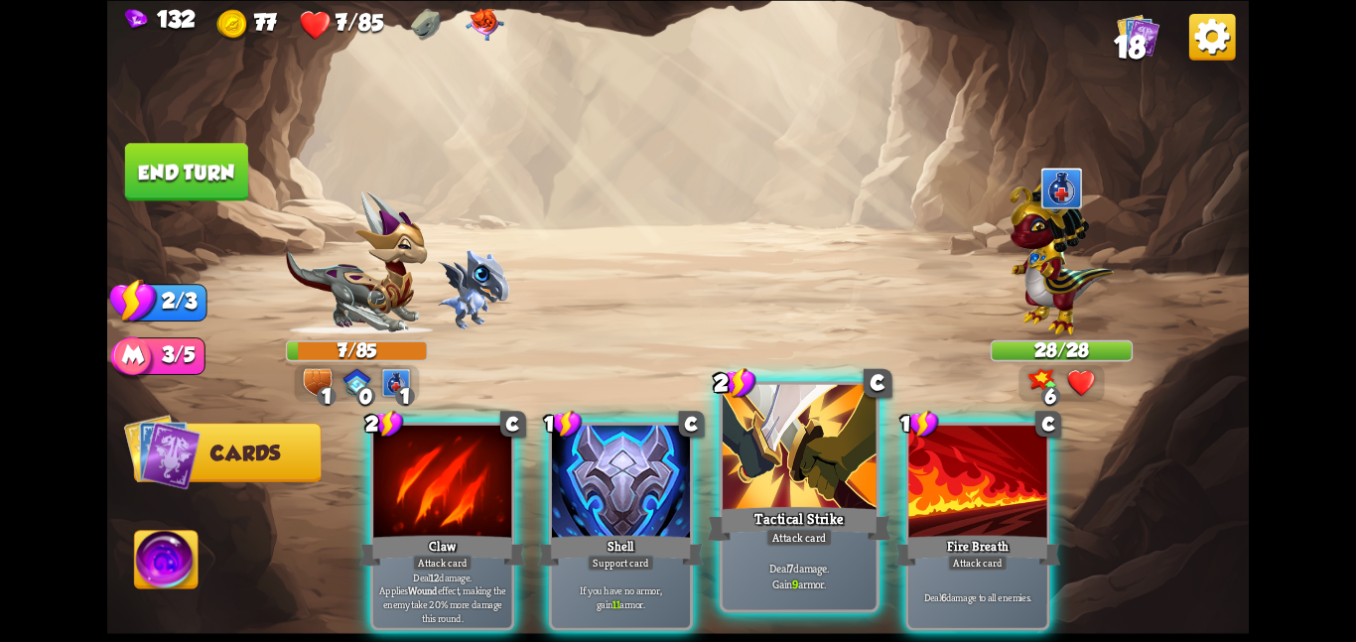
click at [786, 482] on div at bounding box center [800, 448] width 154 height 129
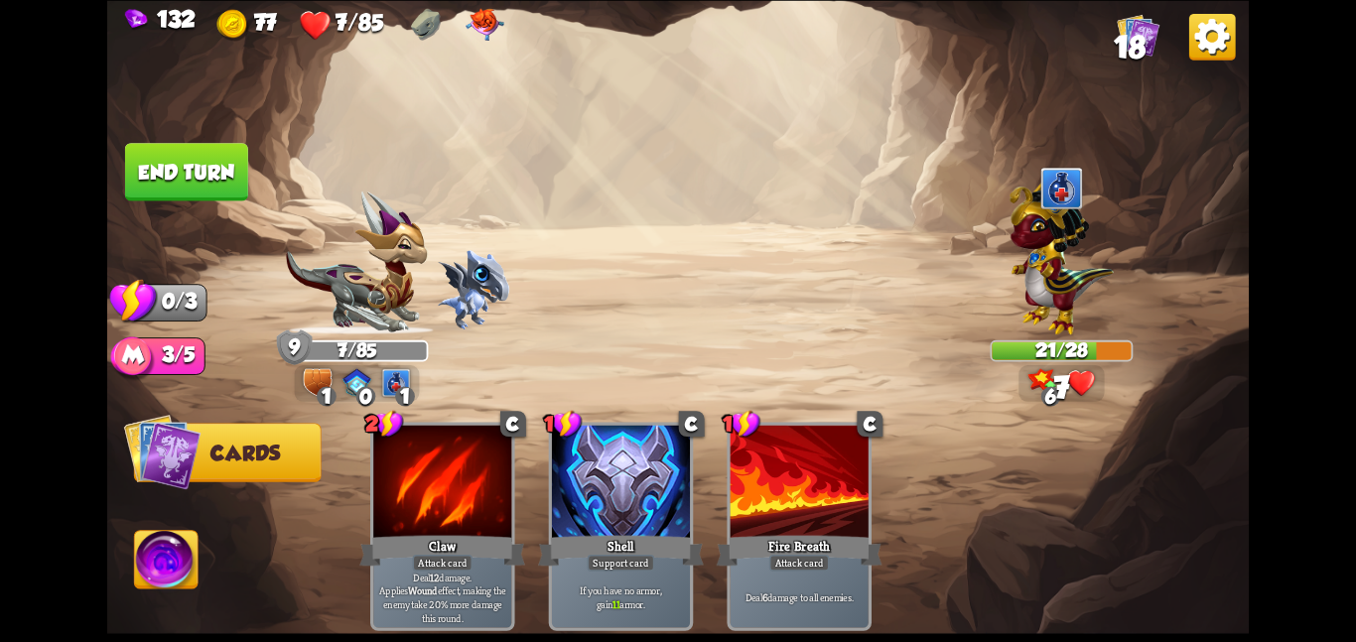
click at [124, 140] on img at bounding box center [678, 321] width 1142 height 642
click at [136, 145] on button "End turn" at bounding box center [186, 172] width 123 height 58
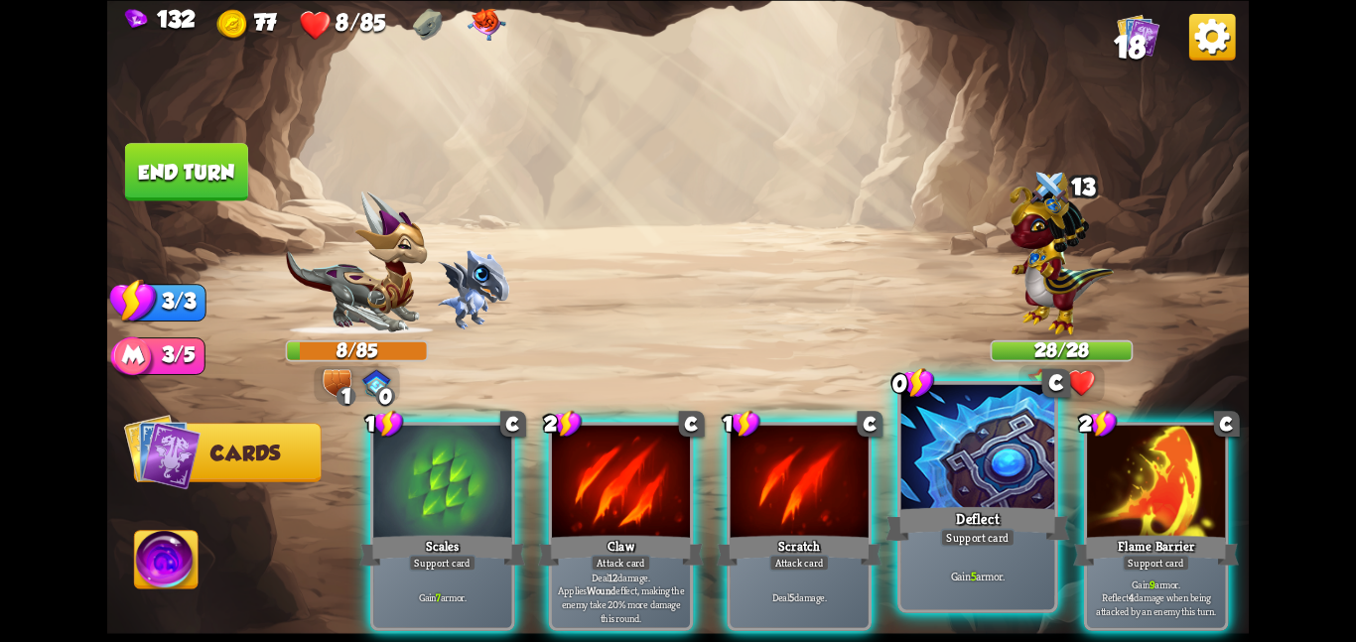
click at [1013, 498] on div at bounding box center [979, 448] width 154 height 129
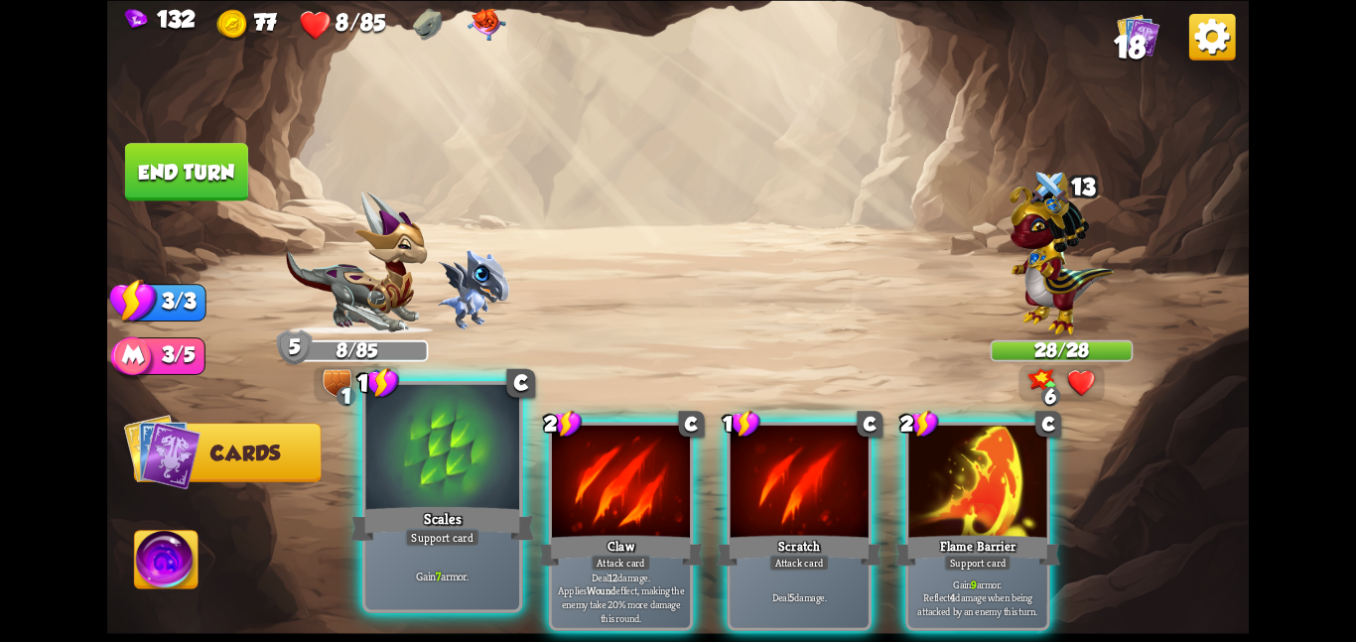
click at [450, 518] on div "Scales" at bounding box center [443, 523] width 184 height 41
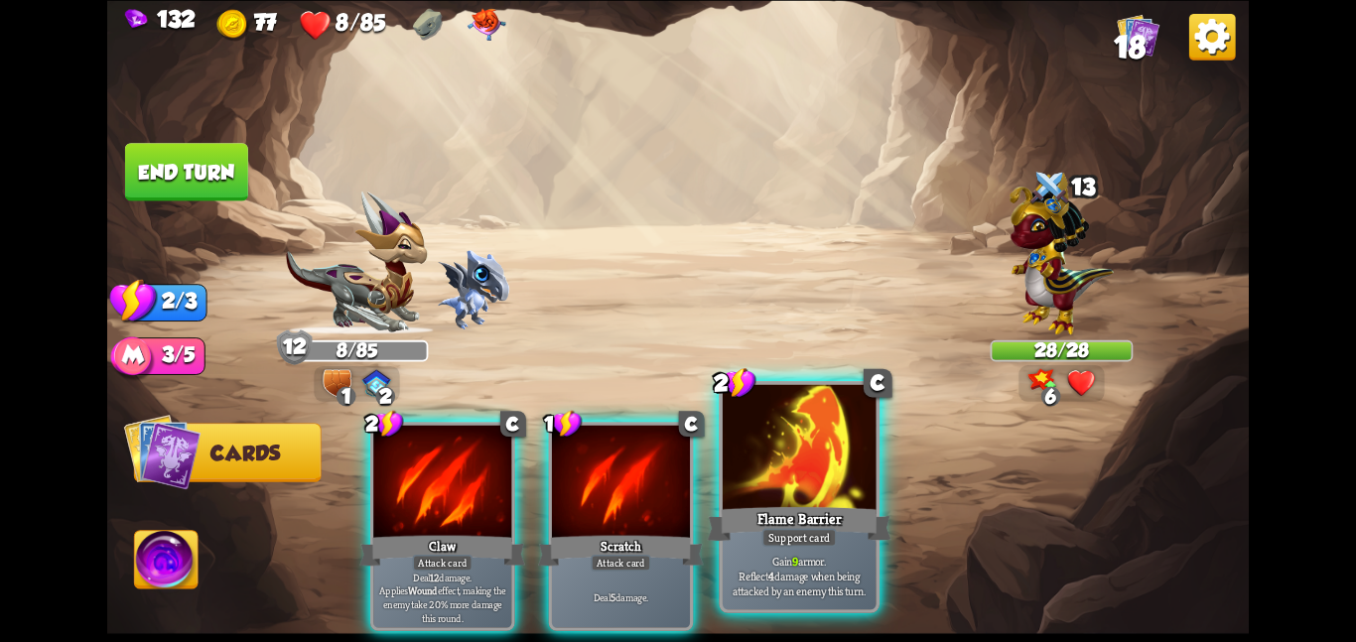
click at [764, 481] on div at bounding box center [800, 448] width 154 height 129
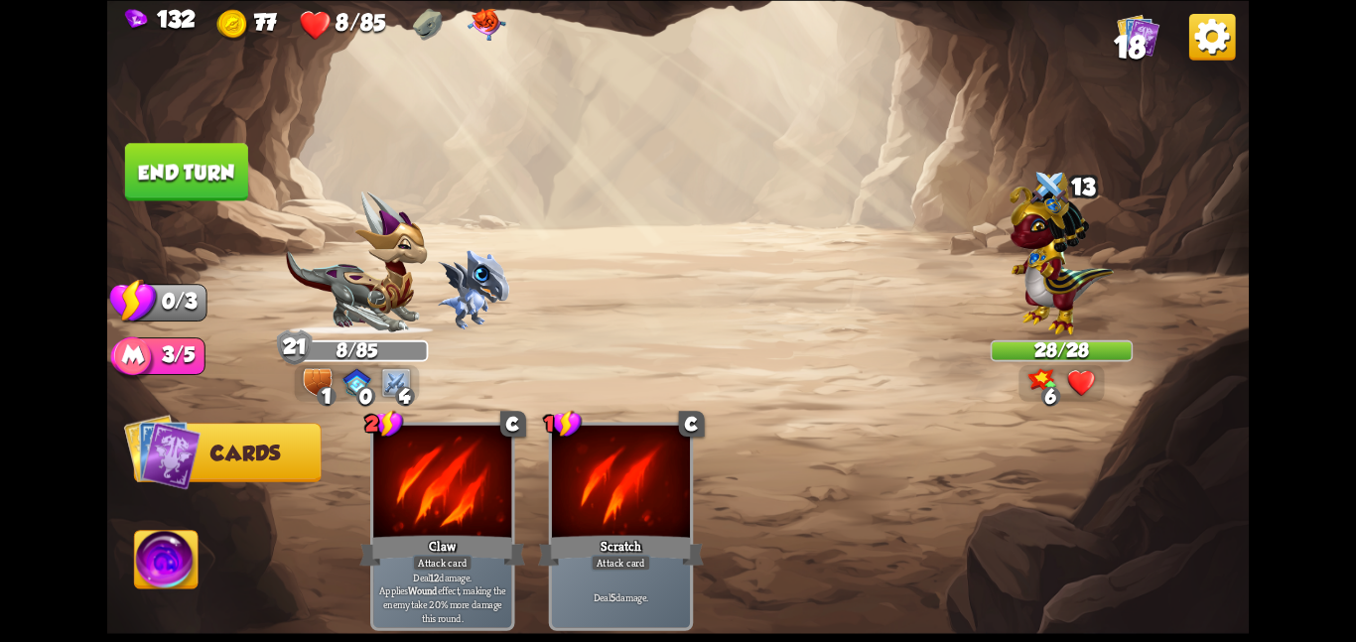
click at [142, 153] on button "End turn" at bounding box center [186, 172] width 123 height 58
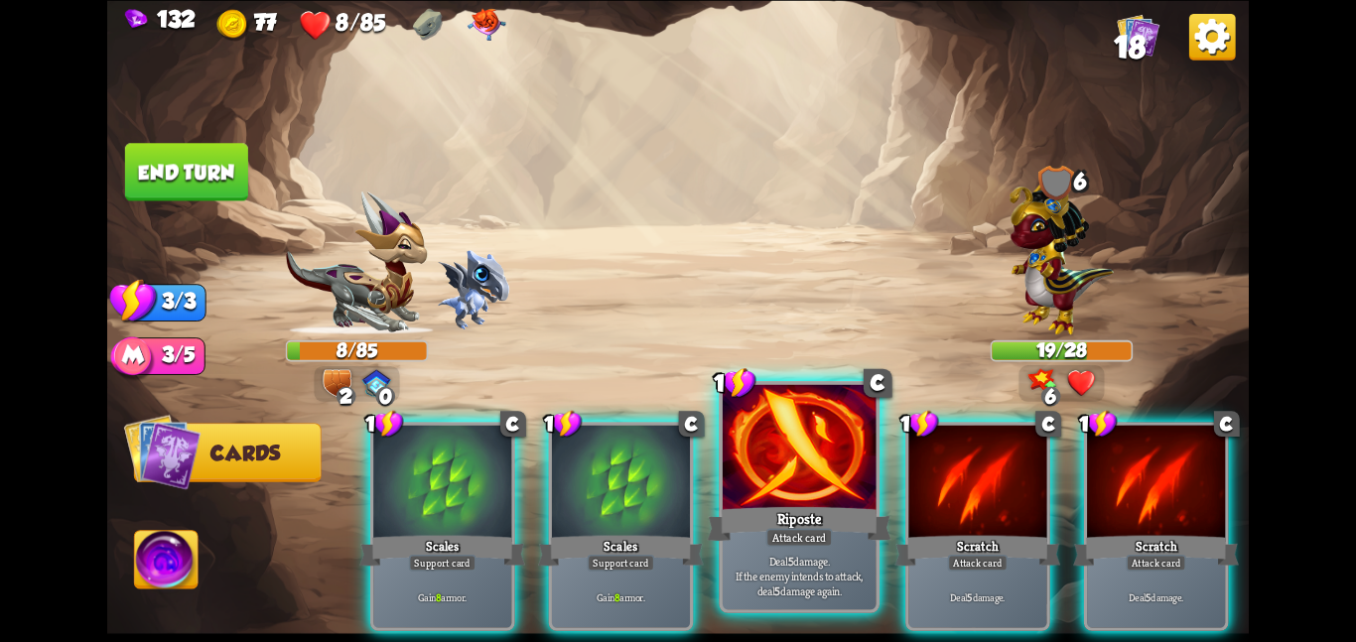
click at [792, 442] on div at bounding box center [800, 448] width 154 height 129
click at [792, 442] on div "1 C Scales Support card Gain 8 armor. 1 C Scales Support card Gain 8 armor. 1 C…" at bounding box center [792, 499] width 913 height 286
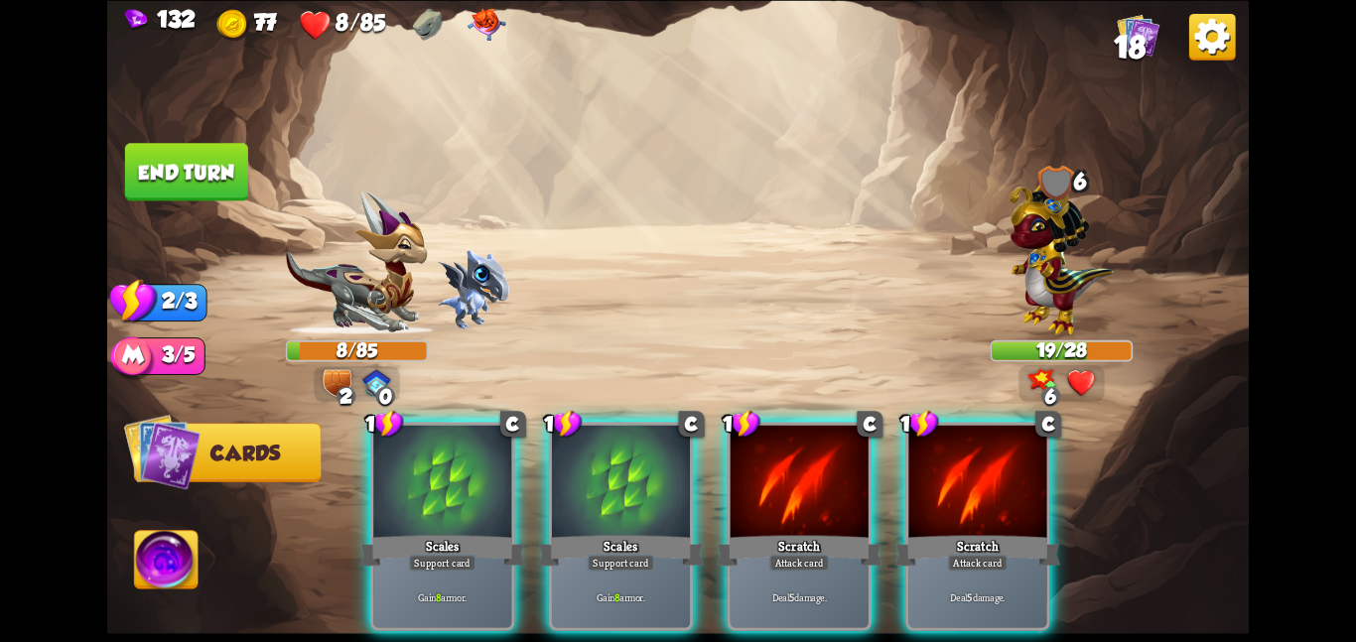
click at [792, 442] on div at bounding box center [800, 483] width 138 height 116
click at [792, 442] on div "1 C Scales Support card Gain 8 armor. 1 C Scales Support card Gain 8 armor. 1 C…" at bounding box center [792, 499] width 913 height 286
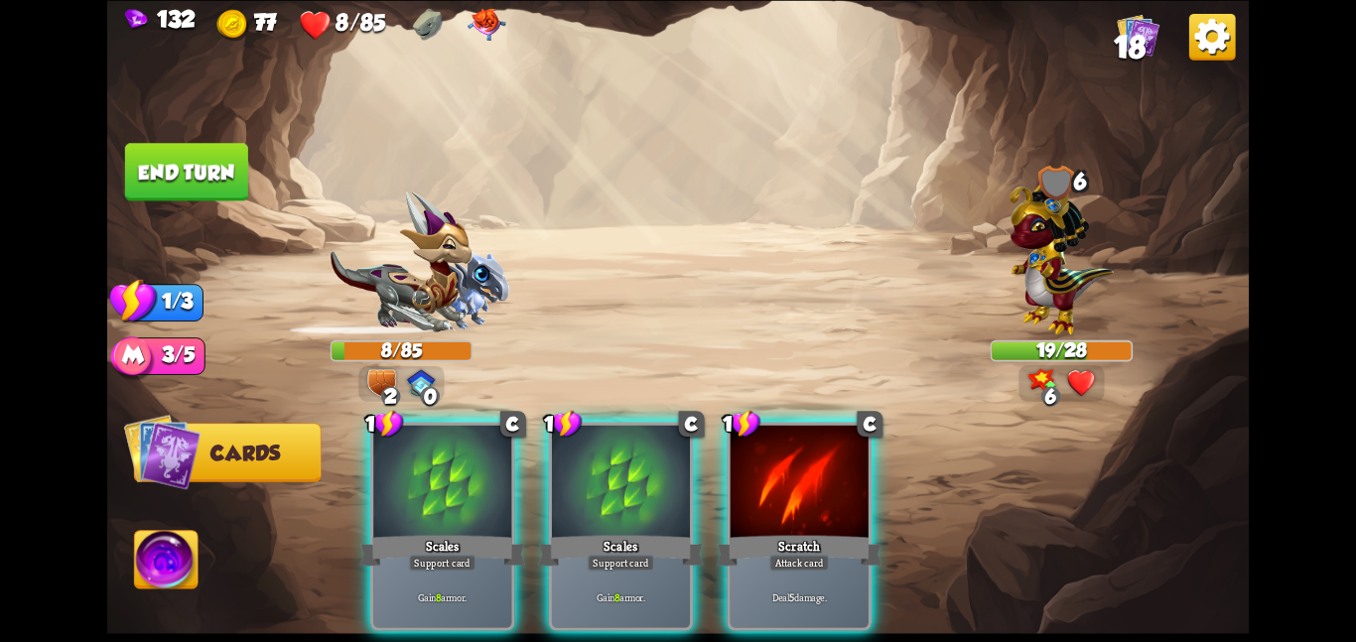
click at [792, 442] on div at bounding box center [800, 483] width 138 height 116
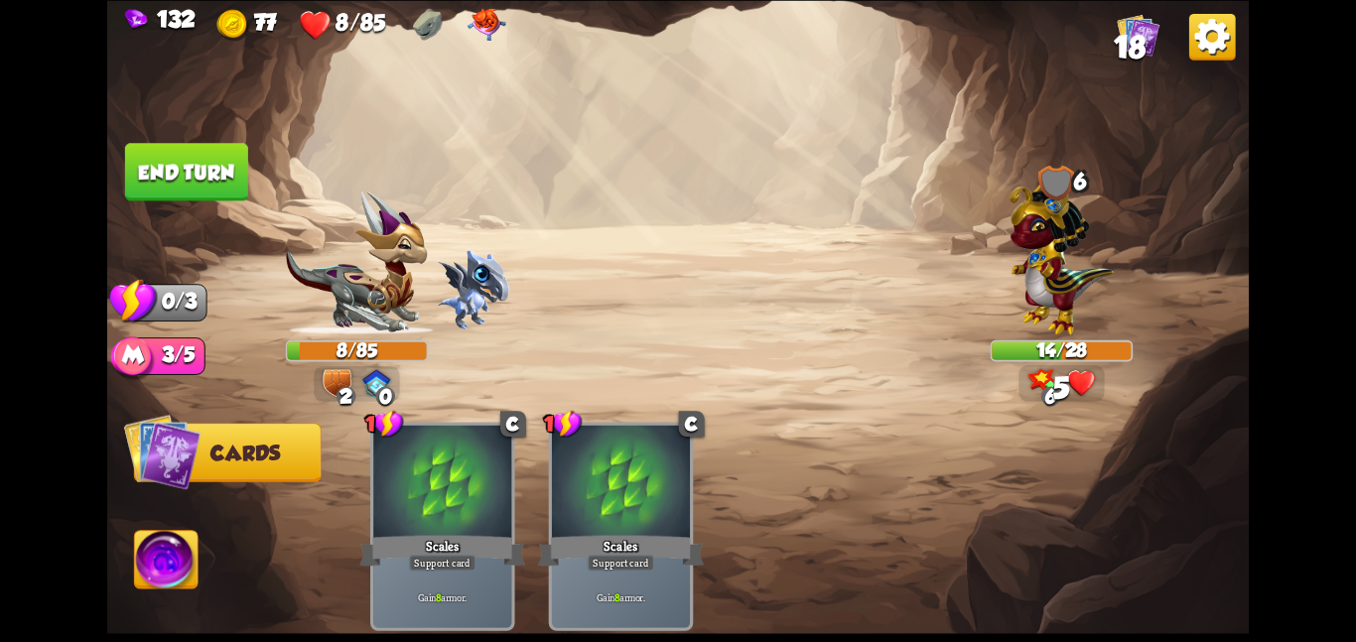
click at [792, 442] on div "1 C Scales Support card Gain 8 armor. 1 C Scales Support card Gain 8 armor." at bounding box center [792, 499] width 913 height 286
click at [199, 156] on button "End turn" at bounding box center [186, 172] width 123 height 58
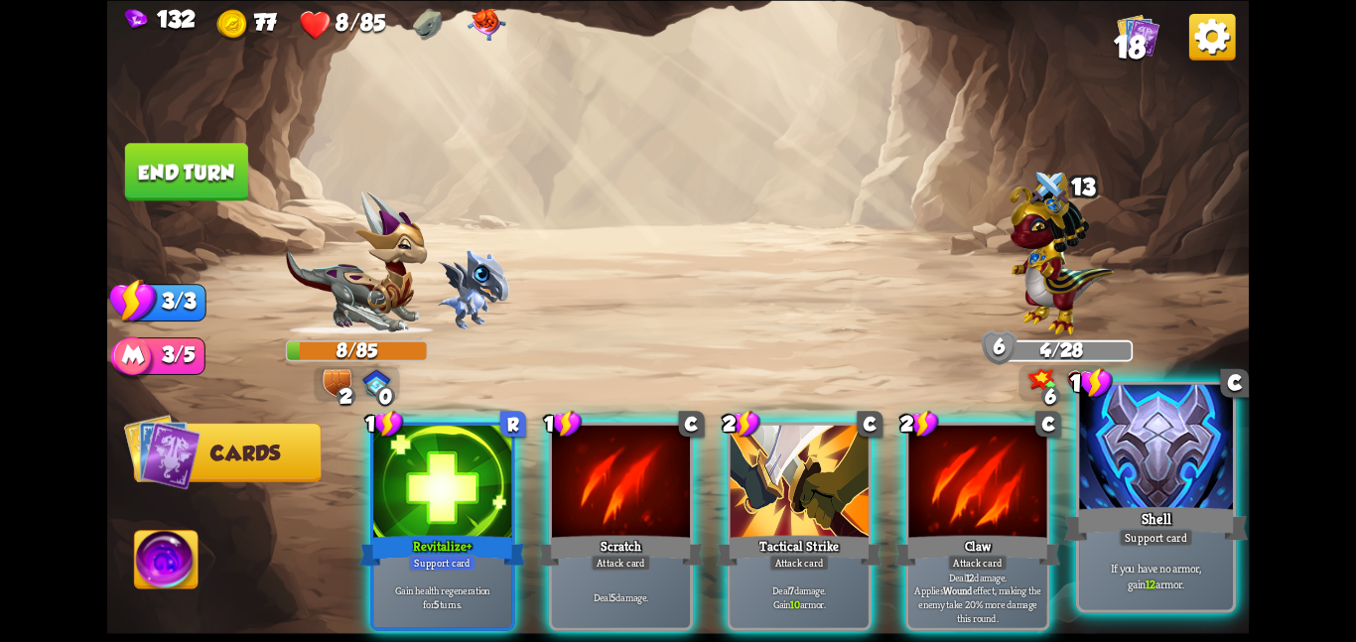
click at [1104, 479] on div at bounding box center [1156, 448] width 154 height 129
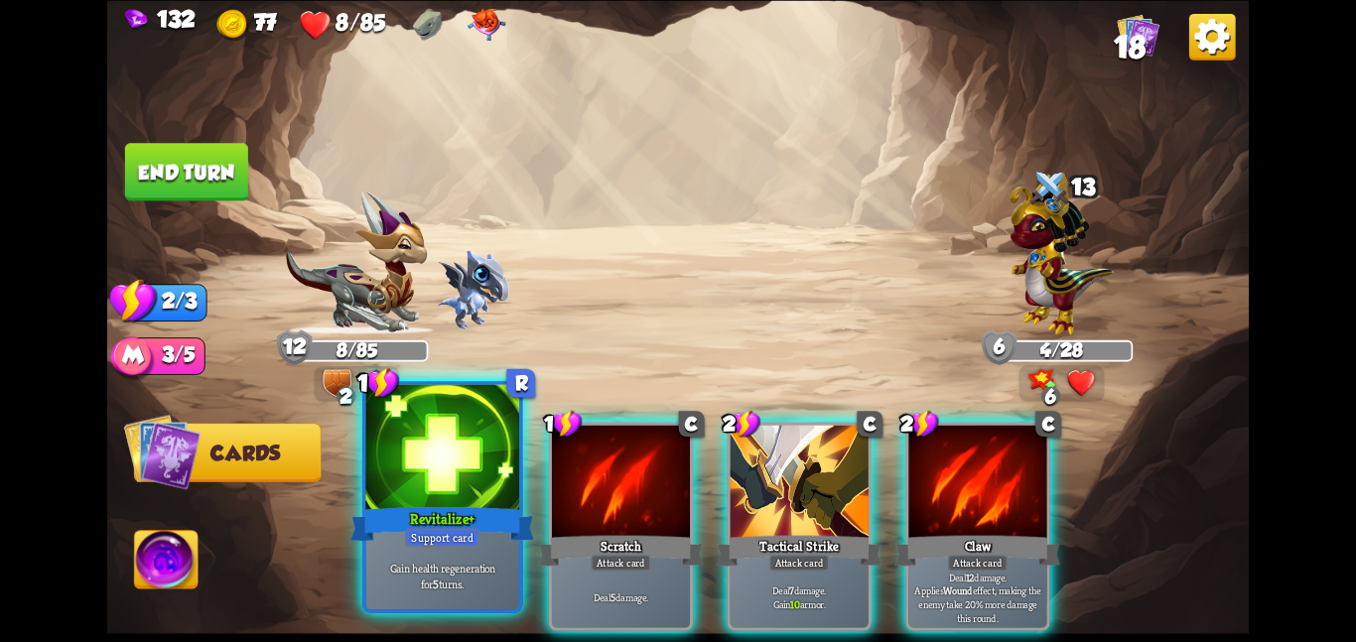
click at [510, 495] on div at bounding box center [442, 448] width 154 height 129
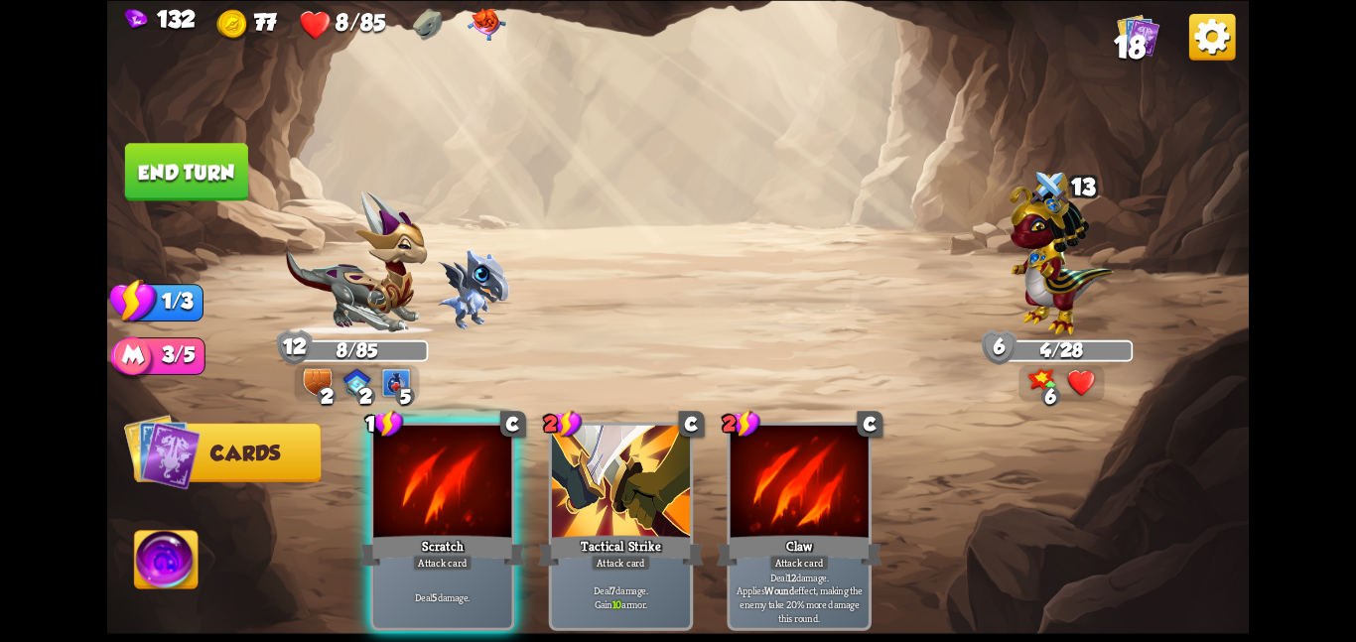
click at [217, 172] on button "End turn" at bounding box center [186, 172] width 123 height 58
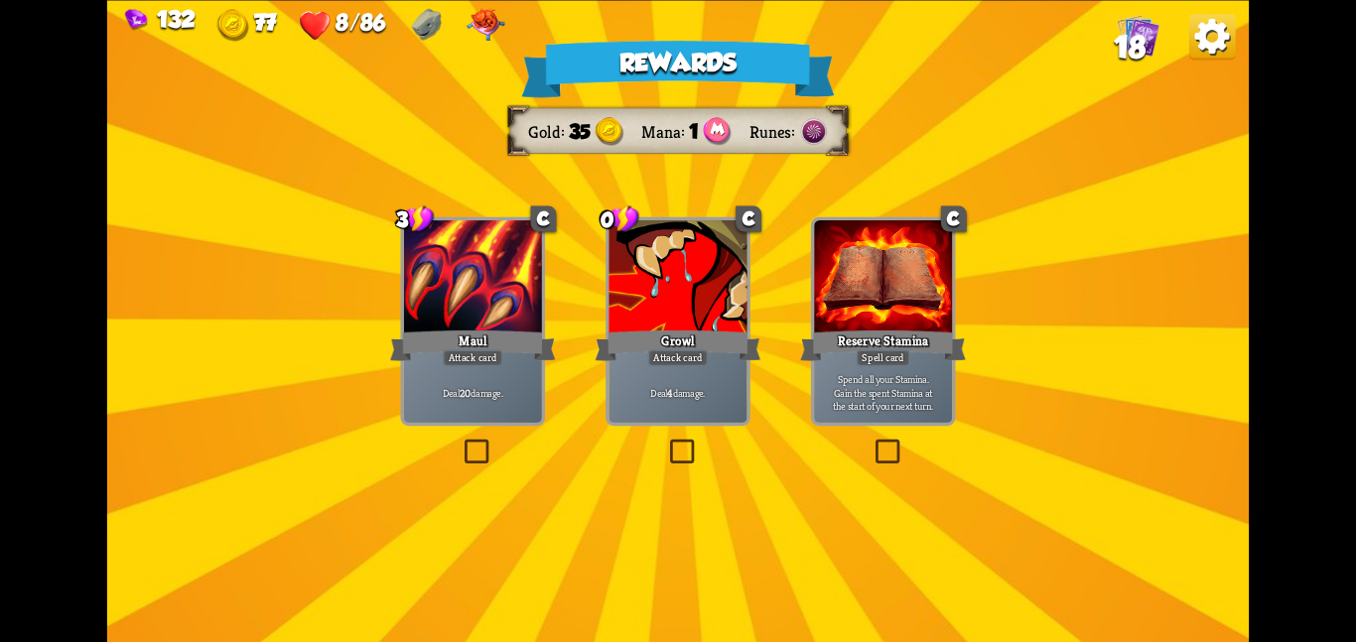
click at [671, 334] on div "Growl" at bounding box center [679, 345] width 166 height 37
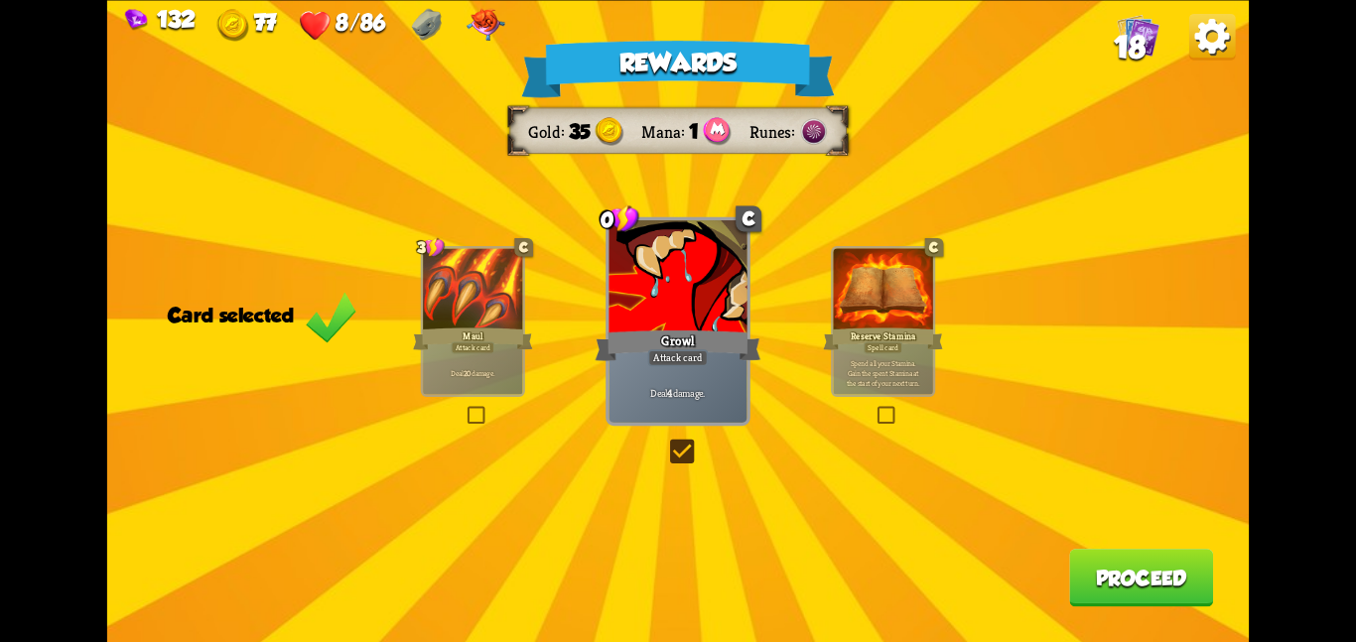
click at [1099, 566] on button "Proceed" at bounding box center [1141, 578] width 144 height 58
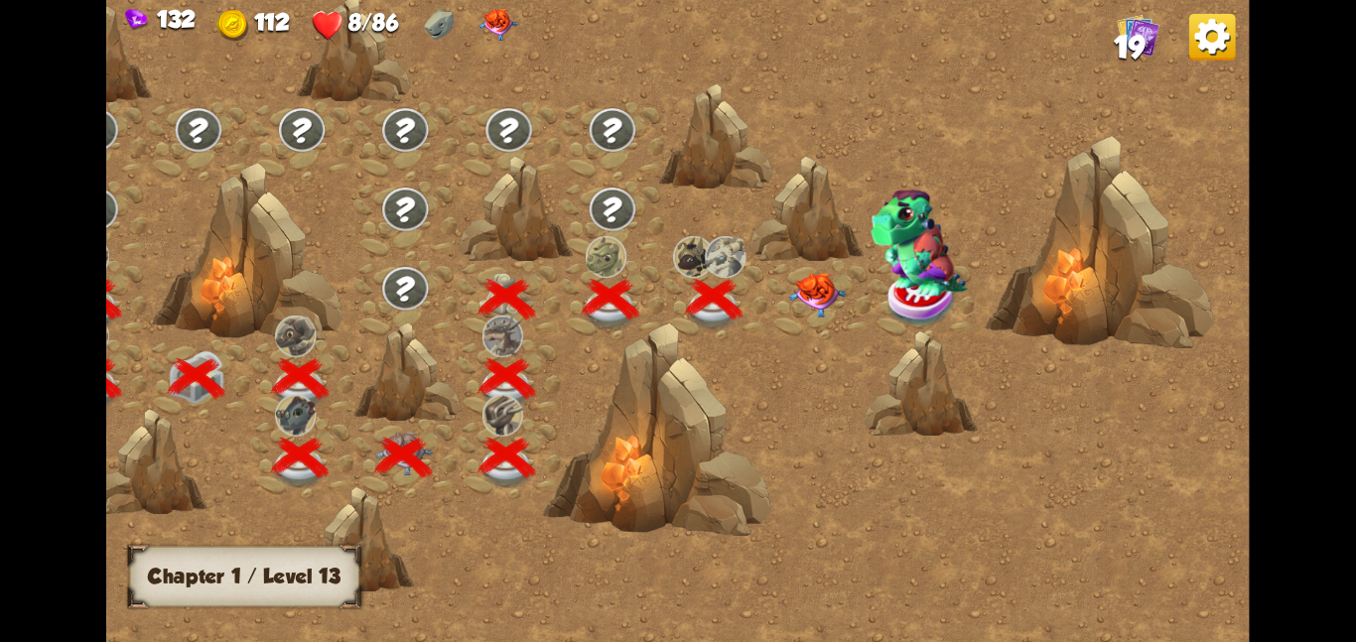
click at [794, 272] on img at bounding box center [817, 294] width 58 height 45
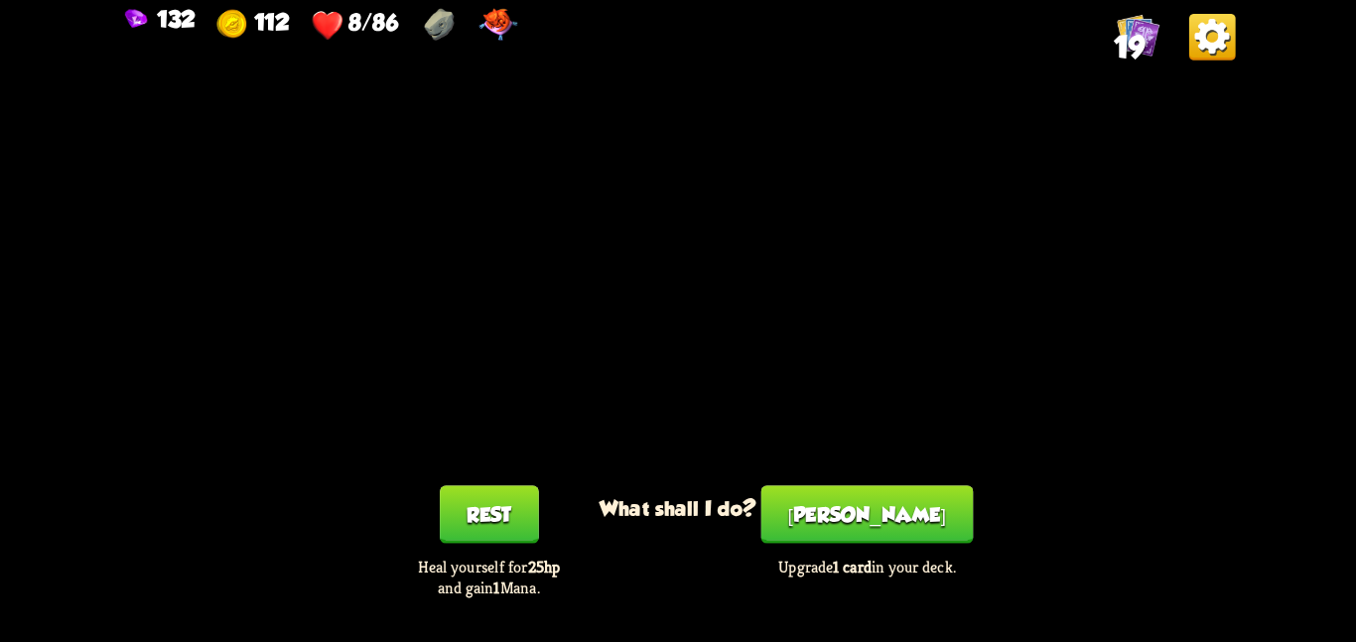
click at [538, 517] on div "Rest Heal yourself for 25hp and gain 1 Mana." at bounding box center [488, 542] width 228 height 112
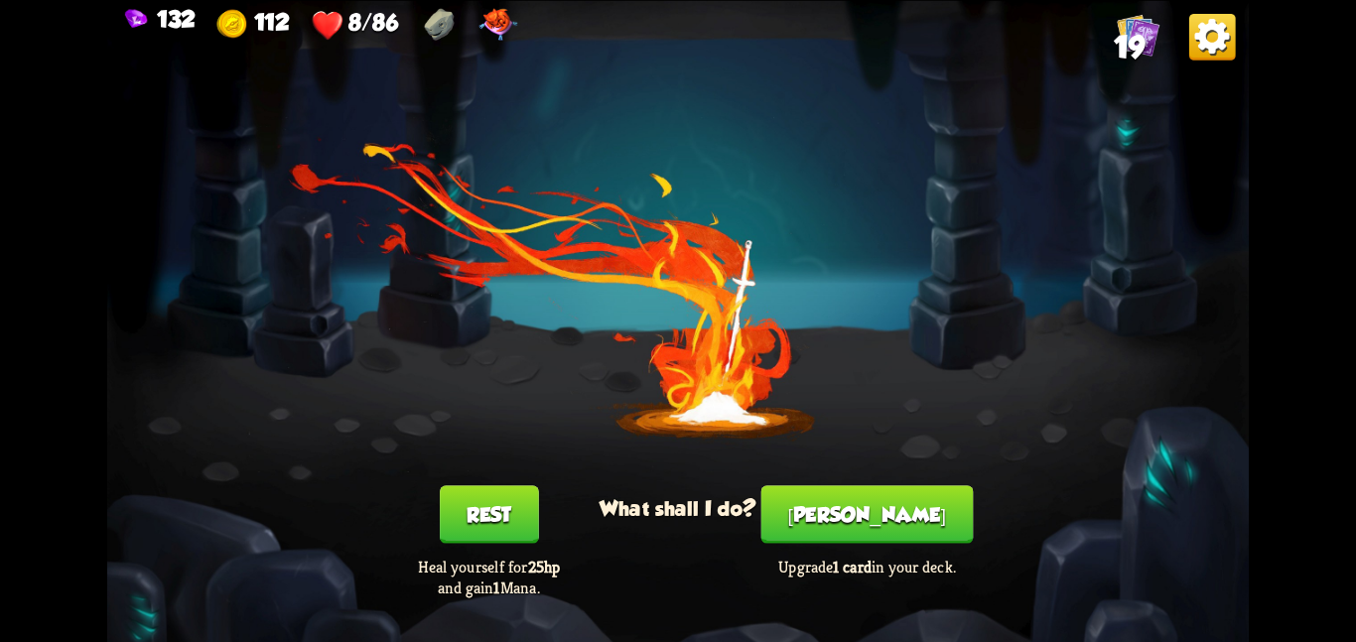
click at [534, 516] on button "Rest" at bounding box center [489, 515] width 99 height 58
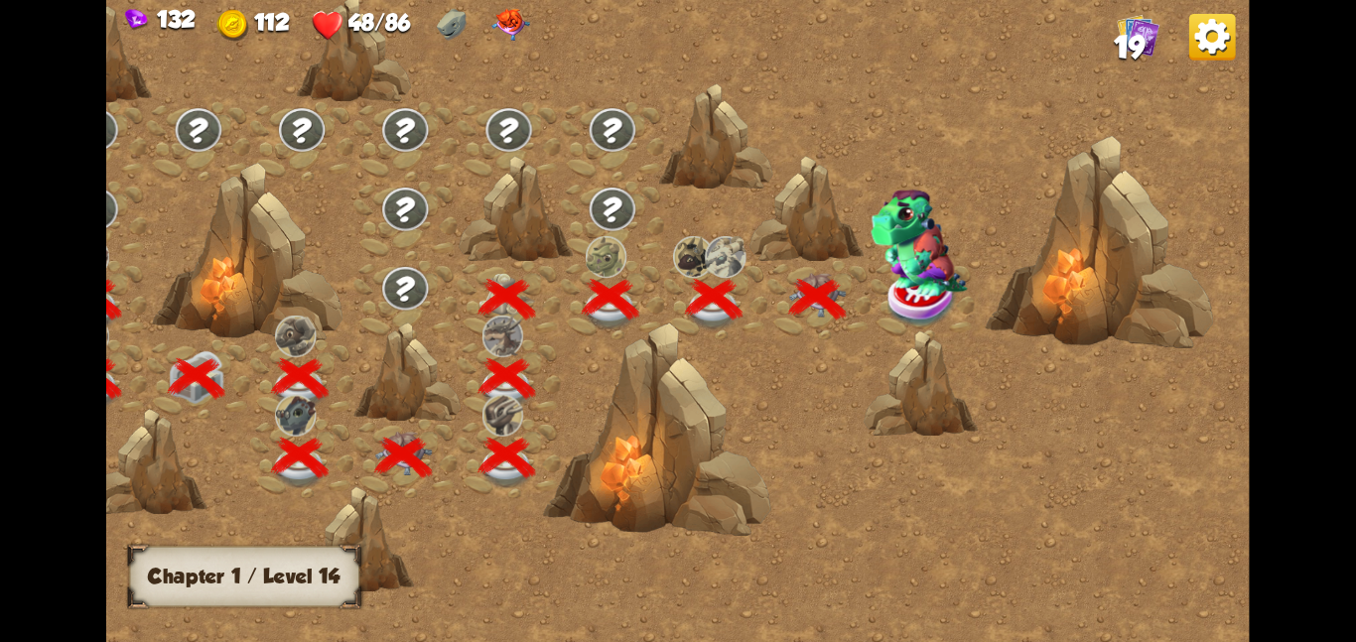
click at [884, 250] on img at bounding box center [919, 242] width 96 height 107
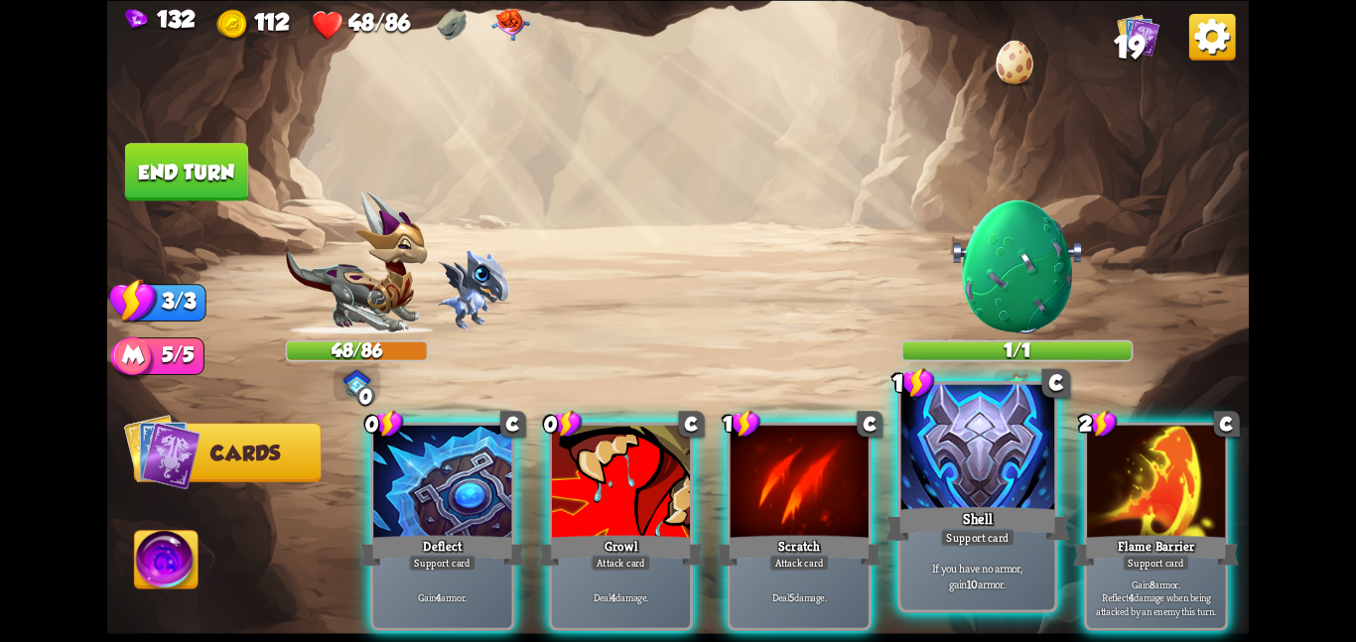
click at [930, 526] on div "Shell" at bounding box center [978, 523] width 184 height 41
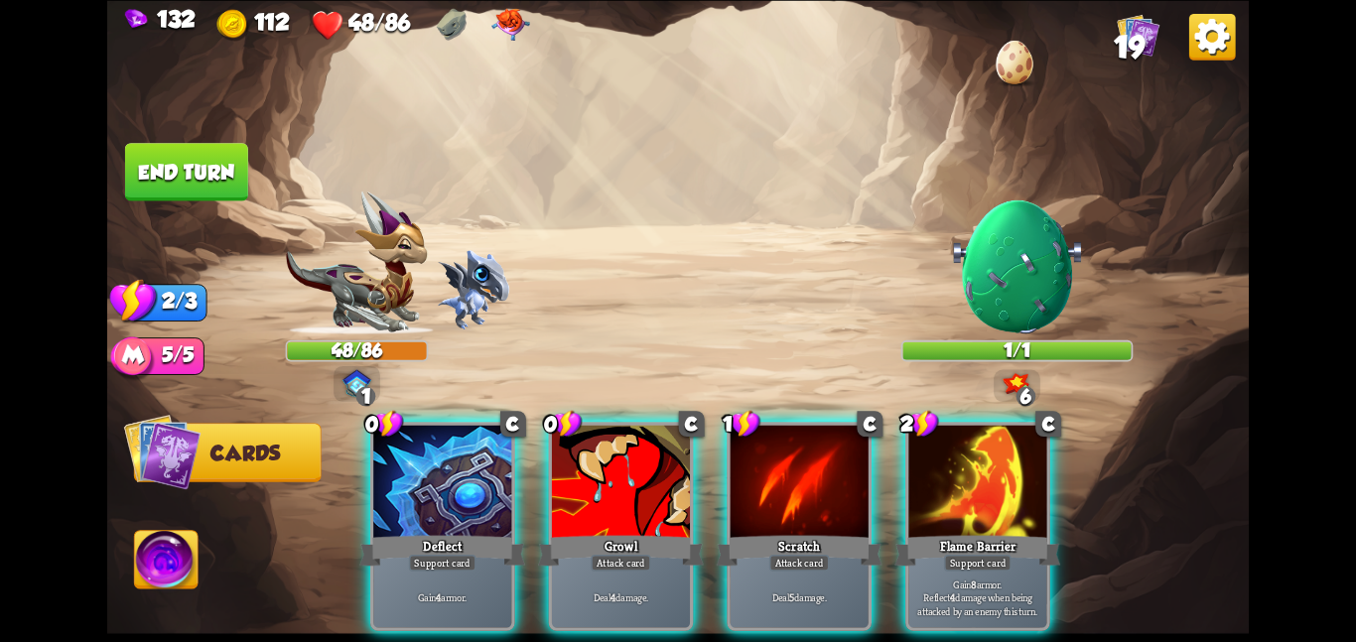
click at [930, 532] on div "Flame Barrier" at bounding box center [978, 550] width 166 height 37
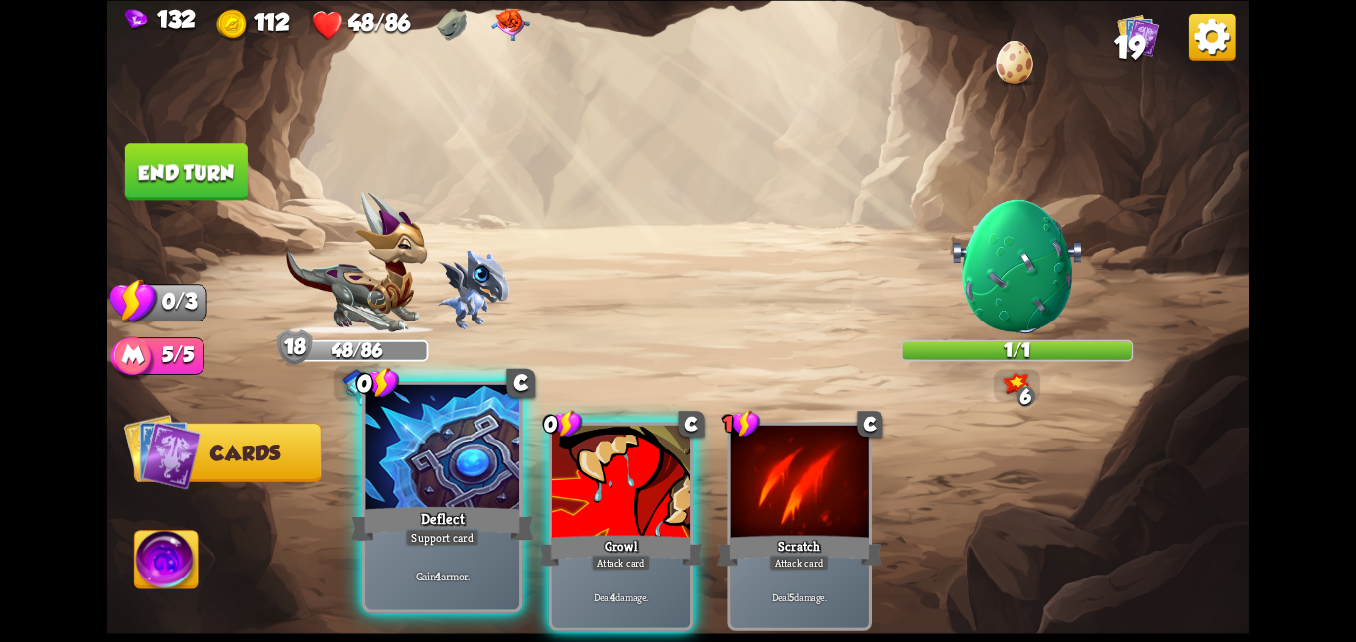
click at [454, 454] on div at bounding box center [442, 448] width 154 height 129
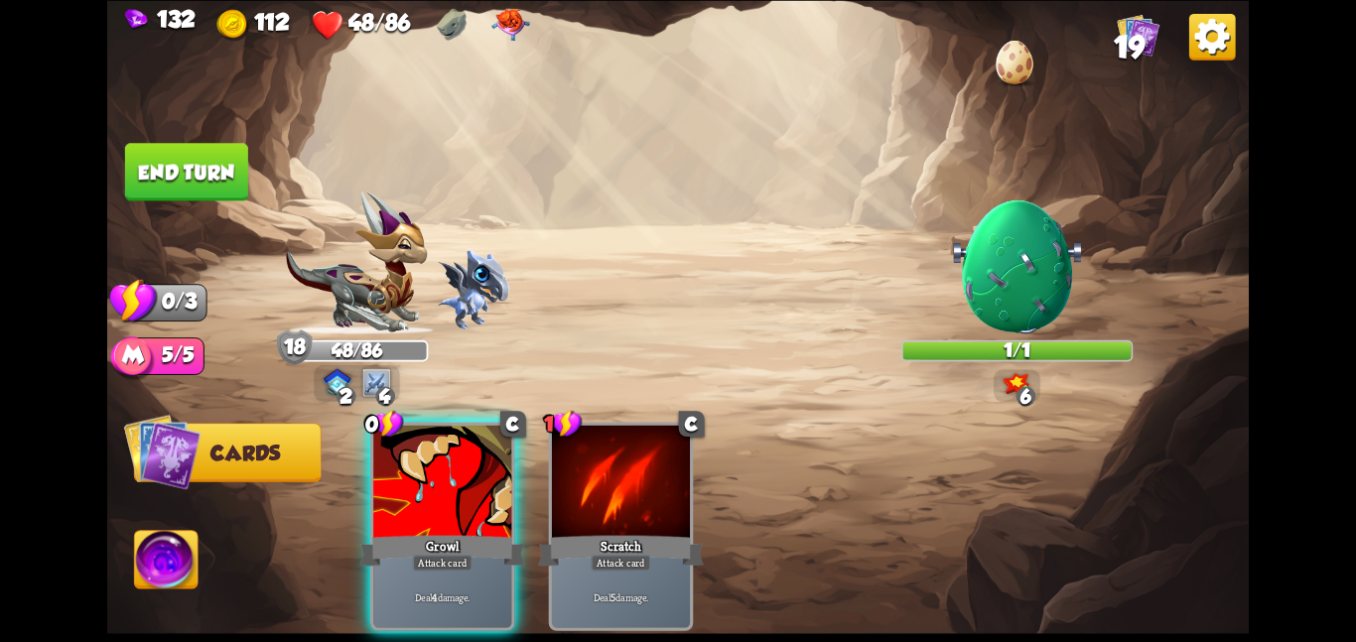
click at [454, 454] on div at bounding box center [442, 483] width 138 height 116
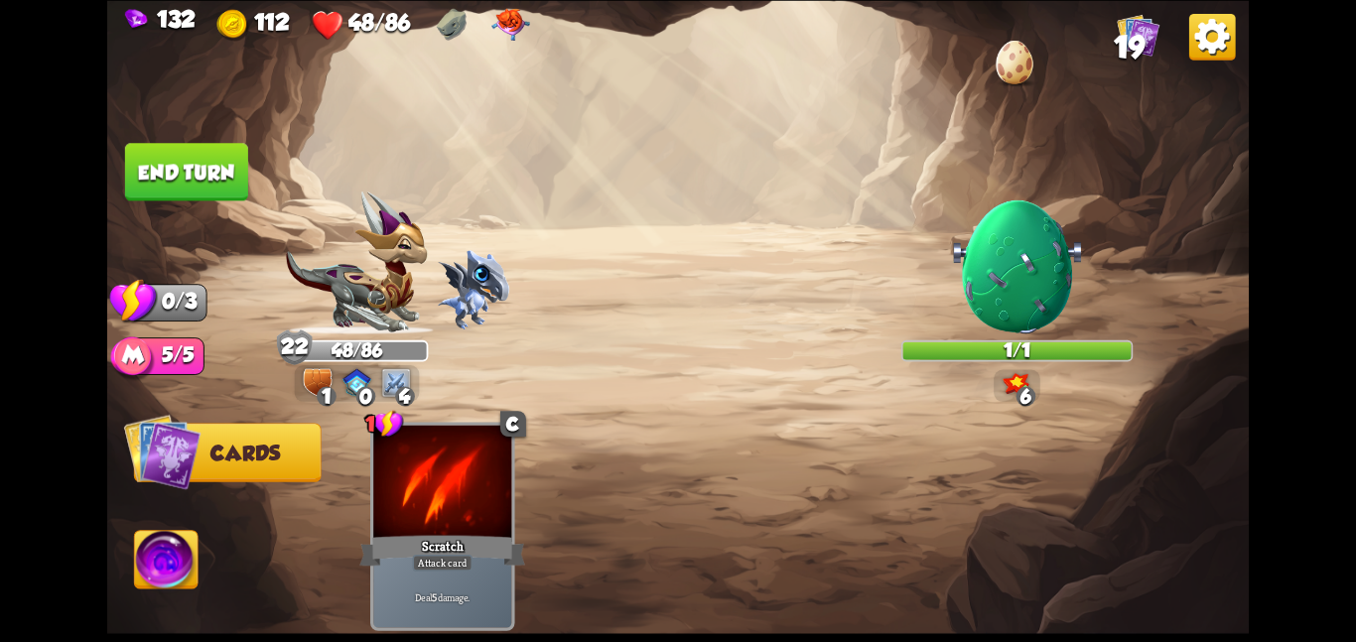
click at [193, 161] on button "End turn" at bounding box center [186, 172] width 123 height 58
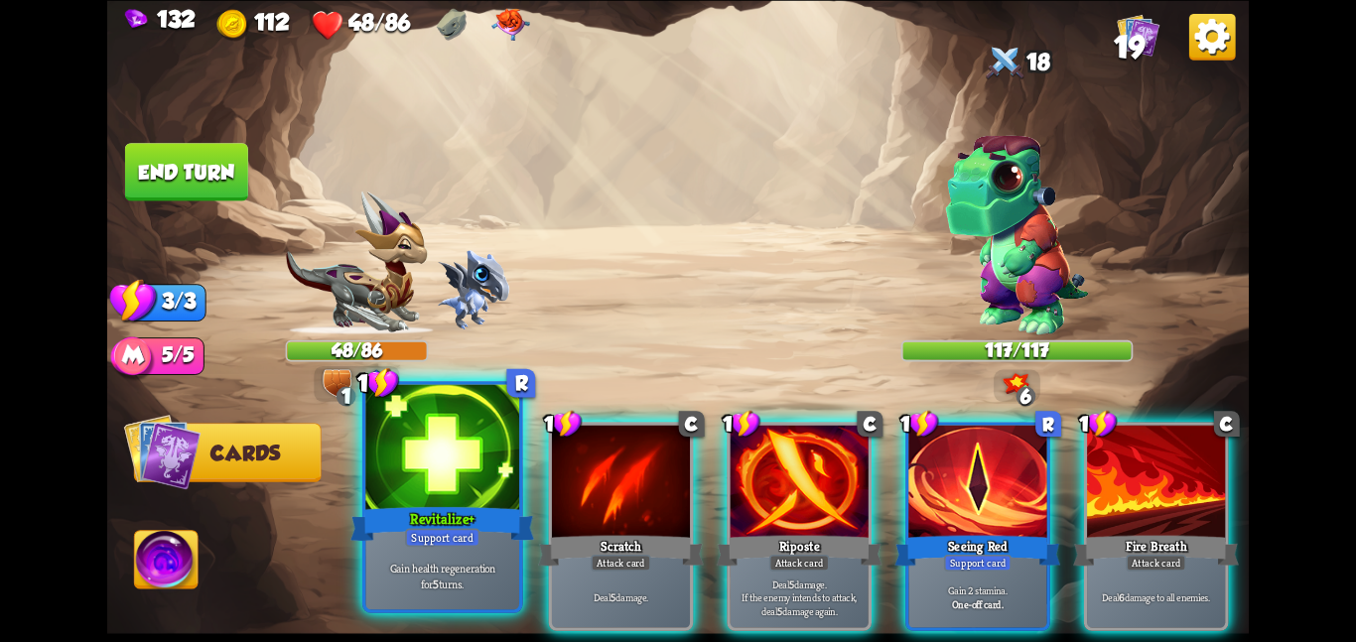
click at [444, 460] on div at bounding box center [442, 448] width 154 height 129
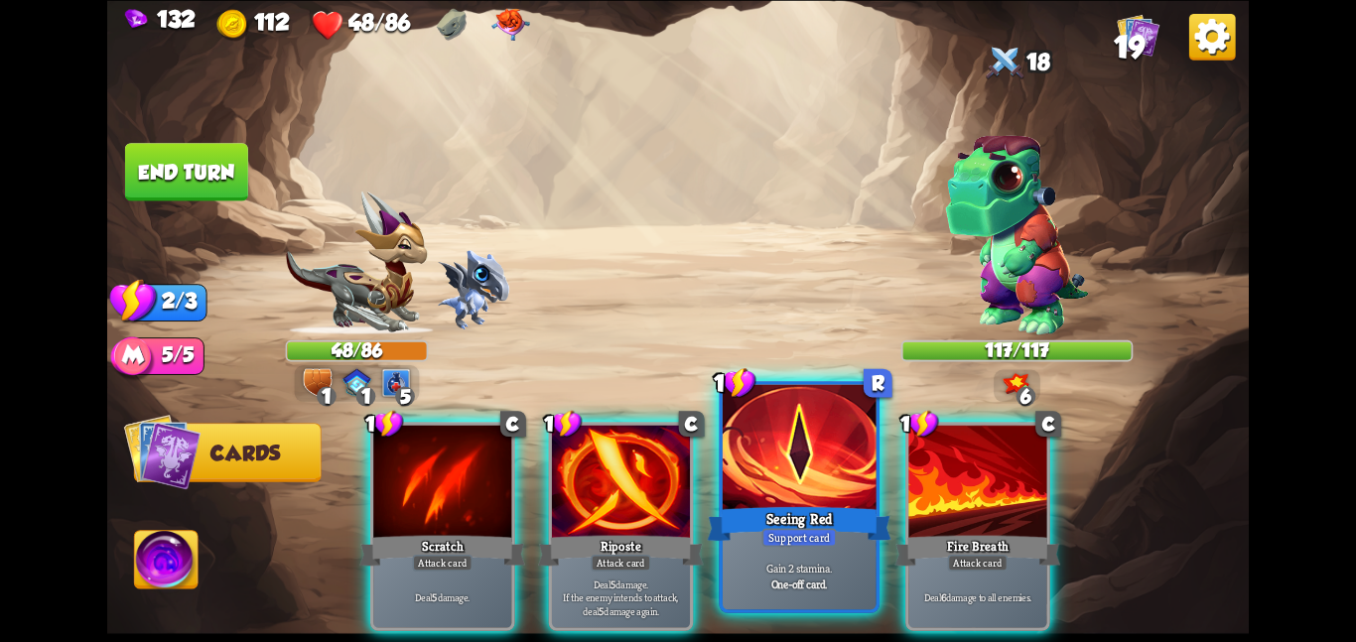
click at [757, 477] on div at bounding box center [800, 448] width 154 height 129
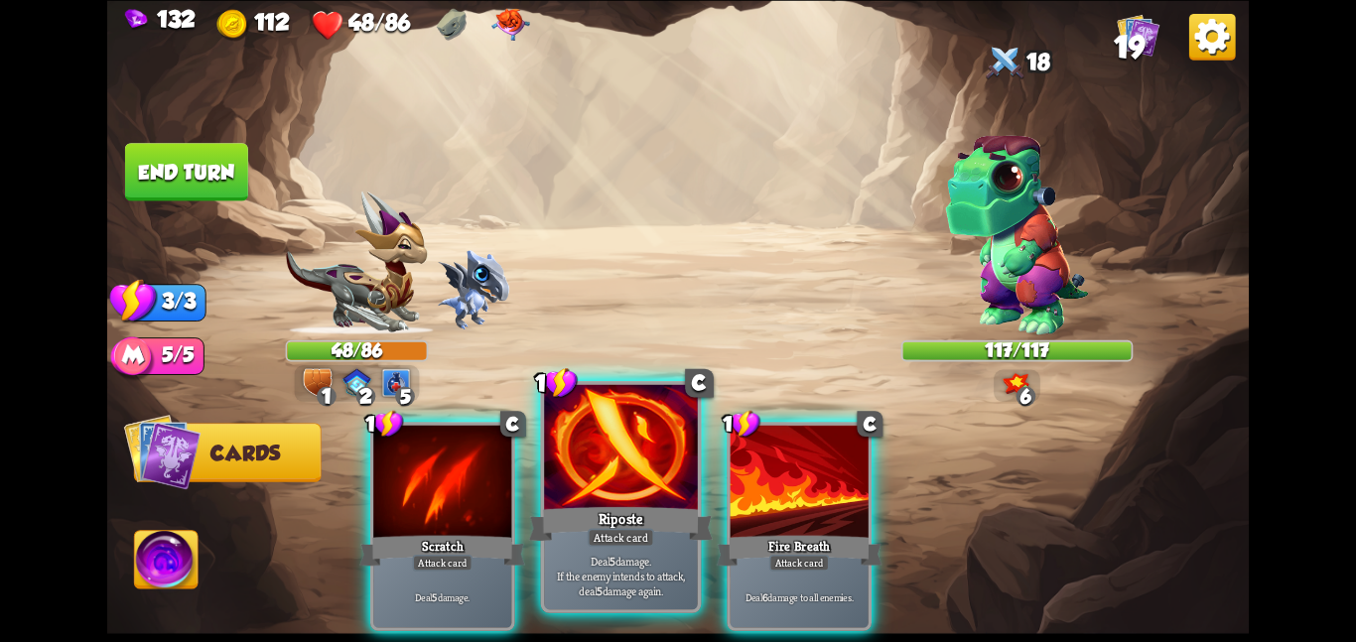
click at [564, 491] on div at bounding box center [621, 448] width 154 height 129
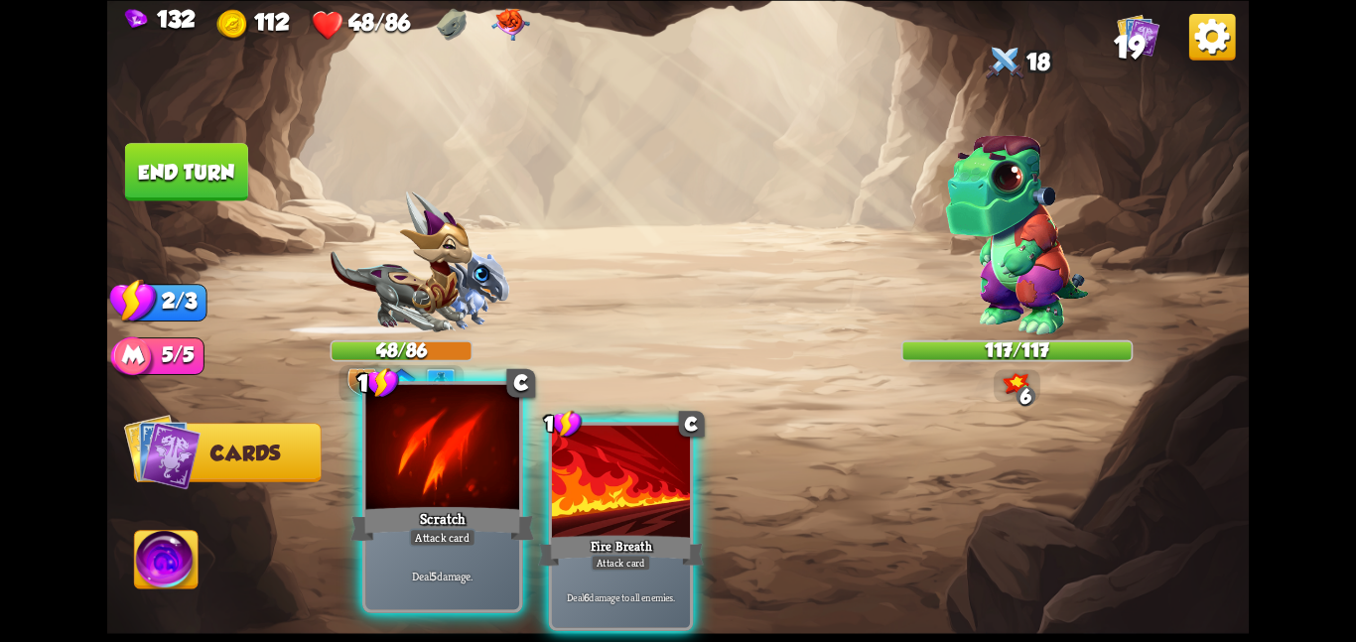
click at [448, 491] on div at bounding box center [442, 448] width 154 height 129
click at [552, 491] on div at bounding box center [621, 483] width 138 height 116
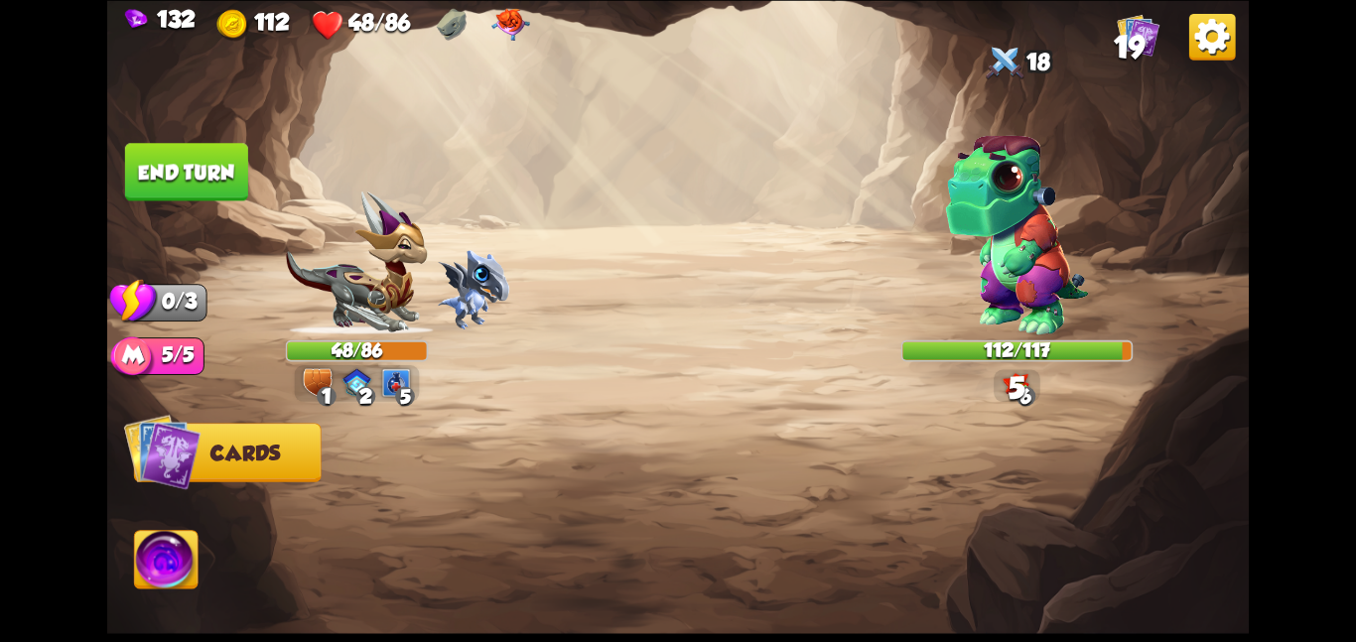
click at [448, 491] on div at bounding box center [792, 499] width 913 height 286
click at [171, 162] on button "End turn" at bounding box center [186, 172] width 123 height 58
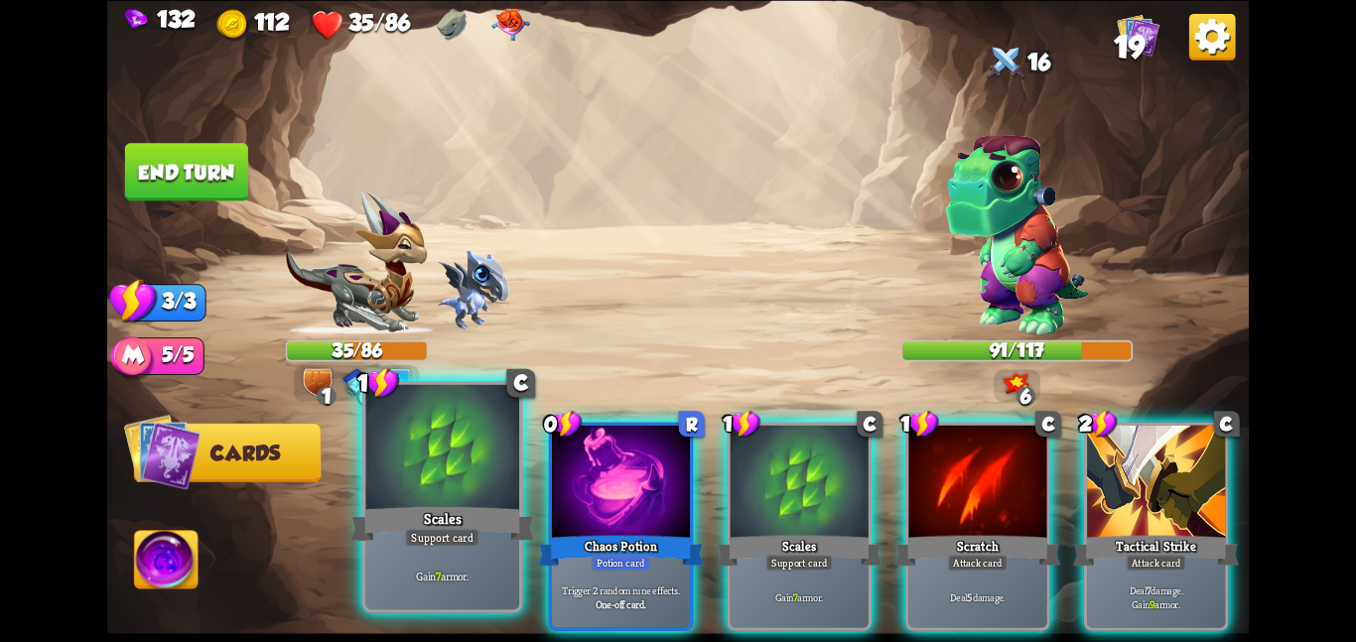
click at [456, 489] on div at bounding box center [442, 448] width 154 height 129
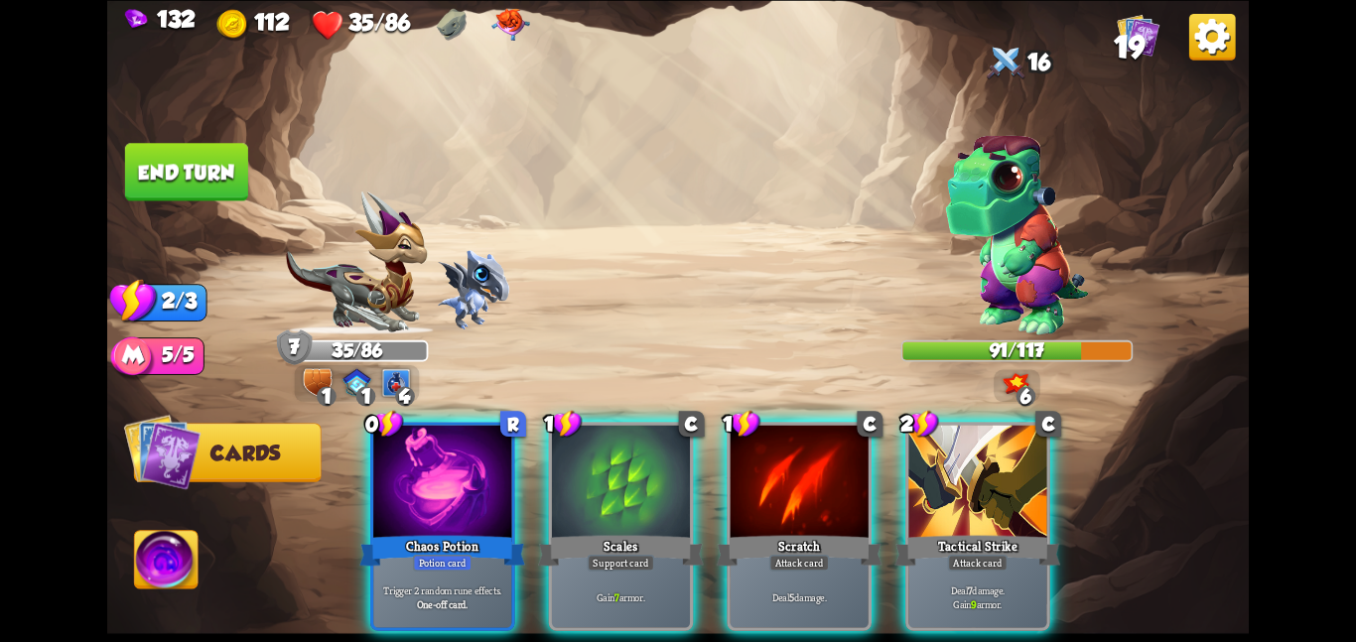
click at [456, 489] on div at bounding box center [442, 483] width 138 height 116
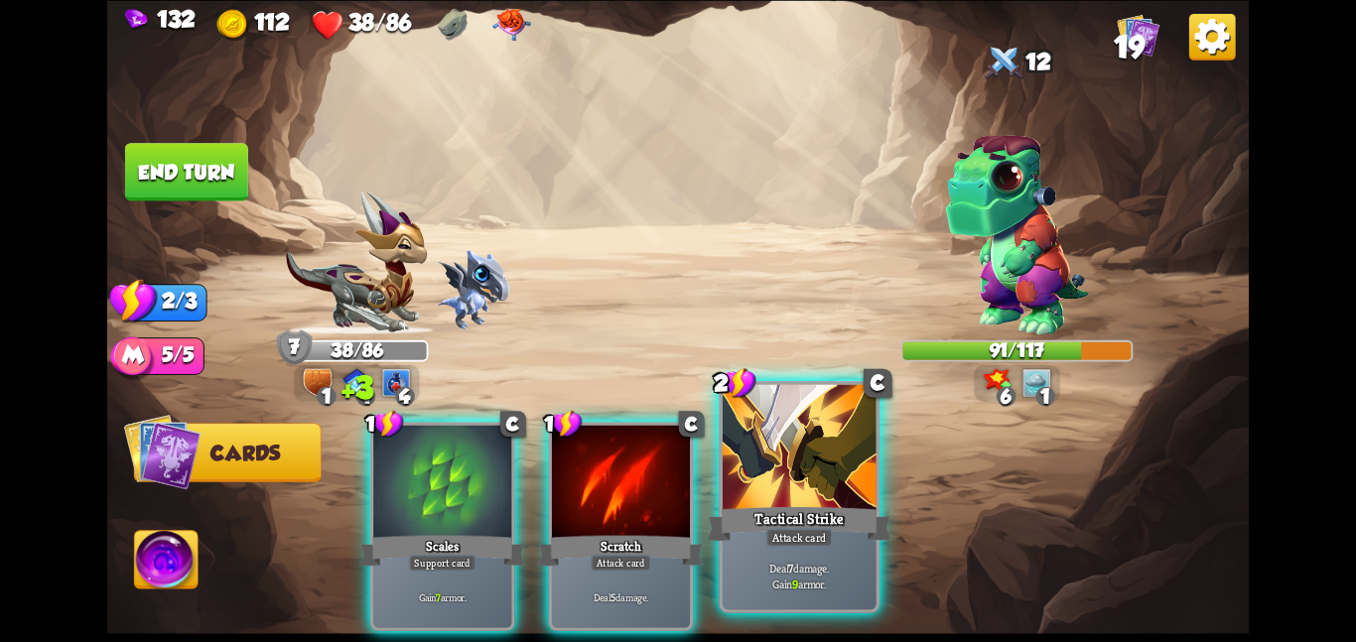
click at [781, 459] on div at bounding box center [800, 448] width 154 height 129
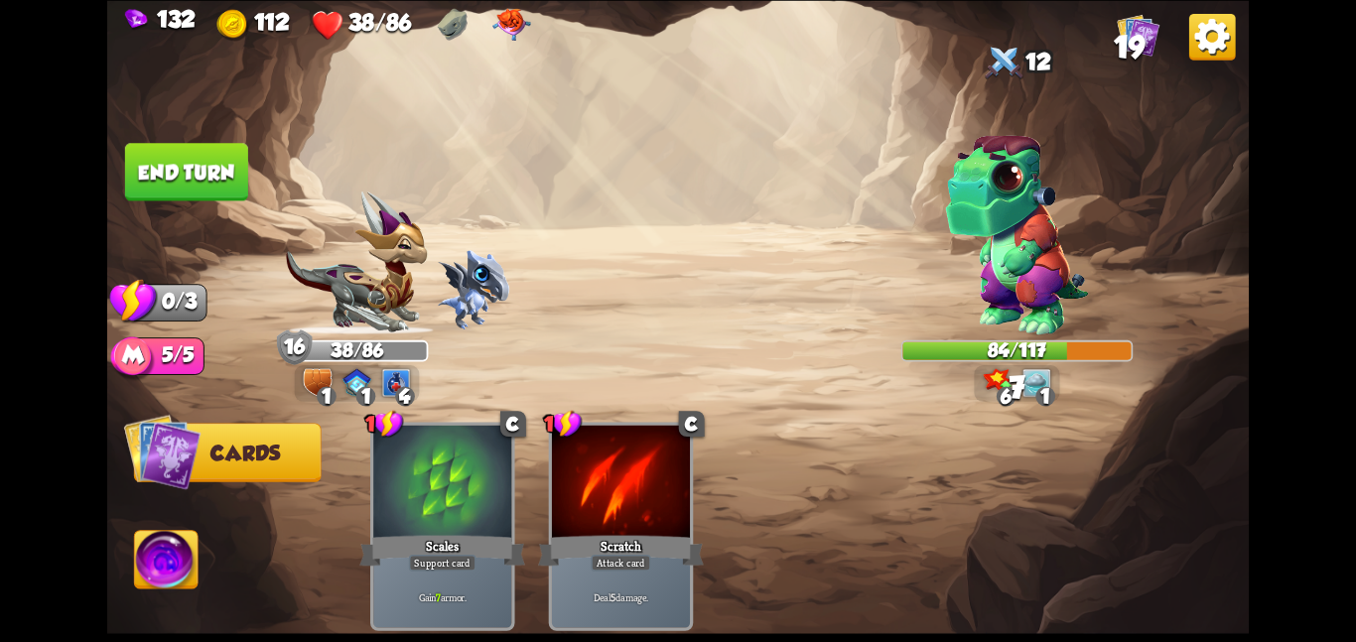
click at [234, 153] on button "End turn" at bounding box center [186, 172] width 123 height 58
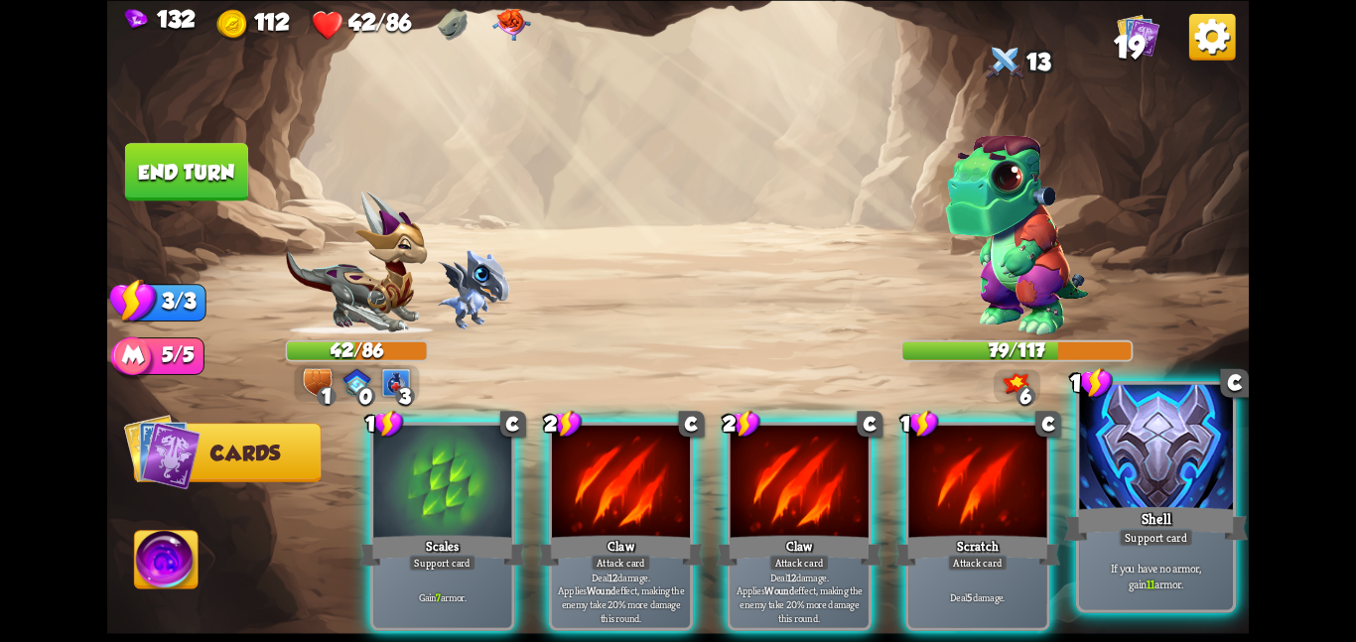
click at [1108, 452] on div at bounding box center [1156, 448] width 154 height 129
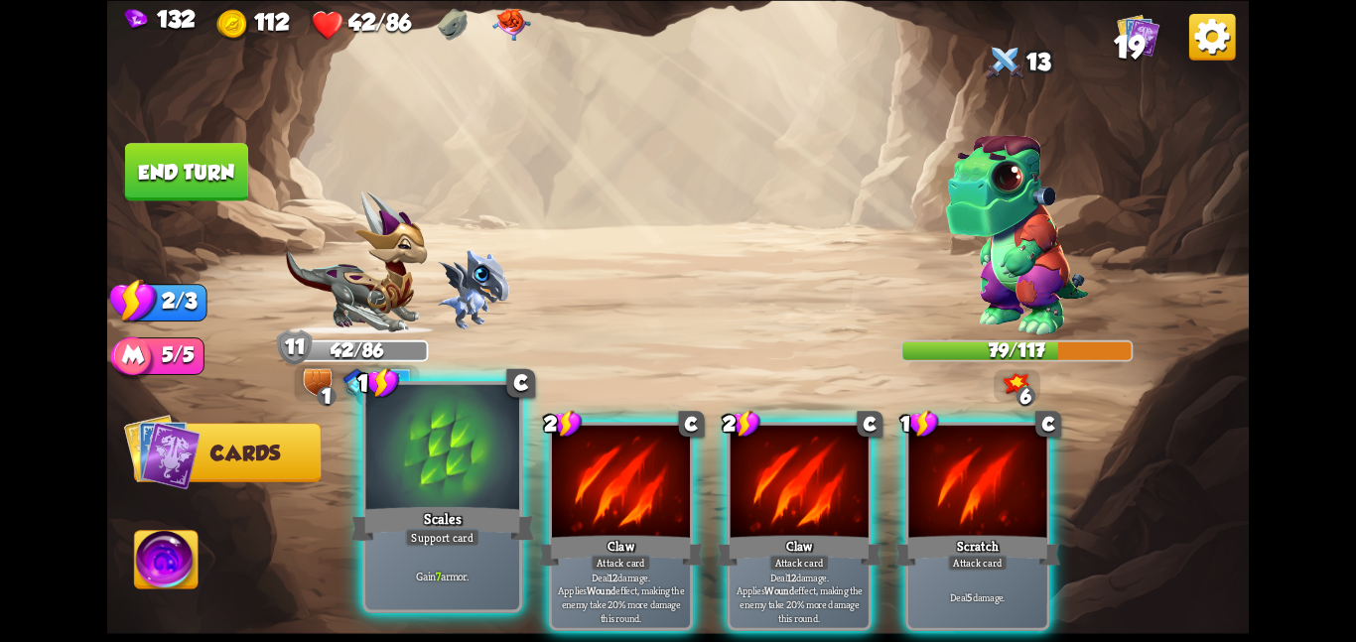
click at [461, 519] on div "Scales" at bounding box center [443, 523] width 184 height 41
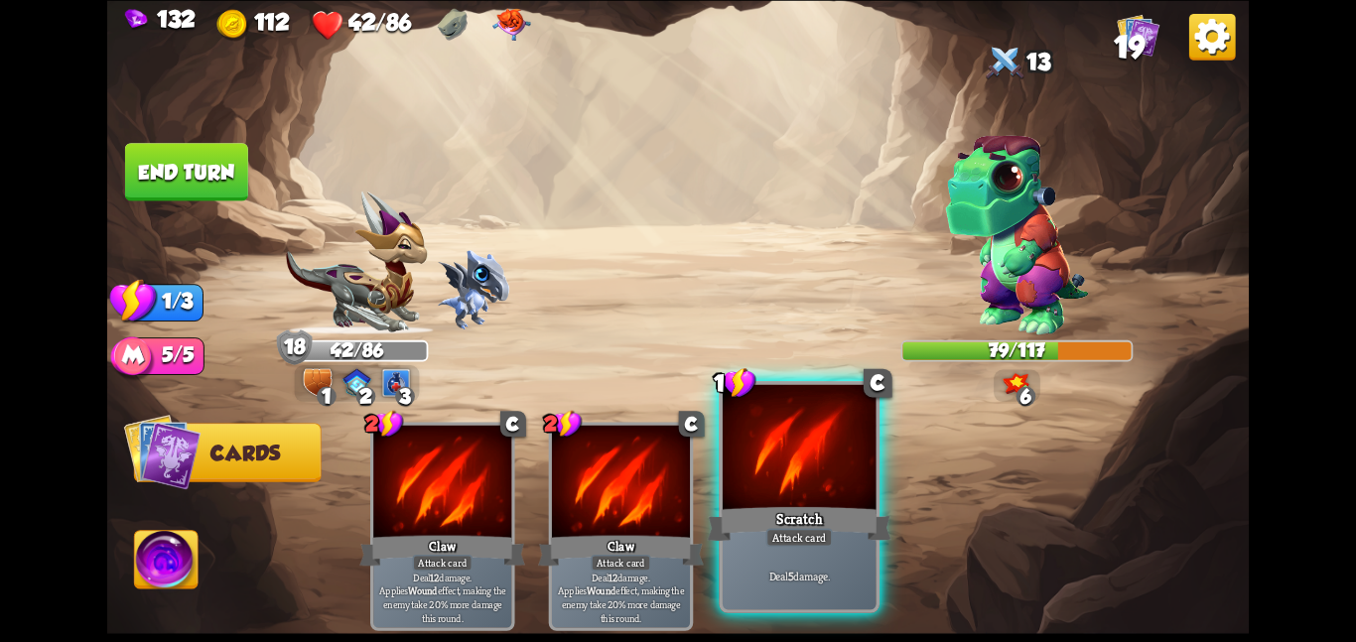
click at [772, 483] on div at bounding box center [800, 448] width 154 height 129
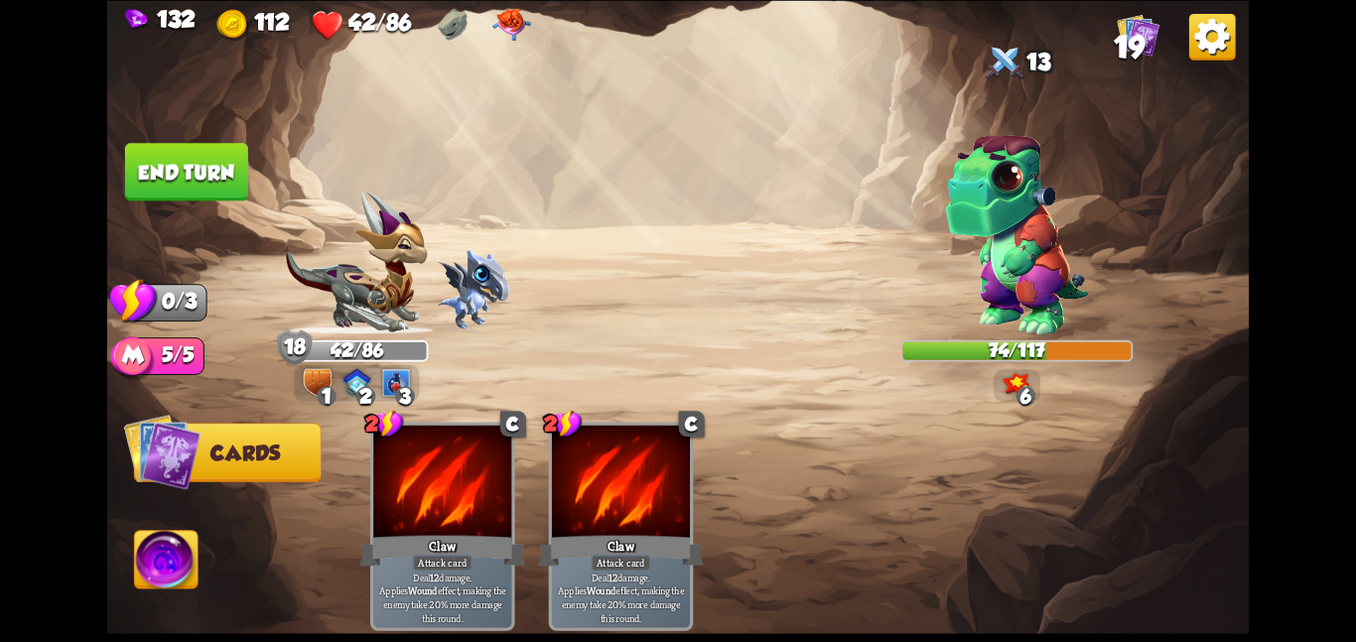
click at [130, 157] on button "End turn" at bounding box center [186, 172] width 123 height 58
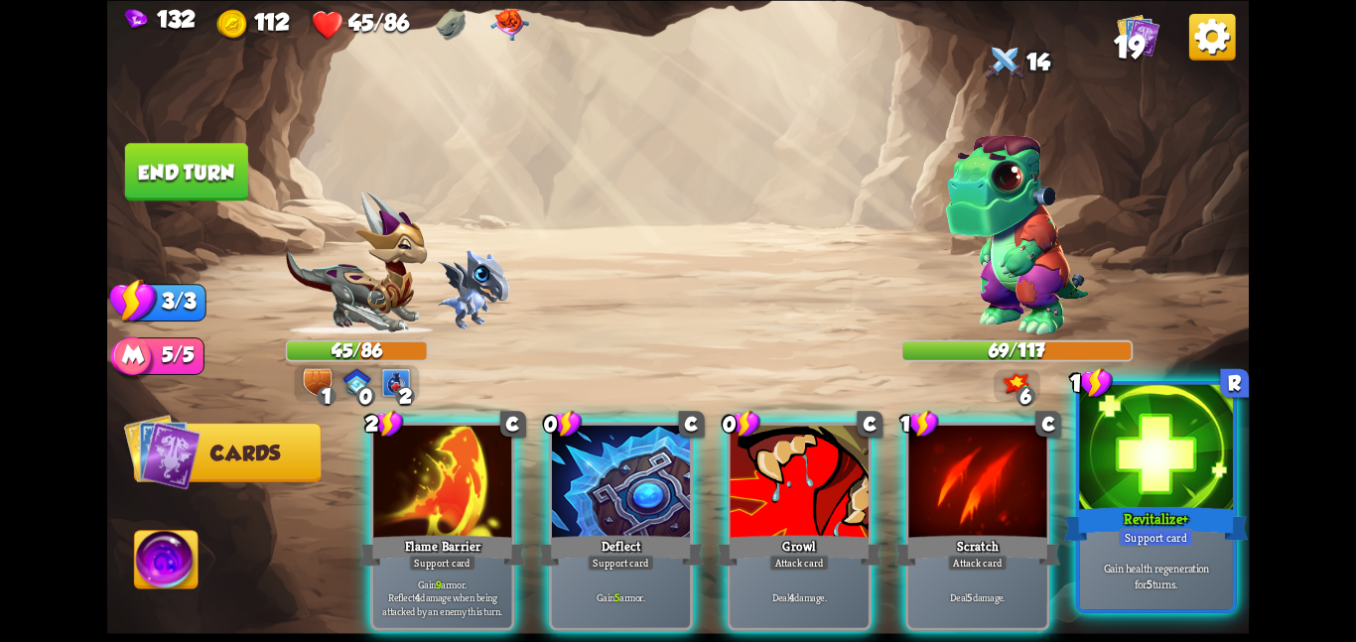
click at [1179, 465] on div at bounding box center [1156, 448] width 154 height 129
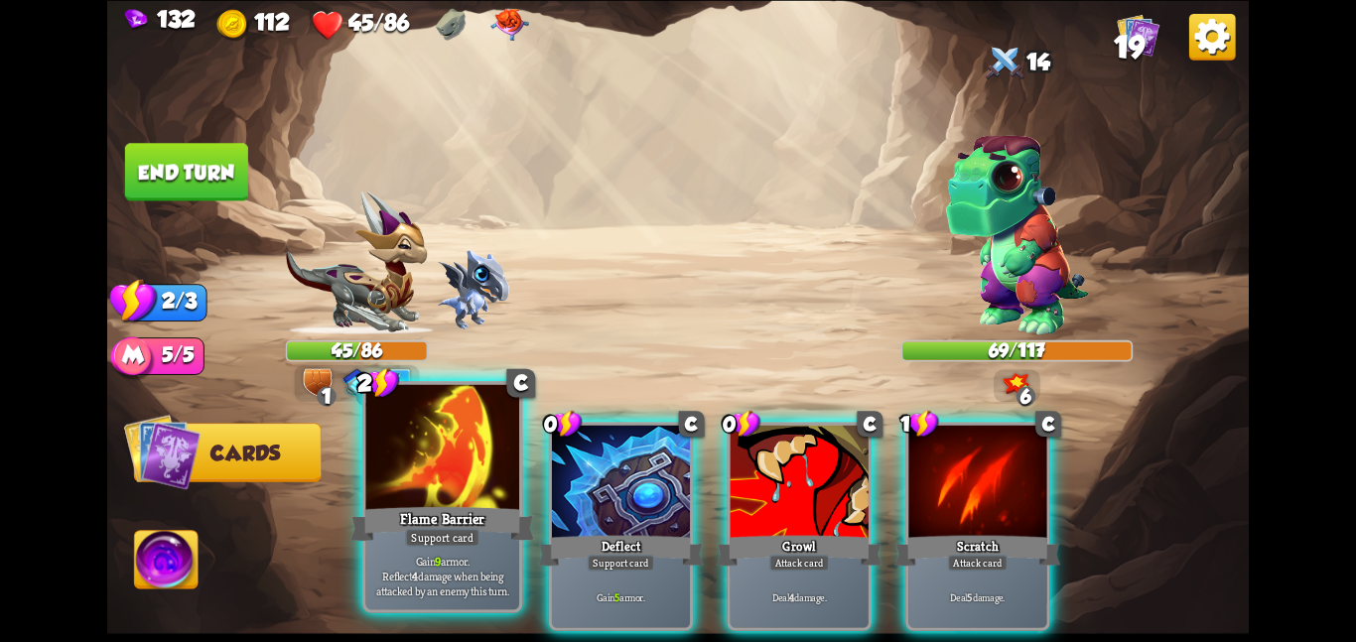
click at [471, 482] on div at bounding box center [442, 448] width 154 height 129
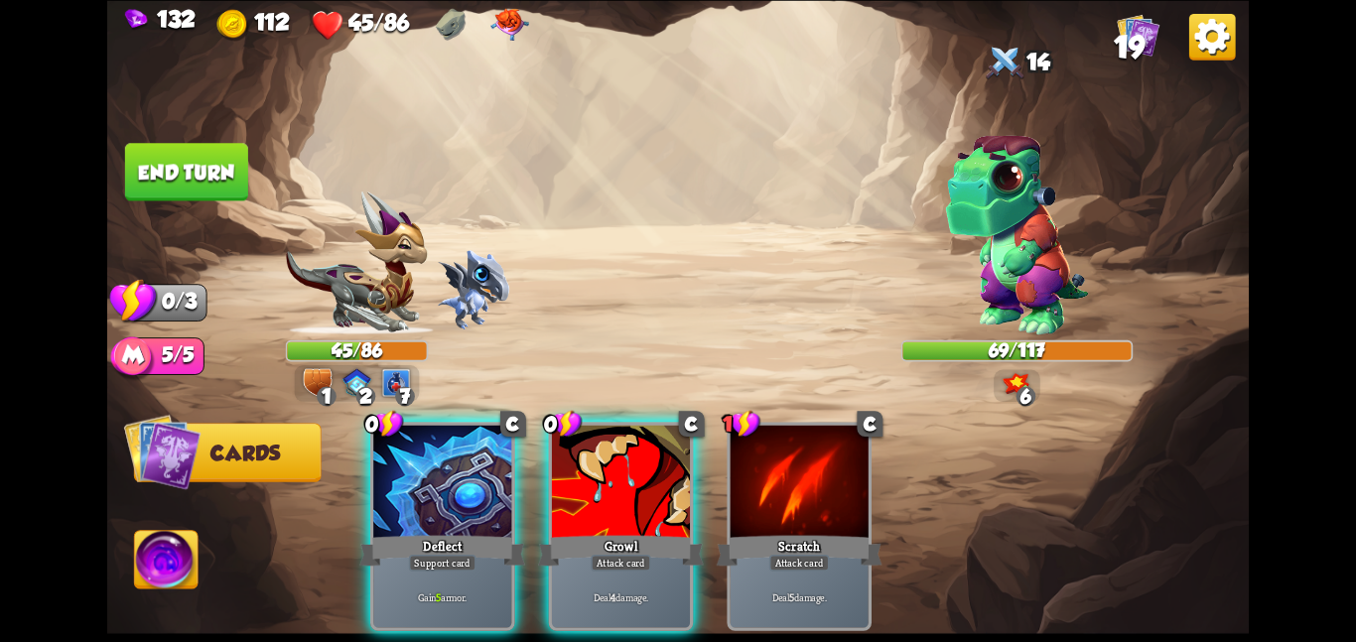
click at [471, 482] on div at bounding box center [442, 483] width 138 height 116
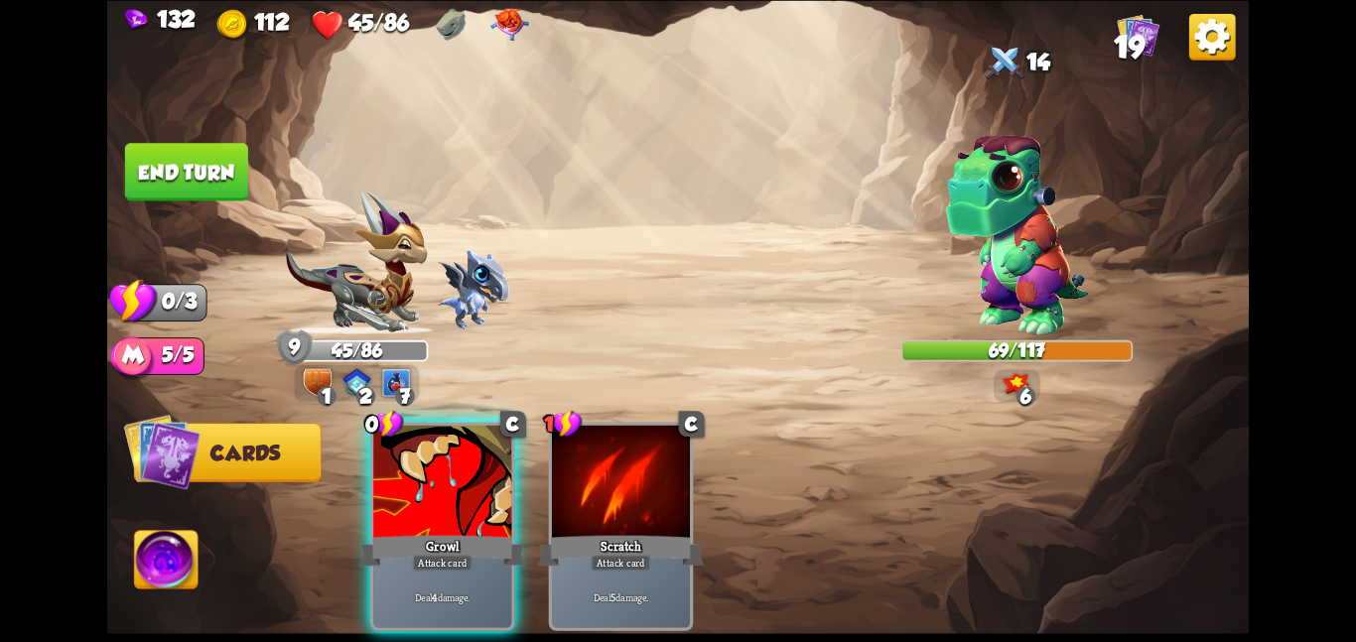
click at [471, 482] on div at bounding box center [442, 483] width 138 height 116
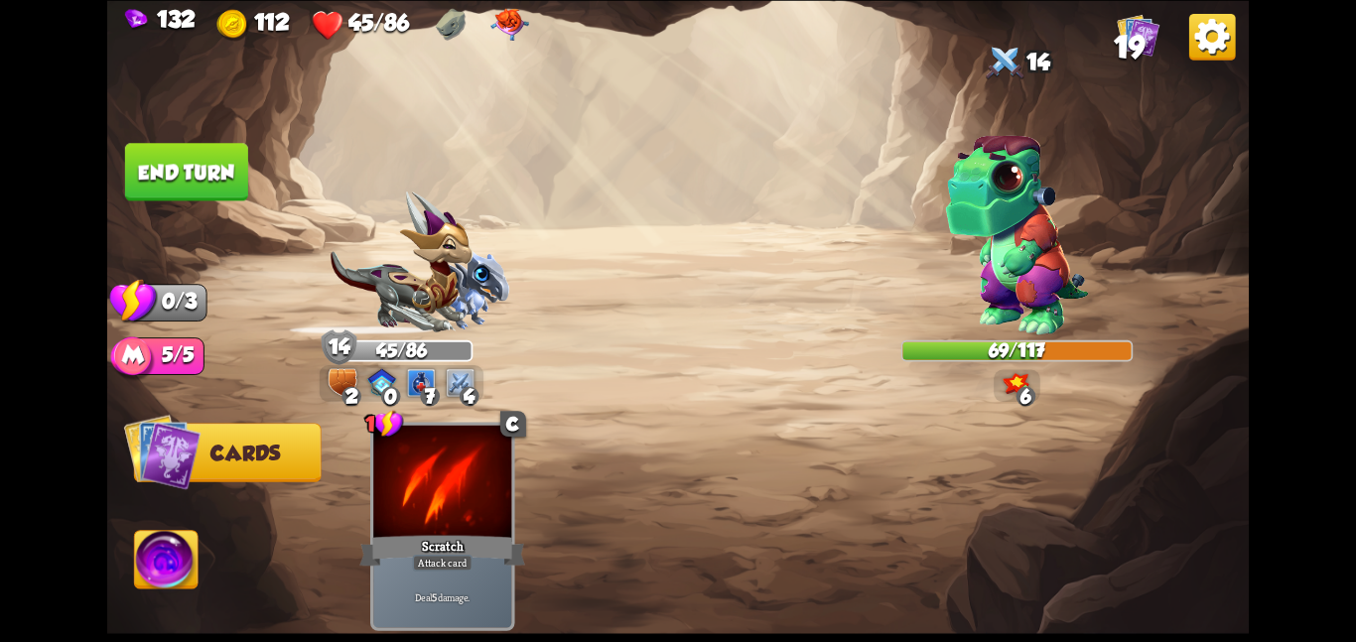
click at [170, 166] on button "End turn" at bounding box center [186, 172] width 123 height 58
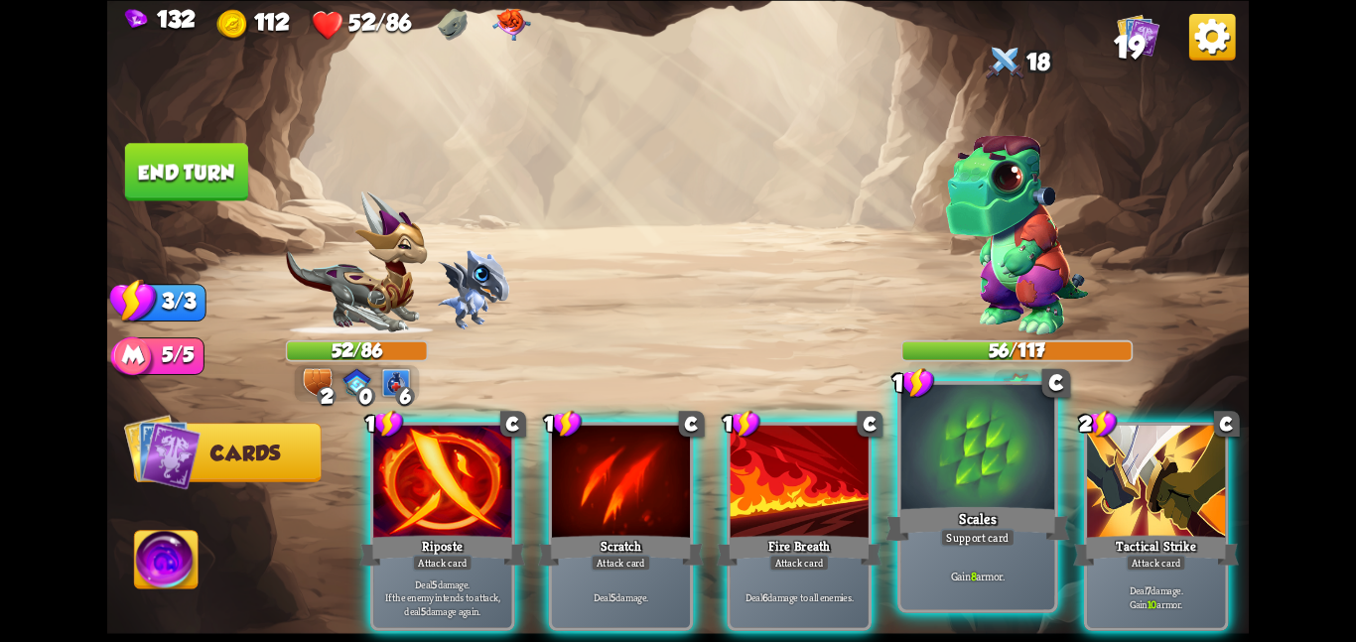
click at [1050, 474] on div at bounding box center [979, 448] width 154 height 129
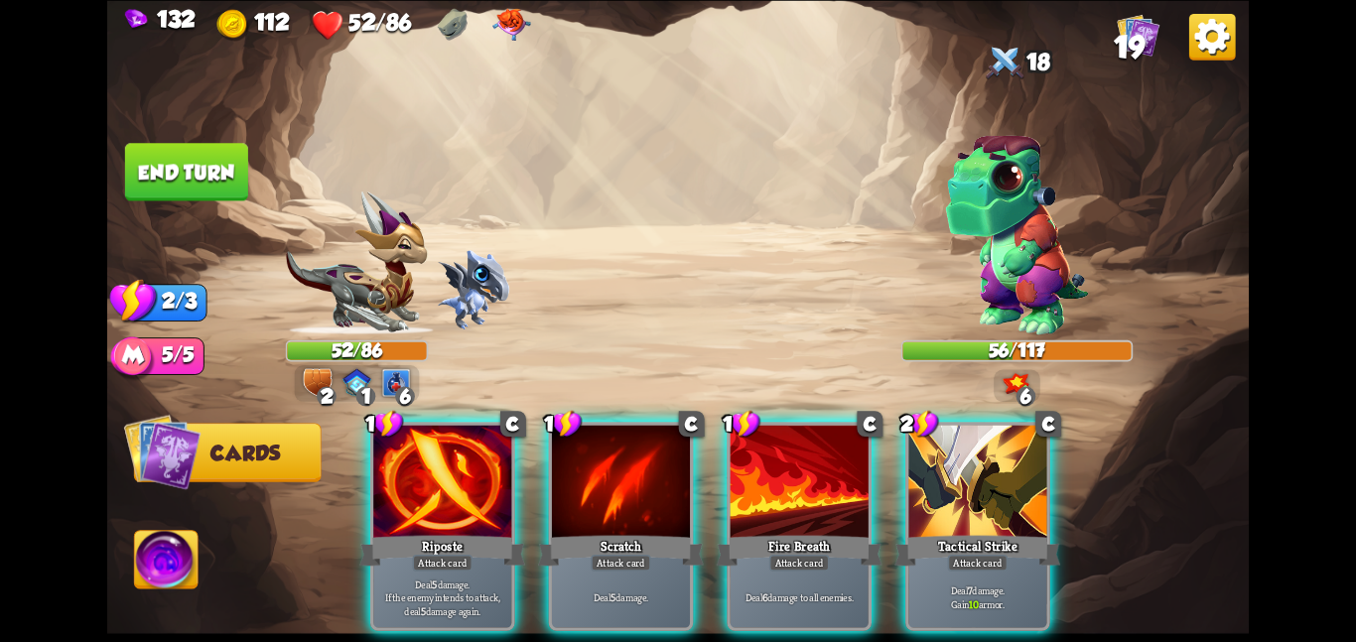
click at [1047, 474] on div at bounding box center [978, 483] width 138 height 116
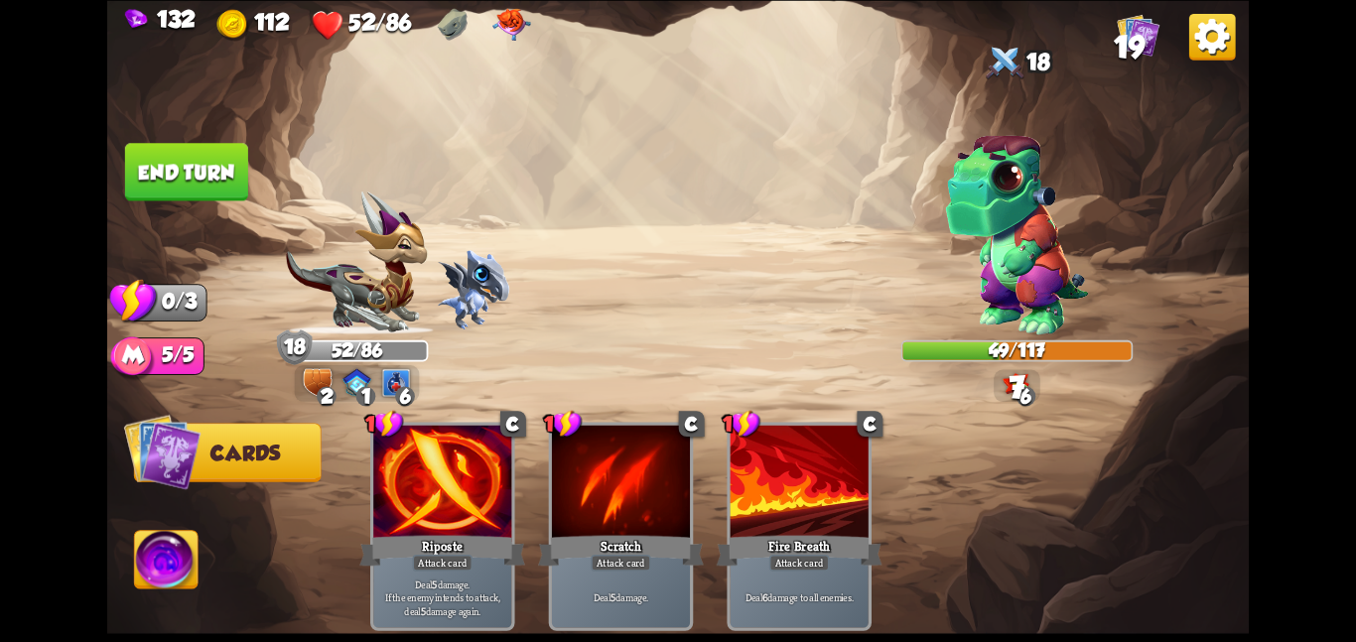
click at [202, 171] on button "End turn" at bounding box center [186, 172] width 123 height 58
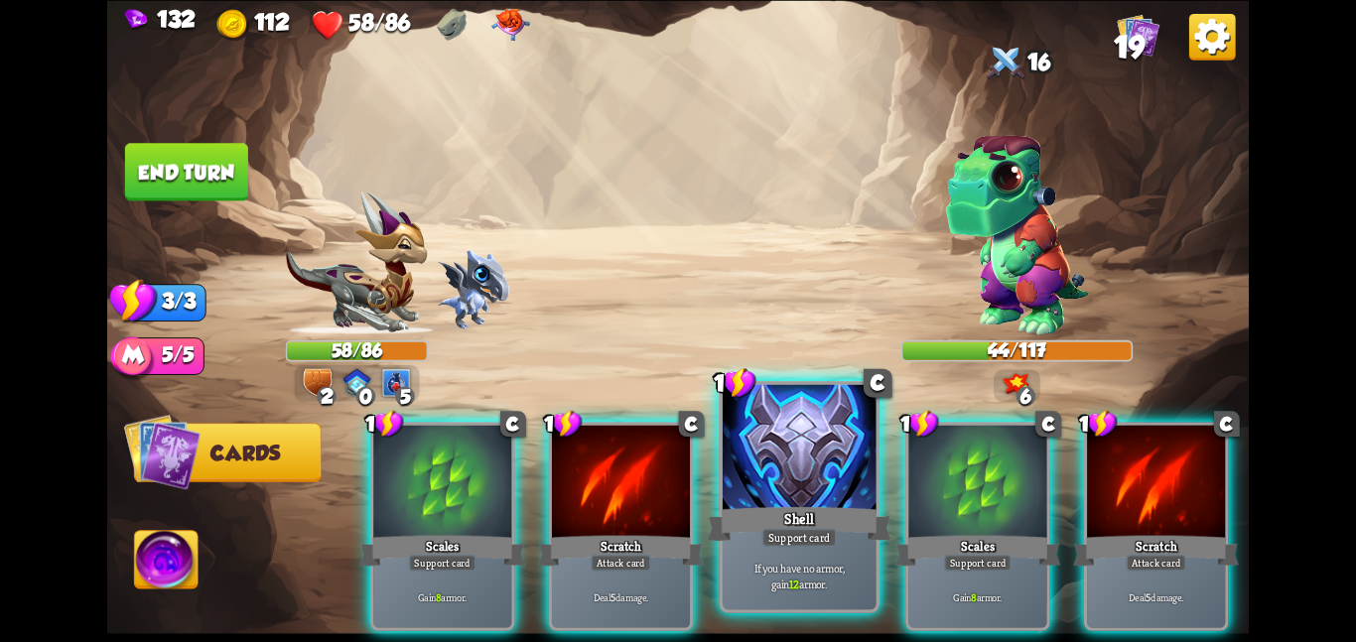
click at [806, 443] on div at bounding box center [800, 448] width 154 height 129
click at [909, 443] on div at bounding box center [978, 483] width 138 height 116
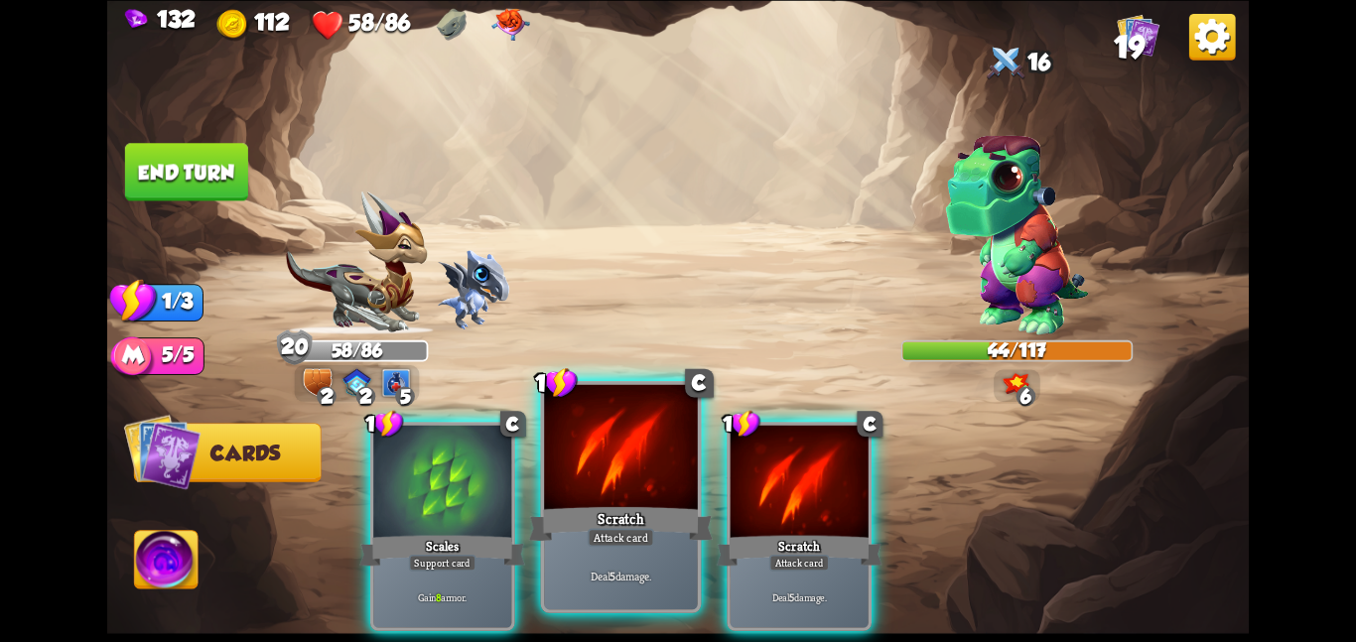
click at [596, 445] on div at bounding box center [621, 448] width 154 height 129
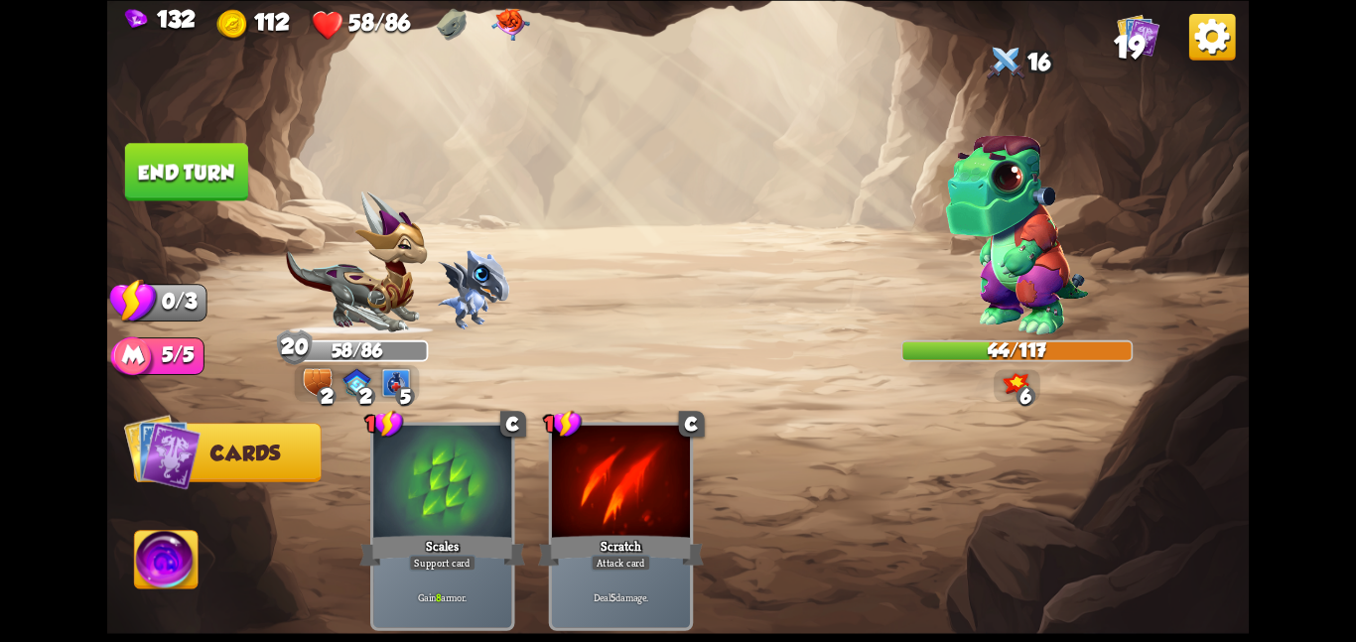
click at [596, 445] on div at bounding box center [621, 483] width 138 height 116
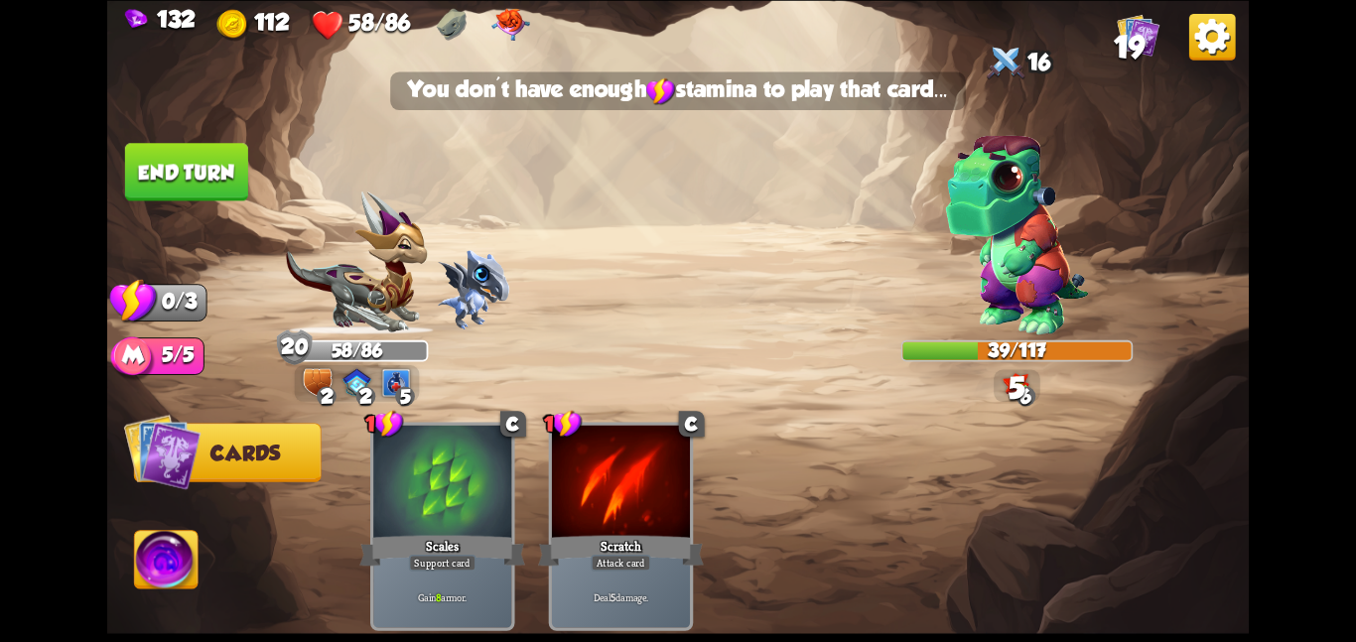
click at [191, 187] on button "End turn" at bounding box center [186, 172] width 123 height 58
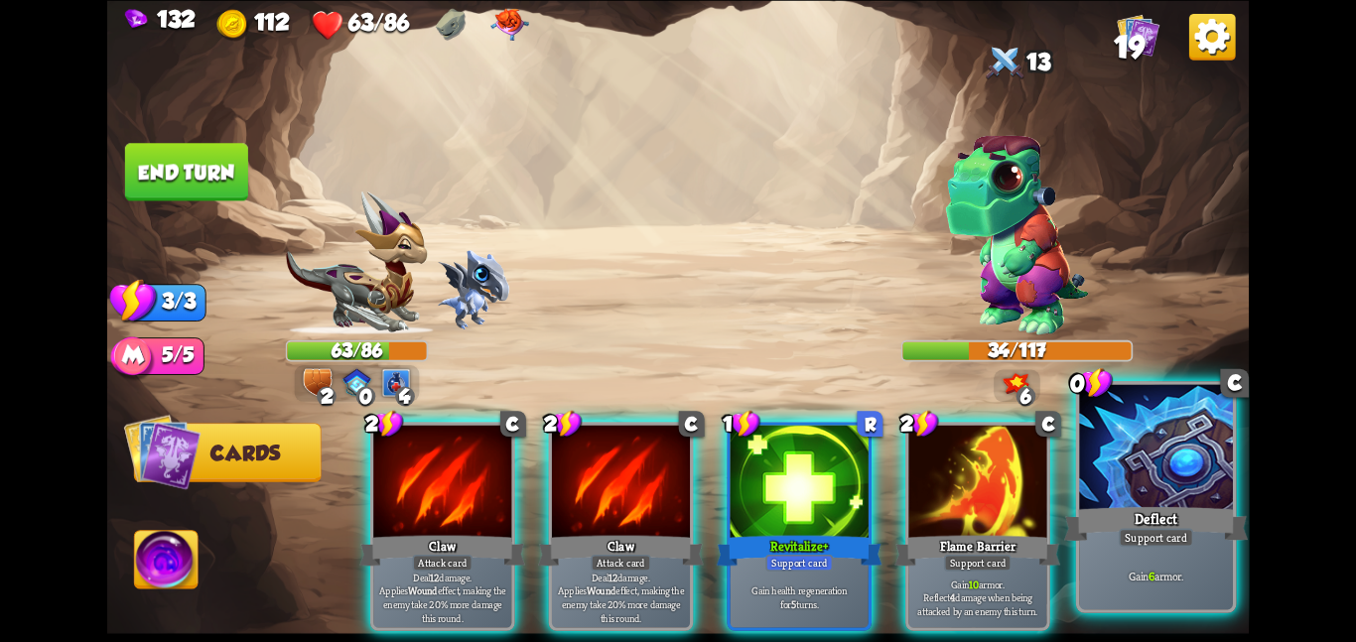
click at [1088, 499] on div at bounding box center [1156, 448] width 154 height 129
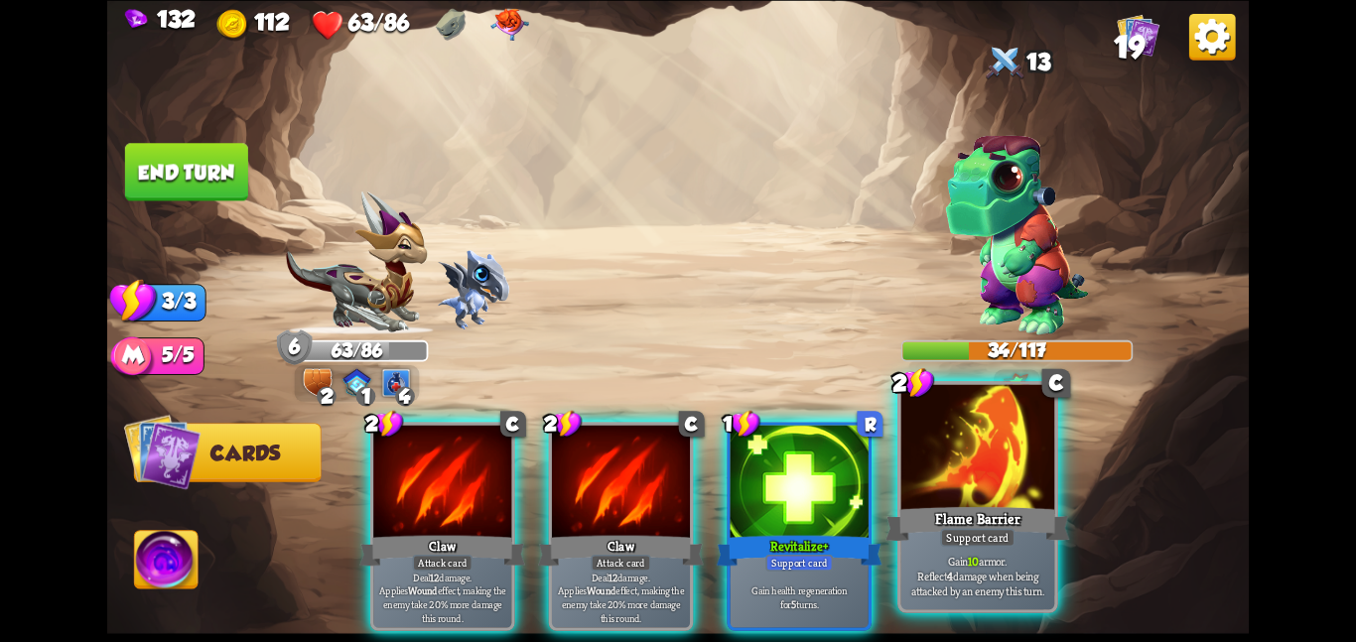
click at [1004, 495] on div at bounding box center [979, 448] width 154 height 129
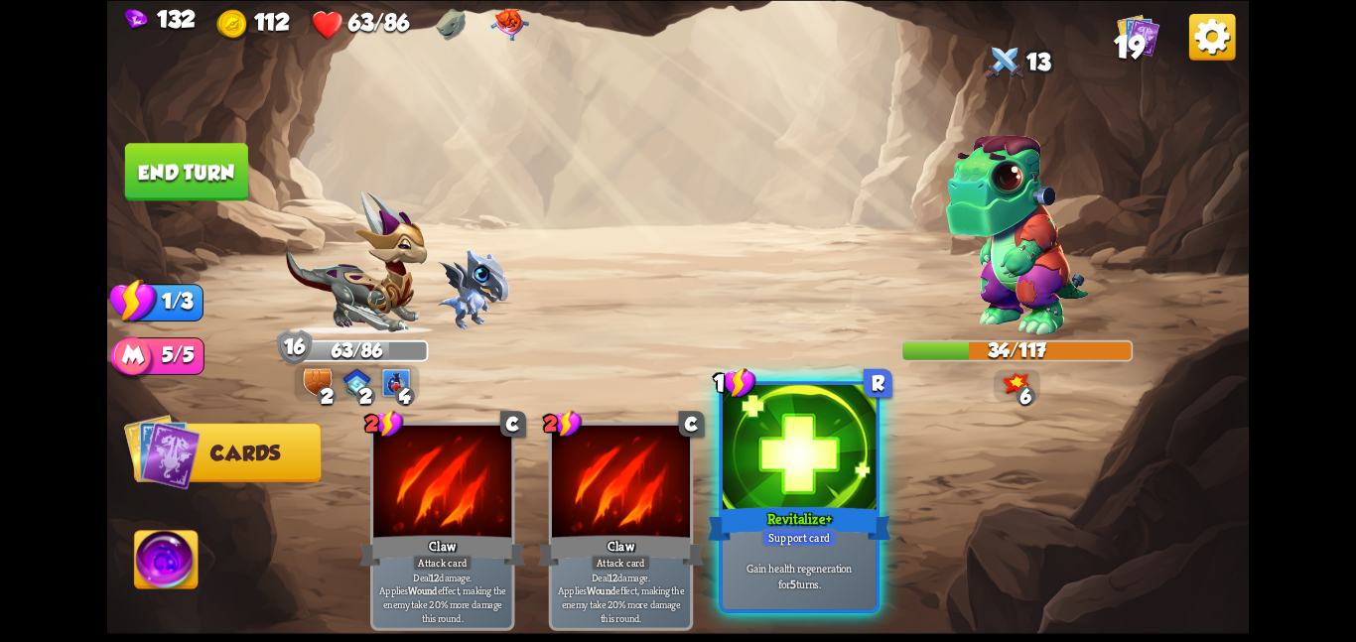
click at [822, 480] on div at bounding box center [800, 448] width 154 height 129
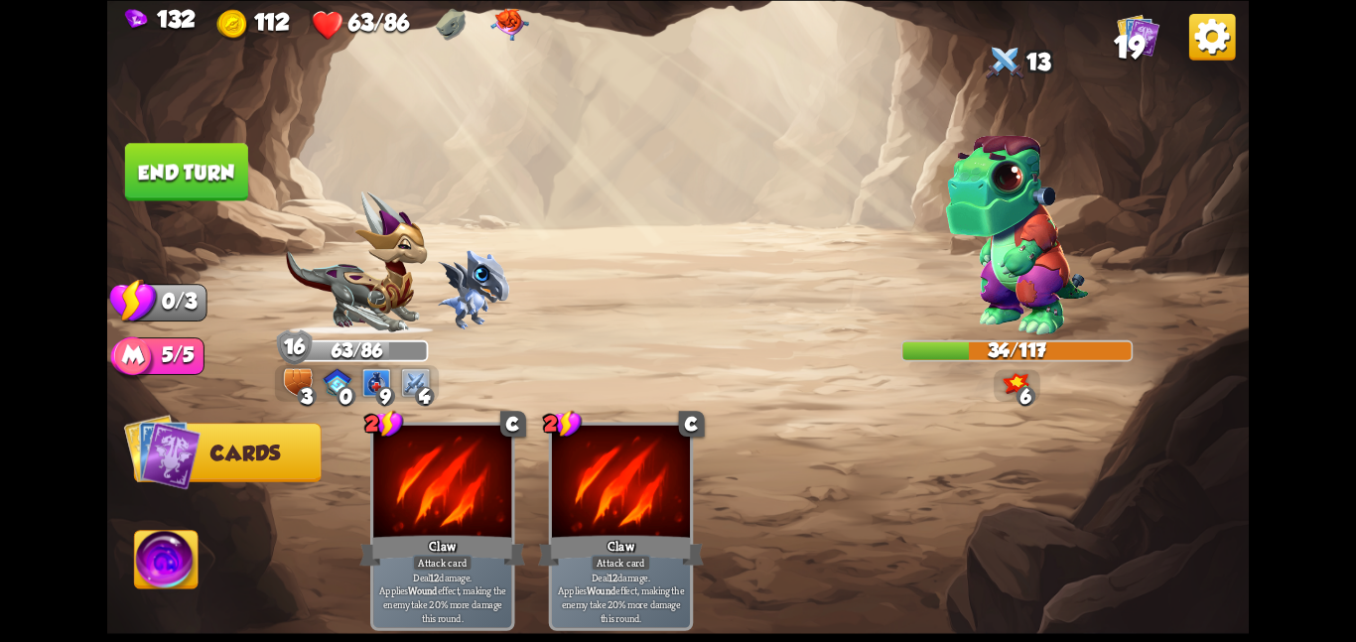
click at [217, 181] on button "End turn" at bounding box center [186, 172] width 123 height 58
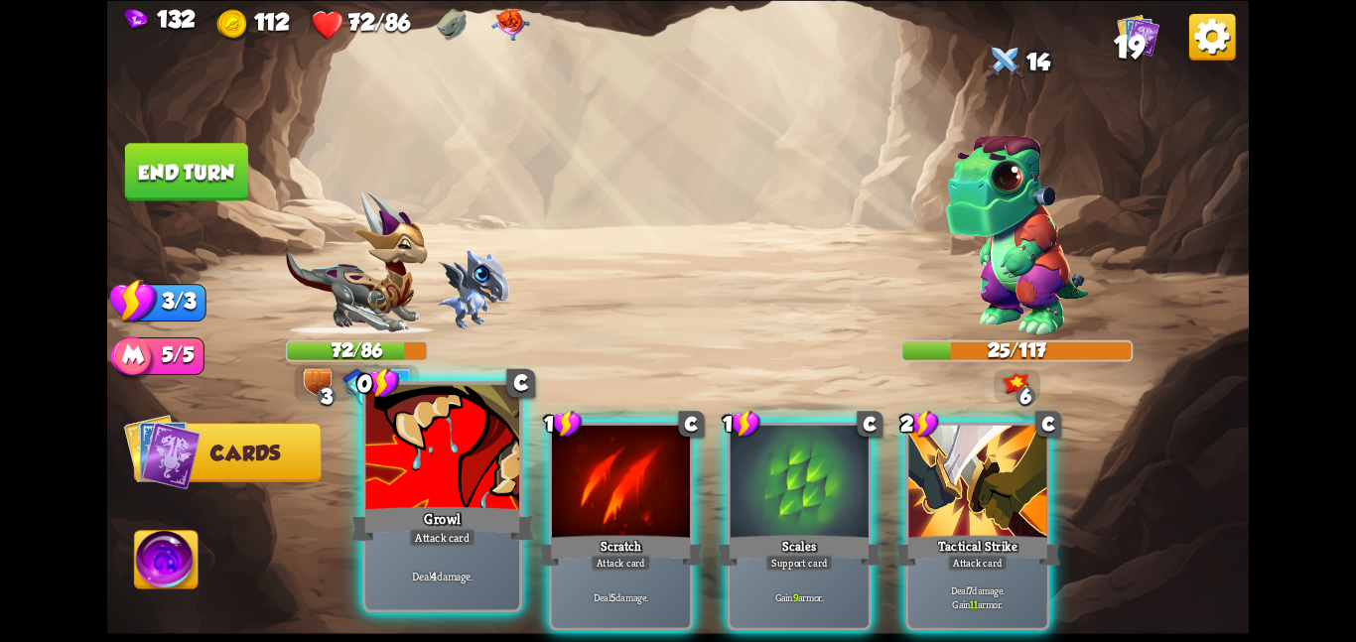
click at [448, 582] on p "Deal 4 damage." at bounding box center [442, 575] width 146 height 15
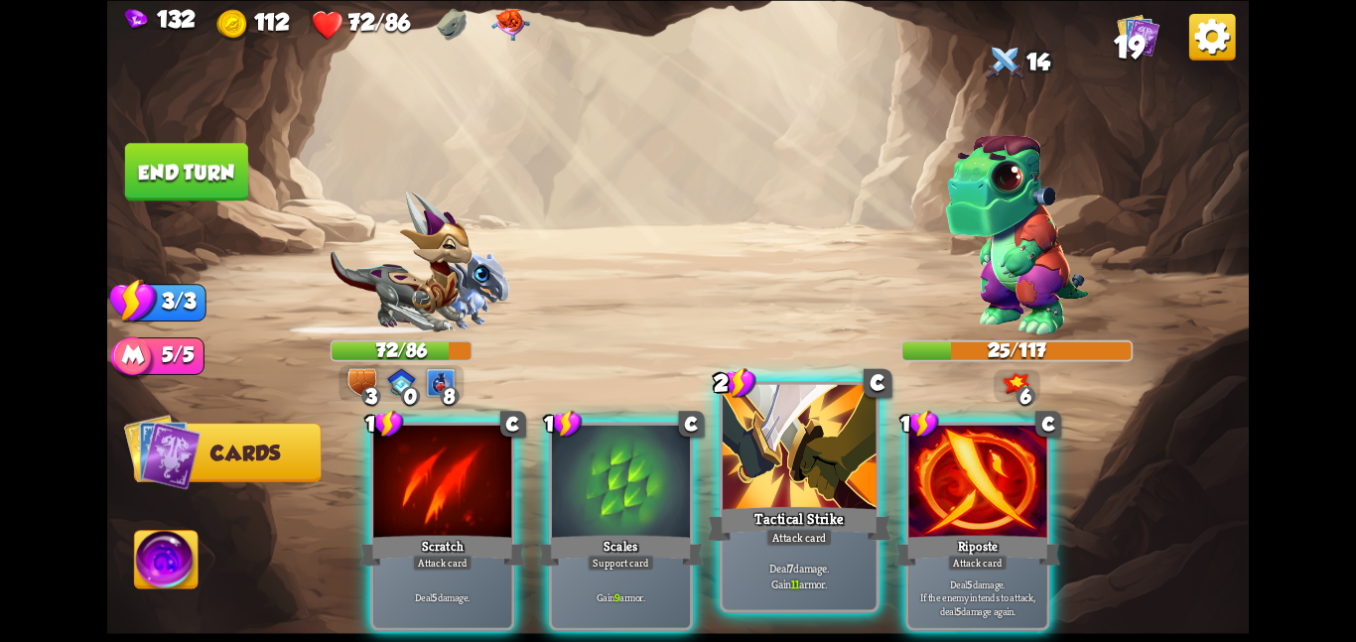
click at [820, 504] on div "Tactical Strike" at bounding box center [799, 523] width 184 height 41
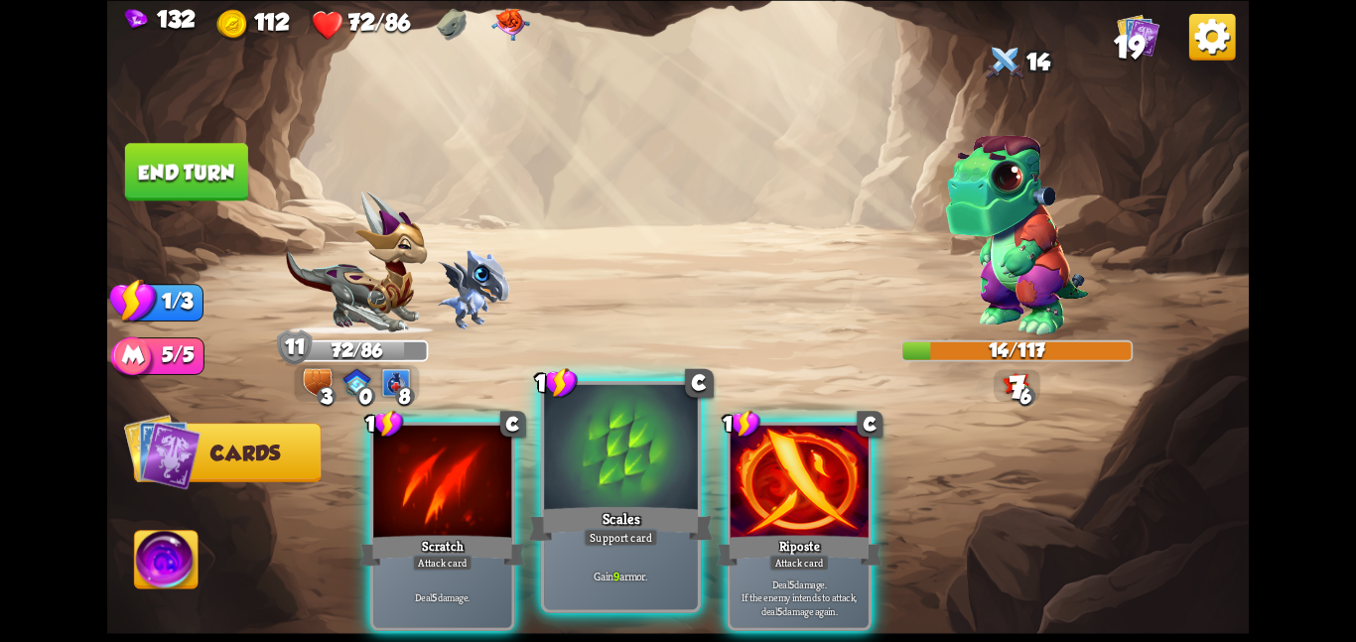
click at [653, 495] on div at bounding box center [621, 448] width 154 height 129
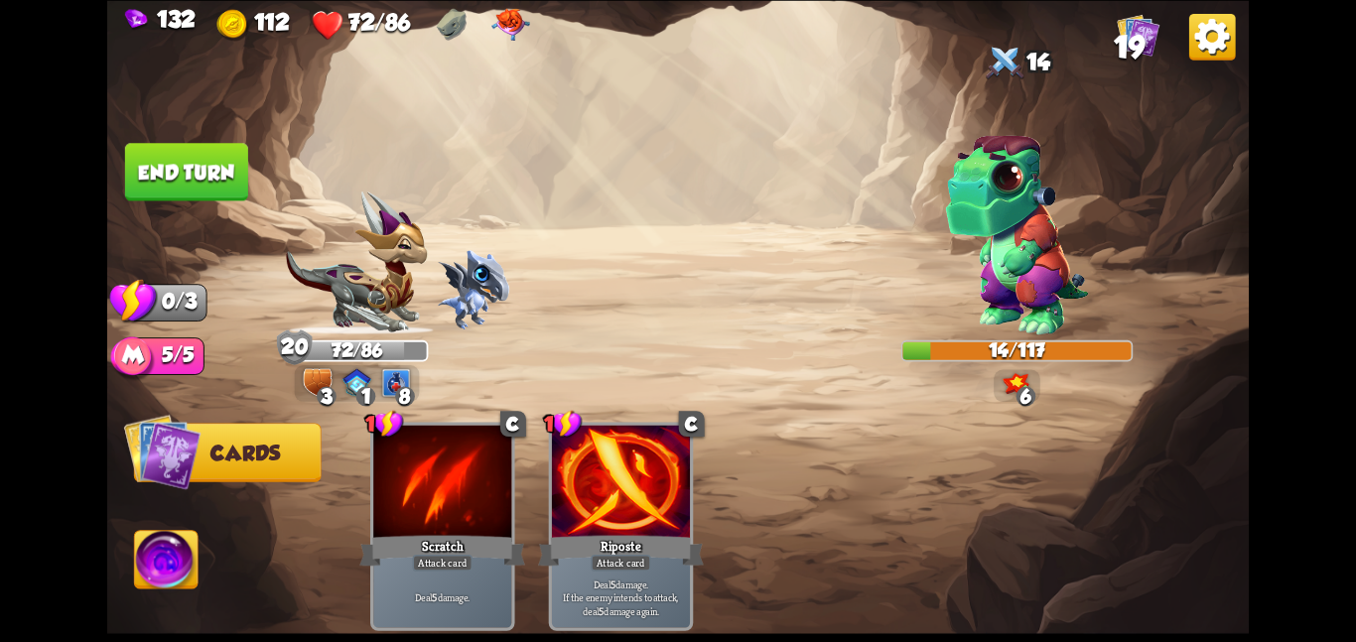
click at [178, 180] on button "End turn" at bounding box center [186, 172] width 123 height 58
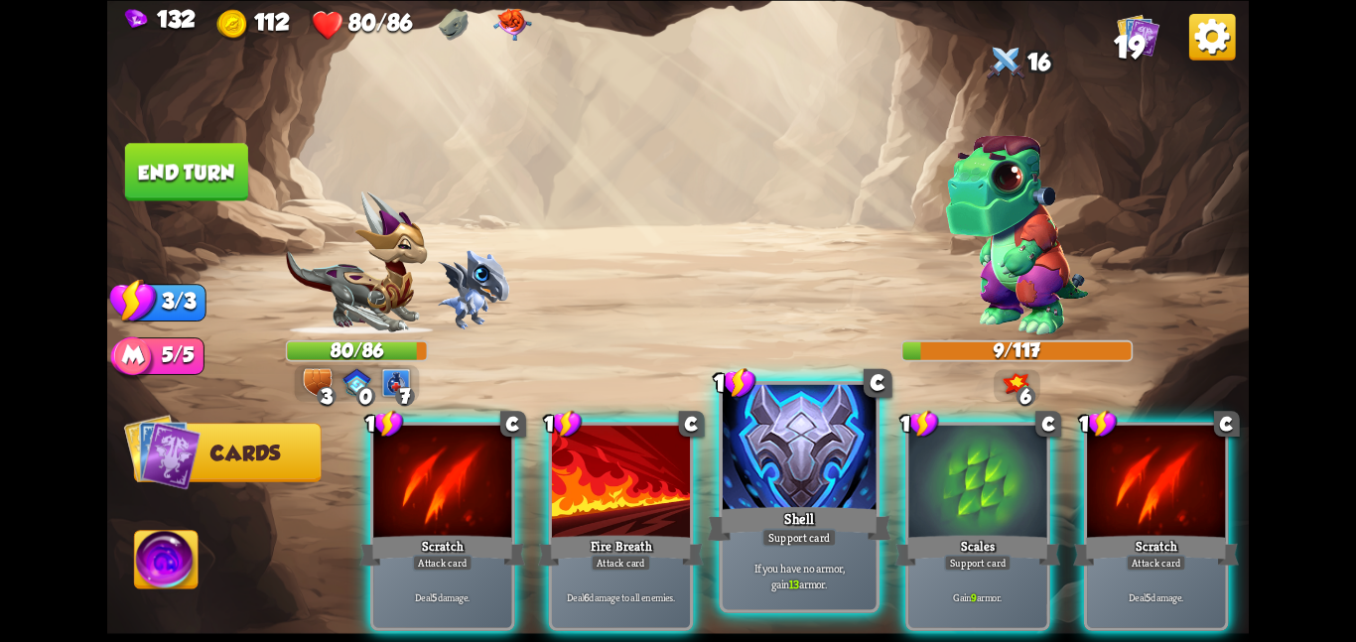
click at [773, 462] on div at bounding box center [800, 448] width 154 height 129
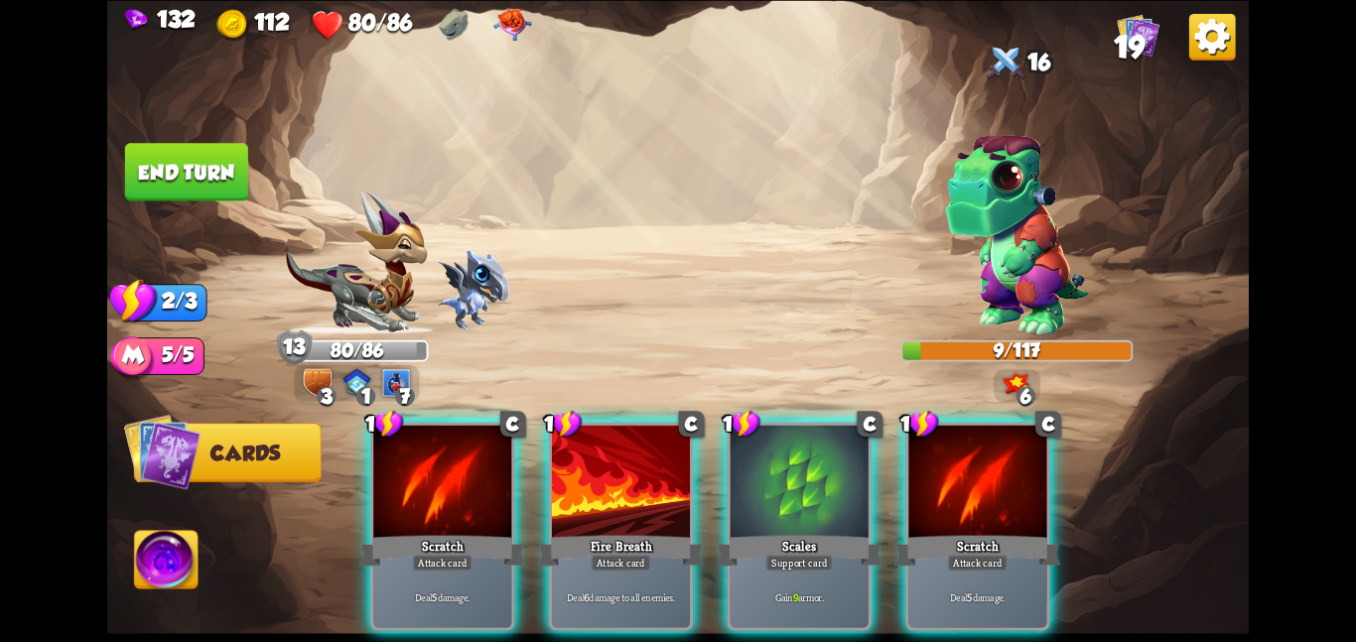
click at [773, 462] on div at bounding box center [800, 483] width 138 height 116
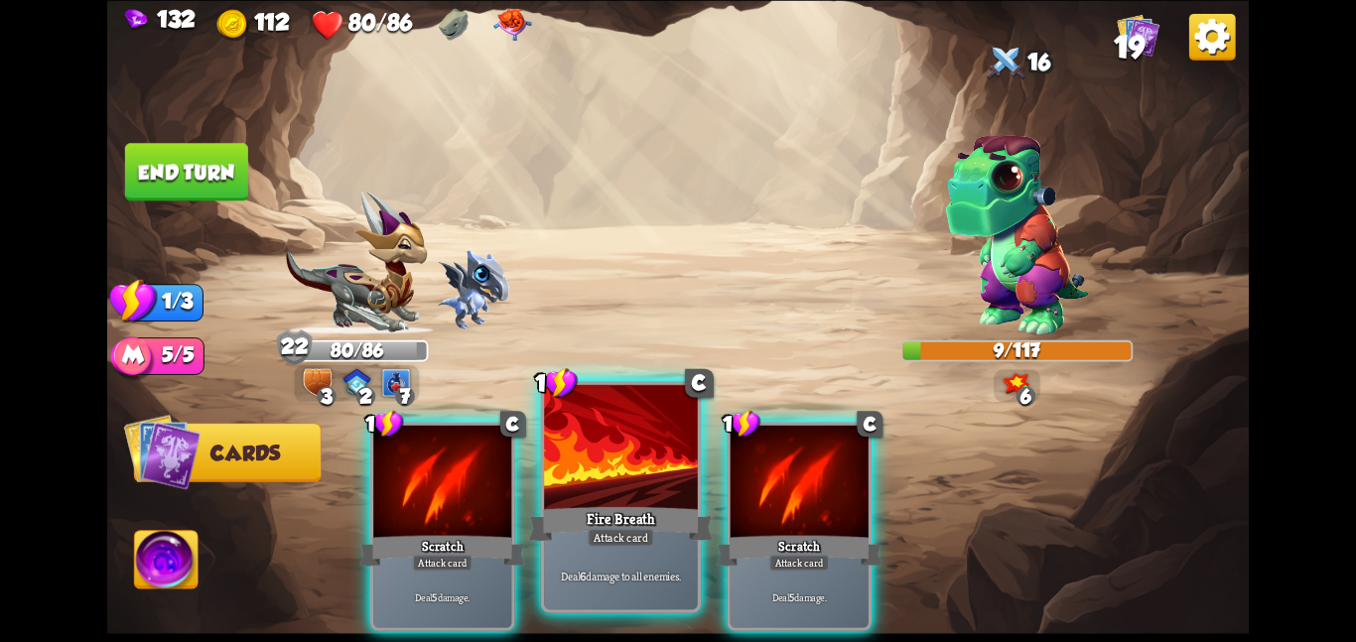
click at [603, 465] on div at bounding box center [621, 448] width 154 height 129
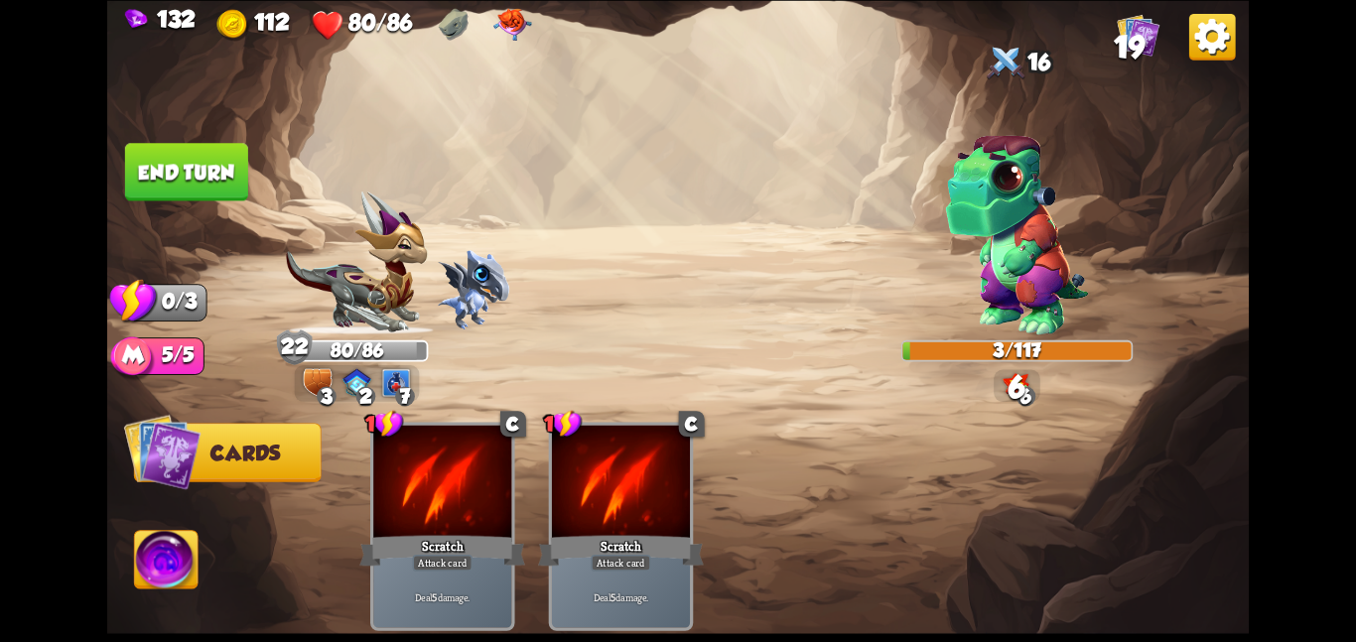
click at [214, 174] on button "End turn" at bounding box center [186, 172] width 123 height 58
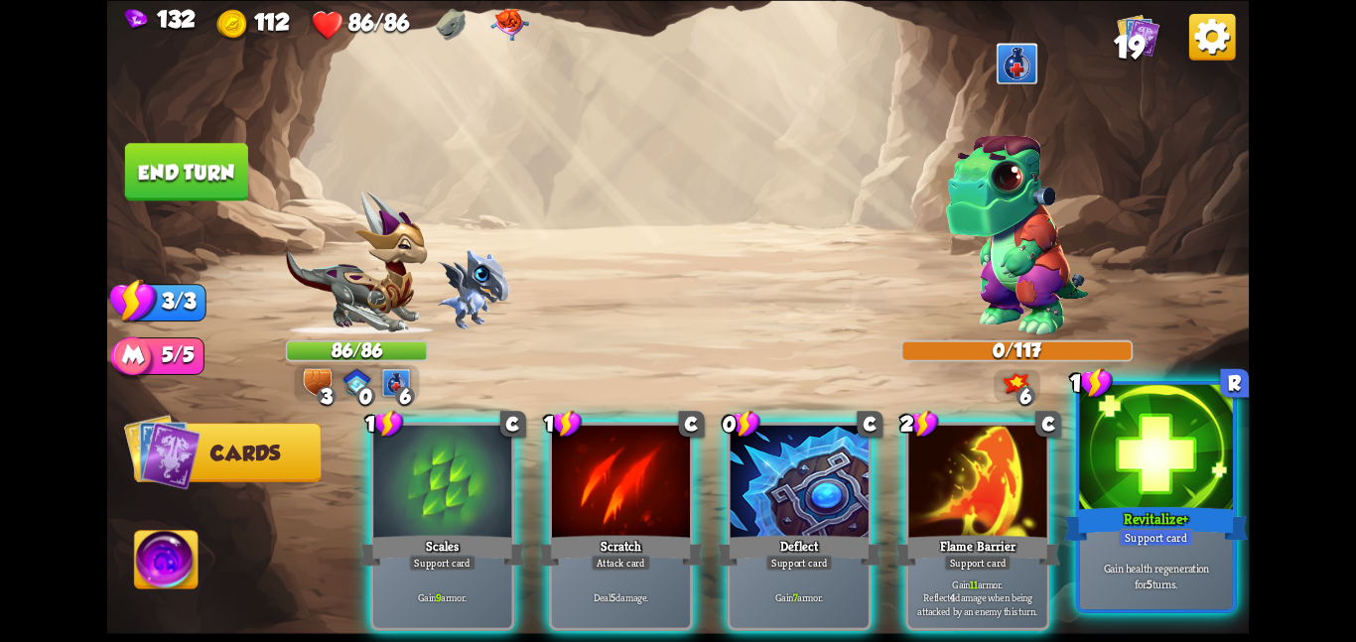
click at [1134, 503] on div "Revitalize+" at bounding box center [1156, 523] width 184 height 41
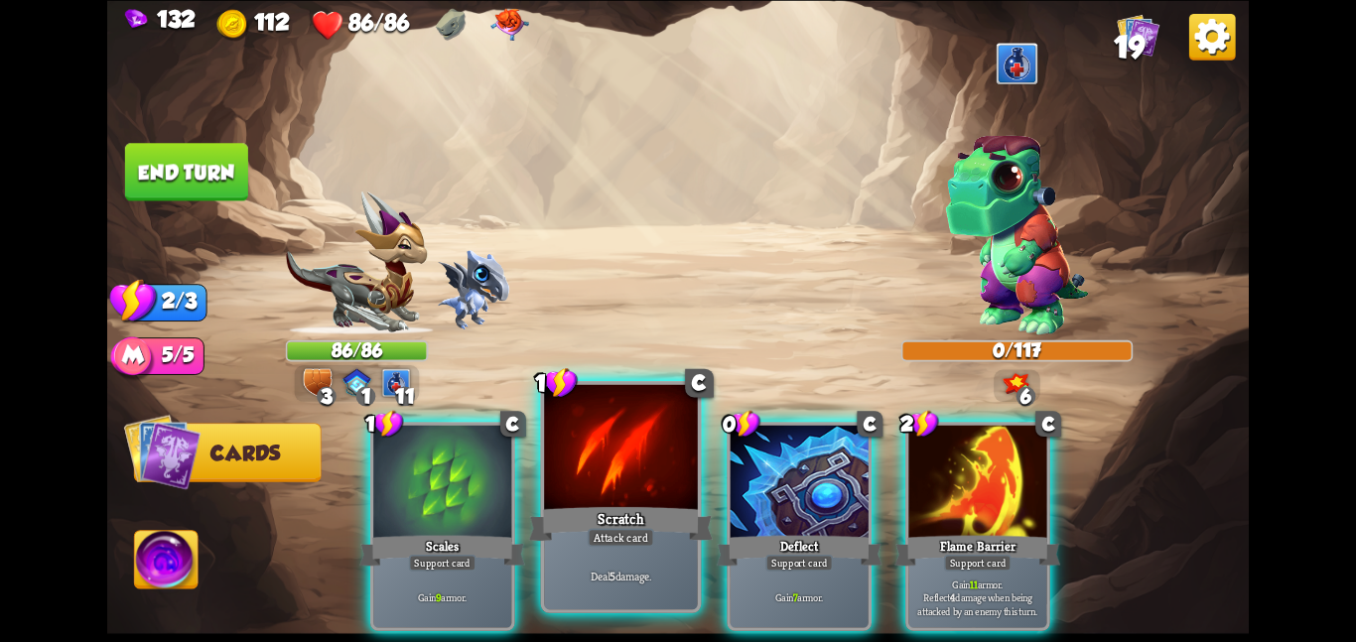
click at [646, 497] on div at bounding box center [621, 448] width 154 height 129
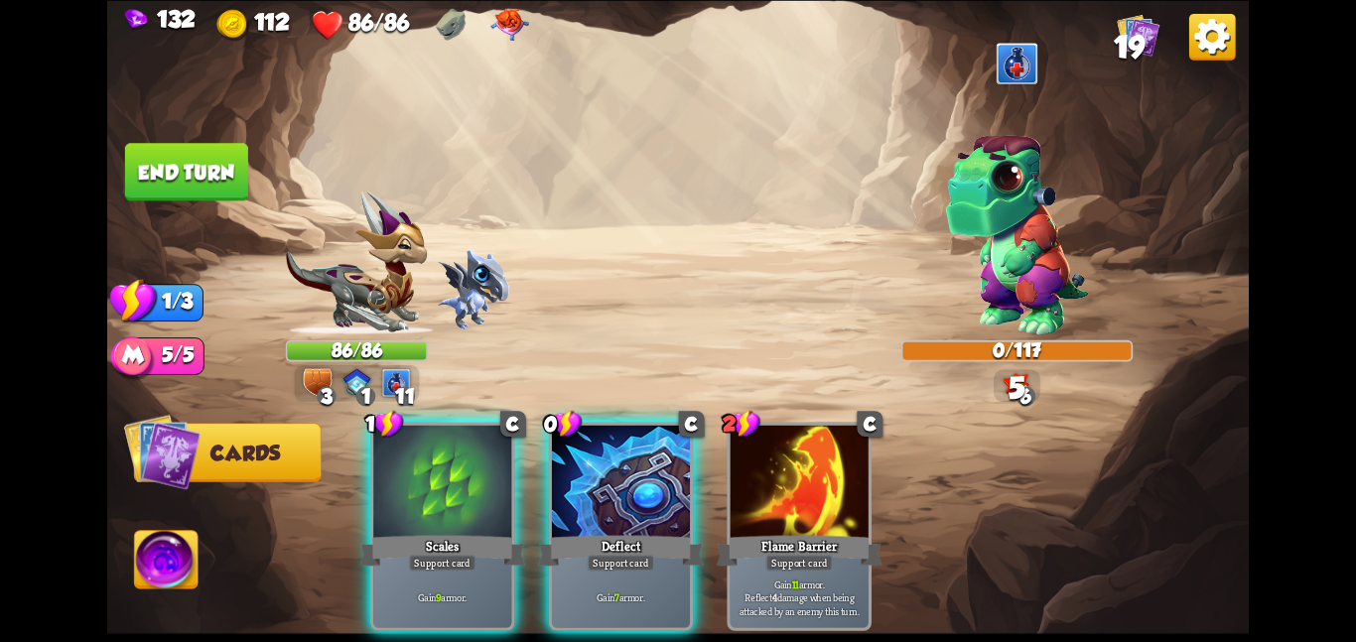
click at [646, 497] on div at bounding box center [621, 483] width 138 height 116
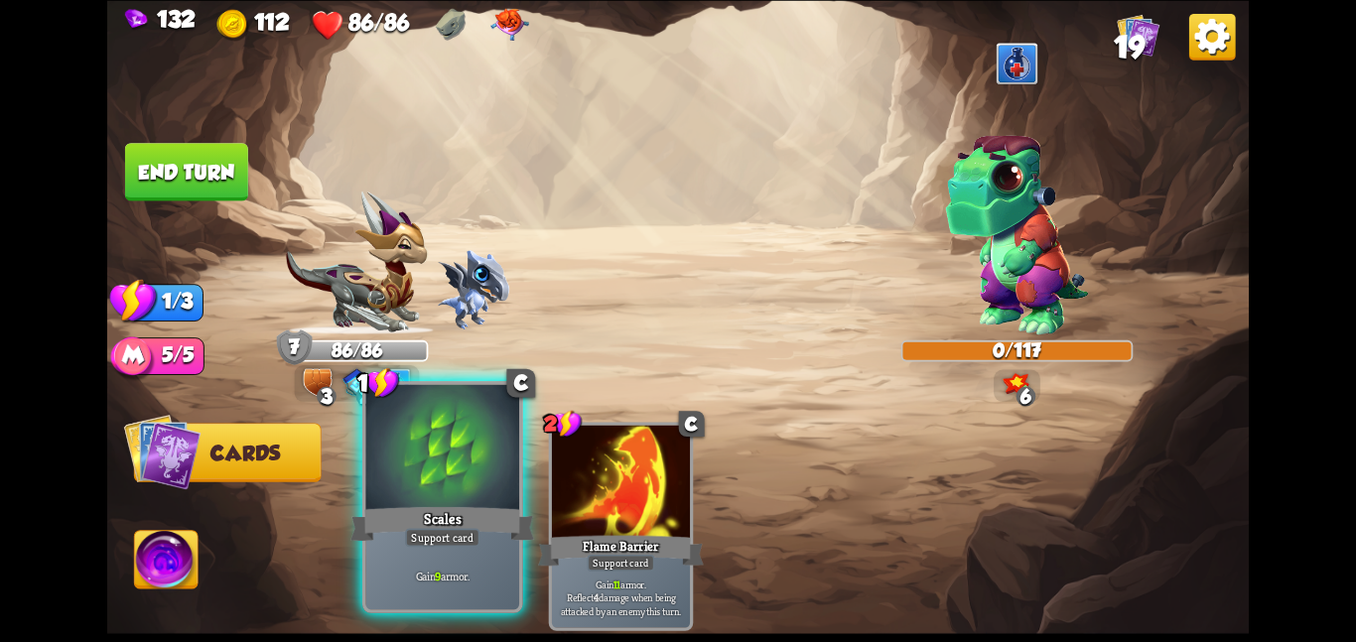
click at [383, 453] on div at bounding box center [442, 448] width 154 height 129
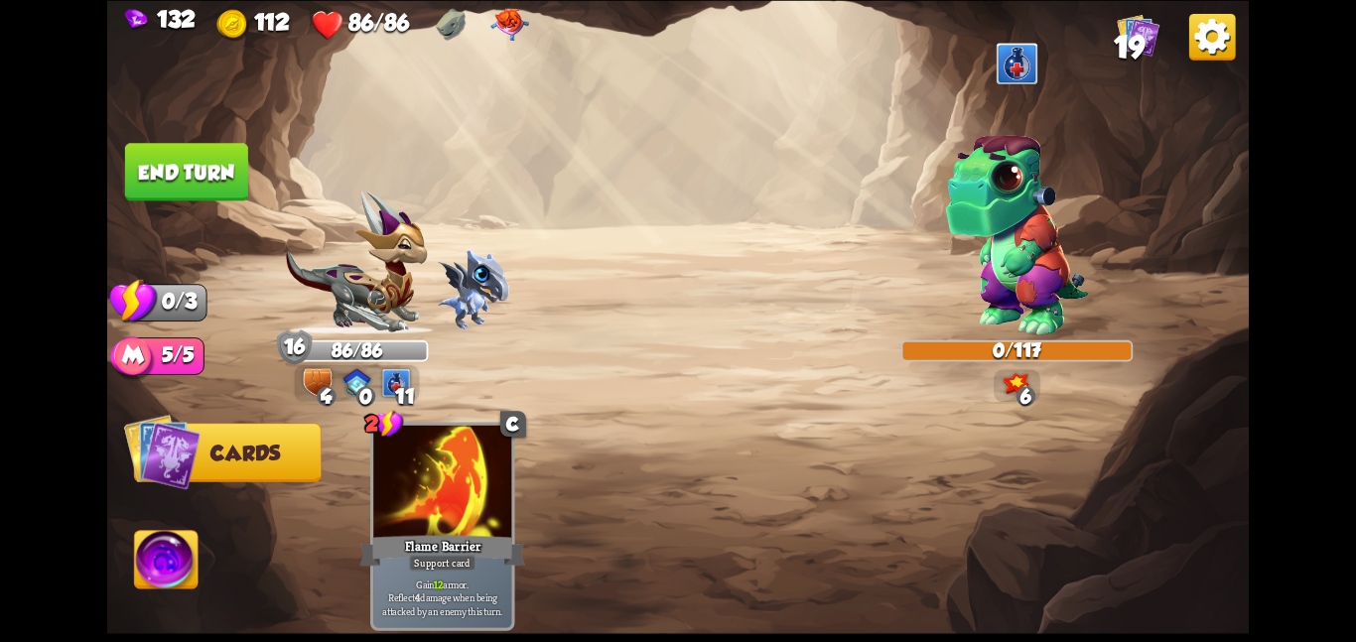
click at [178, 185] on button "End turn" at bounding box center [186, 172] width 123 height 58
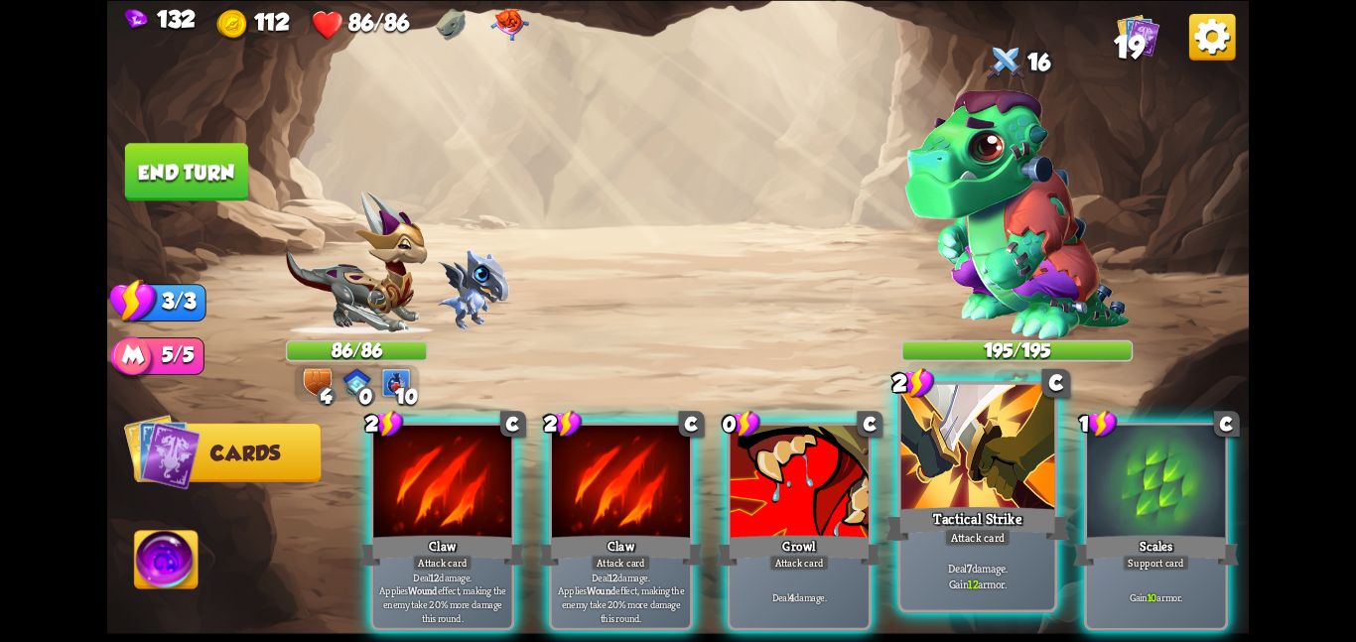
click at [911, 512] on div "Tactical Strike" at bounding box center [978, 523] width 184 height 41
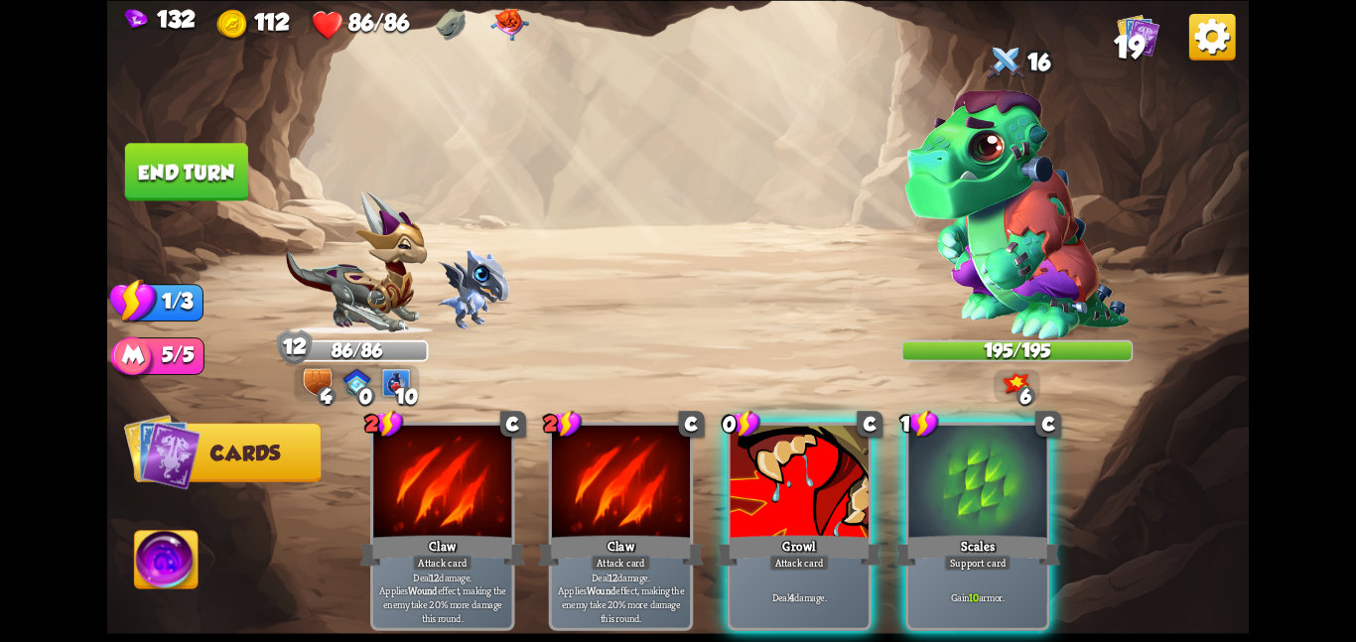
click at [911, 532] on div "Scales" at bounding box center [978, 550] width 166 height 37
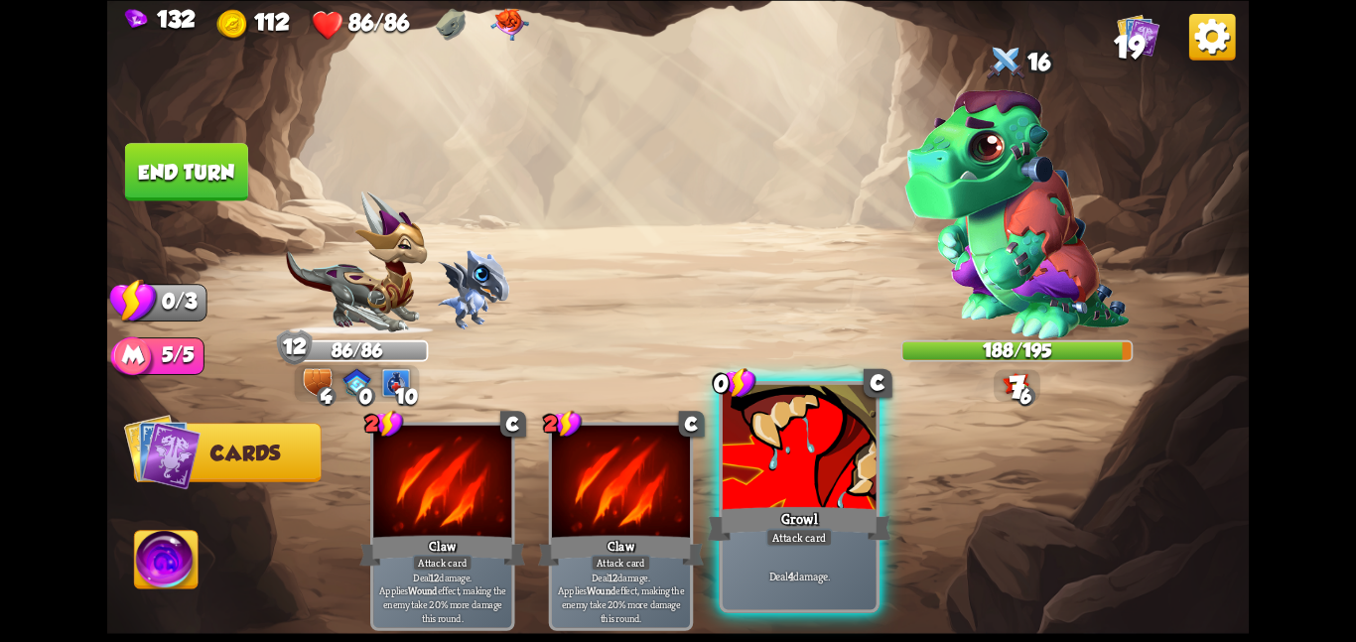
click at [811, 484] on div at bounding box center [800, 448] width 154 height 129
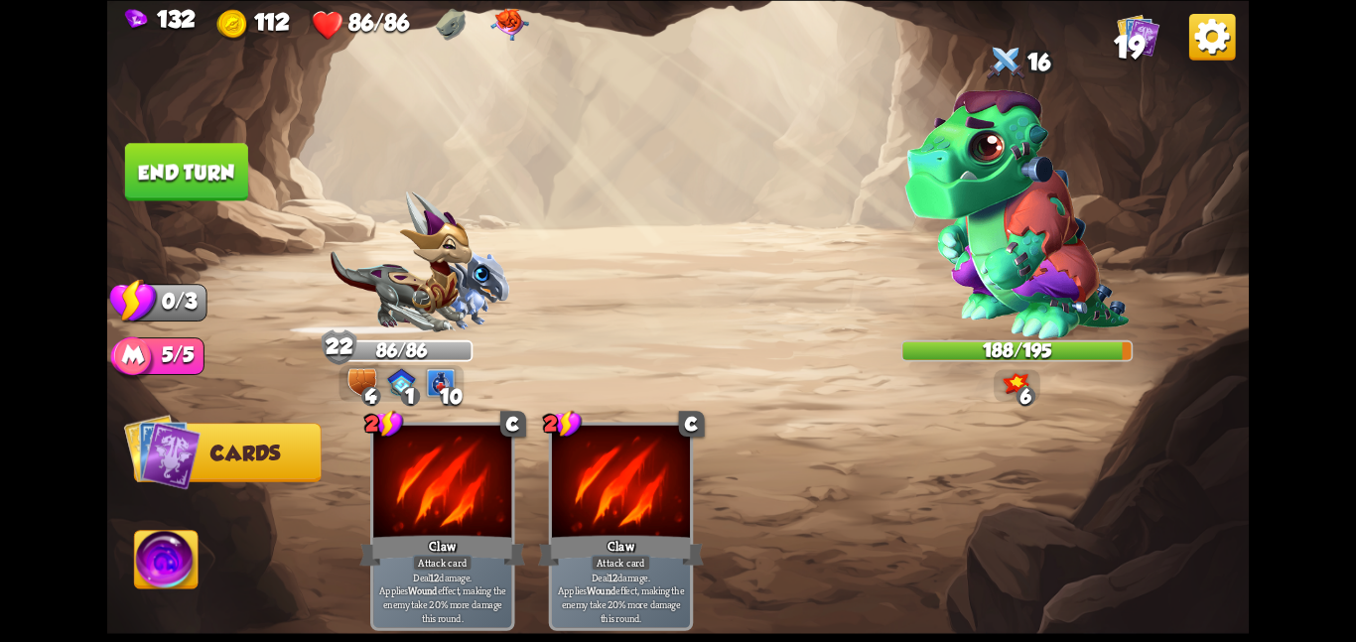
click at [200, 167] on button "End turn" at bounding box center [186, 172] width 123 height 58
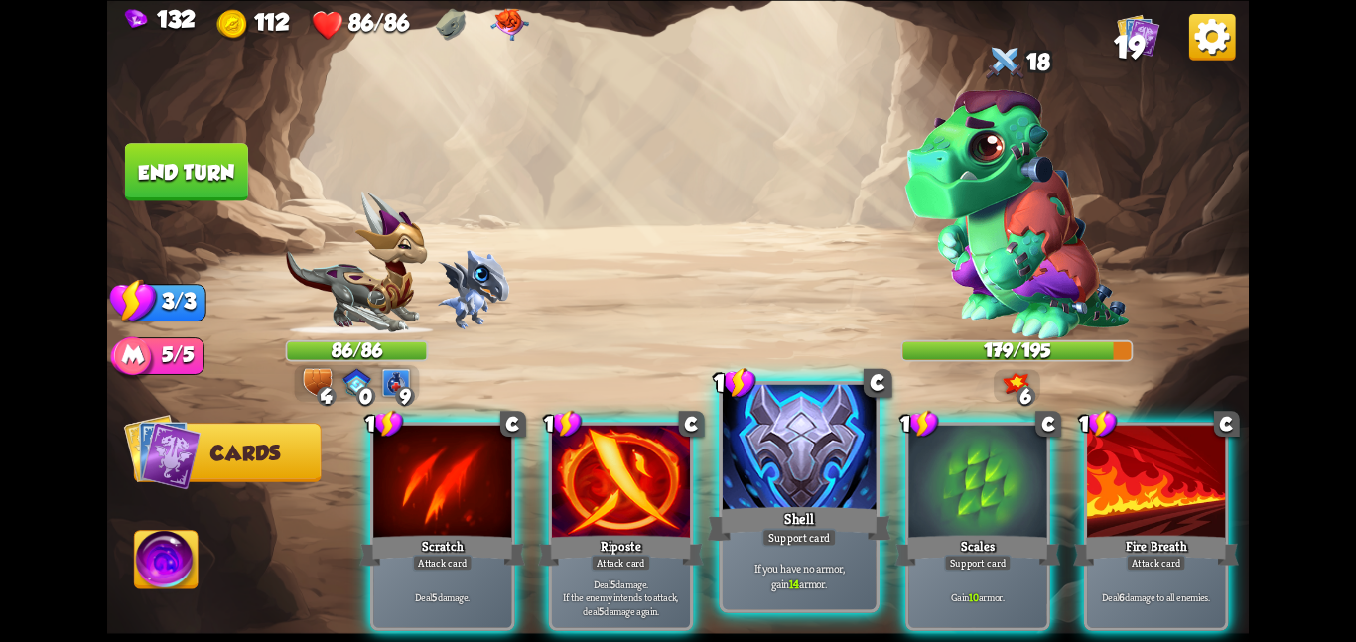
click at [816, 481] on div at bounding box center [800, 448] width 154 height 129
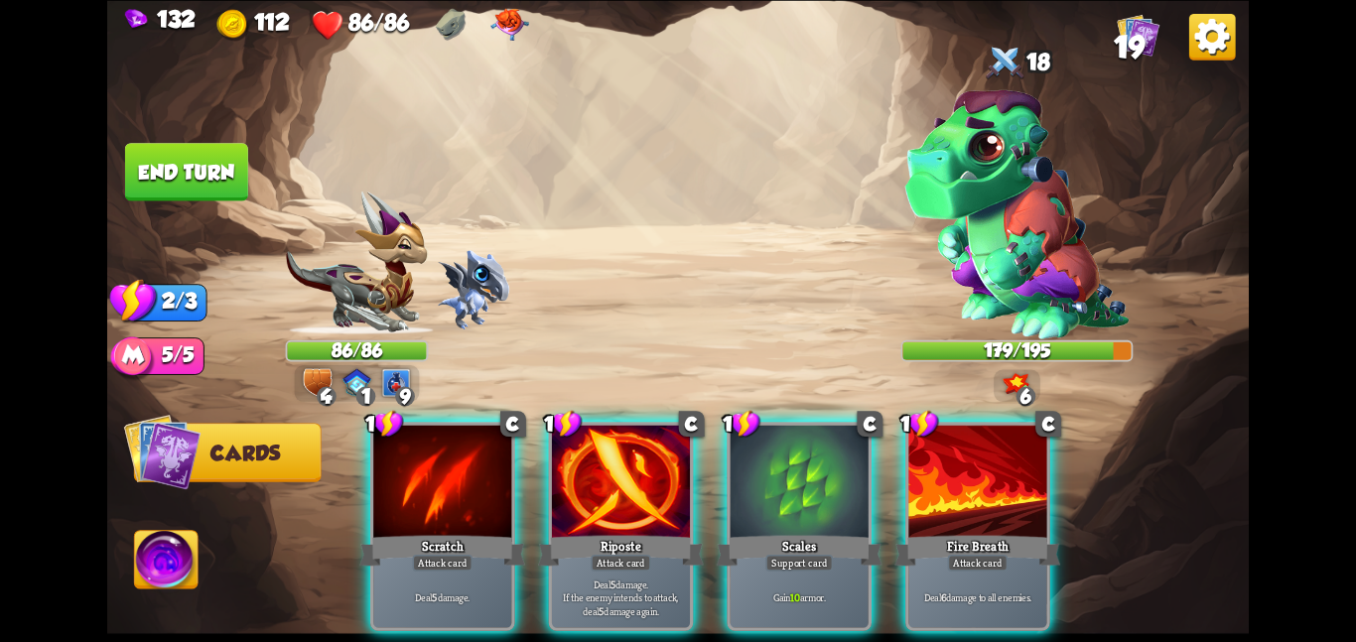
click at [816, 481] on div at bounding box center [800, 483] width 138 height 116
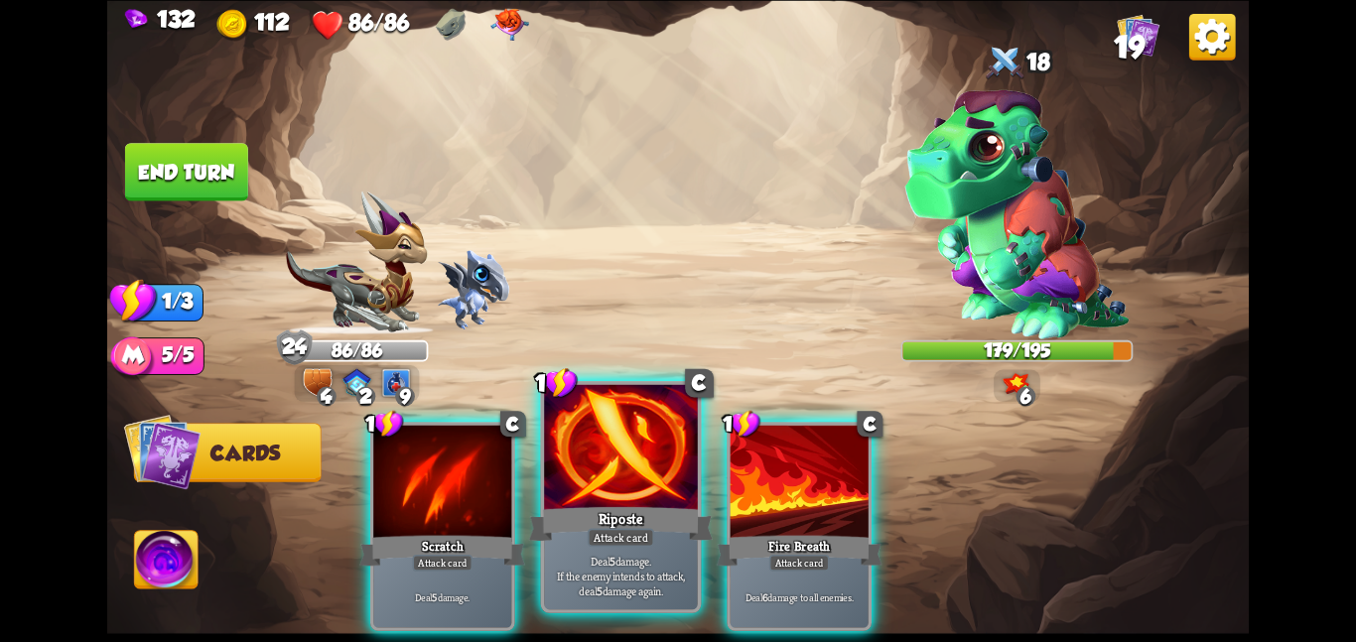
click at [670, 466] on div at bounding box center [621, 448] width 154 height 129
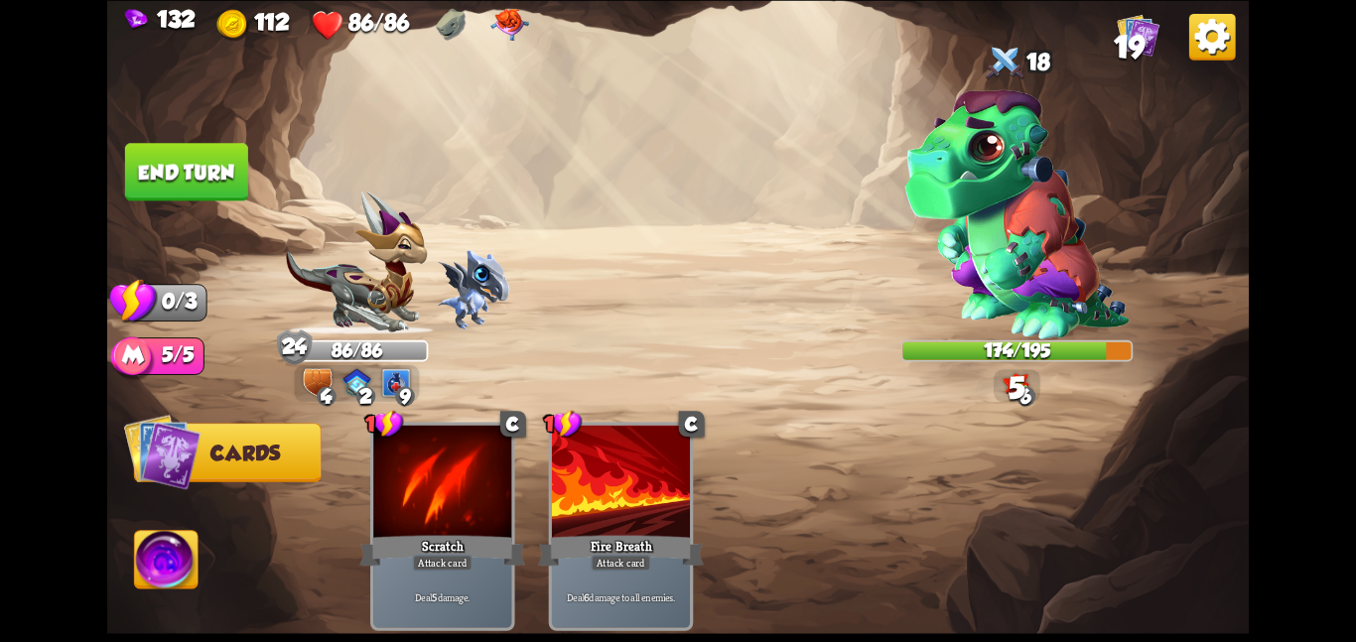
click at [205, 148] on button "End turn" at bounding box center [186, 172] width 123 height 58
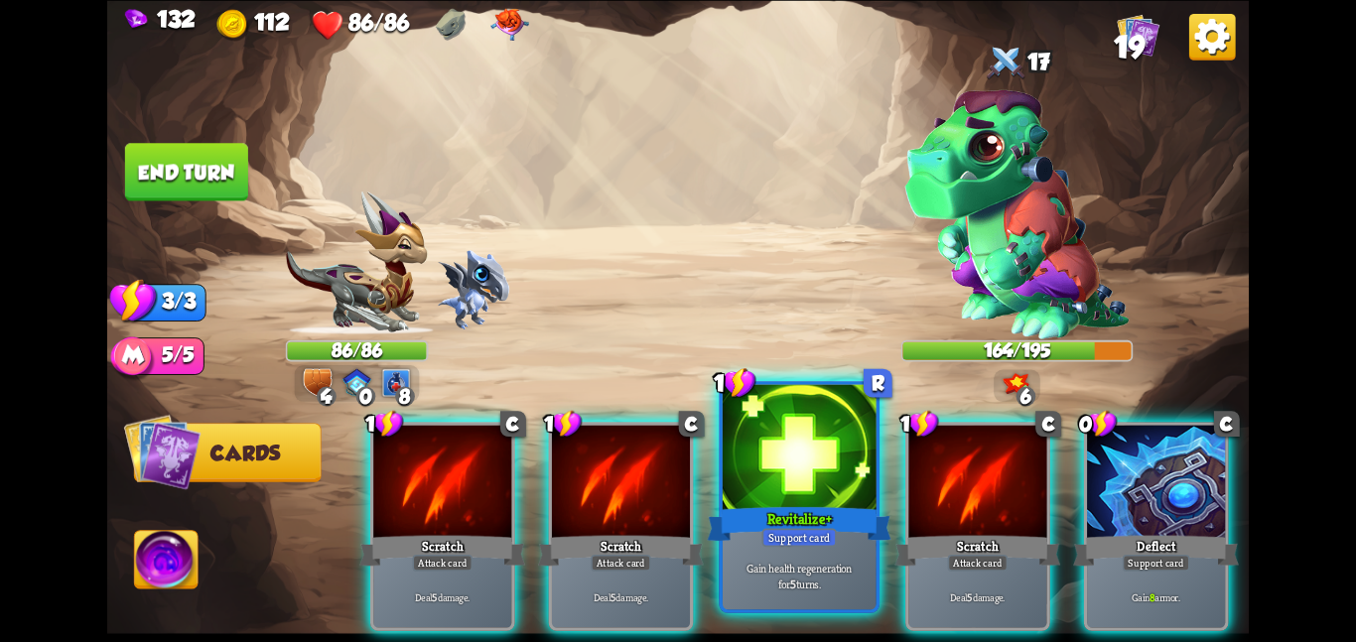
click at [821, 489] on div at bounding box center [800, 448] width 154 height 129
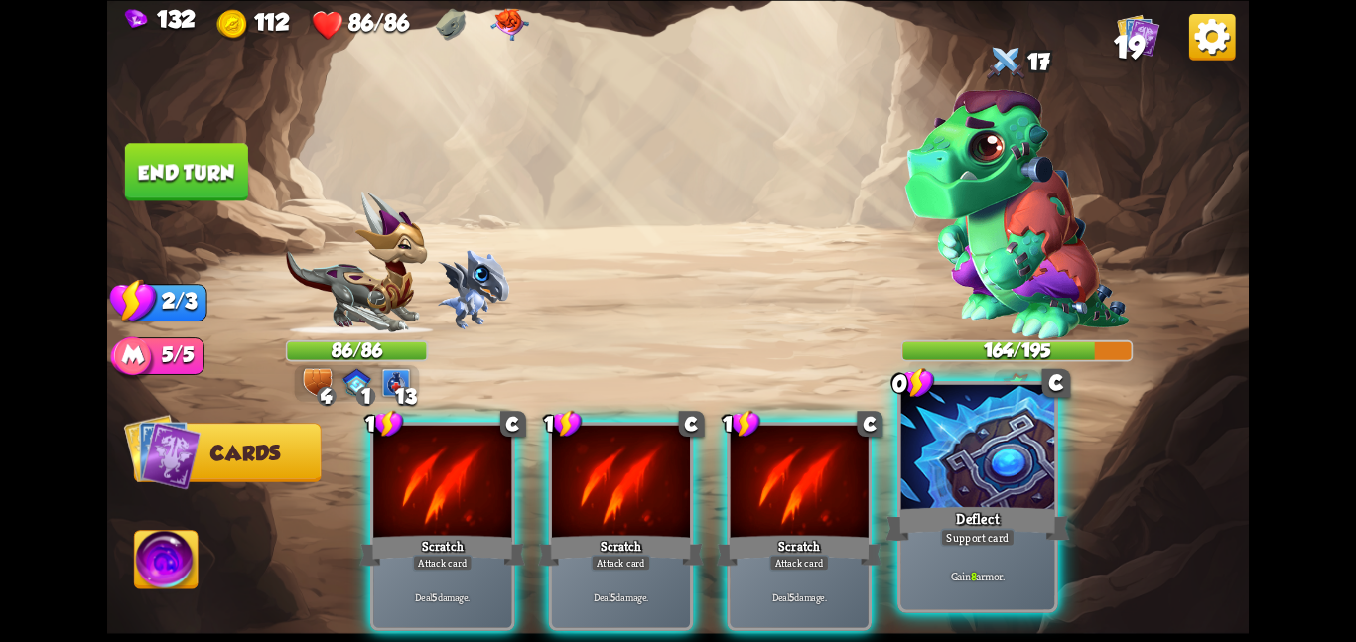
click at [994, 506] on div "Deflect" at bounding box center [978, 523] width 184 height 41
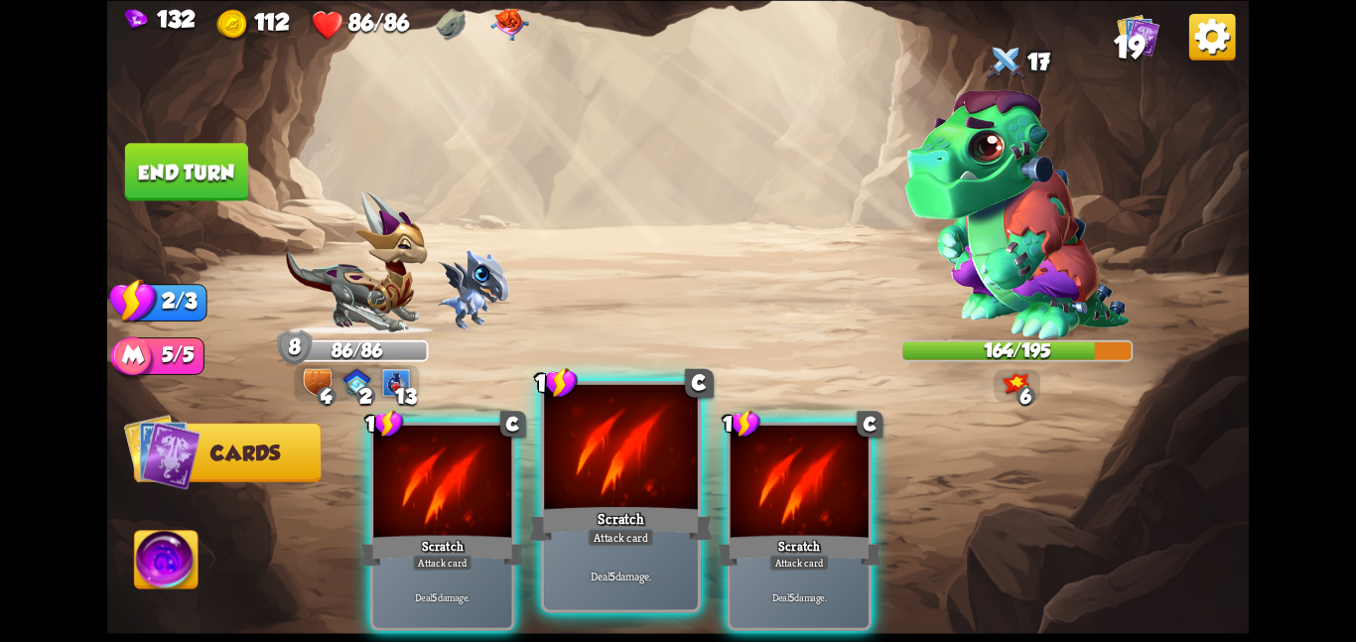
click at [671, 476] on div at bounding box center [621, 448] width 154 height 129
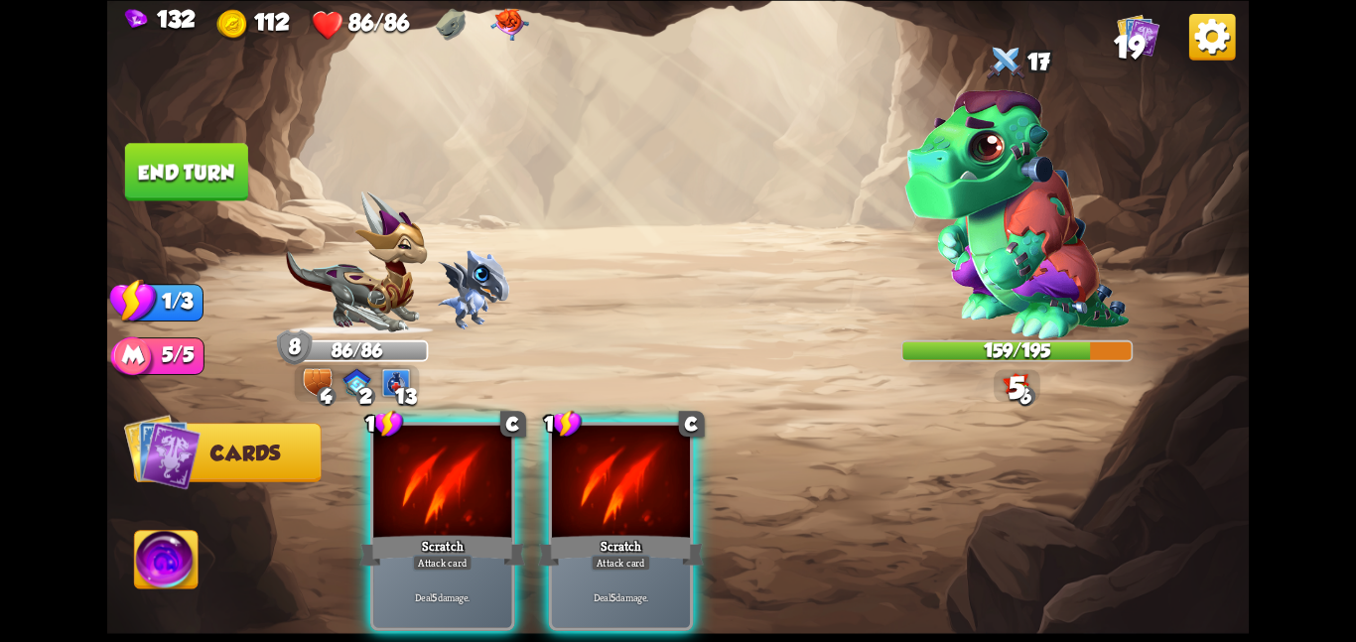
click at [671, 476] on div at bounding box center [621, 483] width 138 height 116
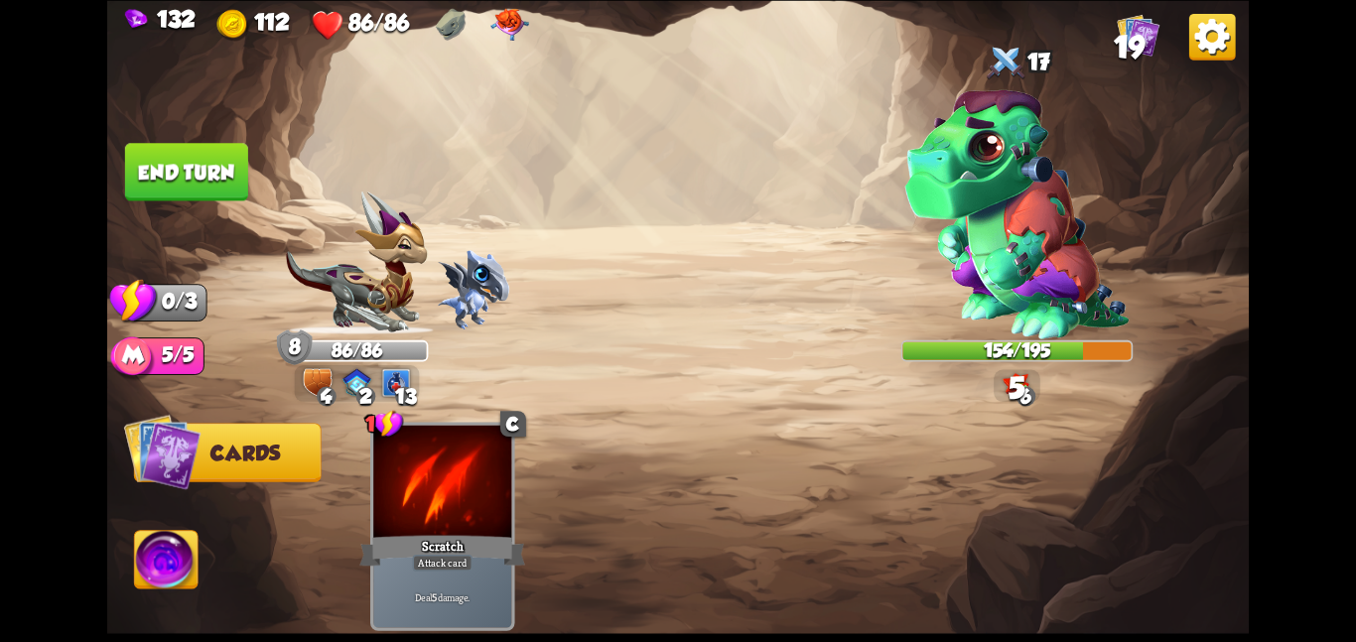
click at [197, 172] on button "End turn" at bounding box center [186, 172] width 123 height 58
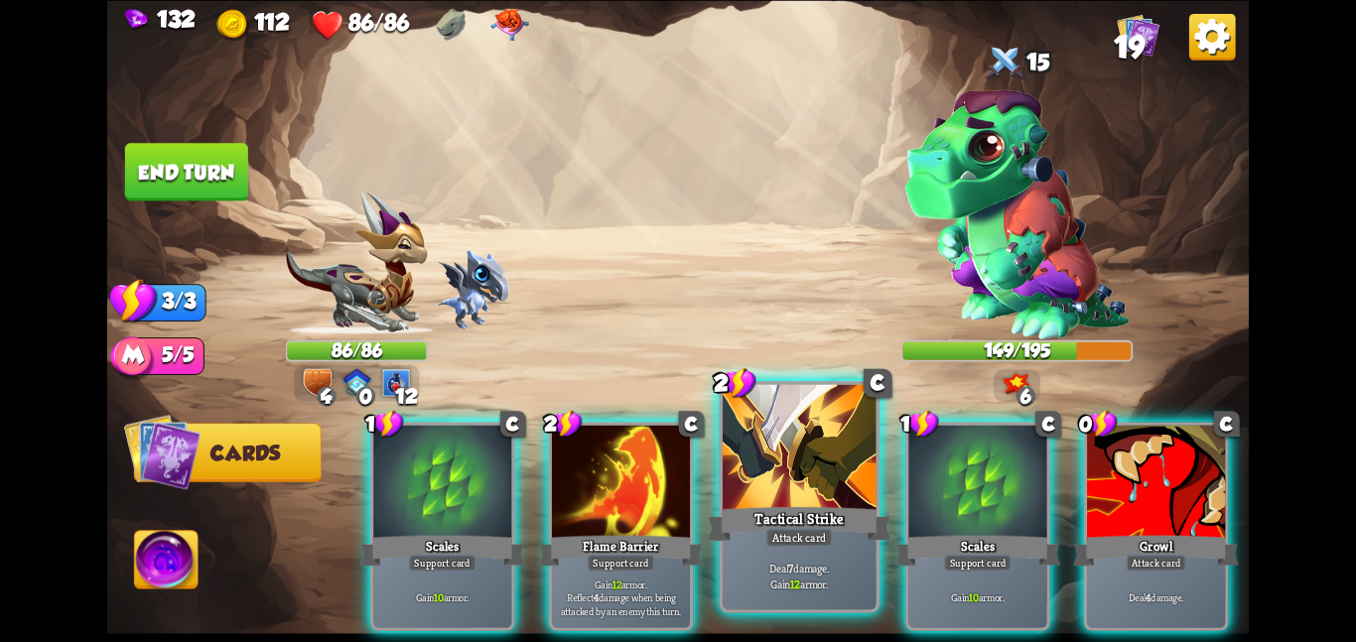
click at [772, 506] on div "Tactical Strike" at bounding box center [799, 523] width 184 height 41
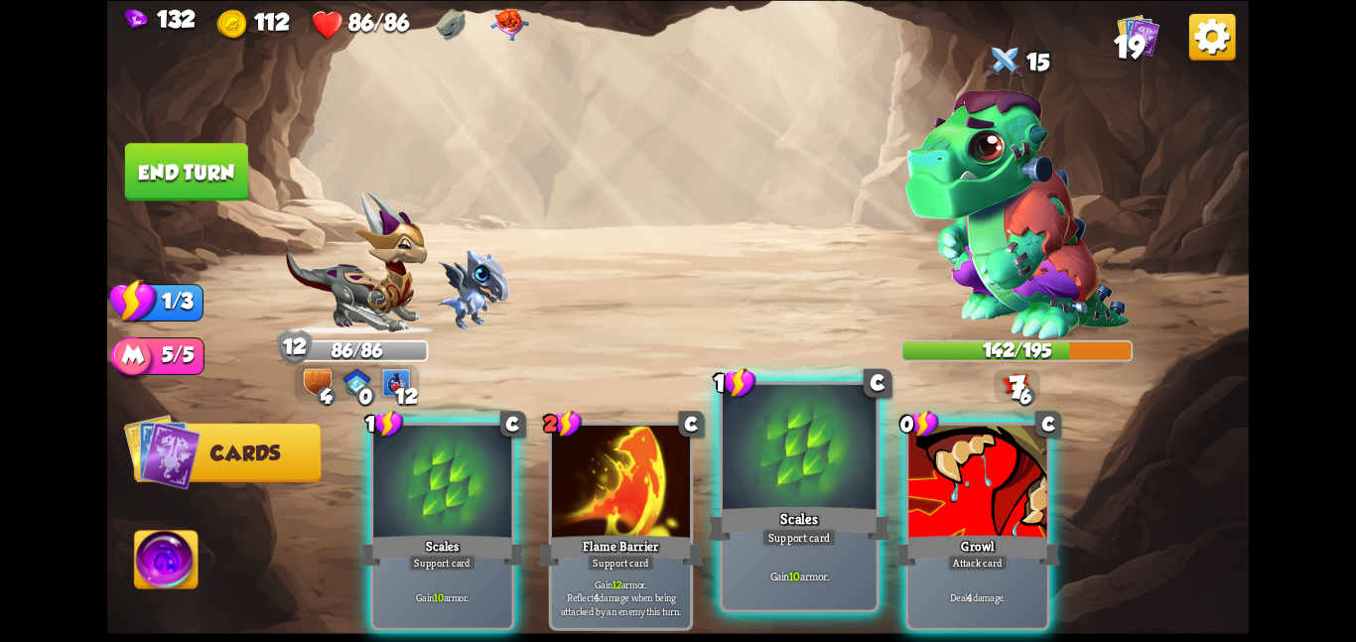
click at [776, 484] on div at bounding box center [800, 448] width 154 height 129
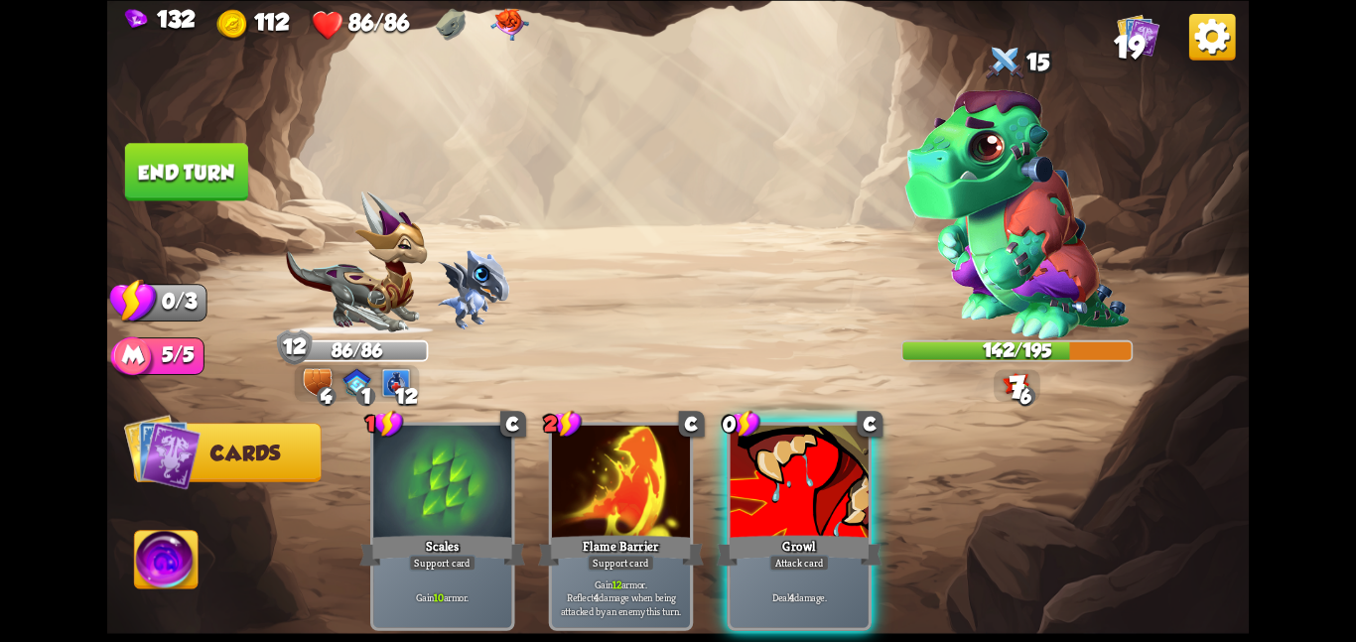
click at [776, 484] on div at bounding box center [800, 483] width 138 height 116
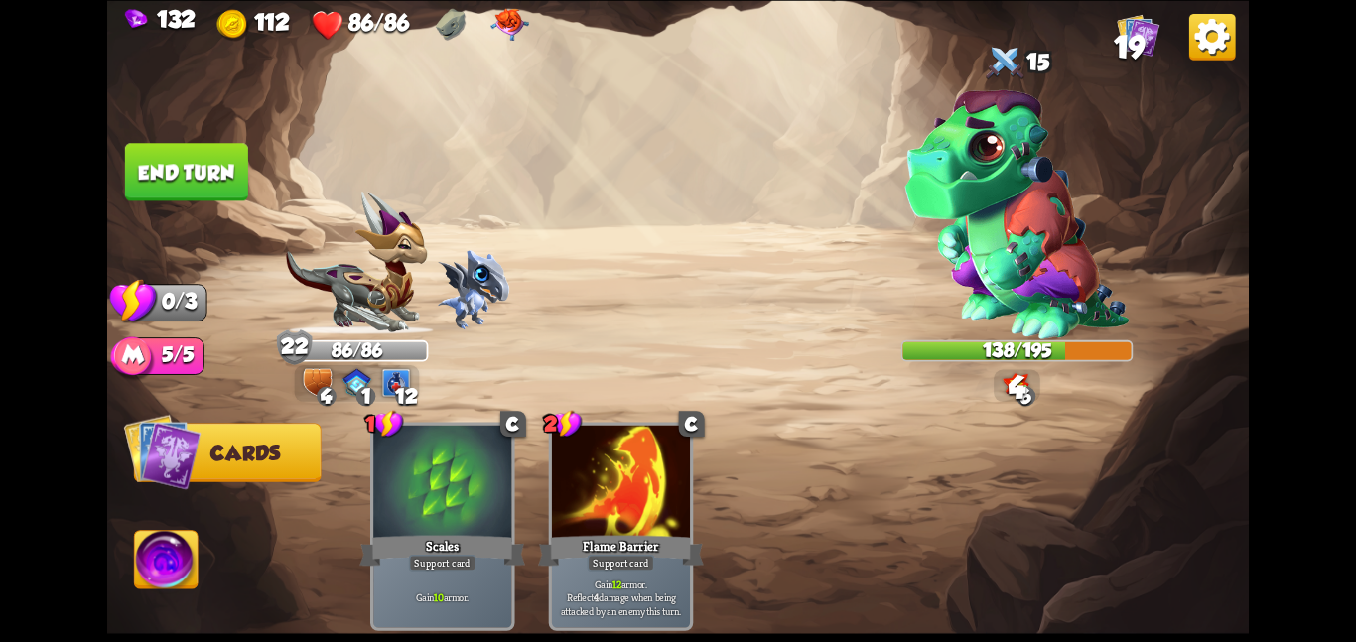
click at [188, 175] on button "End turn" at bounding box center [186, 172] width 123 height 58
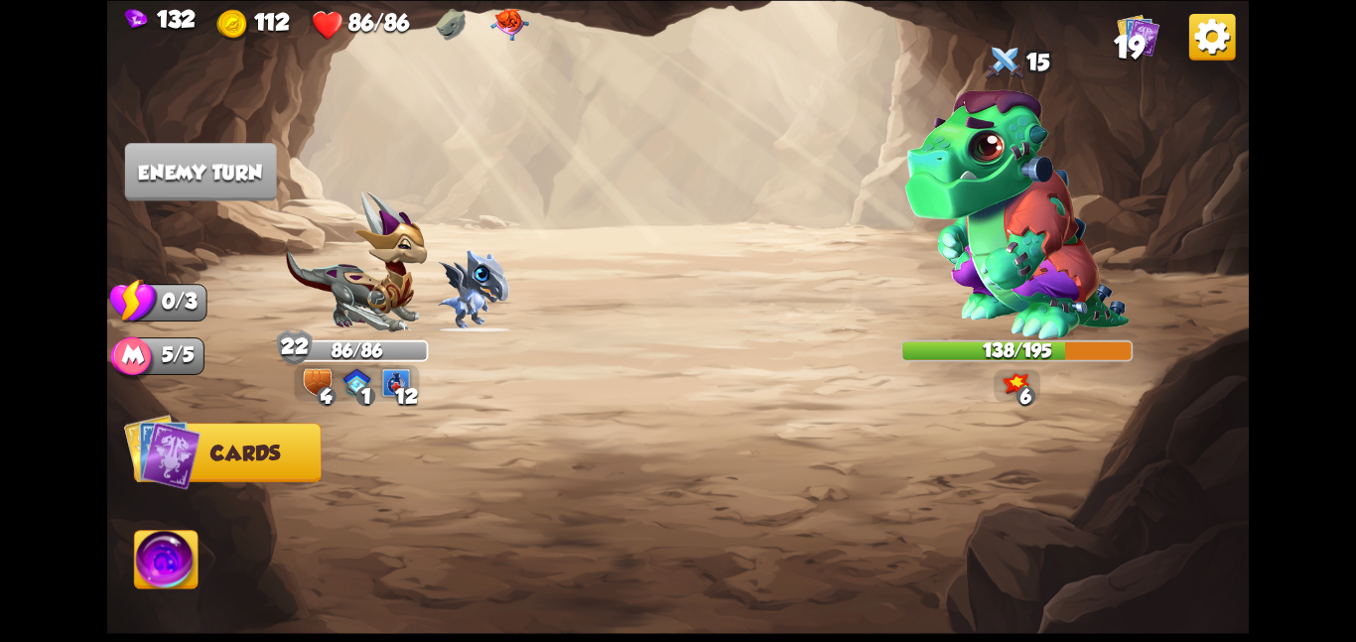
click at [527, 179] on img at bounding box center [678, 321] width 1142 height 642
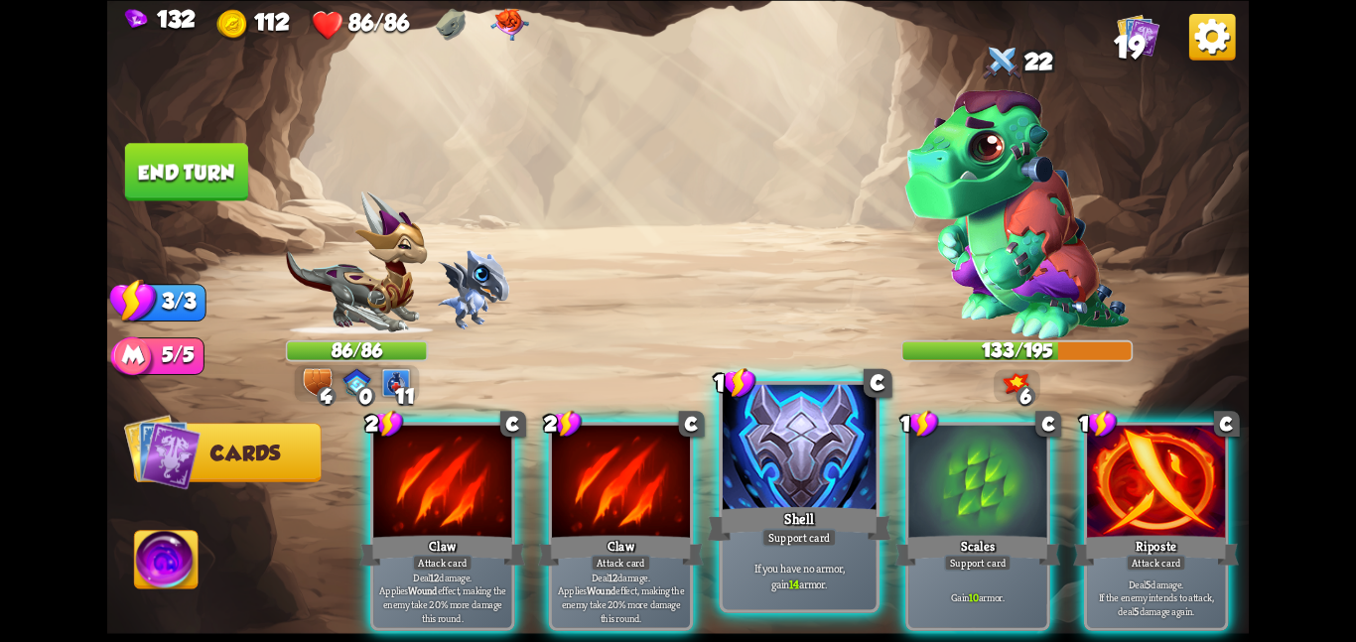
click at [732, 437] on div at bounding box center [800, 448] width 154 height 129
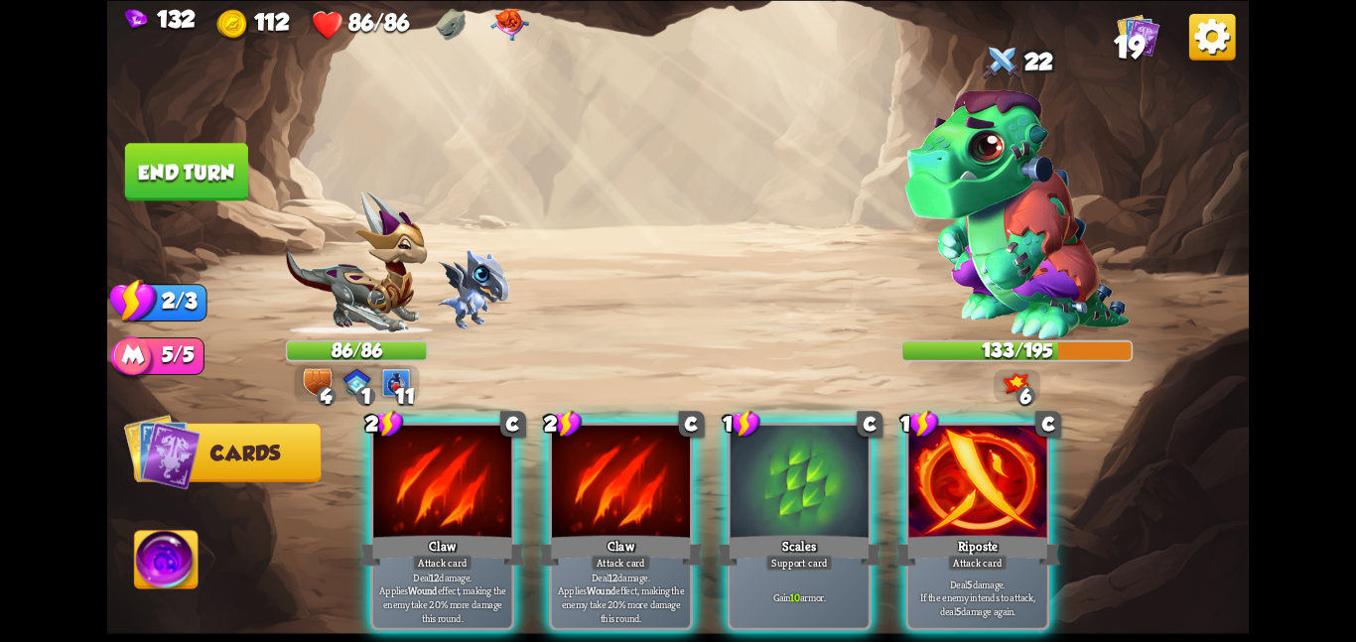
click at [732, 437] on div at bounding box center [800, 483] width 138 height 116
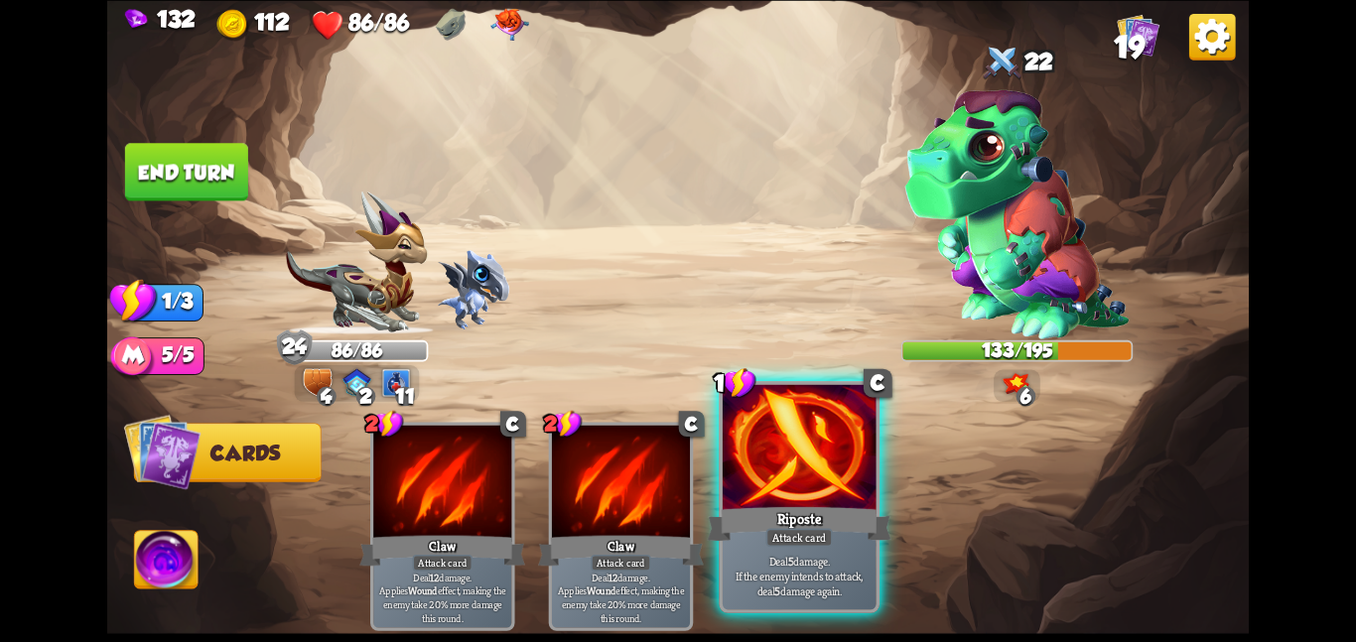
click at [731, 437] on div at bounding box center [800, 448] width 154 height 129
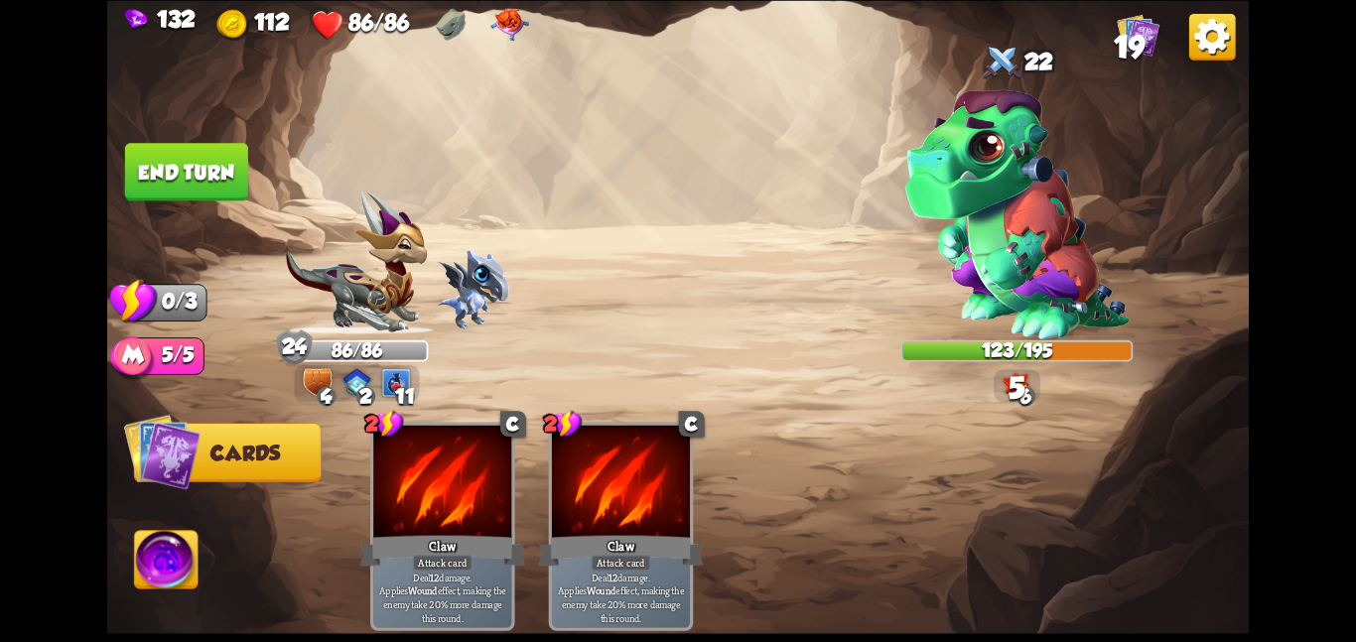
click at [187, 150] on button "End turn" at bounding box center [186, 172] width 123 height 58
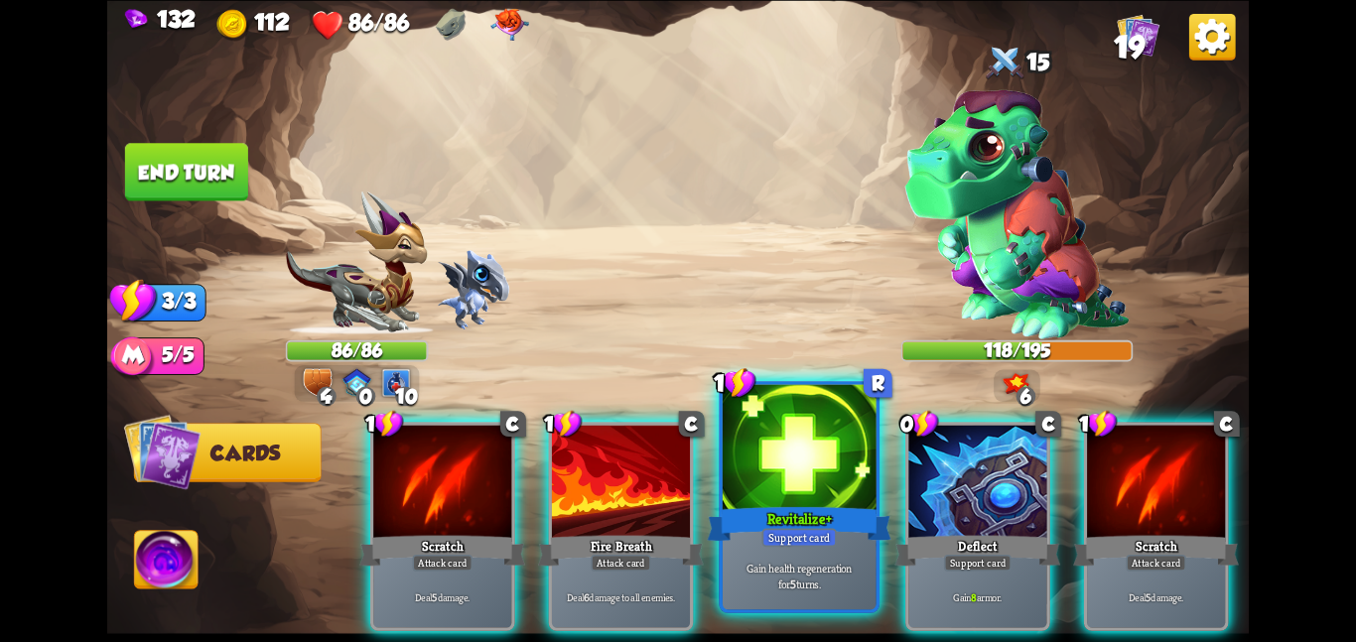
click at [837, 519] on div "Revitalize+" at bounding box center [799, 523] width 184 height 41
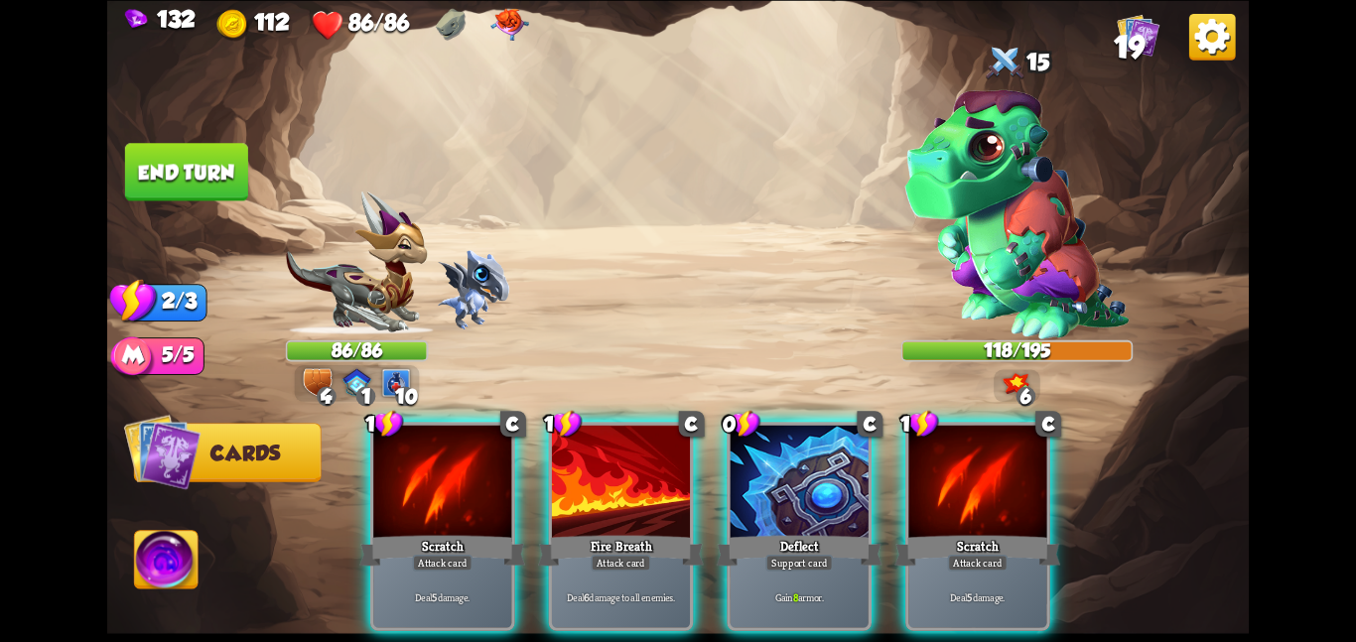
click at [837, 532] on div "Deflect" at bounding box center [800, 550] width 166 height 37
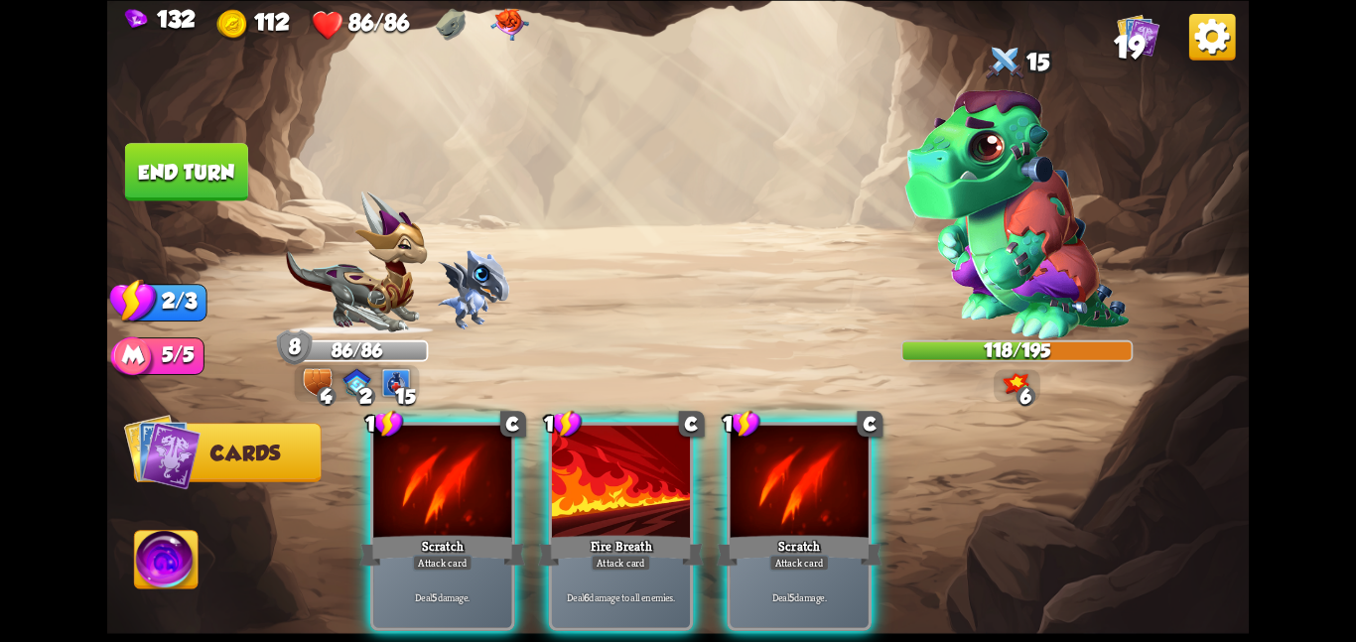
click at [519, 489] on div "1 C Scratch Attack card Deal 5 damage. 1 C Fire Breath Attack card Deal 6 damag…" at bounding box center [792, 499] width 913 height 286
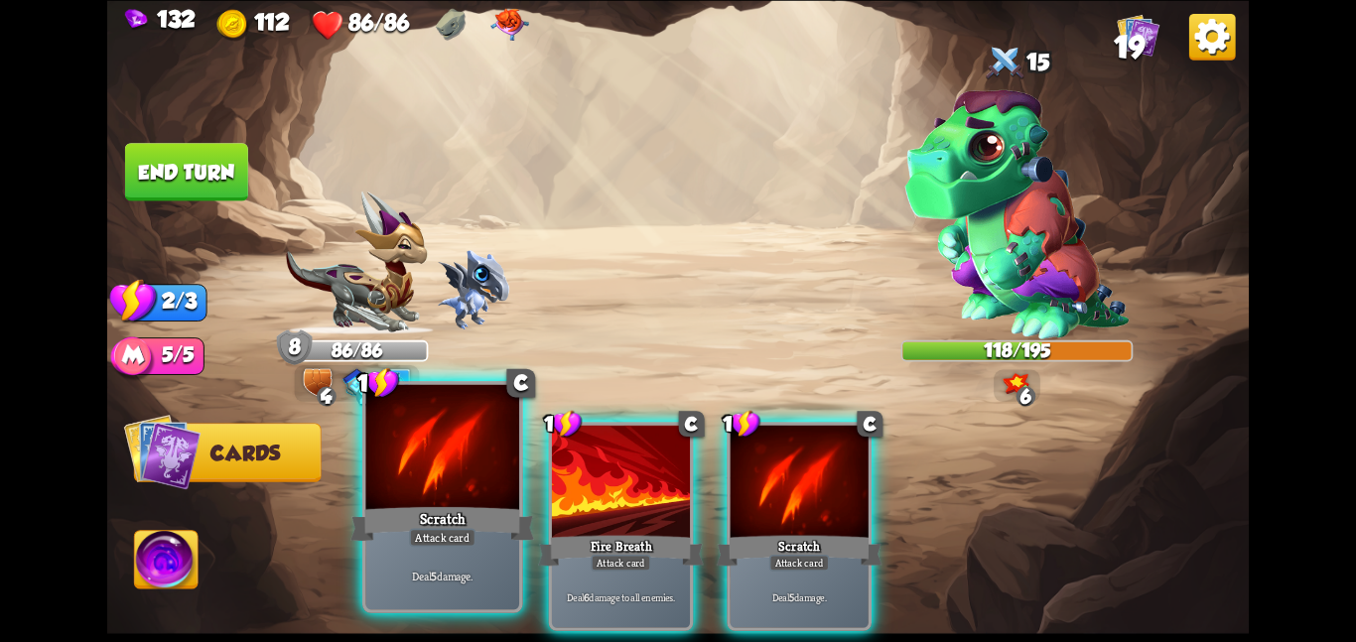
click at [417, 505] on div "Scratch" at bounding box center [443, 523] width 184 height 41
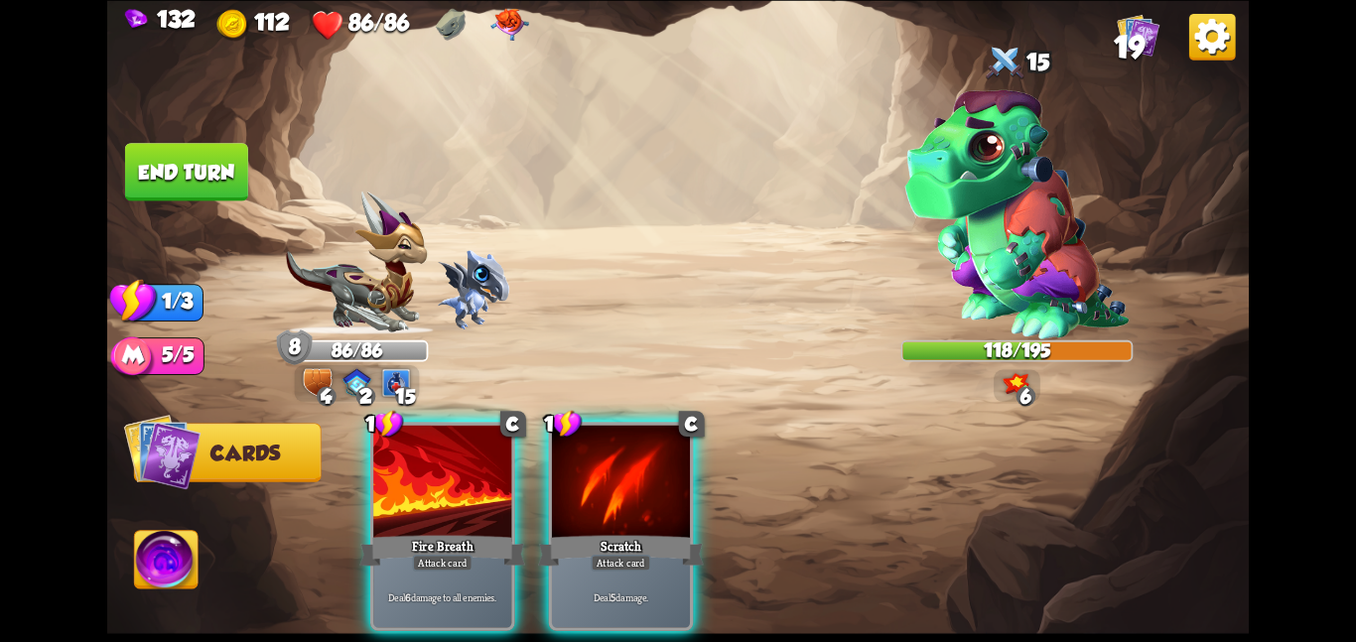
click at [417, 532] on div "Fire Breath" at bounding box center [442, 550] width 166 height 37
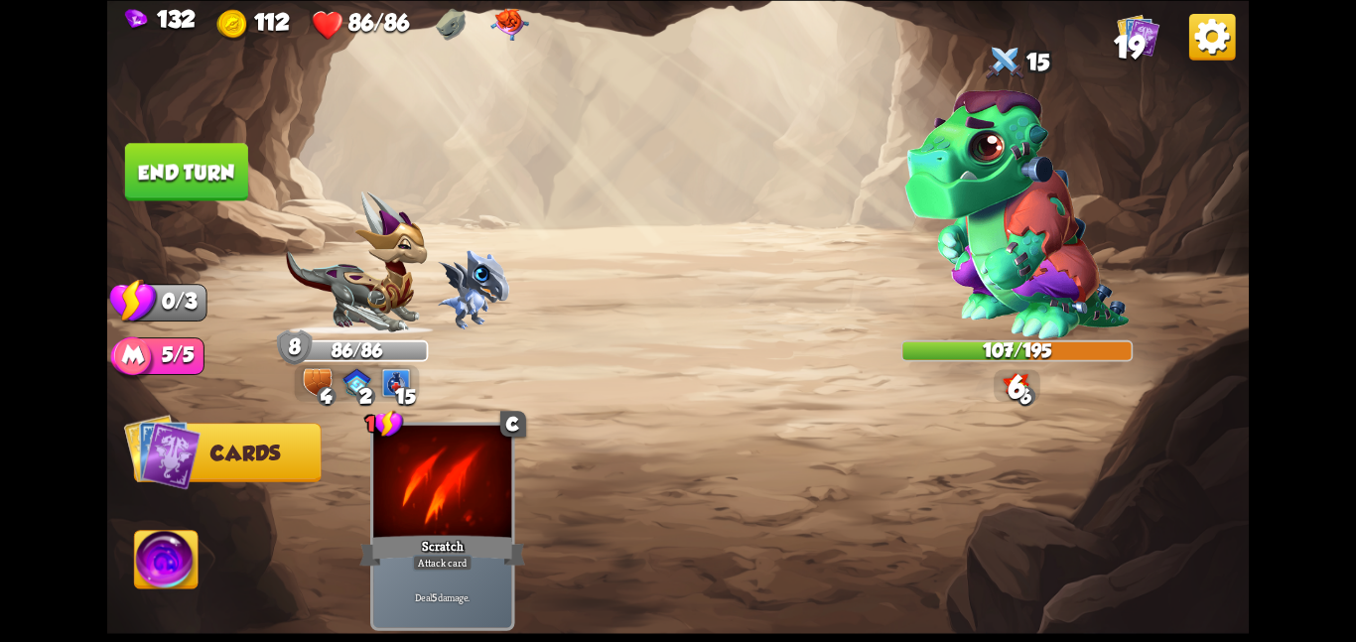
click at [229, 181] on button "End turn" at bounding box center [186, 172] width 123 height 58
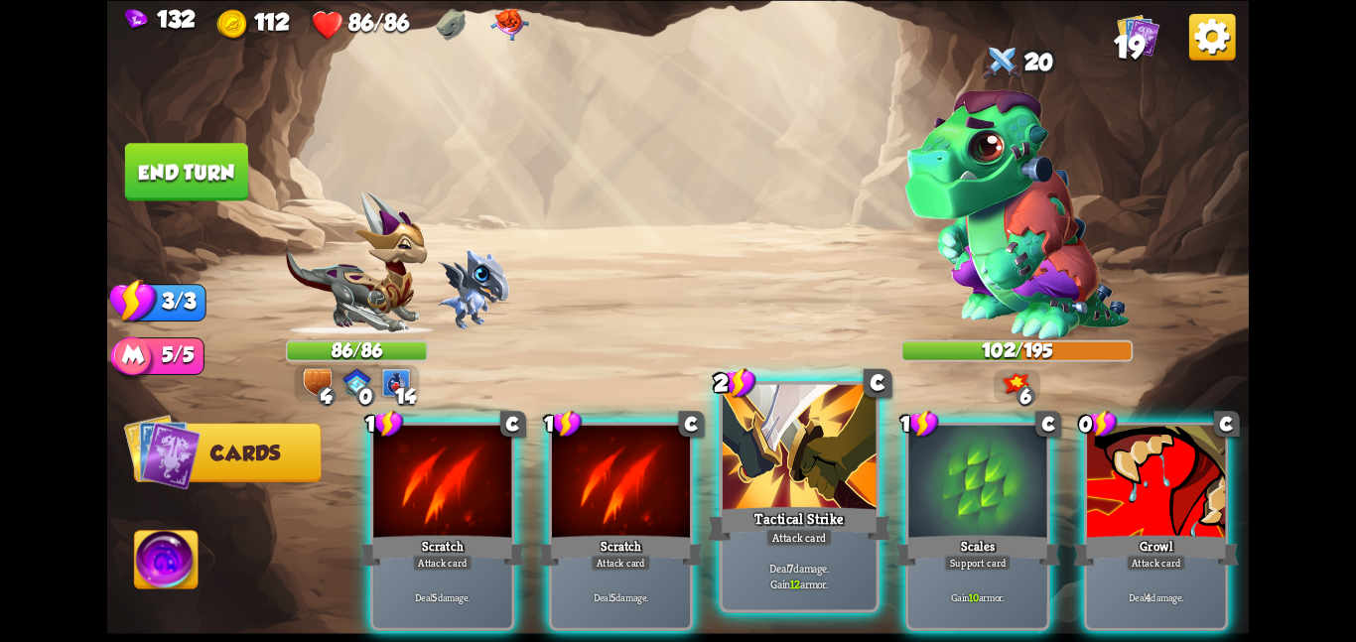
click at [802, 488] on div at bounding box center [800, 448] width 154 height 129
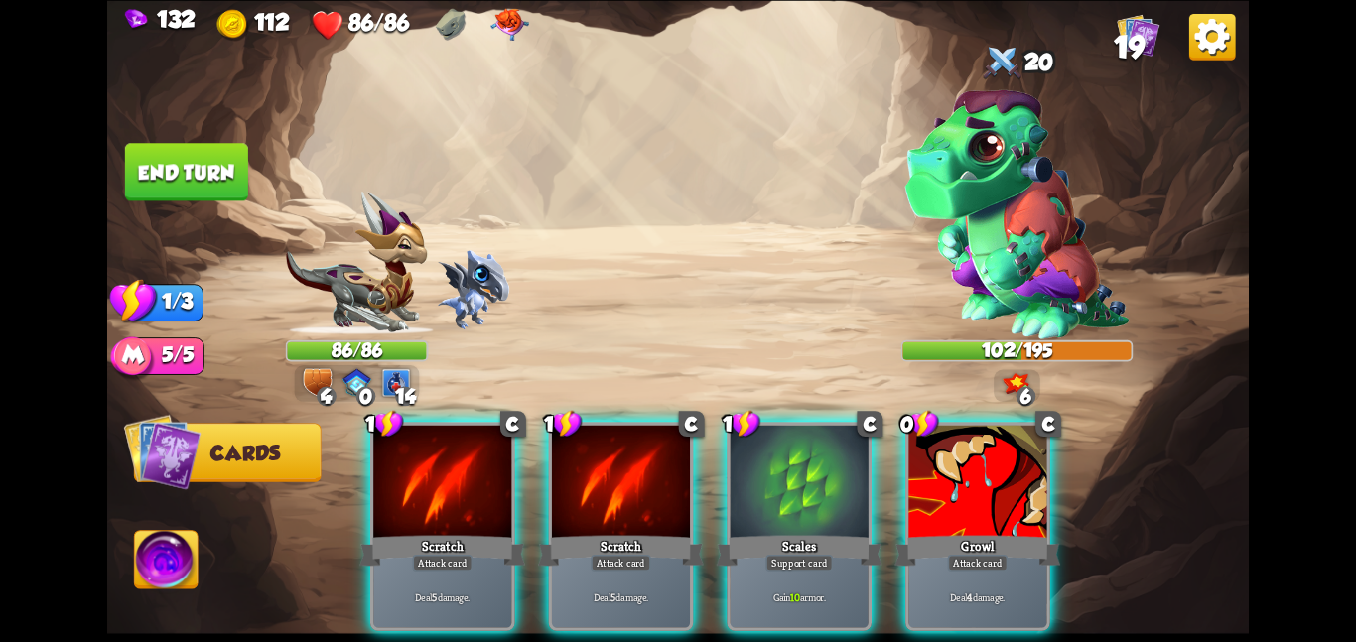
click at [802, 488] on div at bounding box center [800, 483] width 138 height 116
click at [909, 488] on div at bounding box center [978, 483] width 138 height 116
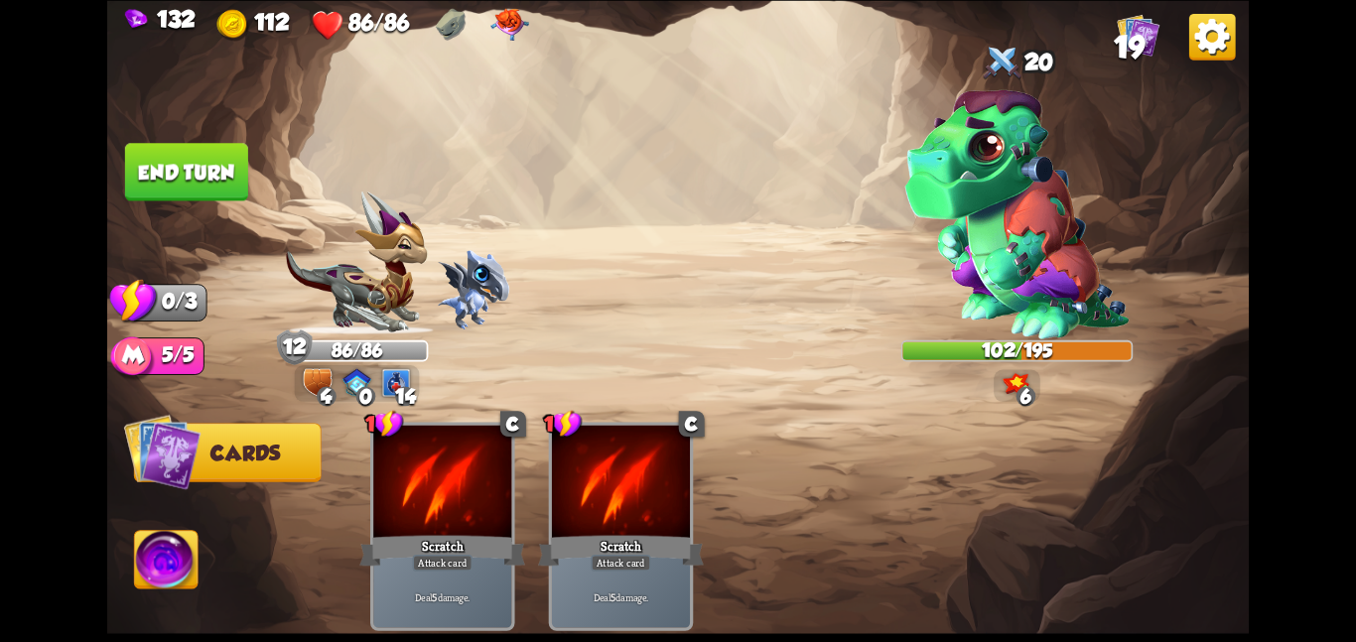
click at [802, 488] on div "1 C Scratch Attack card Deal 5 damage. 1 C Scratch Attack card Deal 5 damage." at bounding box center [792, 499] width 913 height 286
click at [174, 168] on button "End turn" at bounding box center [186, 172] width 123 height 58
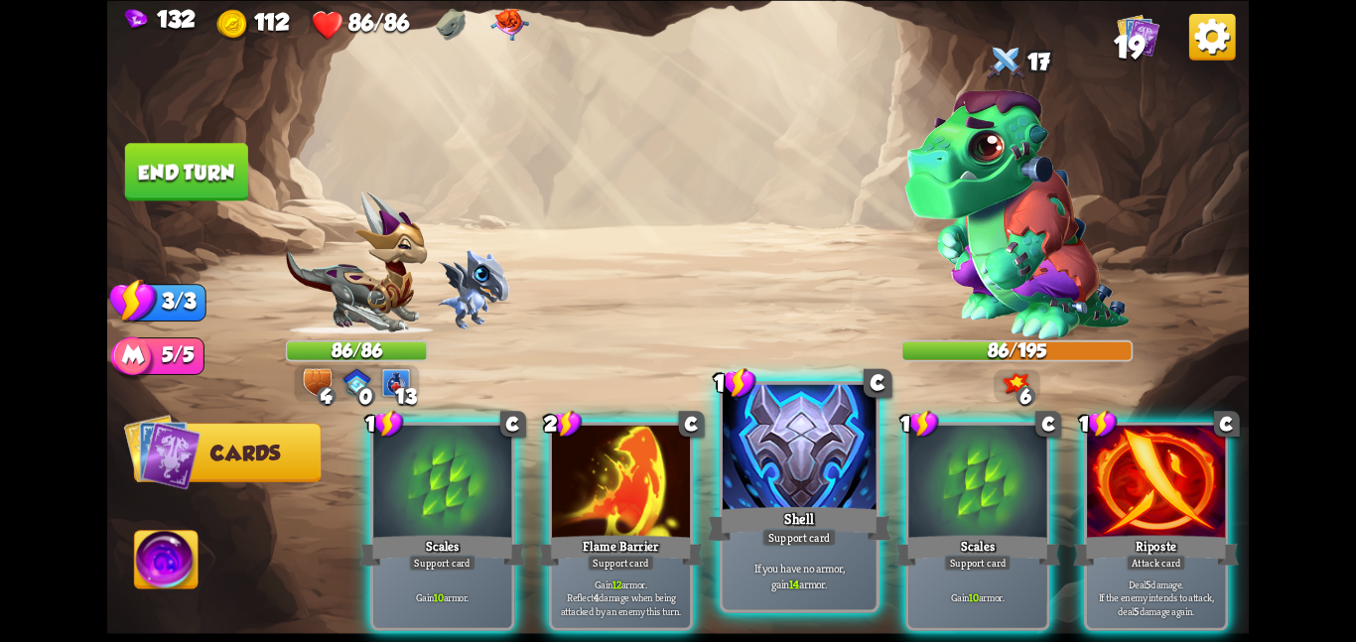
click at [787, 503] on div "Shell" at bounding box center [799, 523] width 184 height 41
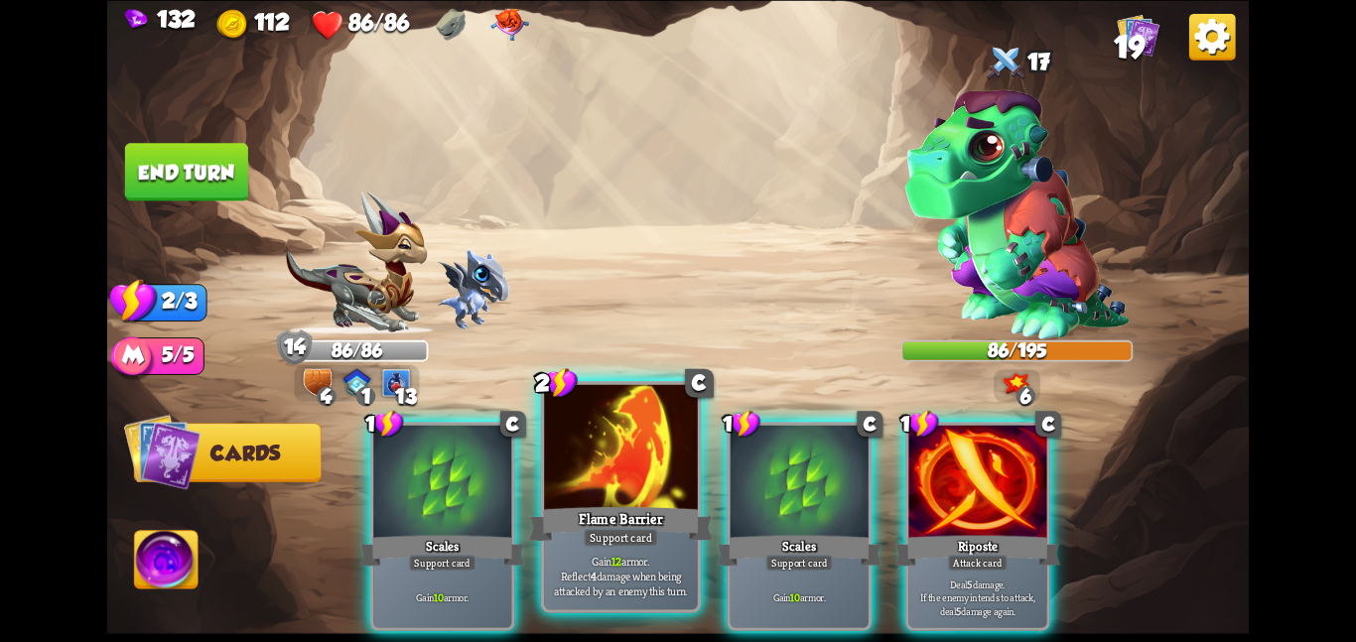
click at [624, 476] on div at bounding box center [621, 448] width 154 height 129
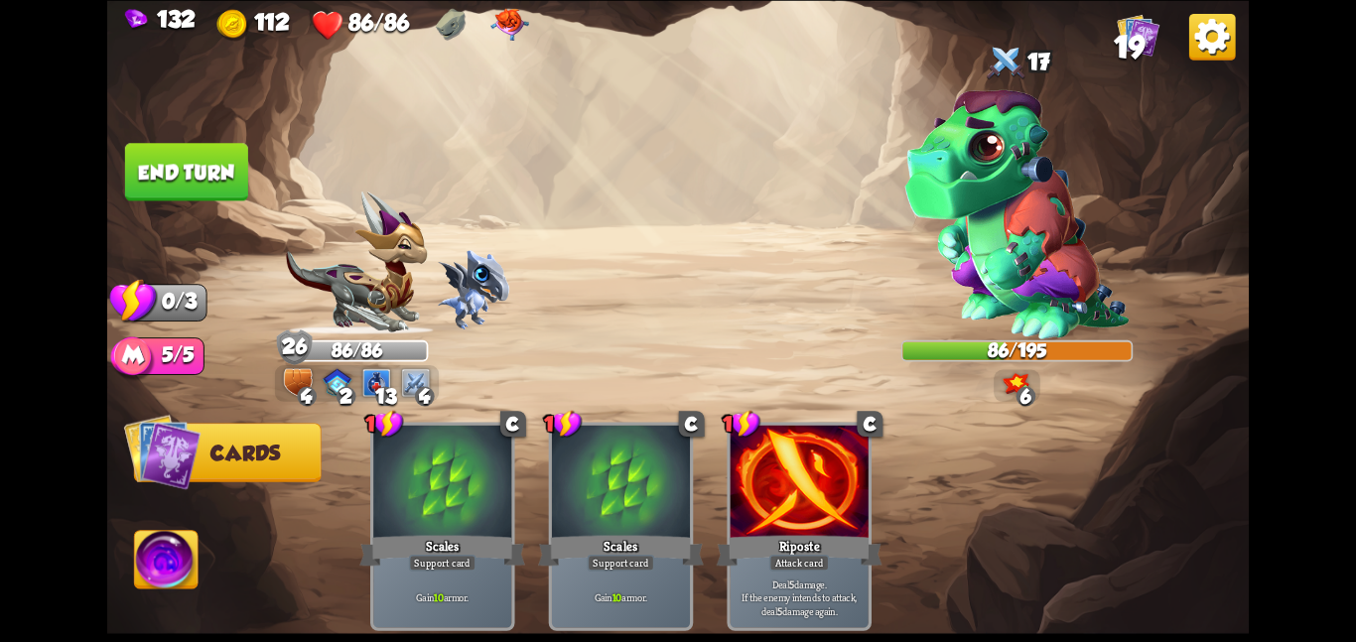
click at [196, 167] on button "End turn" at bounding box center [186, 172] width 123 height 58
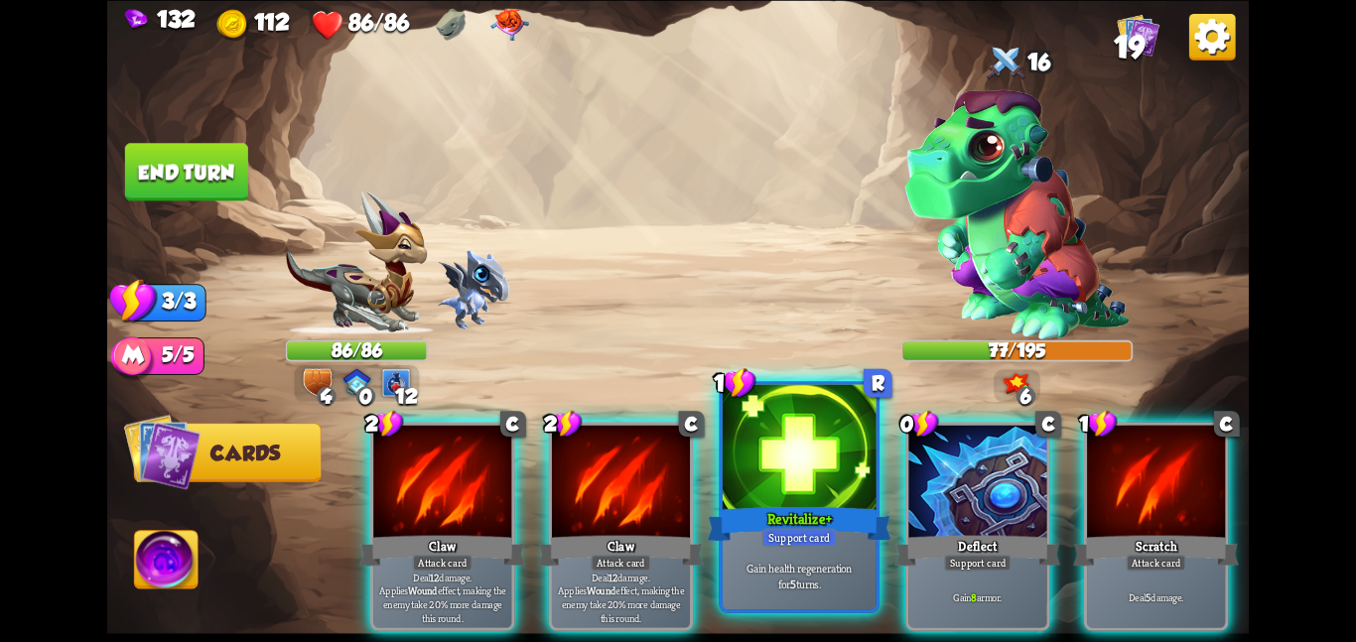
click at [749, 468] on div at bounding box center [800, 448] width 154 height 129
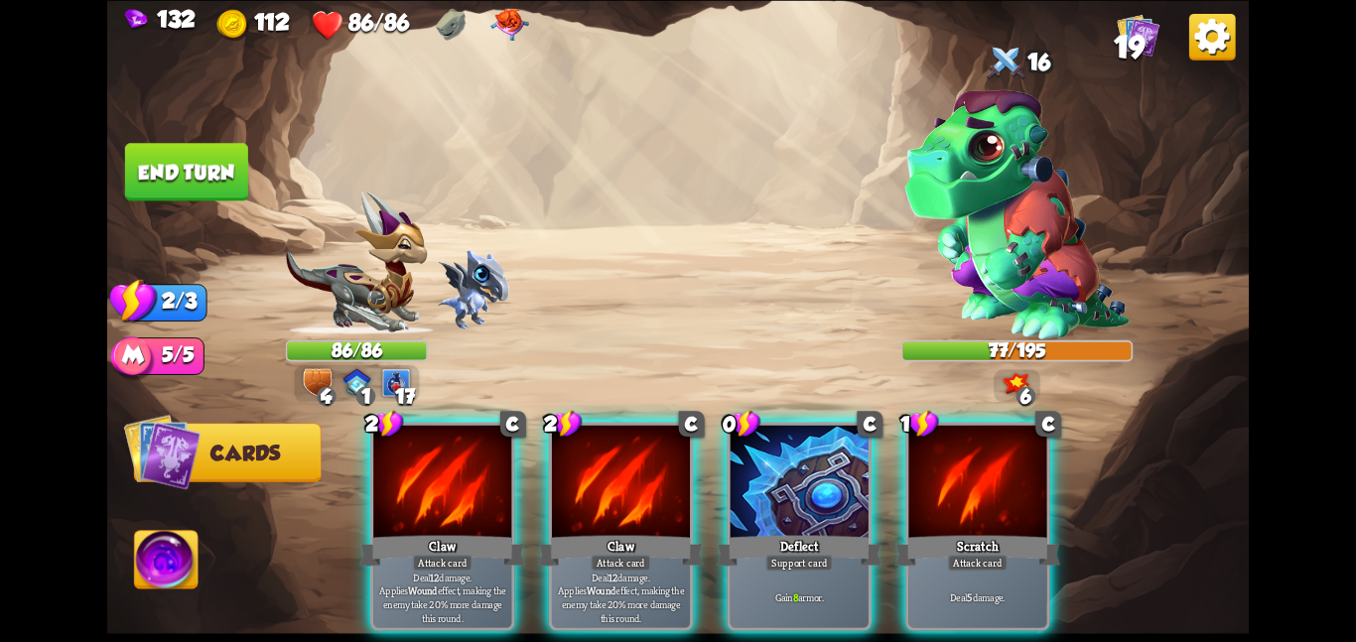
click at [749, 468] on div at bounding box center [800, 483] width 138 height 116
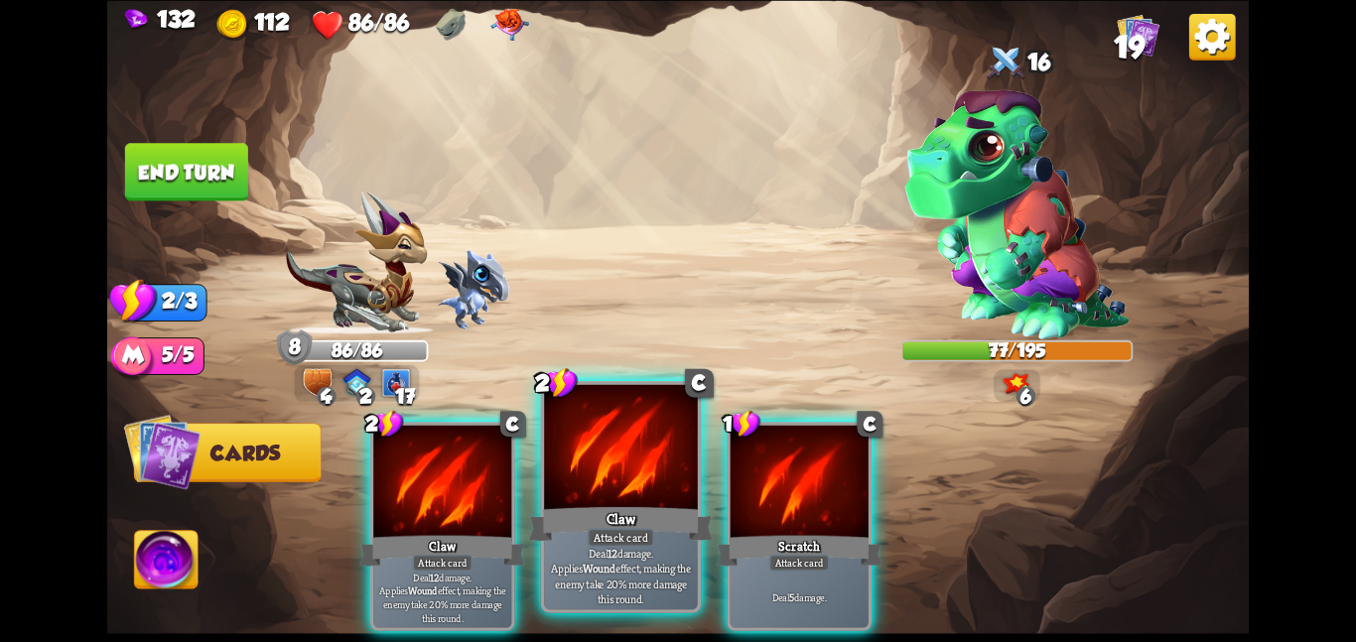
click at [572, 474] on div at bounding box center [621, 448] width 154 height 129
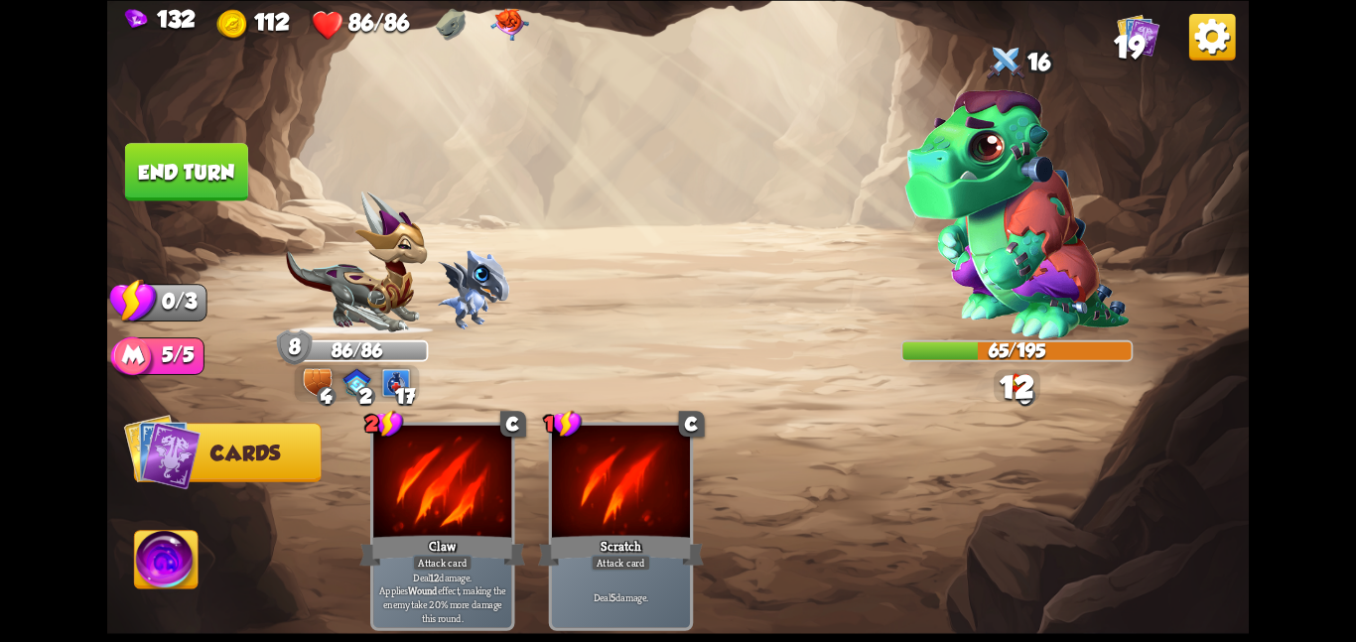
click at [194, 152] on button "End turn" at bounding box center [186, 172] width 123 height 58
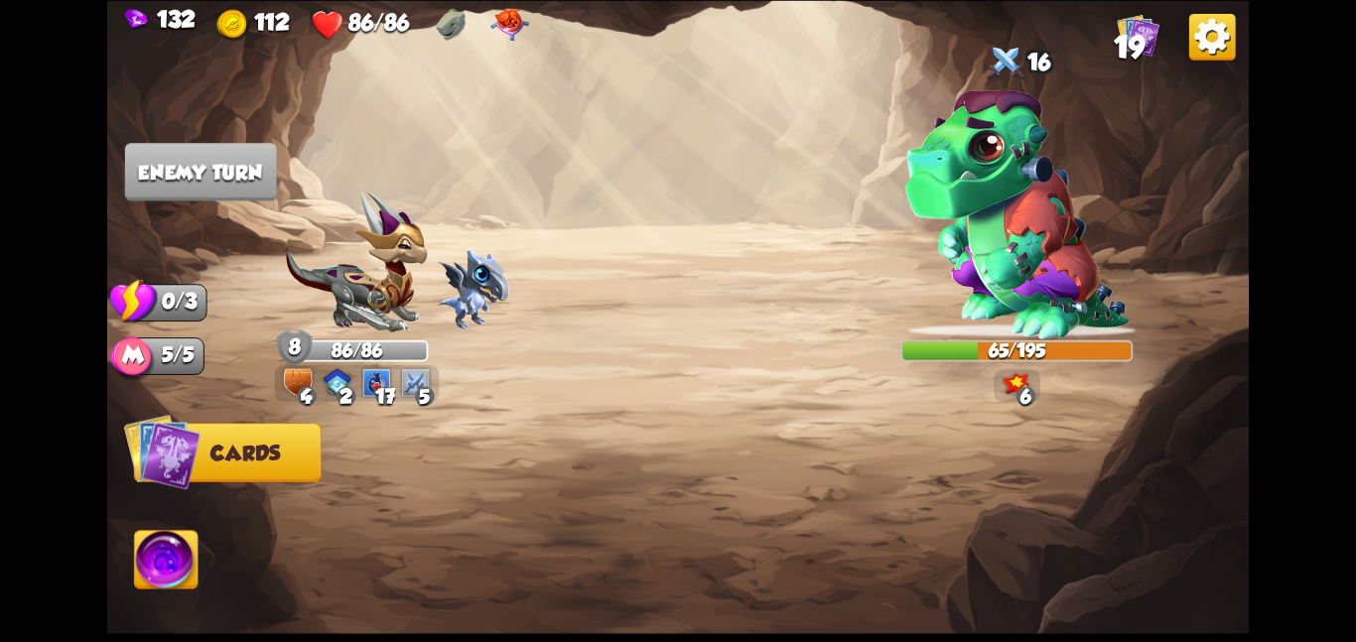
click at [671, 441] on div at bounding box center [792, 499] width 913 height 286
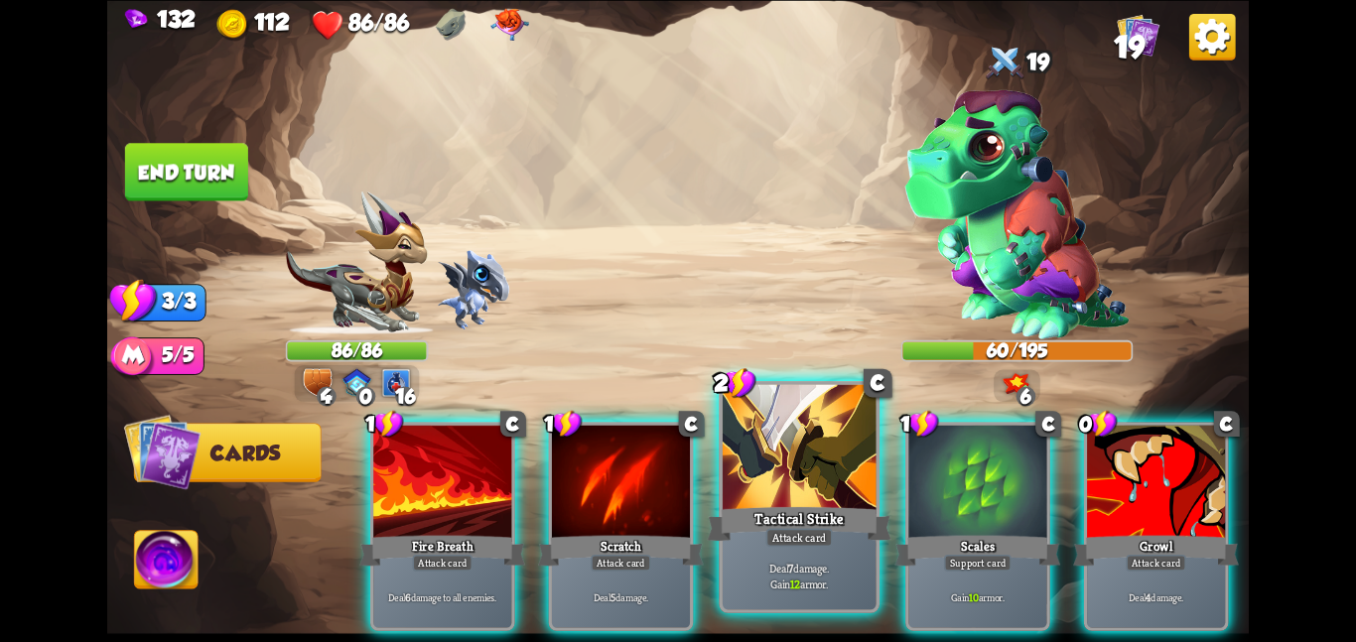
click at [798, 461] on div at bounding box center [800, 448] width 154 height 129
click at [909, 461] on div at bounding box center [978, 483] width 138 height 116
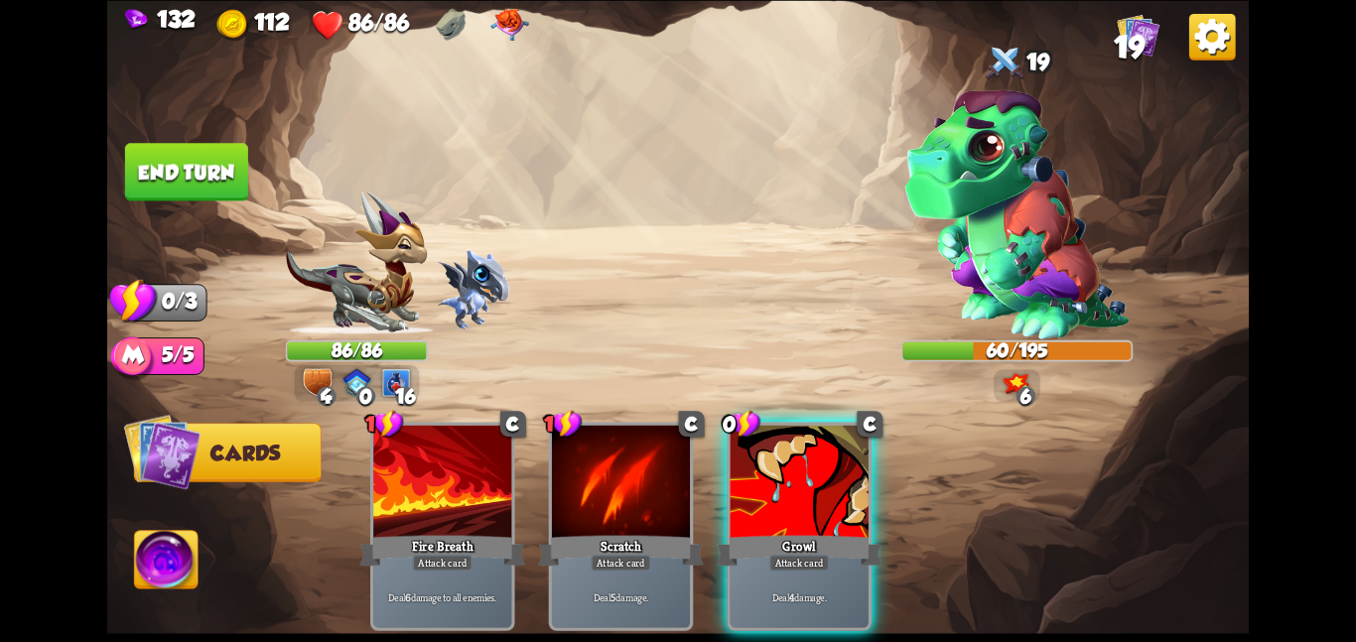
click at [798, 461] on div at bounding box center [800, 483] width 138 height 116
click at [798, 461] on div "1 C Fire Breath Attack card Deal 6 damage to all enemies. 1 C Scratch Attack ca…" at bounding box center [792, 499] width 913 height 286
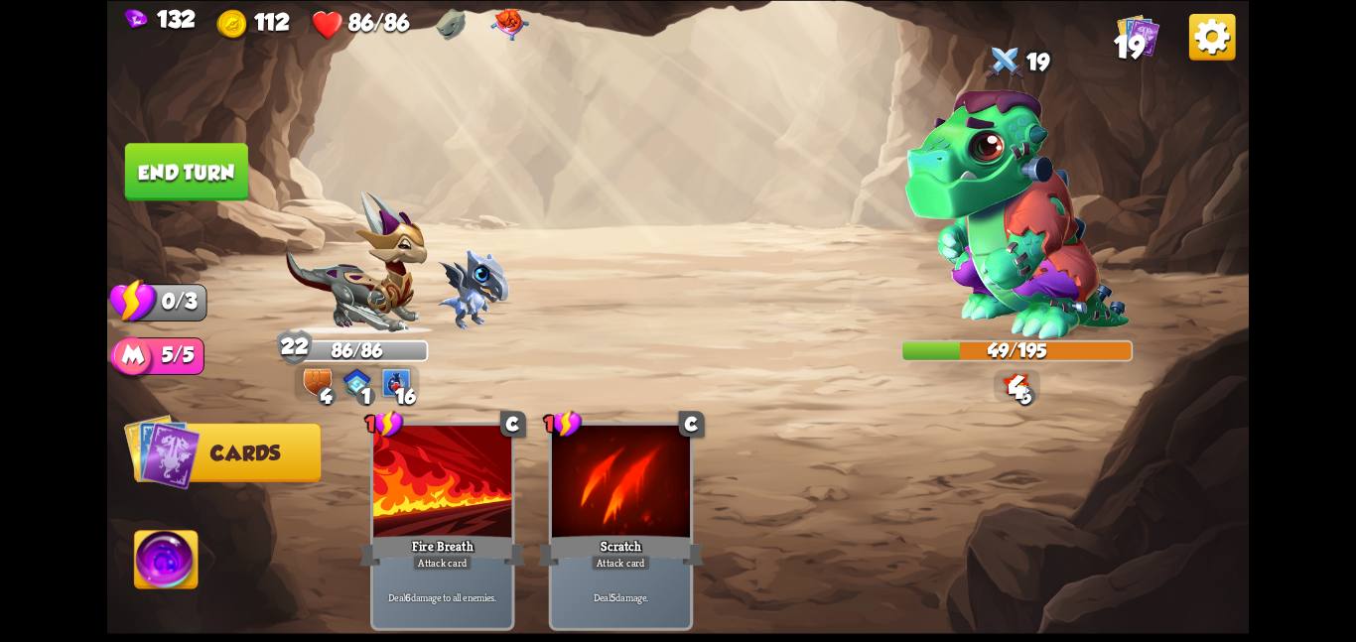
click at [189, 159] on button "End turn" at bounding box center [186, 172] width 123 height 58
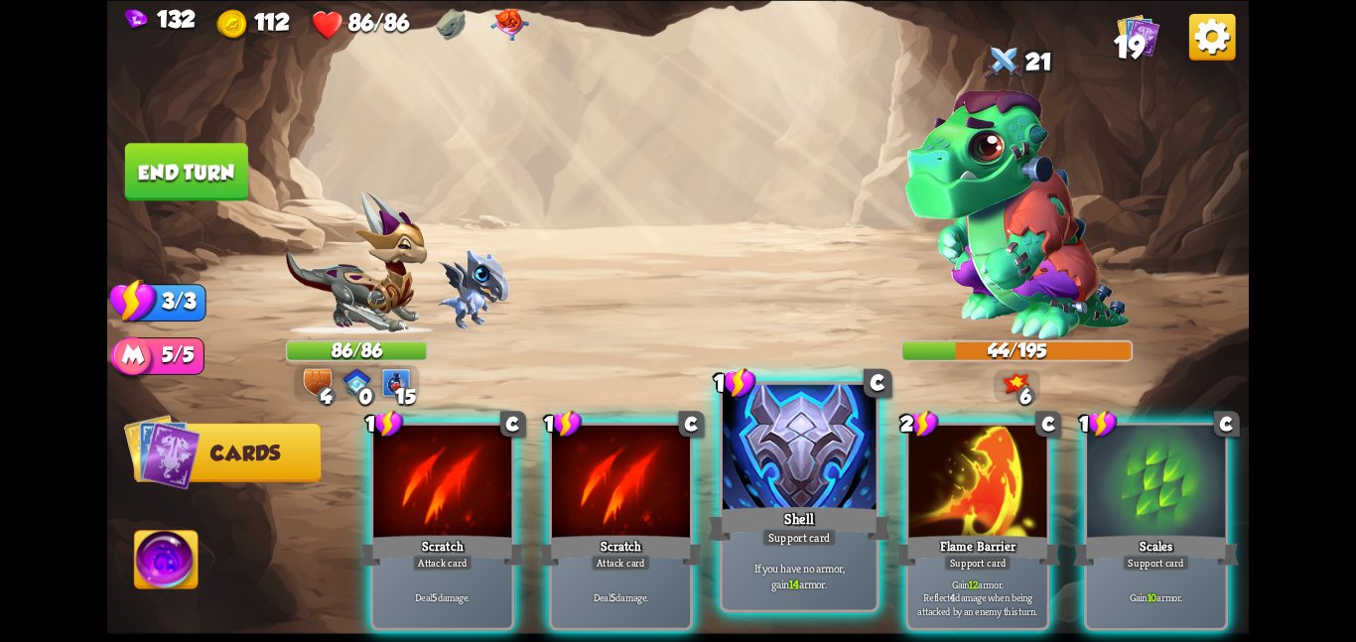
click at [818, 452] on div at bounding box center [800, 448] width 154 height 129
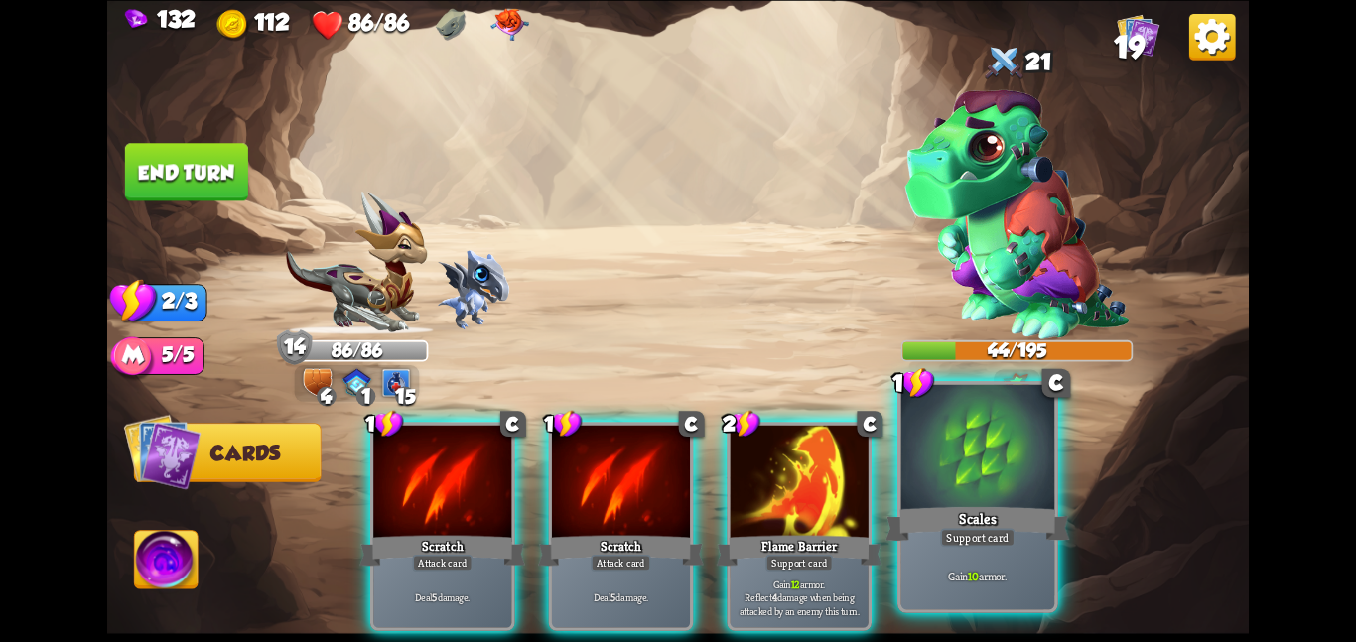
click at [995, 525] on div "Scales" at bounding box center [978, 523] width 184 height 41
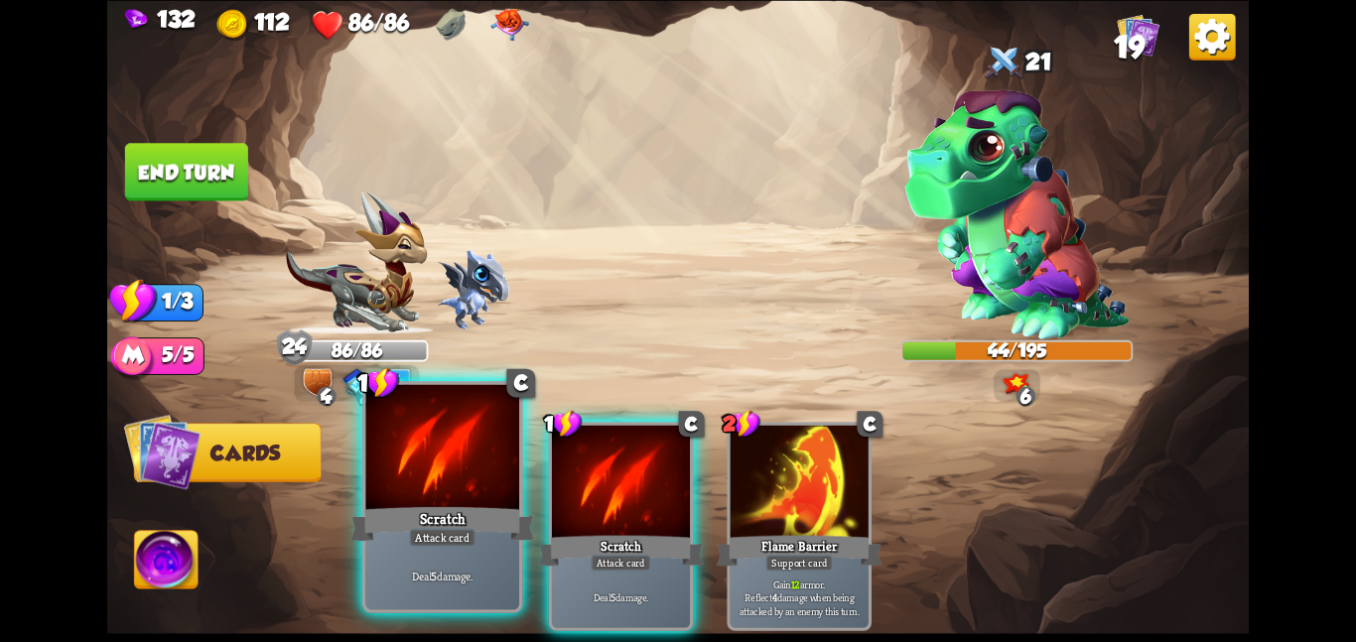
click at [481, 460] on div at bounding box center [442, 448] width 154 height 129
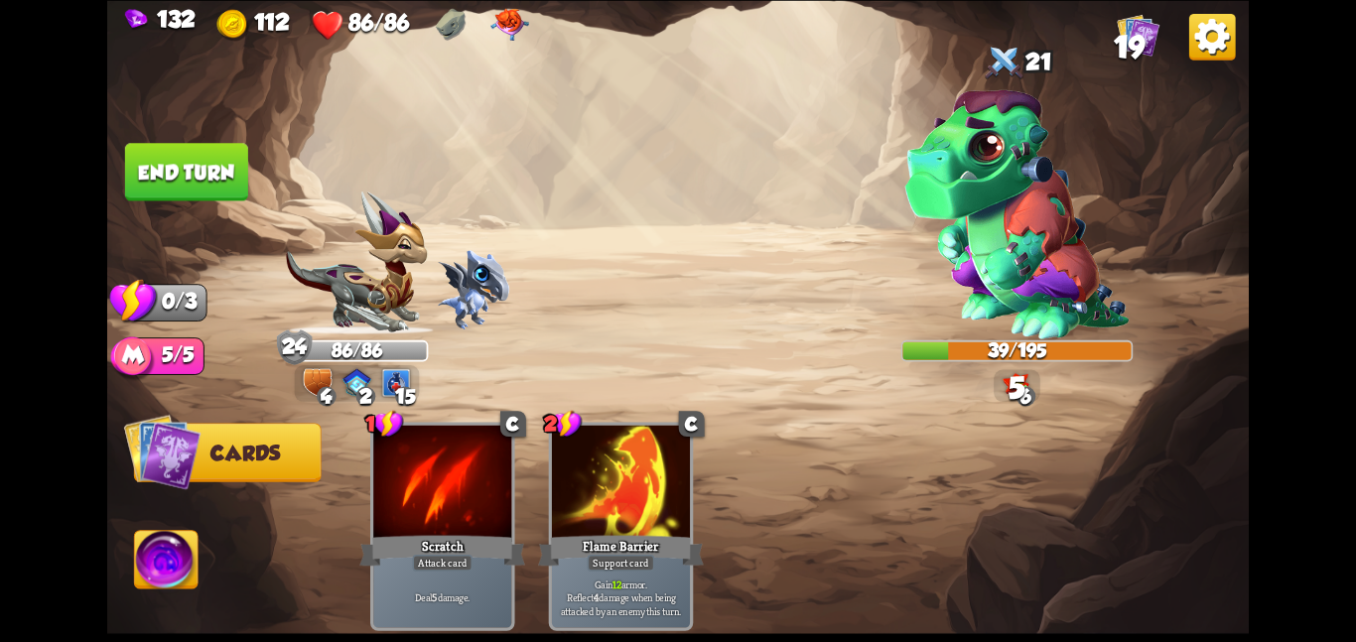
click at [168, 159] on button "End turn" at bounding box center [186, 172] width 123 height 58
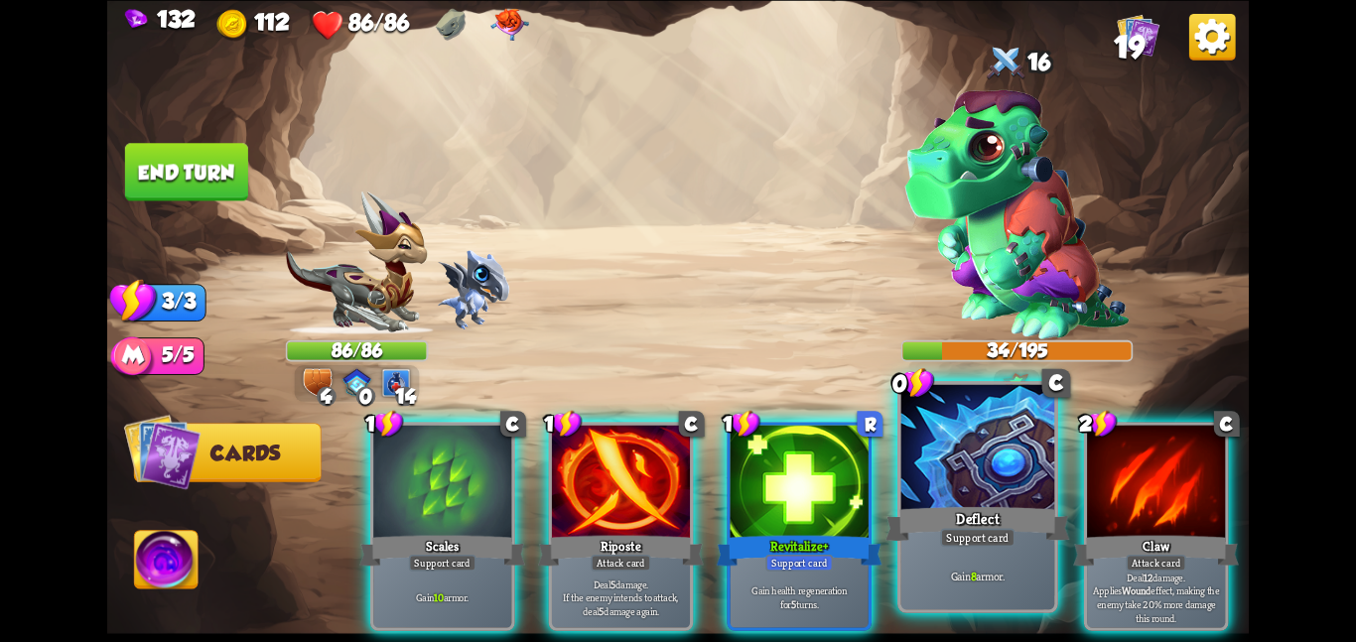
click at [954, 527] on div "Deflect" at bounding box center [978, 523] width 184 height 41
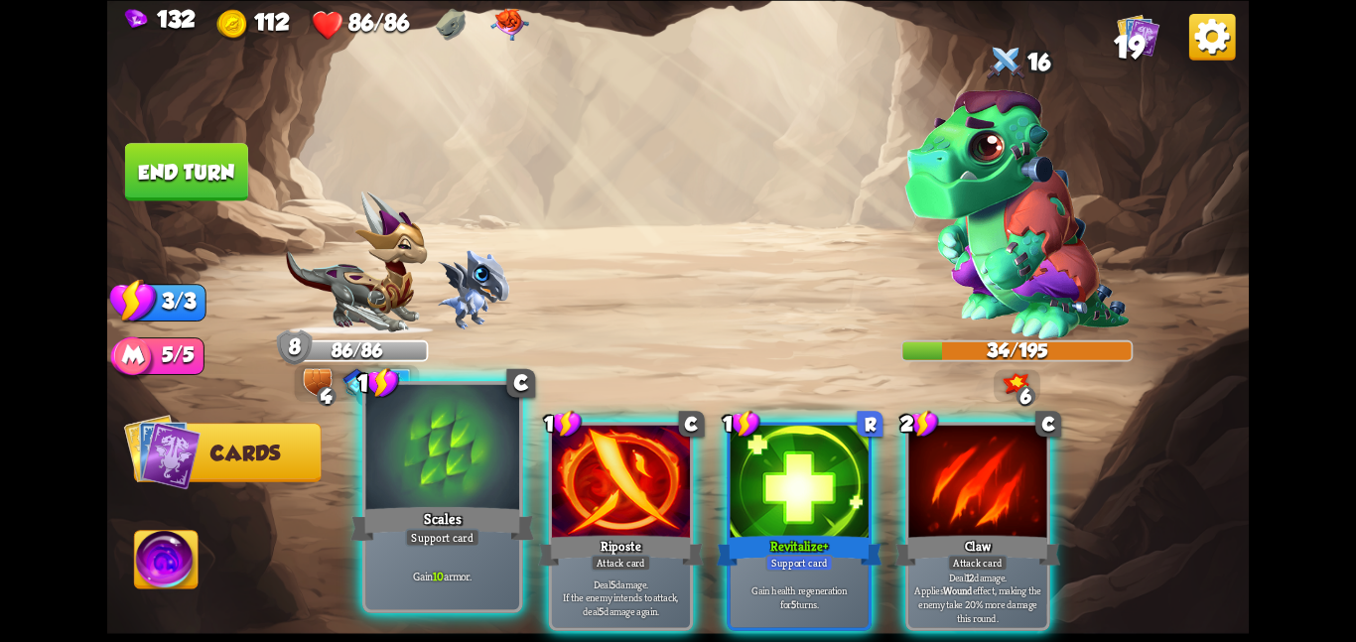
click at [495, 442] on div at bounding box center [442, 448] width 154 height 129
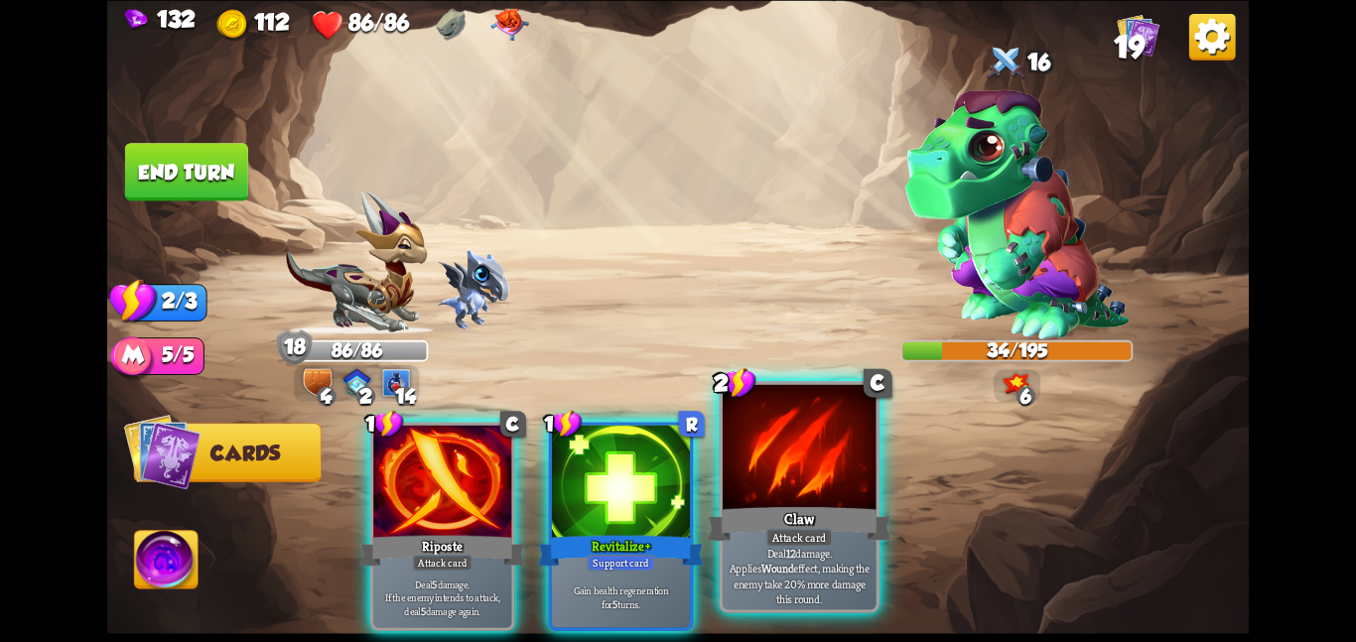
click at [828, 499] on div at bounding box center [800, 448] width 154 height 129
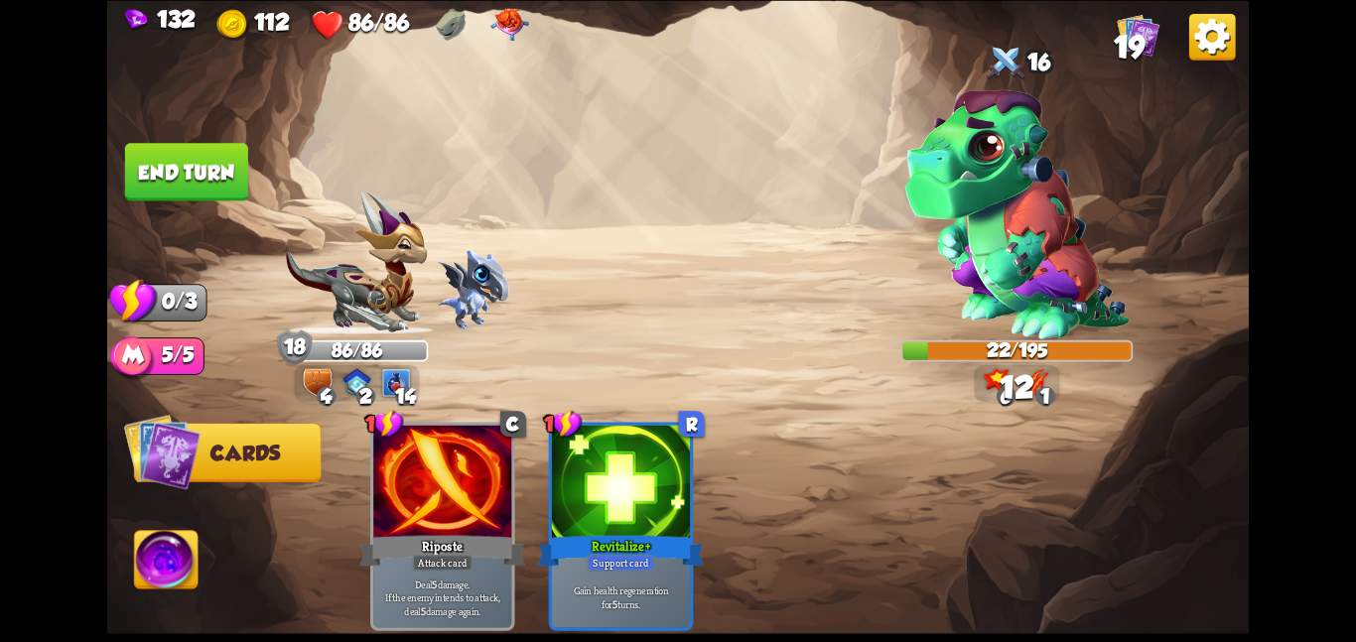
click at [152, 153] on button "End turn" at bounding box center [186, 172] width 123 height 58
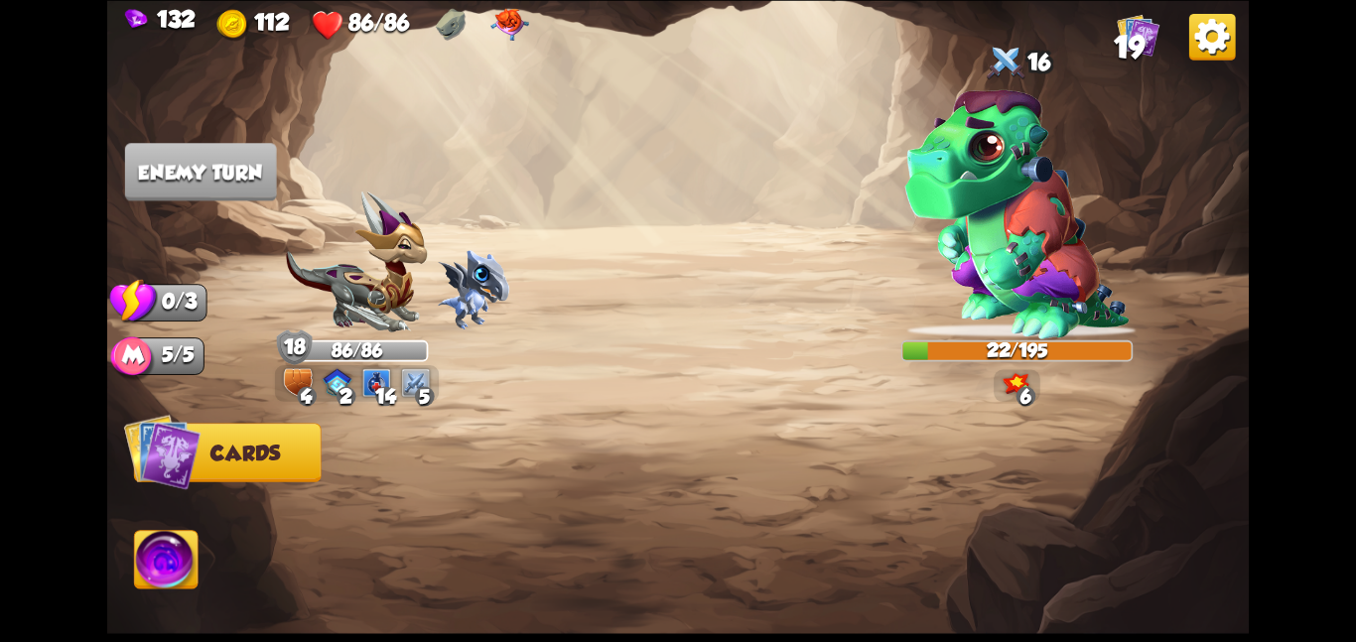
click at [179, 557] on img at bounding box center [167, 563] width 64 height 65
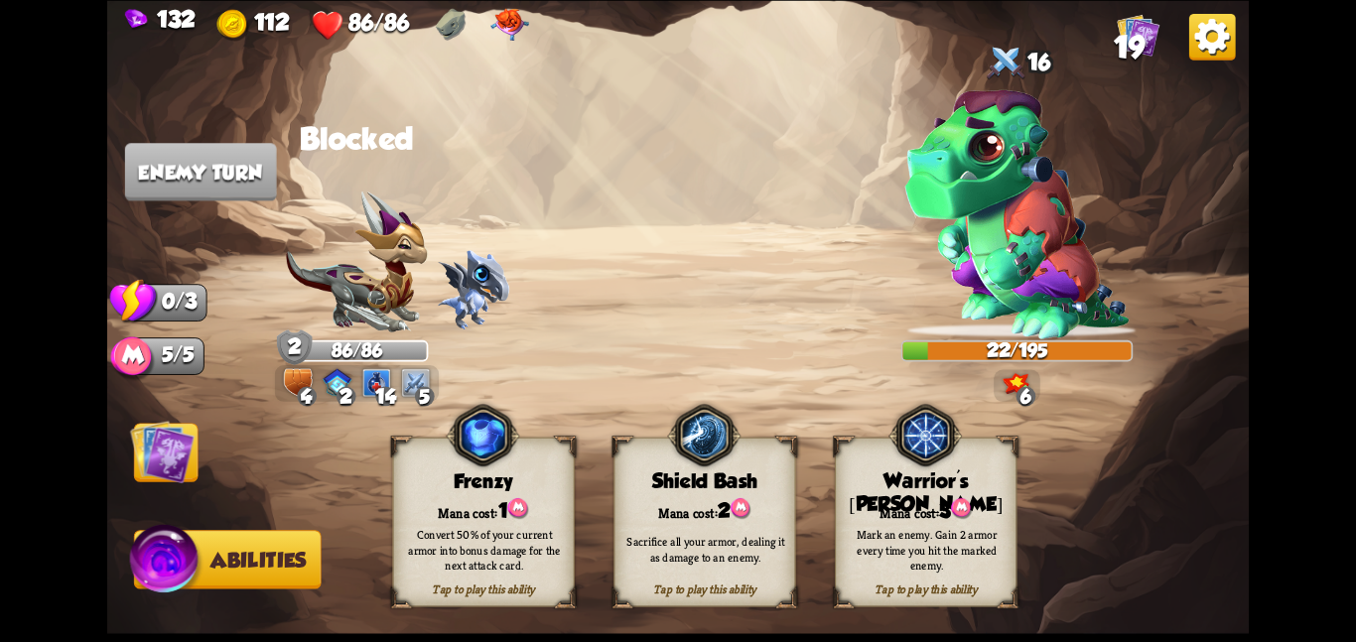
click at [685, 493] on div "Tap to play this ability Shield Bash Mana cost: 2 Sacrifice all your armor, dea…" at bounding box center [705, 522] width 182 height 170
click at [148, 445] on img at bounding box center [162, 451] width 65 height 65
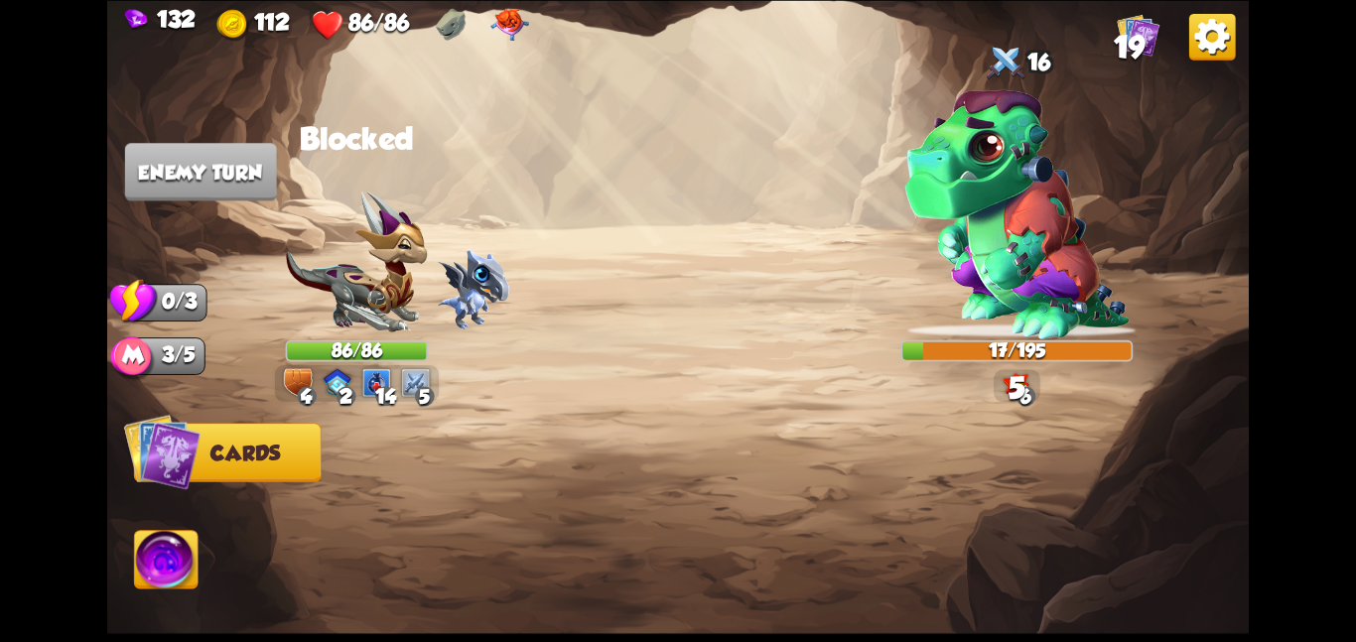
click at [148, 445] on img at bounding box center [162, 451] width 77 height 77
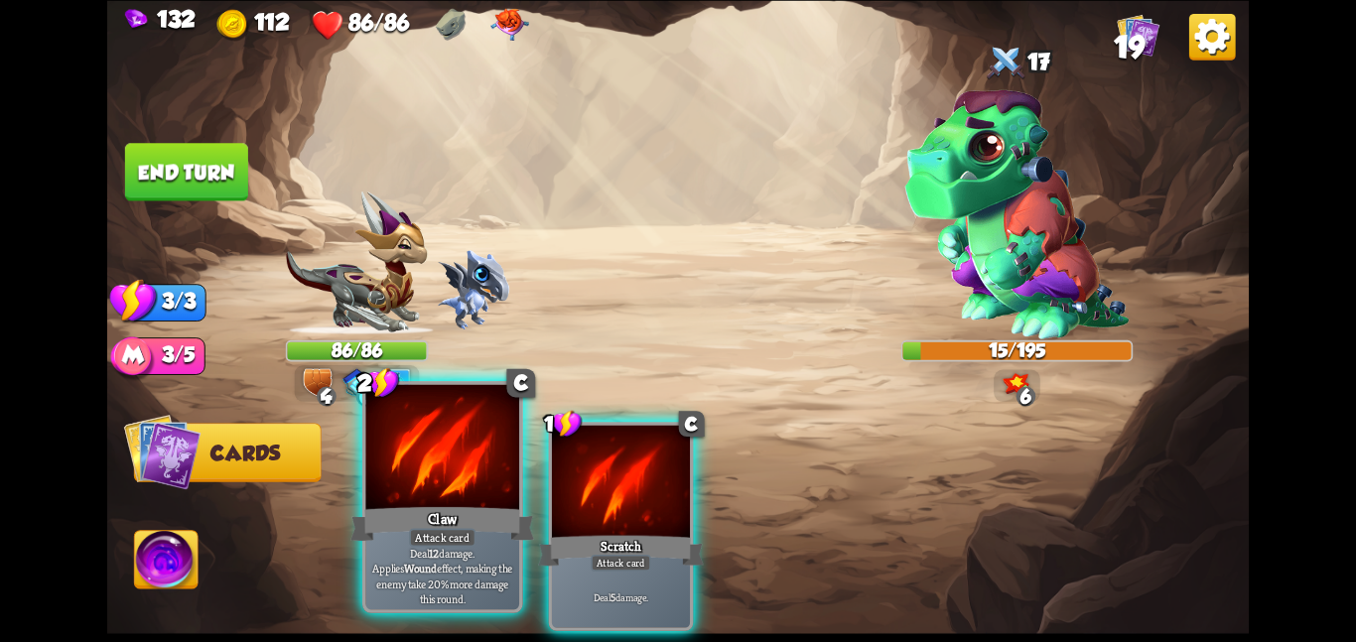
click at [455, 483] on div at bounding box center [442, 448] width 154 height 129
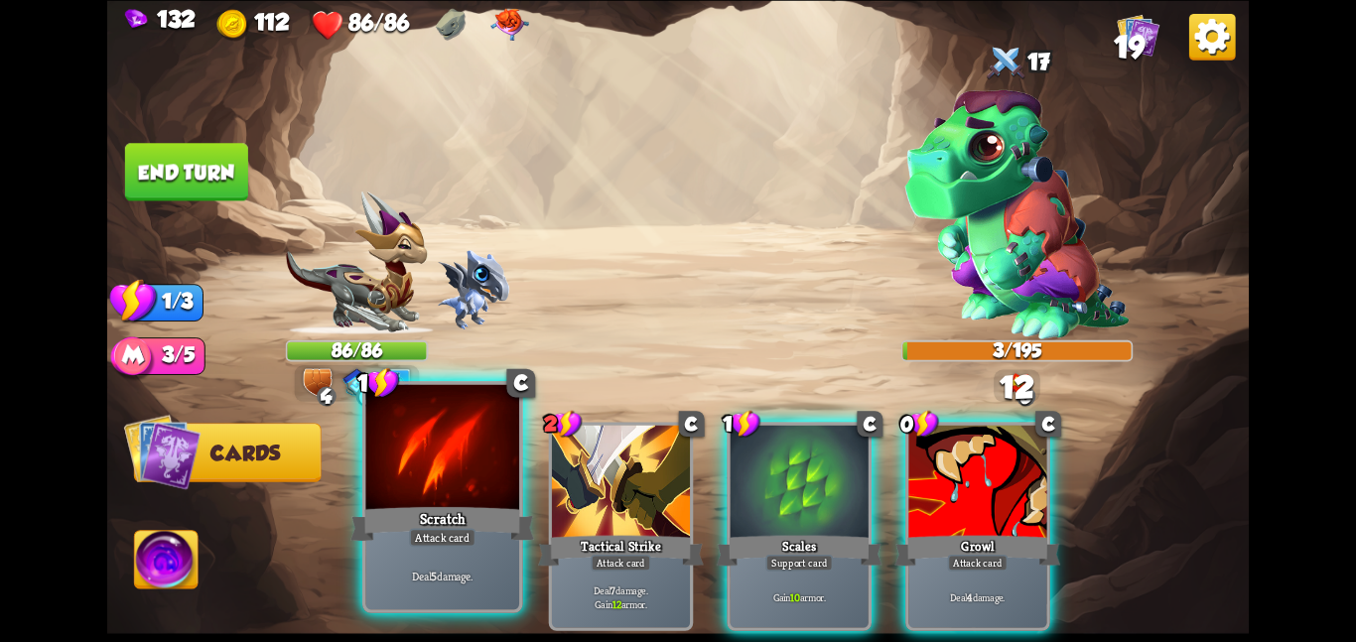
click at [457, 483] on div at bounding box center [442, 448] width 154 height 129
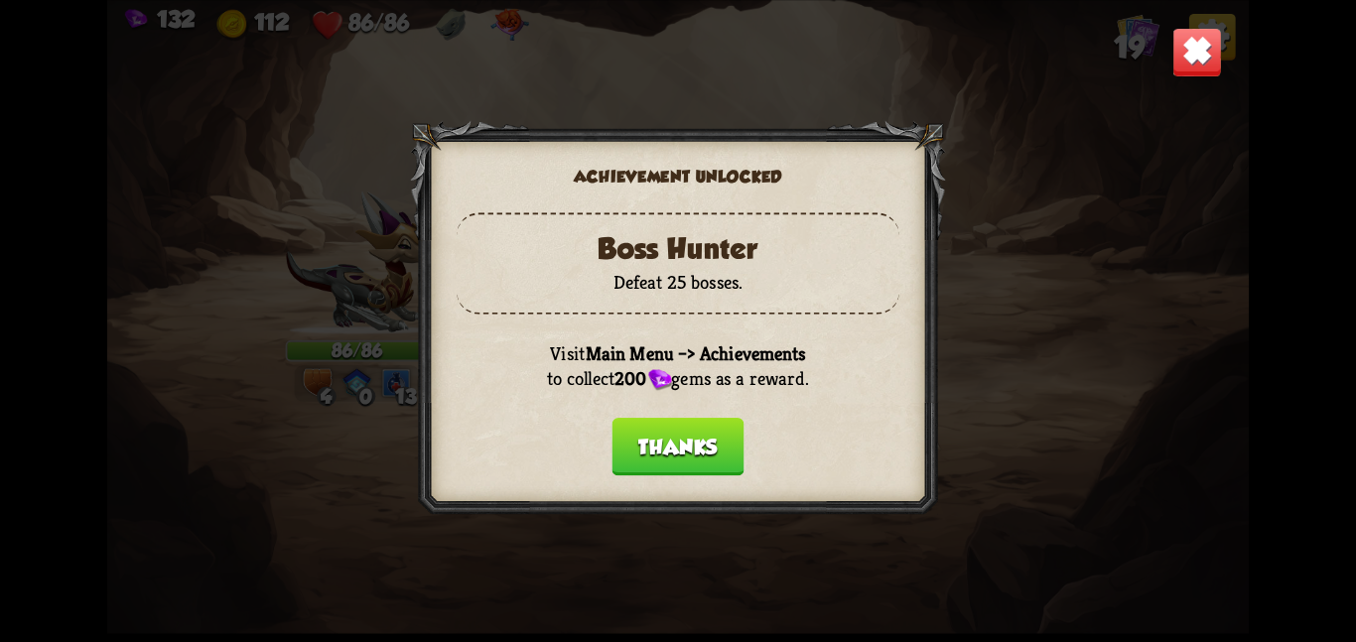
click at [638, 421] on button "Thanks" at bounding box center [679, 447] width 132 height 58
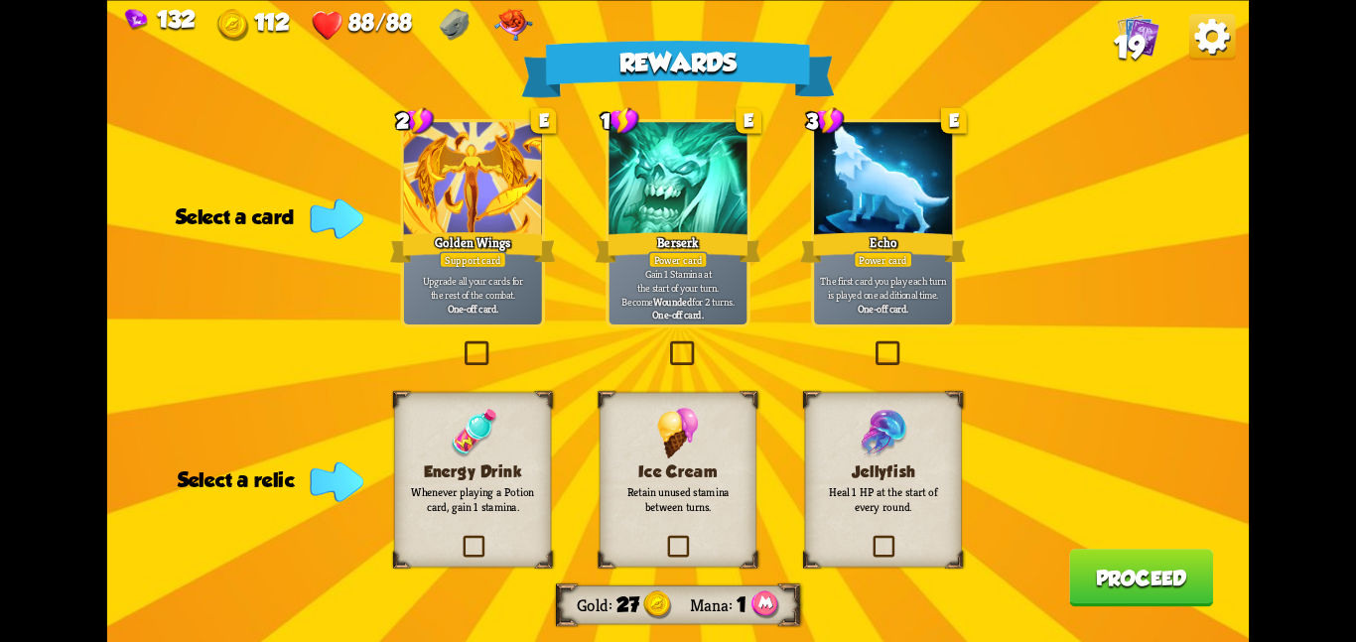
click at [627, 460] on div "Ice Cream Retain unused stamina between turns." at bounding box center [678, 479] width 157 height 175
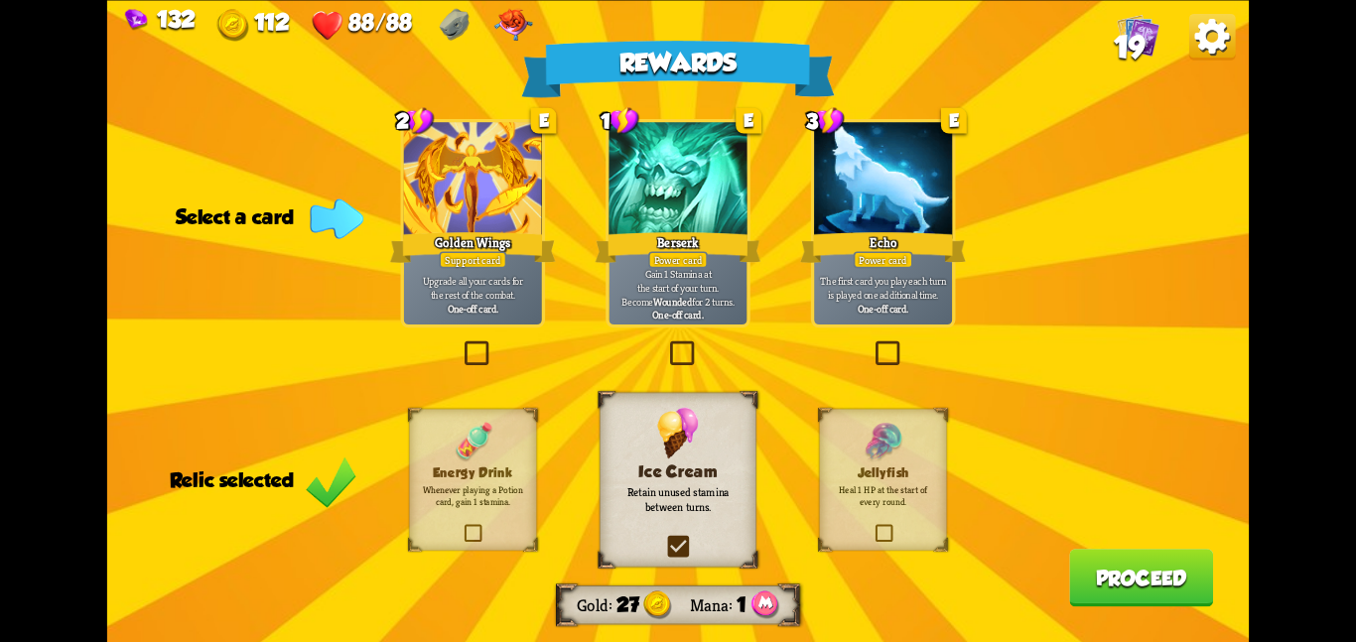
click at [731, 148] on div at bounding box center [678, 180] width 138 height 116
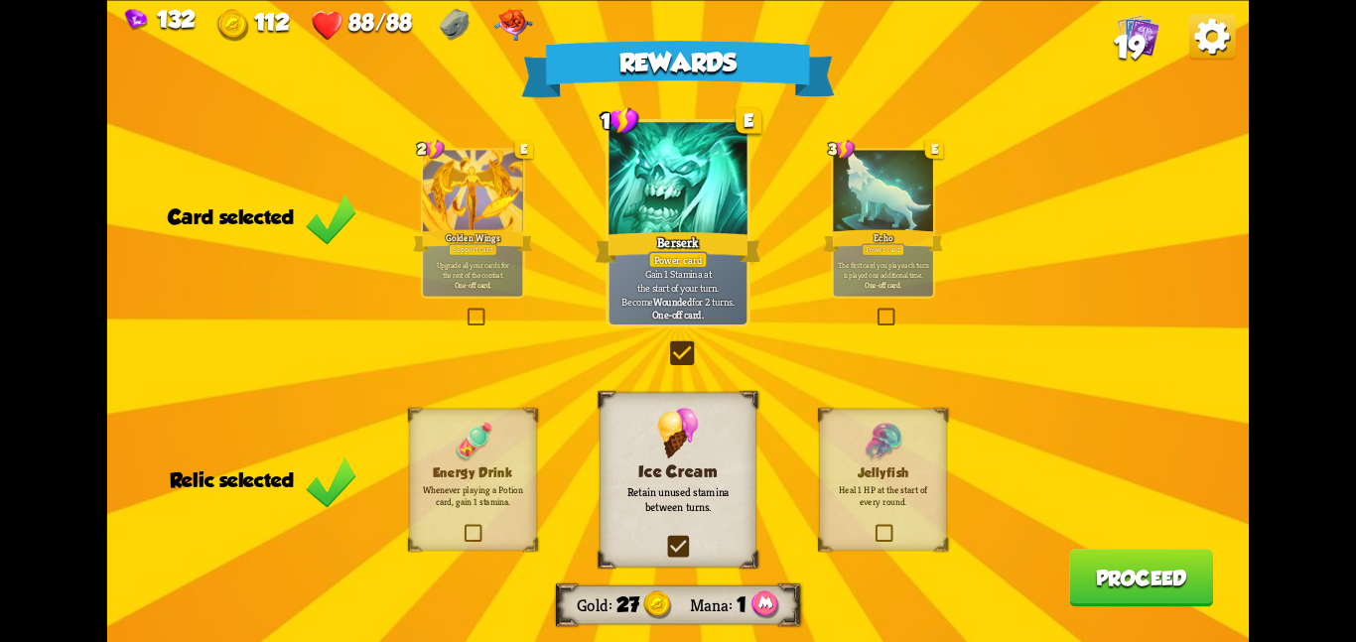
click at [1101, 564] on button "Proceed" at bounding box center [1141, 578] width 144 height 58
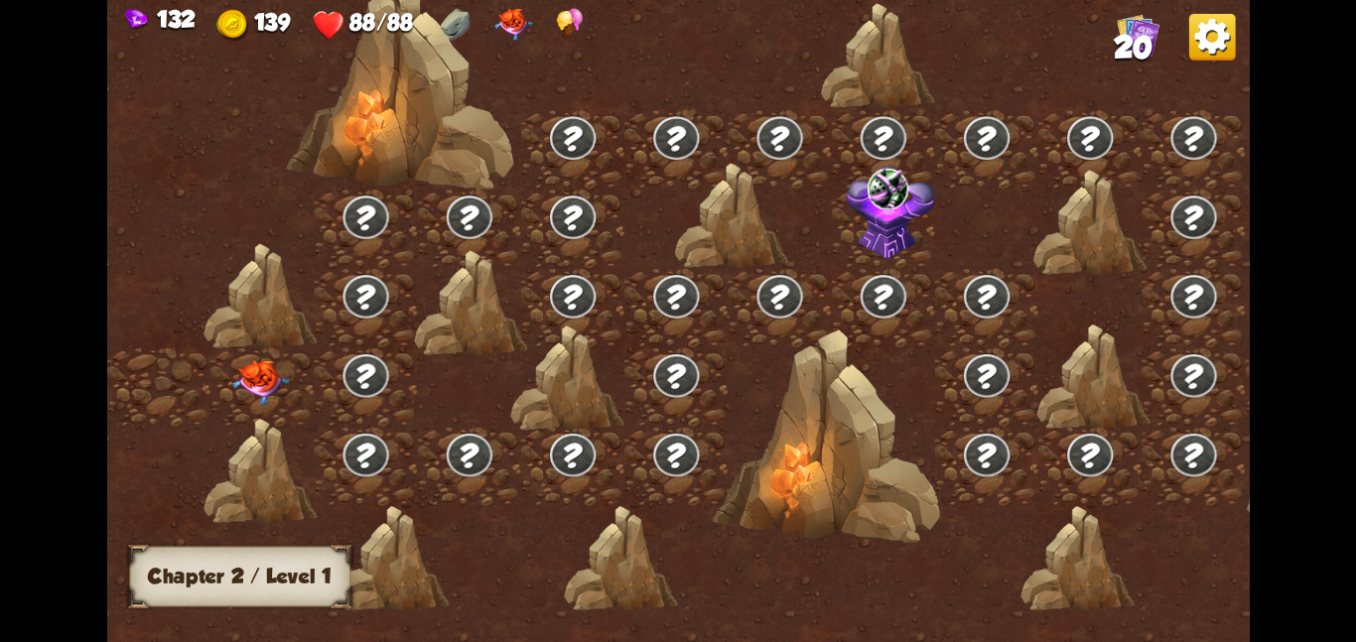
click at [749, 397] on div at bounding box center [813, 331] width 1413 height 667
click at [295, 360] on div at bounding box center [261, 387] width 103 height 79
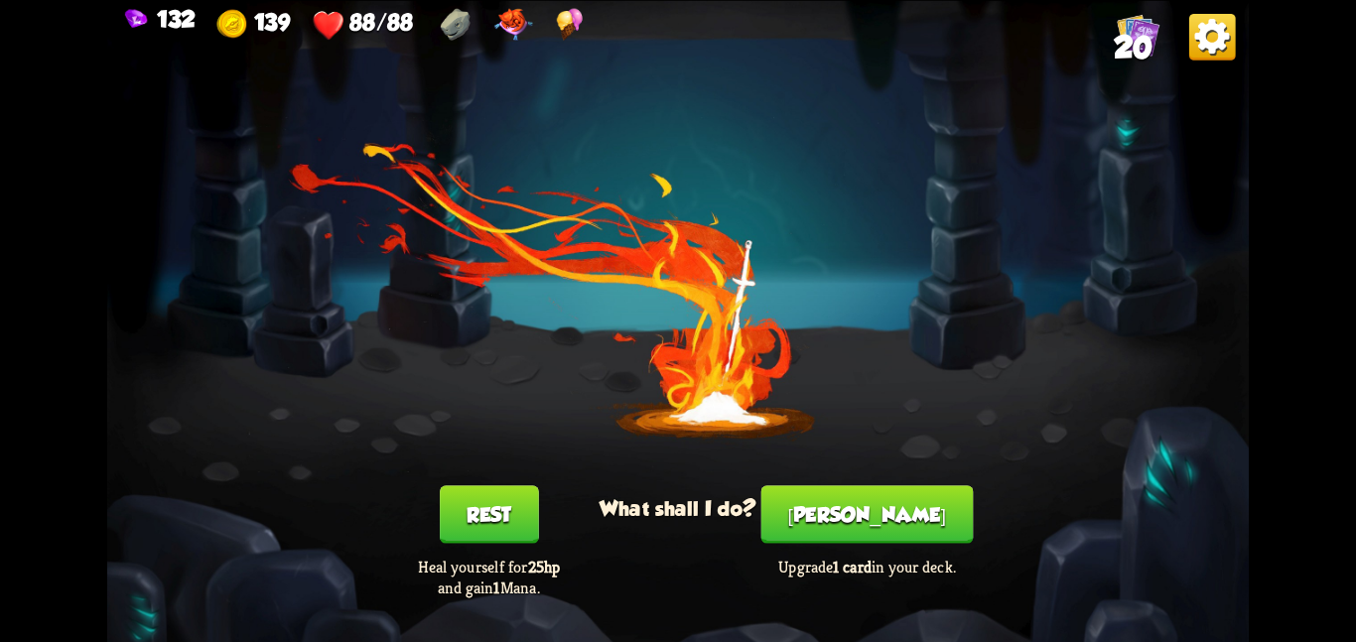
click at [836, 520] on button "[PERSON_NAME]" at bounding box center [868, 515] width 212 height 58
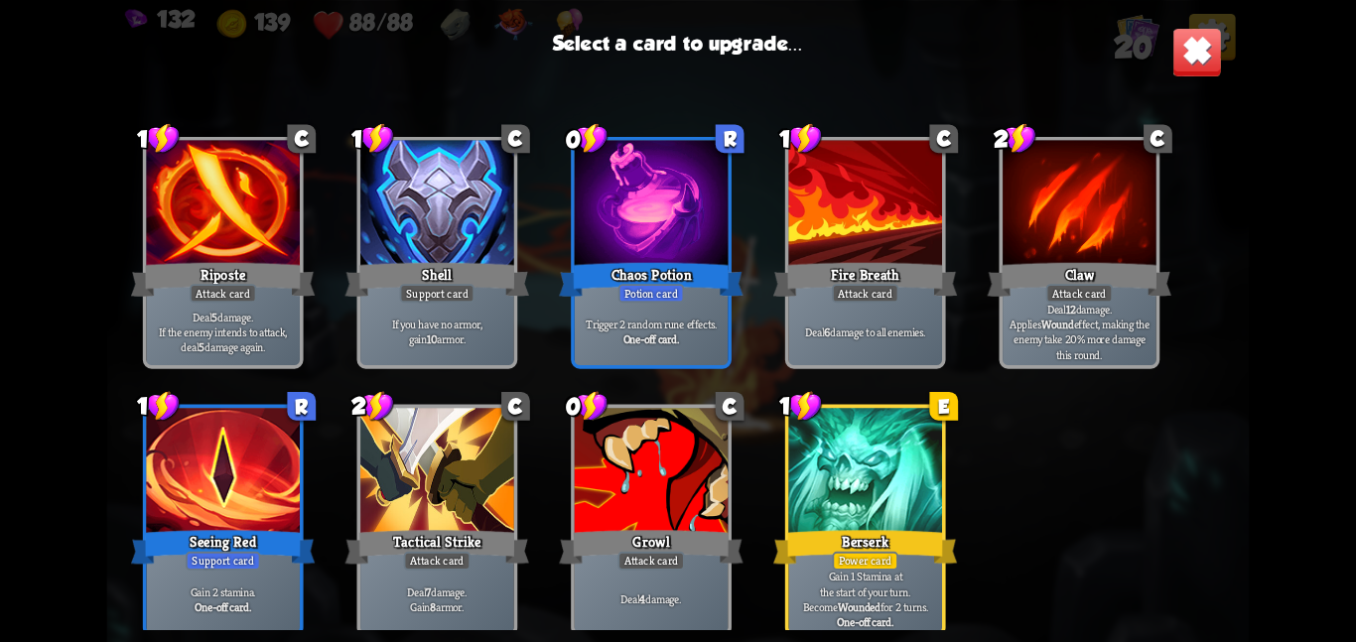
scroll to position [625, 0]
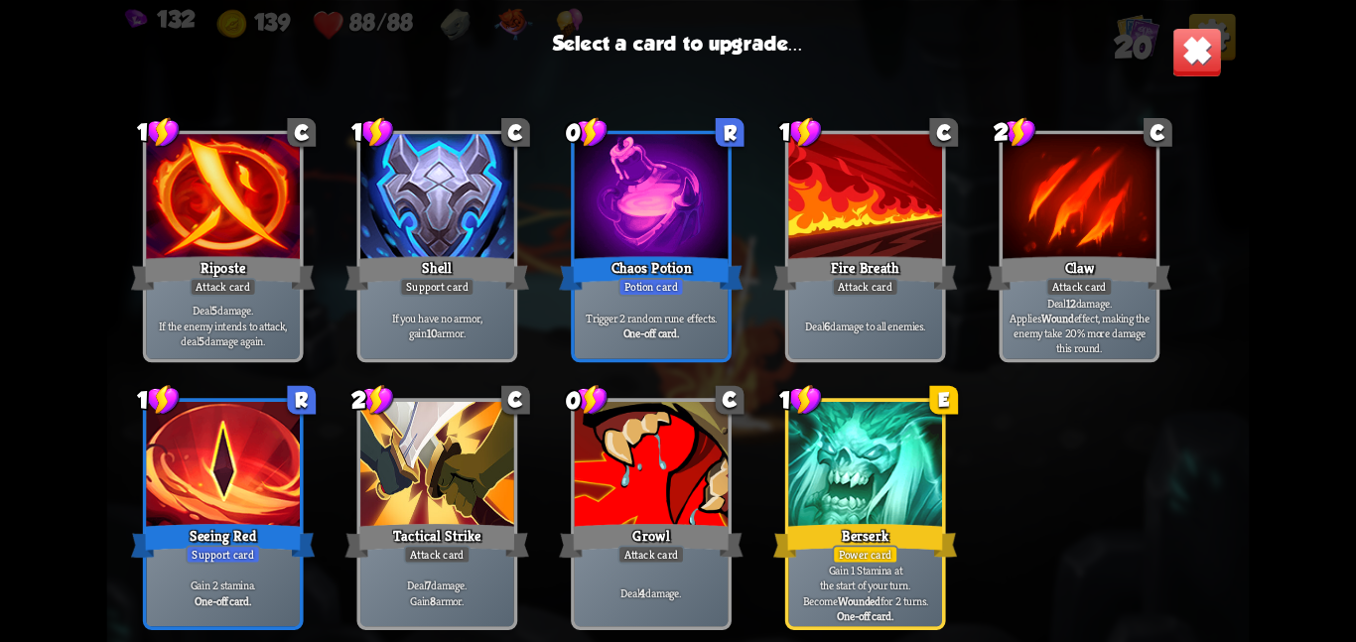
click at [836, 520] on div "Berserk" at bounding box center [865, 540] width 184 height 41
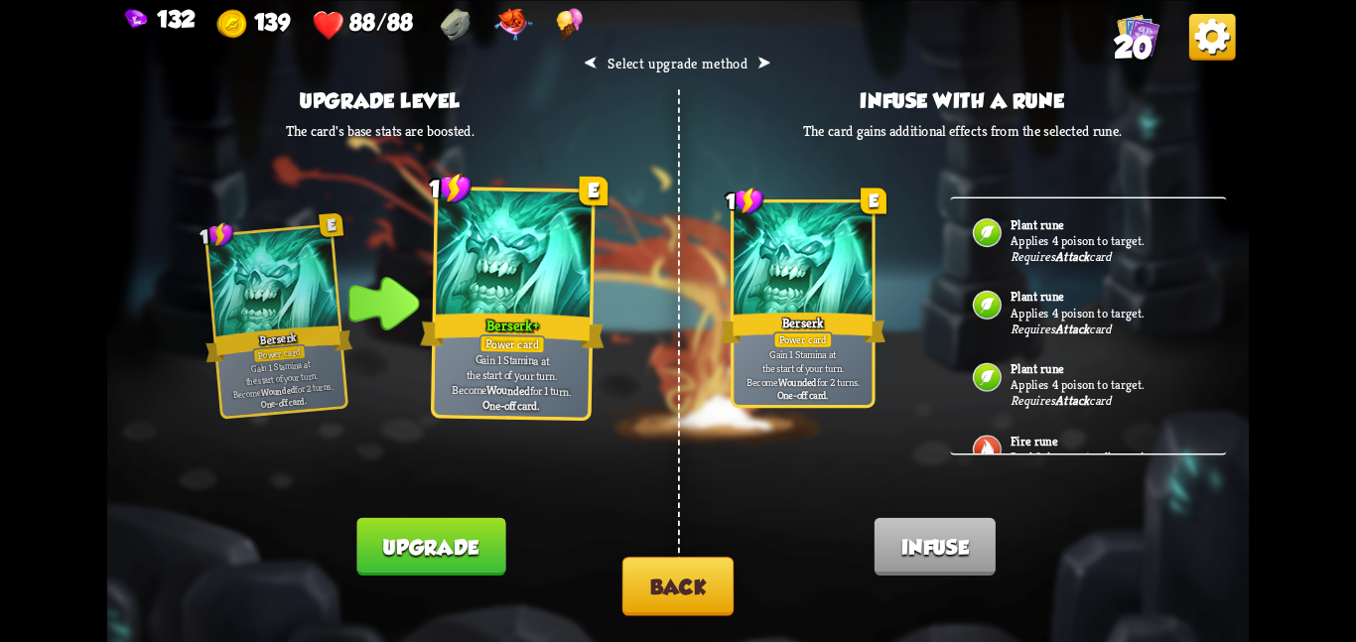
click at [432, 538] on button "Upgrade" at bounding box center [431, 546] width 149 height 58
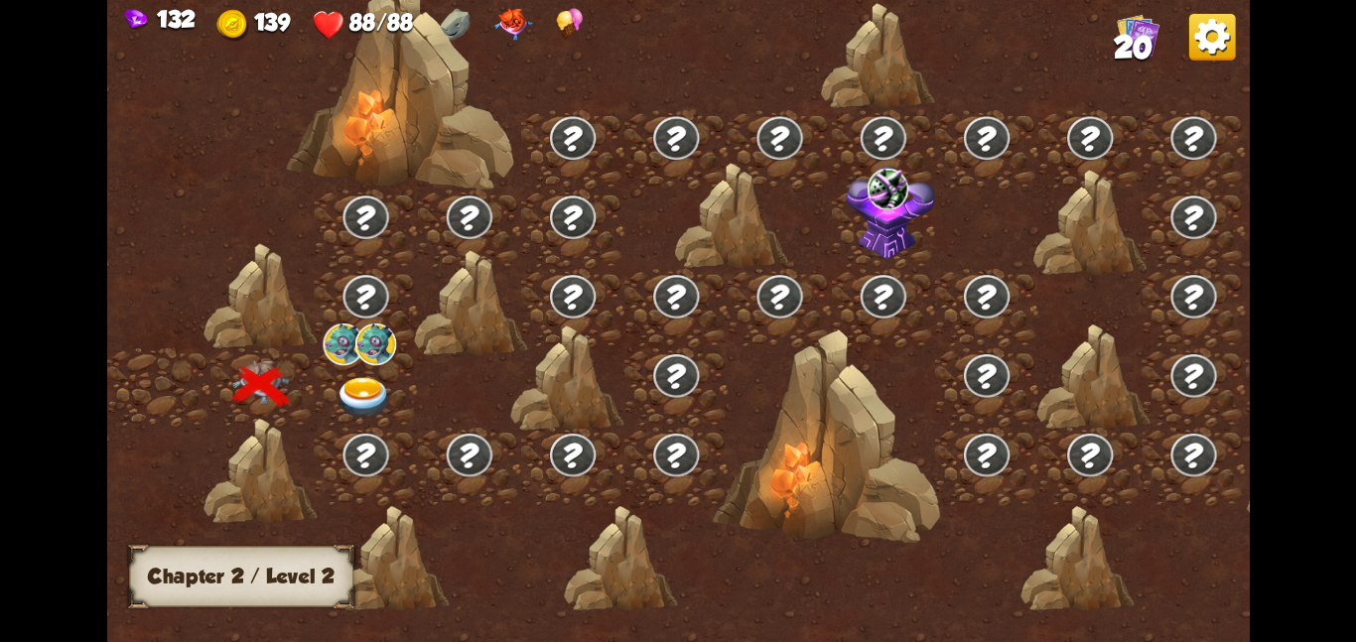
click at [387, 379] on img at bounding box center [365, 397] width 58 height 42
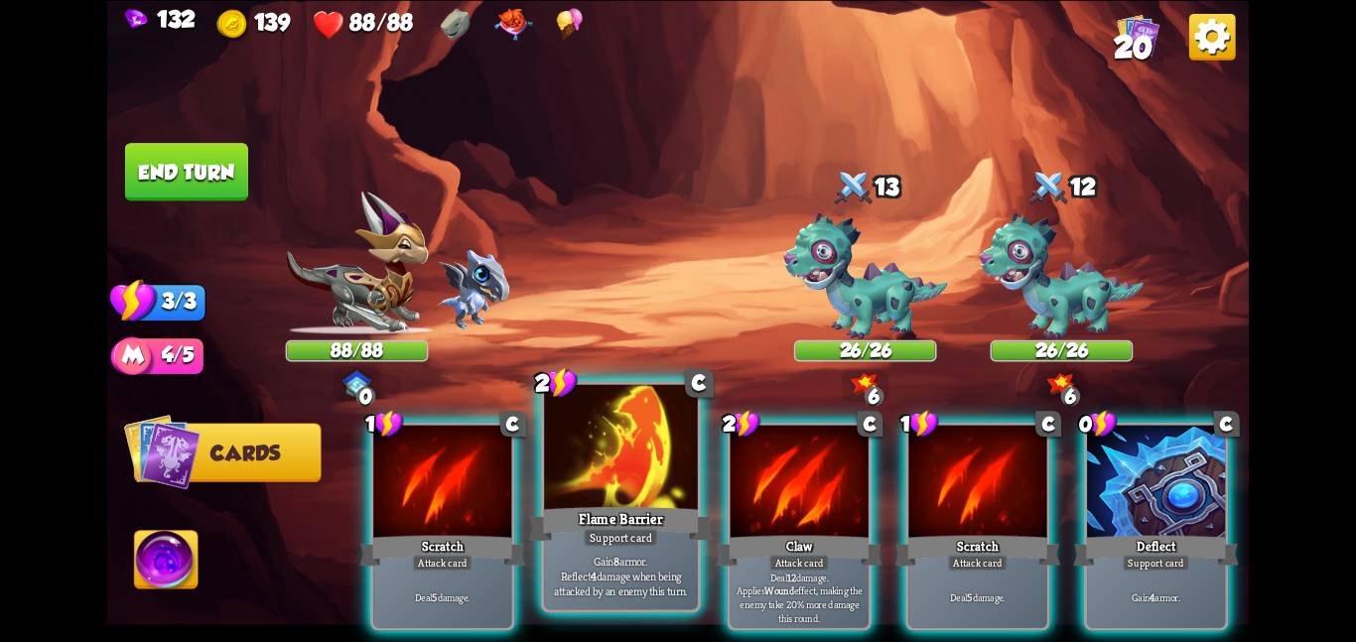
click at [605, 510] on div "Flame Barrier" at bounding box center [621, 523] width 184 height 41
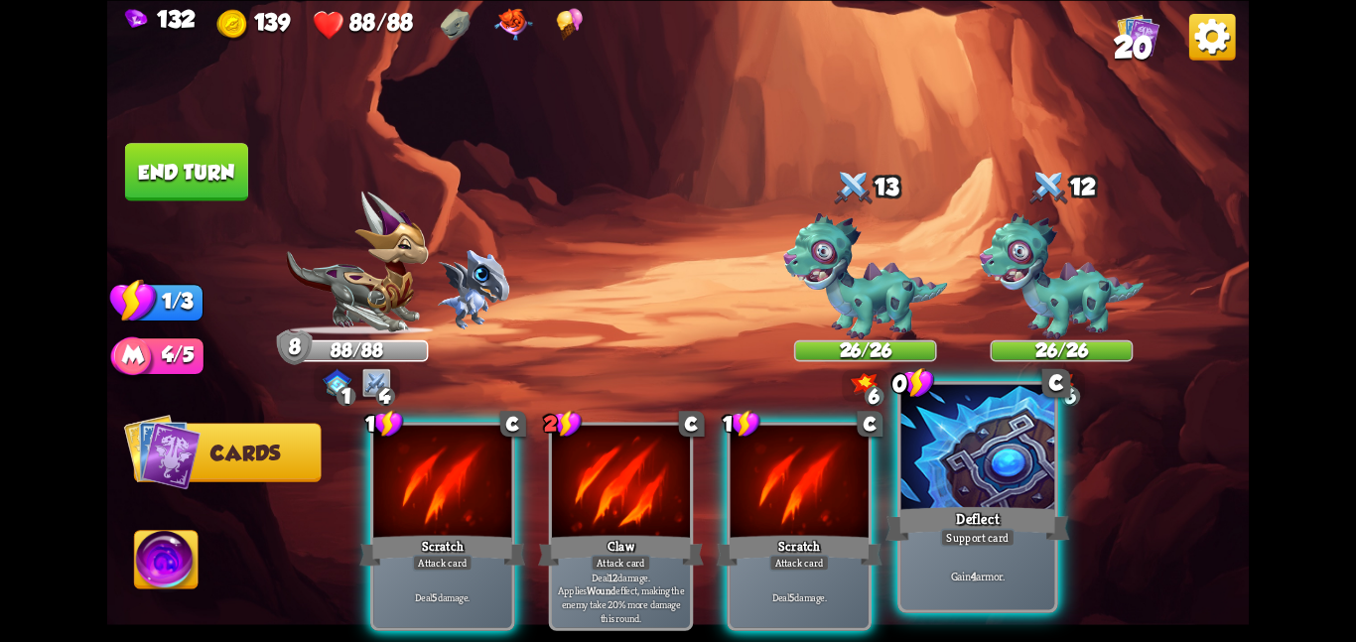
click at [1053, 529] on div "Deflect" at bounding box center [978, 523] width 184 height 41
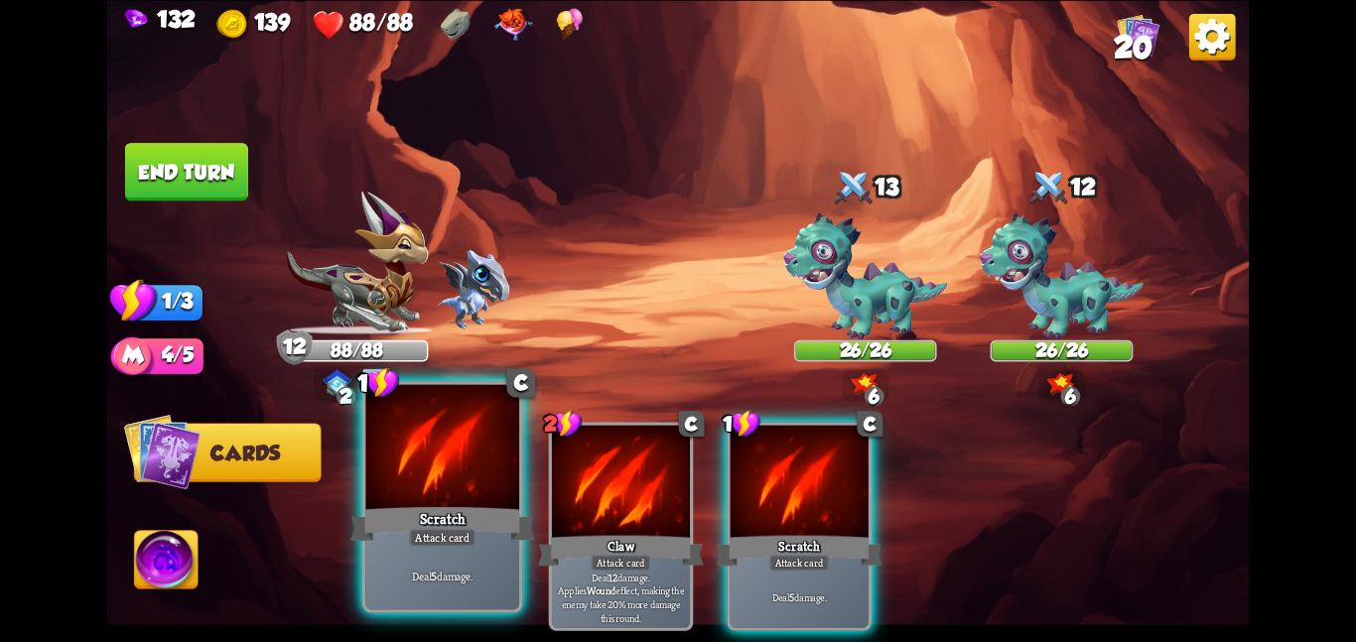
click at [379, 460] on div at bounding box center [442, 448] width 154 height 129
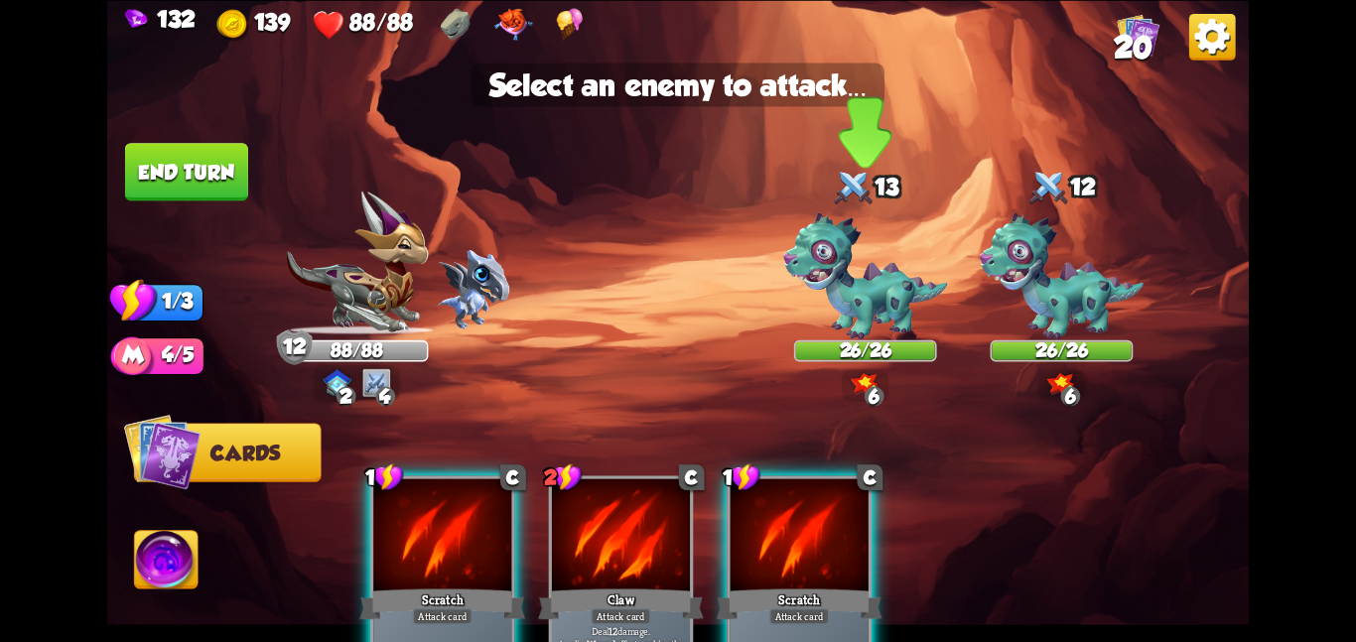
click at [878, 290] on img at bounding box center [865, 275] width 164 height 127
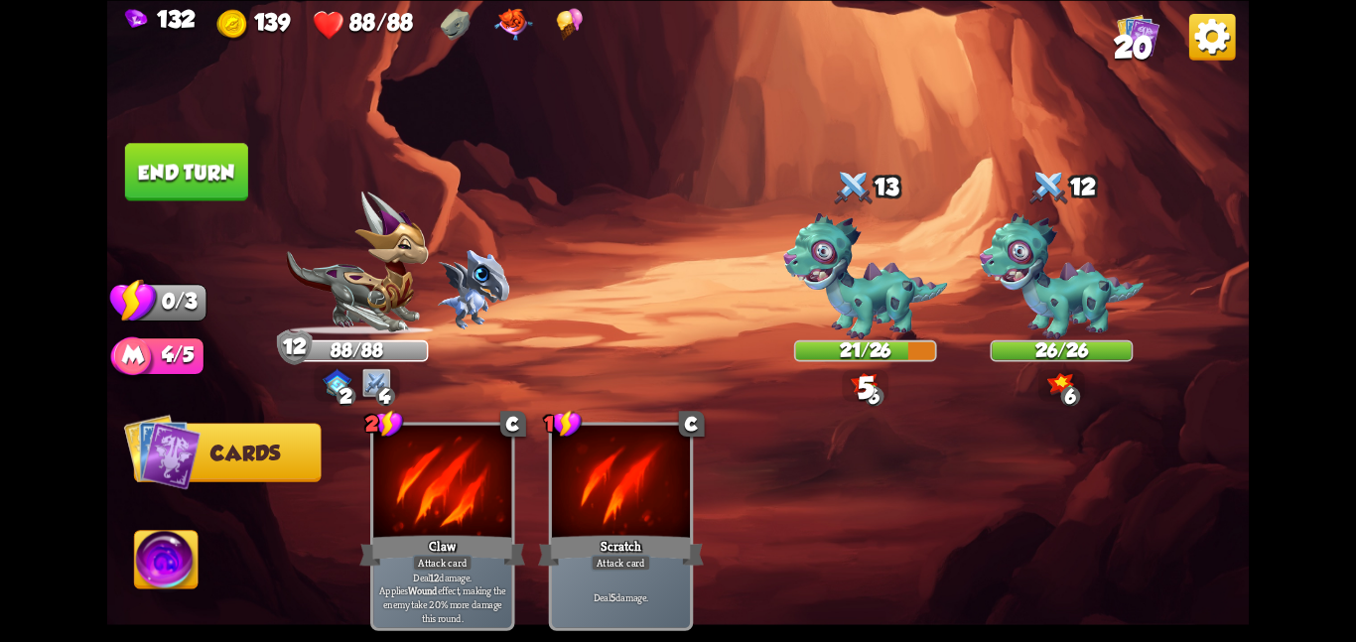
click at [164, 157] on button "End turn" at bounding box center [186, 172] width 123 height 58
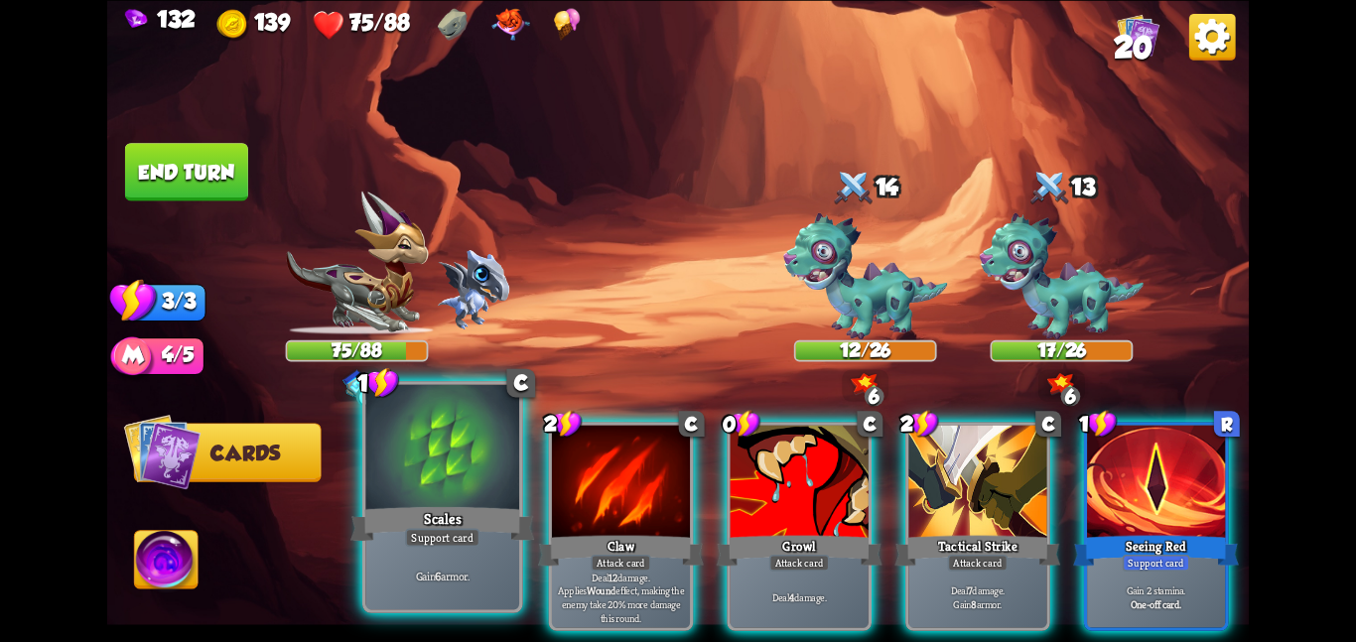
click at [451, 481] on div at bounding box center [442, 448] width 154 height 129
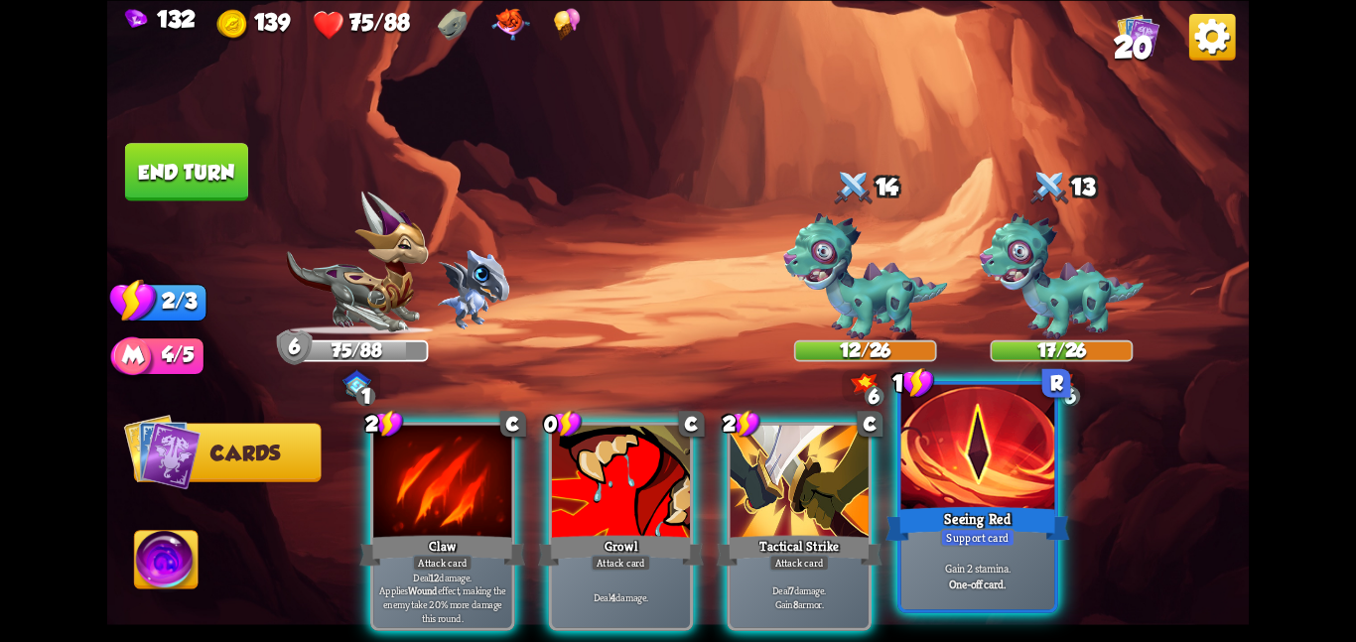
click at [934, 510] on div "Seeing Red" at bounding box center [978, 523] width 184 height 41
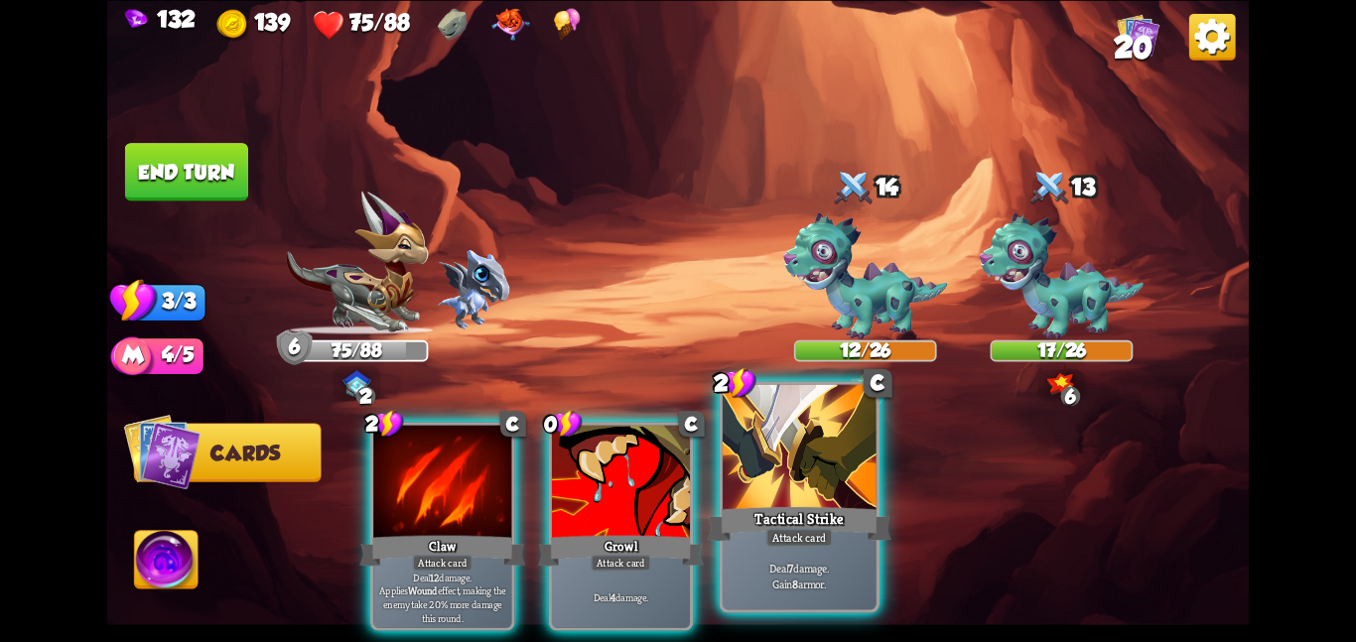
click at [817, 495] on div at bounding box center [800, 448] width 154 height 129
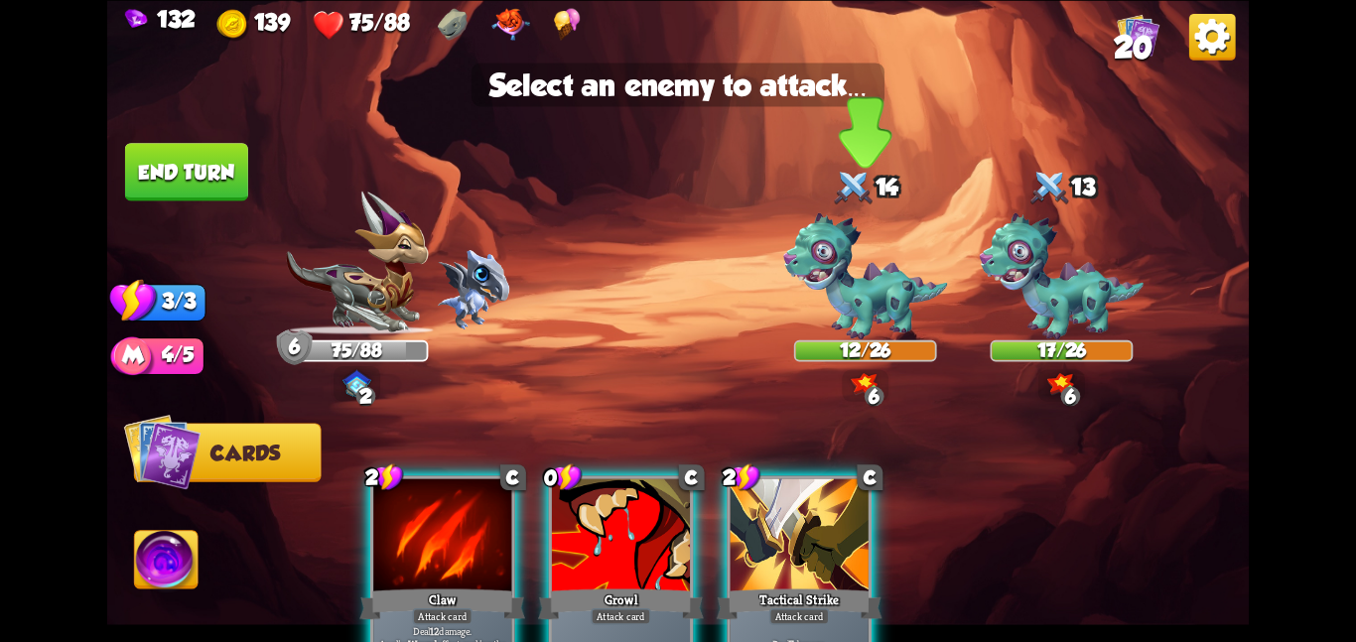
click at [866, 307] on img at bounding box center [865, 275] width 164 height 127
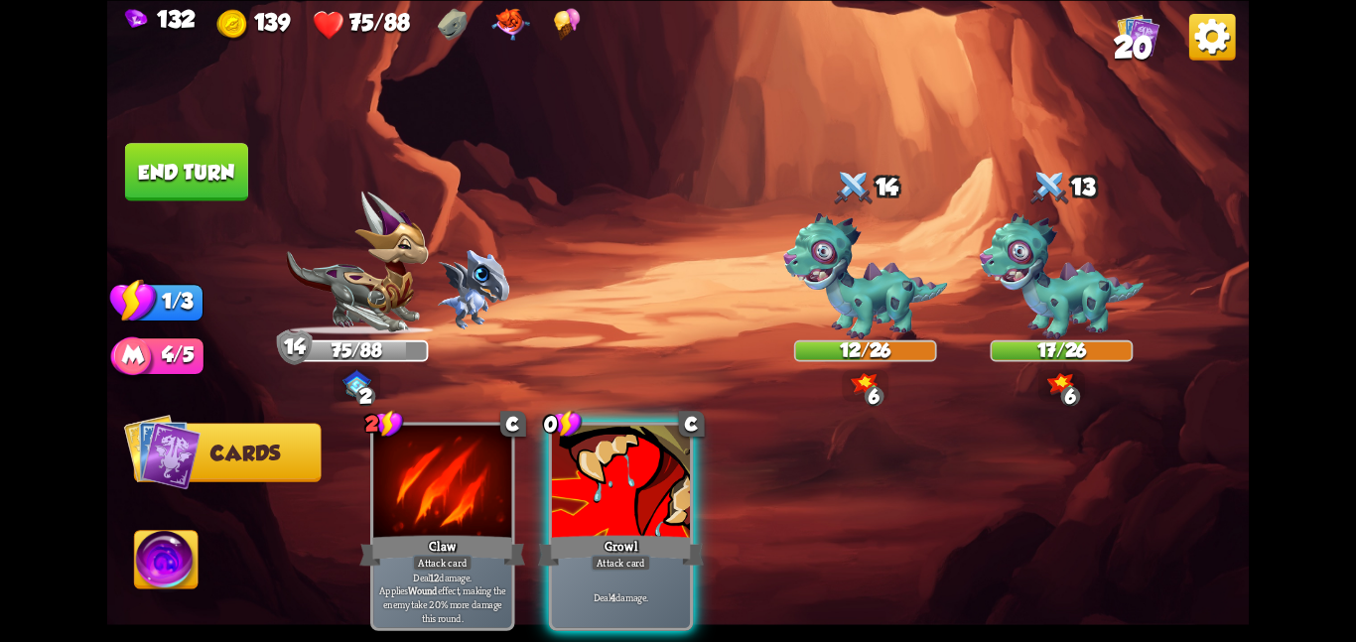
click at [658, 420] on div "2 C Claw Attack card Deal 12 damage. Applies Wound effect, making the enemy tak…" at bounding box center [792, 499] width 913 height 286
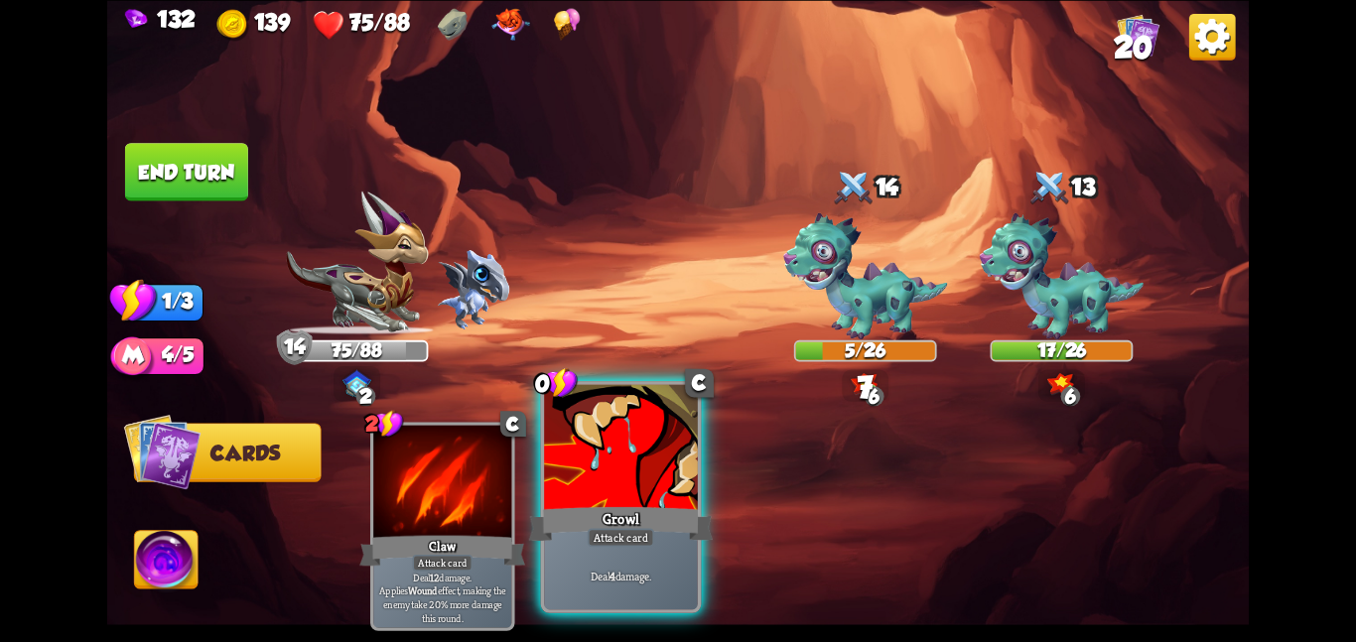
click at [633, 476] on div at bounding box center [621, 448] width 154 height 129
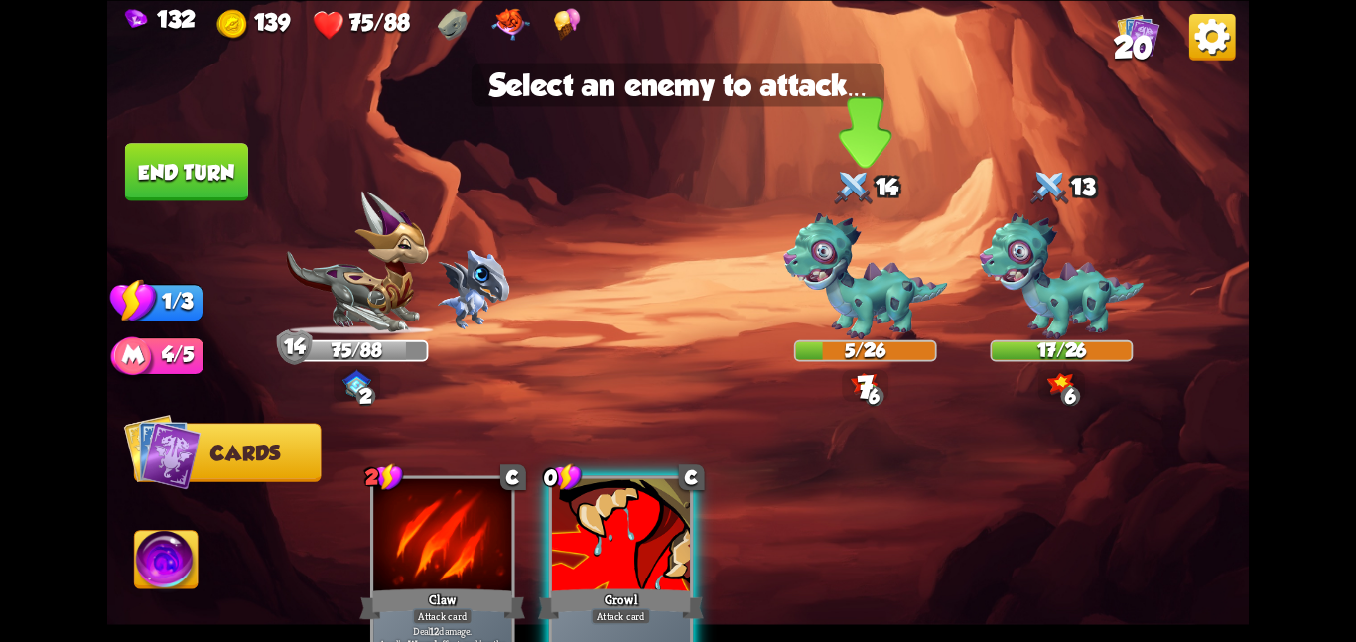
click at [838, 309] on img at bounding box center [865, 275] width 164 height 127
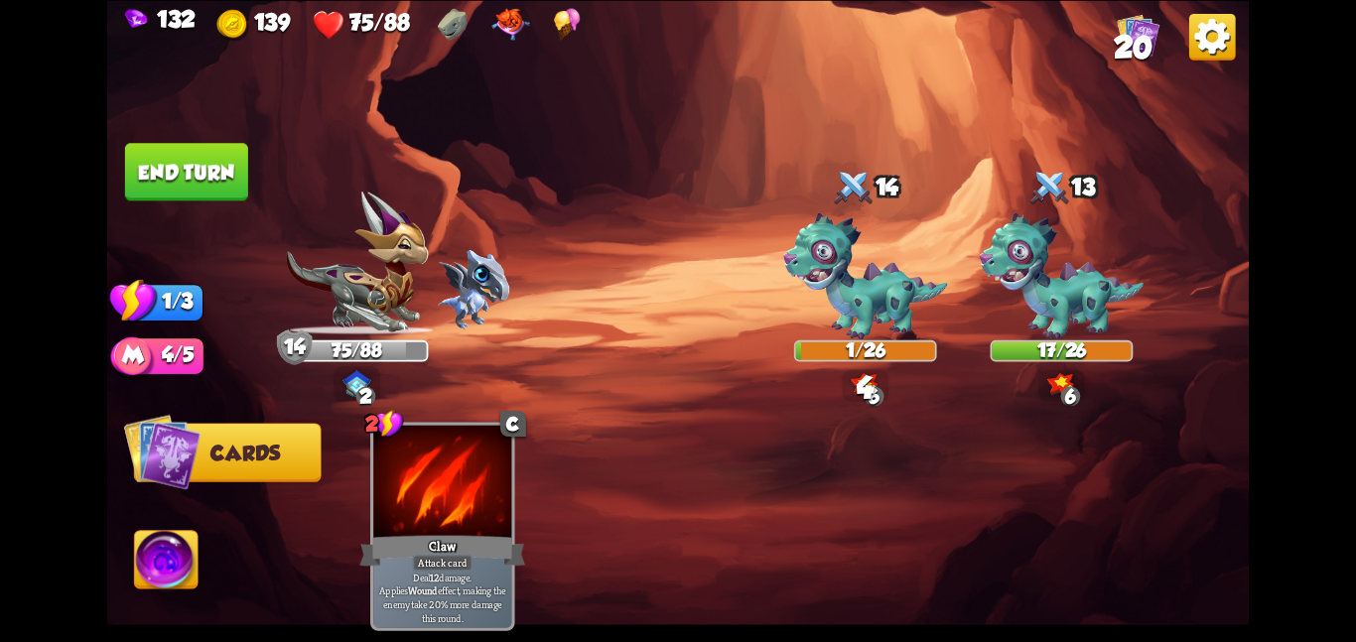
click at [185, 165] on button "End turn" at bounding box center [186, 172] width 123 height 58
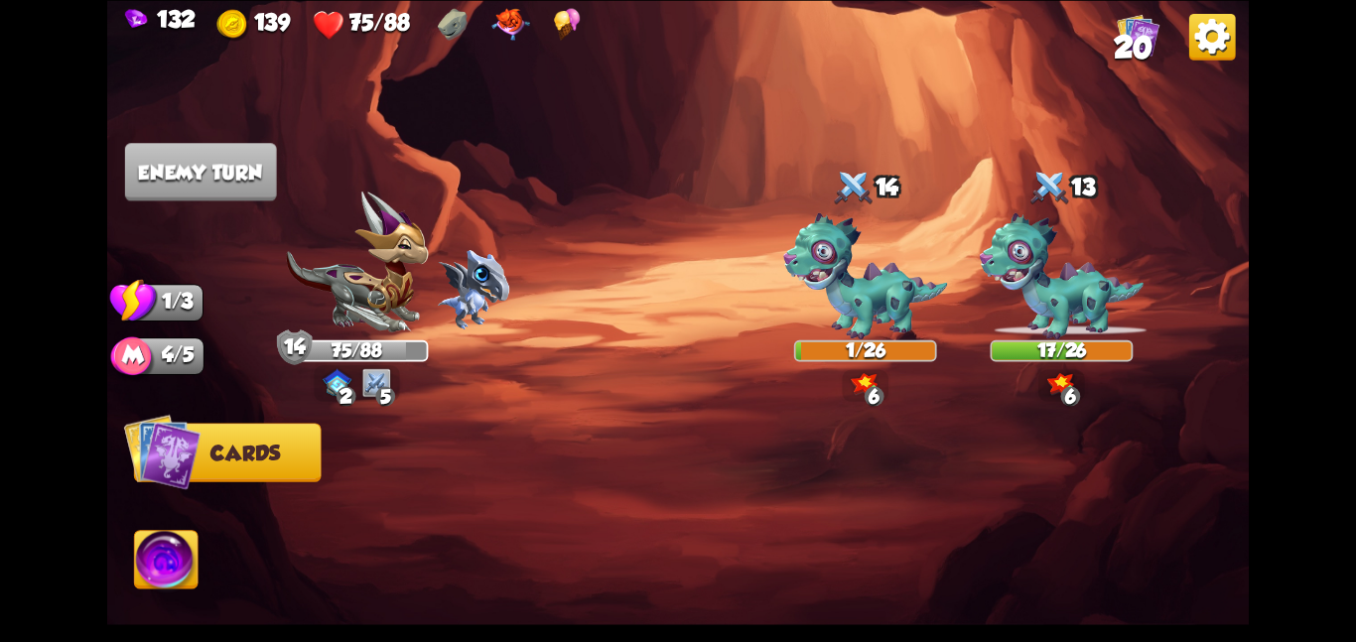
click at [172, 552] on img at bounding box center [167, 563] width 64 height 65
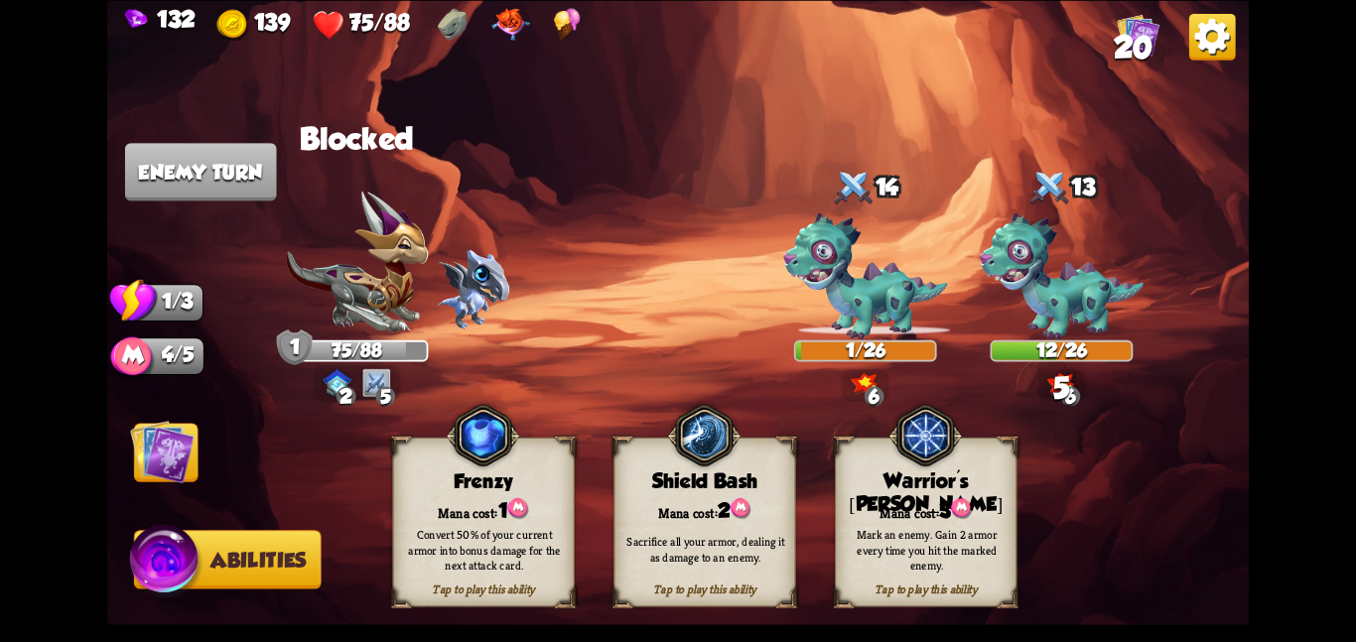
click at [163, 451] on img at bounding box center [162, 451] width 65 height 65
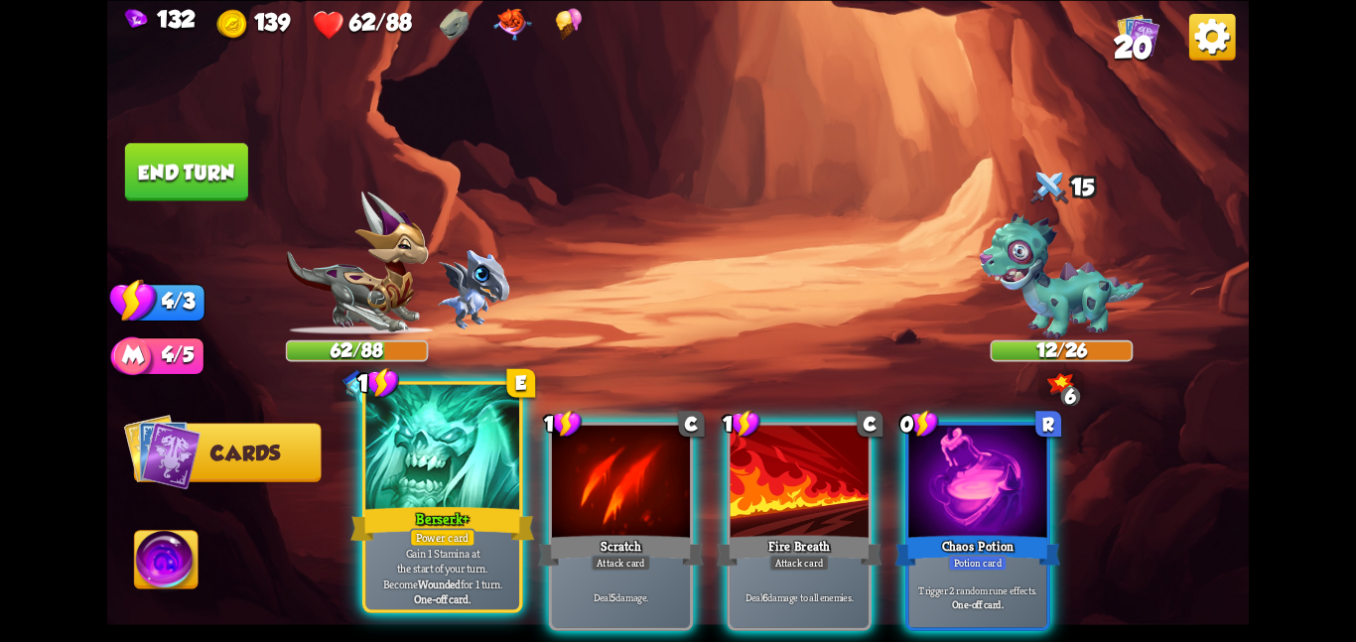
click at [473, 470] on div at bounding box center [442, 448] width 154 height 129
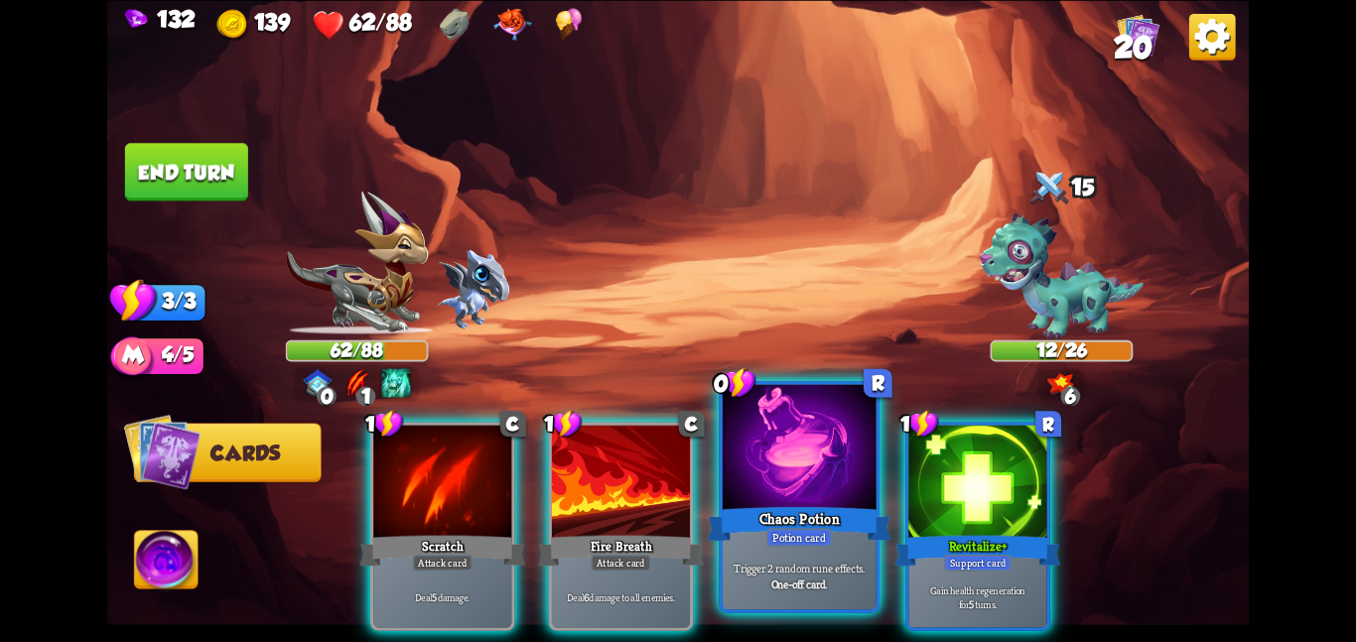
click at [823, 484] on div at bounding box center [800, 448] width 154 height 129
click at [909, 484] on div at bounding box center [978, 483] width 138 height 116
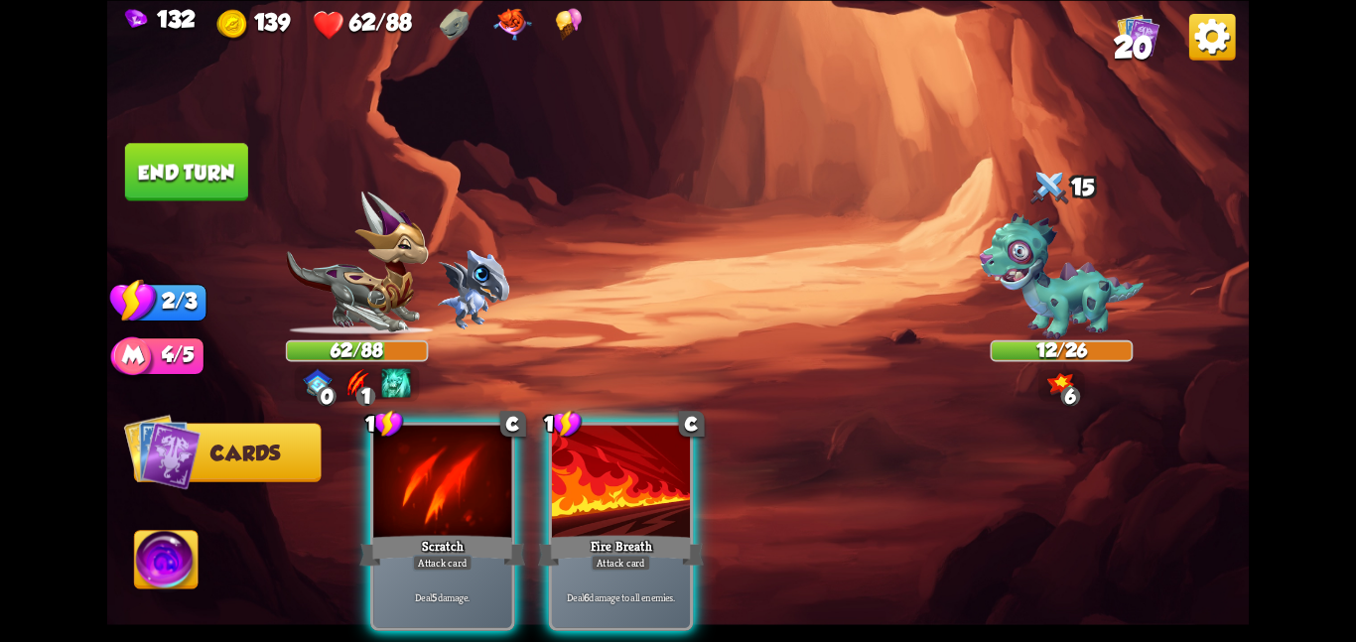
click at [823, 484] on div "1 C Scratch Attack card Deal 5 damage. 1 C Fire Breath Attack card Deal 6 damag…" at bounding box center [792, 499] width 913 height 286
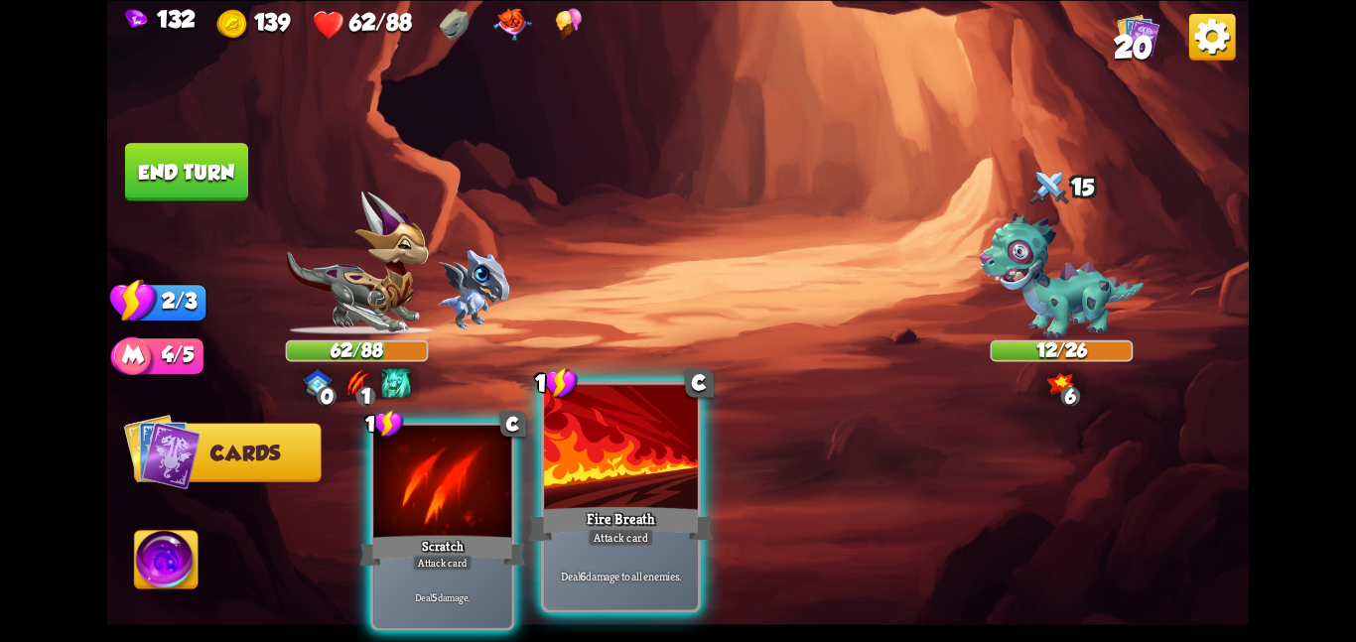
click at [632, 496] on div at bounding box center [621, 448] width 154 height 129
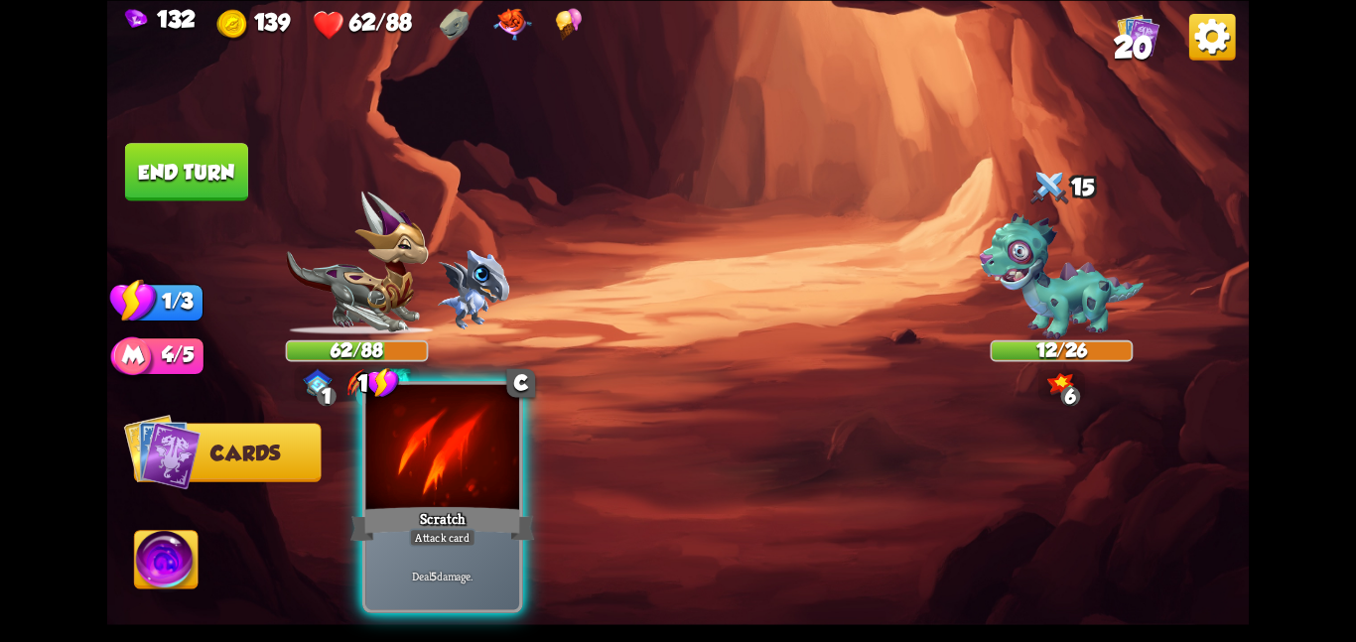
click at [405, 440] on div at bounding box center [442, 448] width 154 height 129
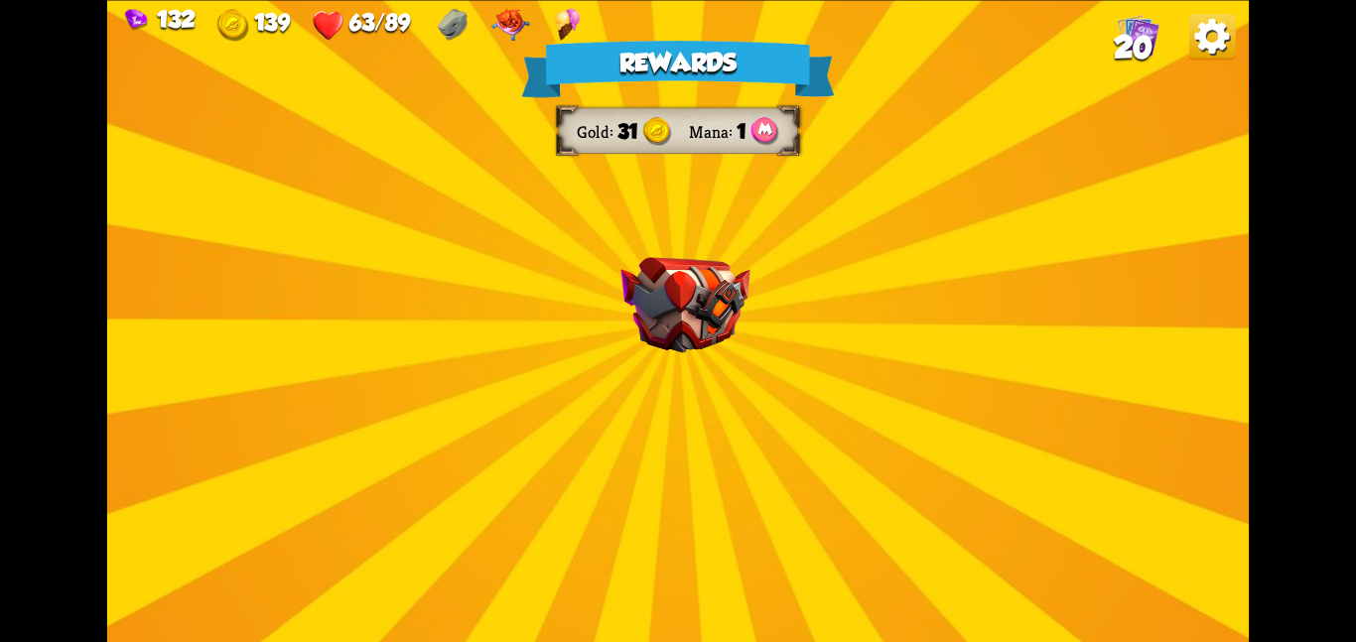
click at [704, 438] on div "Rewards Gold 31 Mana 1 Select a card 2 C Flame Barrier Support card Gain 8 armo…" at bounding box center [678, 321] width 1142 height 642
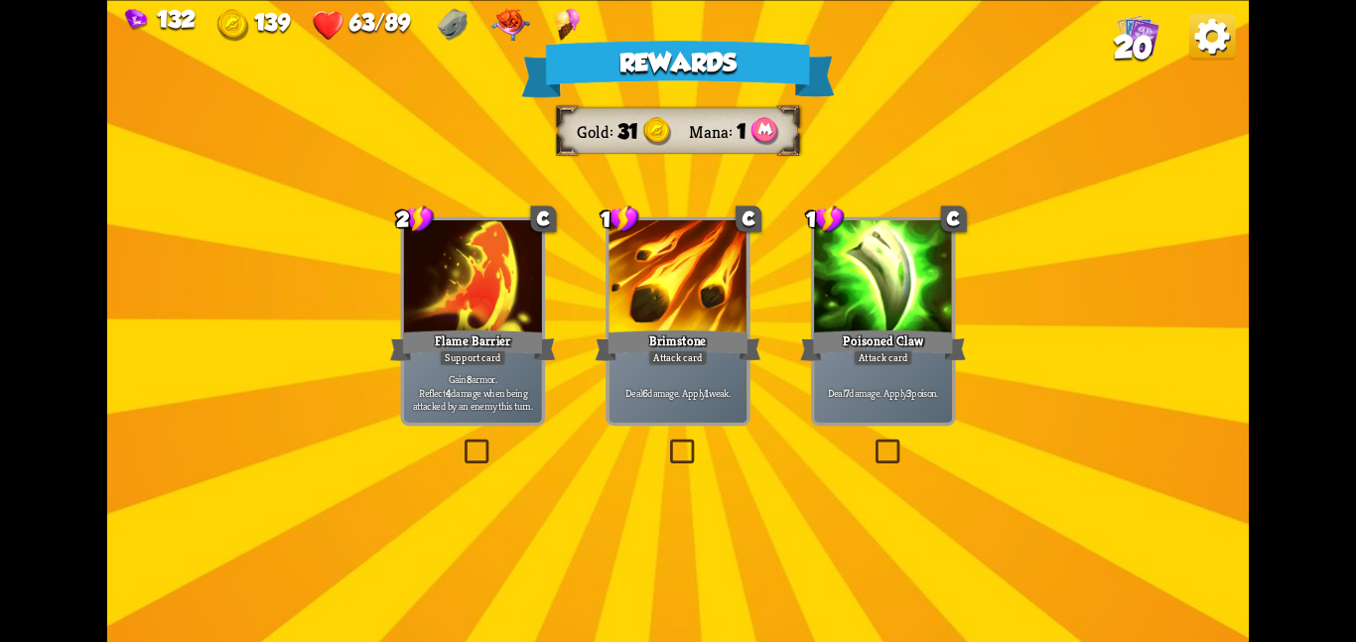
click at [620, 361] on div "Brimstone" at bounding box center [679, 345] width 166 height 37
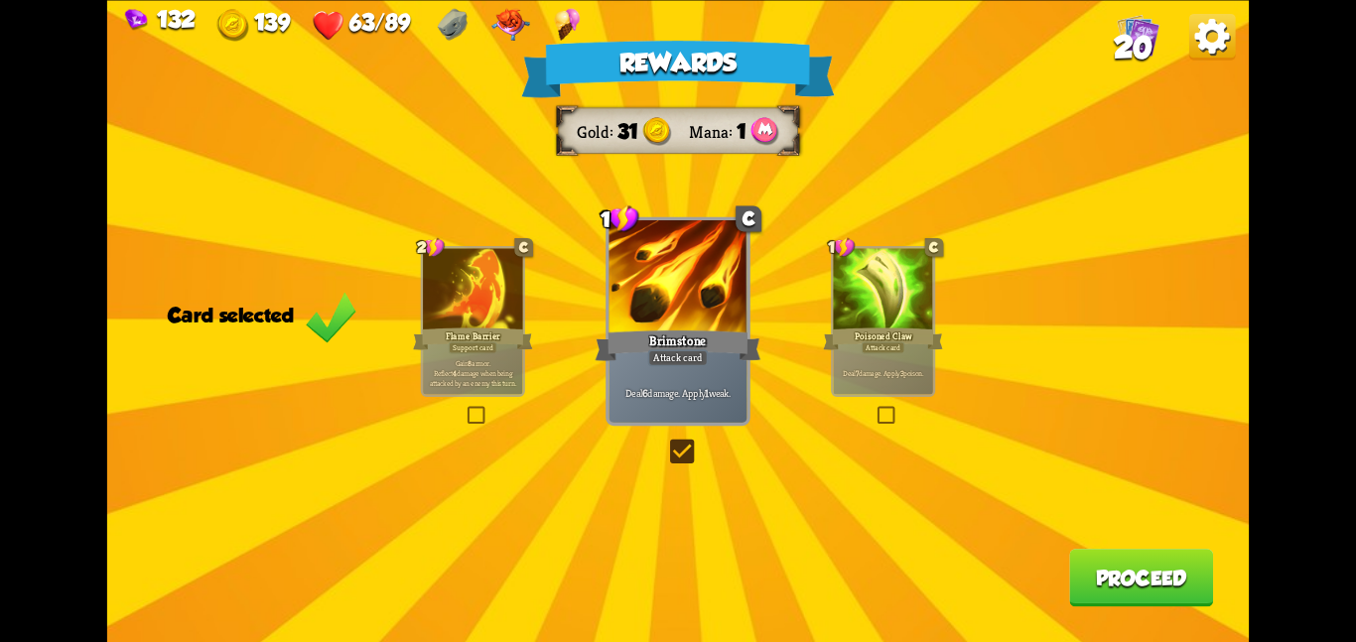
click at [1072, 564] on button "Proceed" at bounding box center [1141, 578] width 144 height 58
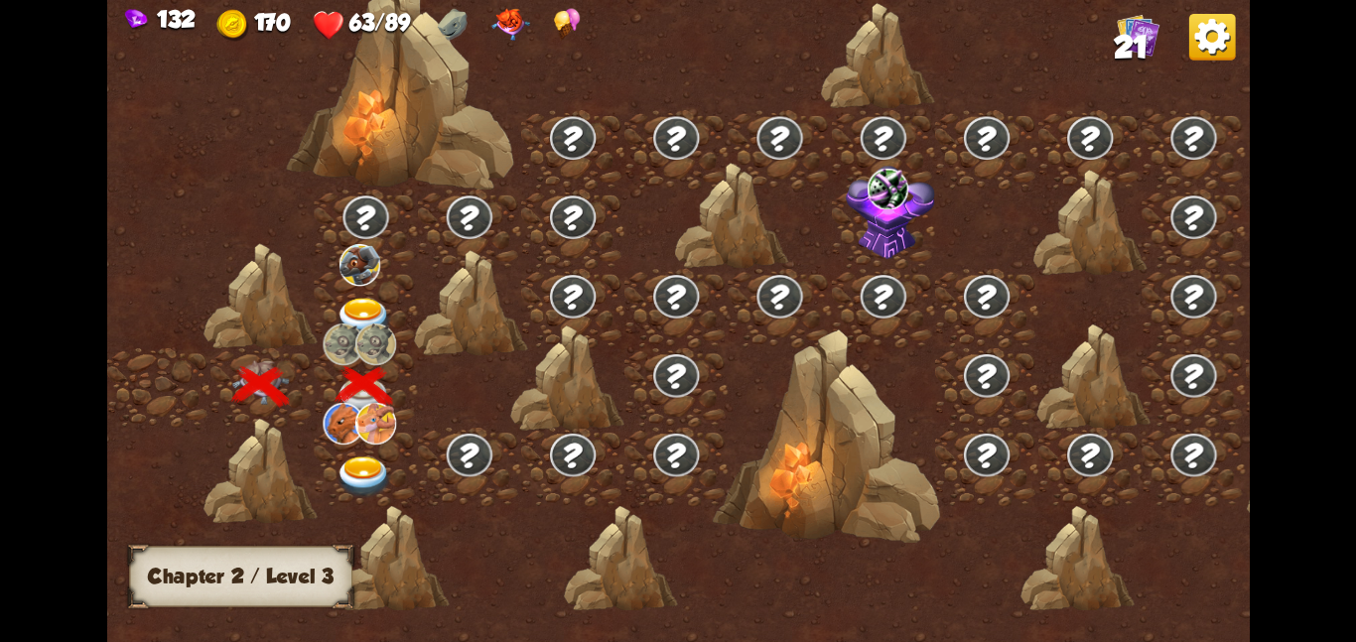
click at [371, 304] on img at bounding box center [365, 318] width 58 height 42
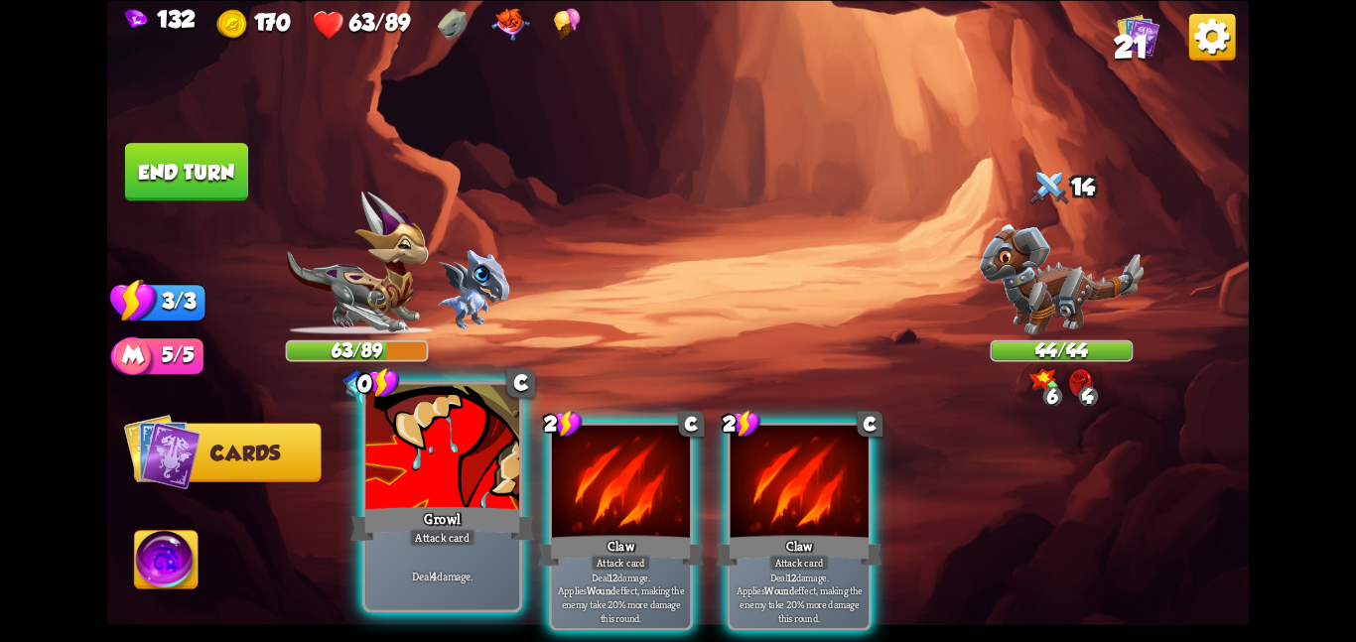
click at [450, 481] on div at bounding box center [442, 448] width 154 height 129
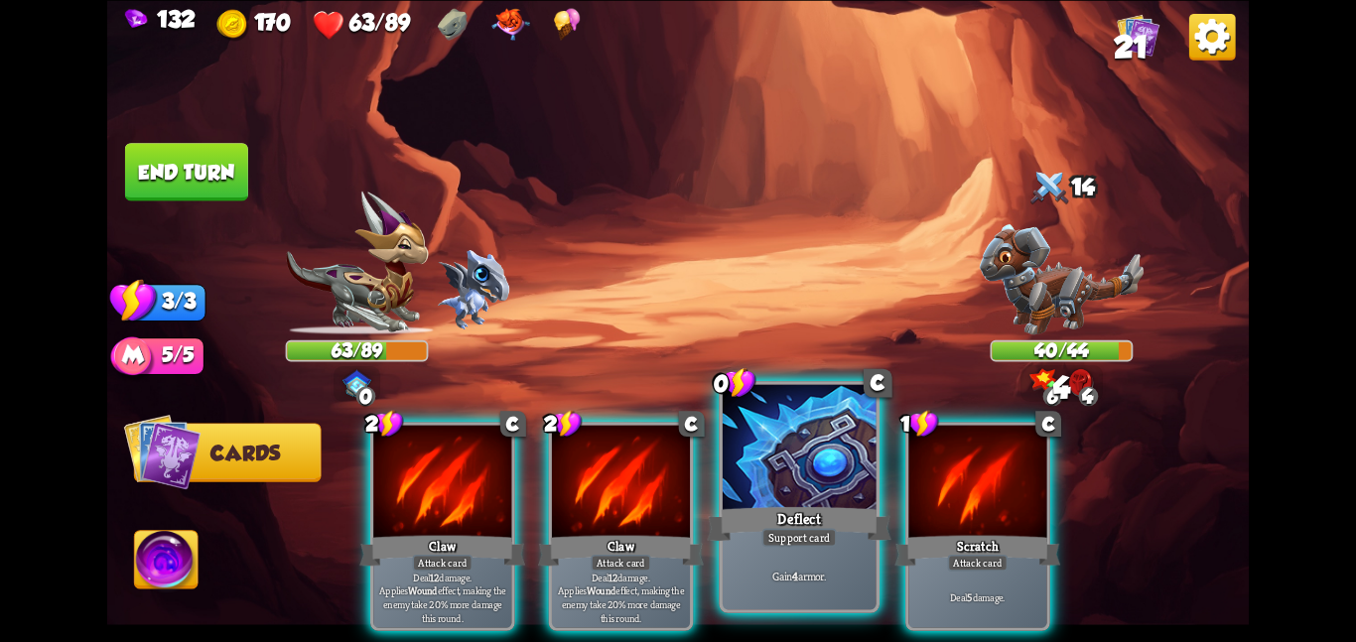
click at [842, 478] on div at bounding box center [800, 448] width 154 height 129
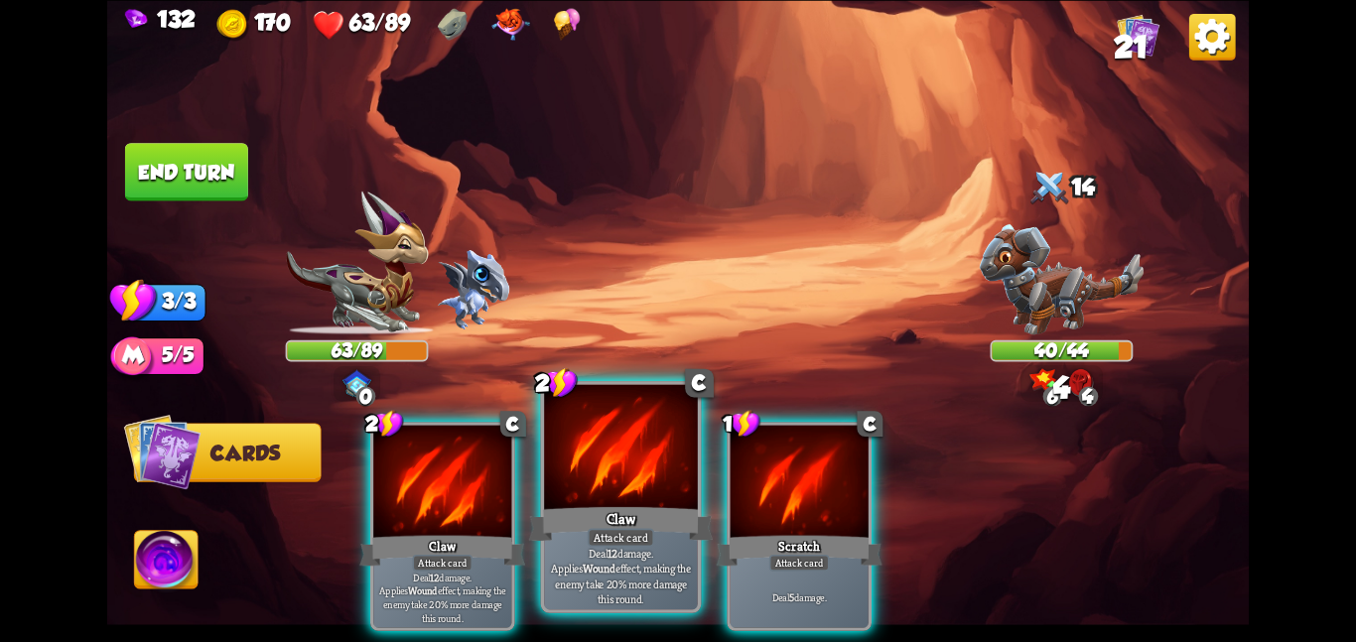
click at [636, 469] on div at bounding box center [621, 448] width 154 height 129
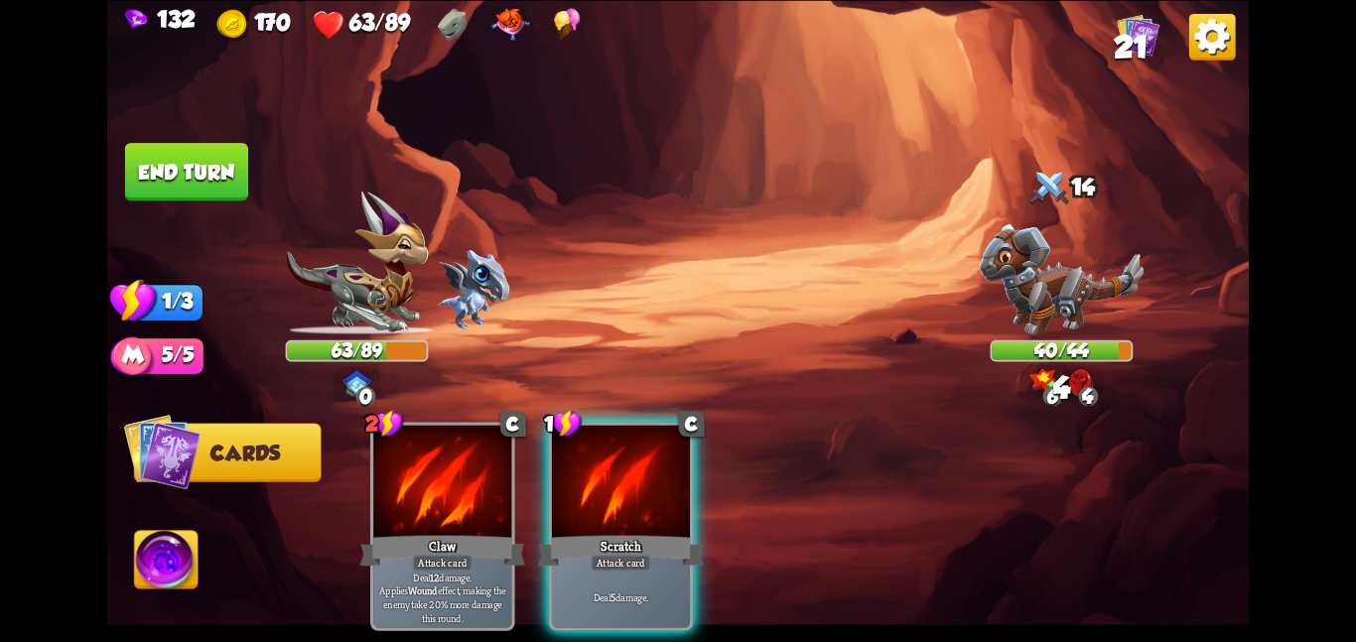
click at [636, 469] on div at bounding box center [621, 483] width 138 height 116
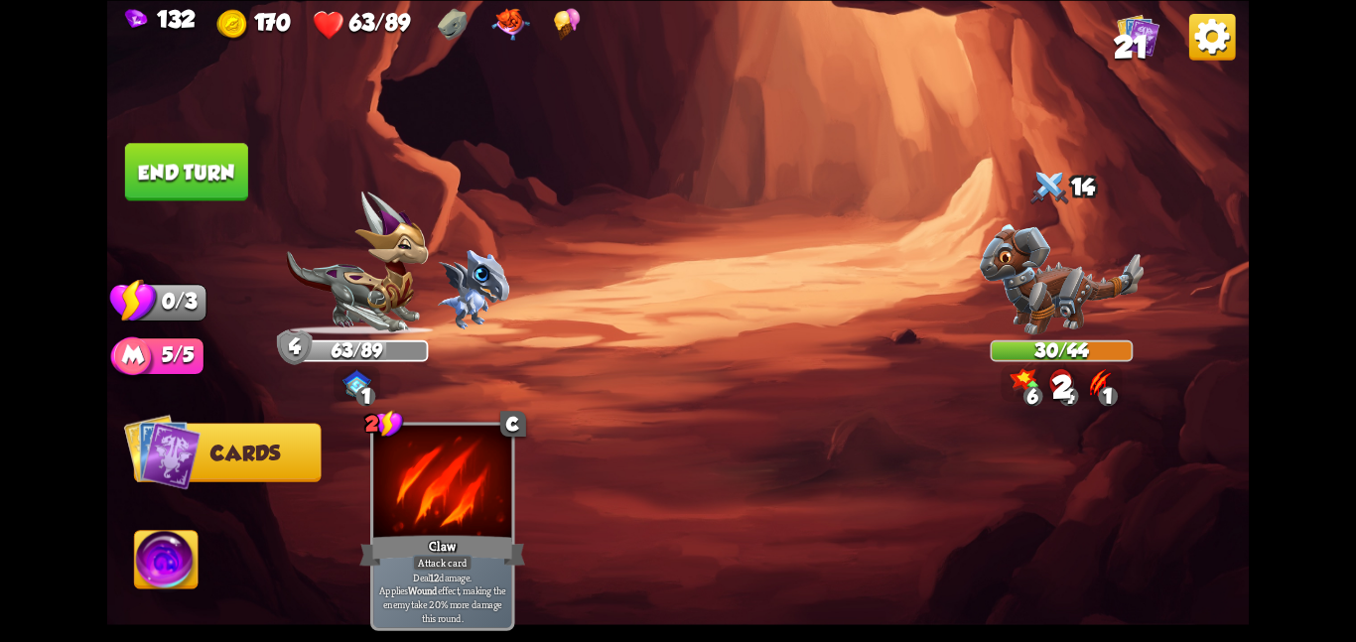
click at [180, 181] on button "End turn" at bounding box center [186, 172] width 123 height 58
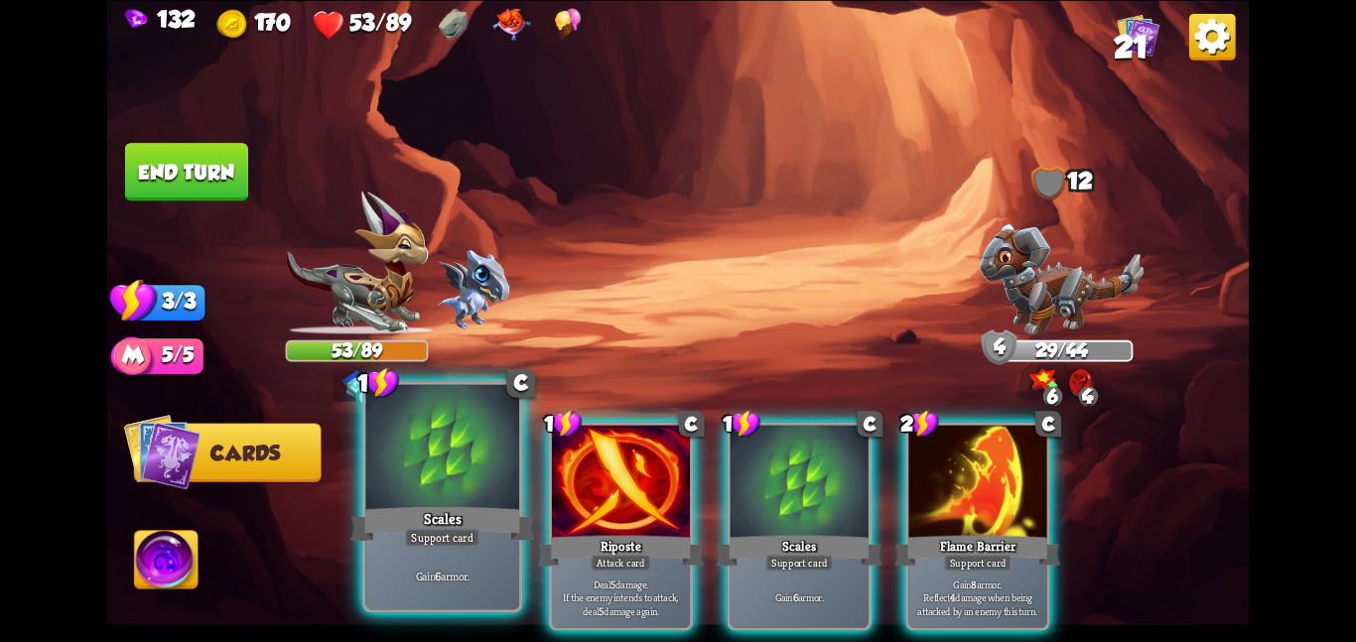
click at [500, 458] on div at bounding box center [442, 448] width 154 height 129
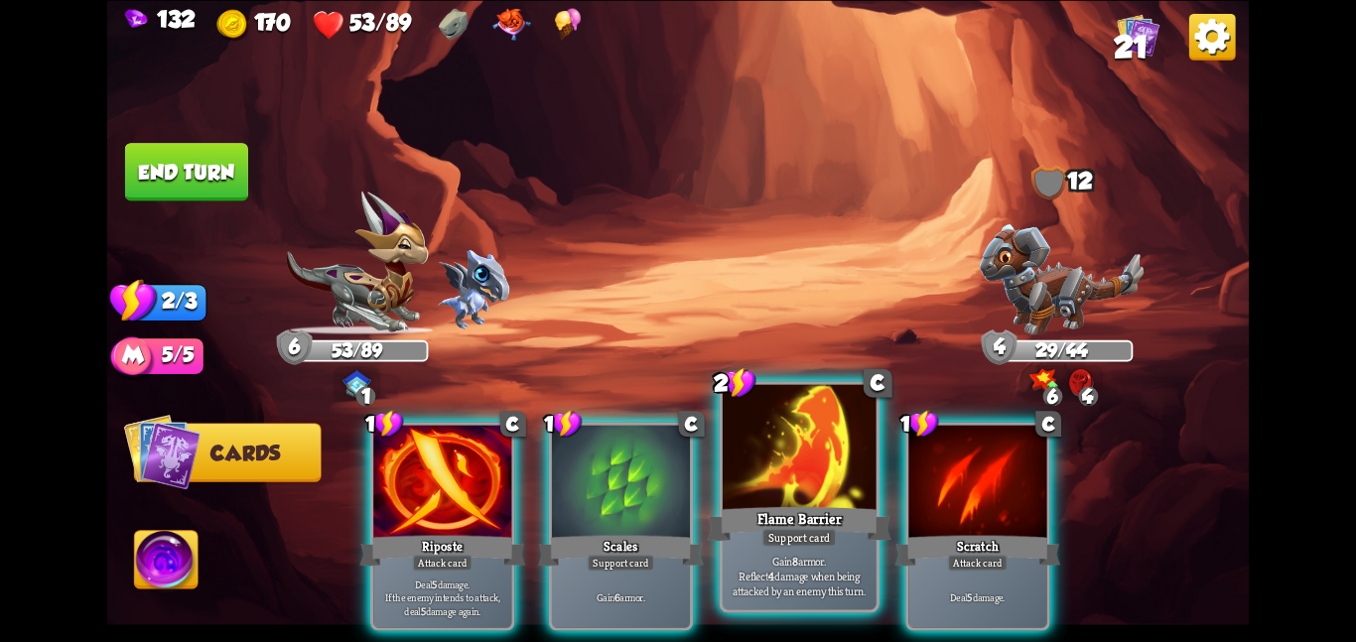
click at [853, 459] on div at bounding box center [800, 448] width 154 height 129
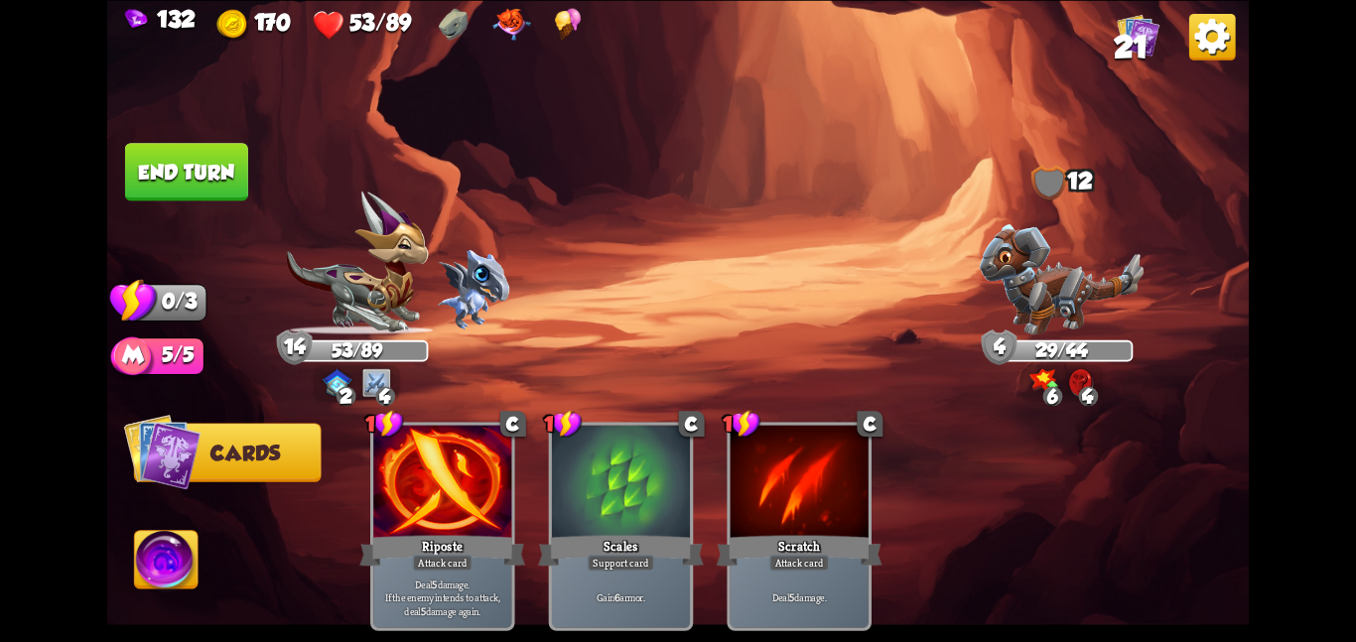
click at [147, 165] on button "End turn" at bounding box center [186, 172] width 123 height 58
